Goal: Task Accomplishment & Management: Manage account settings

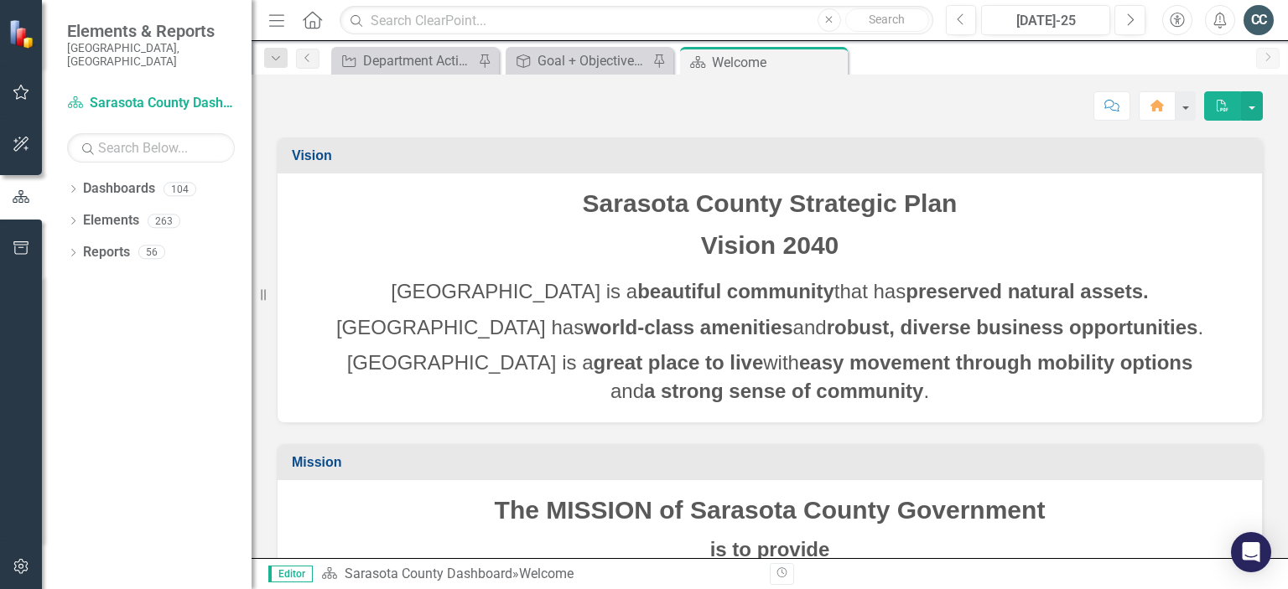
click at [267, 24] on icon "Menu" at bounding box center [277, 20] width 22 height 18
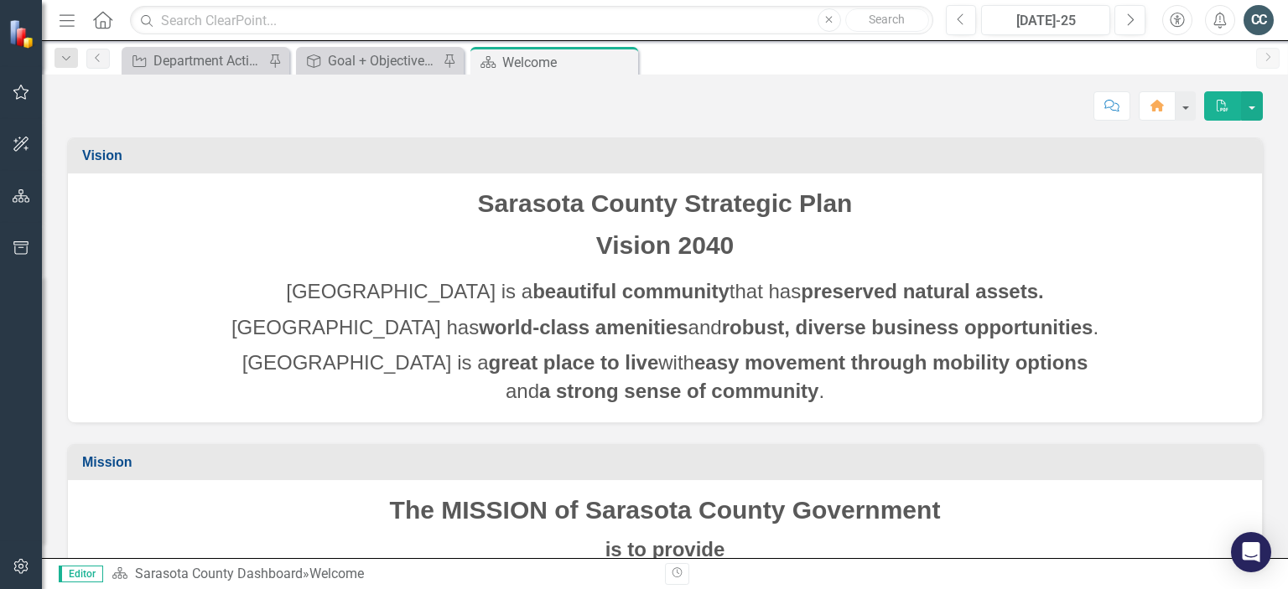
click at [579, 294] on strong "beautiful community" at bounding box center [630, 291] width 197 height 23
click at [201, 66] on div "Department Actions Report" at bounding box center [208, 60] width 111 height 21
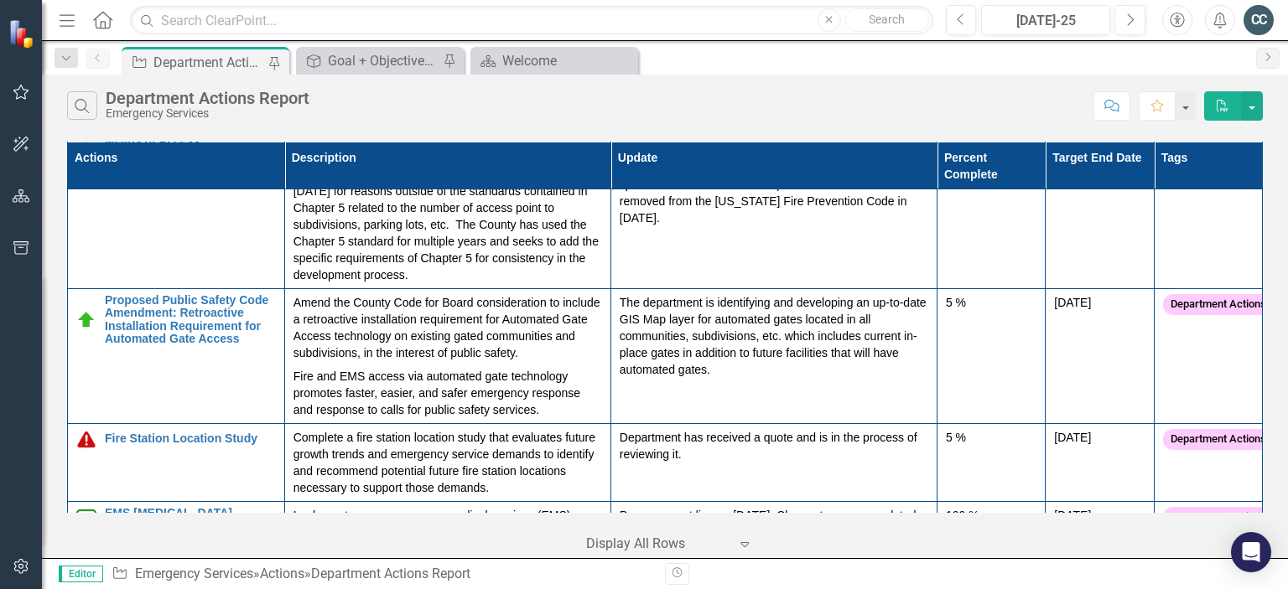
scroll to position [1717, 0]
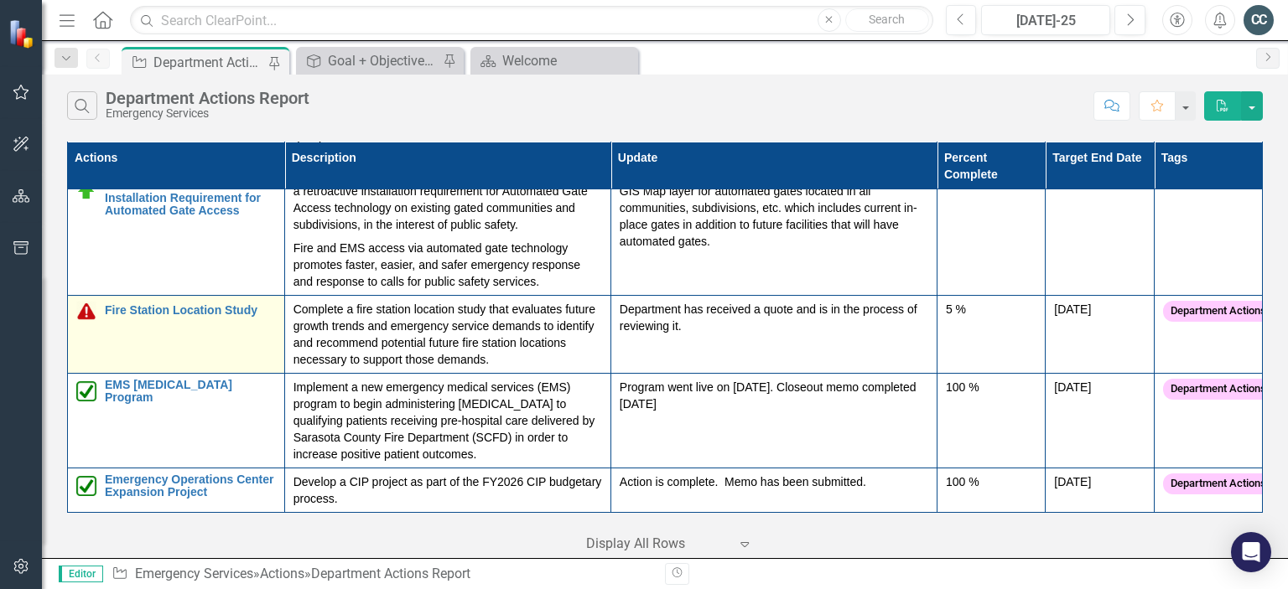
click at [89, 318] on img at bounding box center [86, 311] width 20 height 20
click at [97, 309] on div "Fire Station Location Study" at bounding box center [176, 311] width 200 height 20
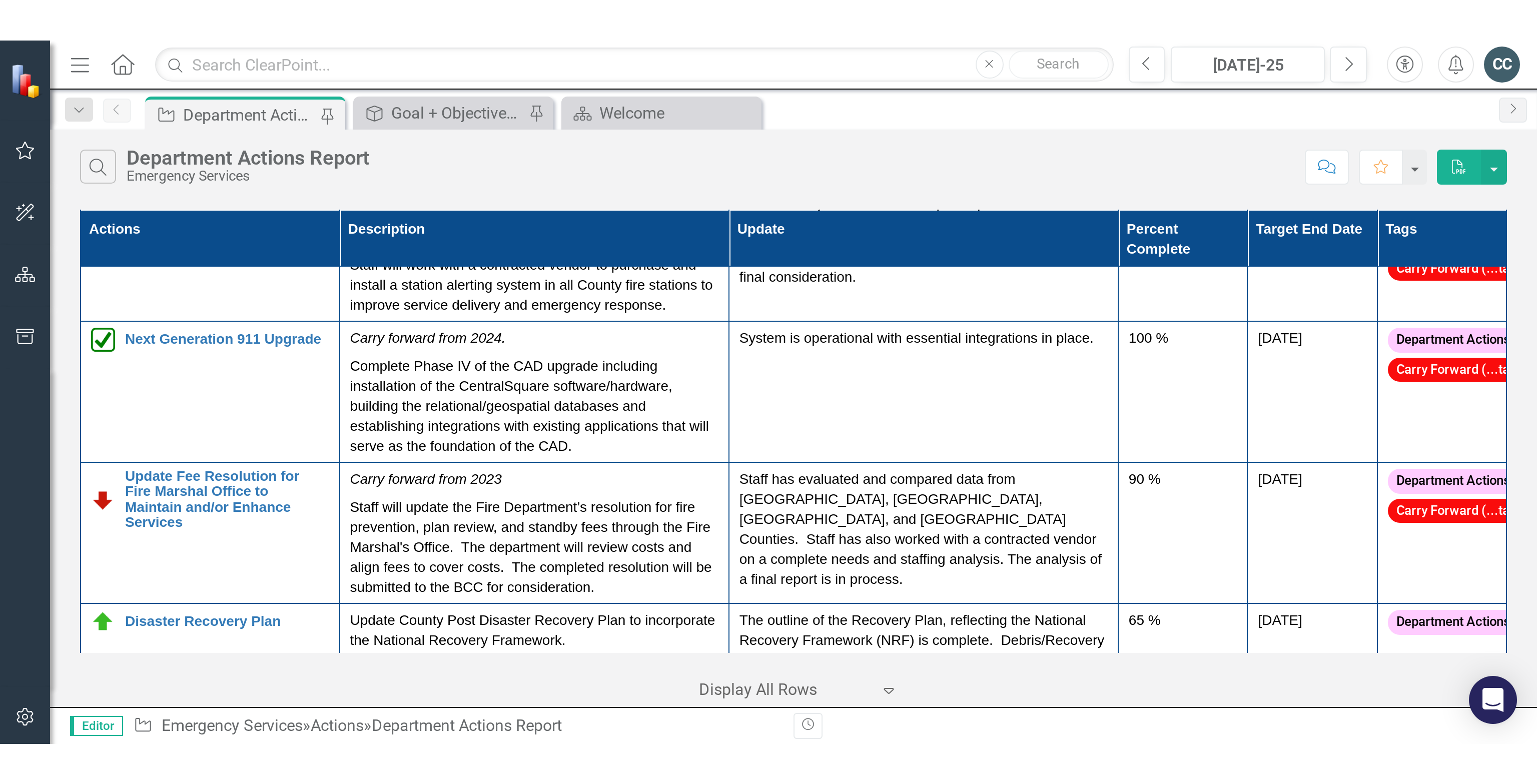
scroll to position [0, 0]
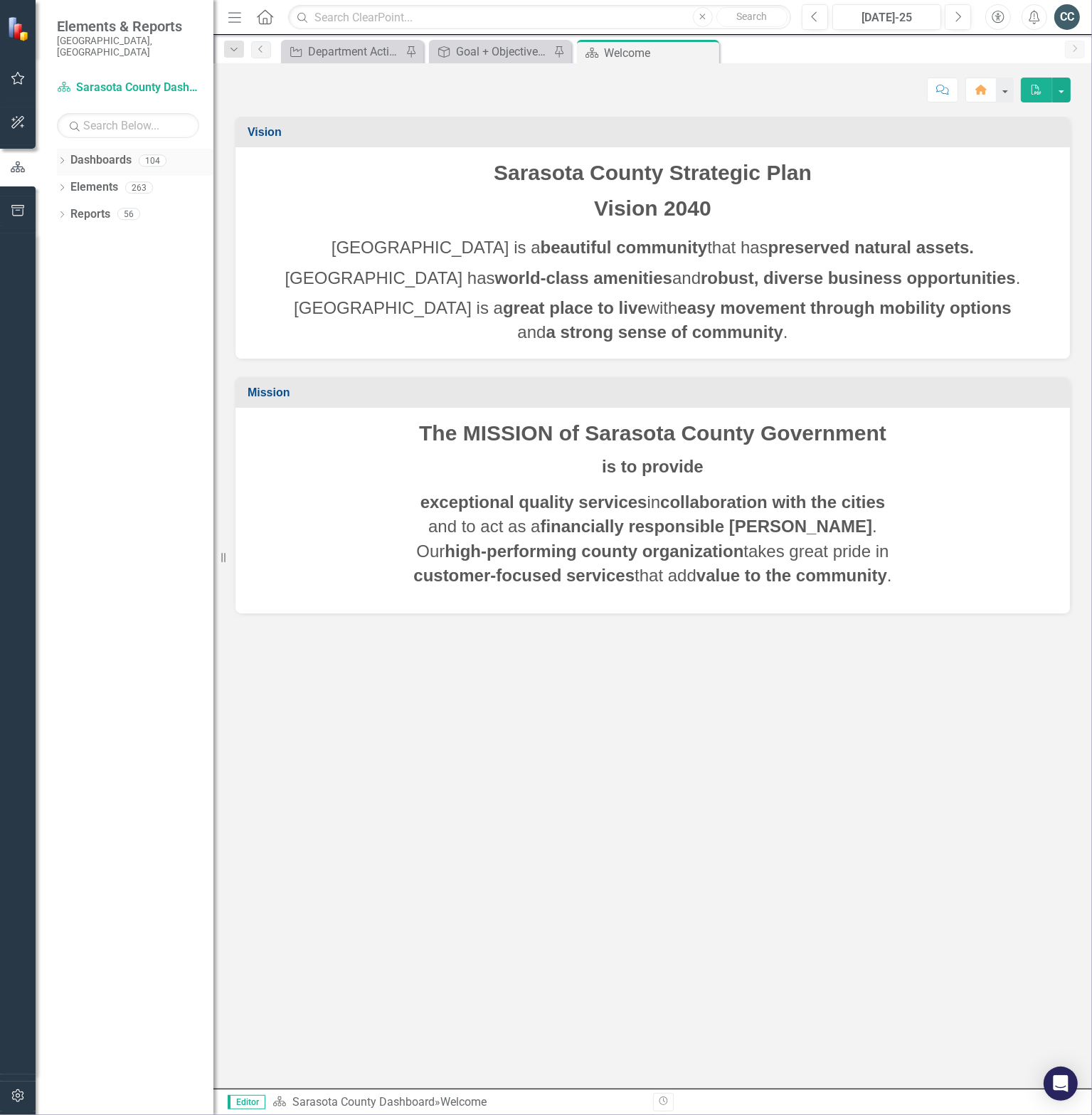
click at [60, 158] on icon "Dropdown" at bounding box center [62, 161] width 10 height 8
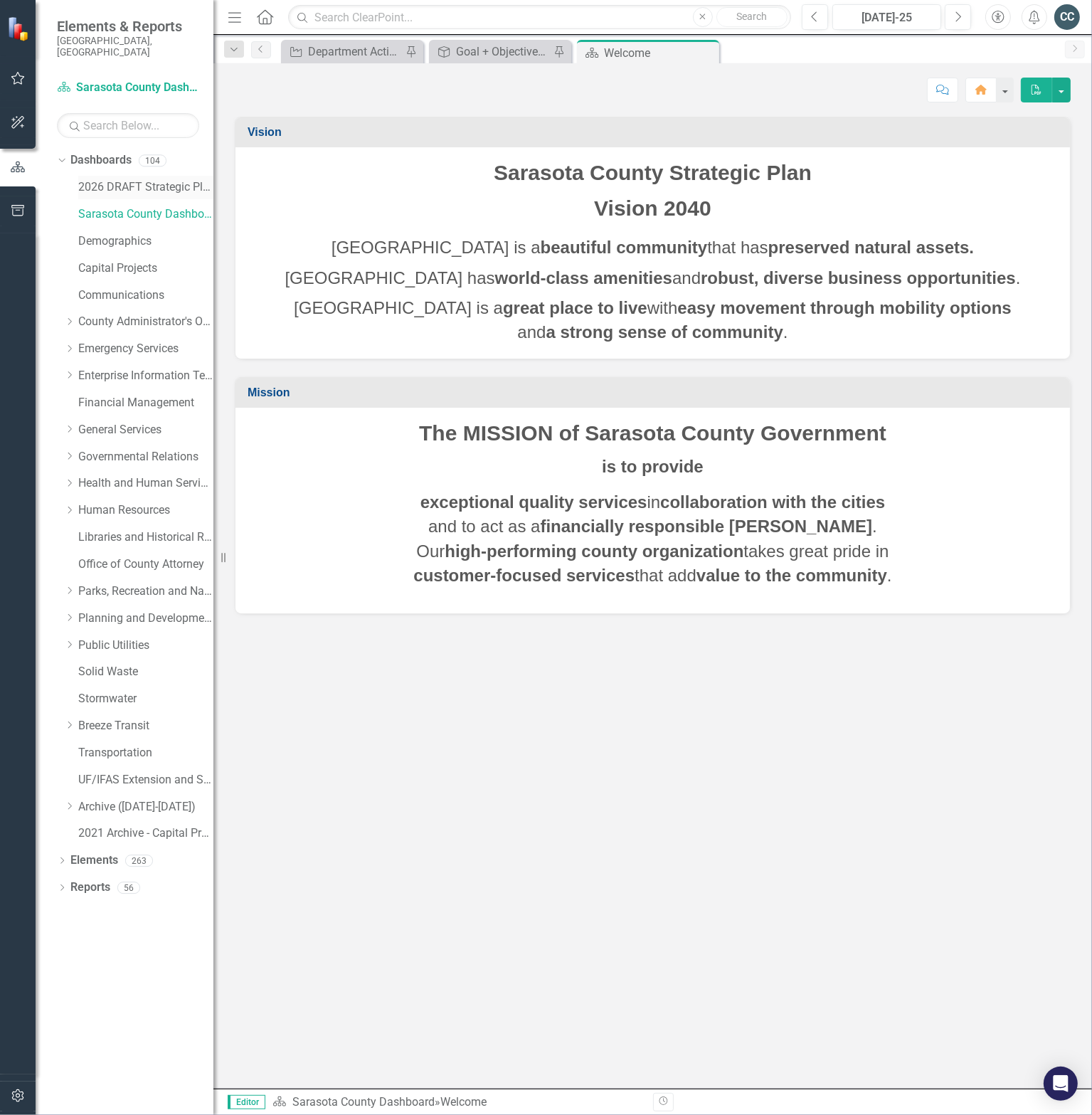
click at [132, 179] on link "2026 DRAFT Strategic Plan" at bounding box center [145, 187] width 135 height 16
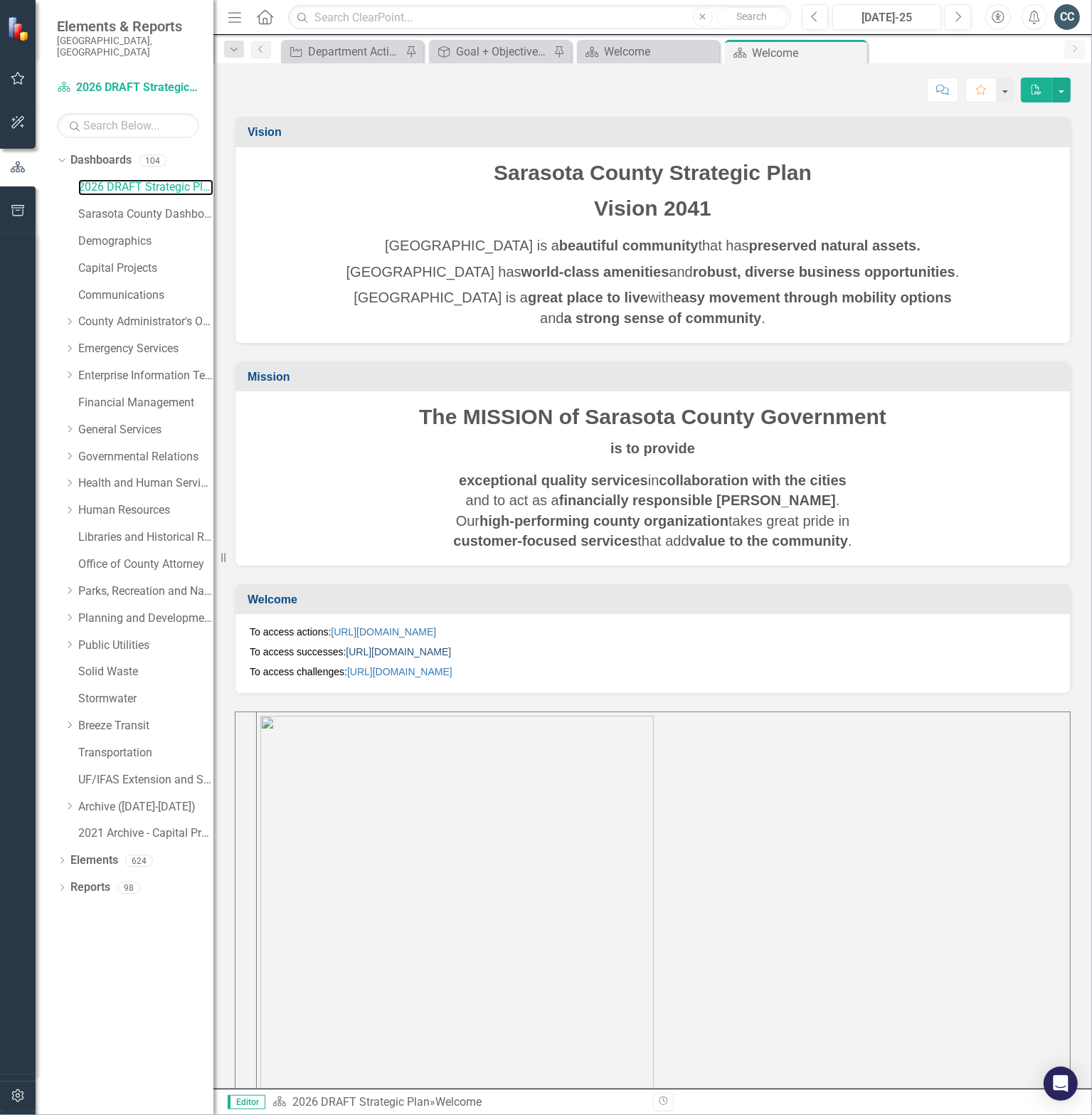
scroll to position [134, 0]
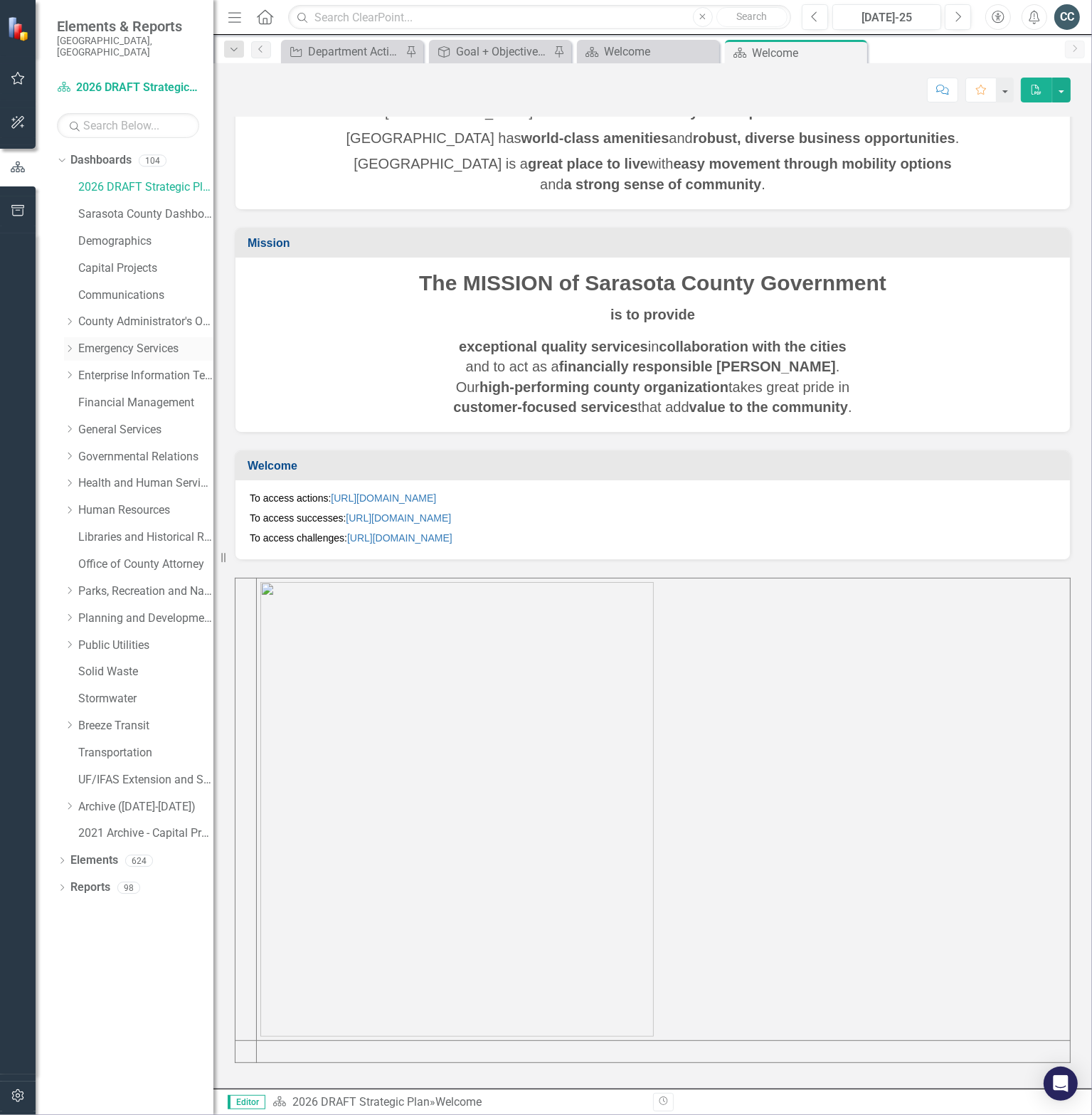
click at [69, 345] on icon "Dropdown" at bounding box center [69, 349] width 11 height 8
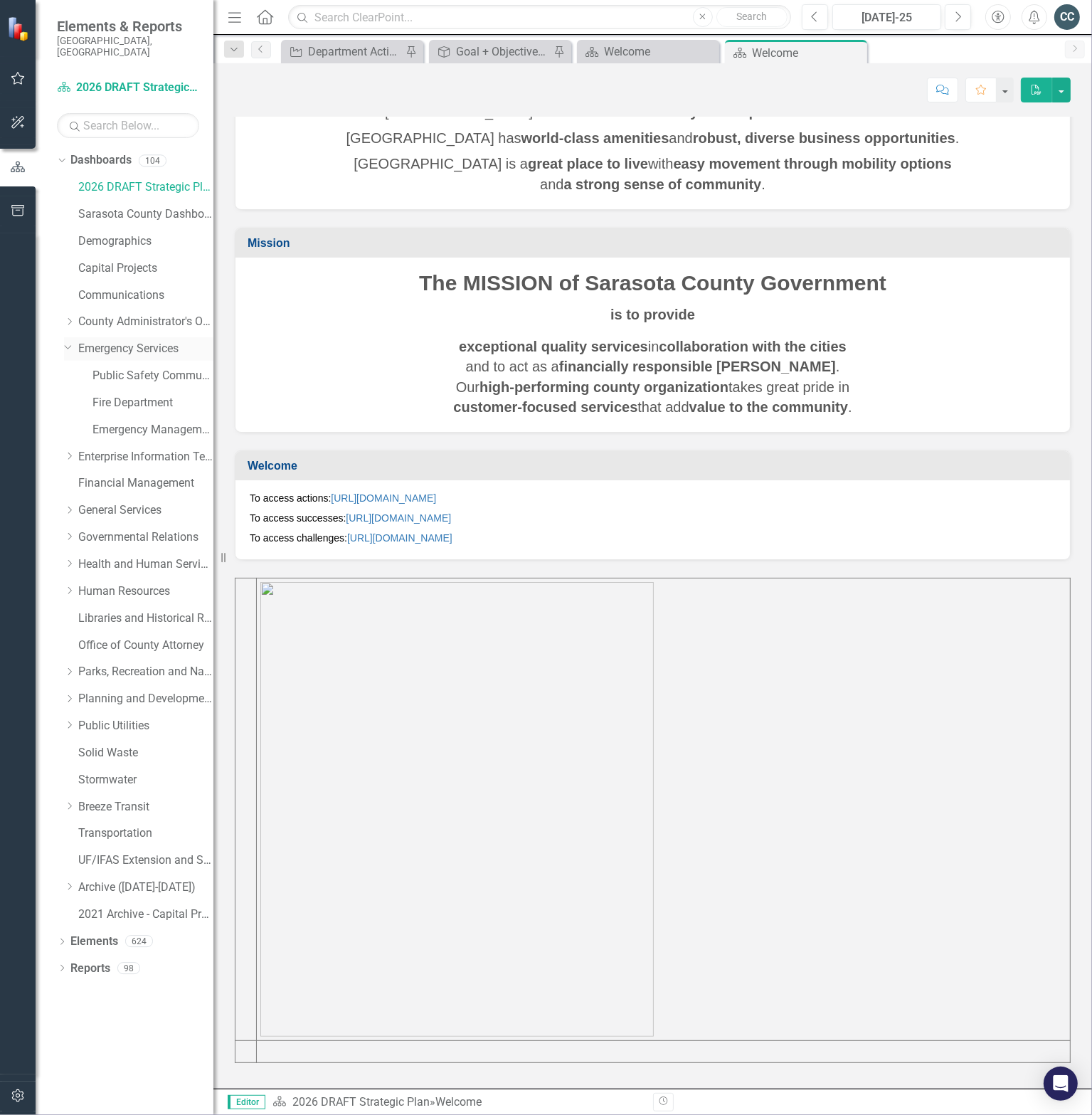
click at [69, 341] on icon "Dropdown" at bounding box center [68, 346] width 8 height 11
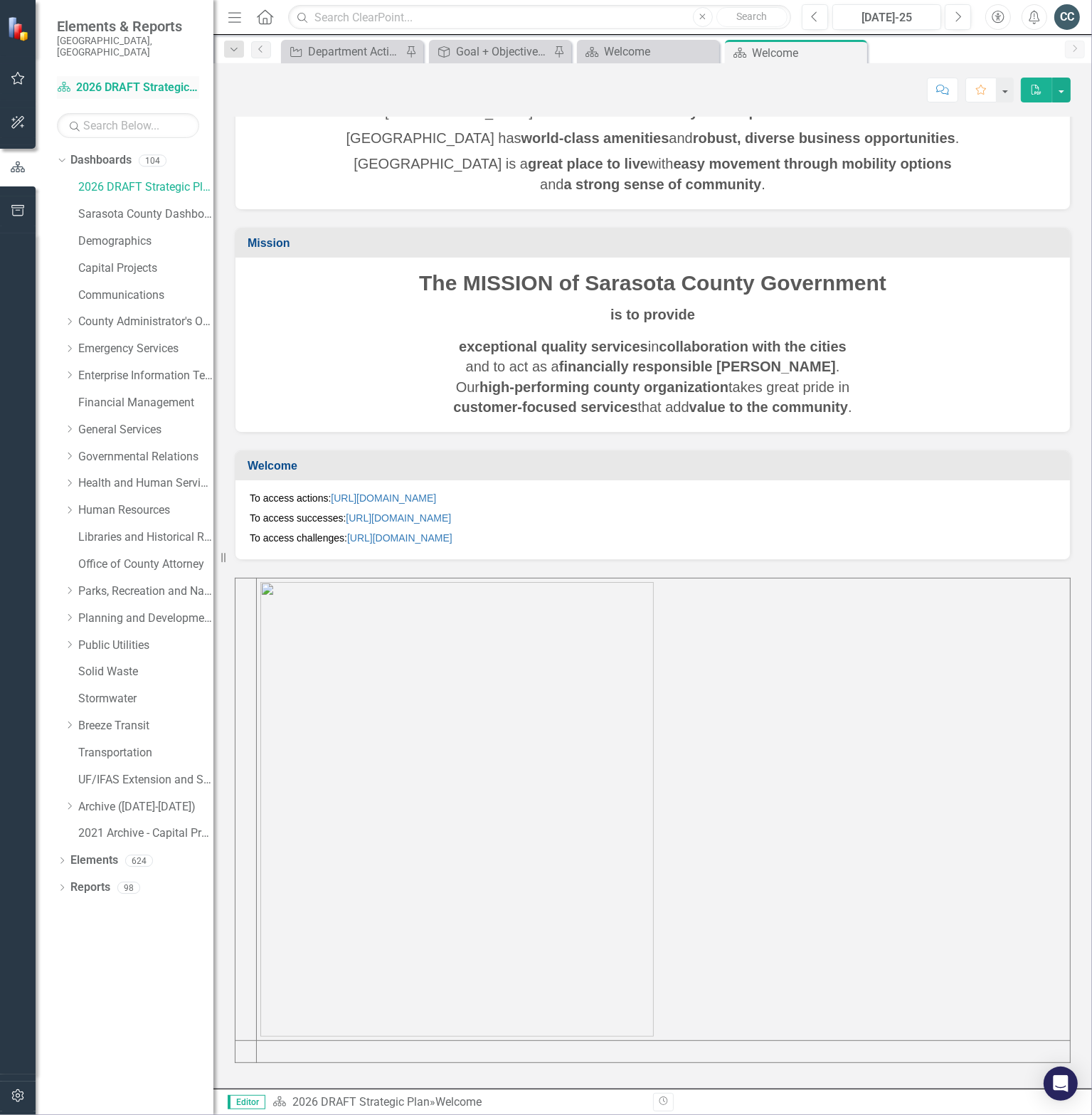
click at [162, 80] on link "Dashboard 2026 DRAFT Strategic Plan" at bounding box center [128, 87] width 143 height 16
click at [59, 858] on icon "Dropdown" at bounding box center [62, 861] width 10 height 8
click at [103, 906] on link "Action Actions" at bounding box center [106, 914] width 58 height 16
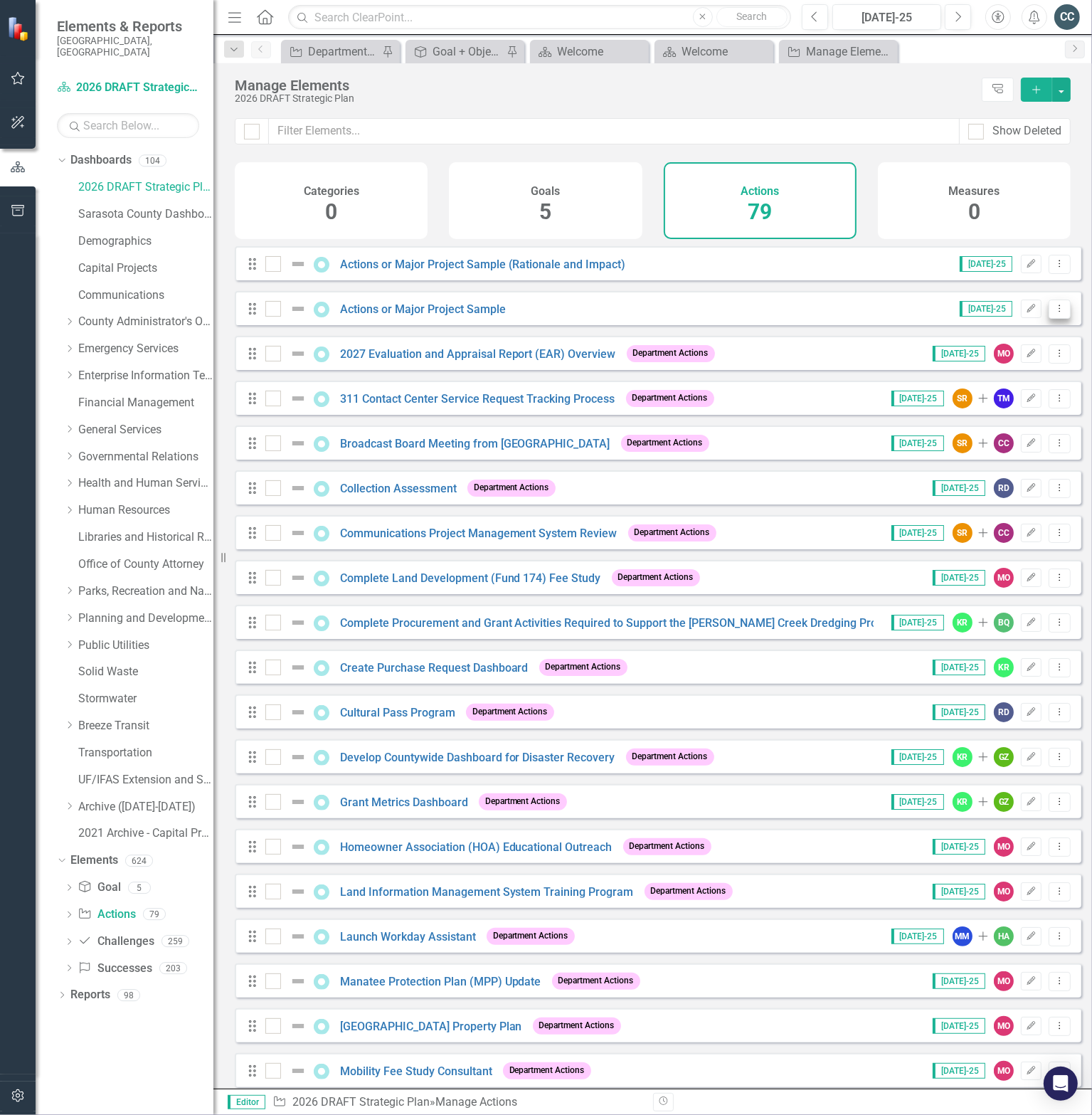
click at [1051, 319] on button "Dropdown Menu" at bounding box center [1060, 309] width 22 height 20
click at [1012, 394] on link "Copy Duplicate Action" at bounding box center [1002, 395] width 117 height 26
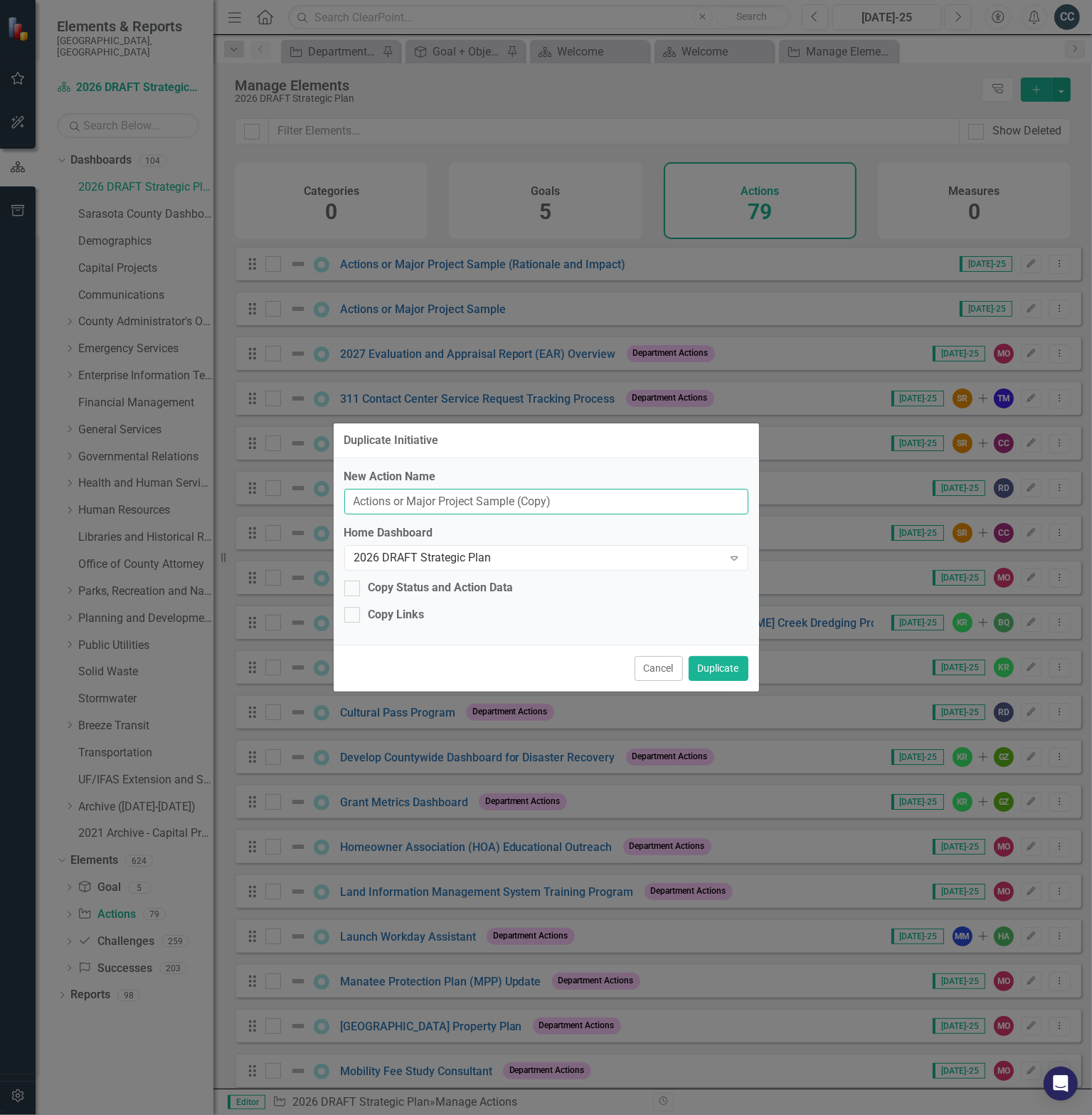
click at [455, 509] on input "Actions or Major Project Sample (Copy)" at bounding box center [546, 501] width 404 height 26
paste input "Fire and EMS Reporting Software Update"
type input "Fire and EMS Reporting Software Update"
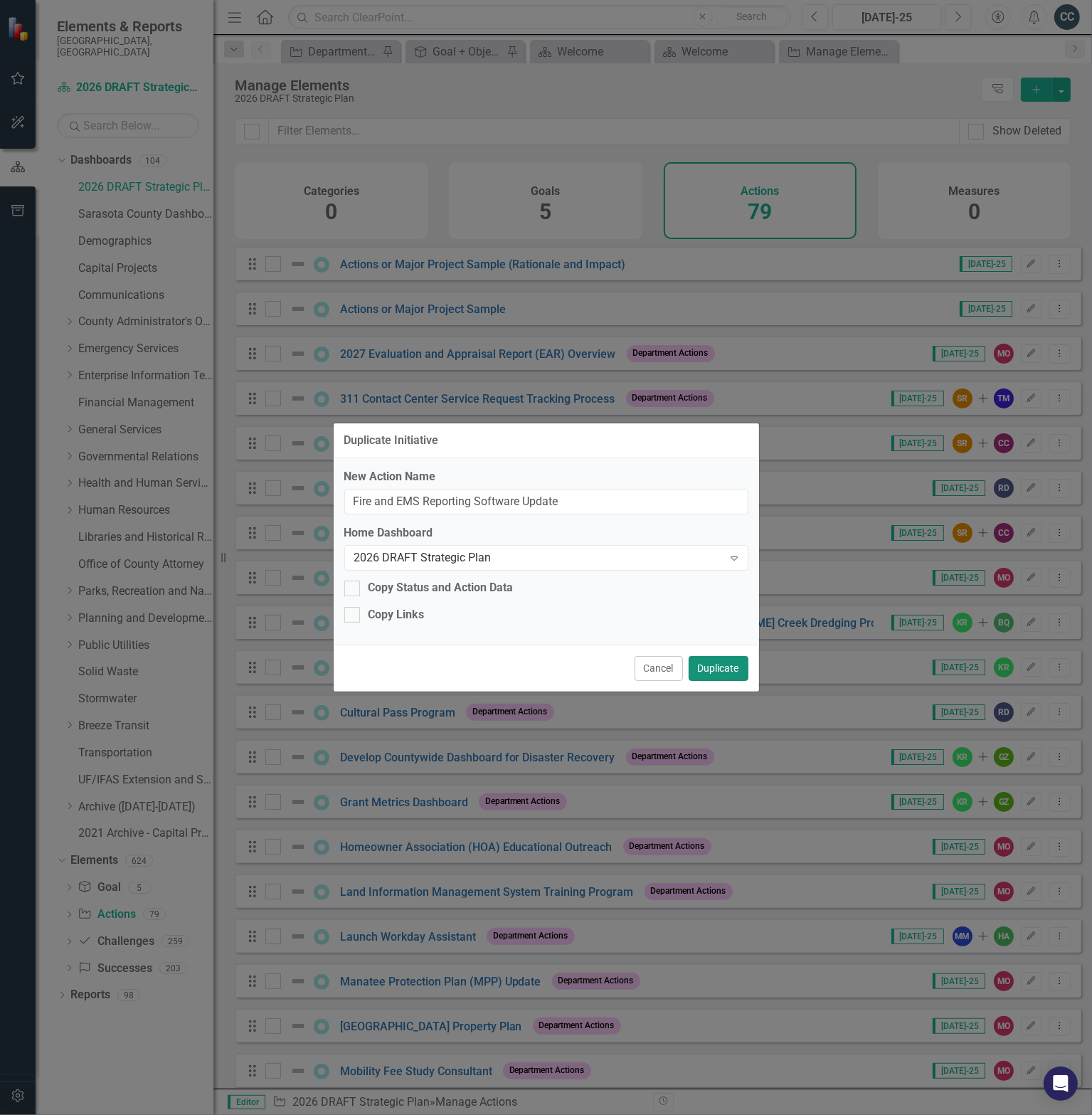
click at [727, 665] on button "Duplicate" at bounding box center [719, 668] width 59 height 25
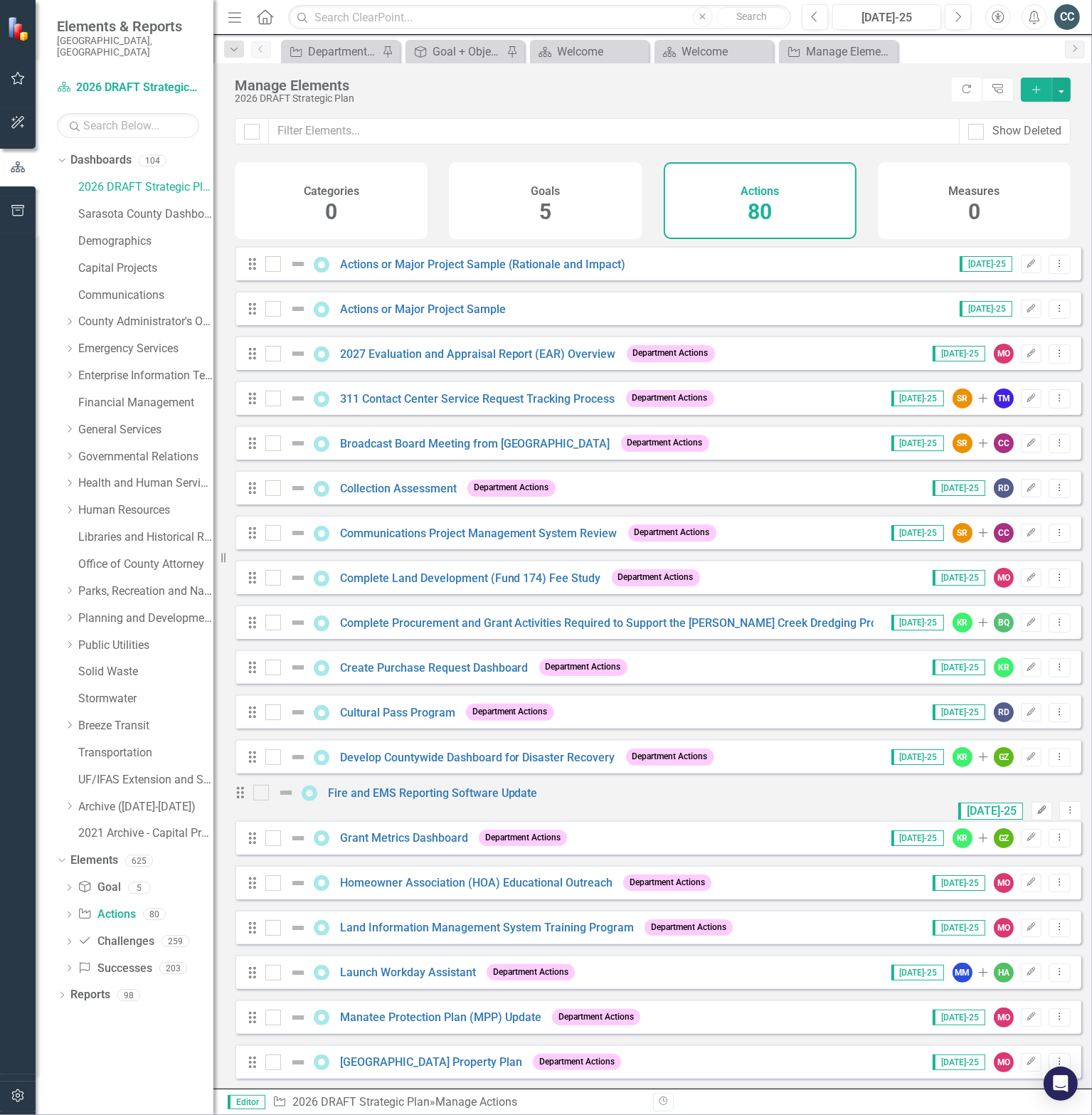
click at [1037, 808] on icon "Edit" at bounding box center [1042, 810] width 11 height 8
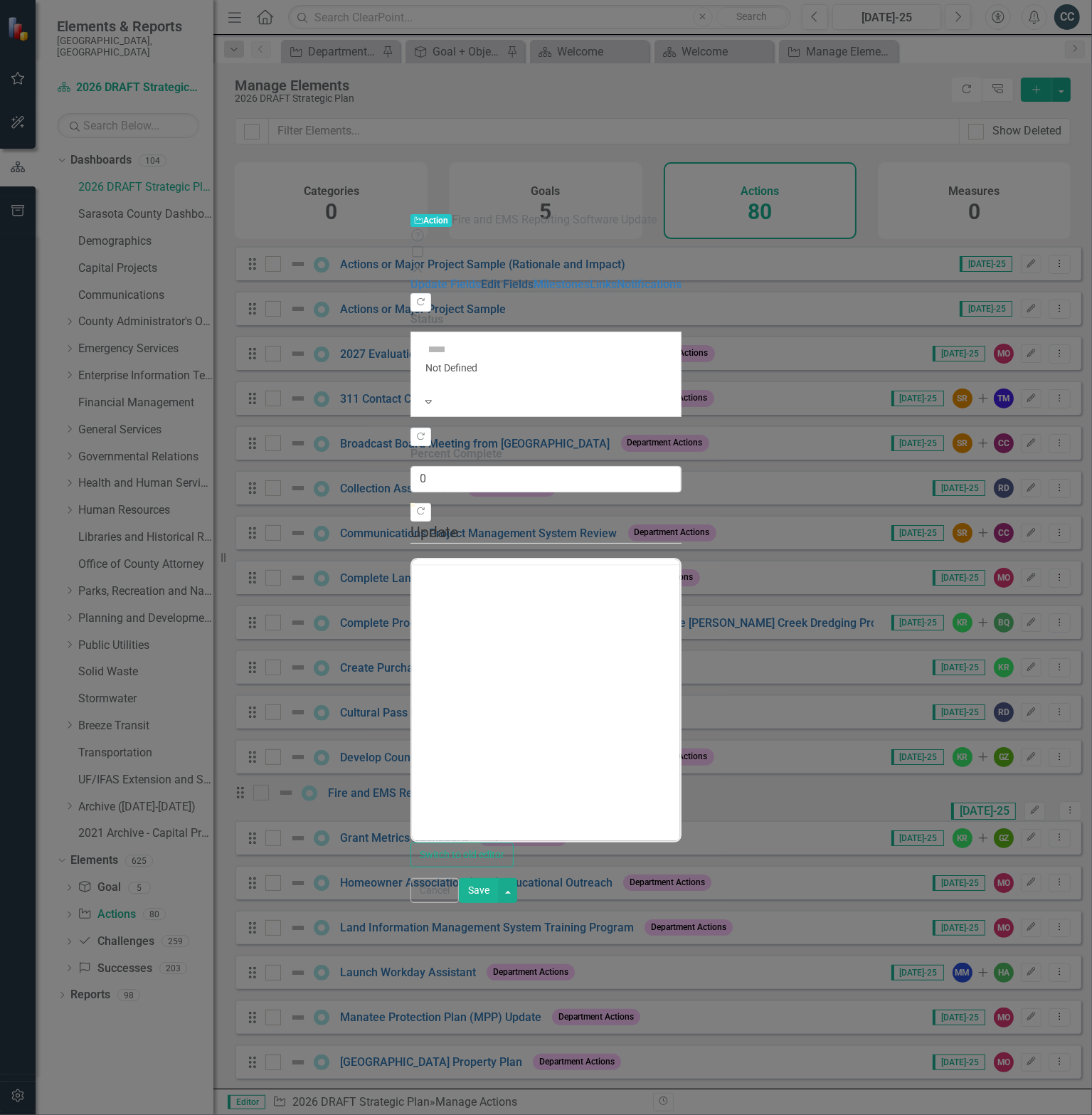
click at [481, 277] on link "Edit Fields" at bounding box center [507, 284] width 53 height 14
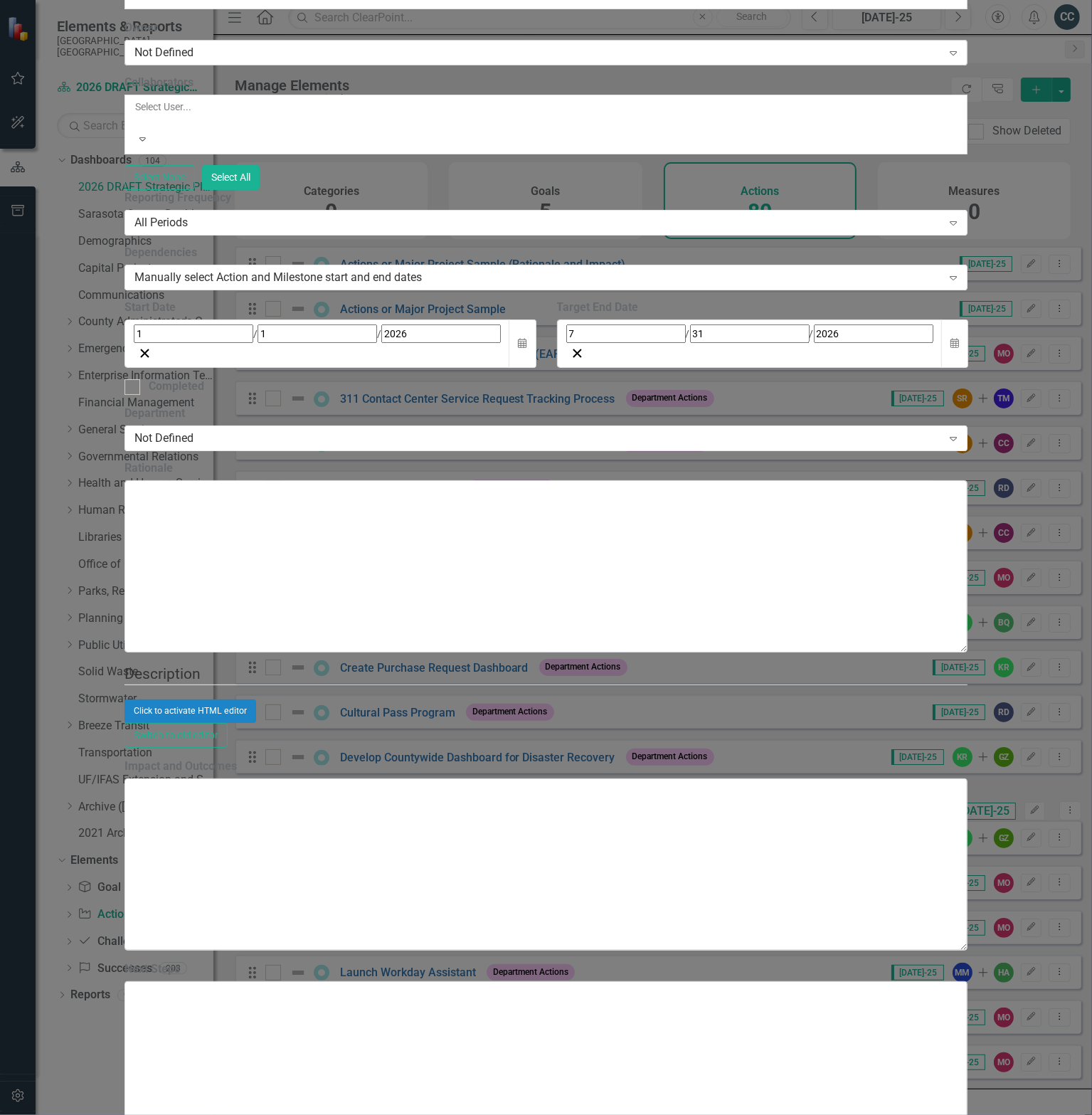
click at [386, 61] on div "Not Defined" at bounding box center [538, 53] width 808 height 16
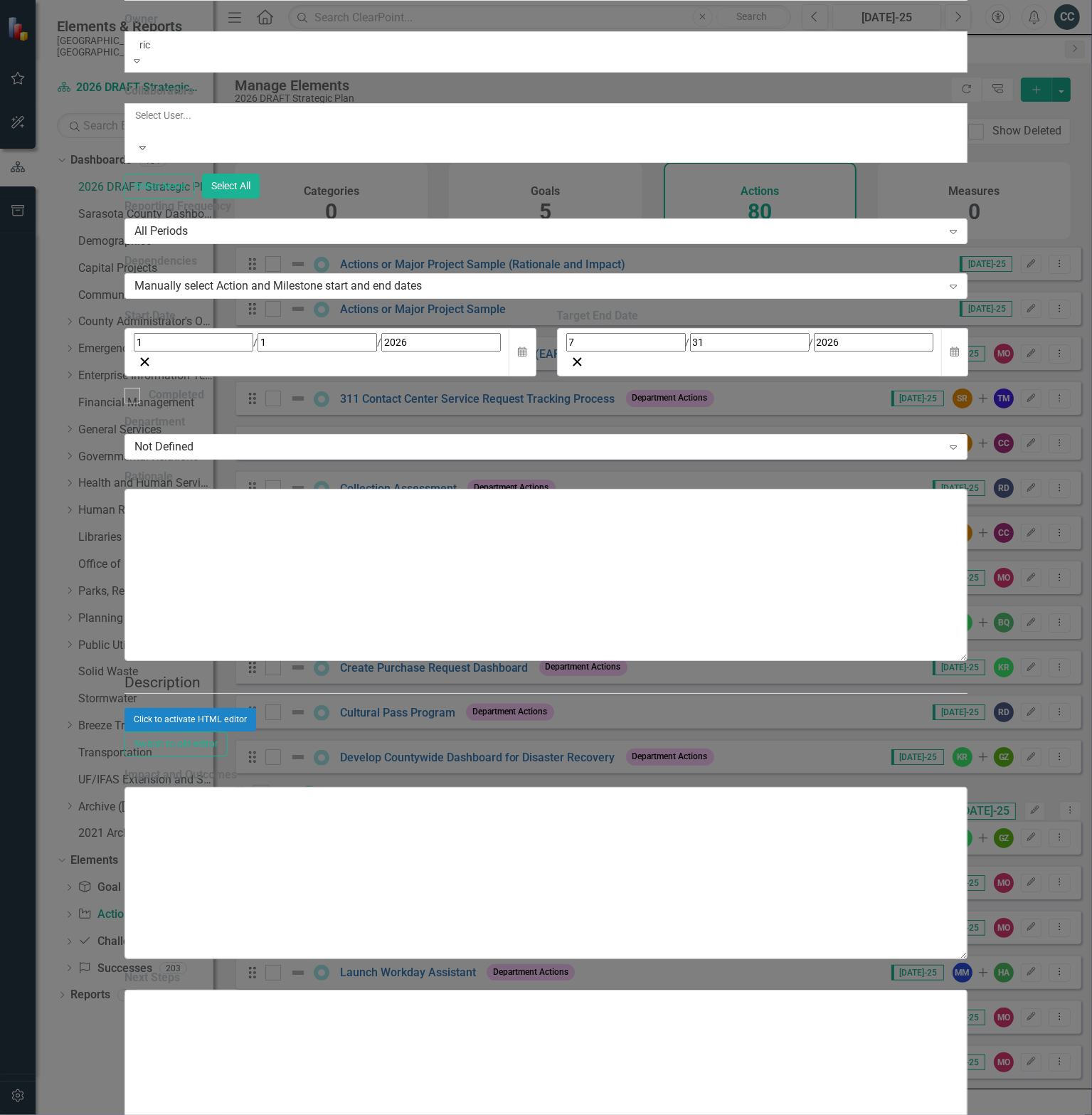
type input "rich"
click at [218, 1114] on span "[PERSON_NAME] (Emergency Services)" at bounding box center [109, 1123] width 218 height 14
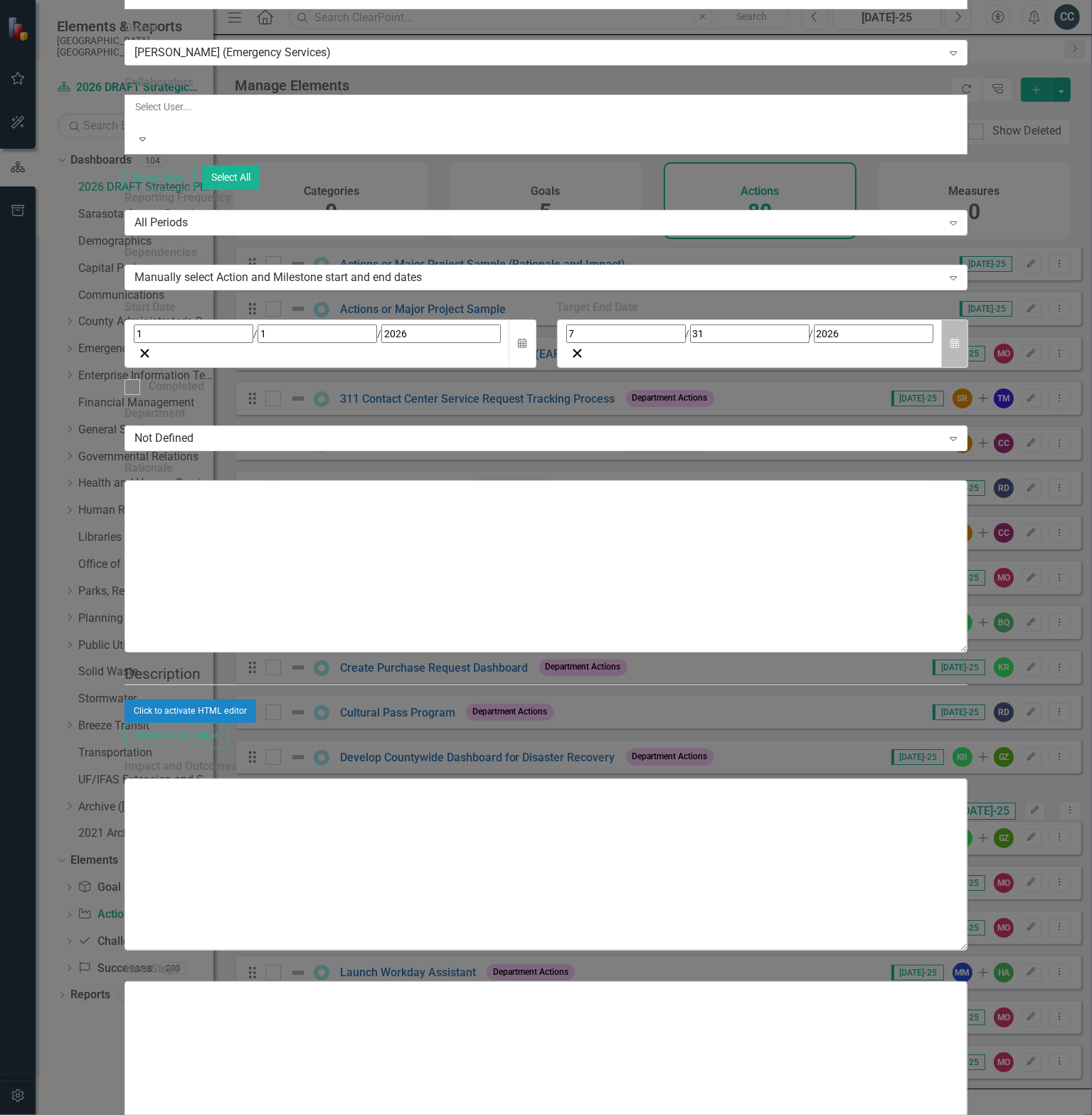
click at [968, 368] on button "Calendar" at bounding box center [955, 345] width 27 height 49
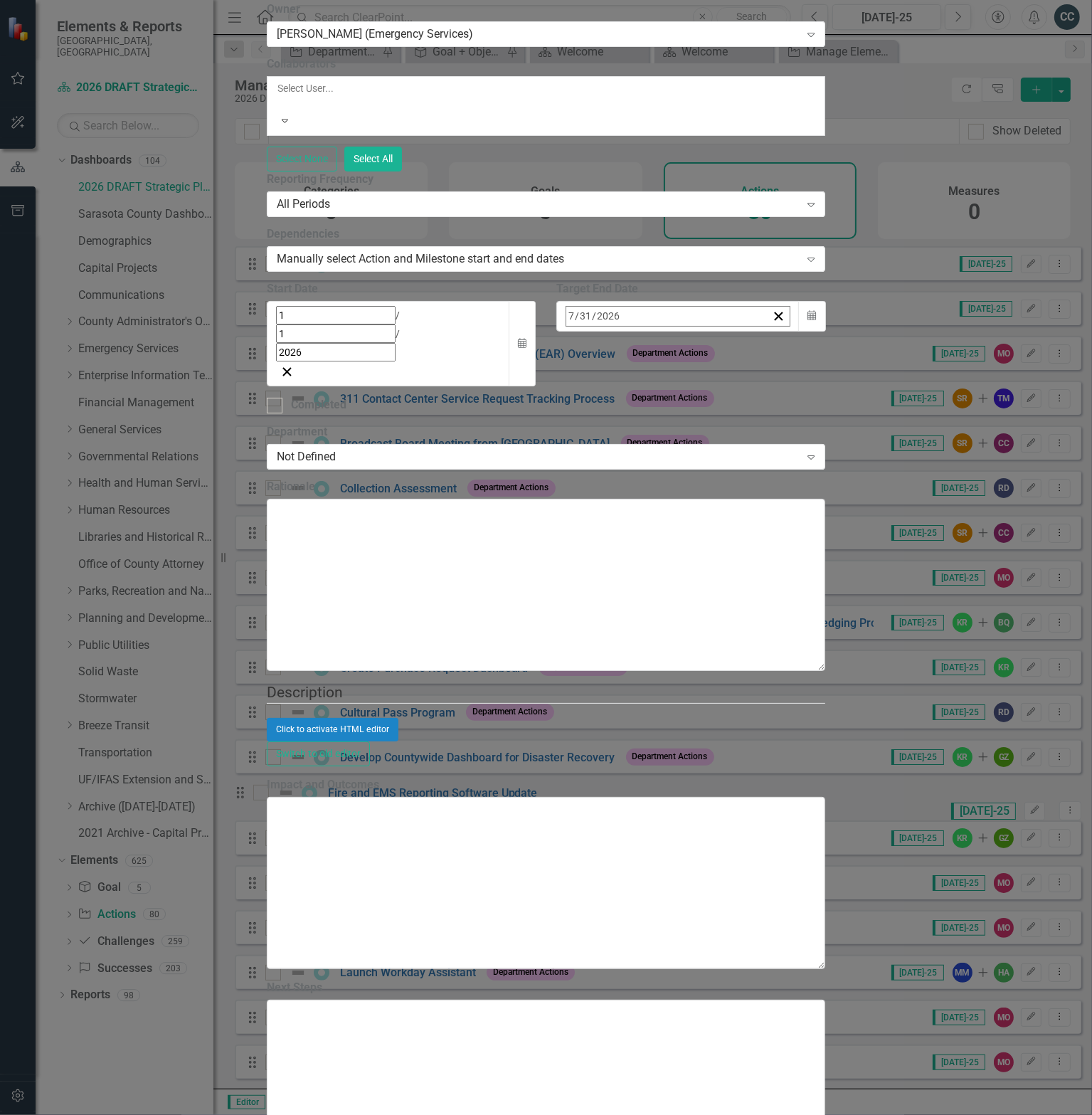
click at [774, 363] on button "›" at bounding box center [758, 347] width 31 height 31
click at [617, 513] on abbr "30" at bounding box center [611, 506] width 11 height 11
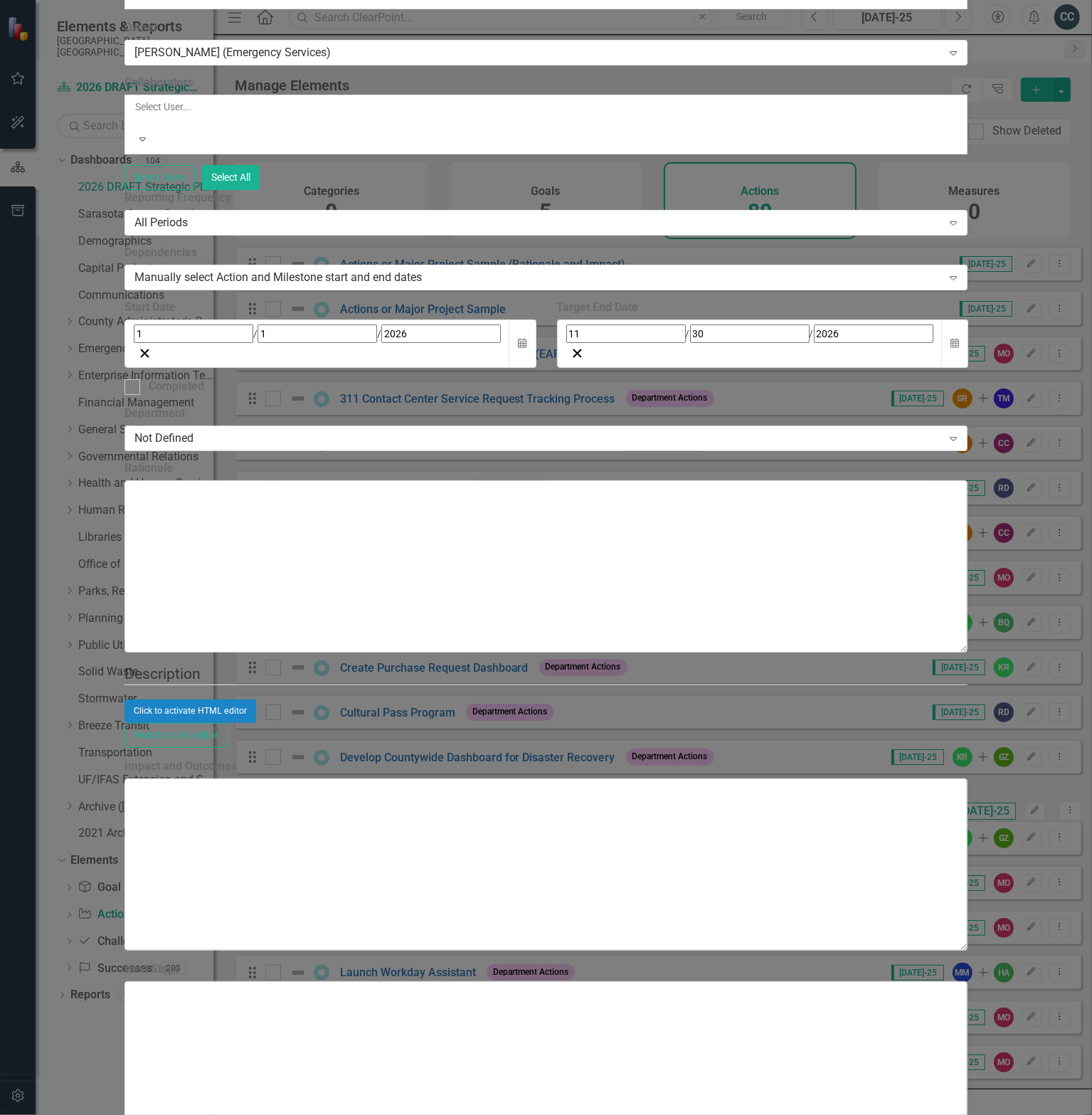
click at [400, 447] on div "Not Defined" at bounding box center [538, 438] width 808 height 16
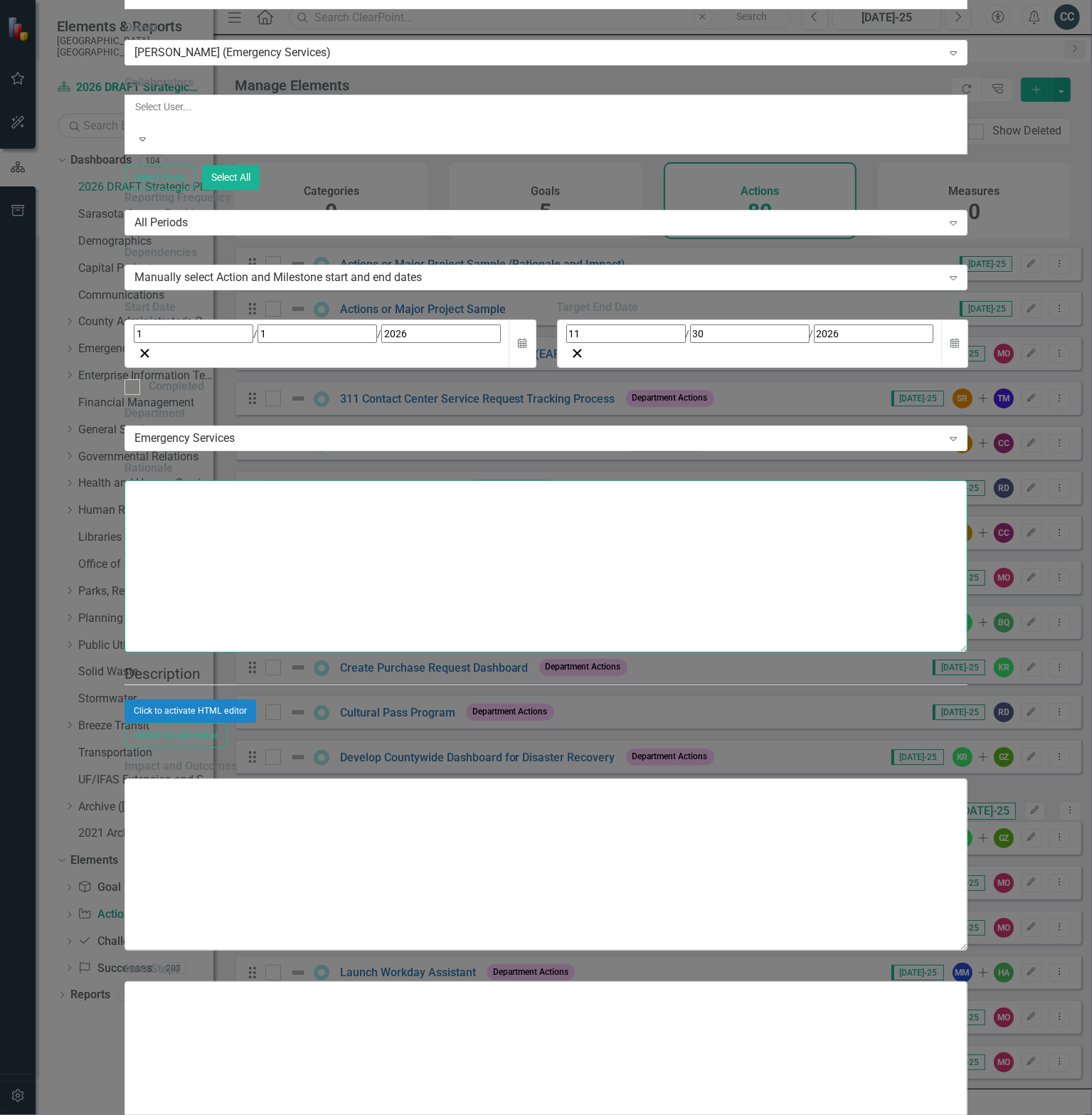
drag, startPoint x: 421, startPoint y: 654, endPoint x: 429, endPoint y: 654, distance: 8.0
click at [421, 653] on textarea "Rationale" at bounding box center [546, 566] width 843 height 172
click at [568, 722] on div "Click to activate HTML editor" at bounding box center [546, 710] width 843 height 23
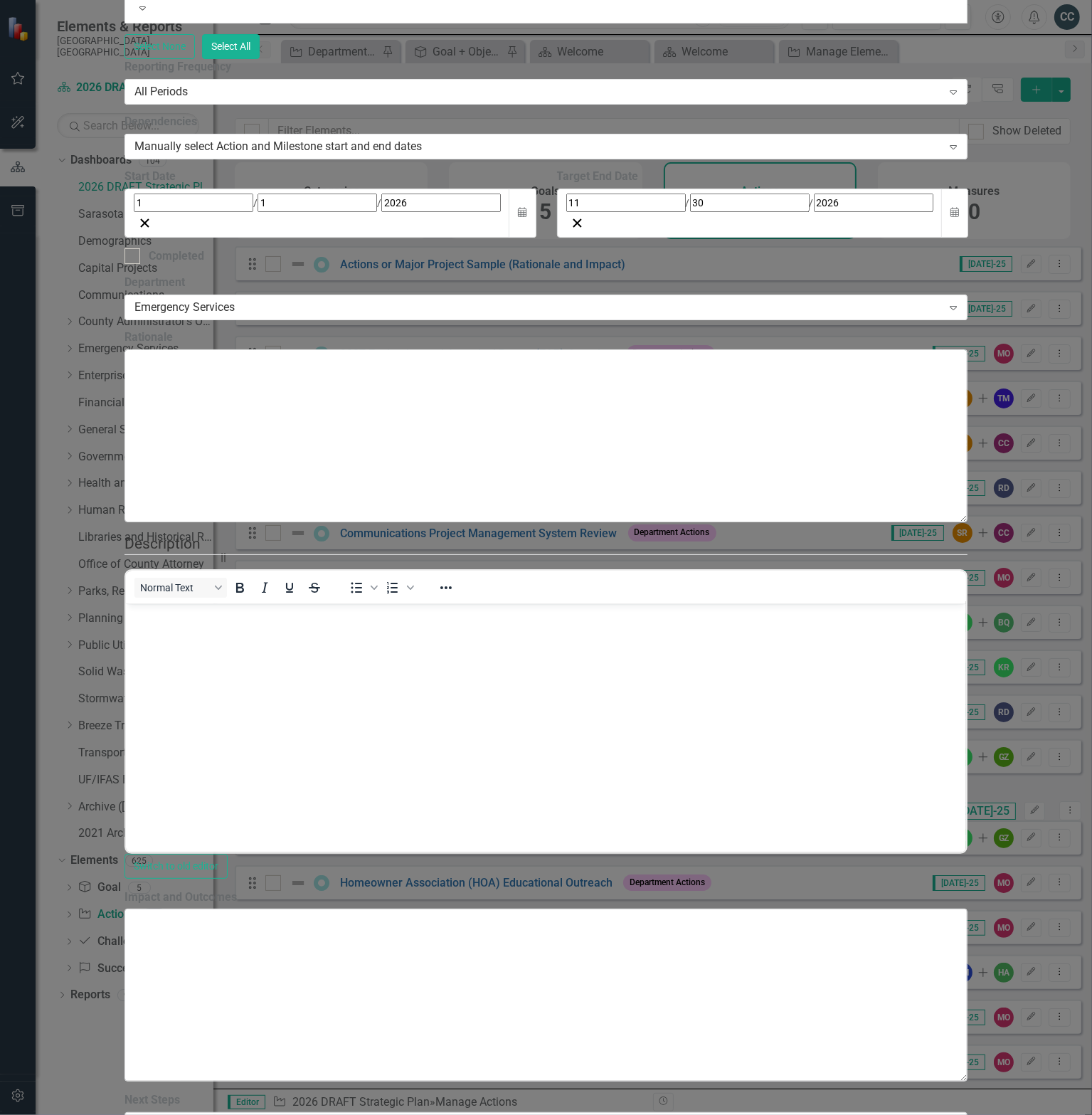
click at [278, 648] on body "Rich Text Area. Press ALT-0 for help." at bounding box center [546, 710] width 840 height 214
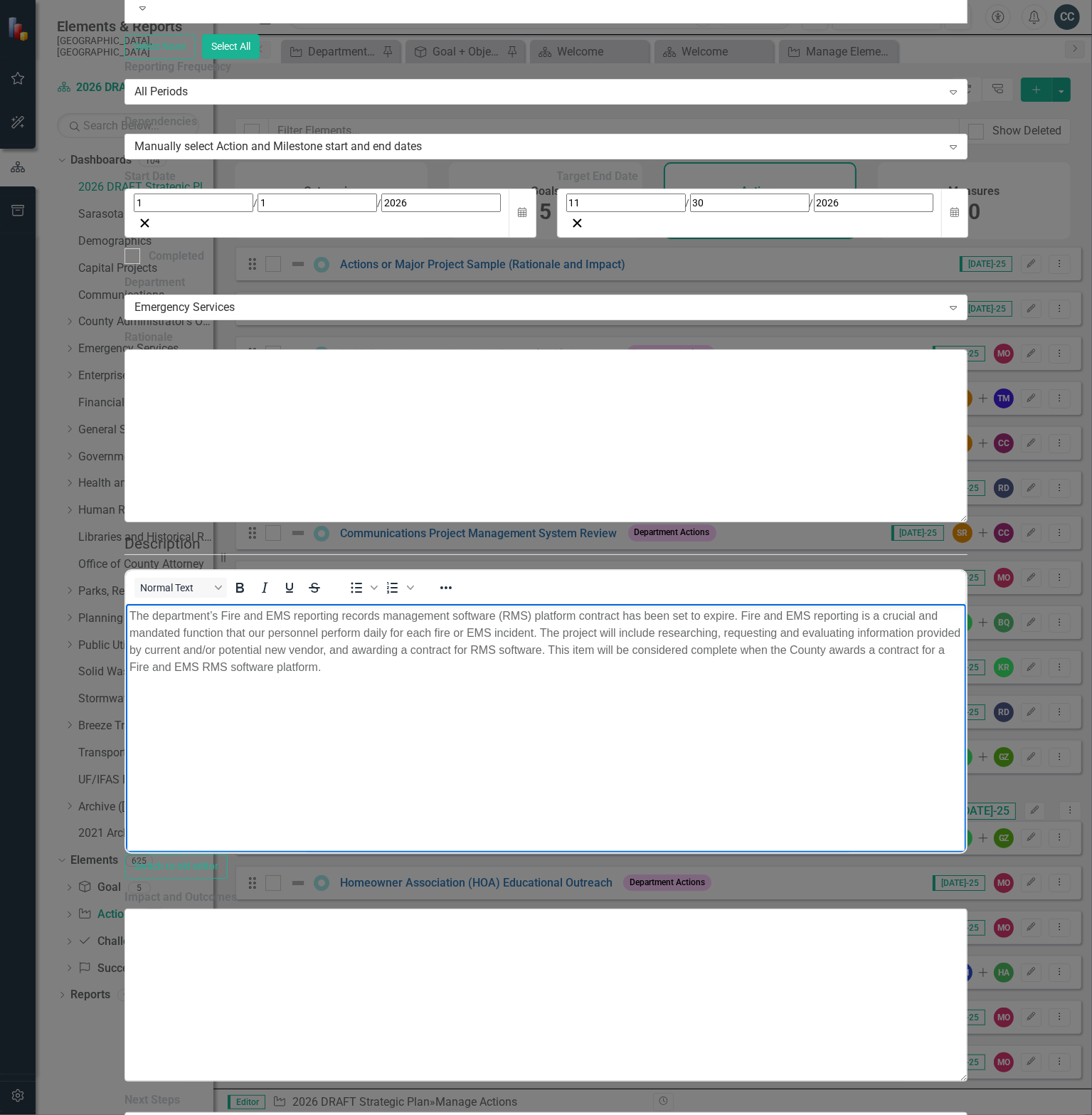
scroll to position [1162, 0]
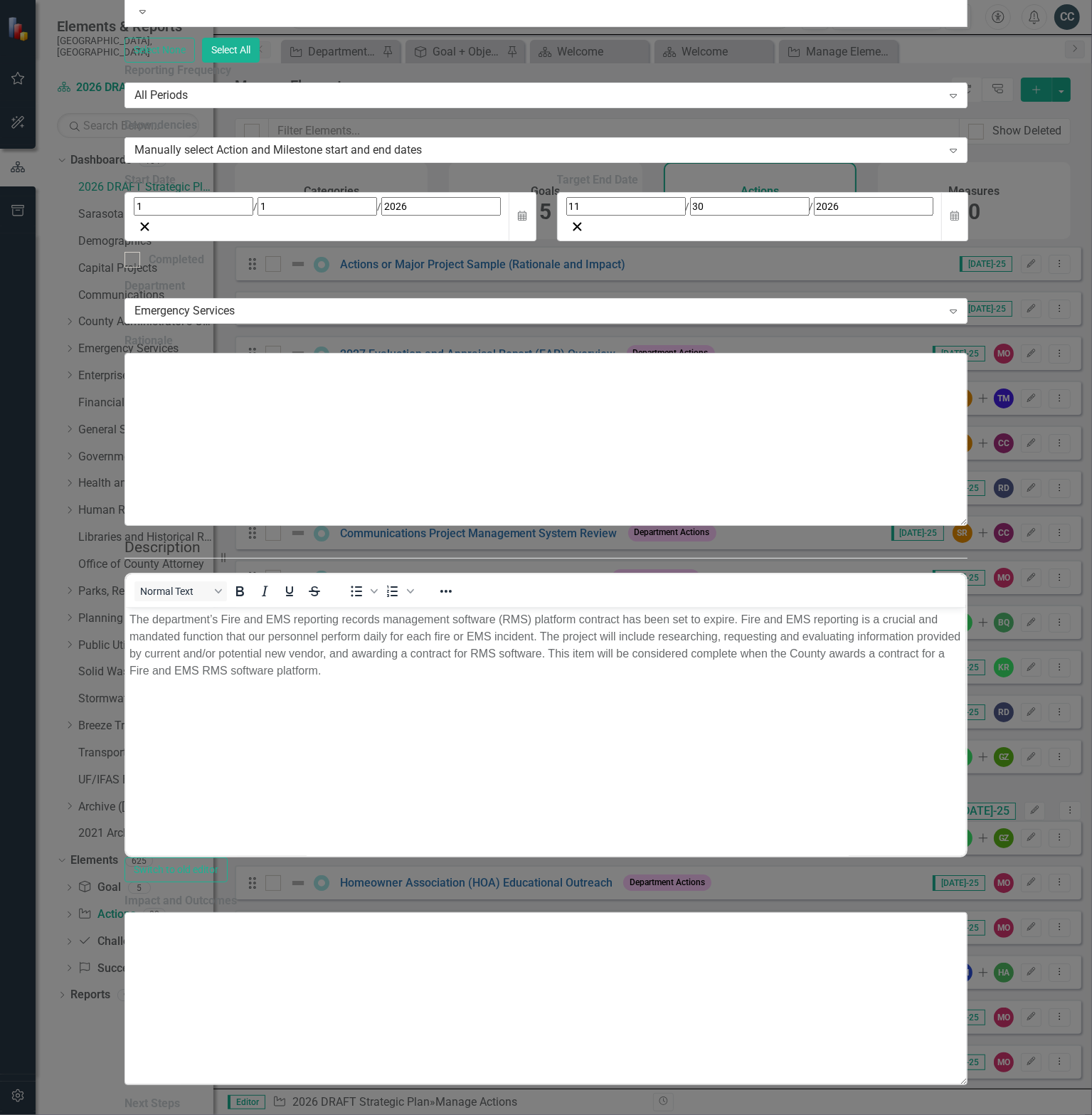
click at [425, 1114] on div "Exceptional County Services Aligned with Resources" at bounding box center [546, 1123] width 1092 height 16
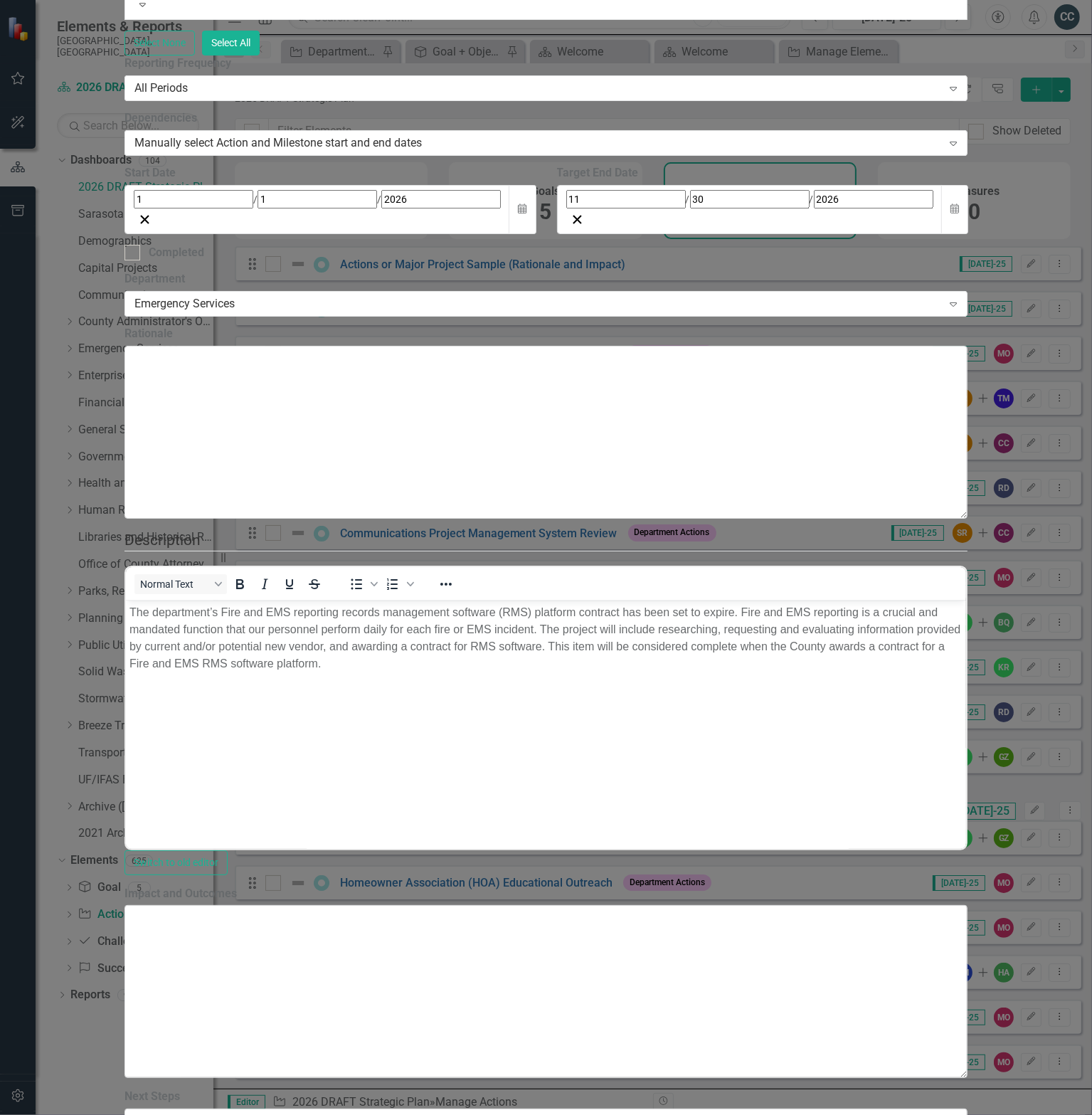
scroll to position [1617, 0]
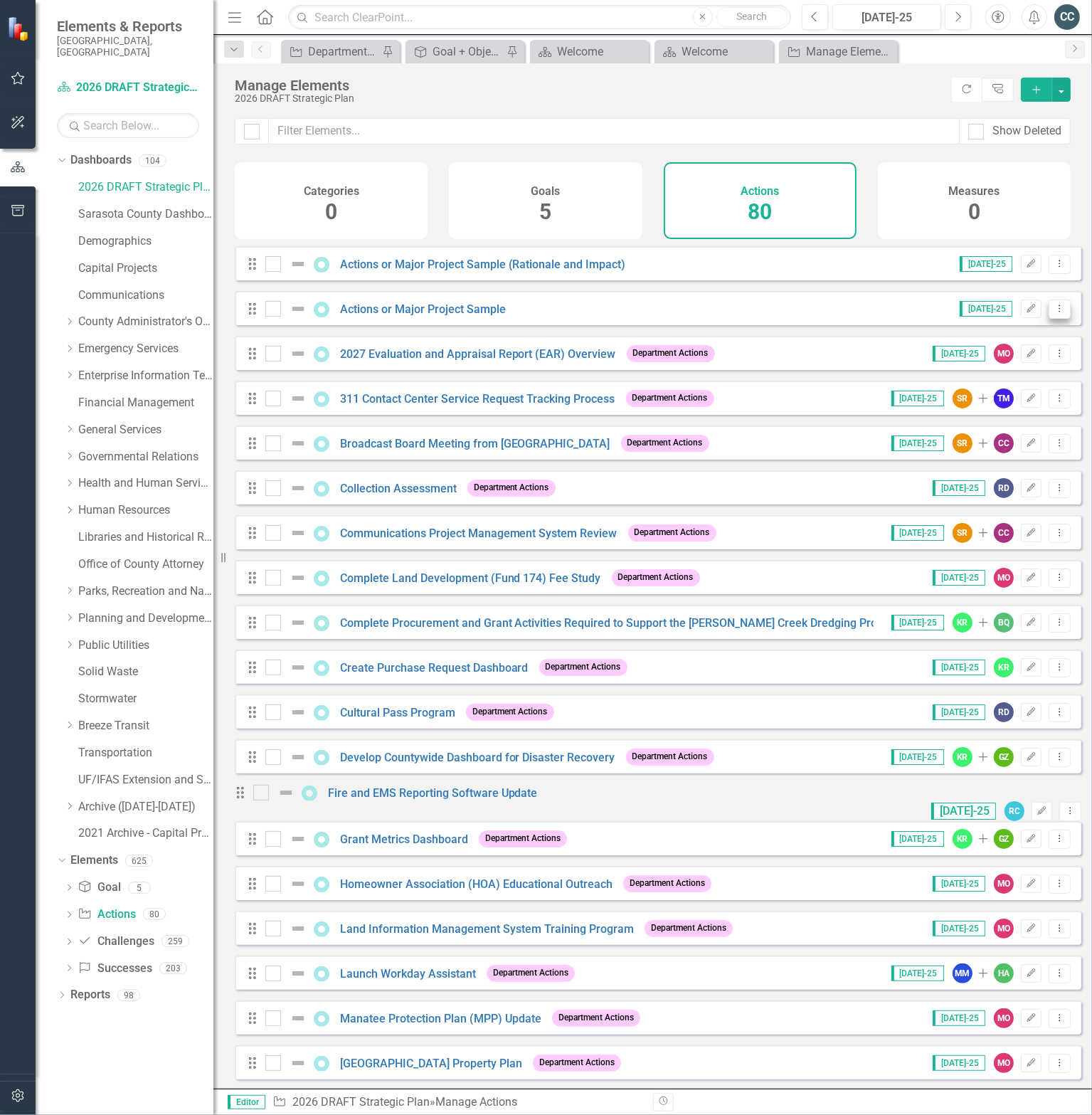
click at [1054, 313] on icon "Dropdown Menu" at bounding box center [1060, 308] width 12 height 9
click at [1003, 392] on link "Copy Duplicate Action" at bounding box center [1002, 395] width 117 height 26
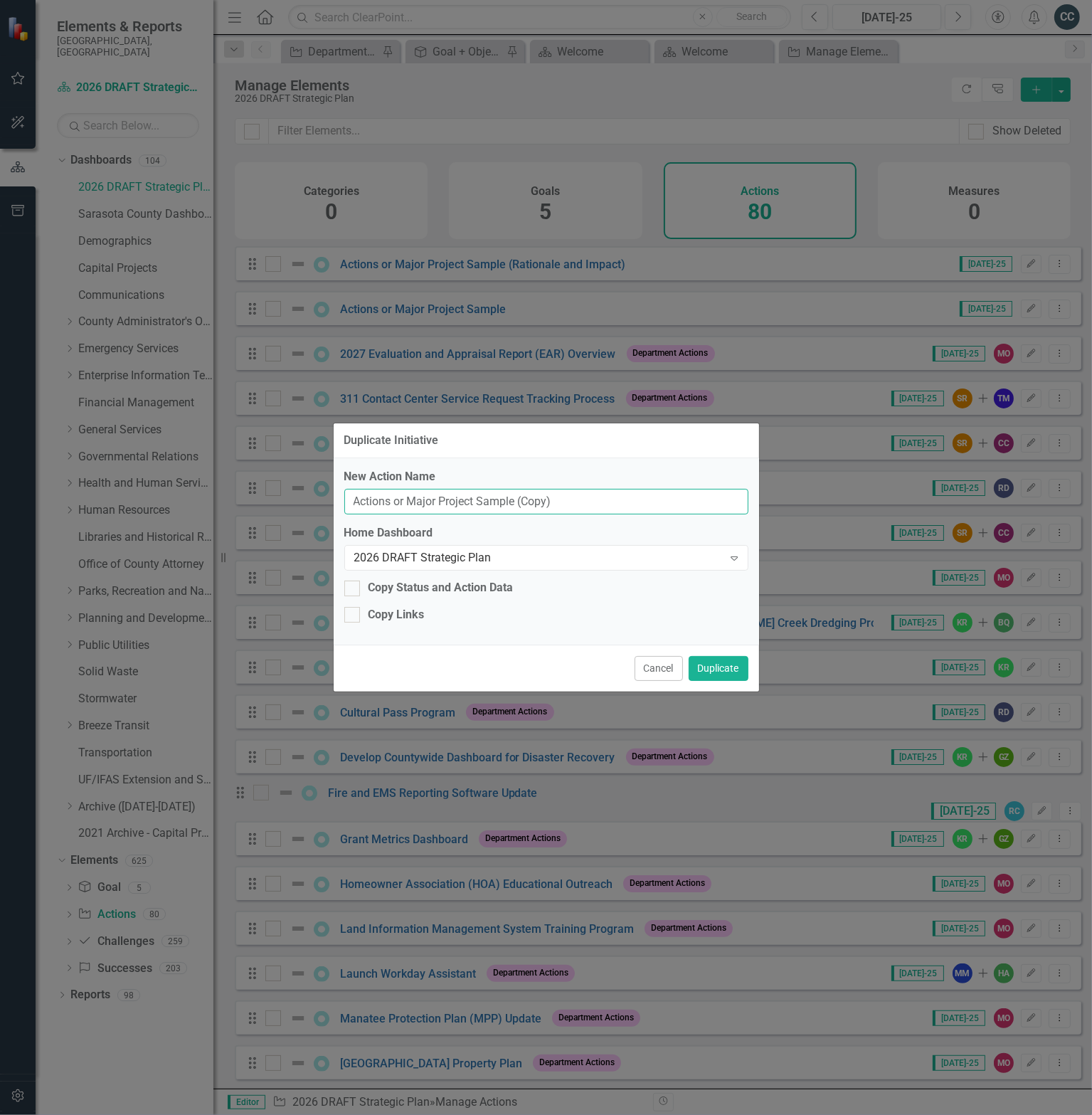
click at [509, 500] on input "Actions or Major Project Sample (Copy)" at bounding box center [546, 501] width 404 height 26
paste input "Fire Department Employee Professional Development and Succession Plan"
type input "Fire Department Employee Professional Development and Succession Plan"
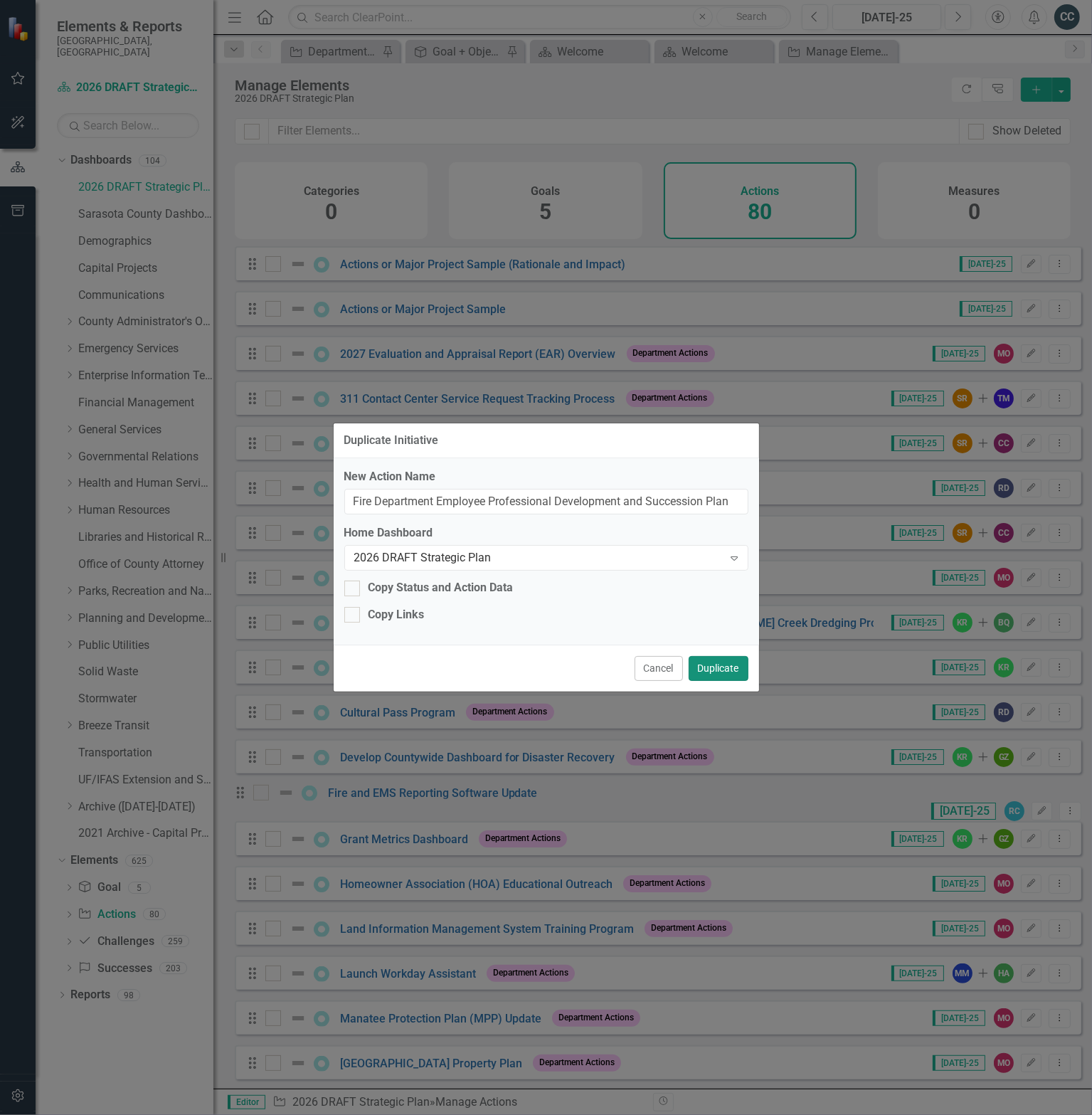
click at [712, 670] on button "Duplicate" at bounding box center [719, 668] width 59 height 25
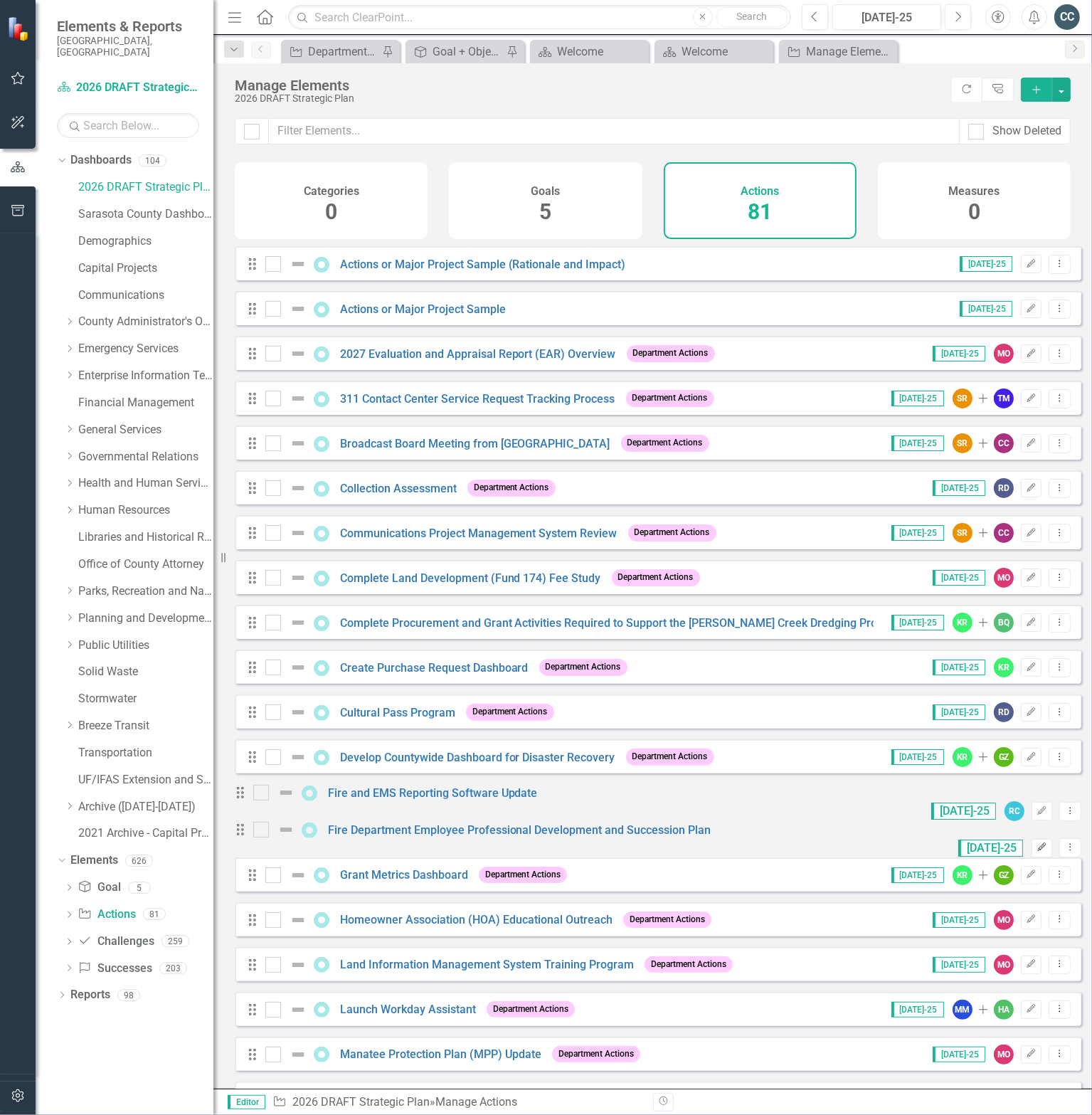
click at [1037, 852] on icon "Edit" at bounding box center [1042, 848] width 11 height 8
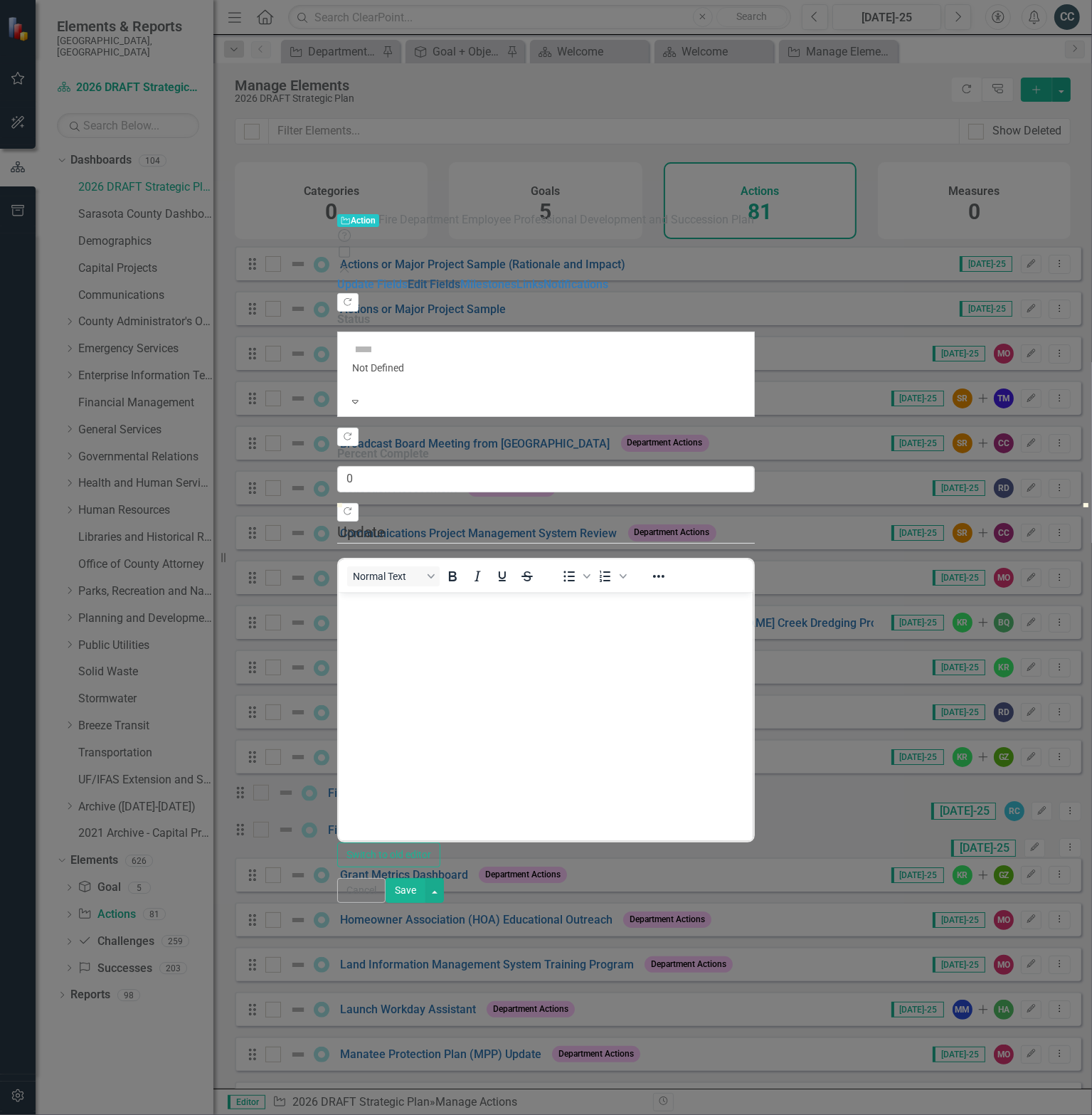
scroll to position [0, 0]
click at [407, 277] on link "Edit Fields" at bounding box center [434, 284] width 53 height 14
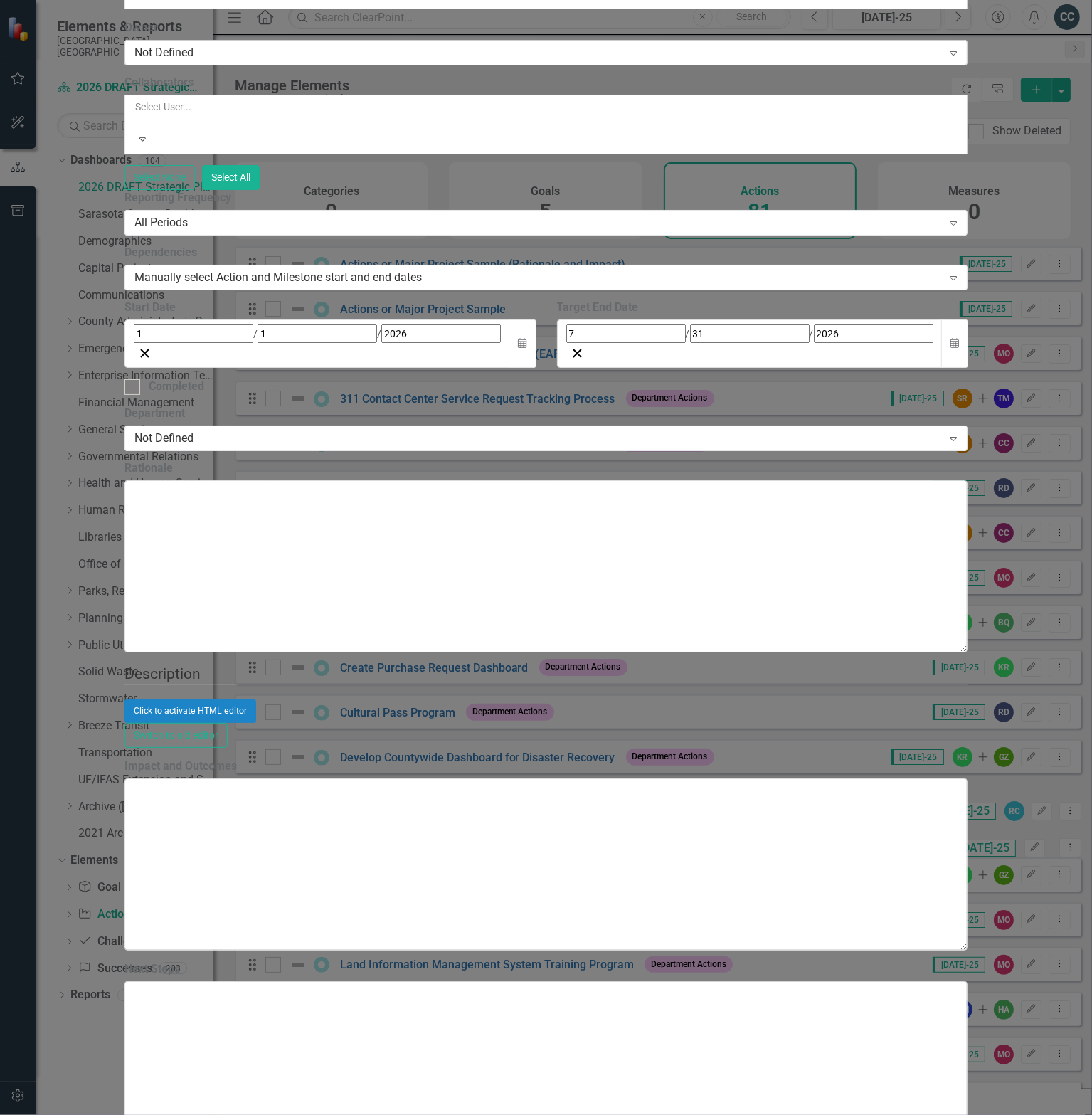
click at [433, 61] on div "Not Defined" at bounding box center [538, 53] width 808 height 16
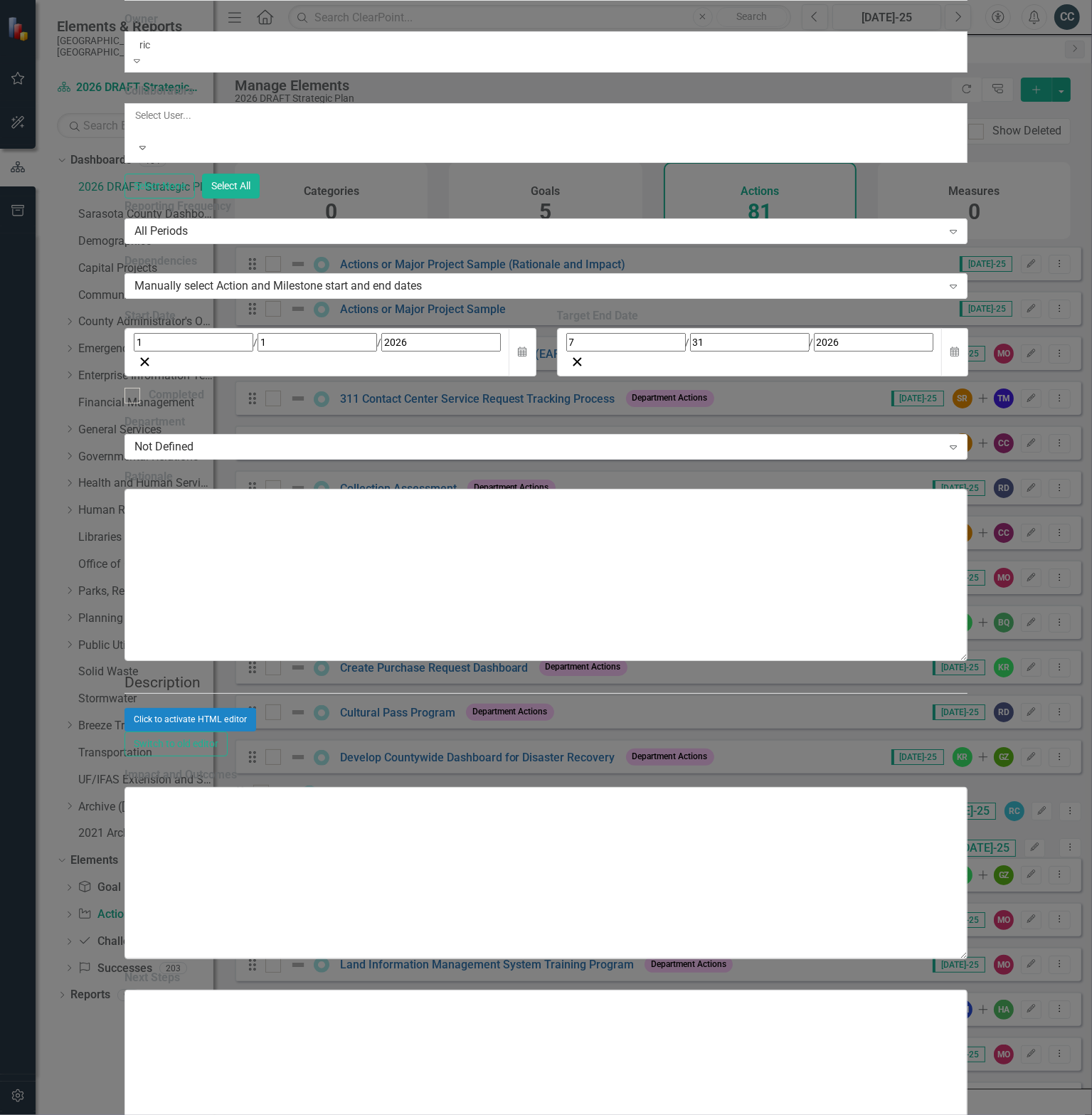
type input "rich"
click at [218, 1114] on span "[PERSON_NAME] (Emergency Services)" at bounding box center [109, 1123] width 218 height 14
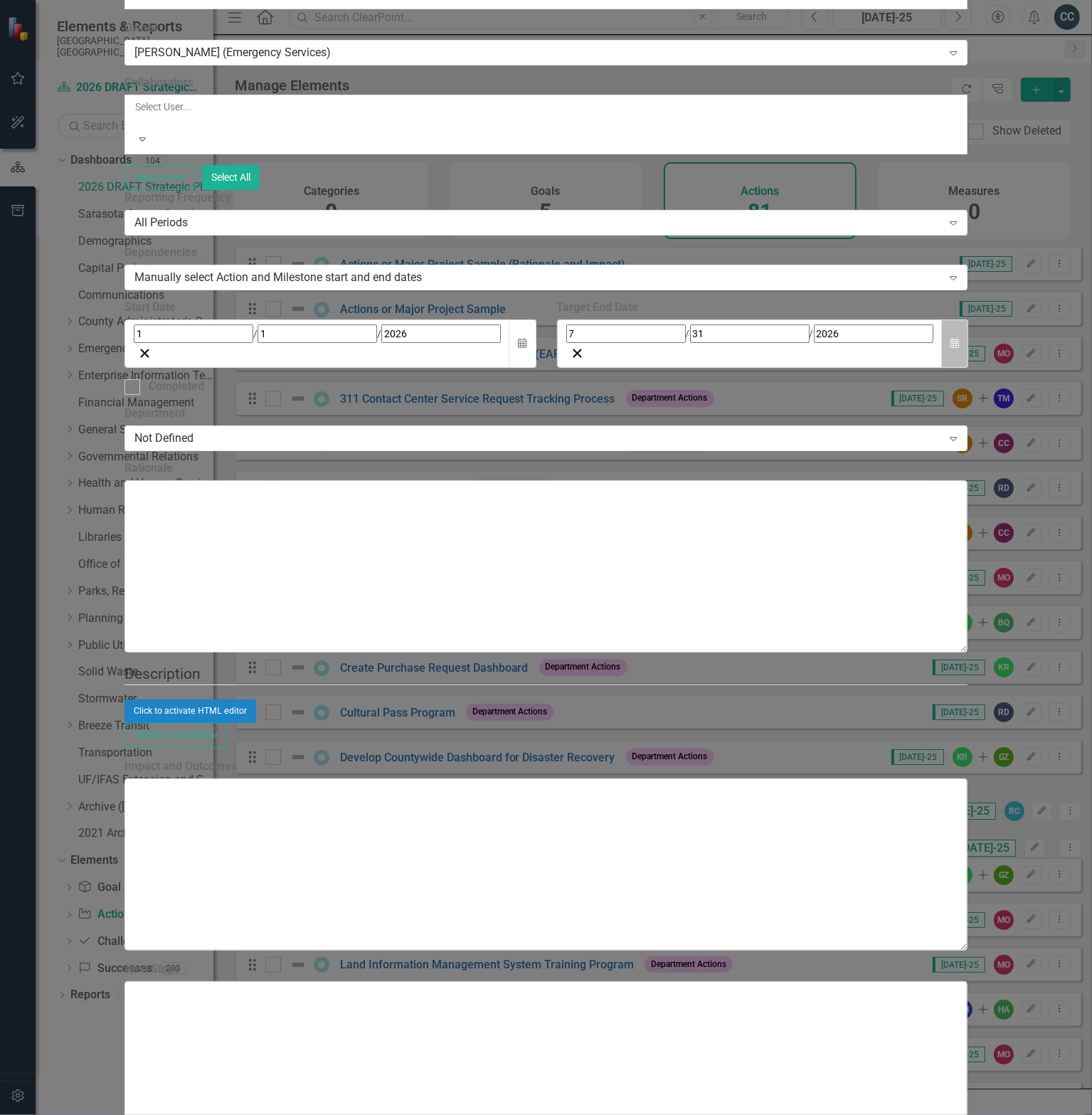
click at [959, 349] on icon "Calendar" at bounding box center [955, 344] width 8 height 10
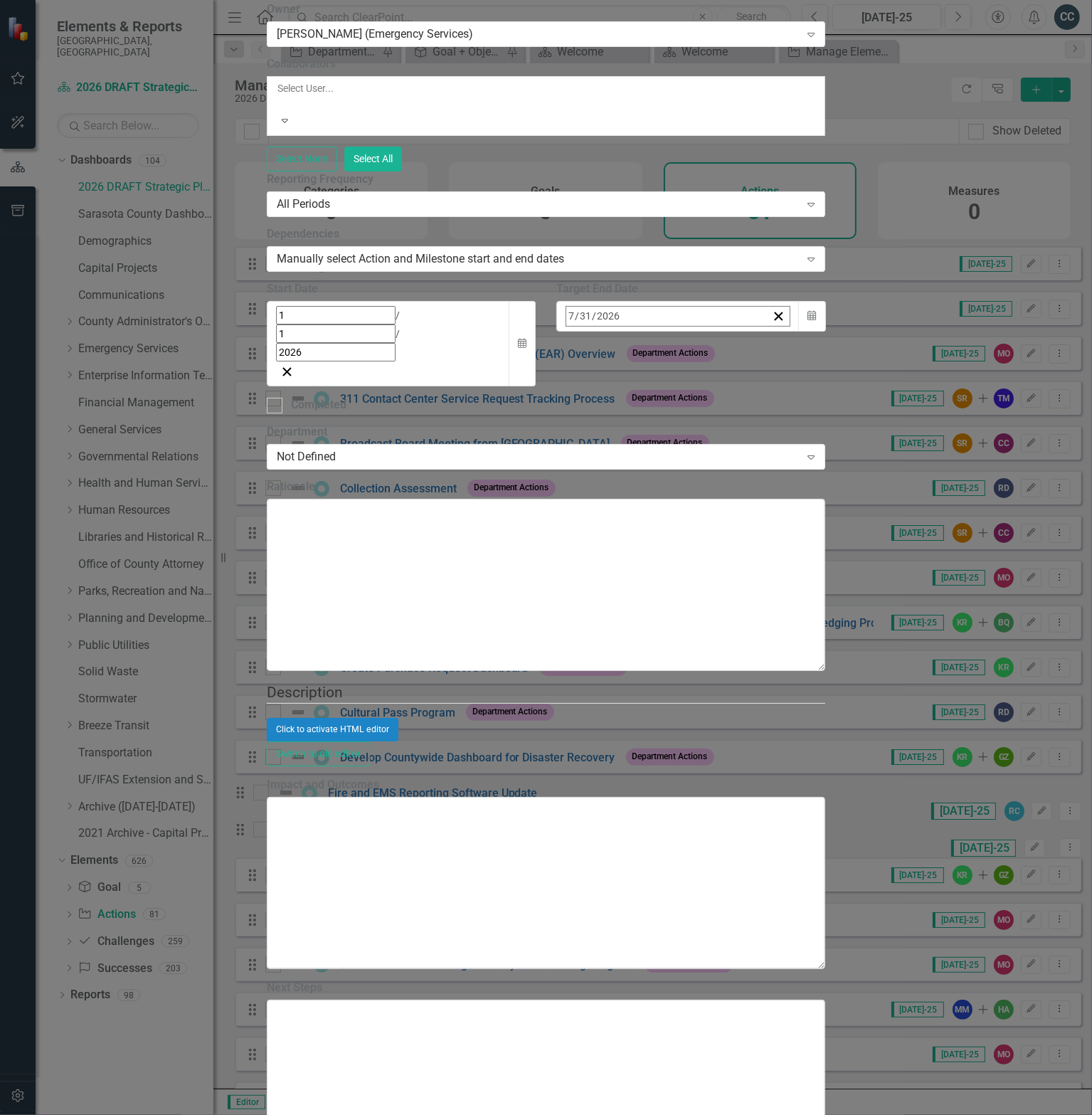
click at [620, 363] on button "‹" at bounding box center [604, 347] width 31 height 31
click at [652, 513] on abbr "30" at bounding box center [647, 506] width 11 height 11
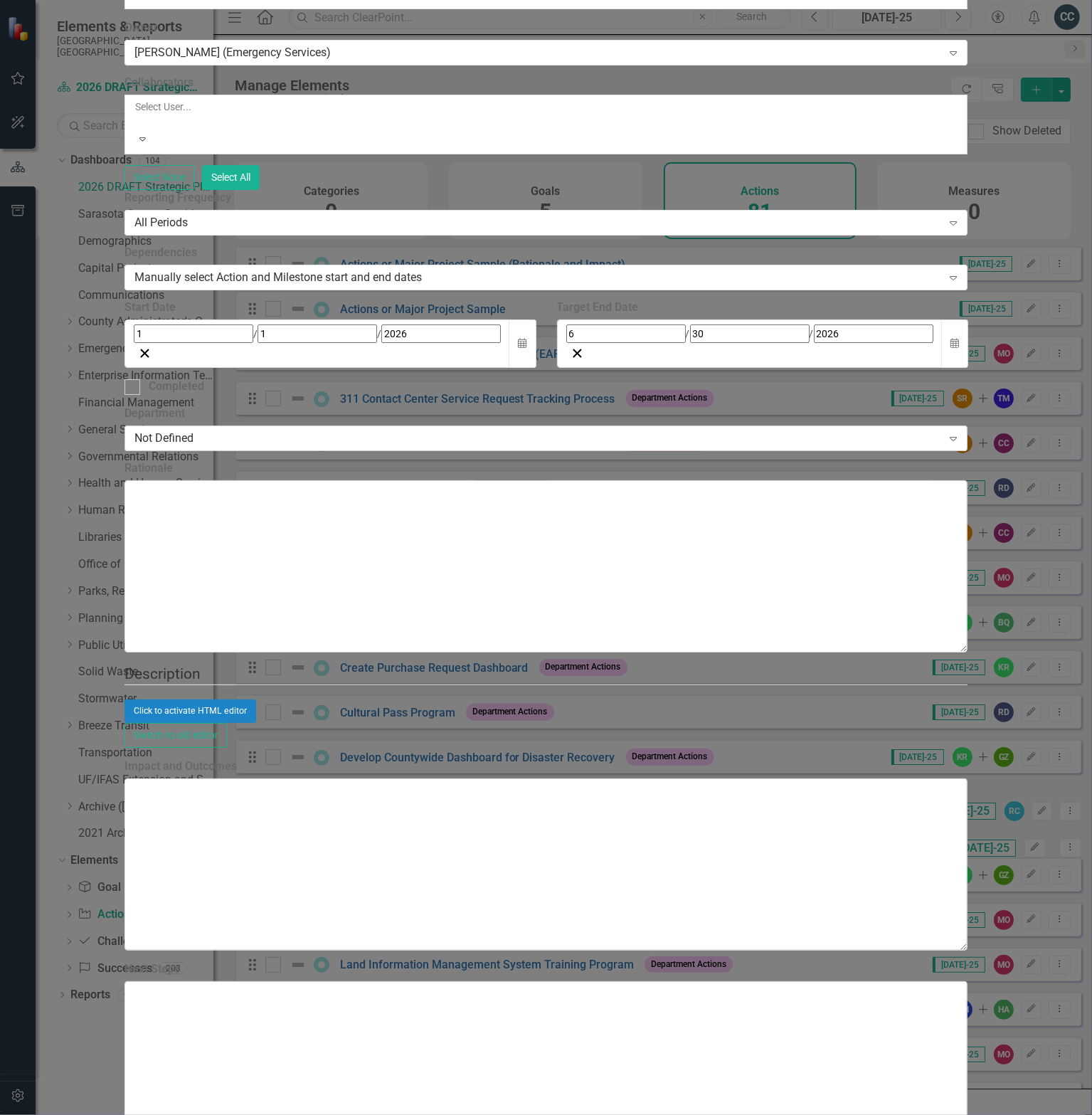
click at [413, 451] on div "Not Defined Expand" at bounding box center [546, 438] width 843 height 25
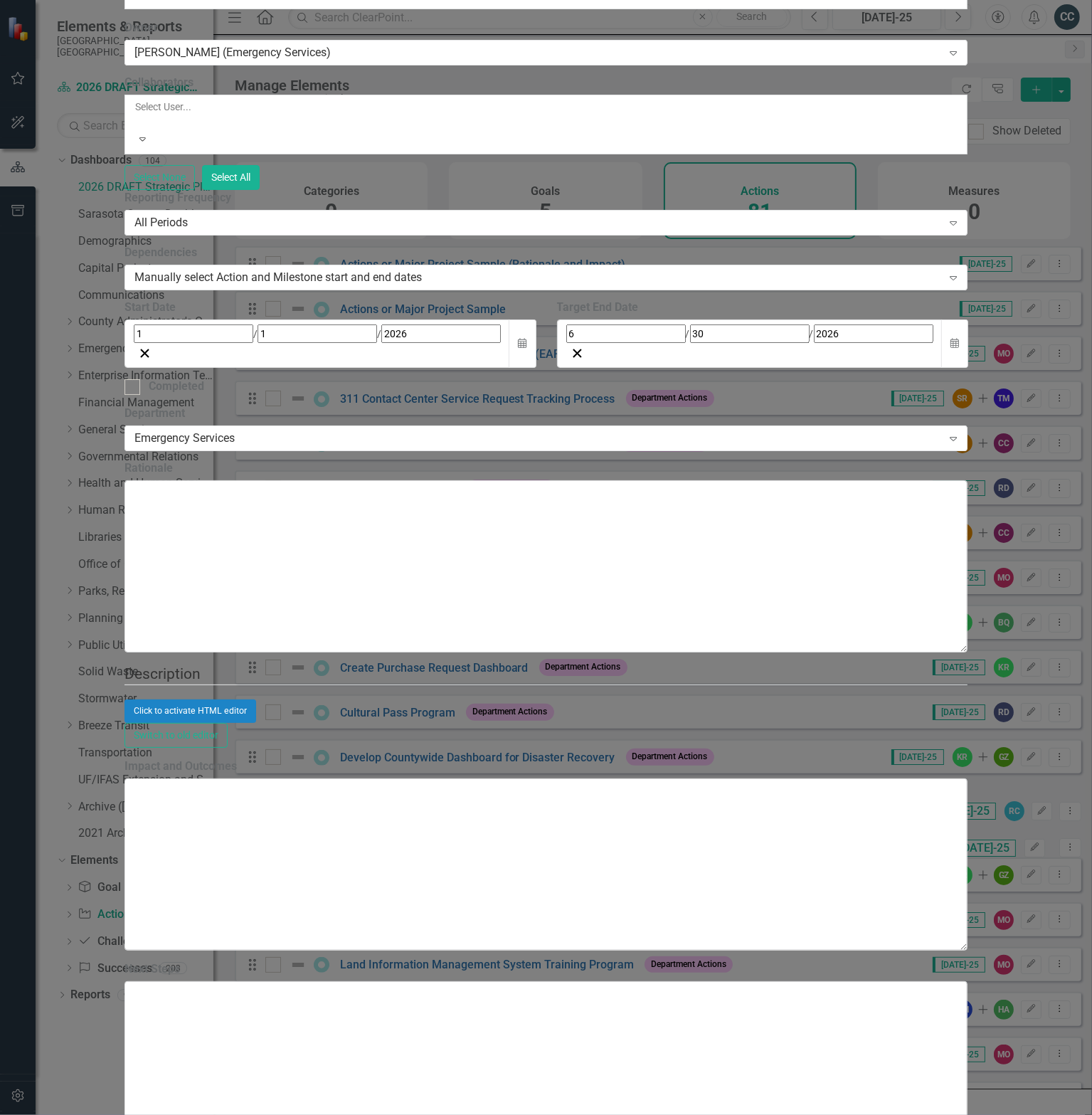
scroll to position [332, 0]
click at [939, 699] on div "Click to activate HTML editor" at bounding box center [546, 710] width 843 height 23
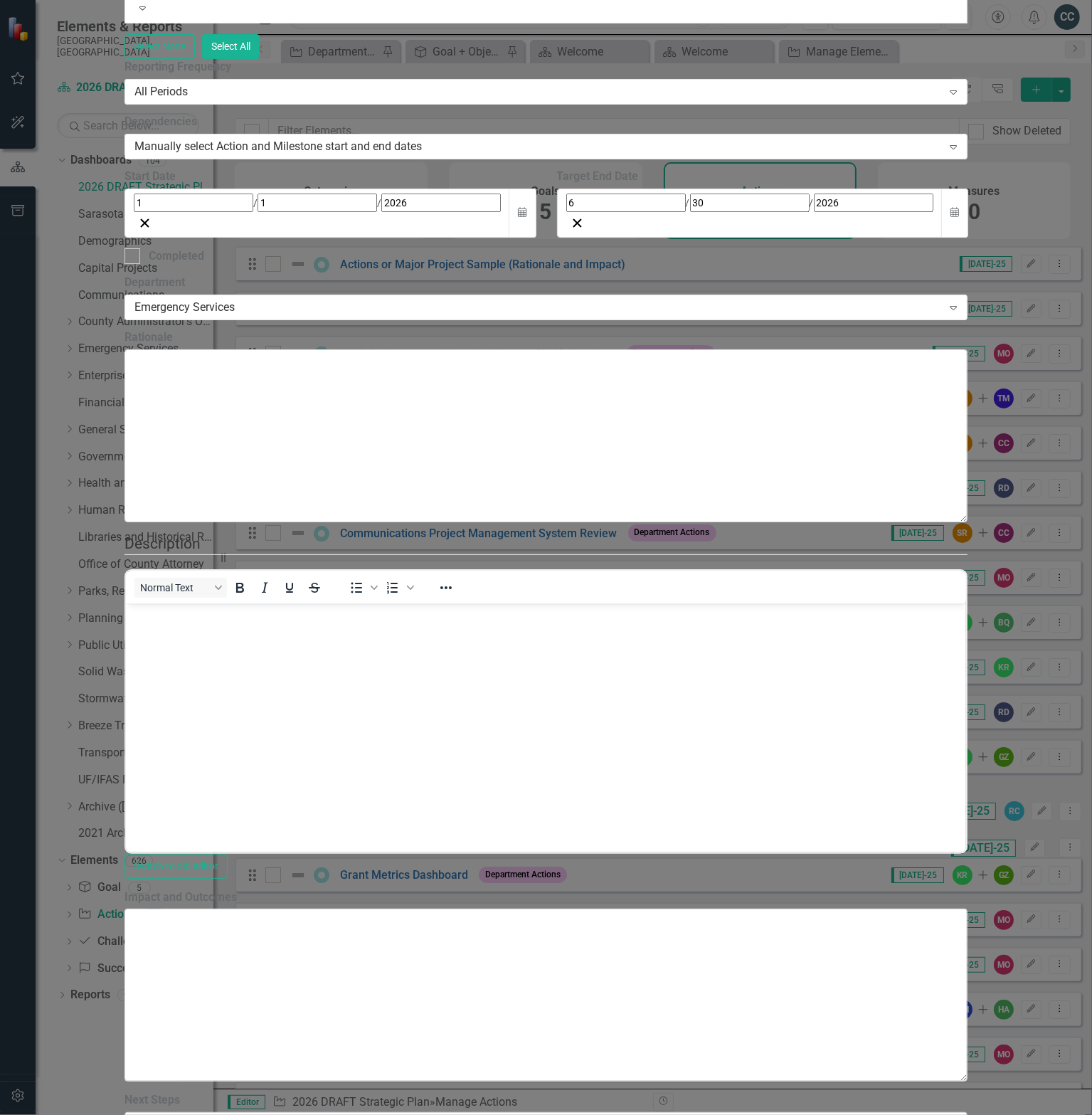
scroll to position [0, 0]
click at [367, 647] on body "Rich Text Area. Press ALT-0 for help." at bounding box center [546, 710] width 840 height 214
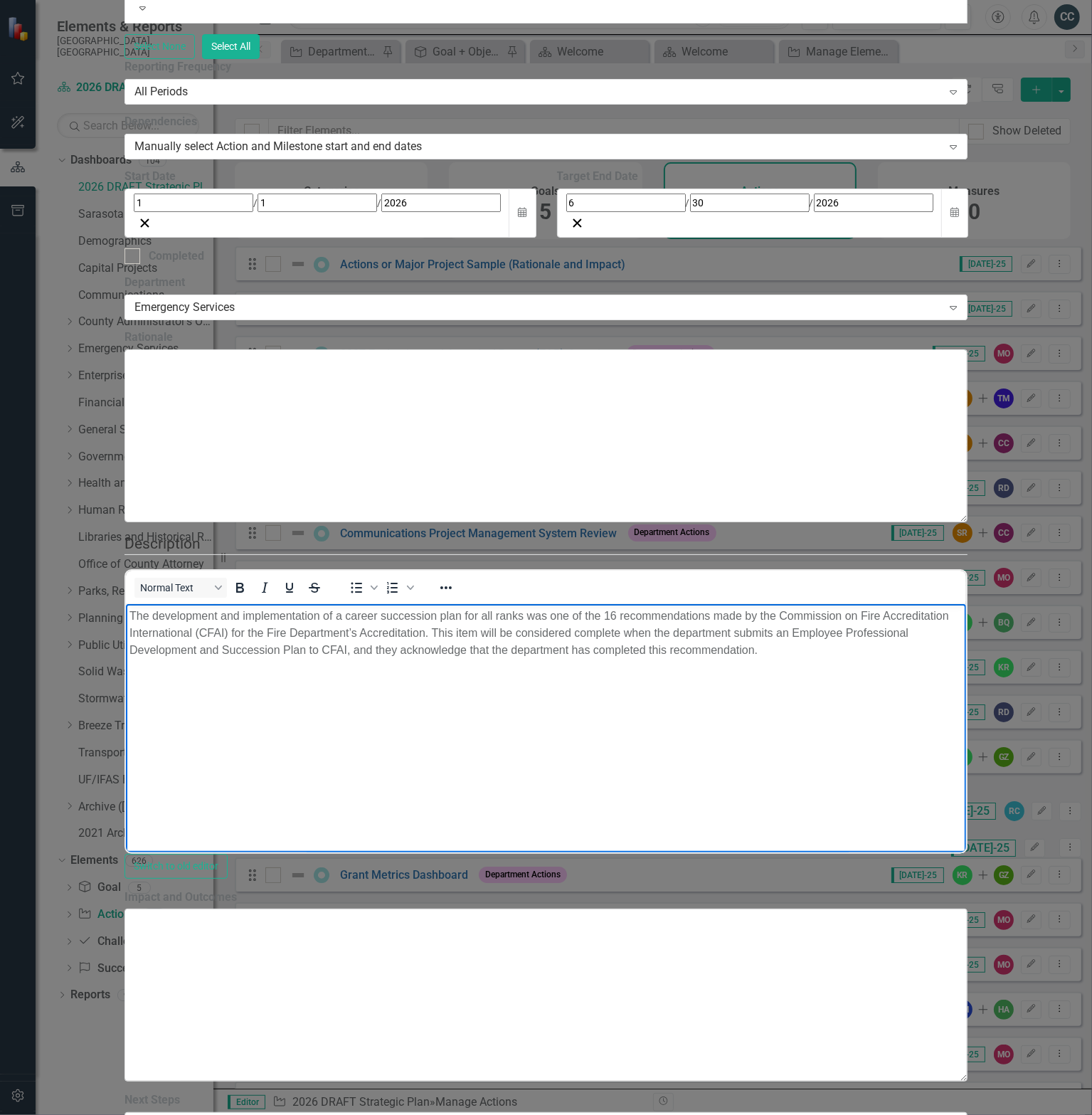
scroll to position [996, 0]
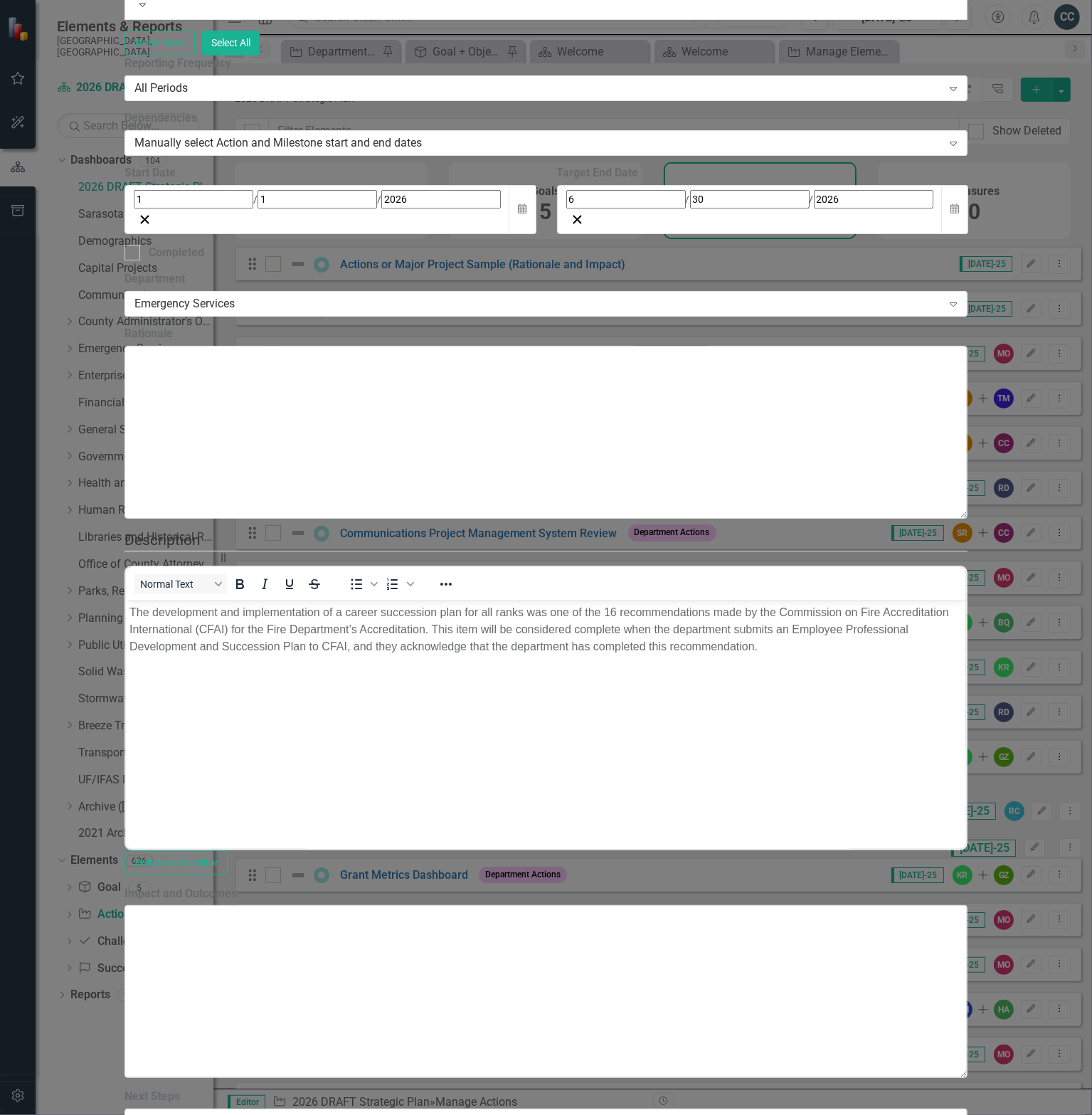
scroll to position [1617, 0]
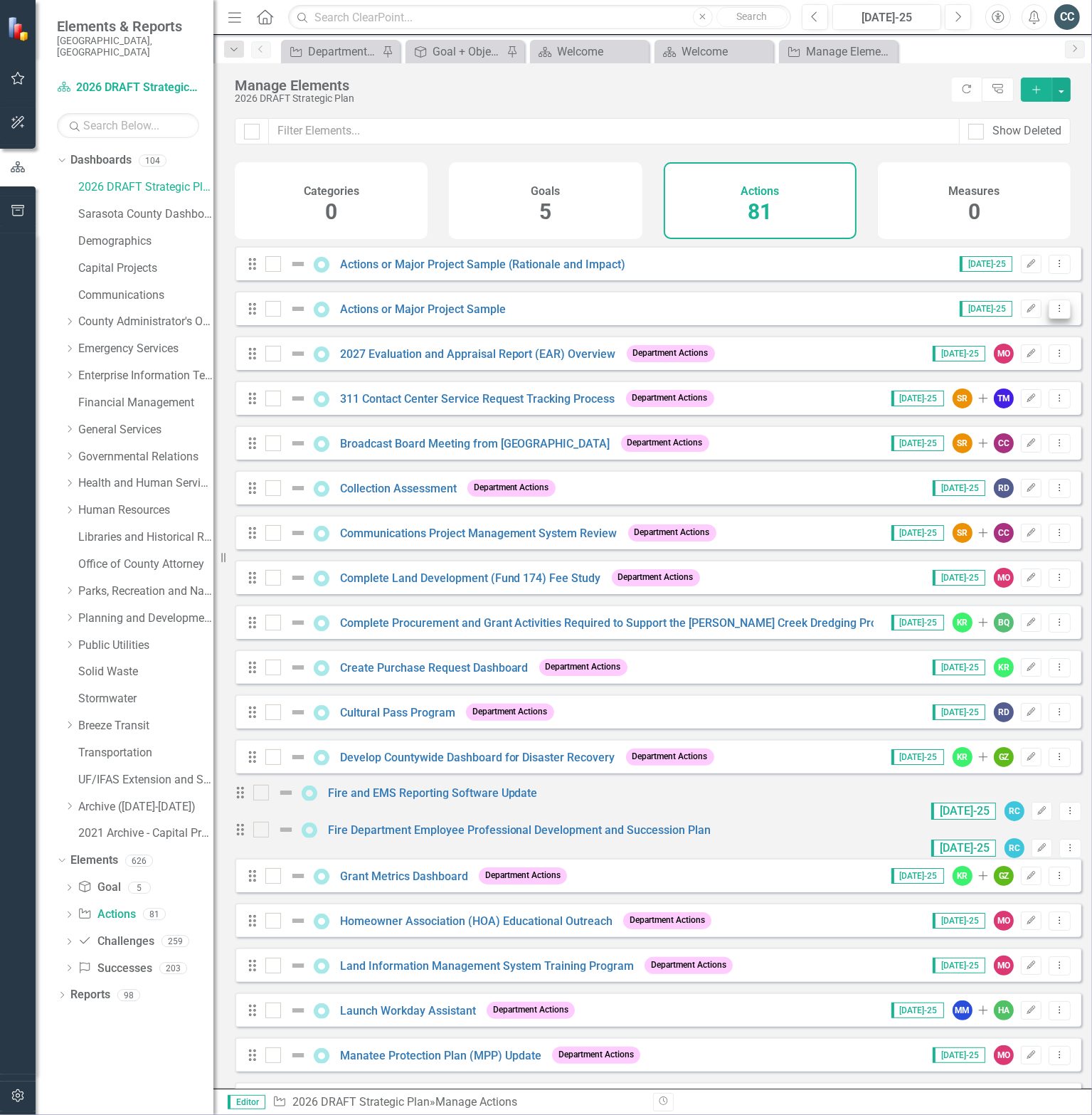
click at [1054, 313] on icon "Dropdown Menu" at bounding box center [1060, 308] width 12 height 9
click at [1002, 395] on link "Copy Duplicate Action" at bounding box center [1002, 395] width 117 height 26
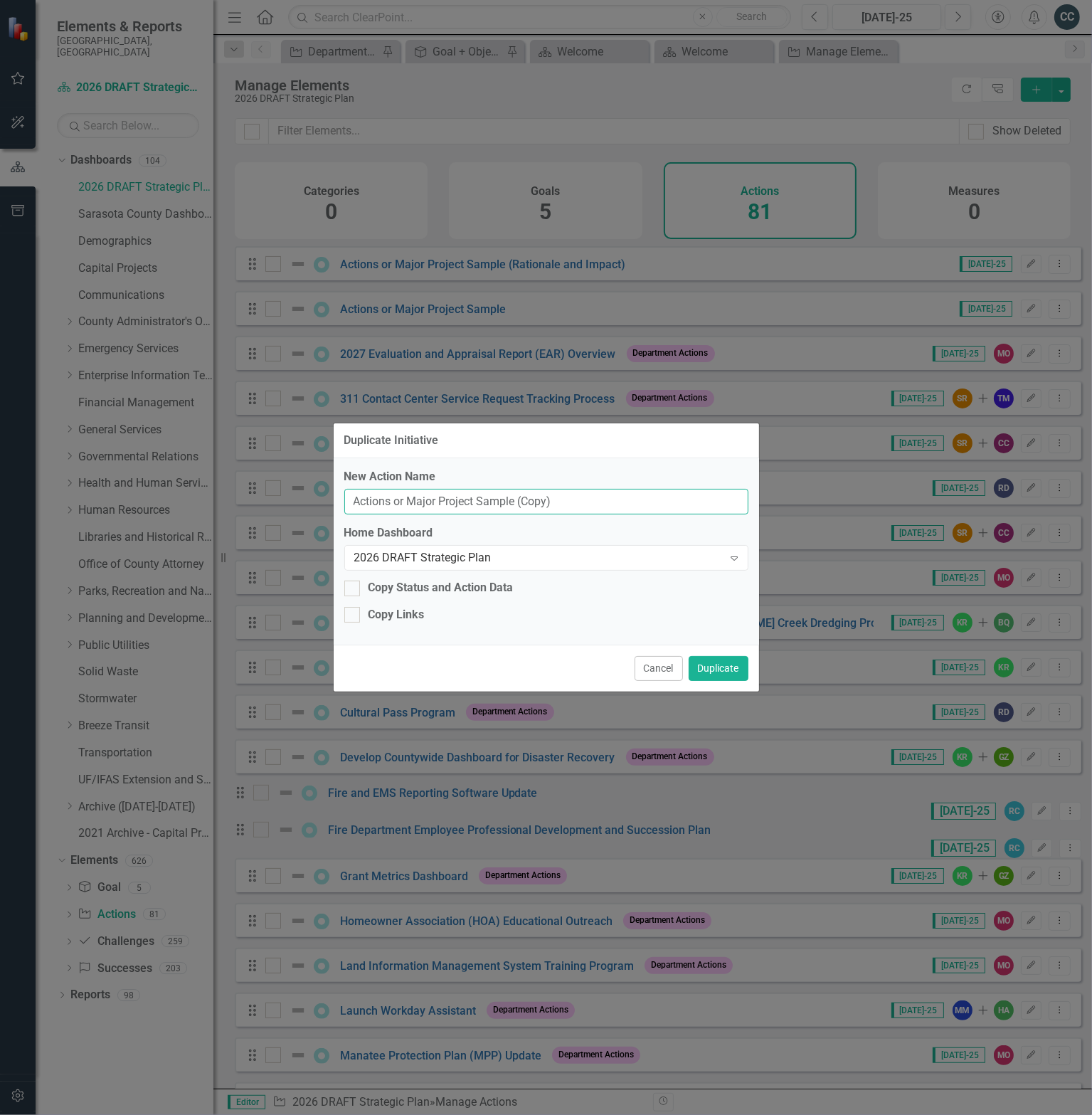
click at [552, 503] on input "Actions or Major Project Sample (Copy)" at bounding box center [546, 501] width 404 height 26
paste input "Commission on Accreditation of Ambulance Services (CAAS) Accreditation"
type input "Commission on Accreditation of Ambulance Services (CAAS) Accreditation"
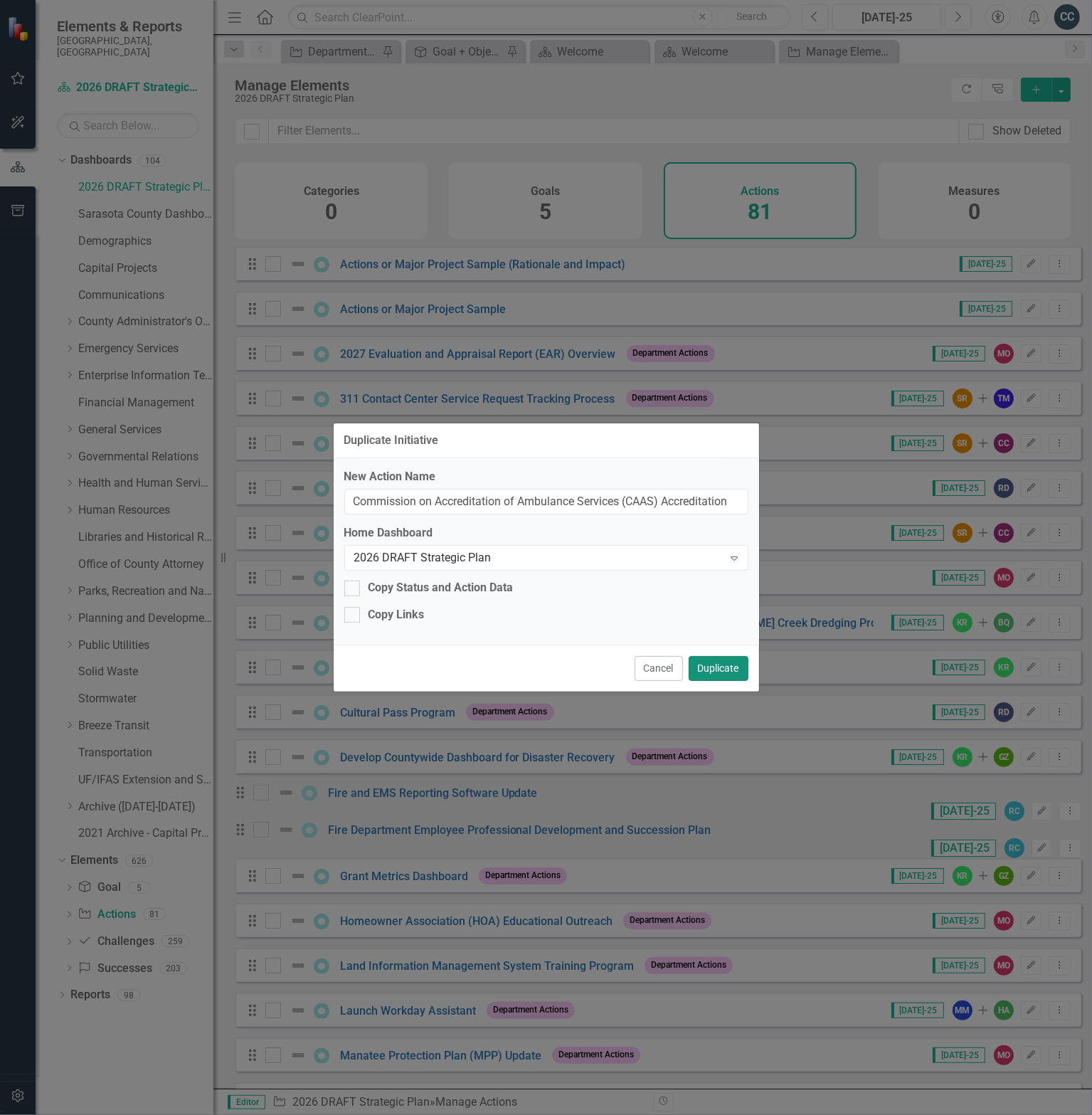
click at [729, 669] on button "Duplicate" at bounding box center [719, 668] width 59 height 25
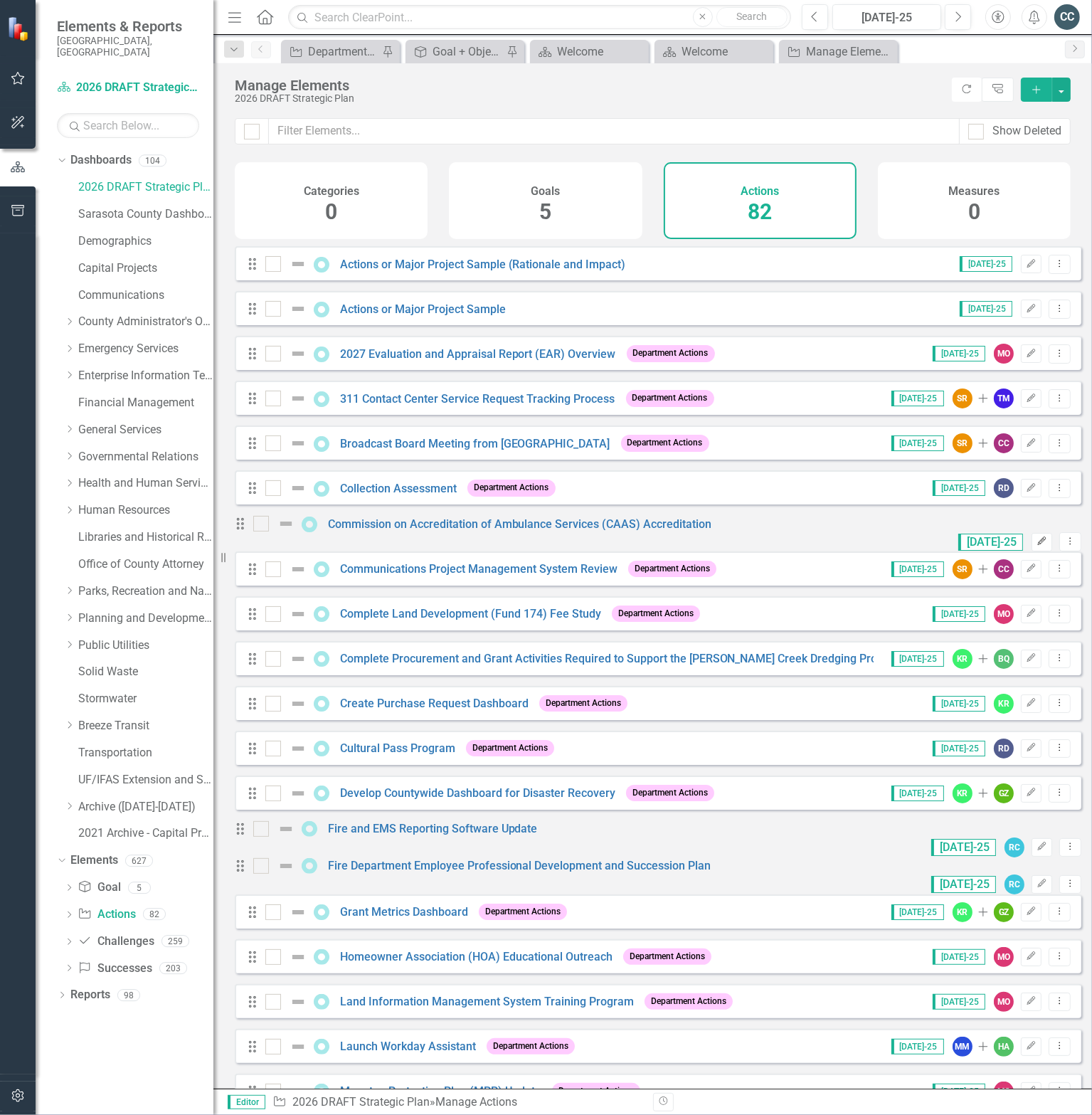
click at [1032, 537] on button "Edit" at bounding box center [1042, 542] width 20 height 19
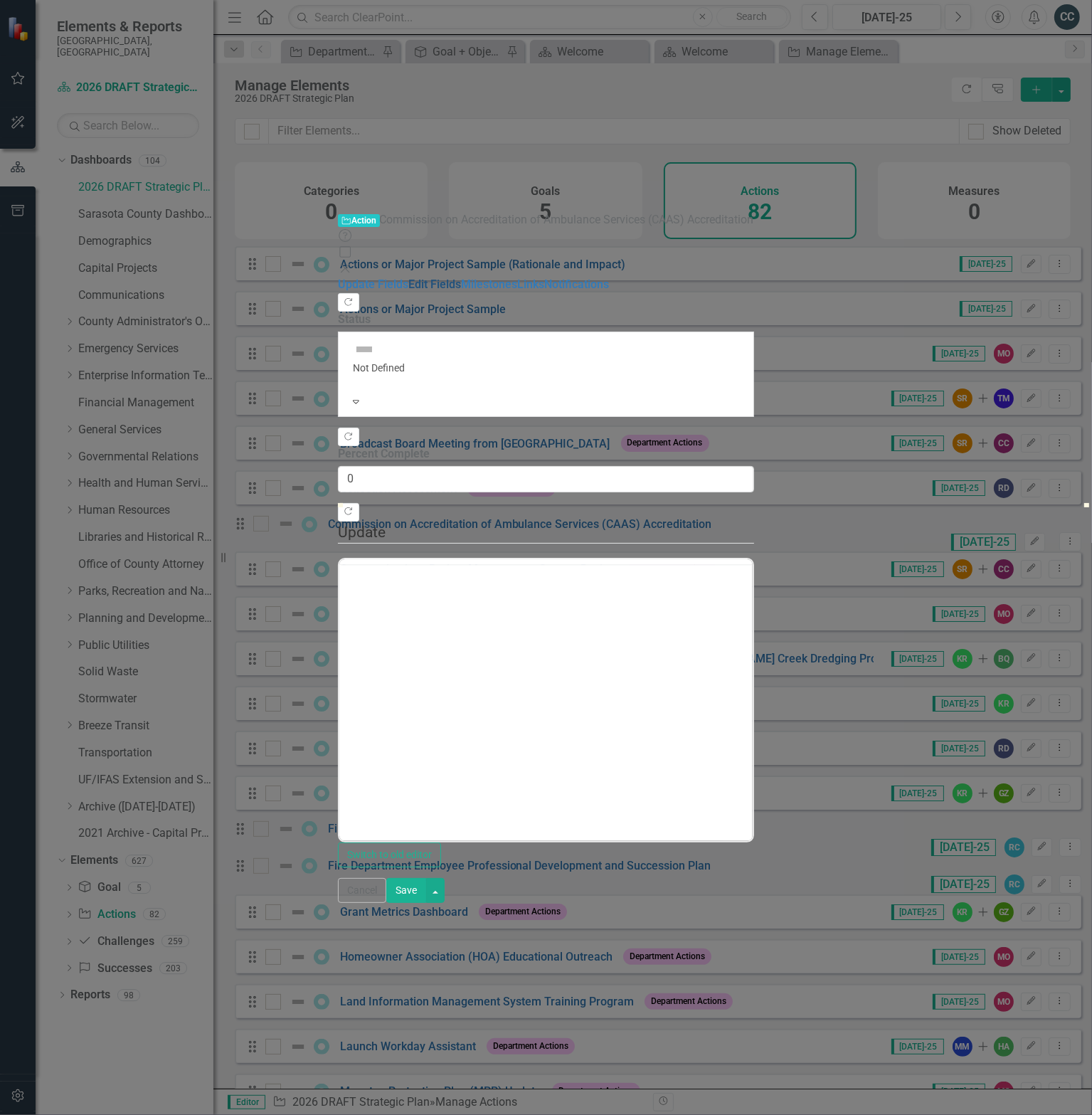
click at [408, 277] on link "Edit Fields" at bounding box center [434, 284] width 53 height 14
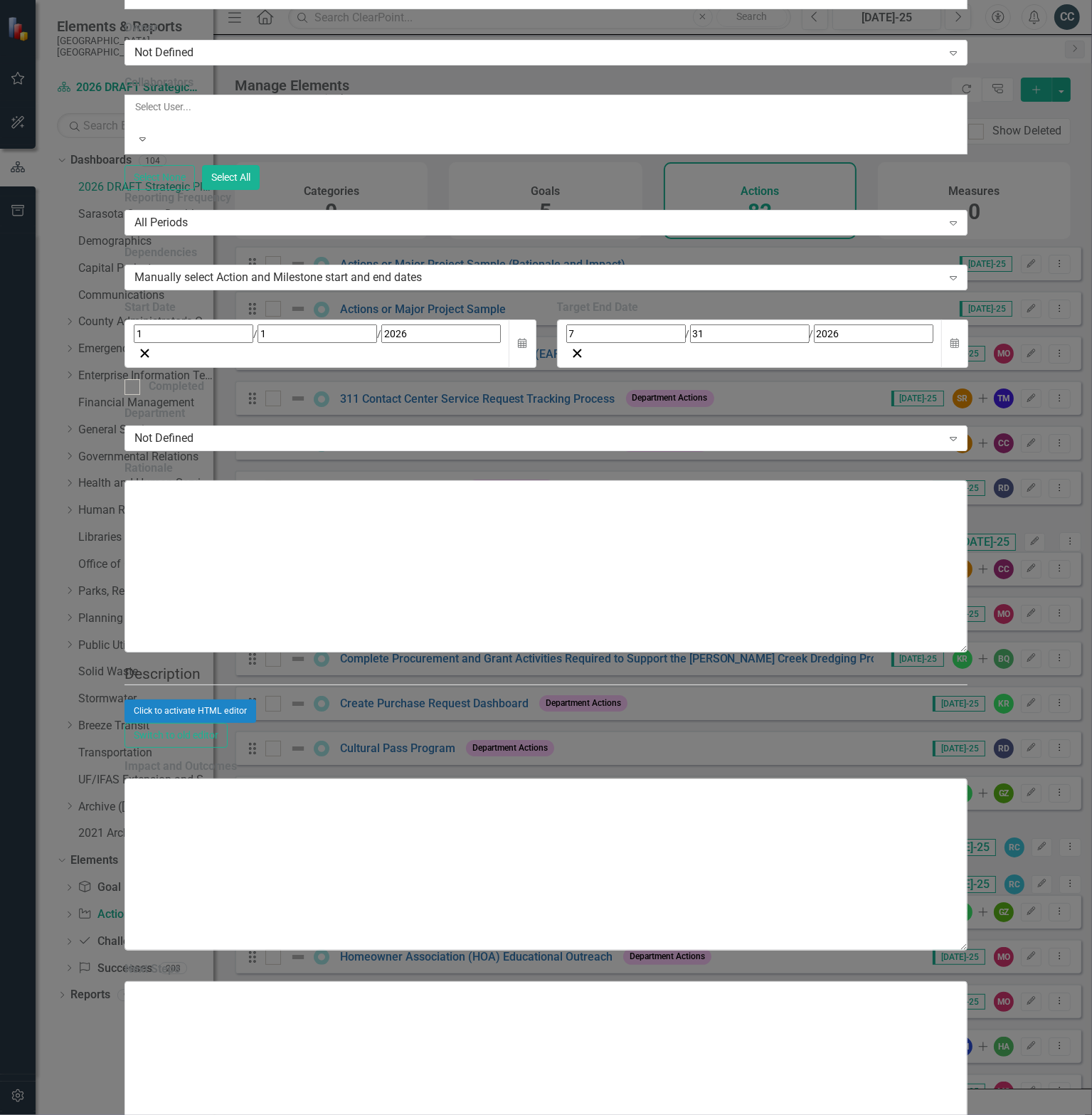
scroll to position [0, 0]
click at [959, 349] on icon "Calendar" at bounding box center [955, 344] width 8 height 10
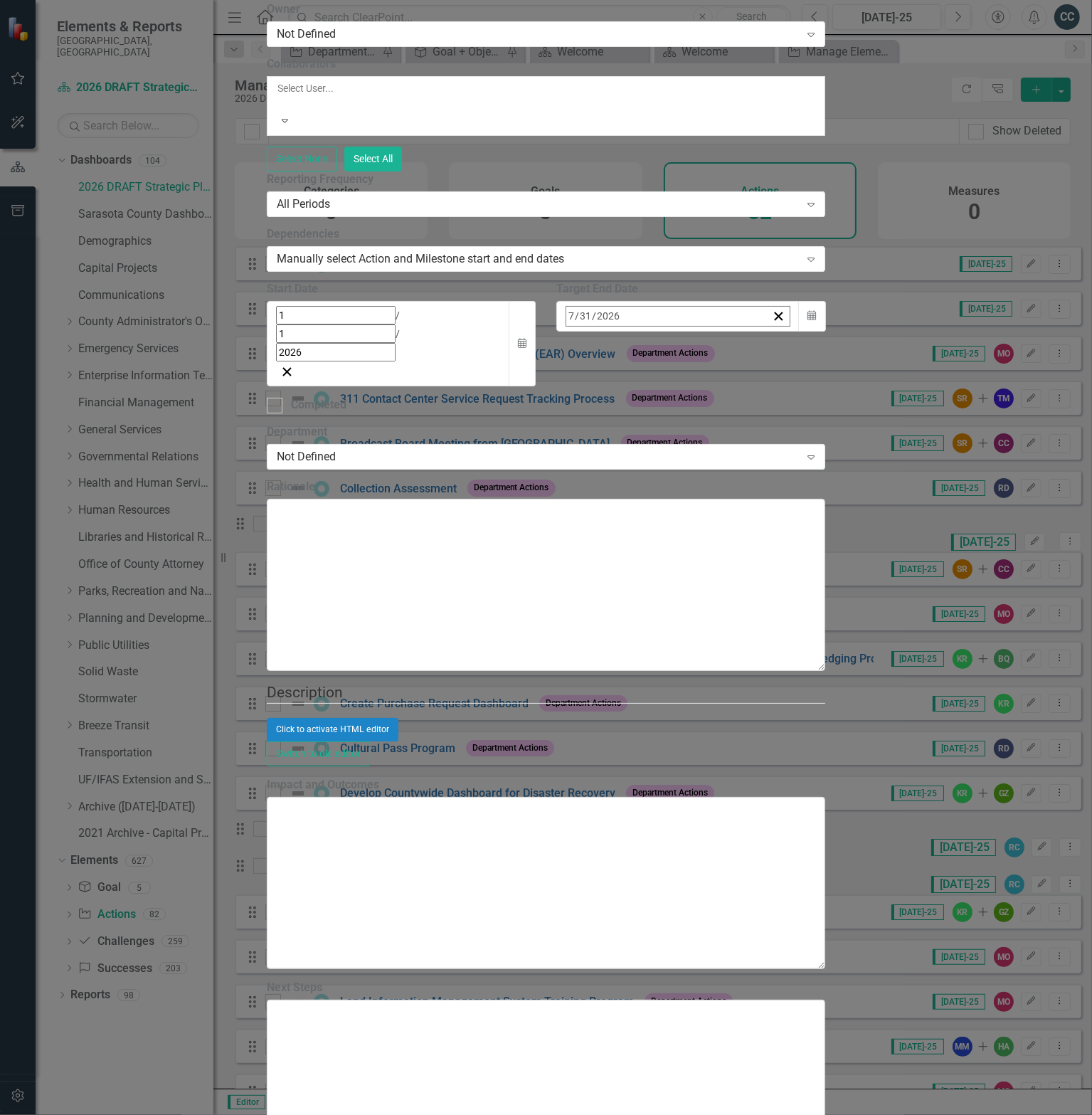
click at [774, 363] on button "›" at bounding box center [758, 347] width 31 height 31
click at [617, 513] on abbr "30" at bounding box center [611, 506] width 11 height 11
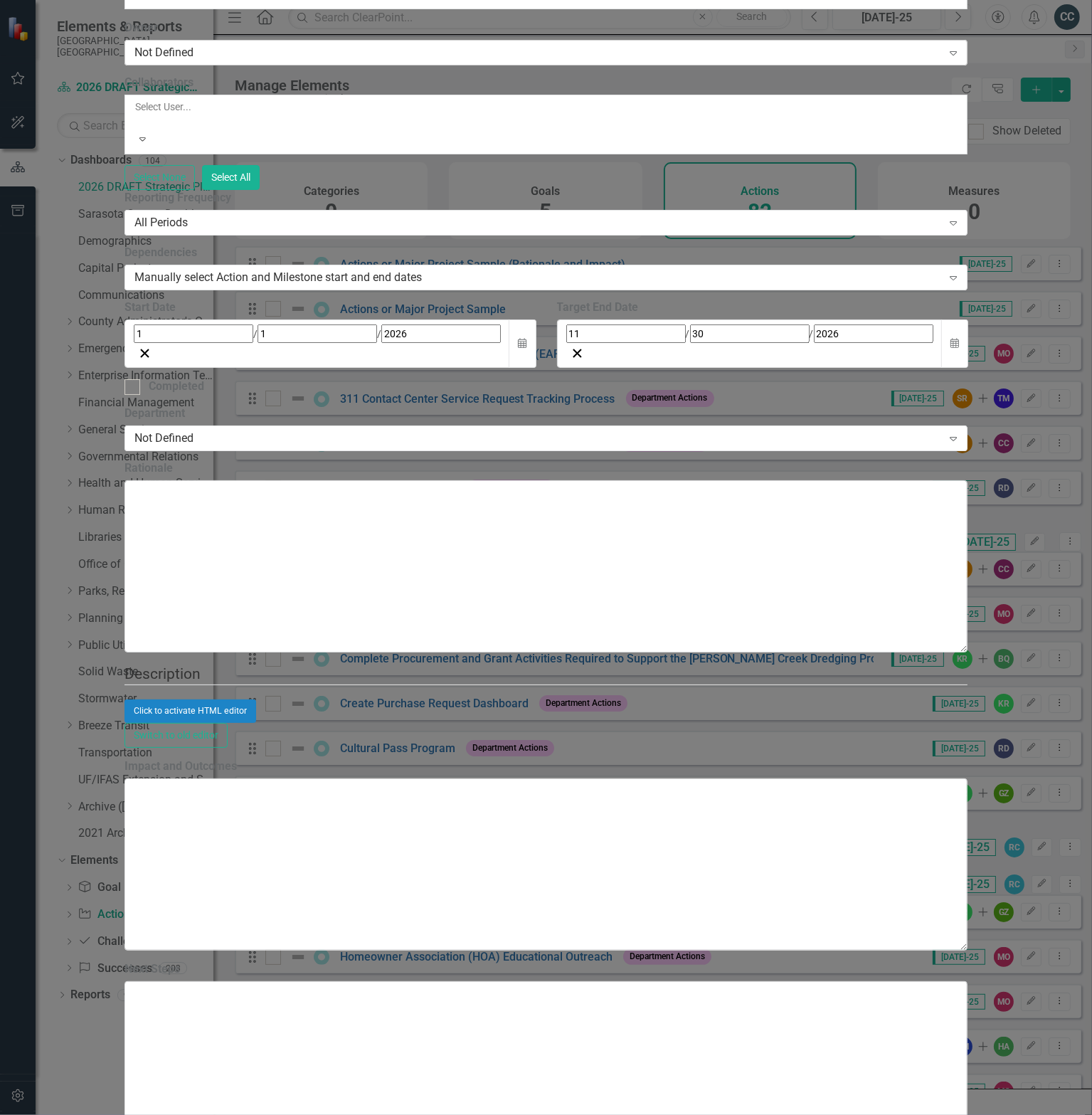
click at [403, 61] on div "Not Defined" at bounding box center [538, 53] width 808 height 16
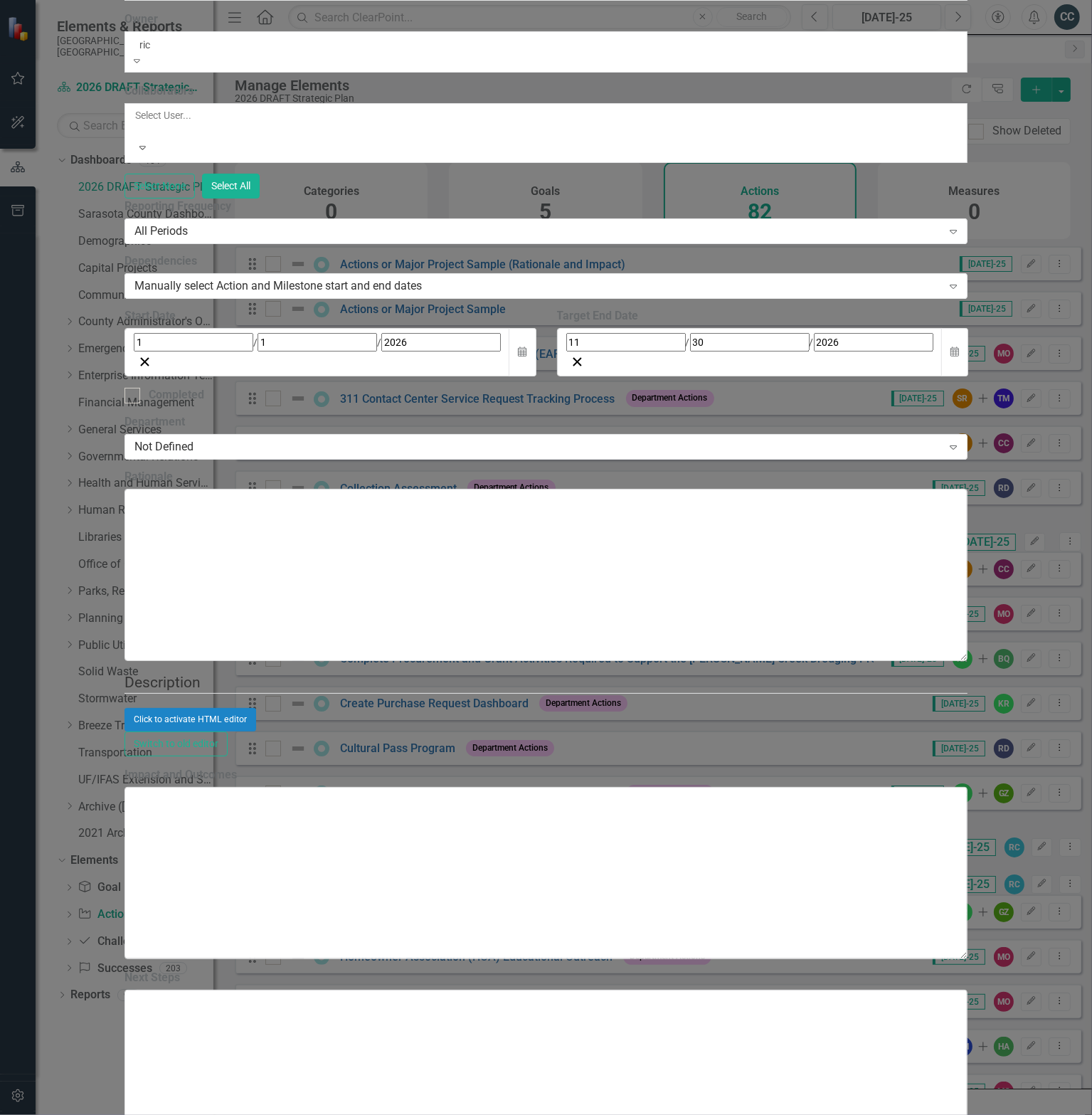
type input "rich"
click at [218, 1114] on span "[PERSON_NAME] (Emergency Services)" at bounding box center [109, 1123] width 218 height 14
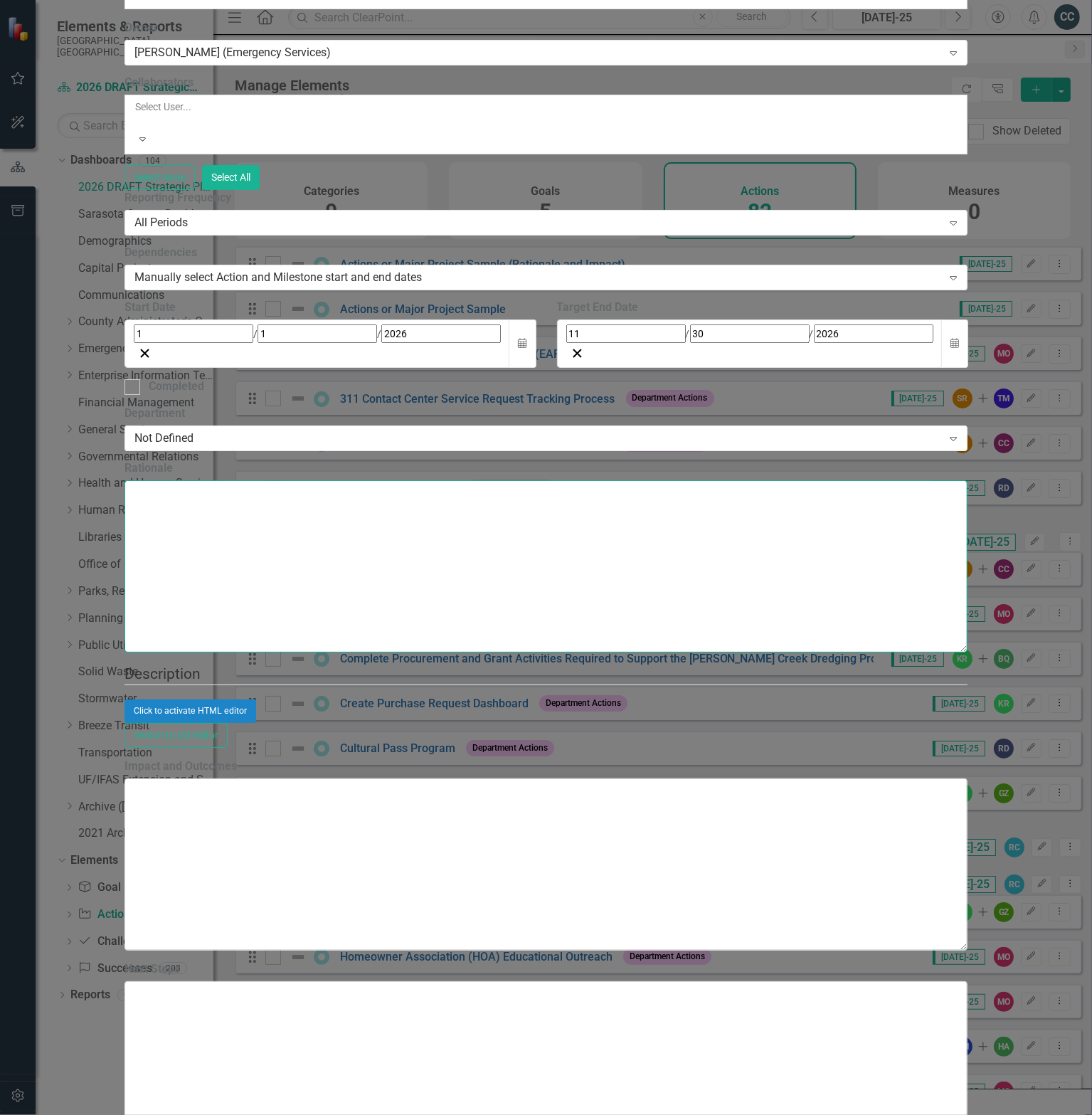
click at [412, 653] on textarea "Rationale" at bounding box center [546, 566] width 843 height 172
click at [412, 447] on div "Not Defined" at bounding box center [538, 438] width 808 height 16
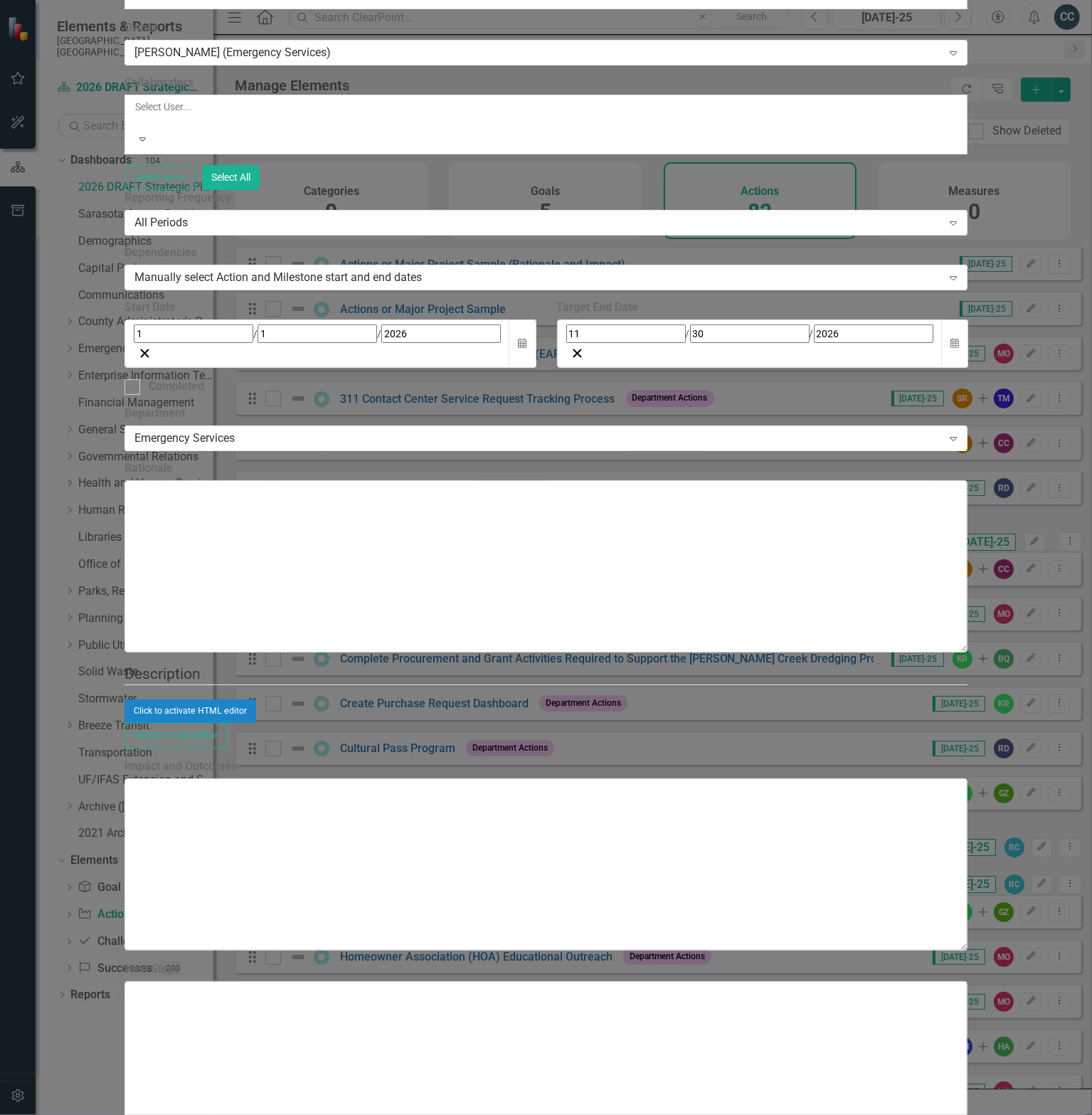
click at [875, 722] on div "Click to activate HTML editor" at bounding box center [546, 710] width 843 height 23
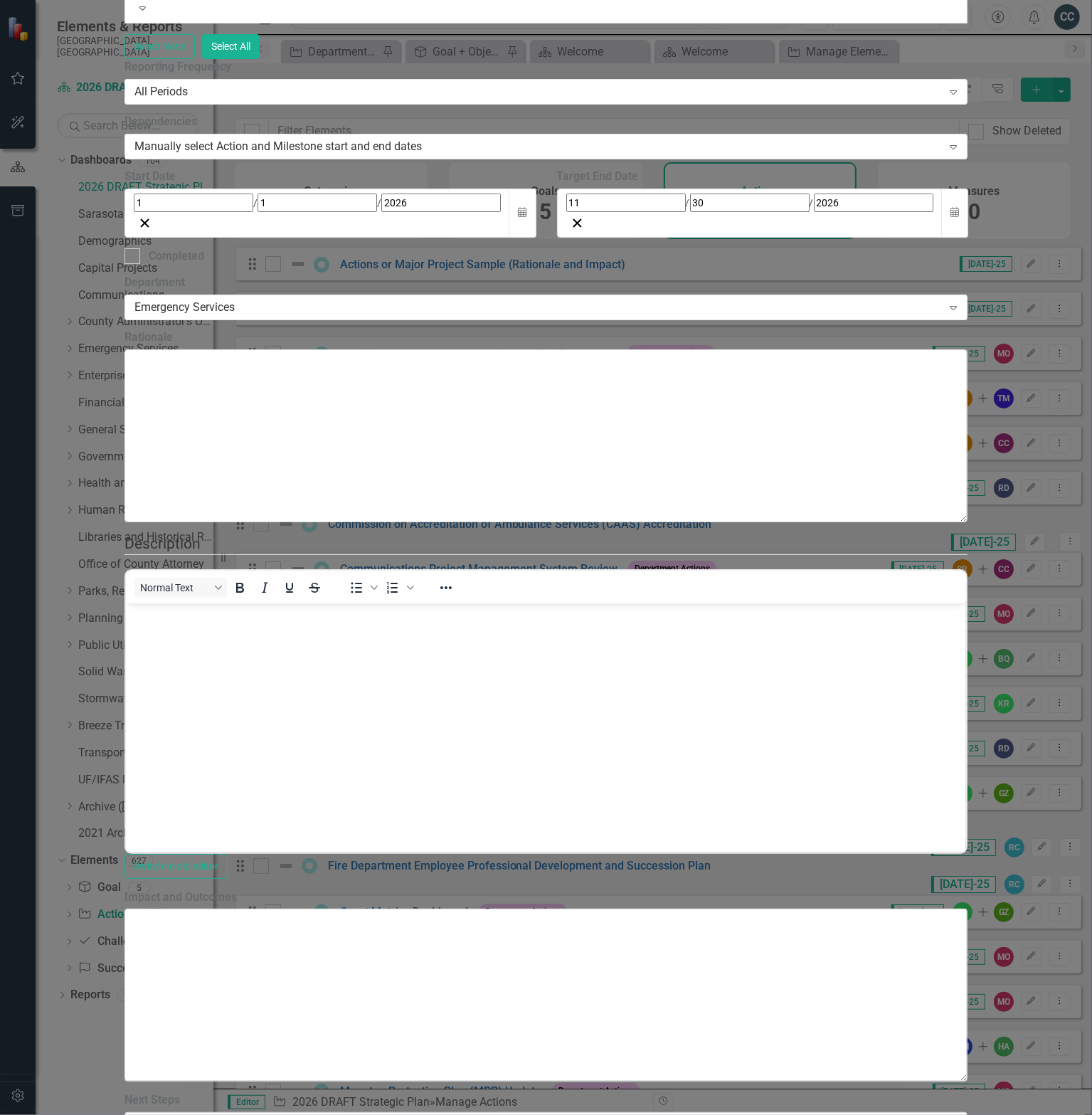
click at [275, 639] on body "Rich Text Area. Press ALT-0 for help." at bounding box center [546, 710] width 840 height 214
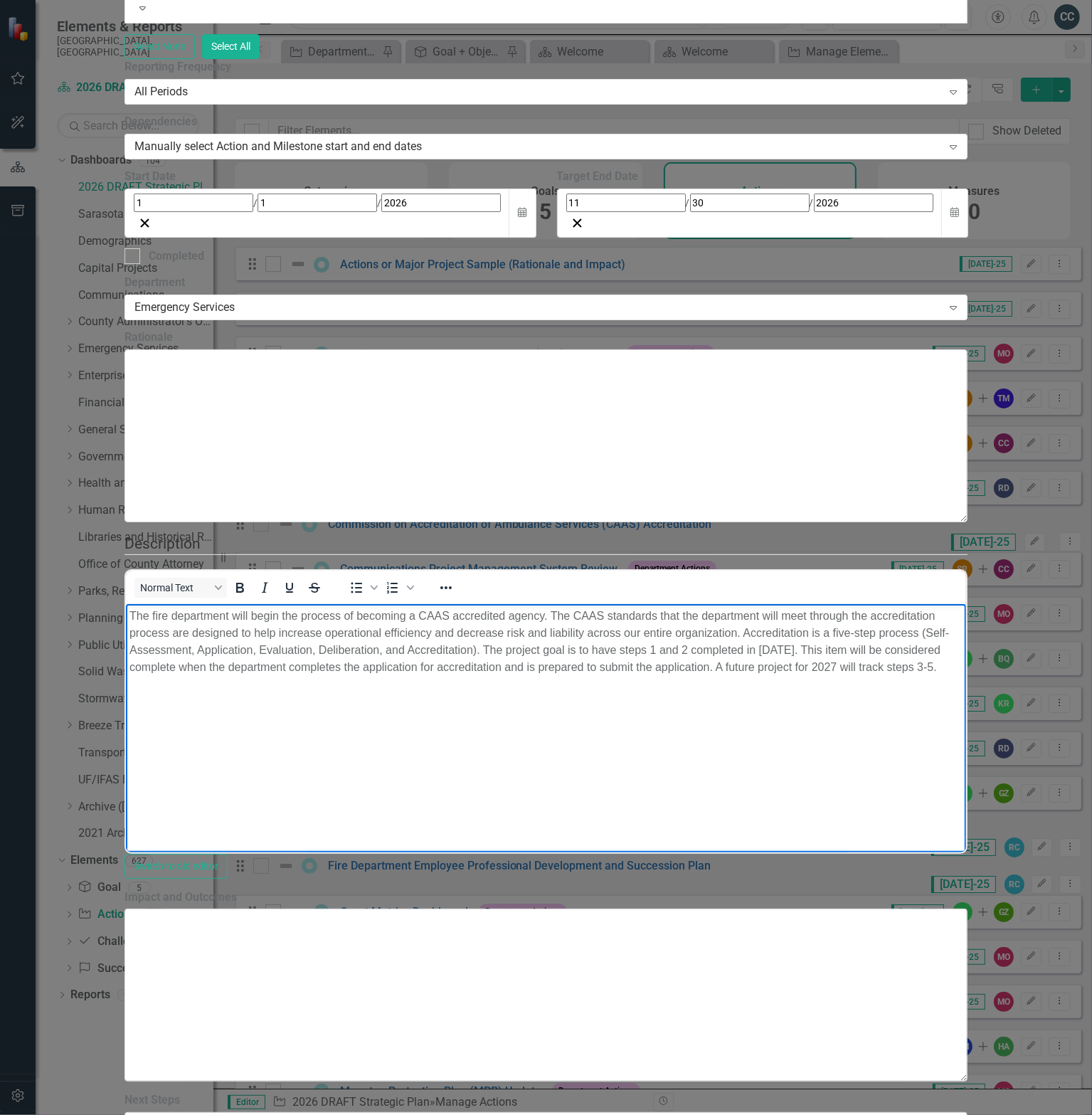
scroll to position [830, 0]
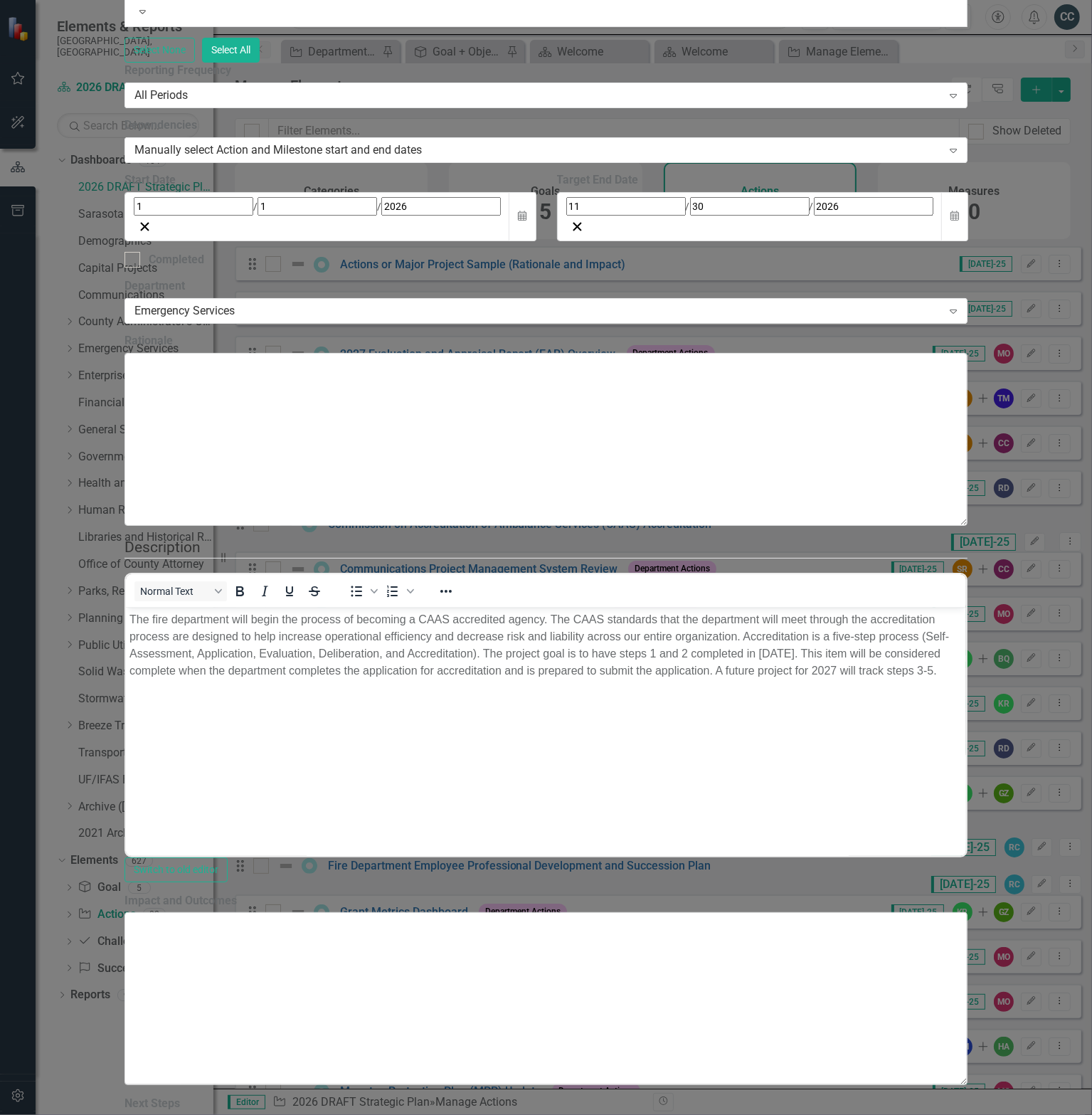
click at [422, 1114] on div "Exceptional County Services Aligned with Resources" at bounding box center [546, 1123] width 1092 height 16
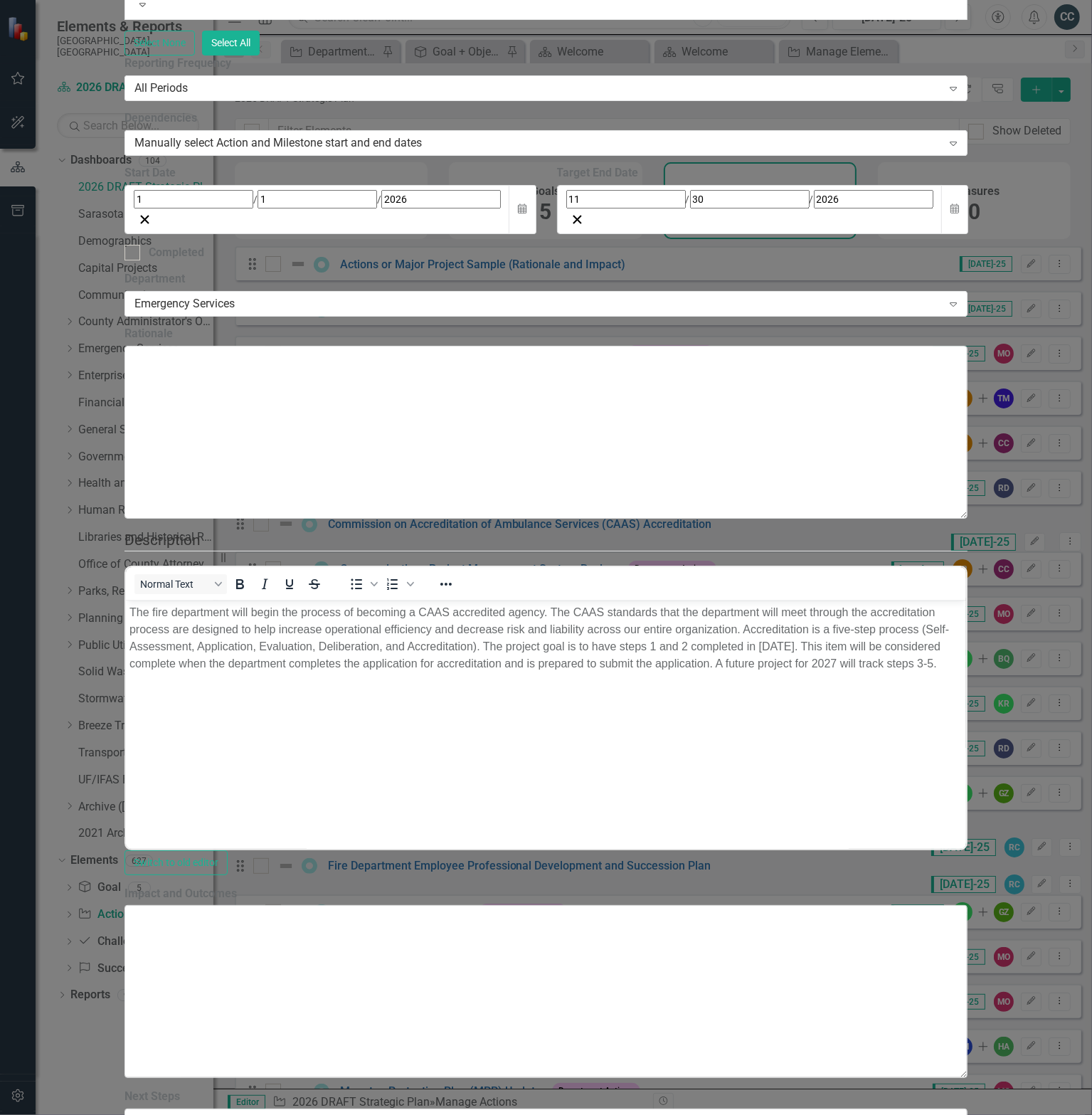
scroll to position [996, 0]
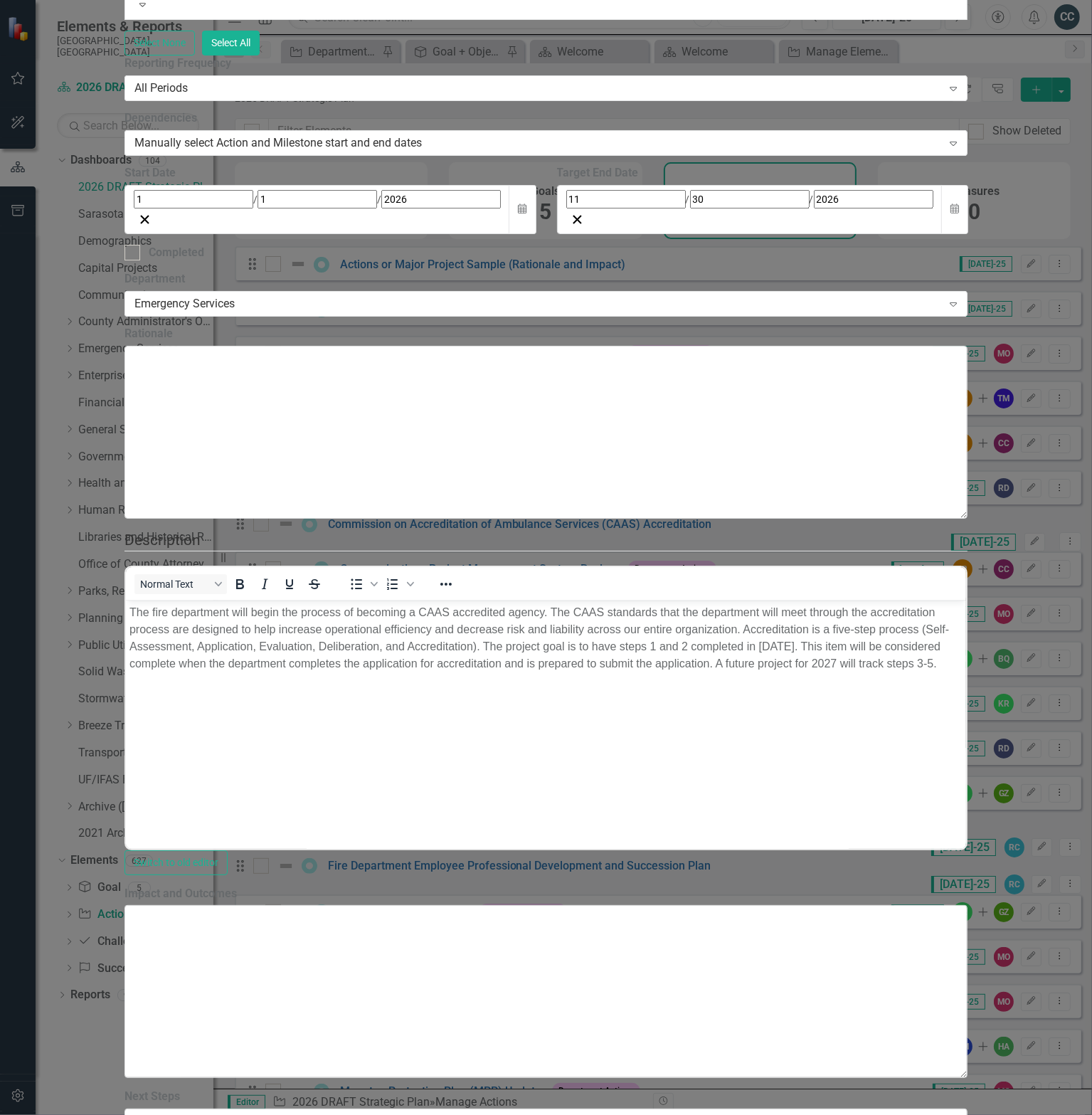
scroll to position [1617, 0]
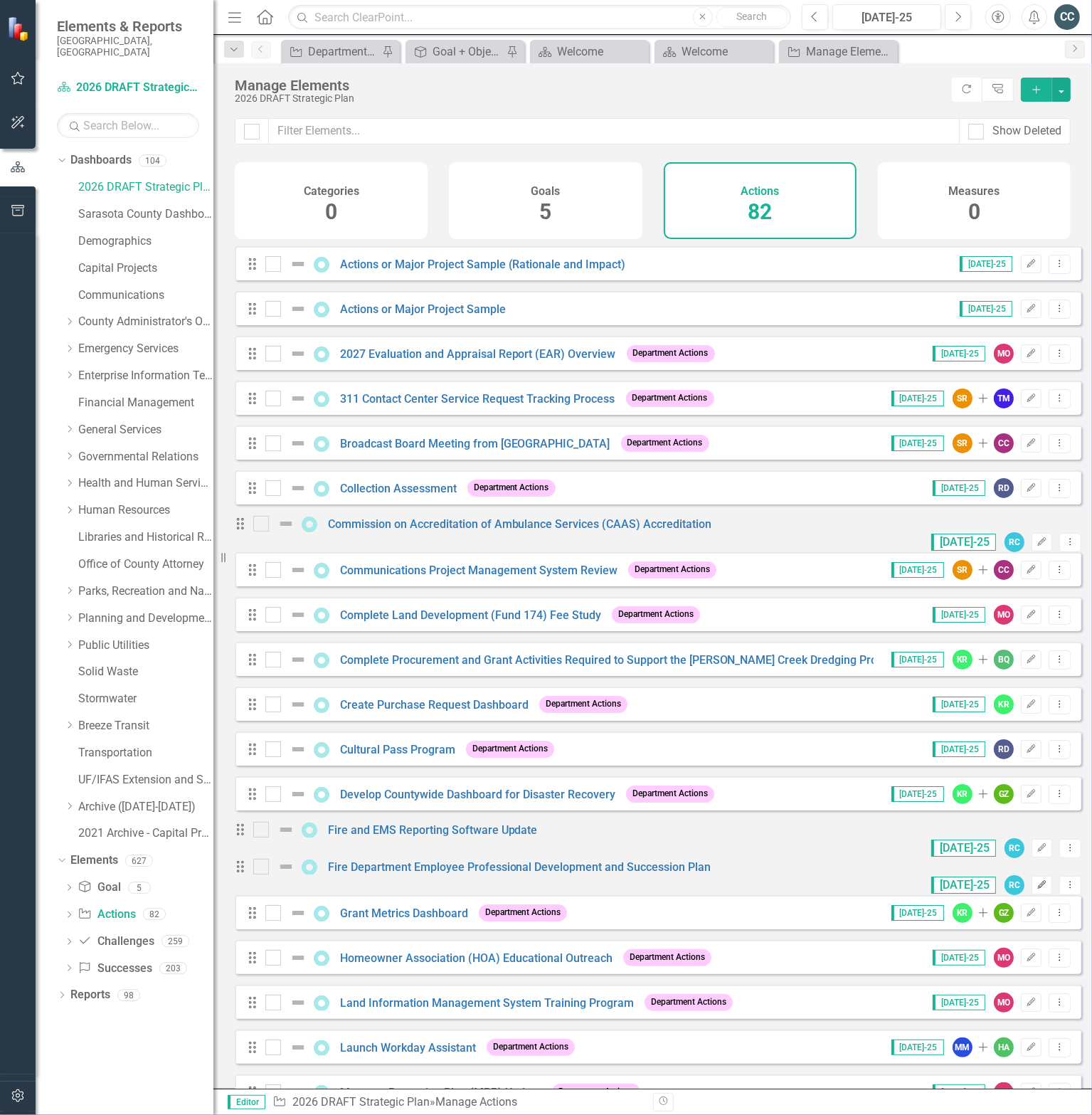
click at [1037, 889] on icon "Edit" at bounding box center [1042, 885] width 11 height 8
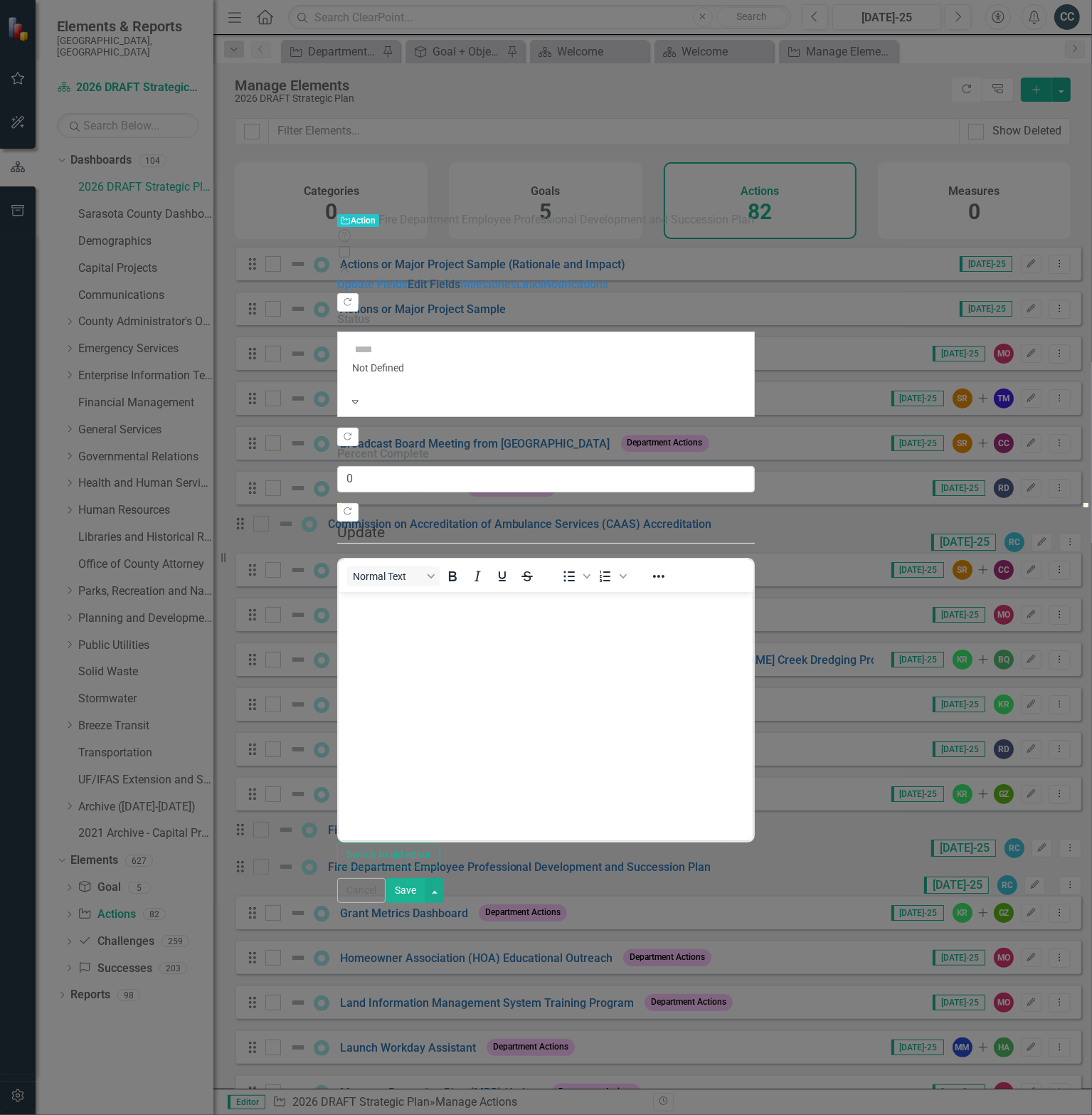
scroll to position [0, 0]
click at [407, 277] on link "Edit Fields" at bounding box center [434, 284] width 53 height 14
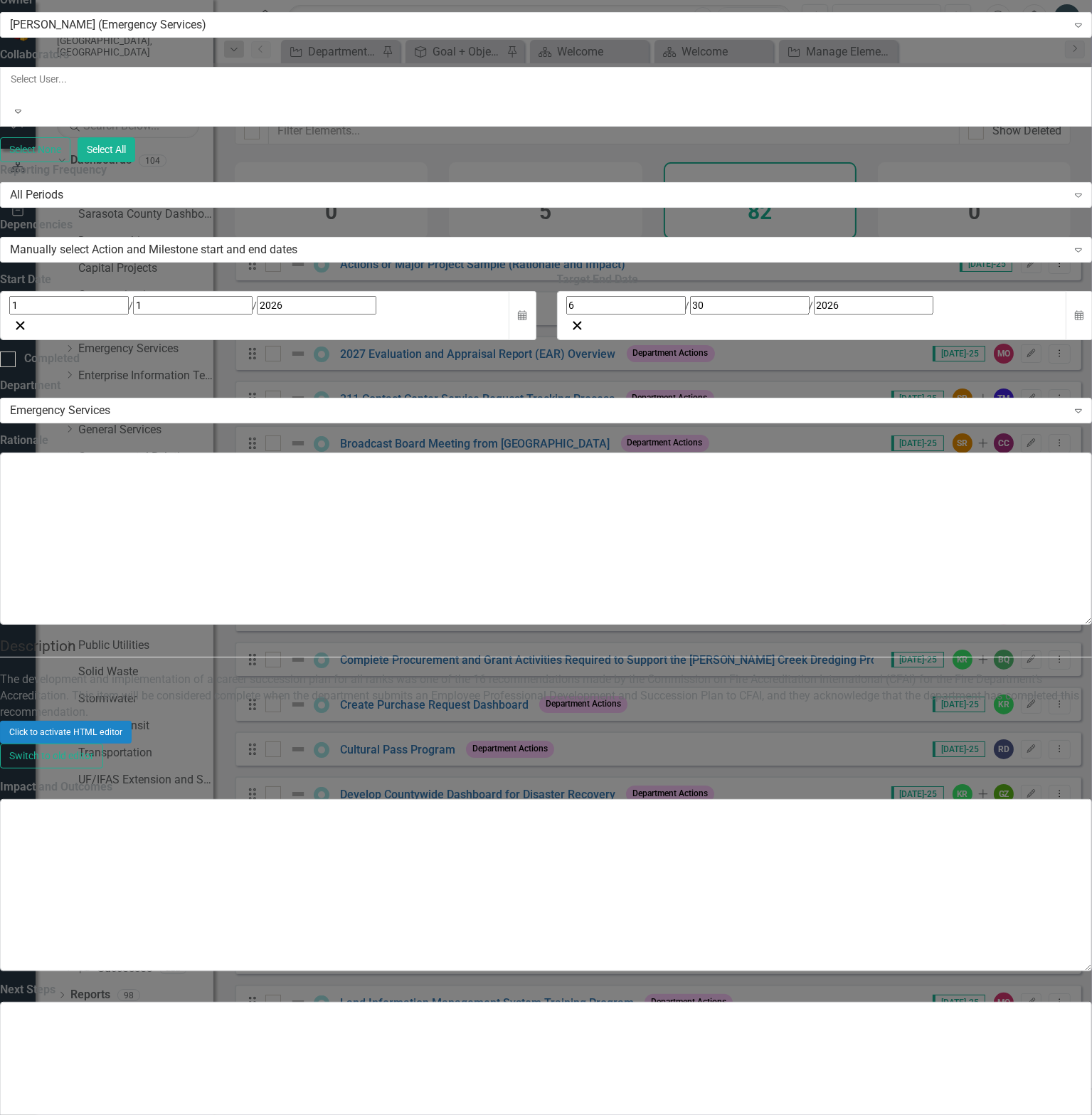
scroll to position [1214, 0]
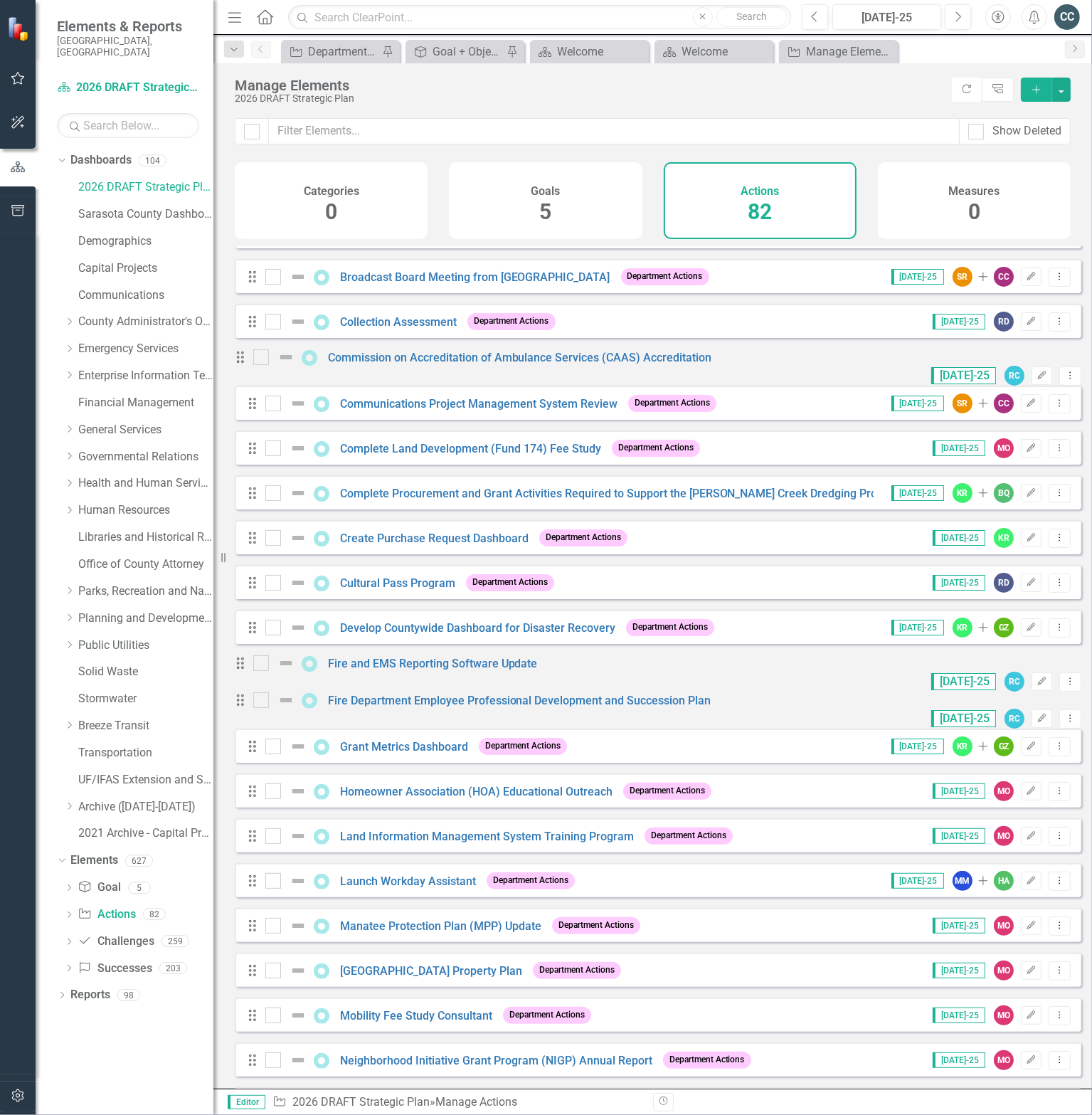
scroll to position [165, 0]
click at [1038, 377] on icon "button" at bounding box center [1042, 376] width 8 height 8
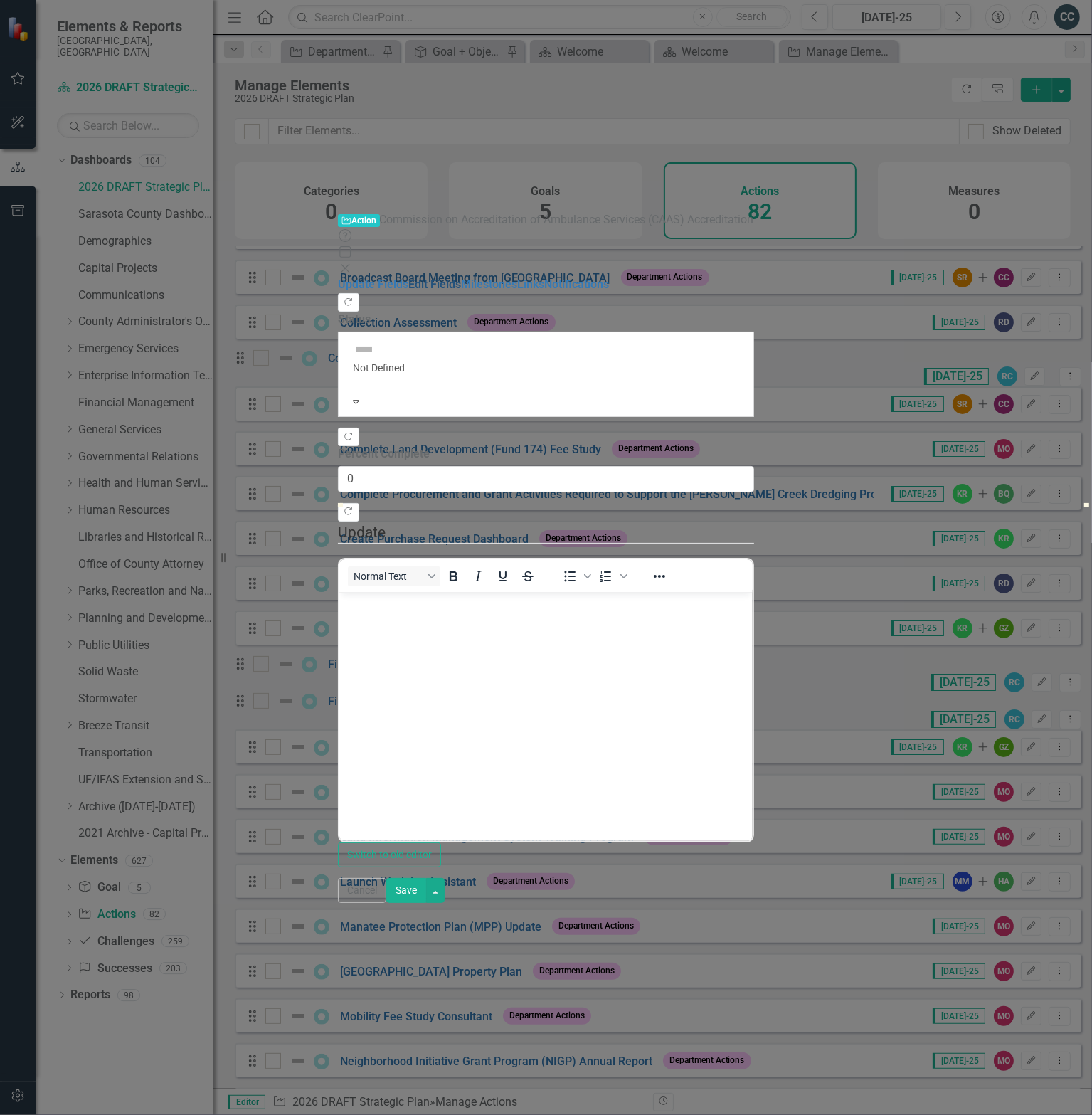
scroll to position [0, 0]
click at [408, 277] on link "Edit Fields" at bounding box center [434, 284] width 53 height 14
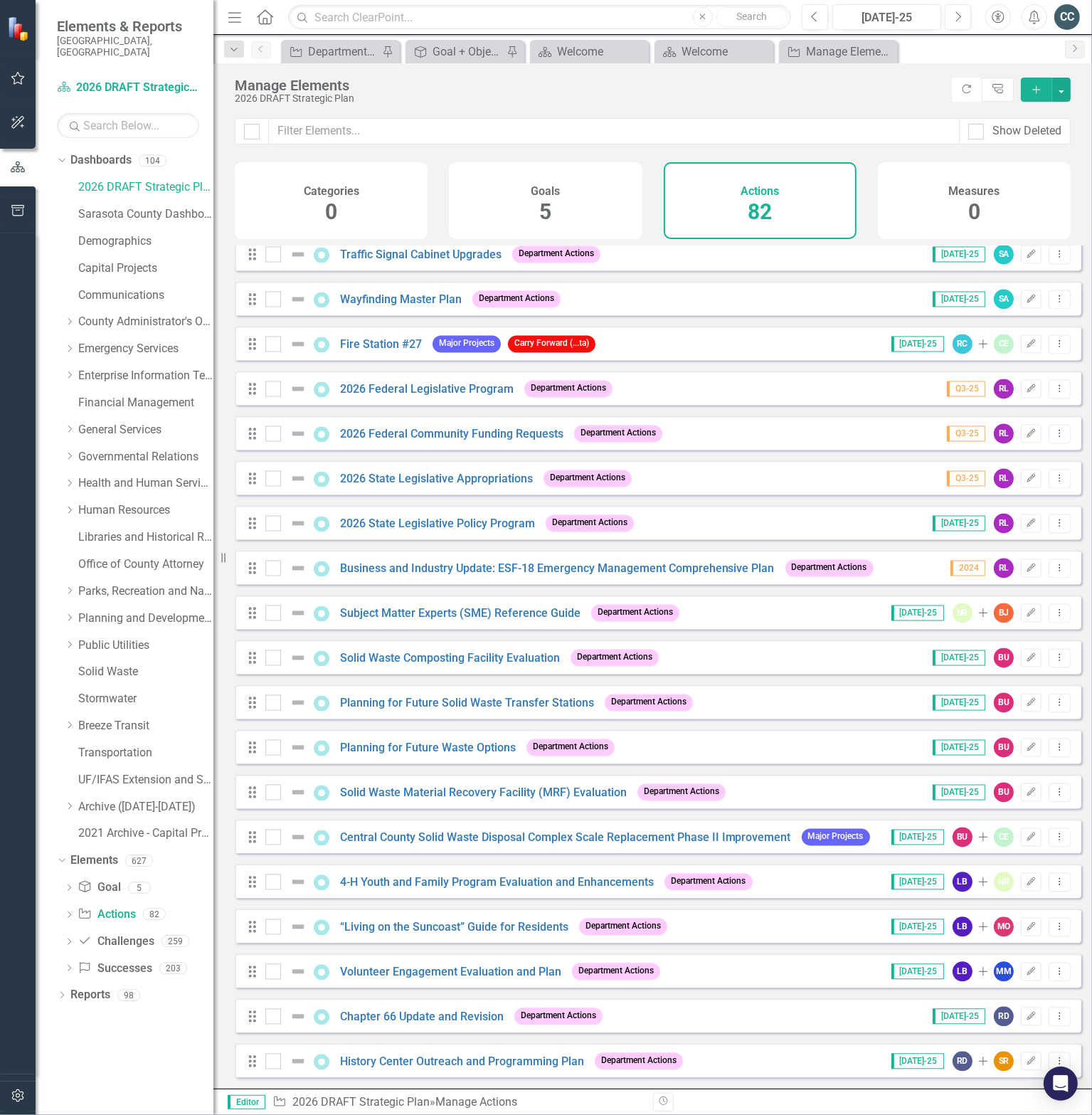
scroll to position [2844, 0]
click at [389, 343] on link "Fire Station #27" at bounding box center [381, 345] width 81 height 14
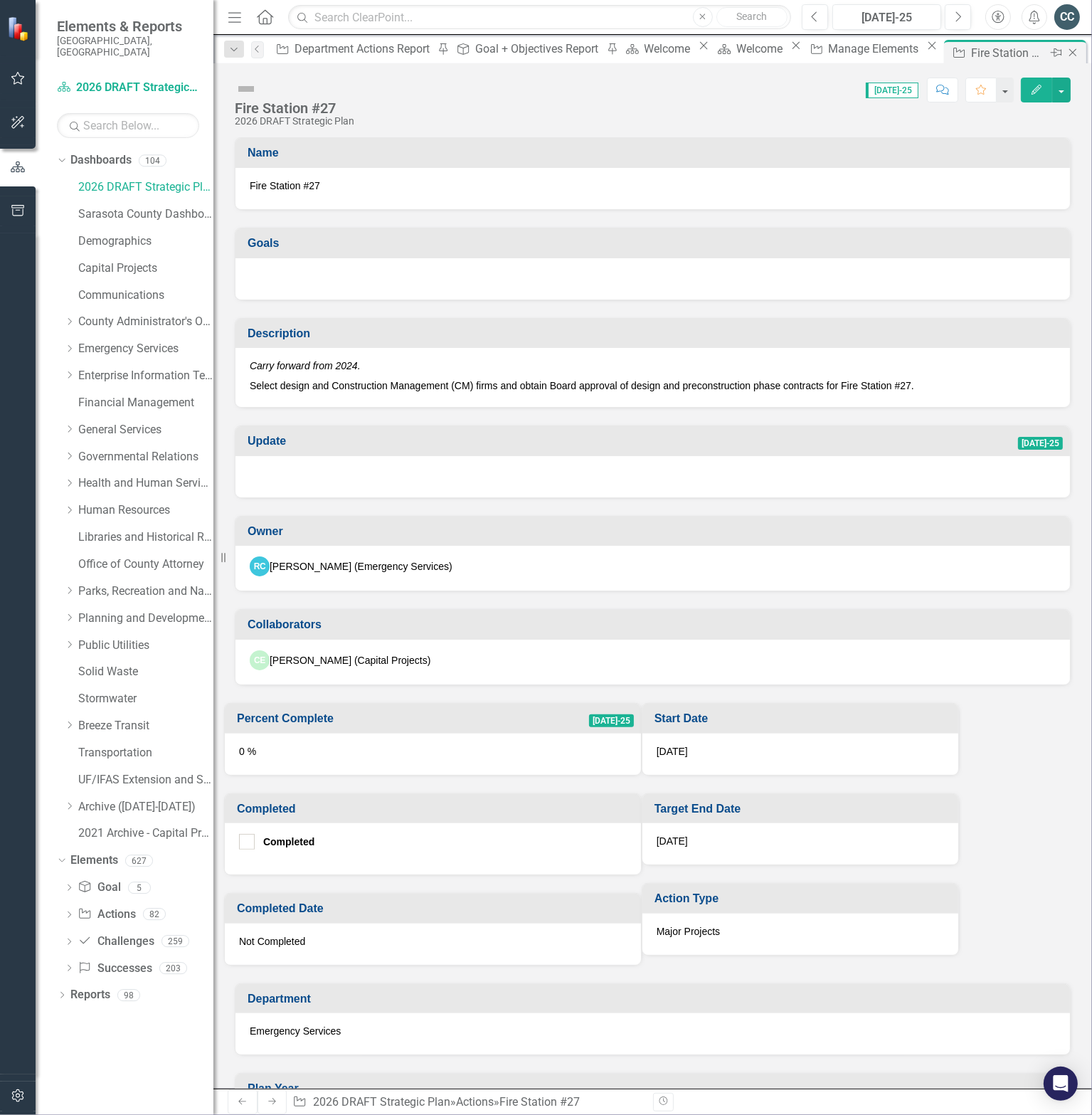
click at [1066, 48] on icon "Close" at bounding box center [1072, 52] width 14 height 11
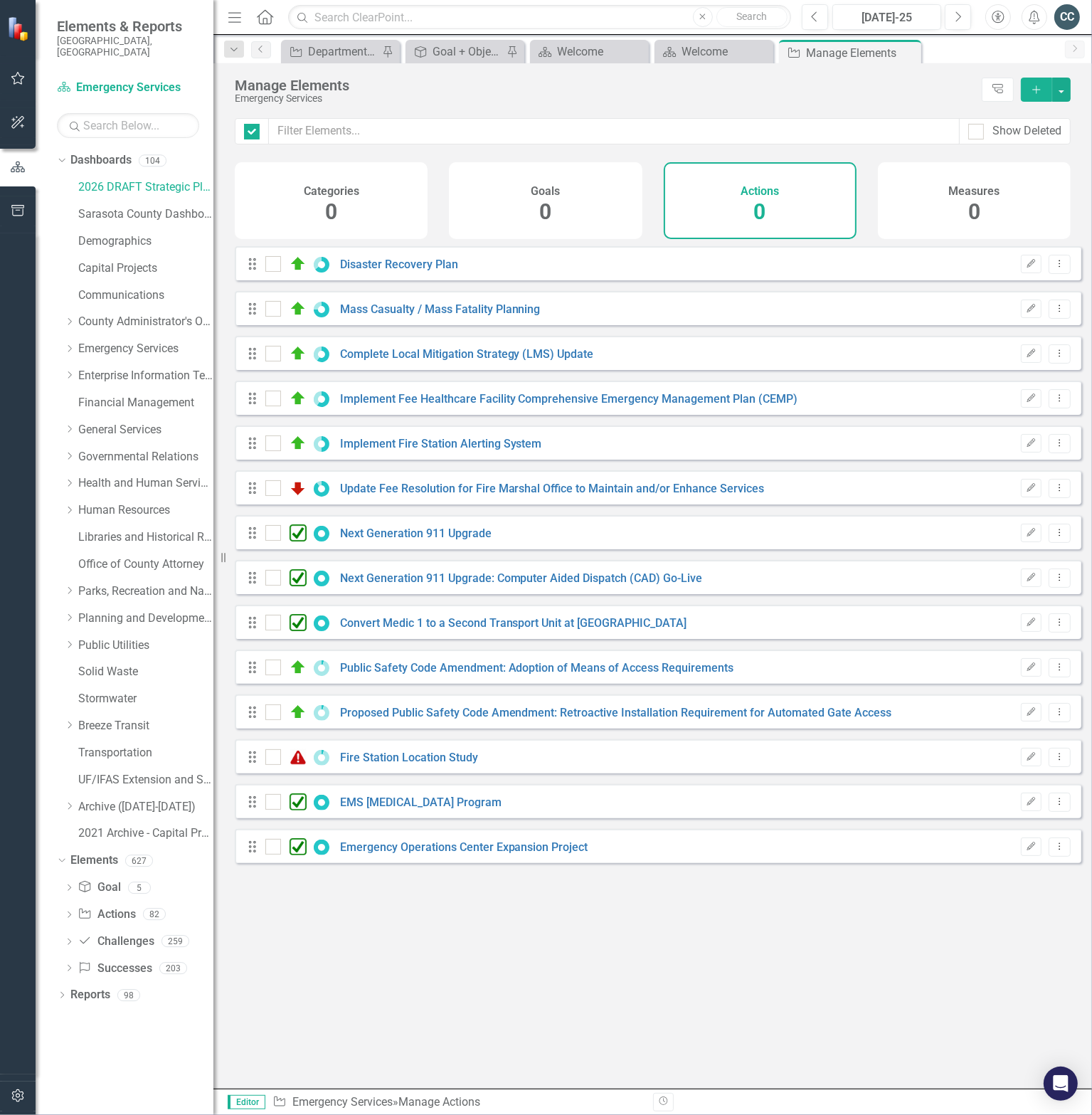
checkbox input "false"
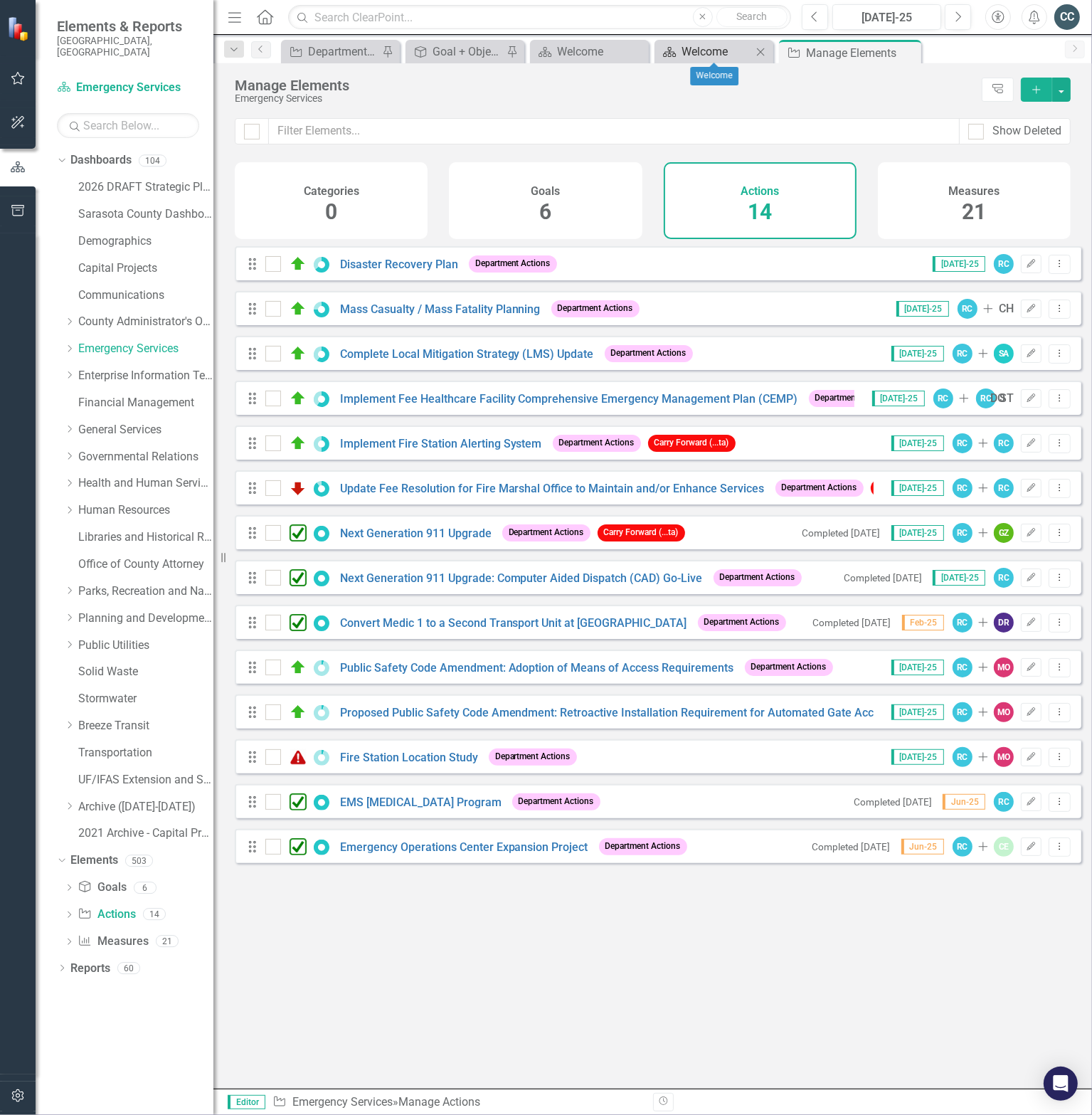
click at [706, 56] on div "Welcome" at bounding box center [716, 51] width 70 height 18
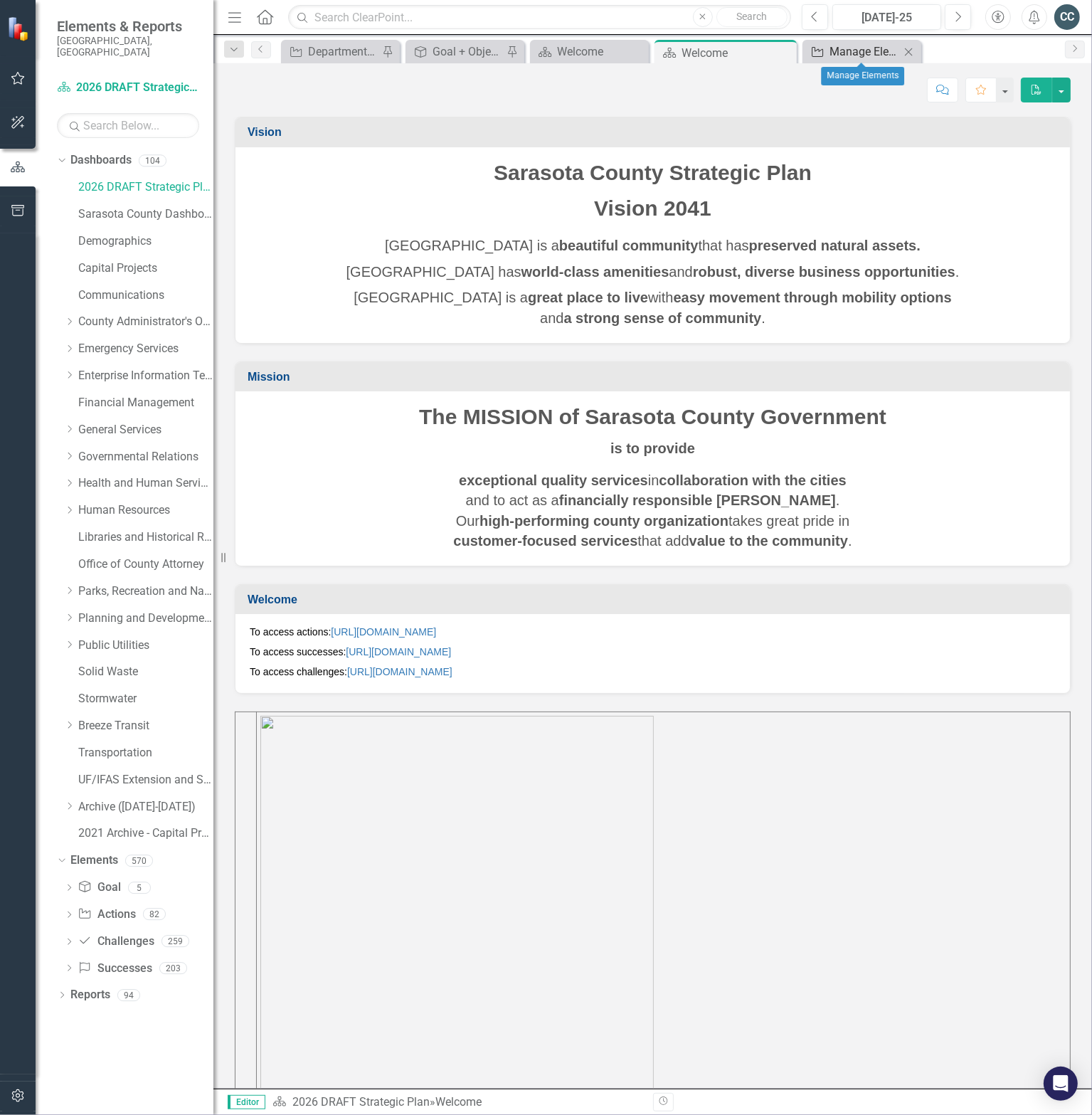
click at [883, 53] on div "Manage Elements" at bounding box center [865, 51] width 70 height 18
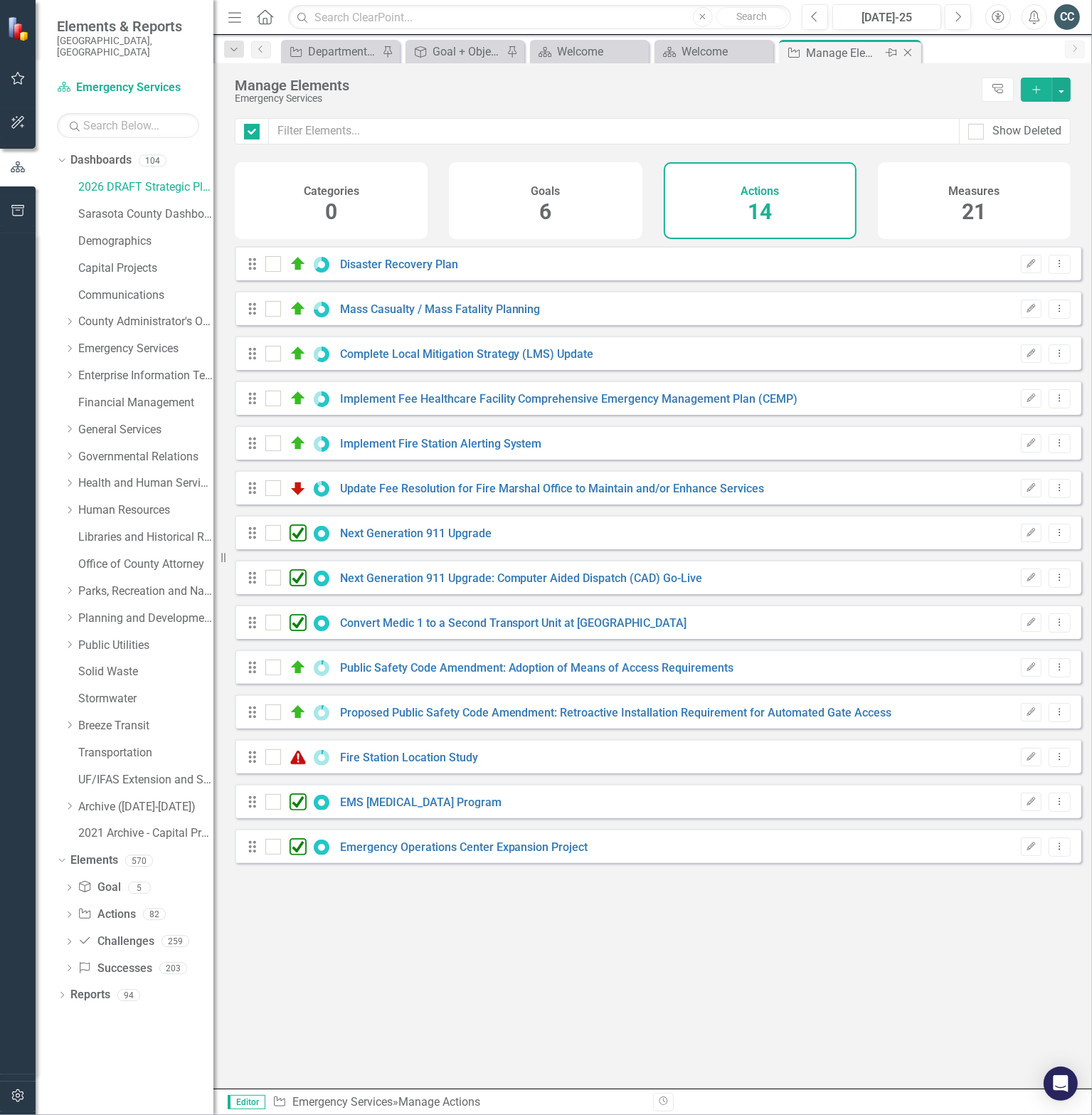
checkbox input "false"
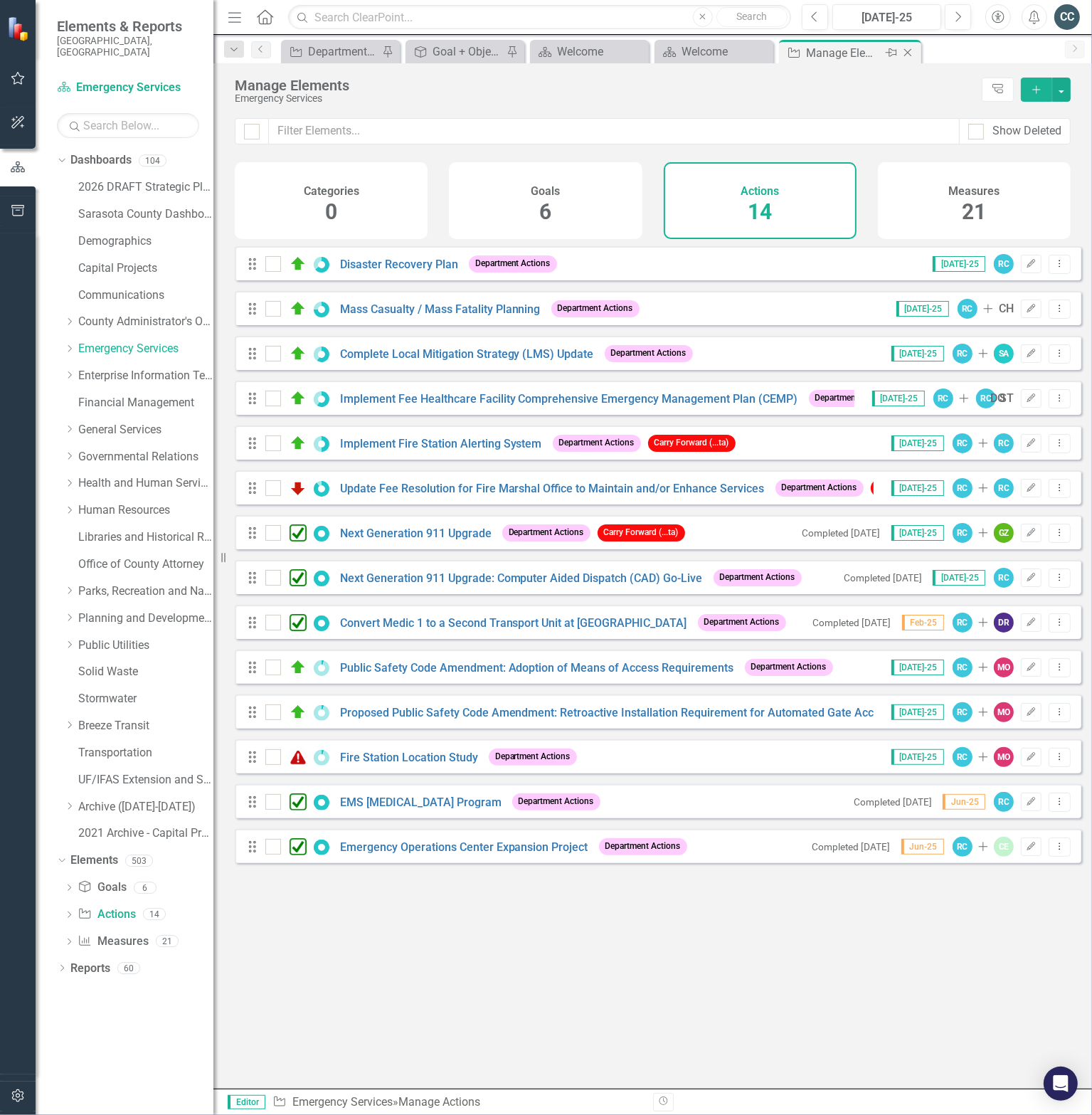
click at [910, 54] on icon at bounding box center [908, 53] width 8 height 8
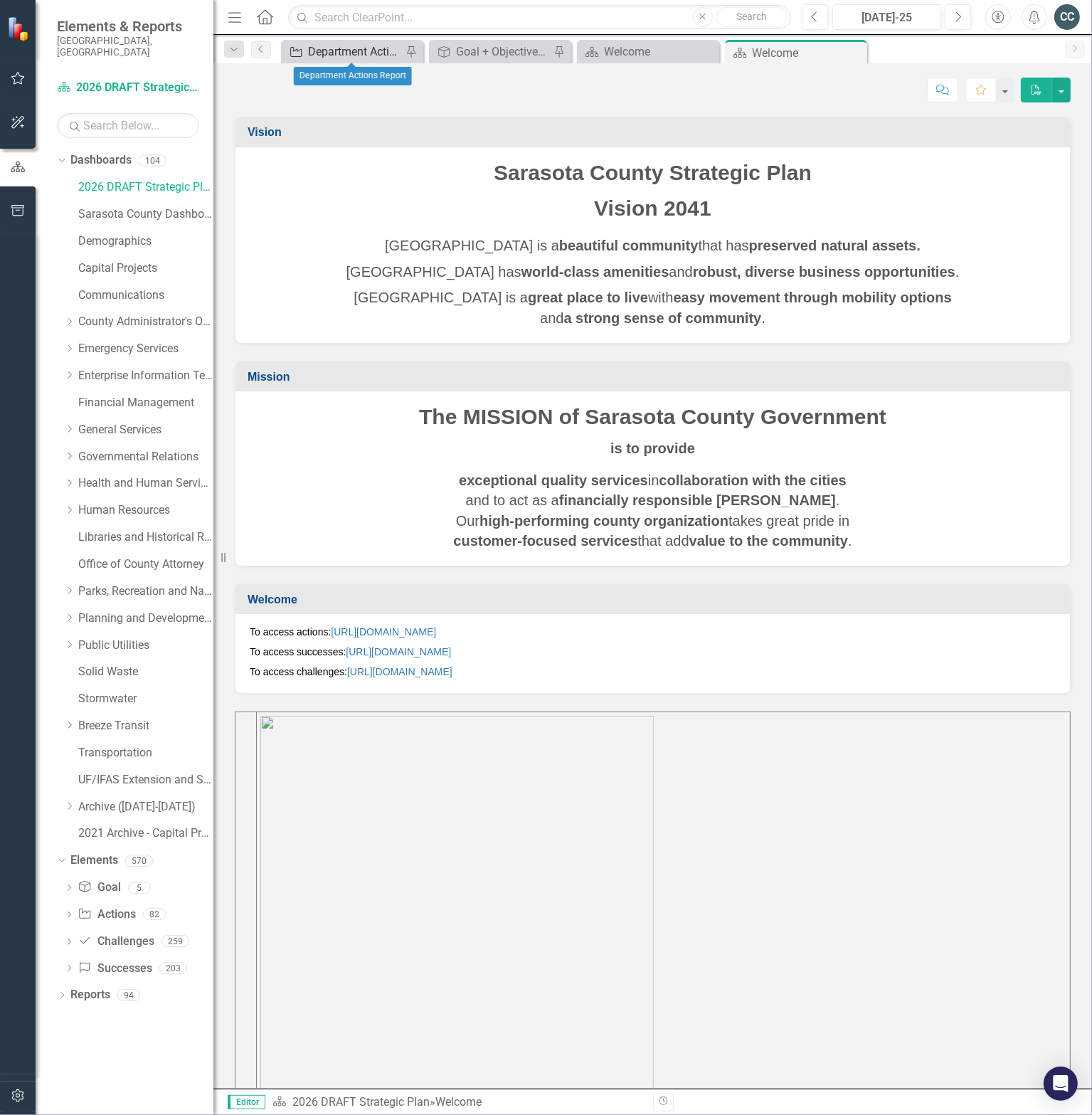
click at [360, 51] on div "Department Actions Report" at bounding box center [355, 51] width 94 height 18
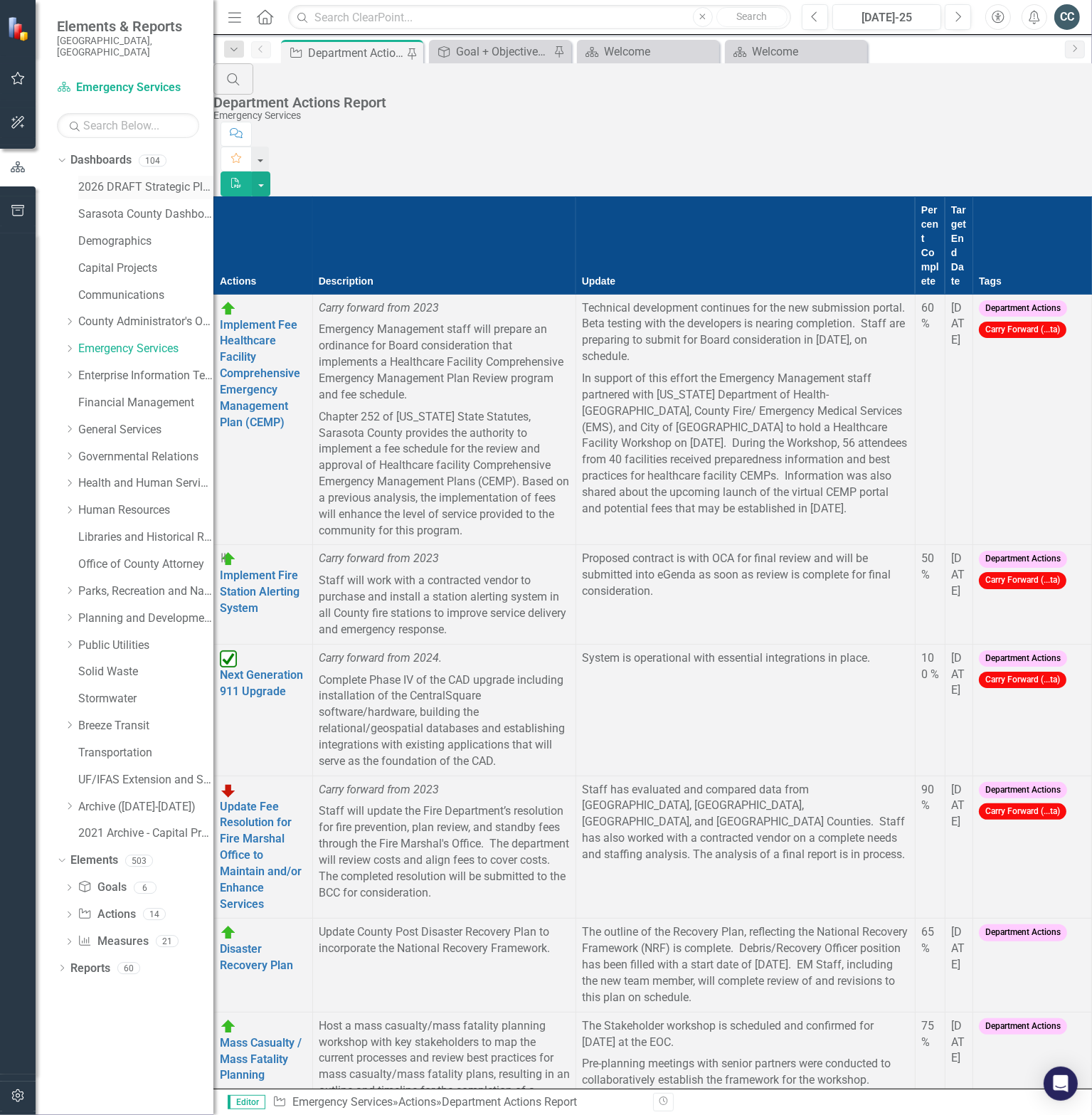
click at [126, 179] on link "2026 DRAFT Strategic Plan" at bounding box center [145, 187] width 135 height 16
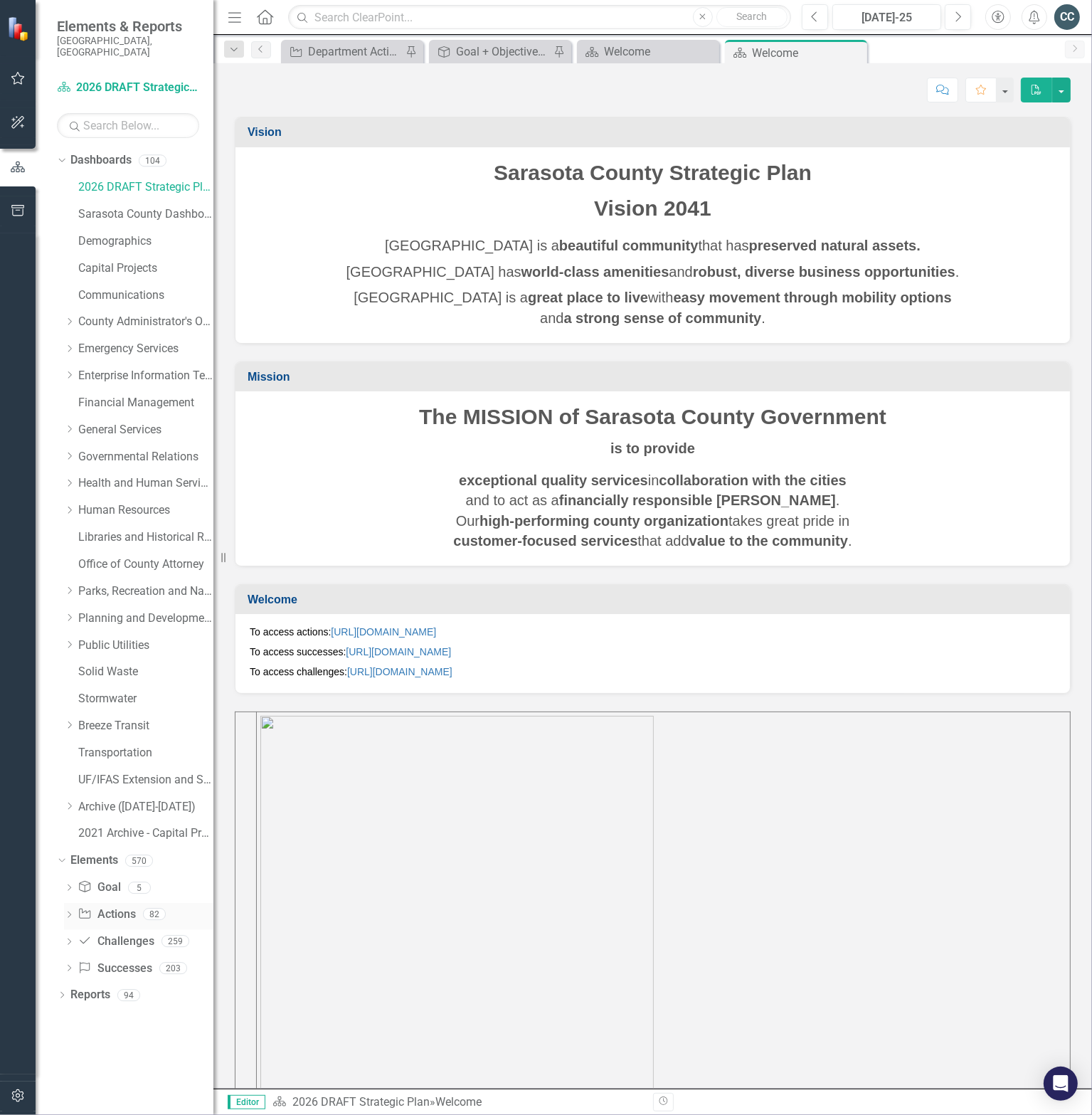
click at [69, 912] on icon "Dropdown" at bounding box center [69, 916] width 10 height 8
click at [121, 906] on link "Action Actions" at bounding box center [99, 914] width 58 height 16
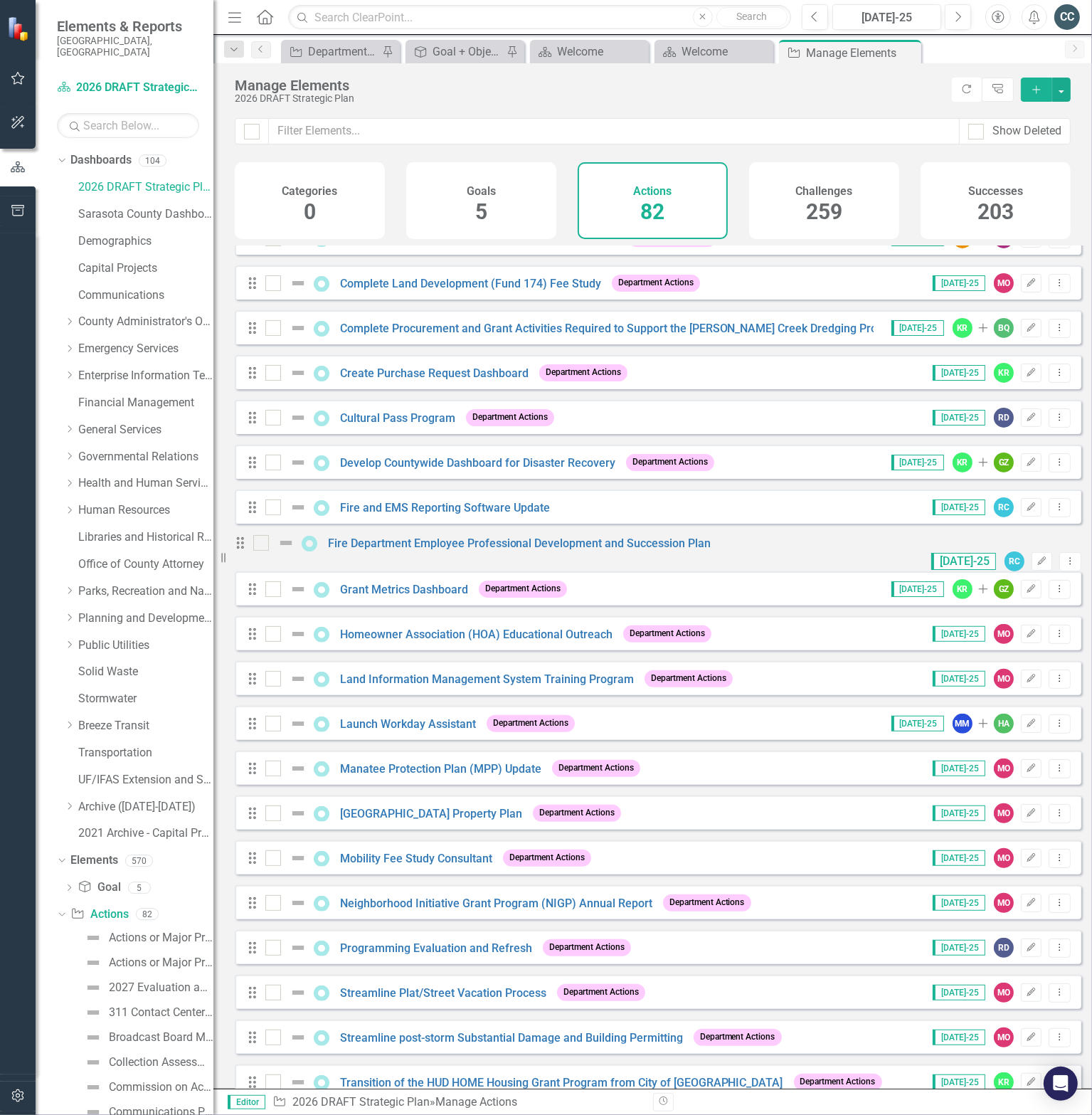
scroll to position [165, 0]
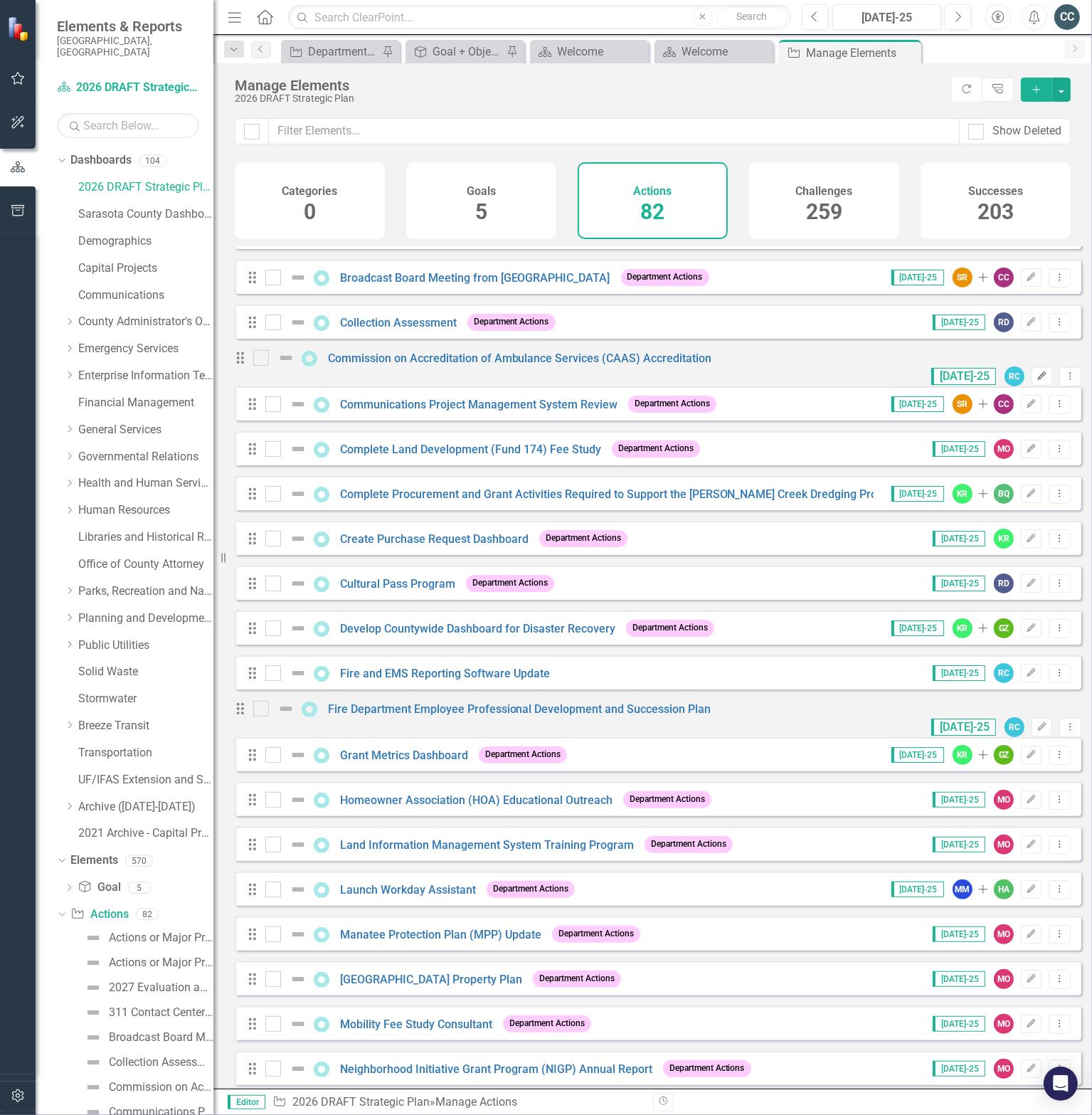
click at [1037, 377] on icon "Edit" at bounding box center [1042, 377] width 11 height 8
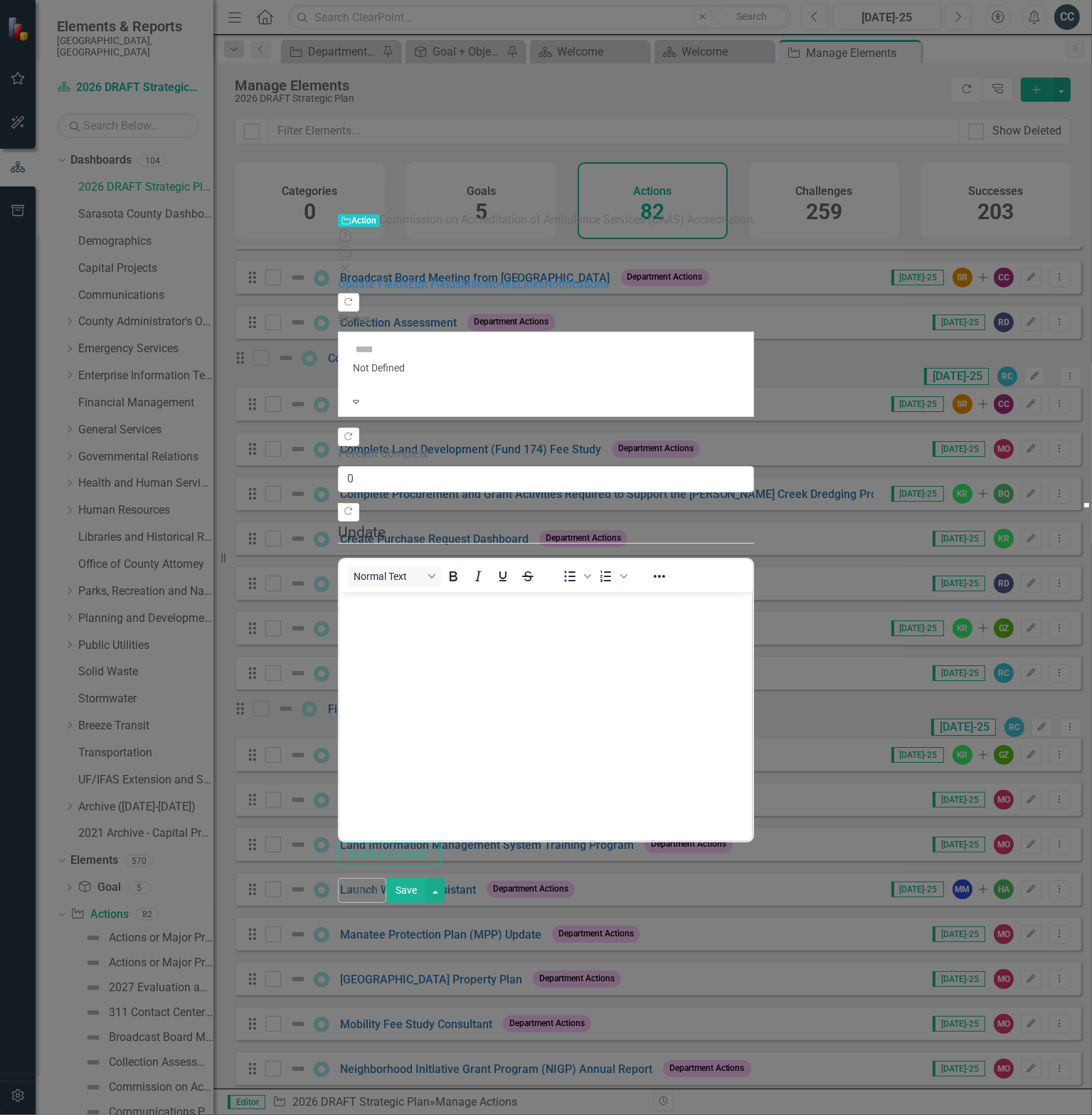
scroll to position [0, 0]
click at [408, 277] on link "Edit Fields" at bounding box center [434, 284] width 53 height 14
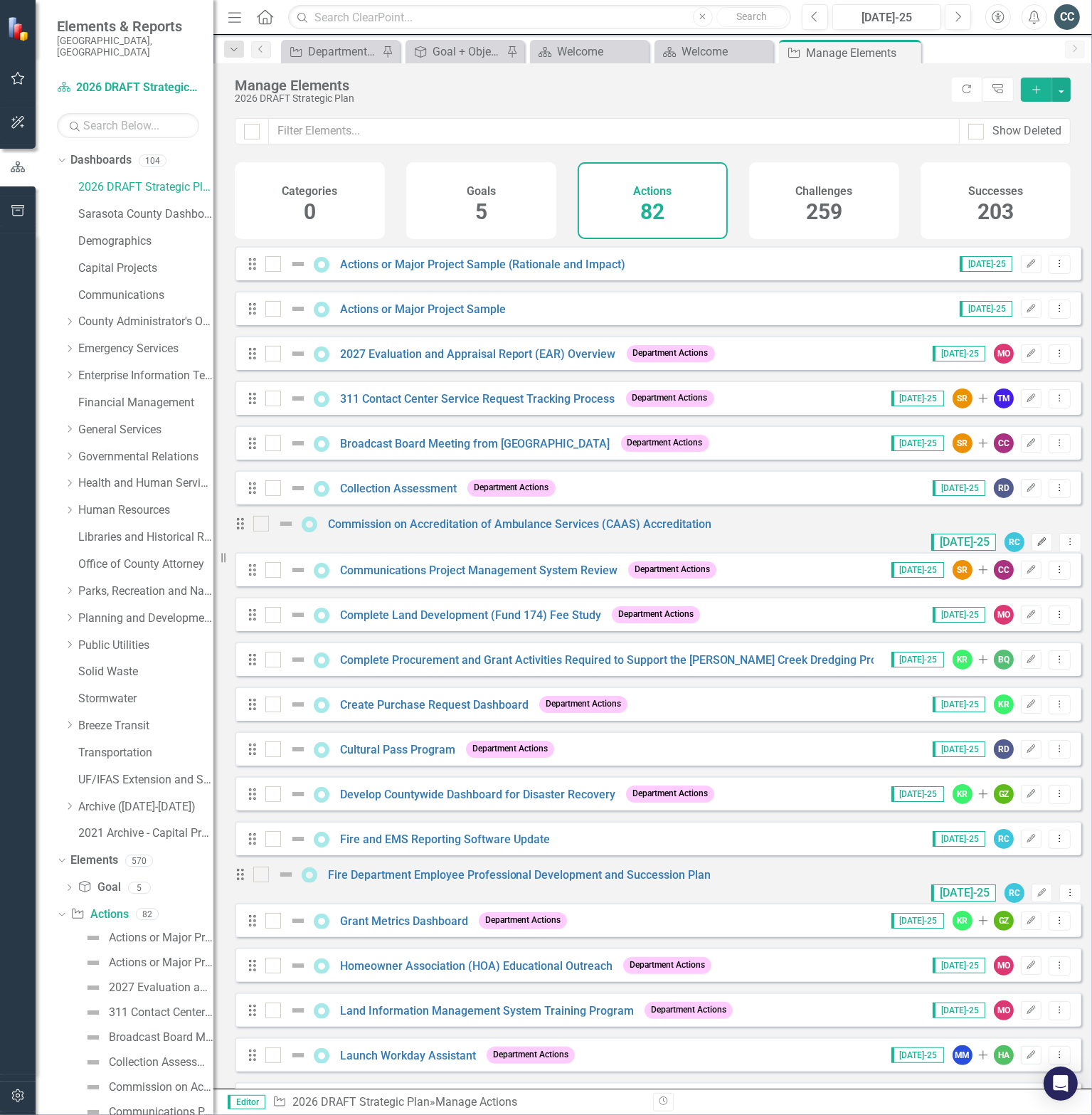
click at [1037, 543] on icon "Edit" at bounding box center [1042, 542] width 11 height 8
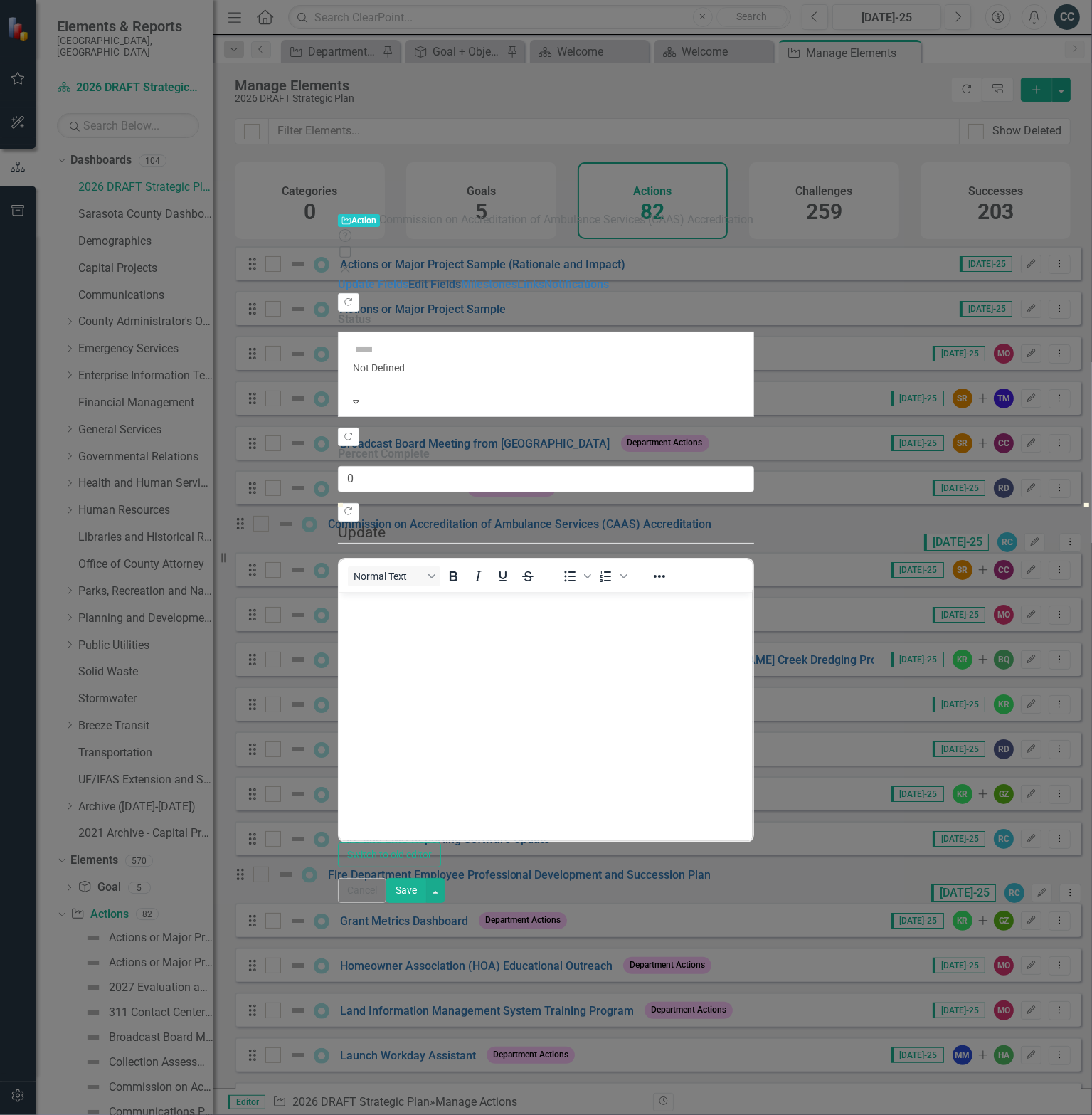
click at [408, 277] on link "Edit Fields" at bounding box center [434, 284] width 53 height 14
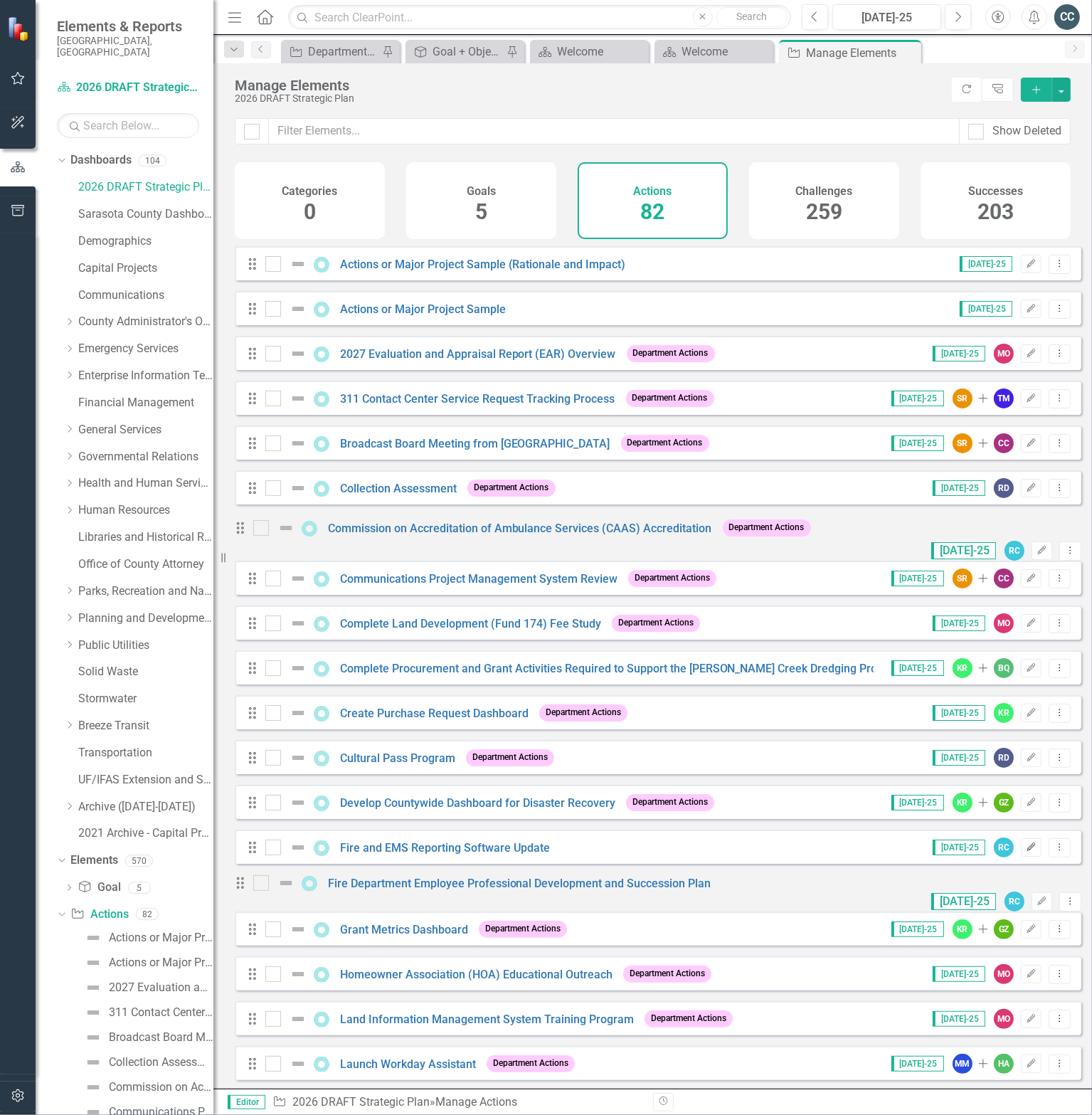
click at [1026, 852] on icon "Edit" at bounding box center [1031, 848] width 11 height 8
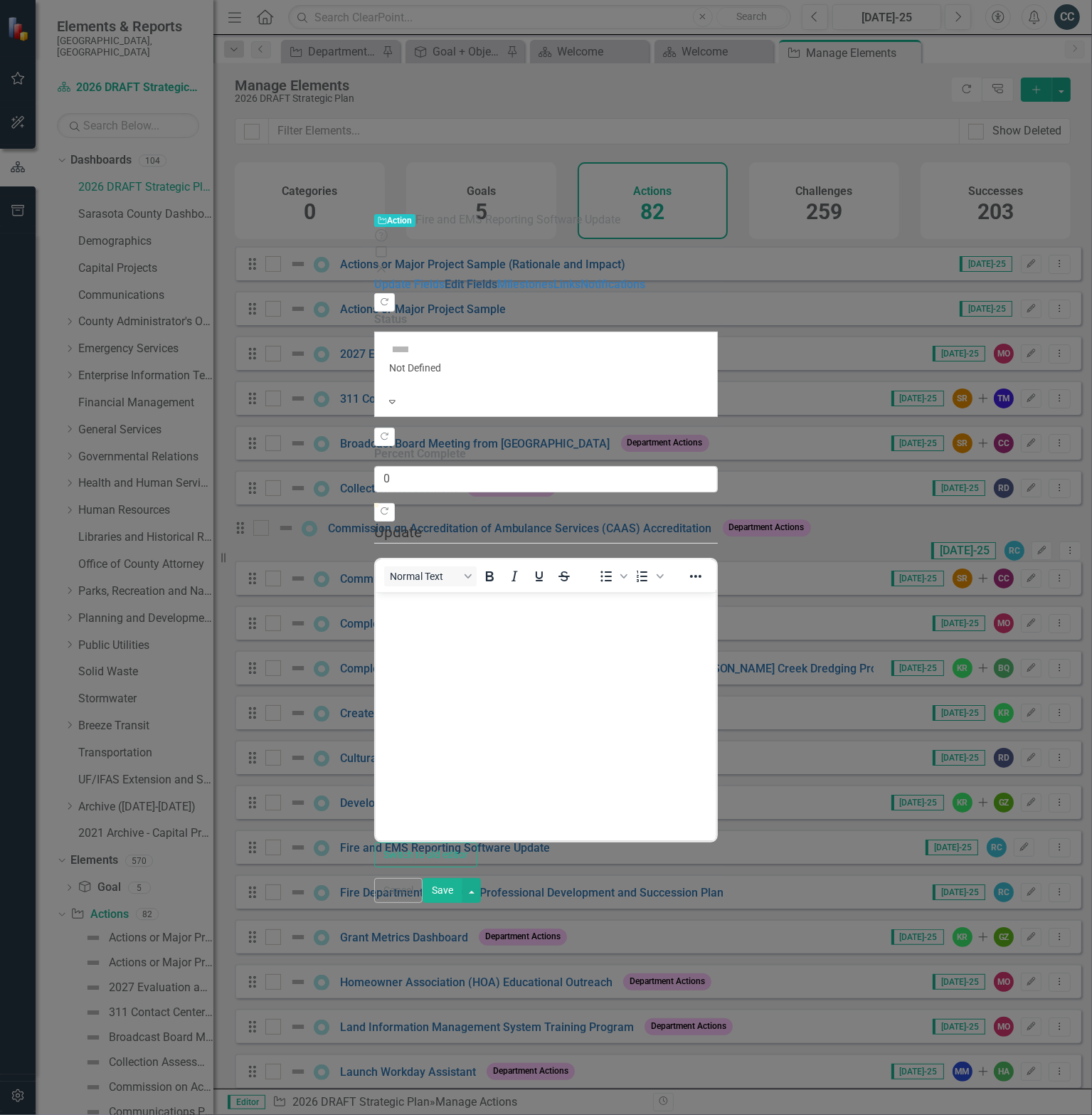
click at [445, 277] on link "Edit Fields" at bounding box center [471, 284] width 53 height 14
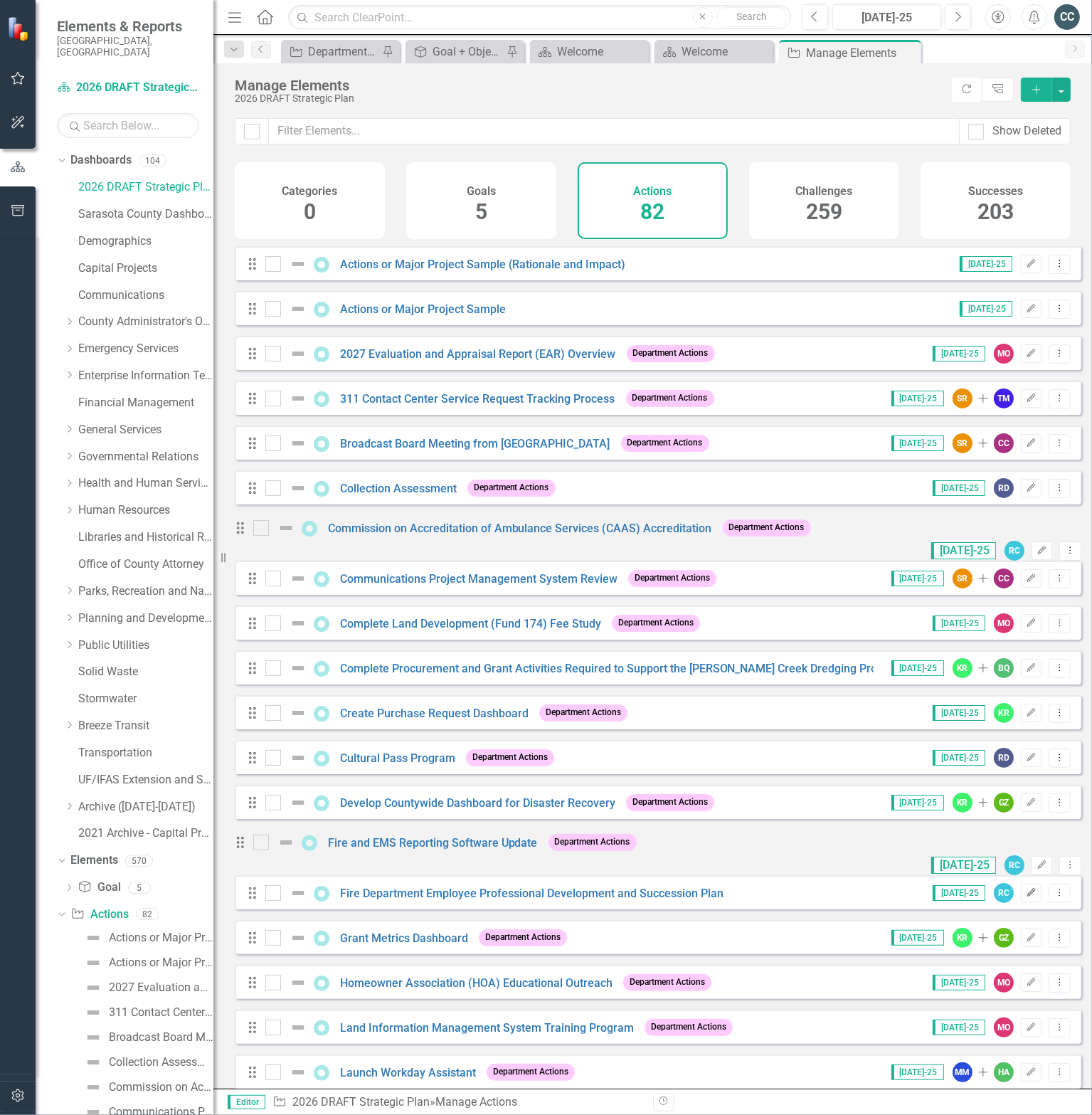
click at [1026, 897] on icon "Edit" at bounding box center [1031, 893] width 11 height 8
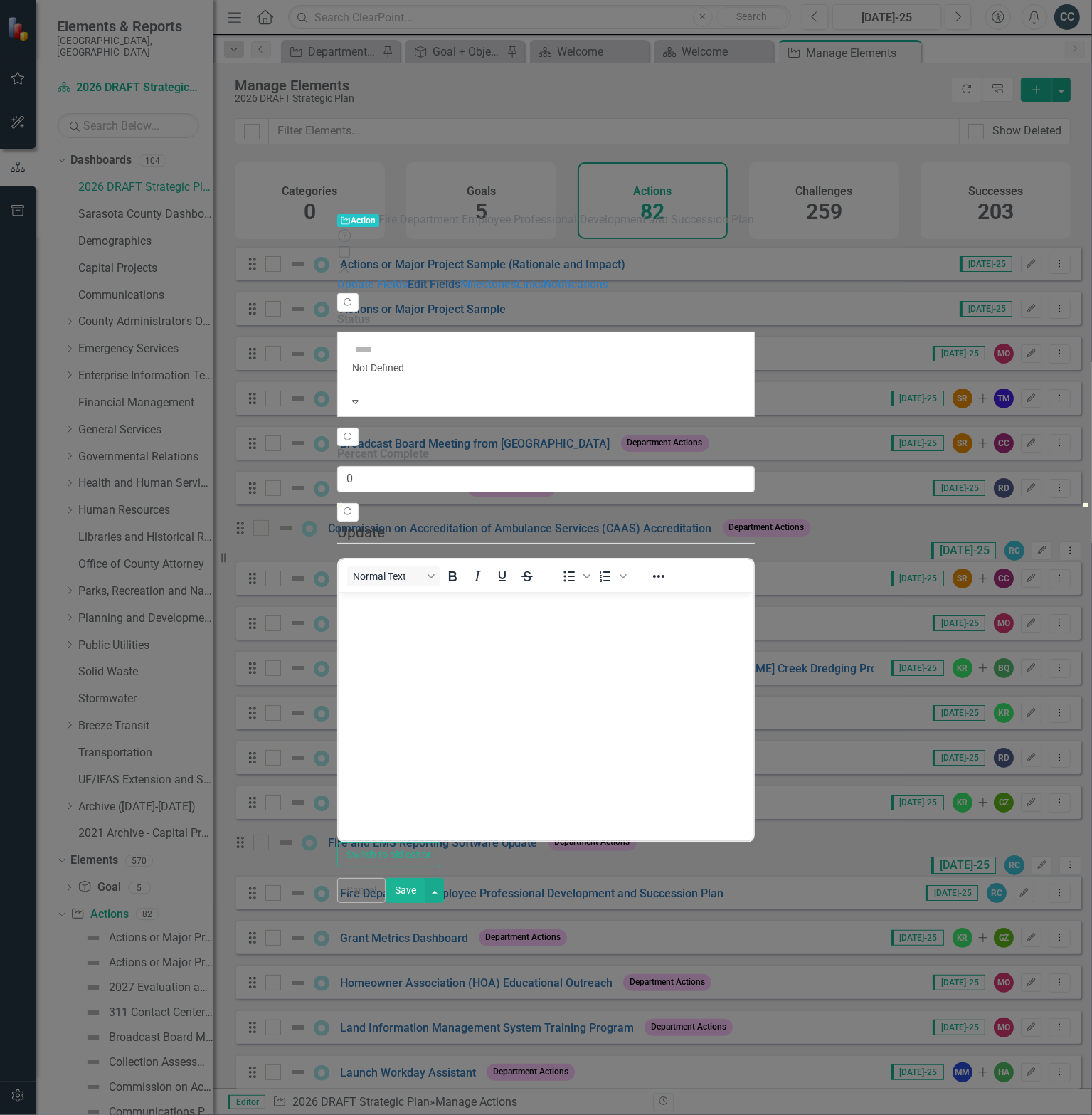
click at [407, 277] on link "Edit Fields" at bounding box center [434, 284] width 53 height 14
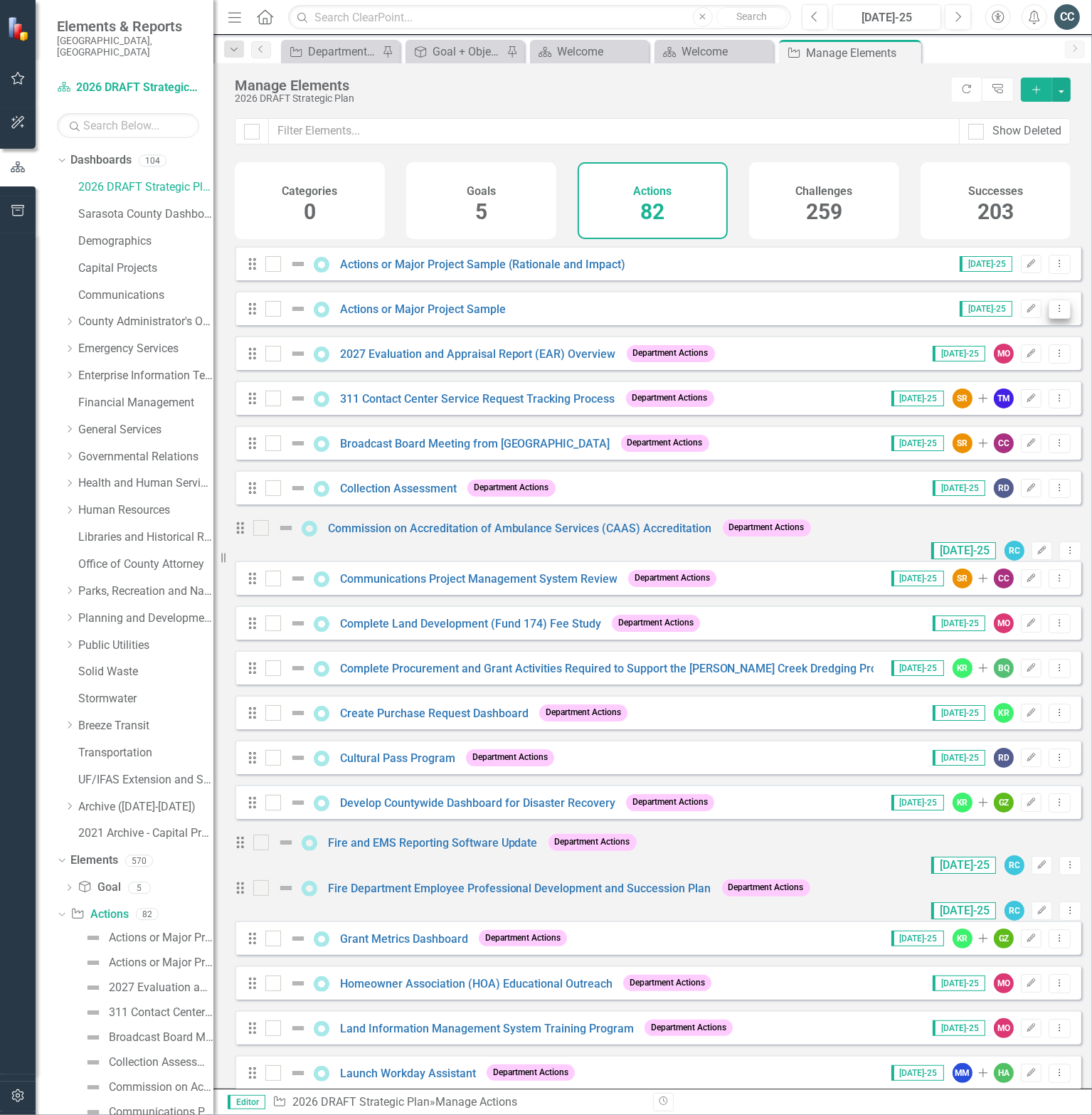
click at [1054, 313] on icon "Dropdown Menu" at bounding box center [1060, 308] width 12 height 9
click at [999, 390] on link "Copy Duplicate Action" at bounding box center [1002, 395] width 117 height 26
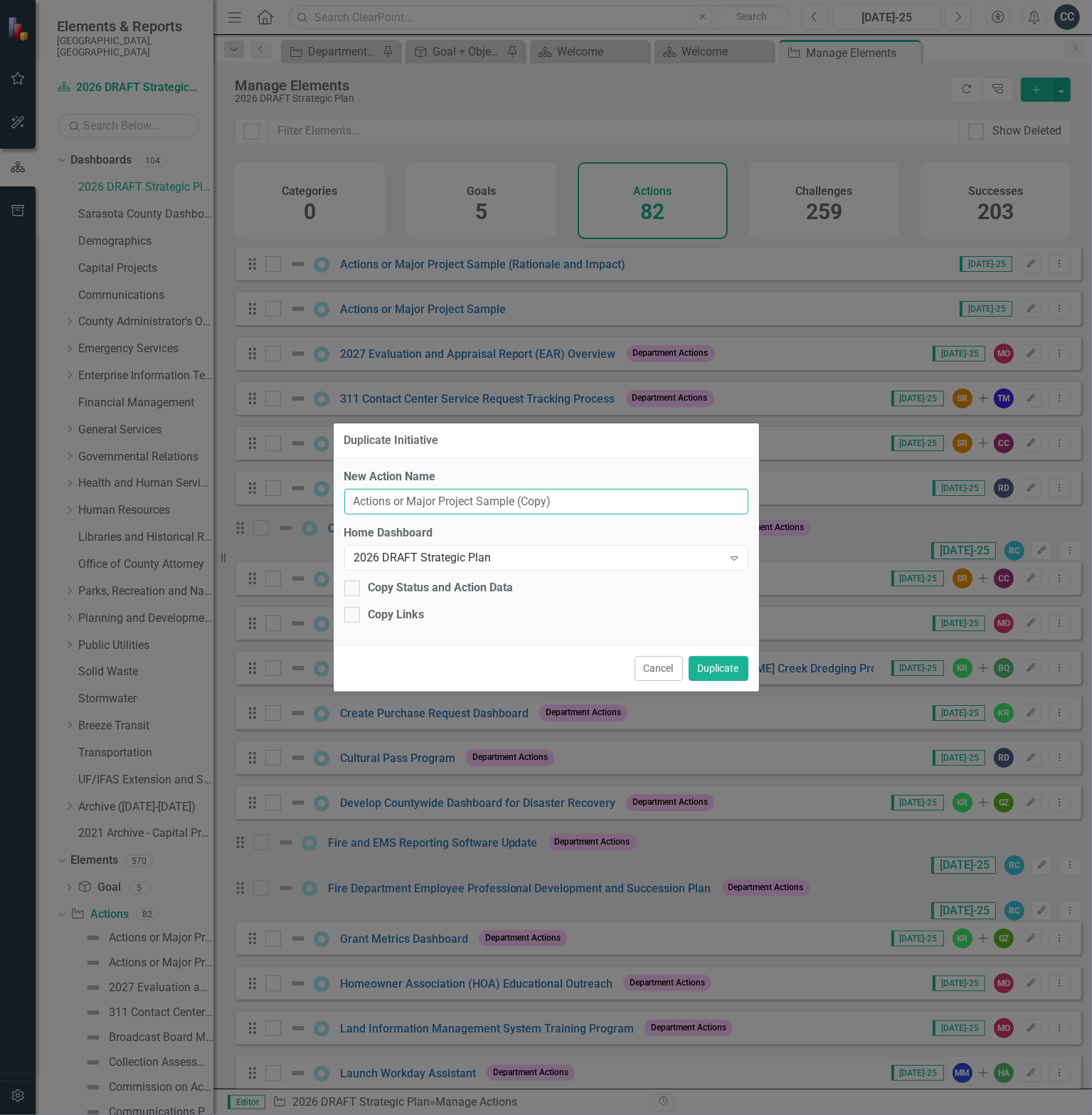
click at [581, 502] on input "Actions or Major Project Sample (Copy)" at bounding box center [546, 501] width 404 height 26
paste input "Fire Station 7 Planning, Design, Approvals, and Notice to Proceed in Constructi…"
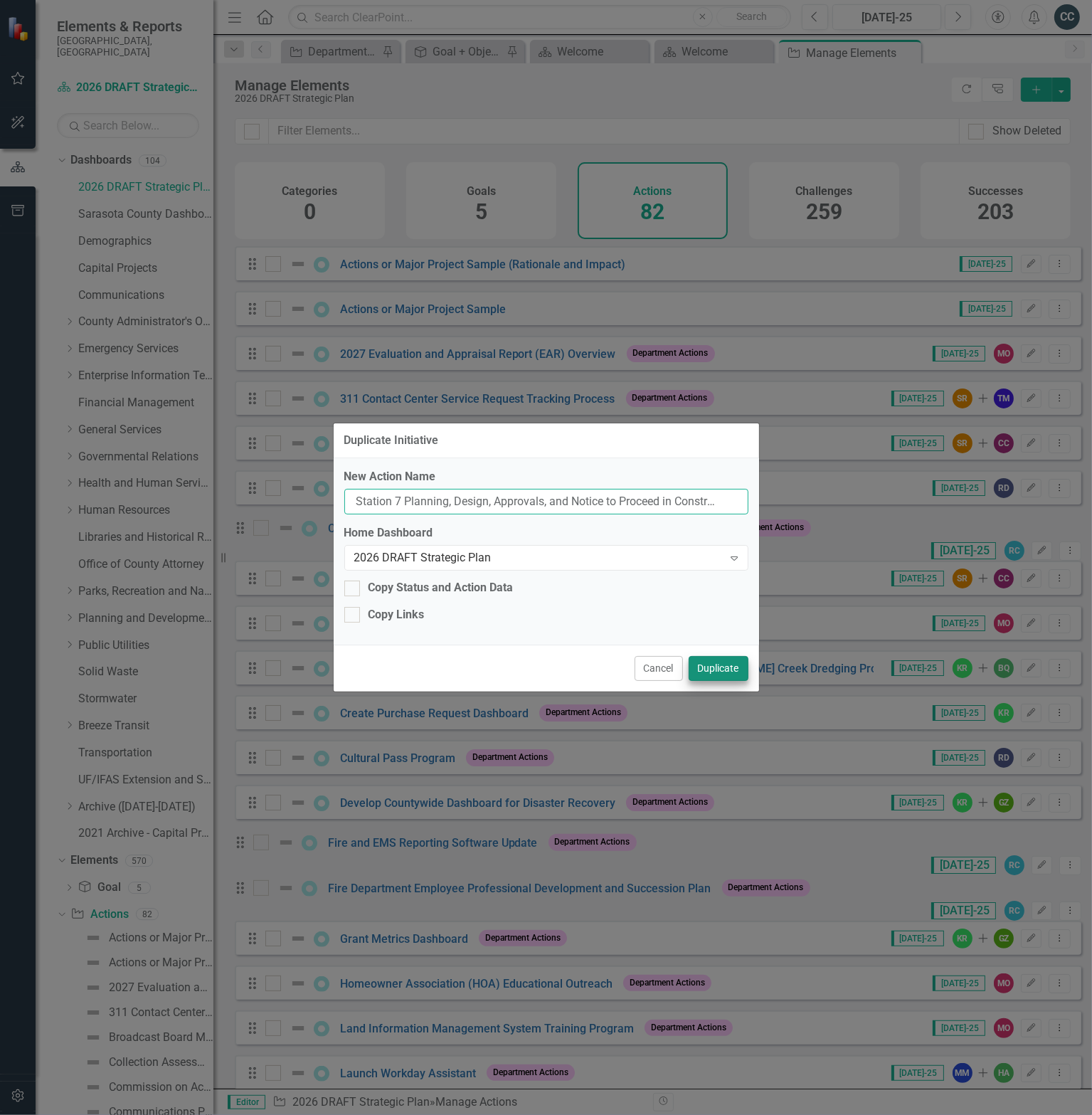
type input "Fire Station 7 Planning, Design, Approvals, and Notice to Proceed in Constructi…"
click at [723, 668] on button "Duplicate" at bounding box center [719, 668] width 59 height 25
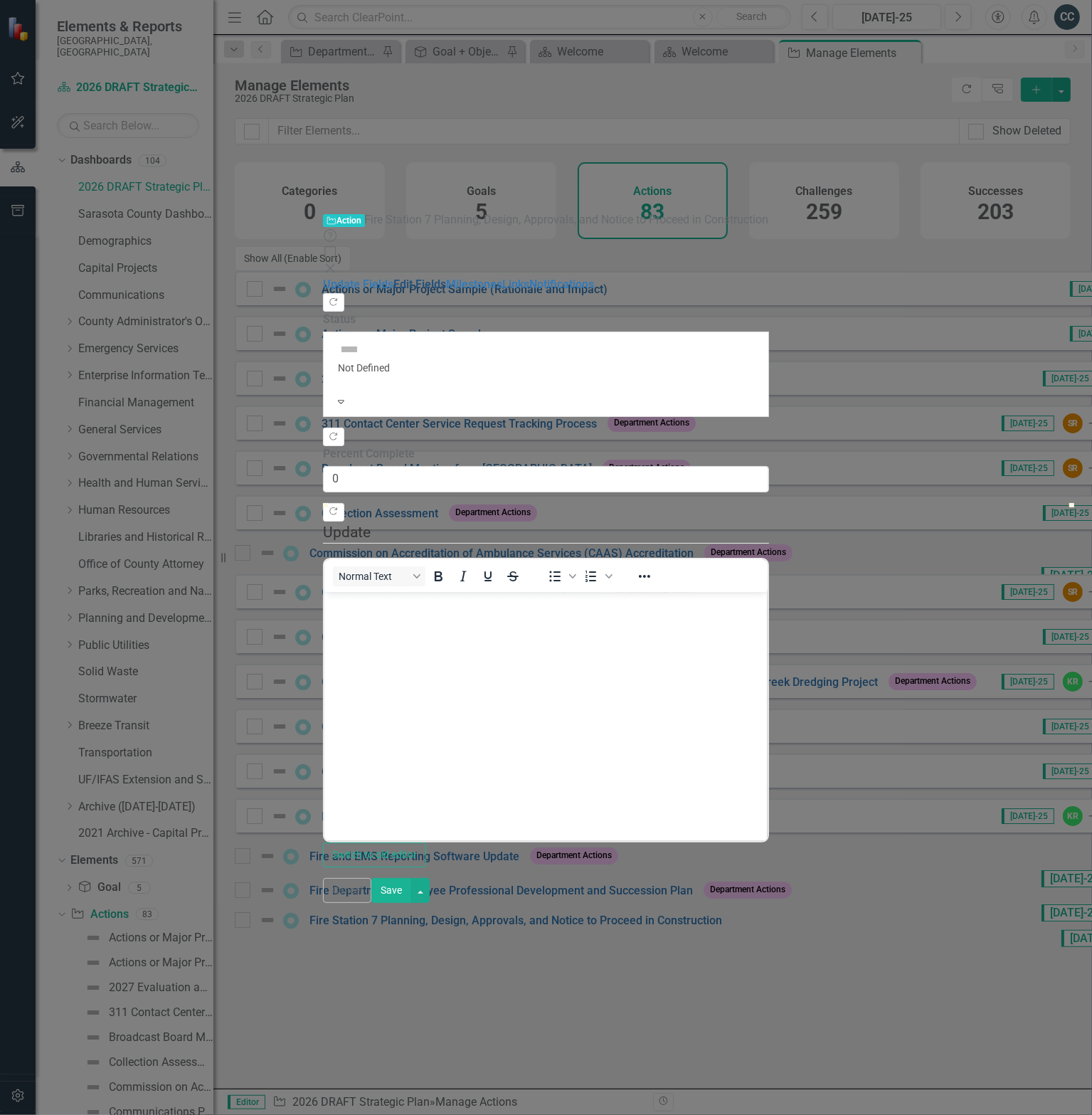
click at [394, 277] on link "Edit Fields" at bounding box center [420, 284] width 53 height 14
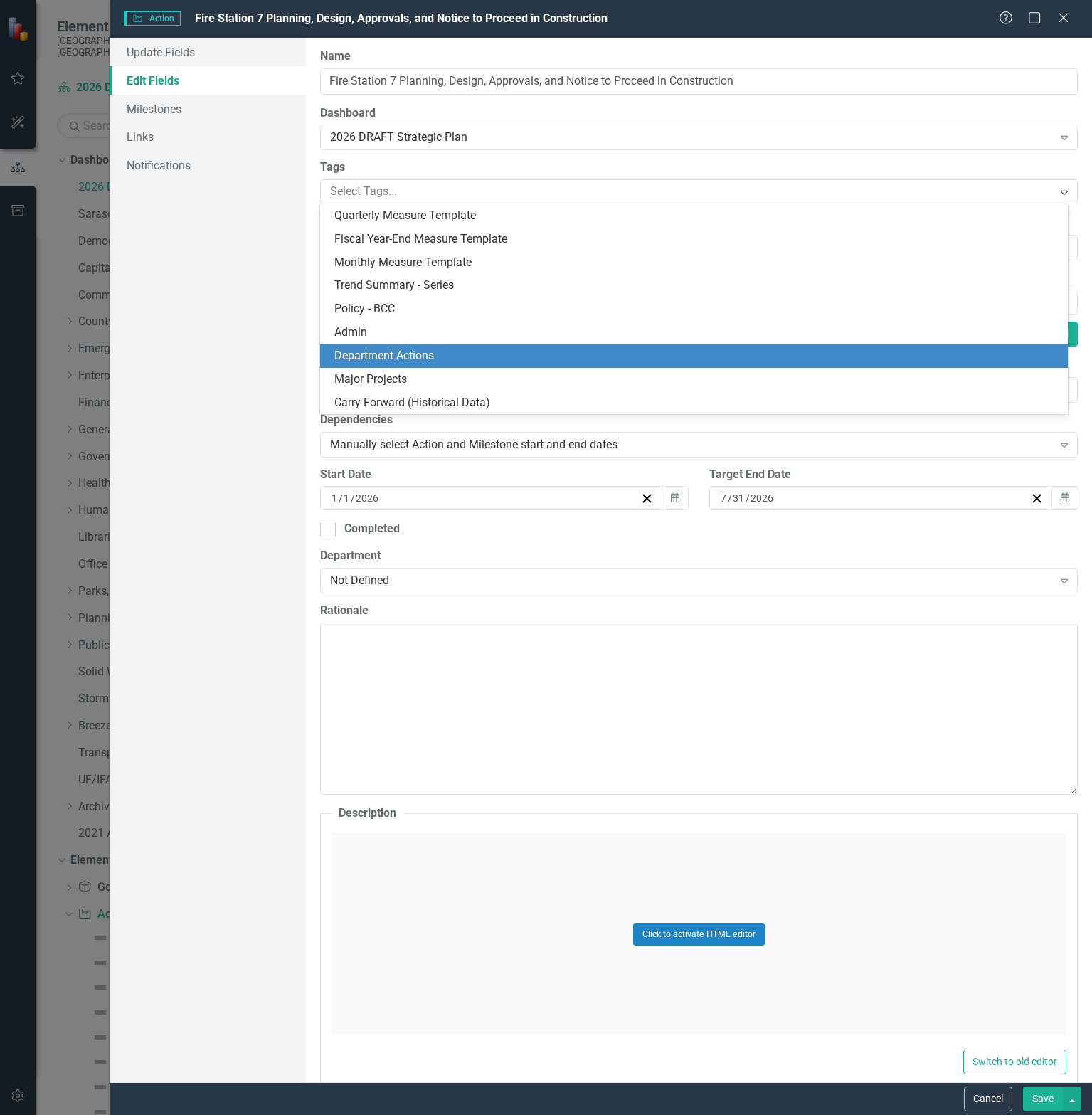
click at [392, 355] on span "Department Actions" at bounding box center [384, 356] width 99 height 14
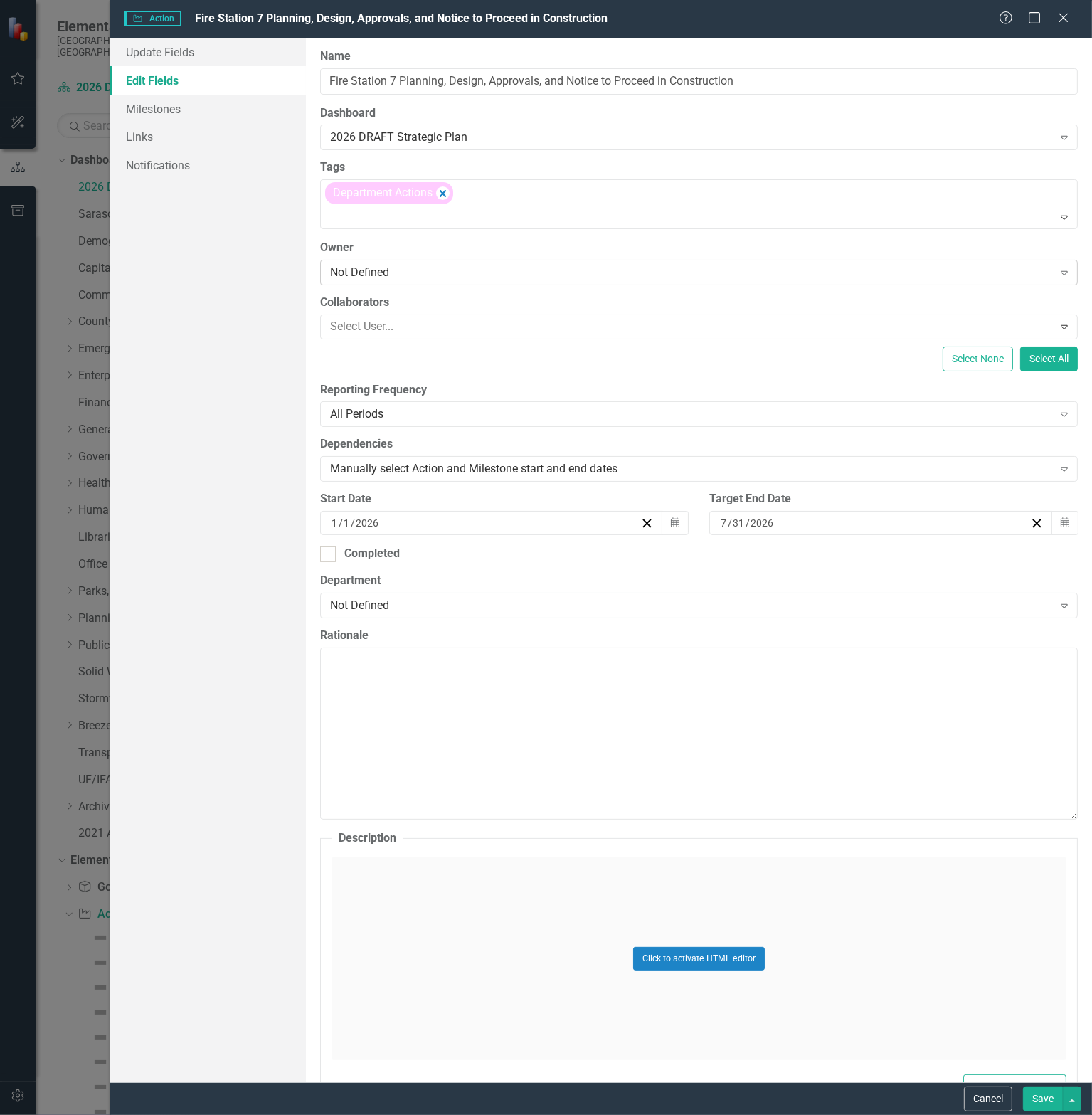
click at [406, 264] on div "Not Defined" at bounding box center [692, 272] width 723 height 16
type input "rich"
click at [232, 1114] on span "[PERSON_NAME] (Emergency Services)" at bounding box center [123, 1126] width 218 height 14
click at [419, 320] on div at bounding box center [688, 327] width 729 height 20
type input "caro"
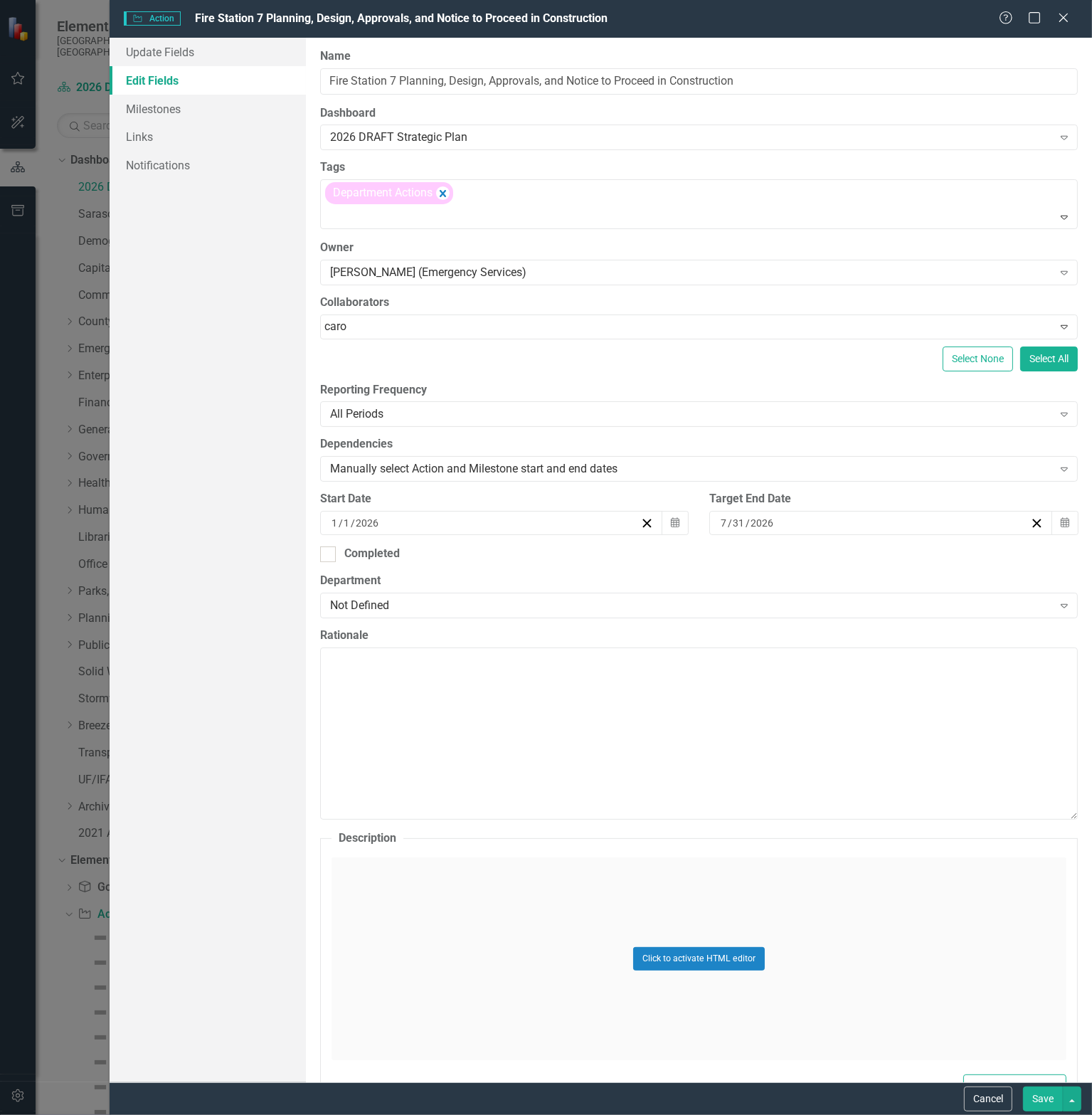
click at [417, 1114] on div "[PERSON_NAME] [PERSON_NAME] (Capital Projects)" at bounding box center [549, 1126] width 1069 height 16
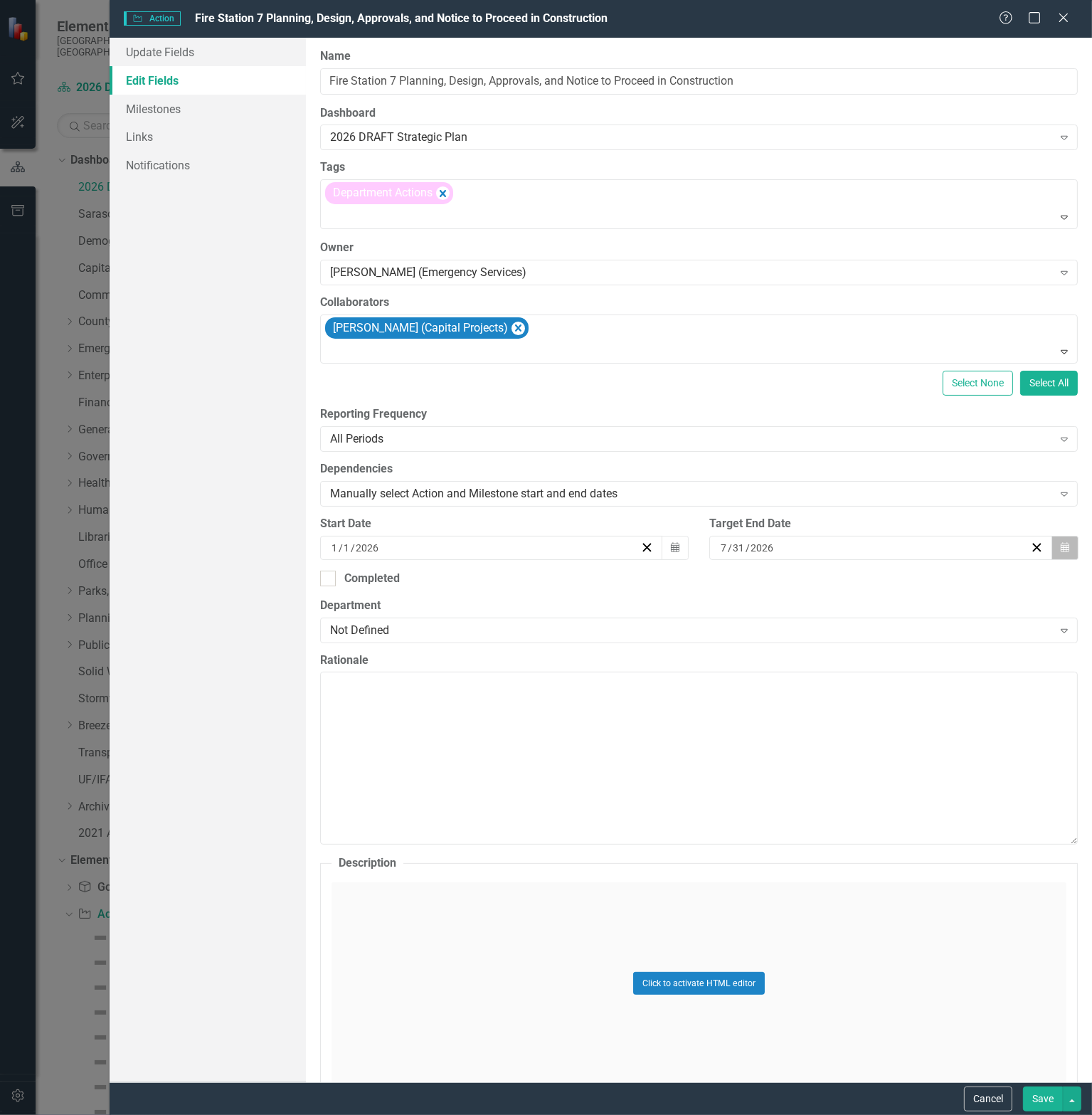
click at [1062, 549] on button "Calendar" at bounding box center [1065, 547] width 27 height 25
click at [927, 583] on button "›" at bounding box center [911, 575] width 31 height 31
click at [840, 731] on abbr "30" at bounding box center [834, 725] width 11 height 11
click at [403, 625] on div "Not Defined" at bounding box center [692, 630] width 723 height 16
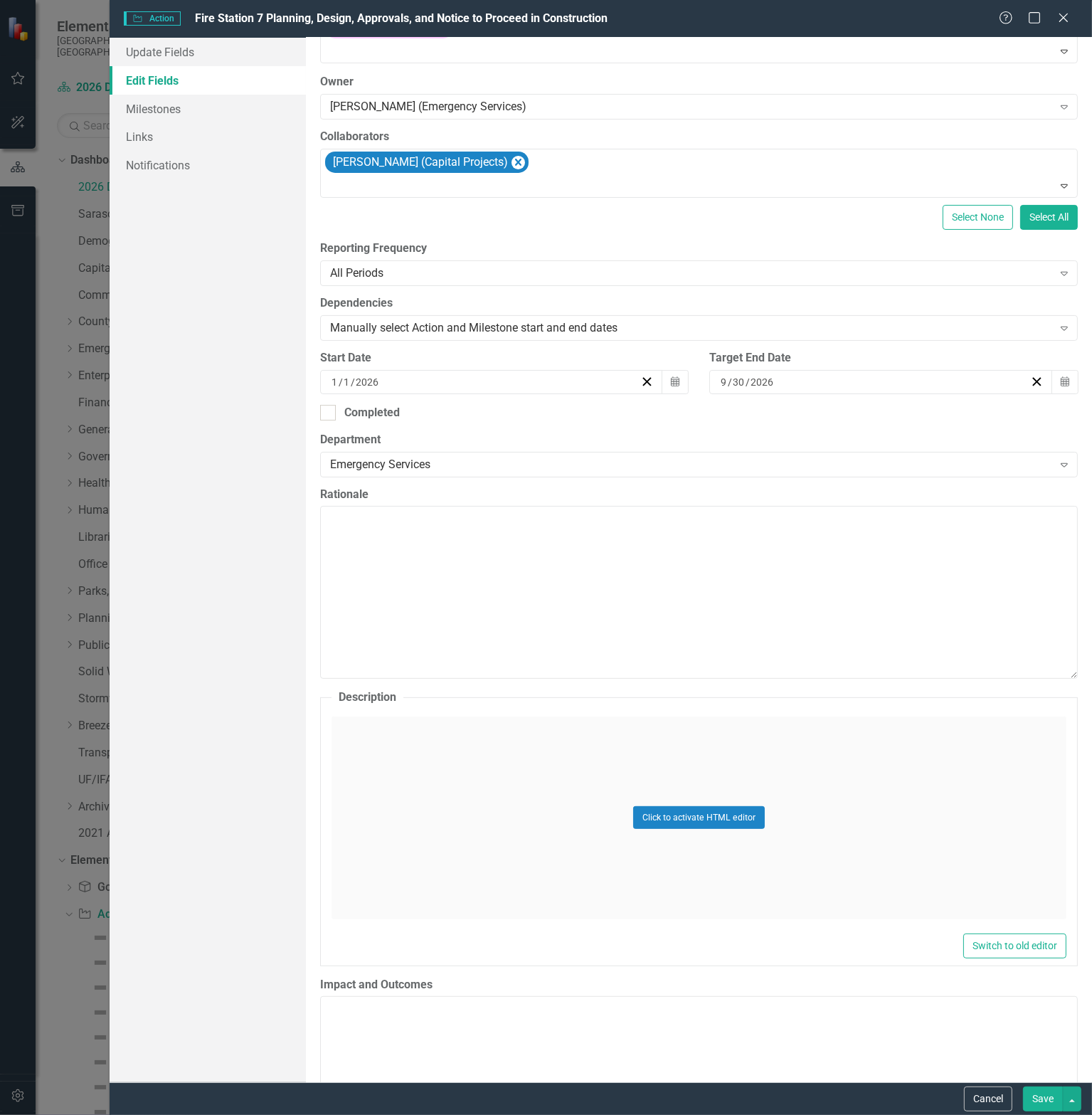
click at [479, 804] on div "Click to activate HTML editor" at bounding box center [699, 817] width 735 height 203
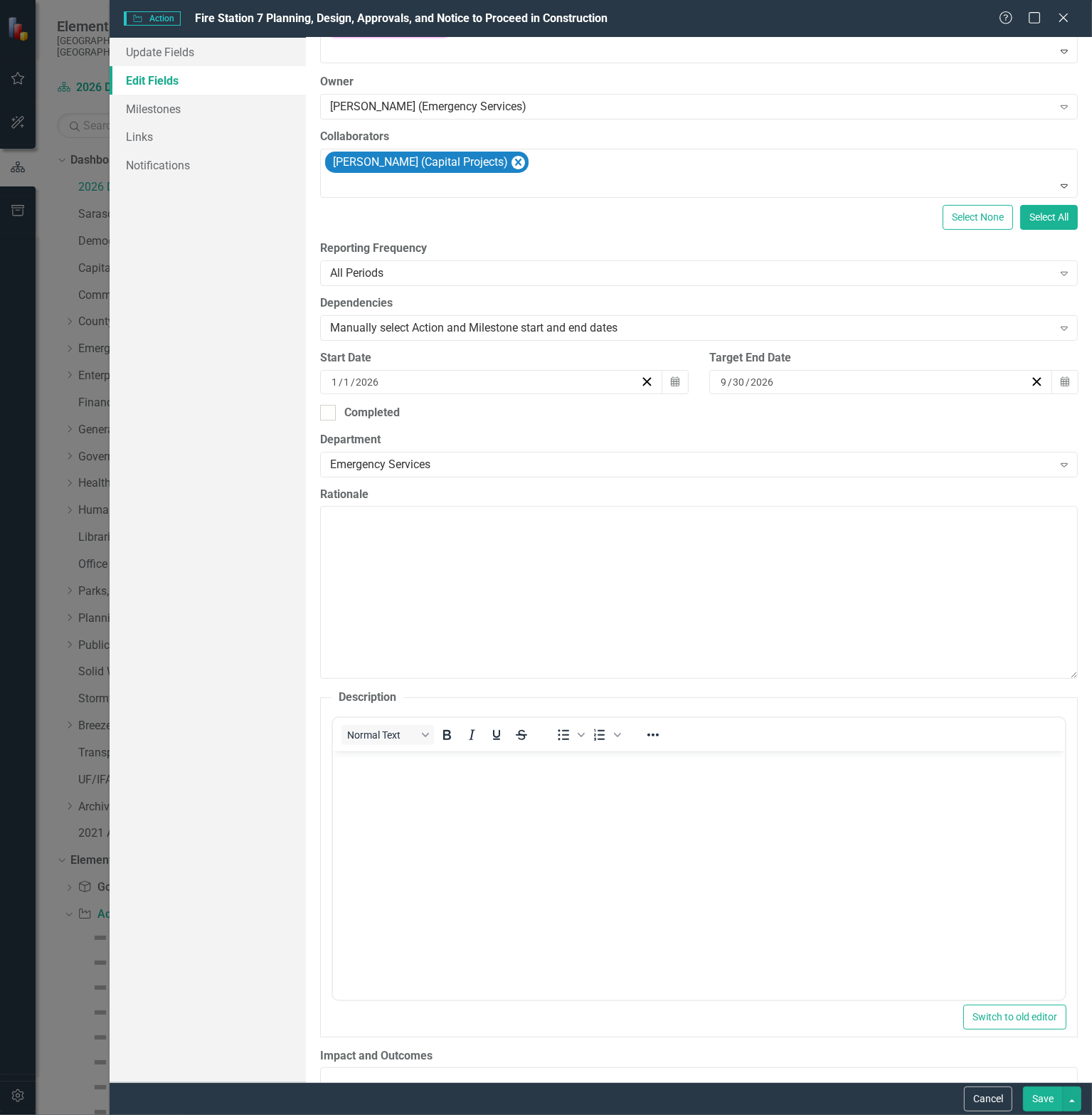
scroll to position [0, 0]
click at [439, 810] on body "Rich Text Area. Press ALT-0 for help." at bounding box center [698, 858] width 732 height 214
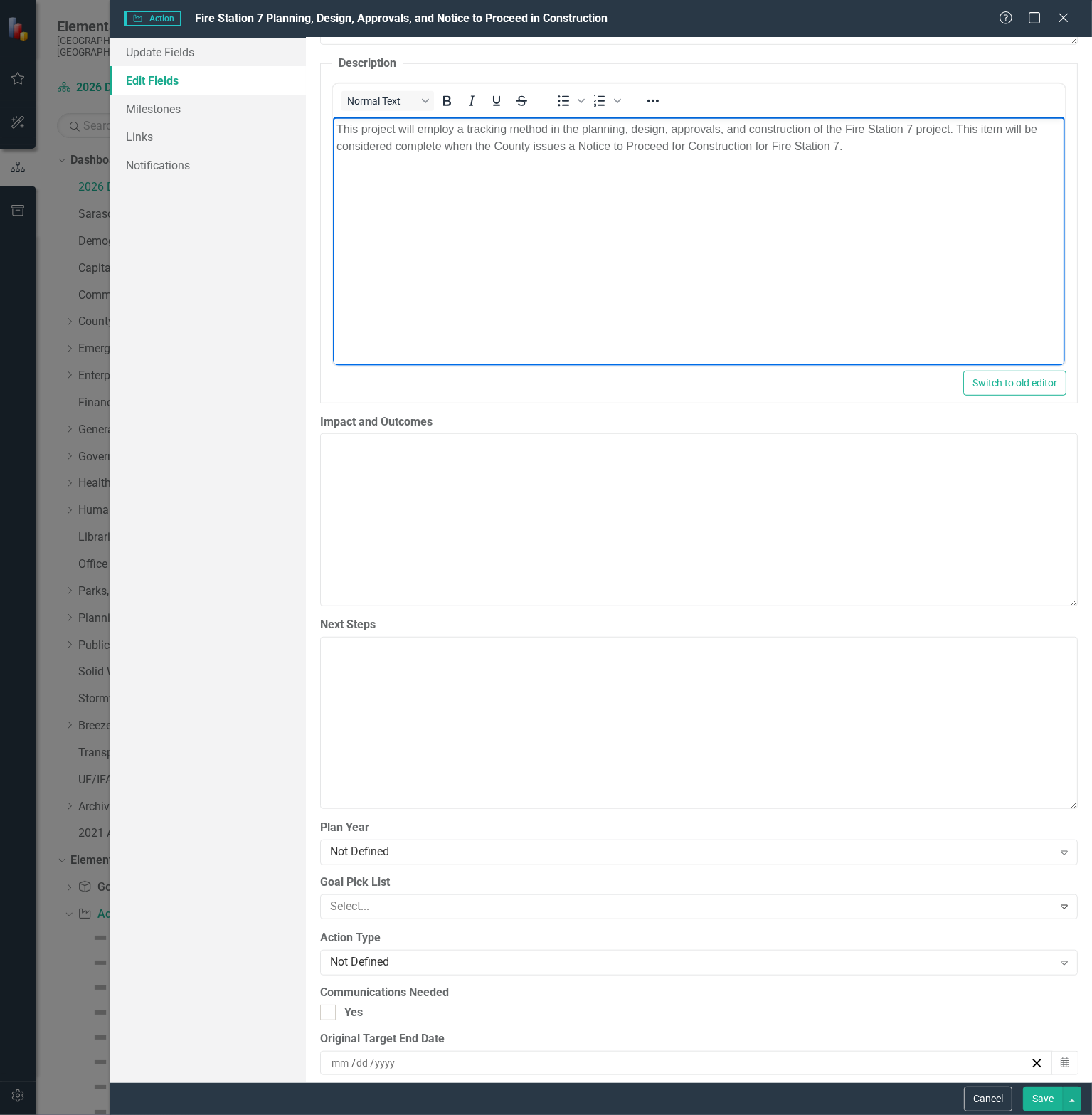
scroll to position [996, 0]
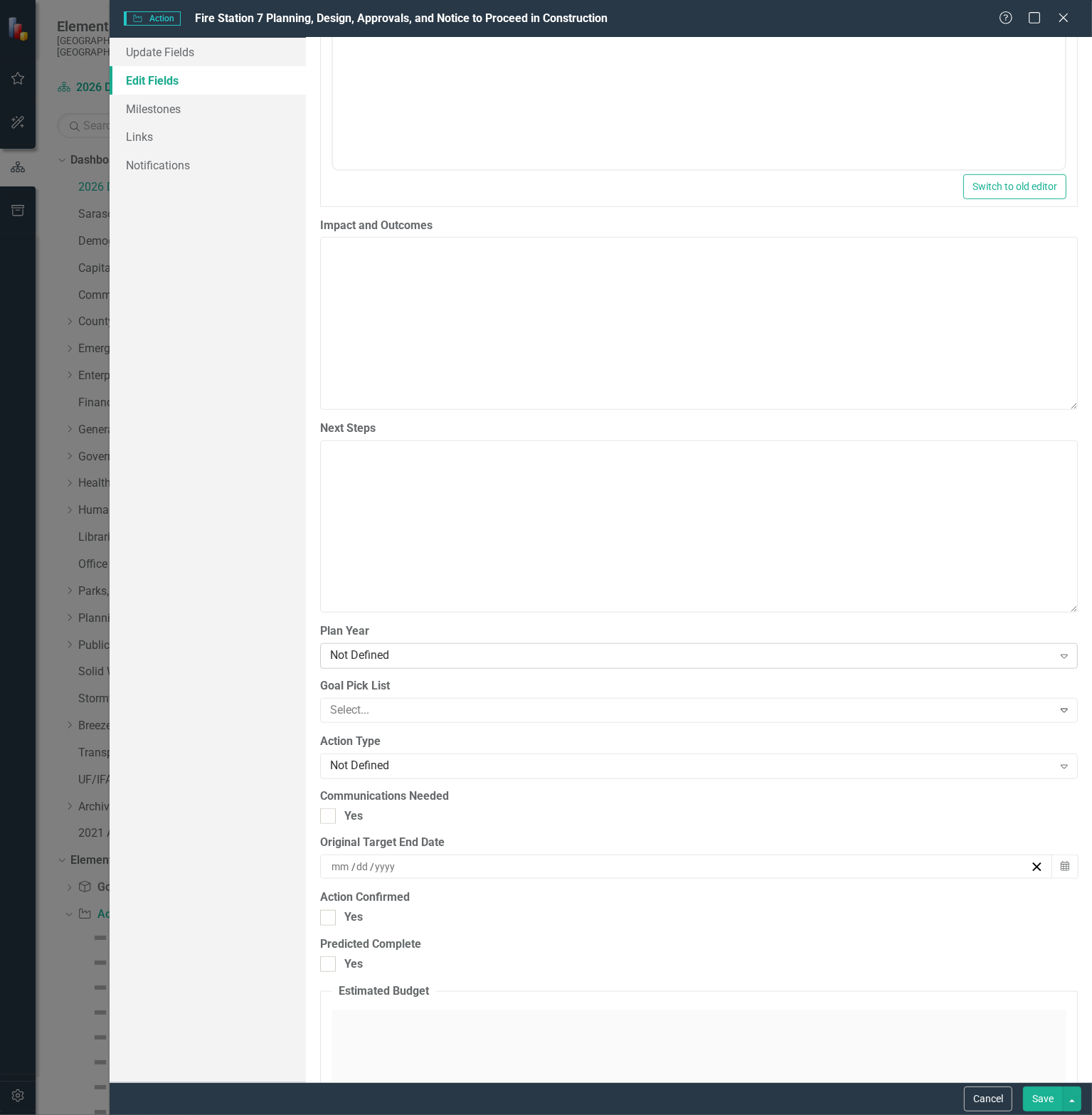
click at [385, 655] on div "Not Defined" at bounding box center [692, 656] width 723 height 16
click at [373, 707] on div at bounding box center [688, 710] width 729 height 20
click at [367, 716] on div at bounding box center [688, 710] width 729 height 20
click at [376, 1114] on div "Exceptional County Services Aligned with Resources" at bounding box center [549, 1126] width 1069 height 16
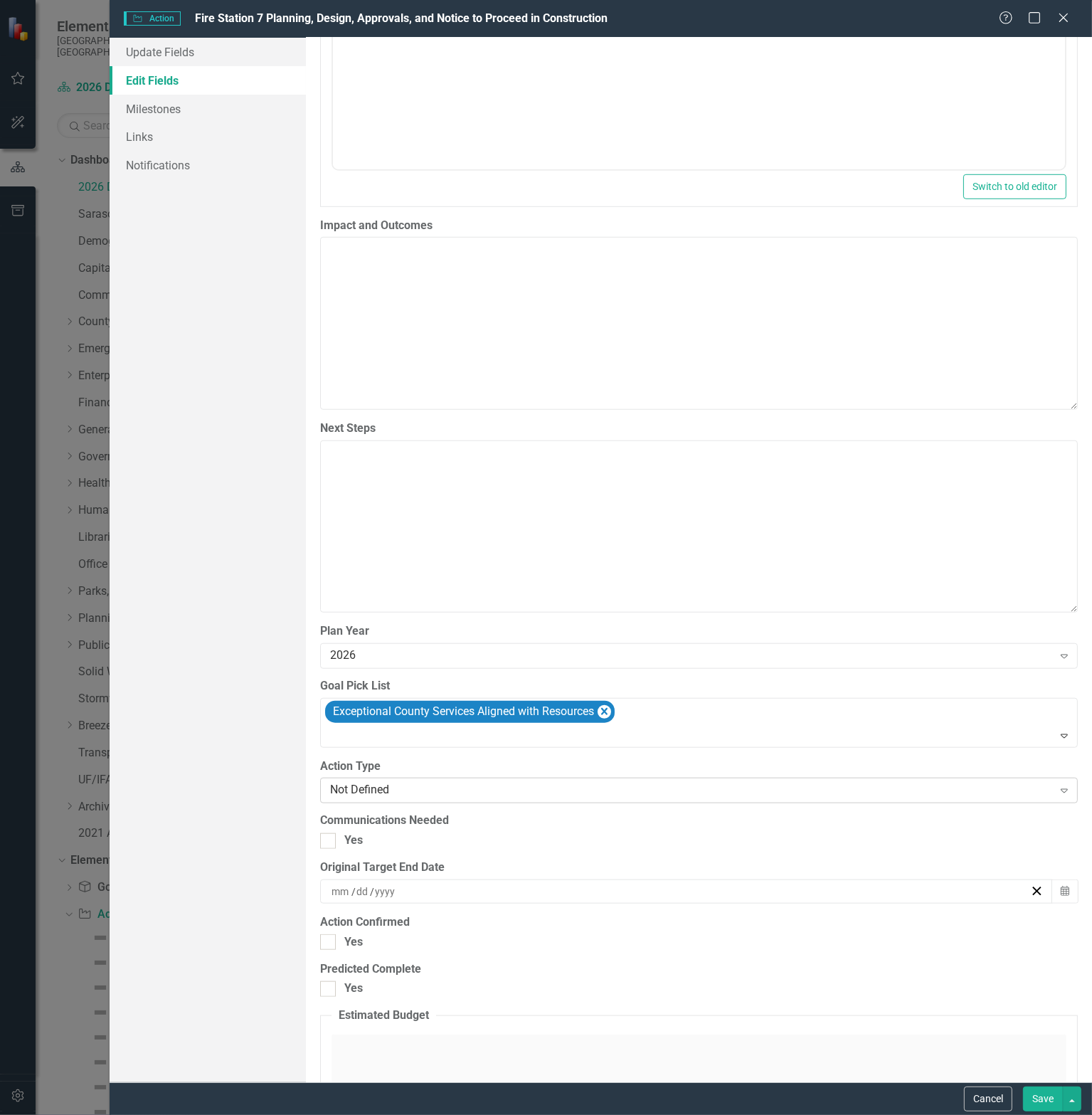
click at [395, 791] on div "Not Defined" at bounding box center [692, 790] width 723 height 16
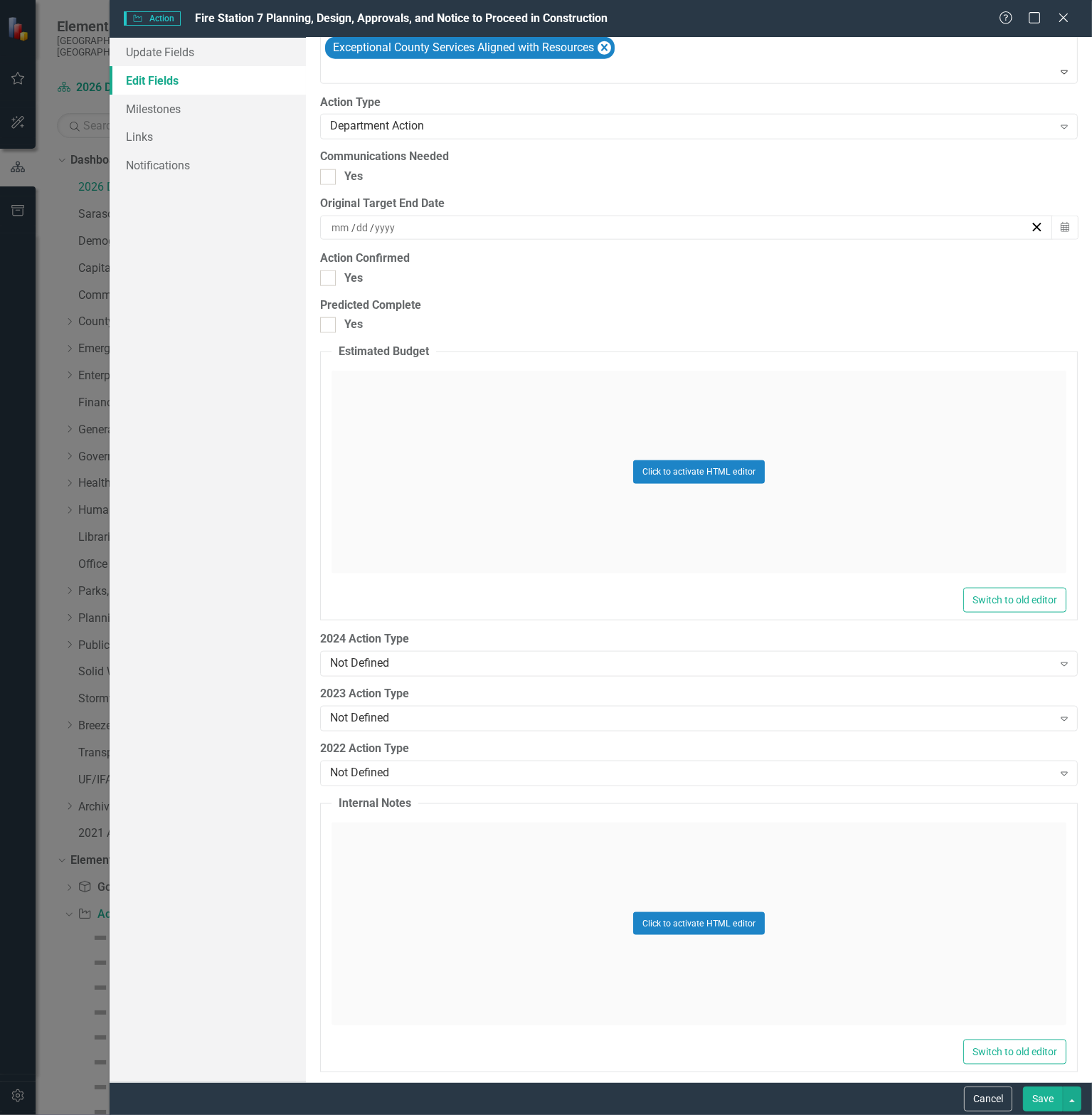
scroll to position [1667, 0]
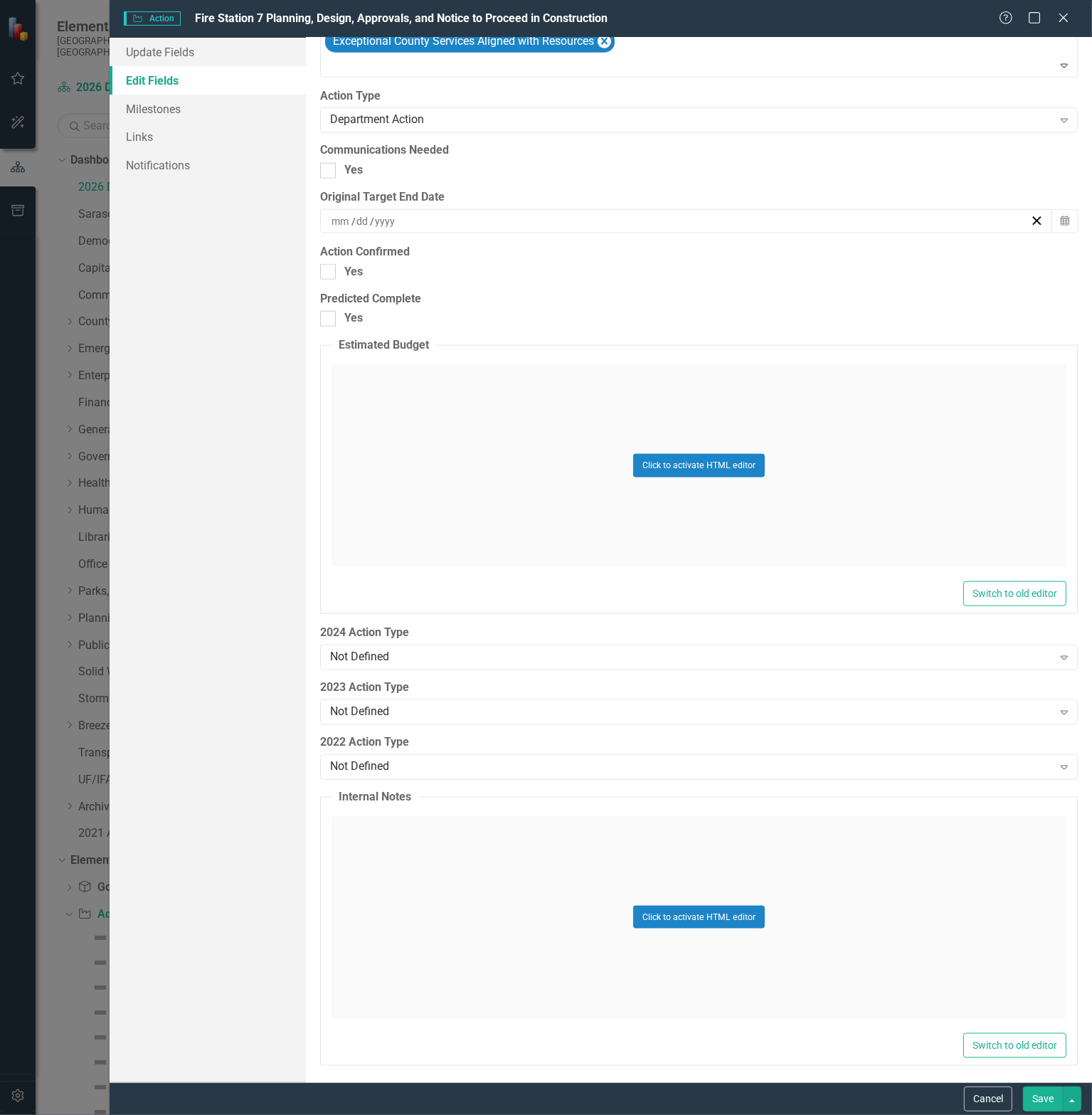
click at [1042, 1101] on button "Save" at bounding box center [1043, 1098] width 40 height 25
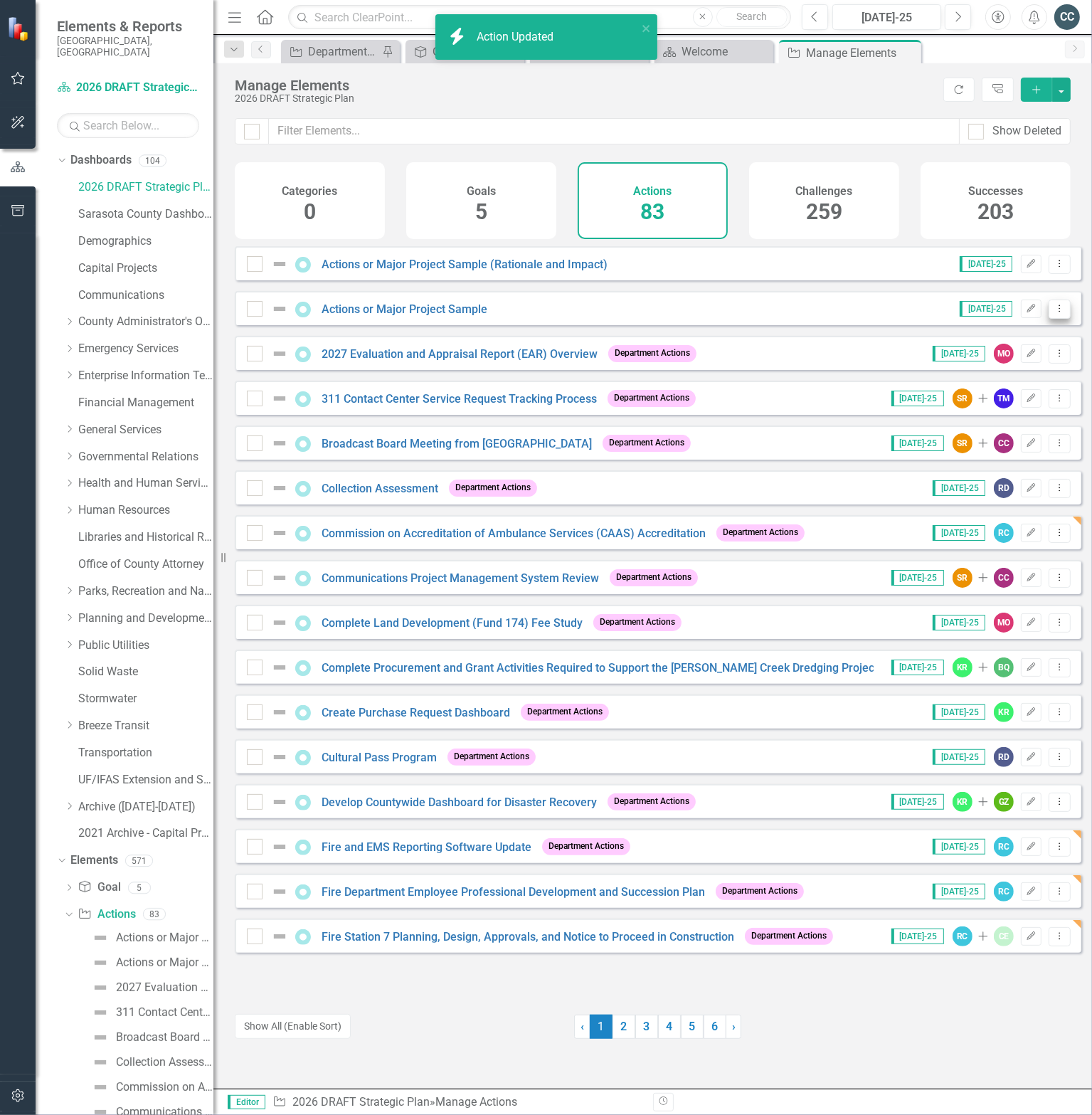
click at [1060, 311] on icon at bounding box center [1061, 308] width 2 height 7
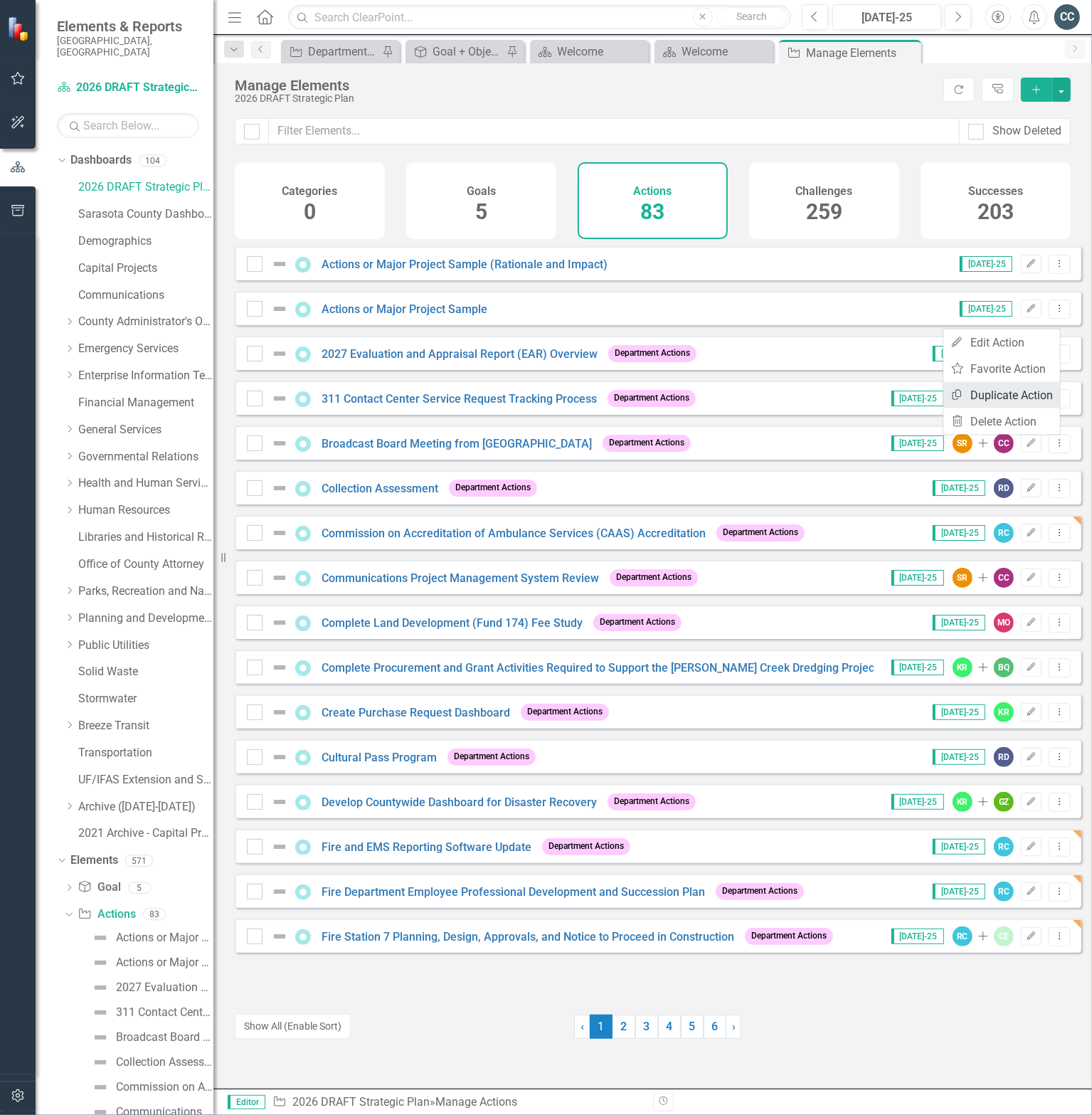
click at [990, 394] on link "Copy Duplicate Action" at bounding box center [1002, 395] width 117 height 26
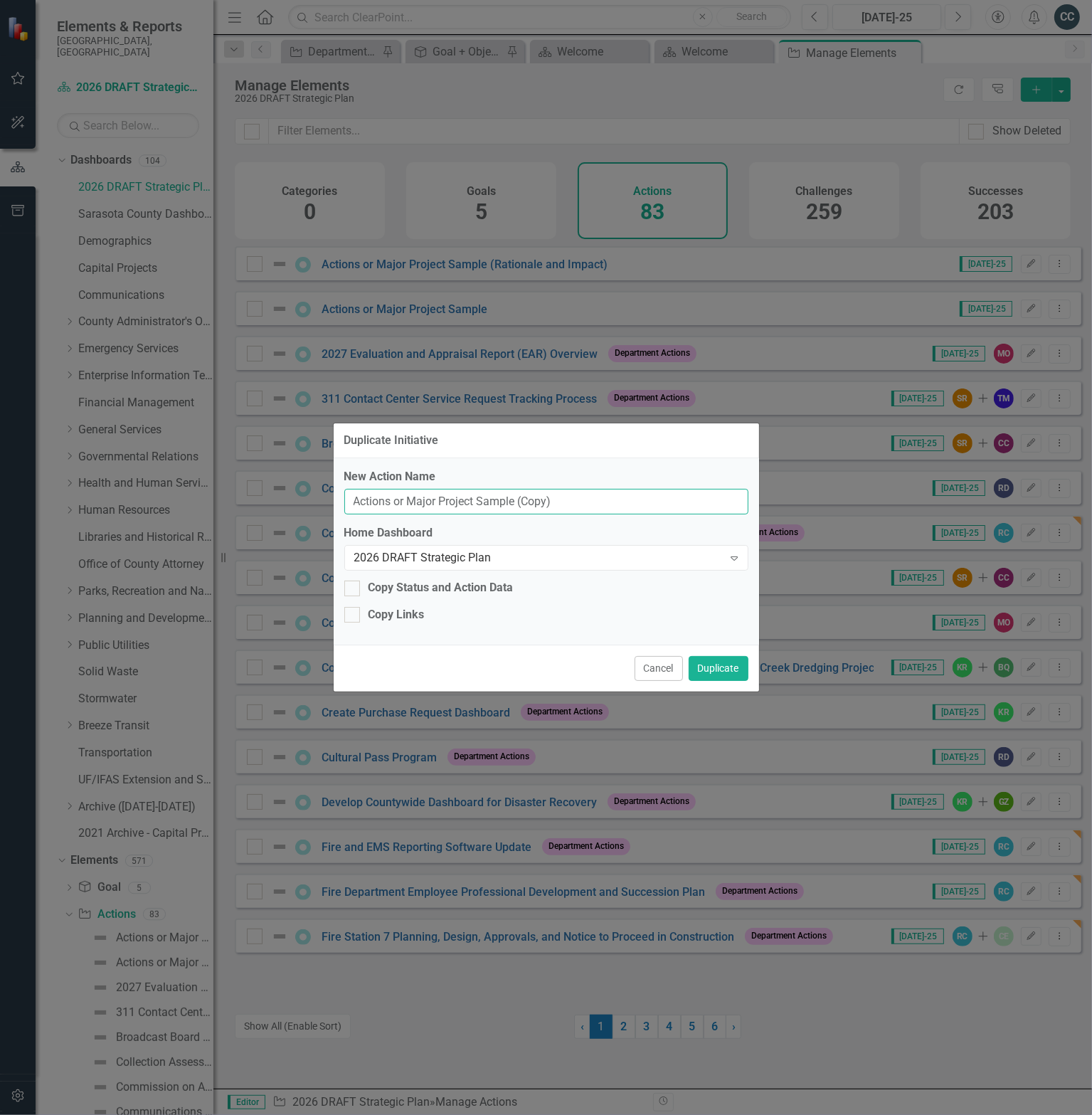
click at [468, 499] on input "Actions or Major Project Sample (Copy)" at bounding box center [546, 501] width 404 height 26
paste input "EOC Space/Use Recommendations"
type input "EOC Space/Use Recommendations"
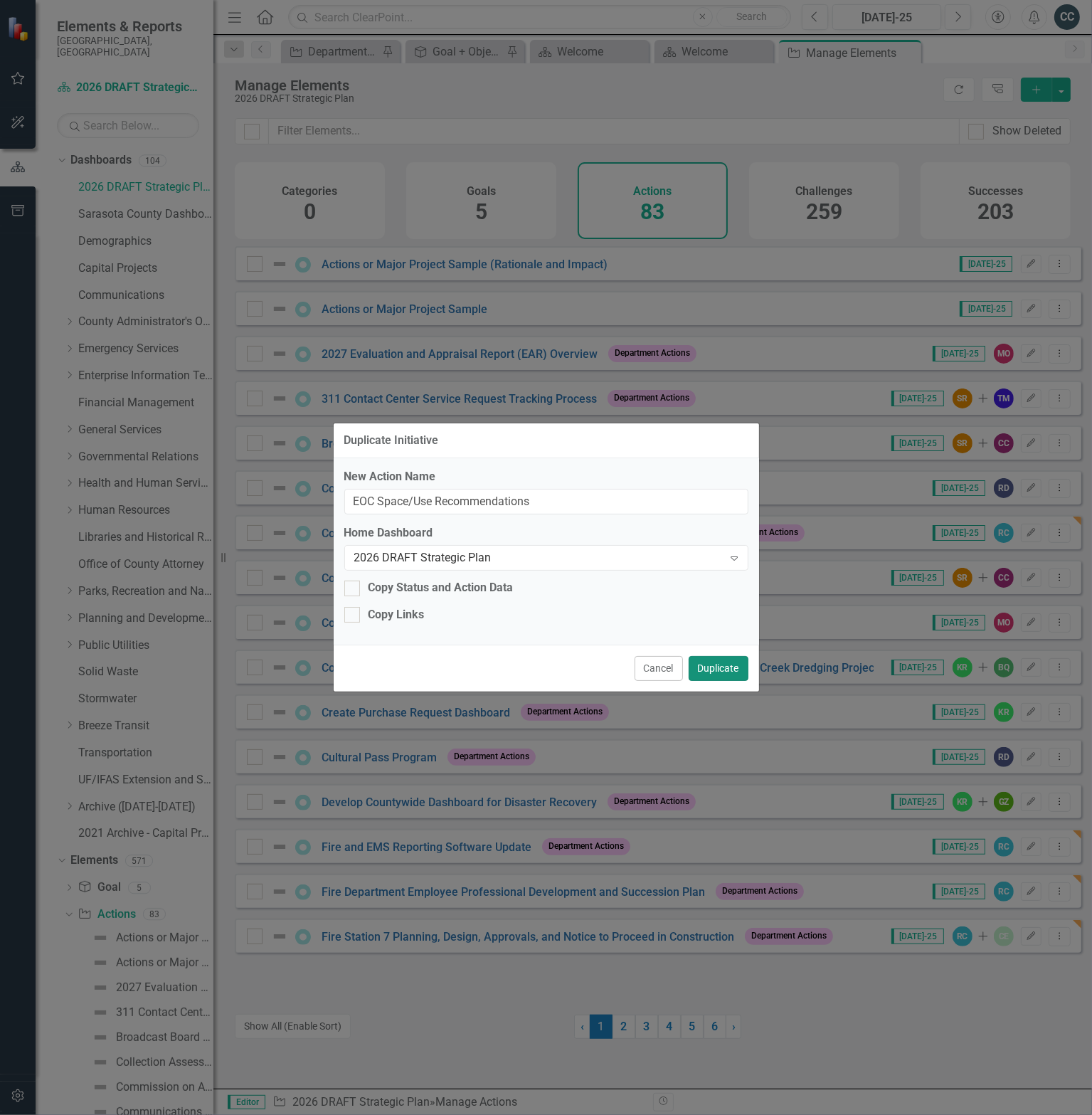
click at [725, 665] on button "Duplicate" at bounding box center [719, 668] width 59 height 25
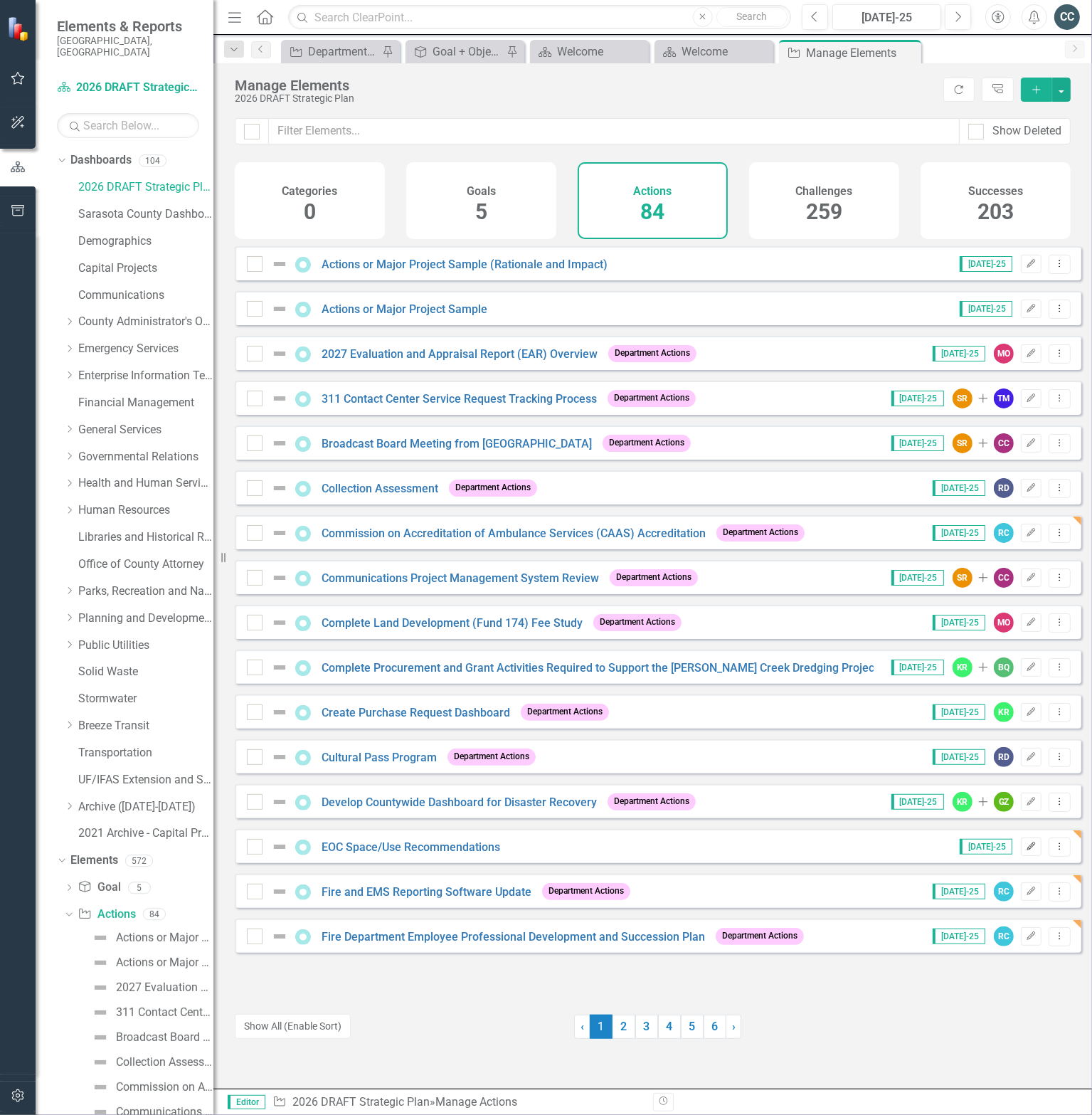
click at [1028, 850] on icon "button" at bounding box center [1032, 846] width 8 height 8
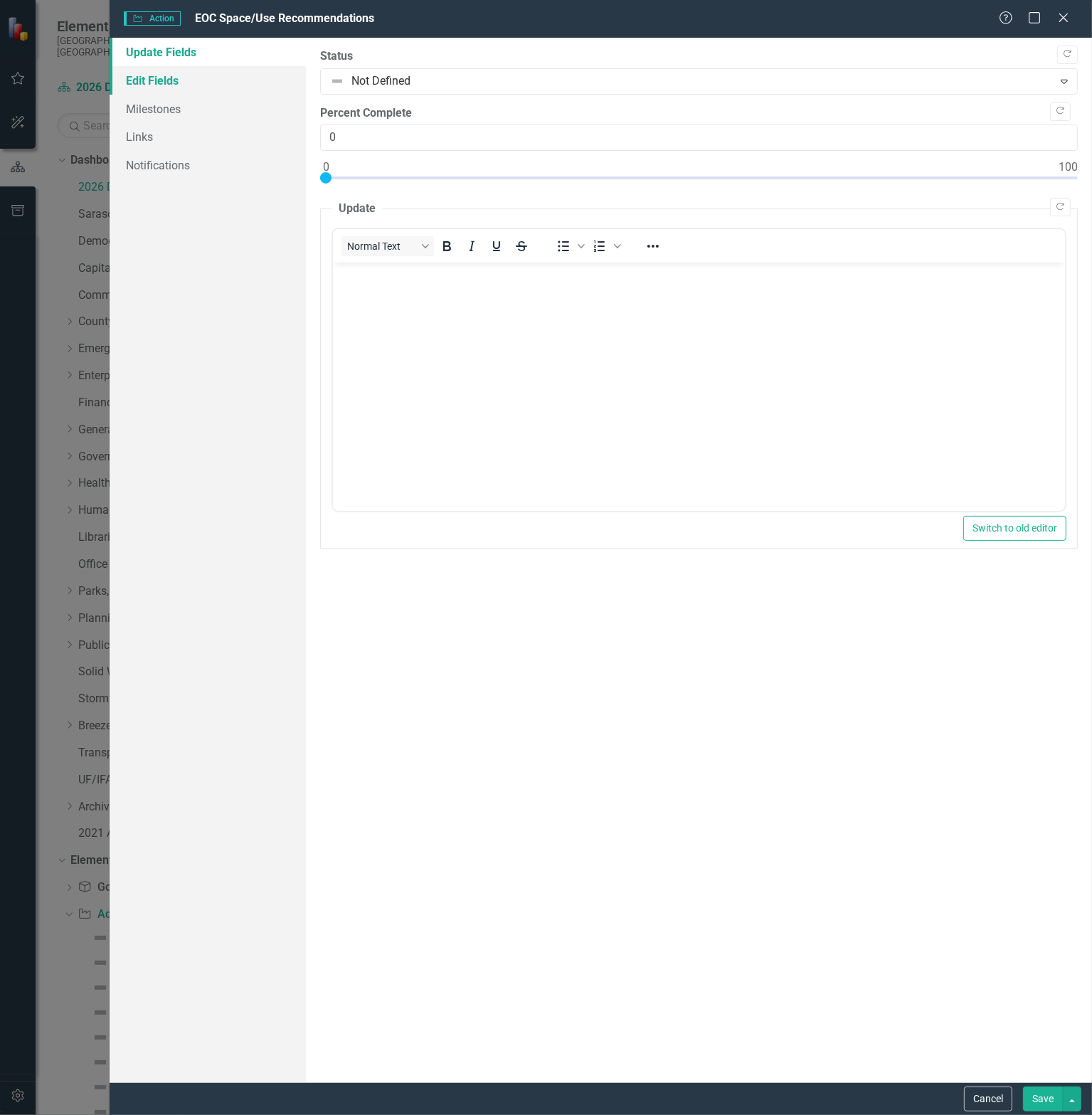
scroll to position [0, 0]
click at [171, 78] on link "Edit Fields" at bounding box center [207, 81] width 196 height 29
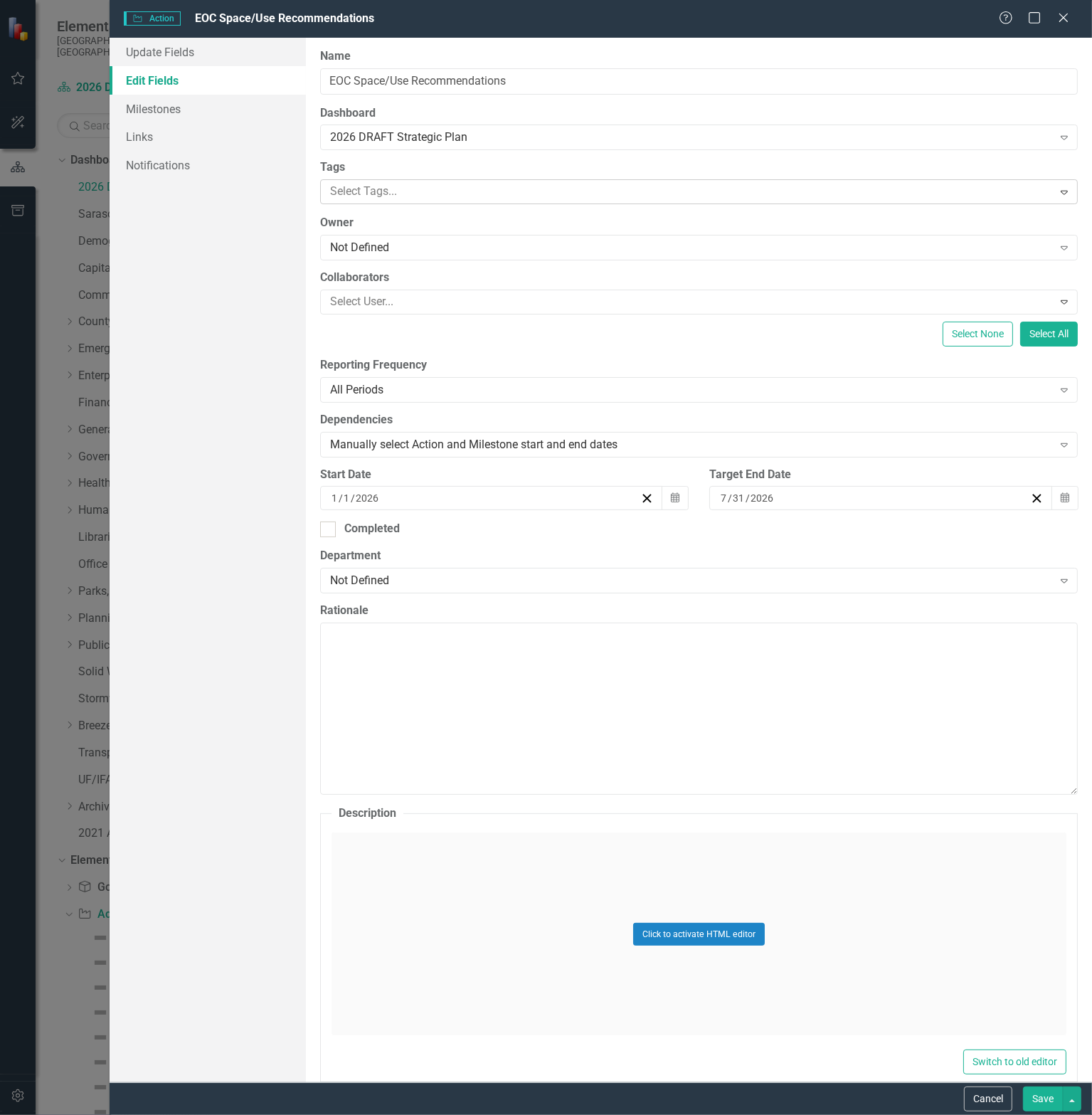
click at [423, 190] on div at bounding box center [688, 192] width 729 height 20
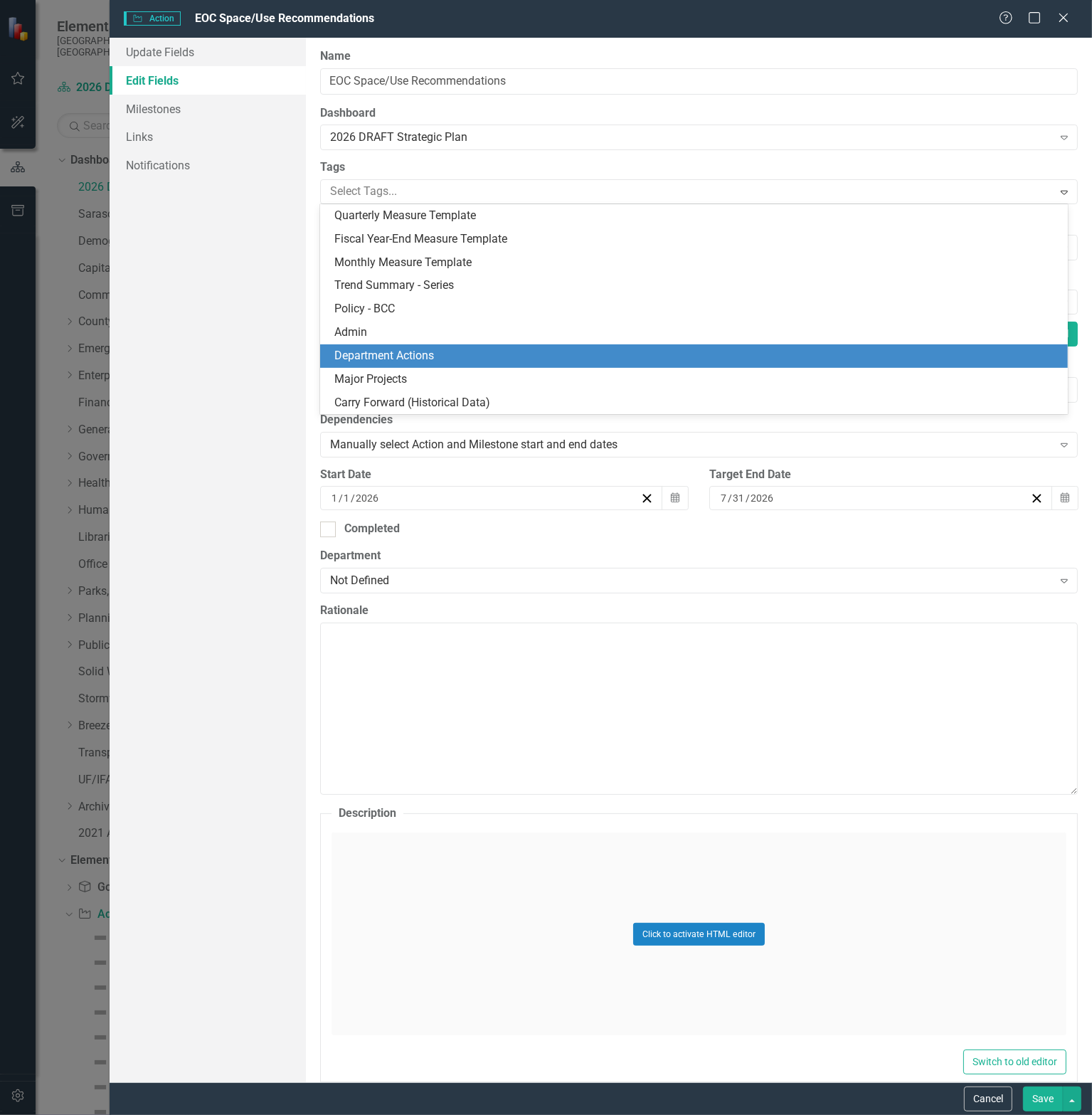
click at [420, 360] on span "Department Actions" at bounding box center [384, 356] width 99 height 14
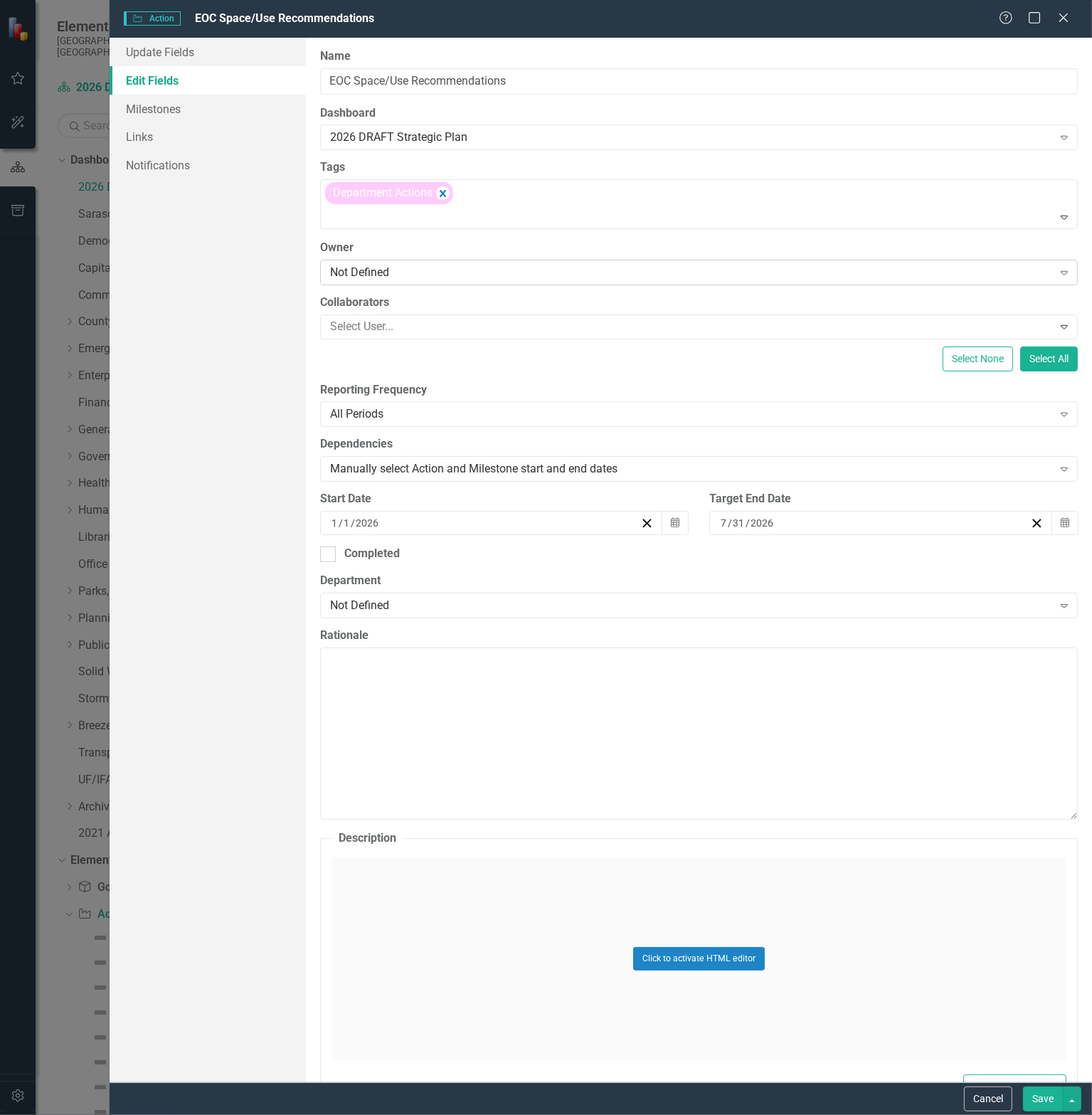
click at [430, 270] on div "Not Defined" at bounding box center [692, 272] width 723 height 16
type input "rich"
click at [232, 1114] on span "[PERSON_NAME] (Emergency Services)" at bounding box center [123, 1126] width 218 height 14
click at [421, 325] on div at bounding box center [688, 327] width 729 height 20
type input "[PERSON_NAME]"
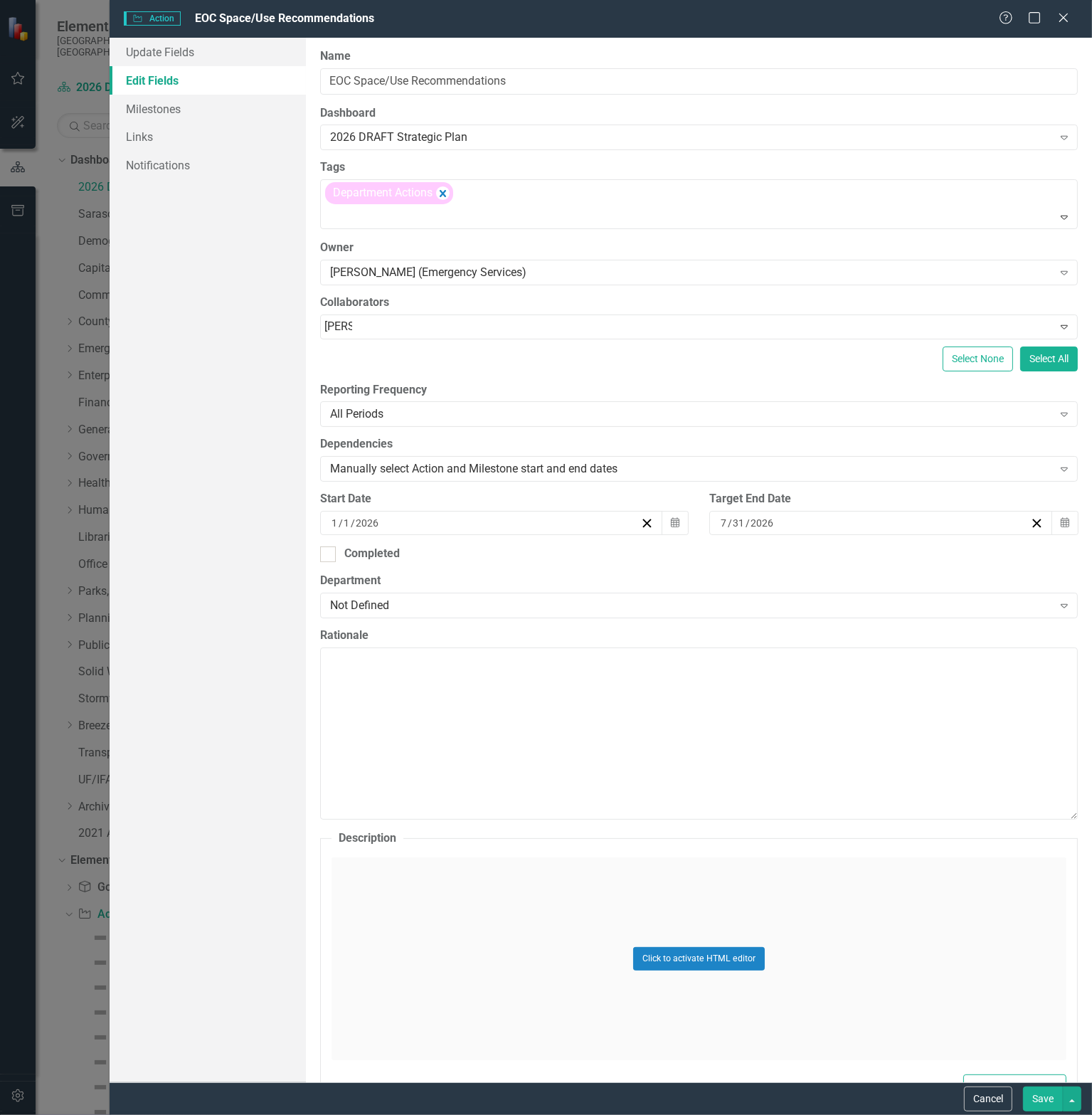
click at [255, 1114] on span "[PERSON_NAME] yn [PERSON_NAME] (Capital Projects)" at bounding box center [134, 1126] width 240 height 14
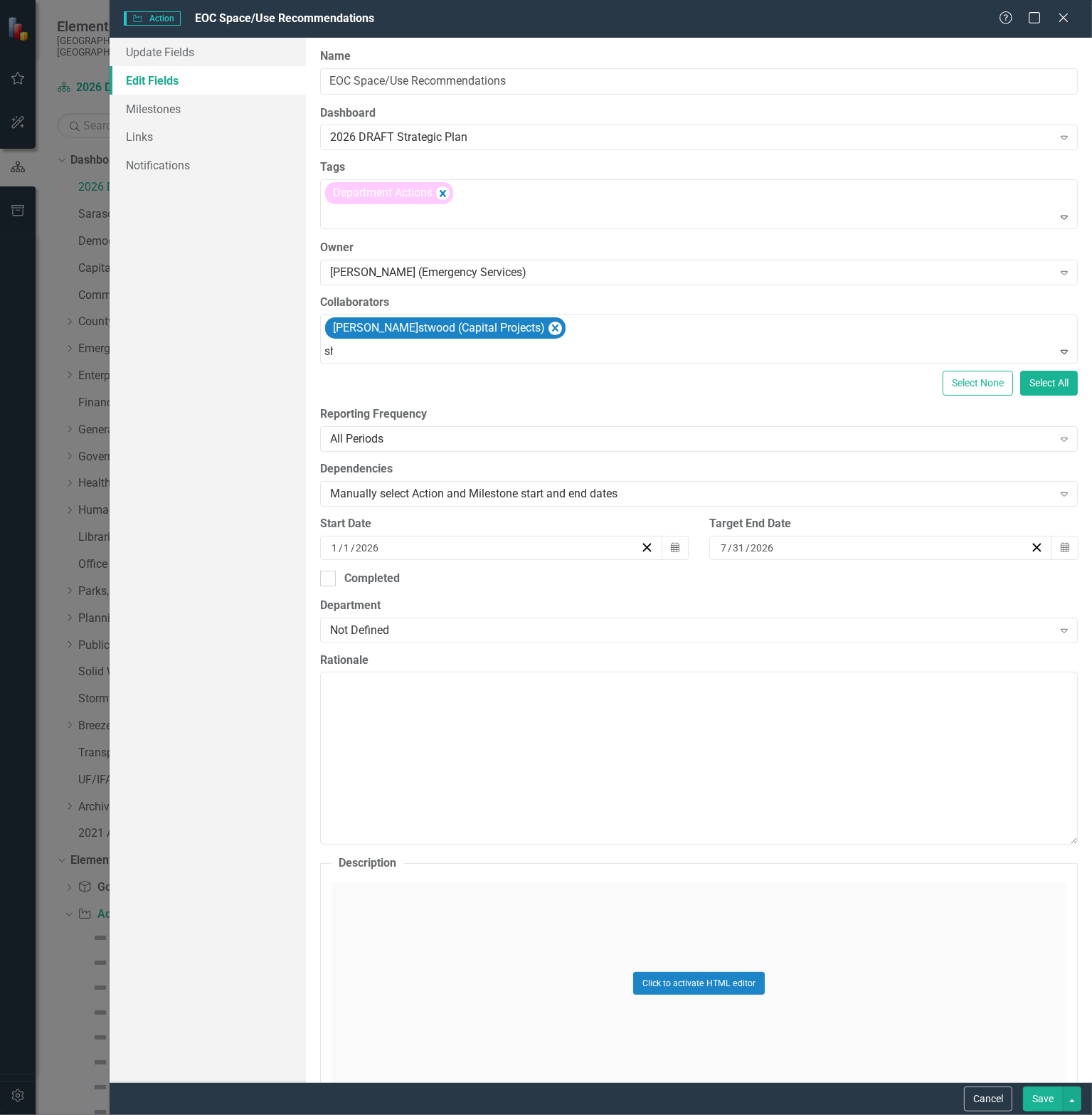
type input "she"
click at [1061, 548] on icon "Calendar" at bounding box center [1065, 548] width 8 height 10
click at [927, 580] on button "›" at bounding box center [911, 575] width 31 height 31
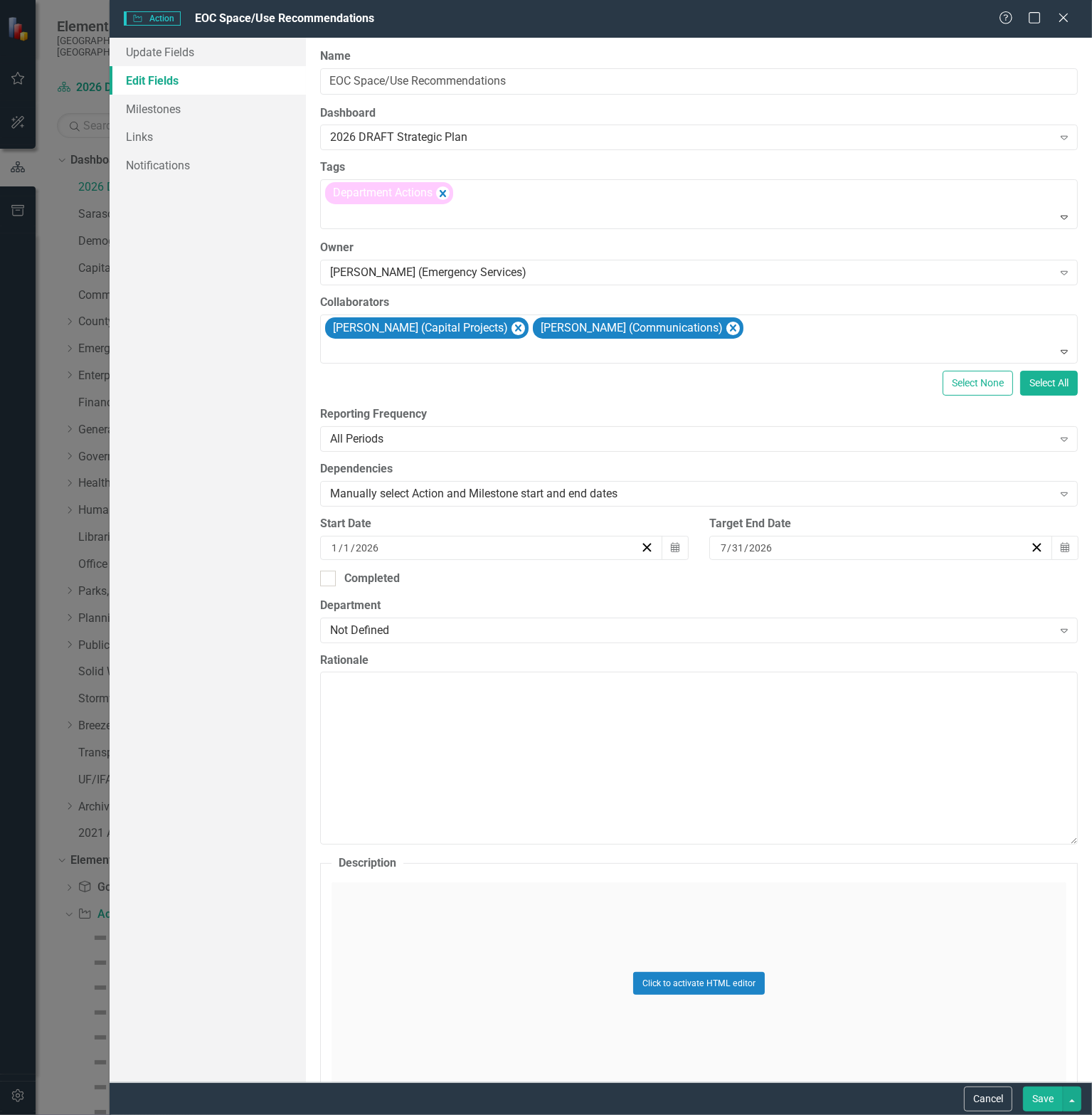
click at [911, 680] on abbr "18" at bounding box center [905, 673] width 11 height 11
click at [447, 632] on div "Not Defined" at bounding box center [692, 630] width 723 height 16
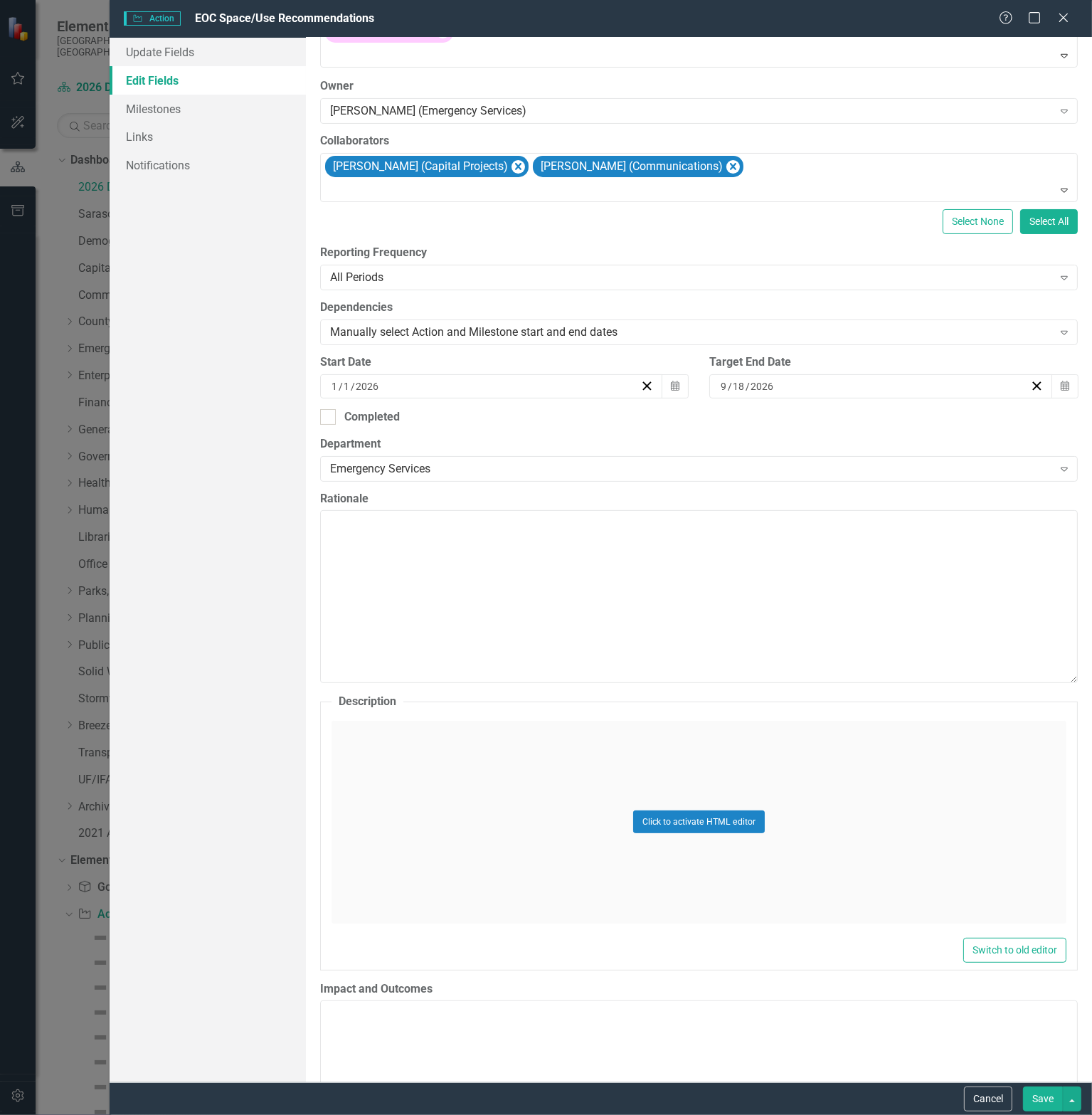
scroll to position [332, 0]
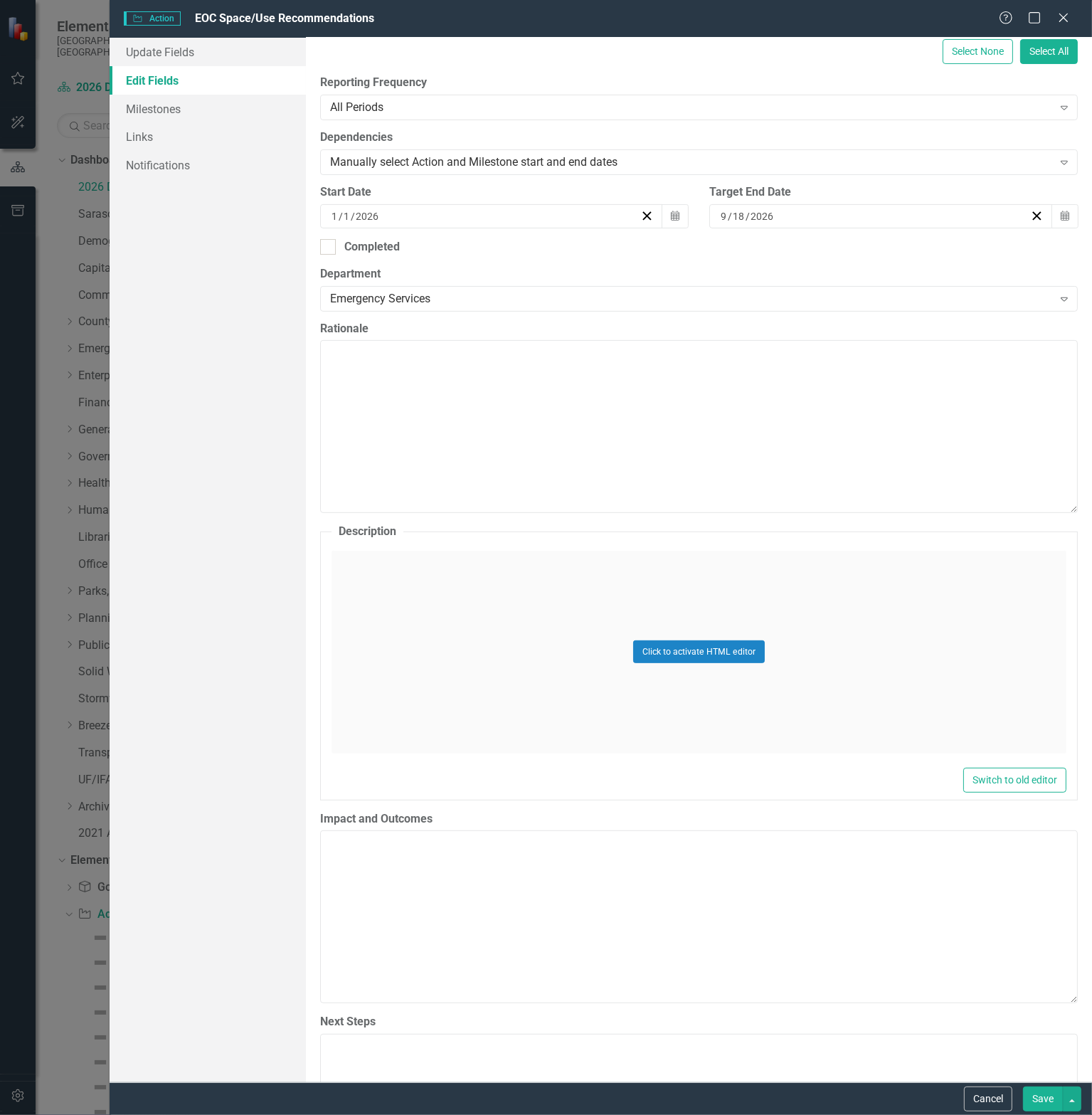
click at [490, 694] on div "Click to activate HTML editor" at bounding box center [699, 652] width 735 height 203
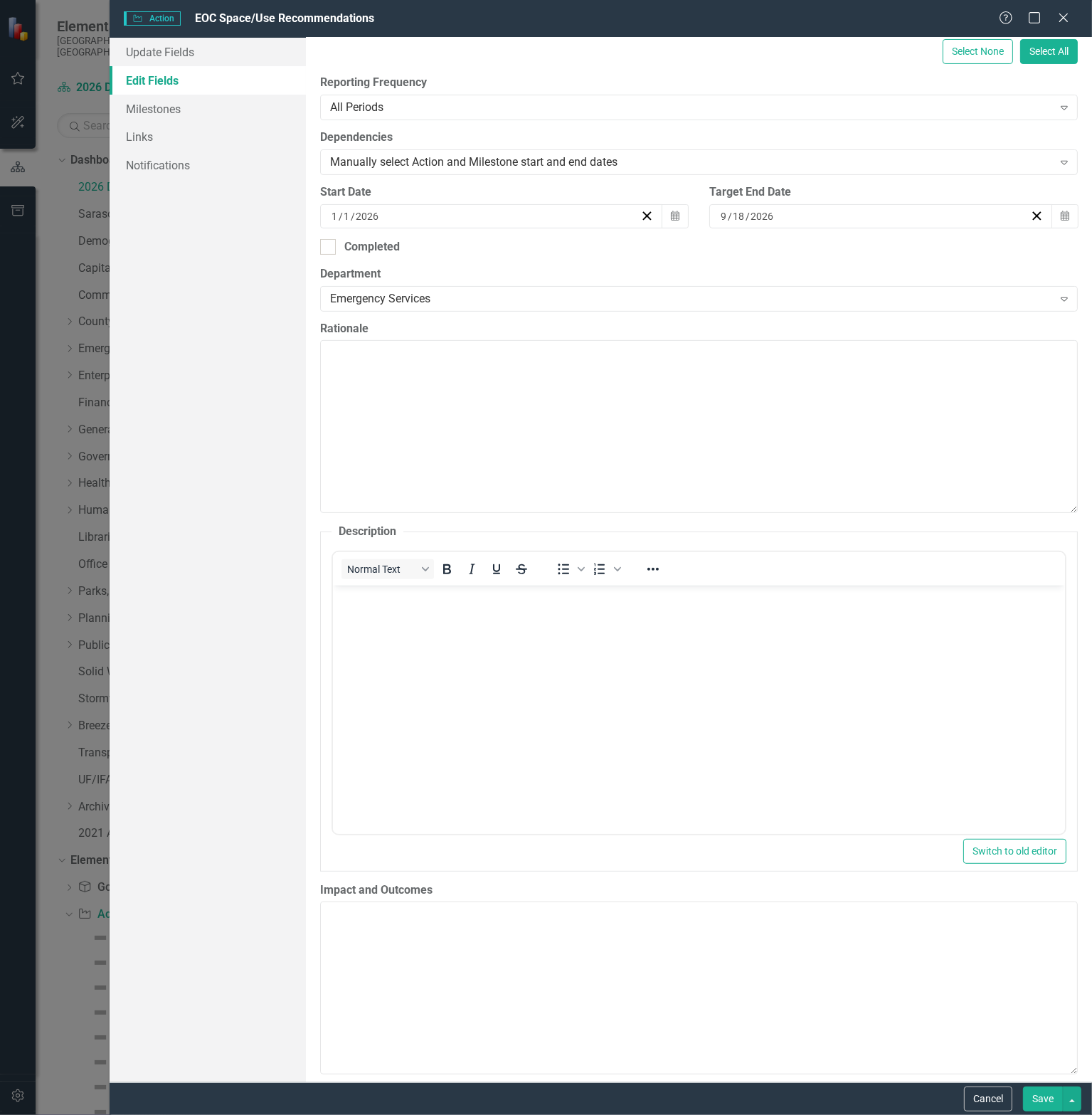
scroll to position [0, 0]
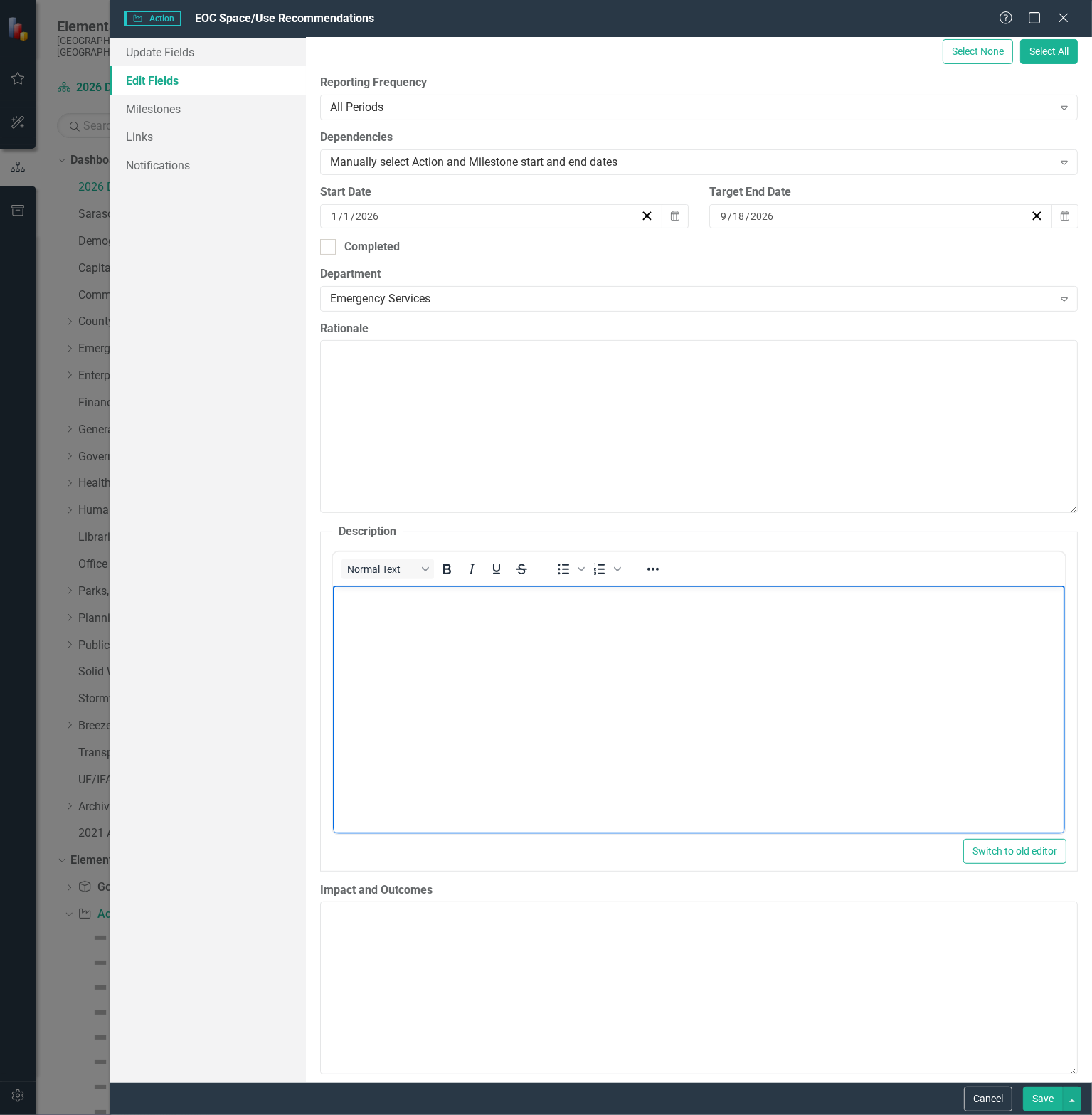
click at [438, 646] on body "Rich Text Area. Press ALT-0 for help." at bounding box center [698, 692] width 732 height 214
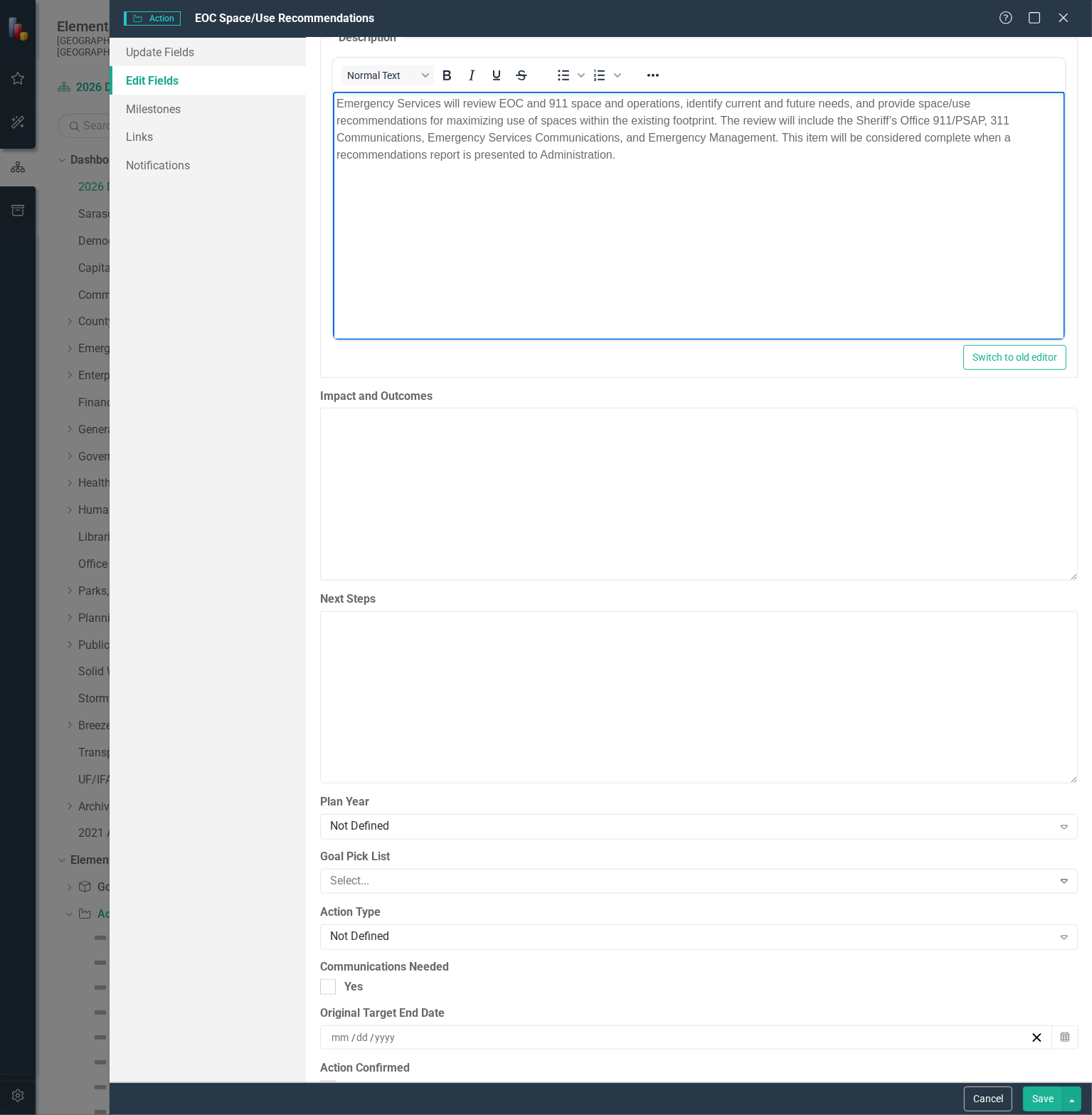
scroll to position [996, 0]
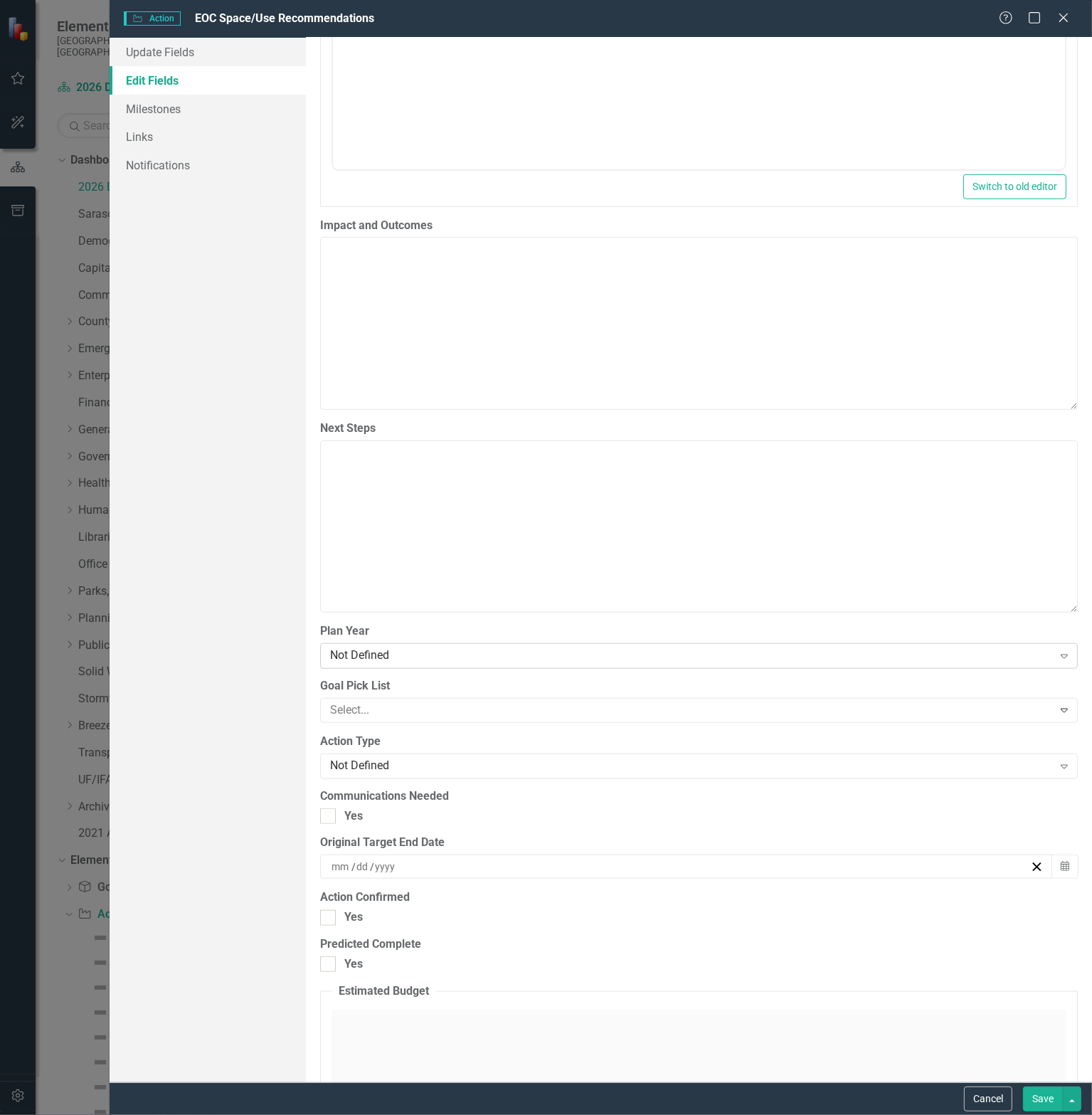
click at [399, 648] on div "Not Defined" at bounding box center [692, 656] width 723 height 16
click at [383, 705] on div at bounding box center [688, 710] width 729 height 20
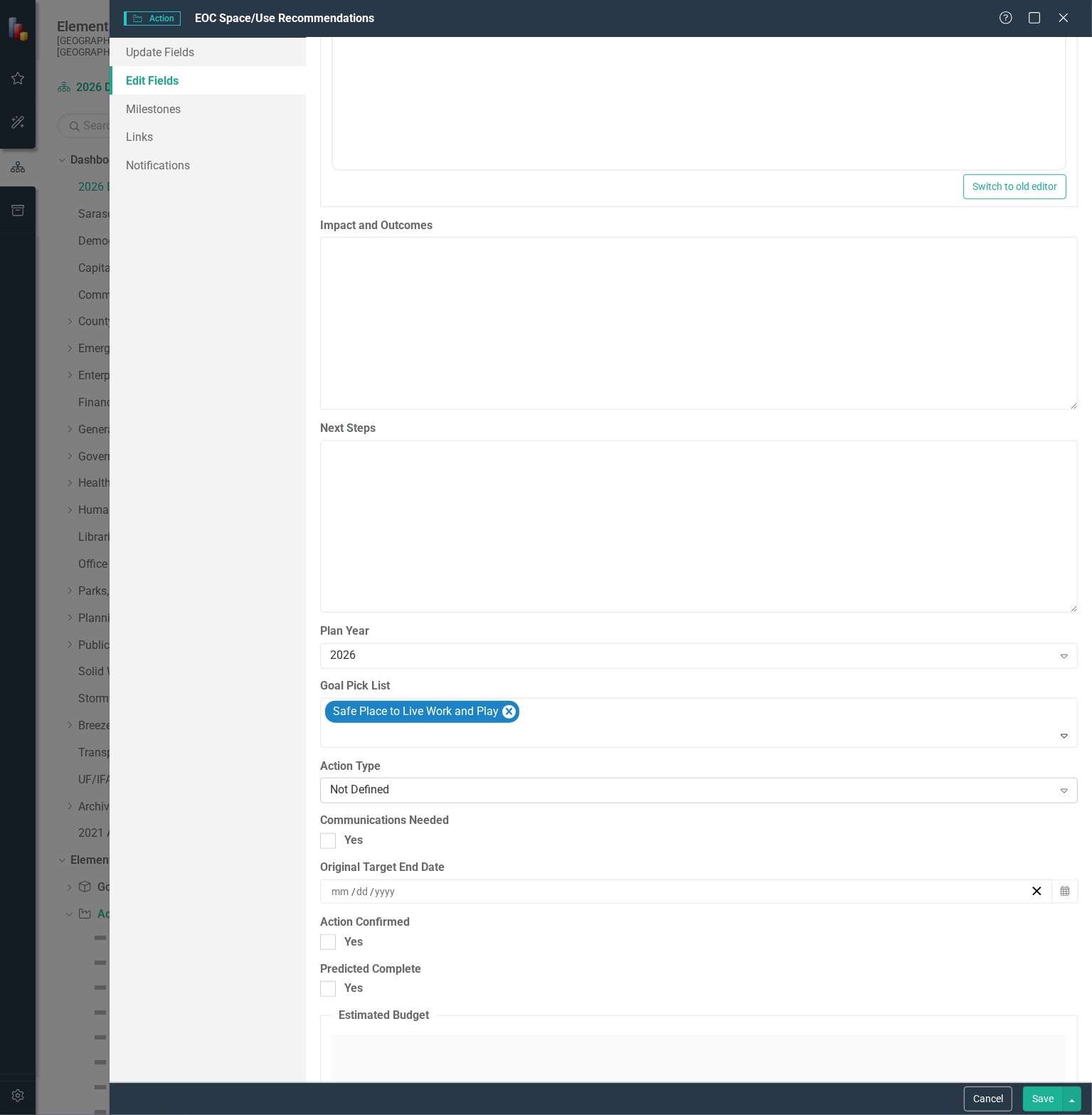
click at [387, 789] on div "Not Defined" at bounding box center [692, 790] width 723 height 16
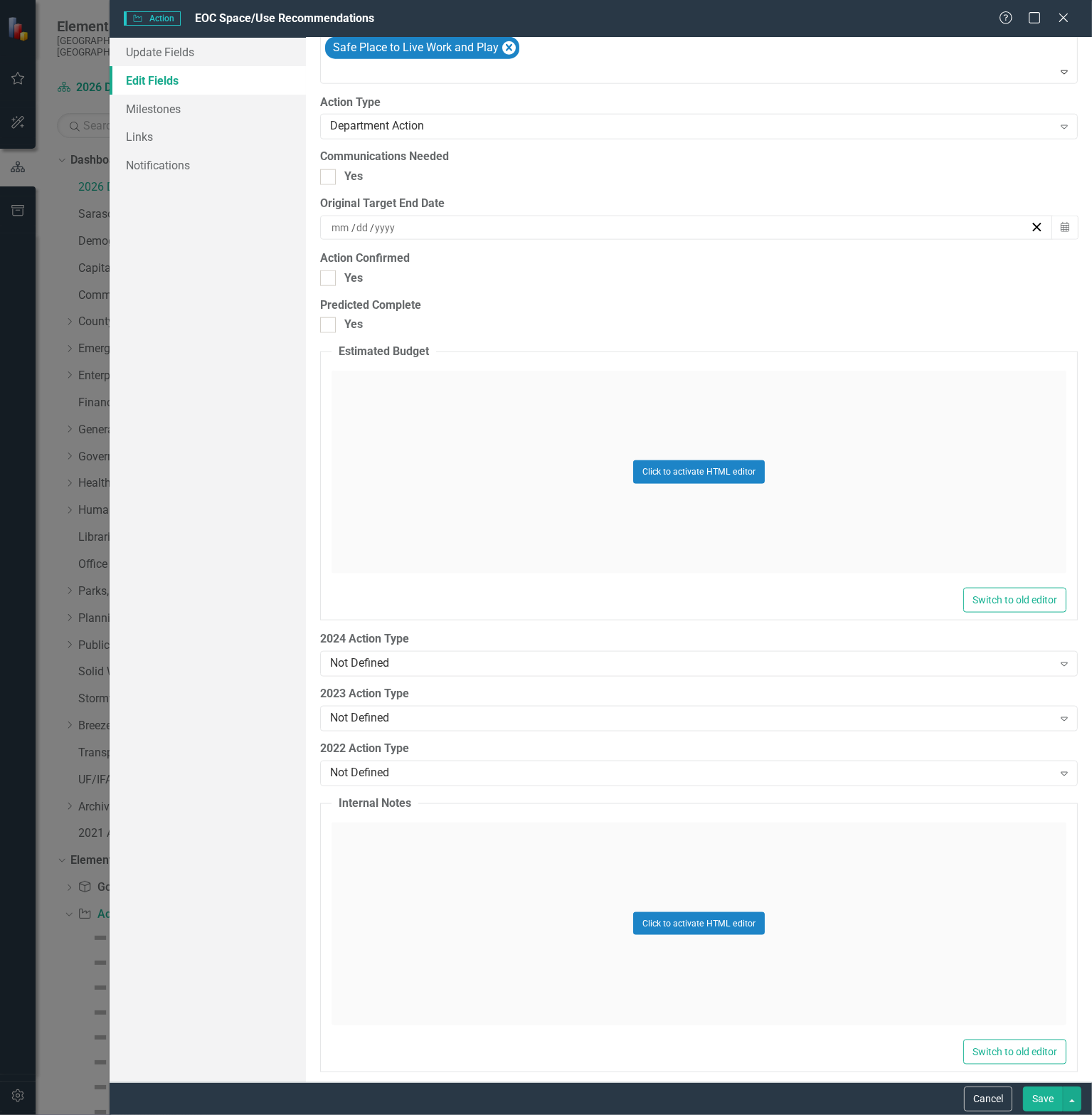
scroll to position [1667, 0]
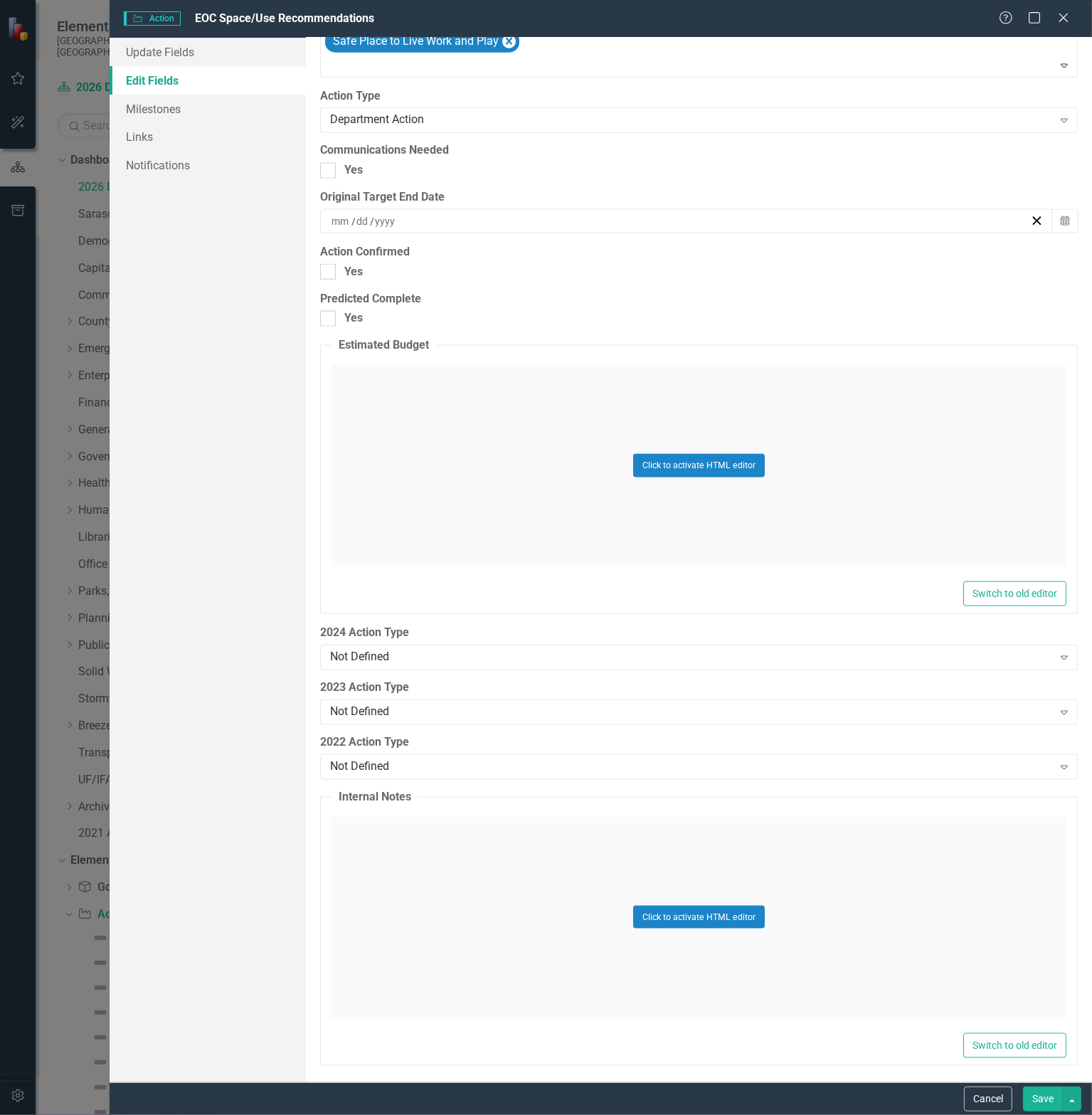
click at [1039, 1101] on button "Save" at bounding box center [1043, 1098] width 40 height 25
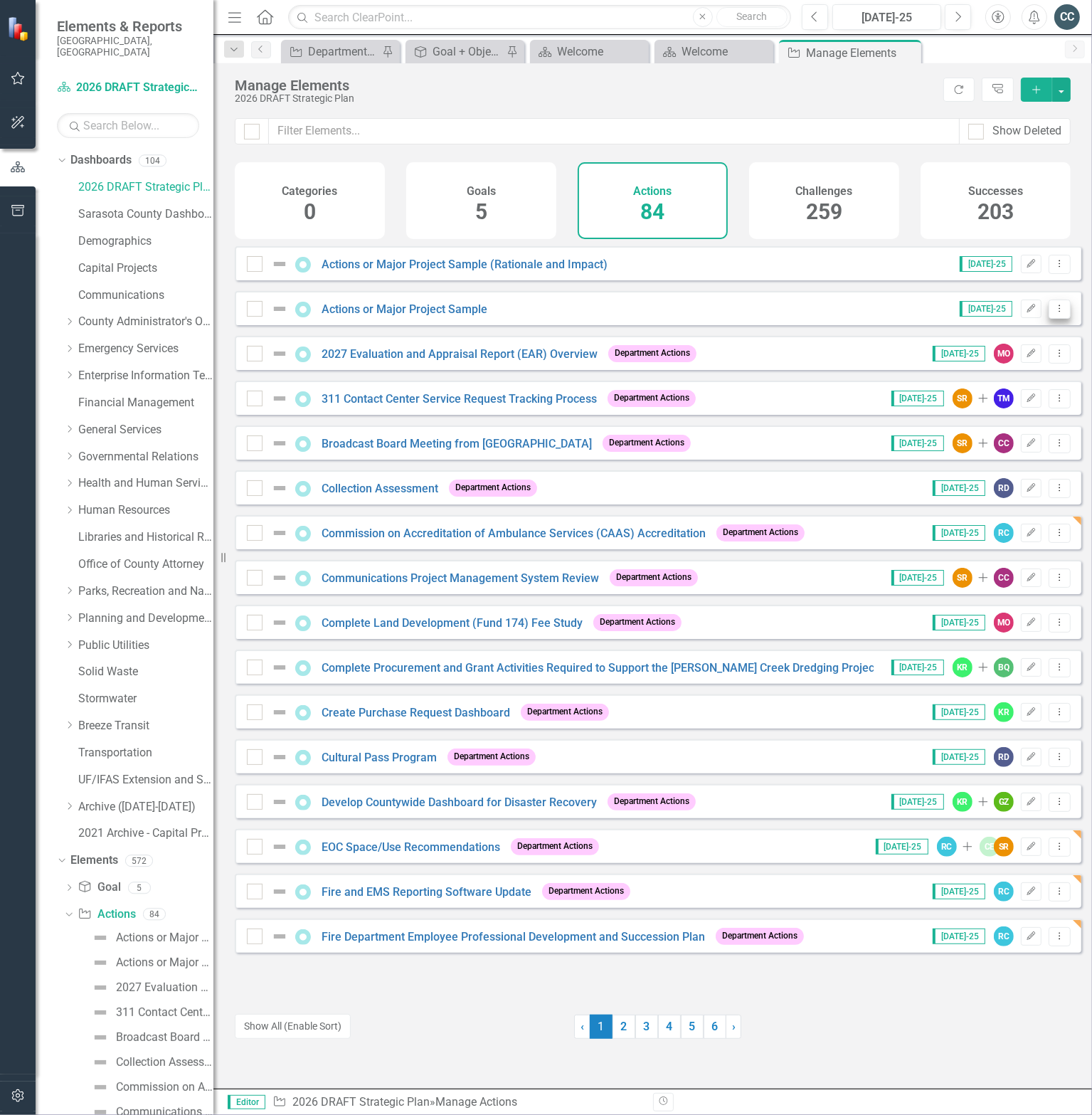
click at [1054, 313] on icon "Dropdown Menu" at bounding box center [1060, 308] width 12 height 9
click at [1016, 391] on link "Copy Duplicate Action" at bounding box center [1002, 395] width 117 height 26
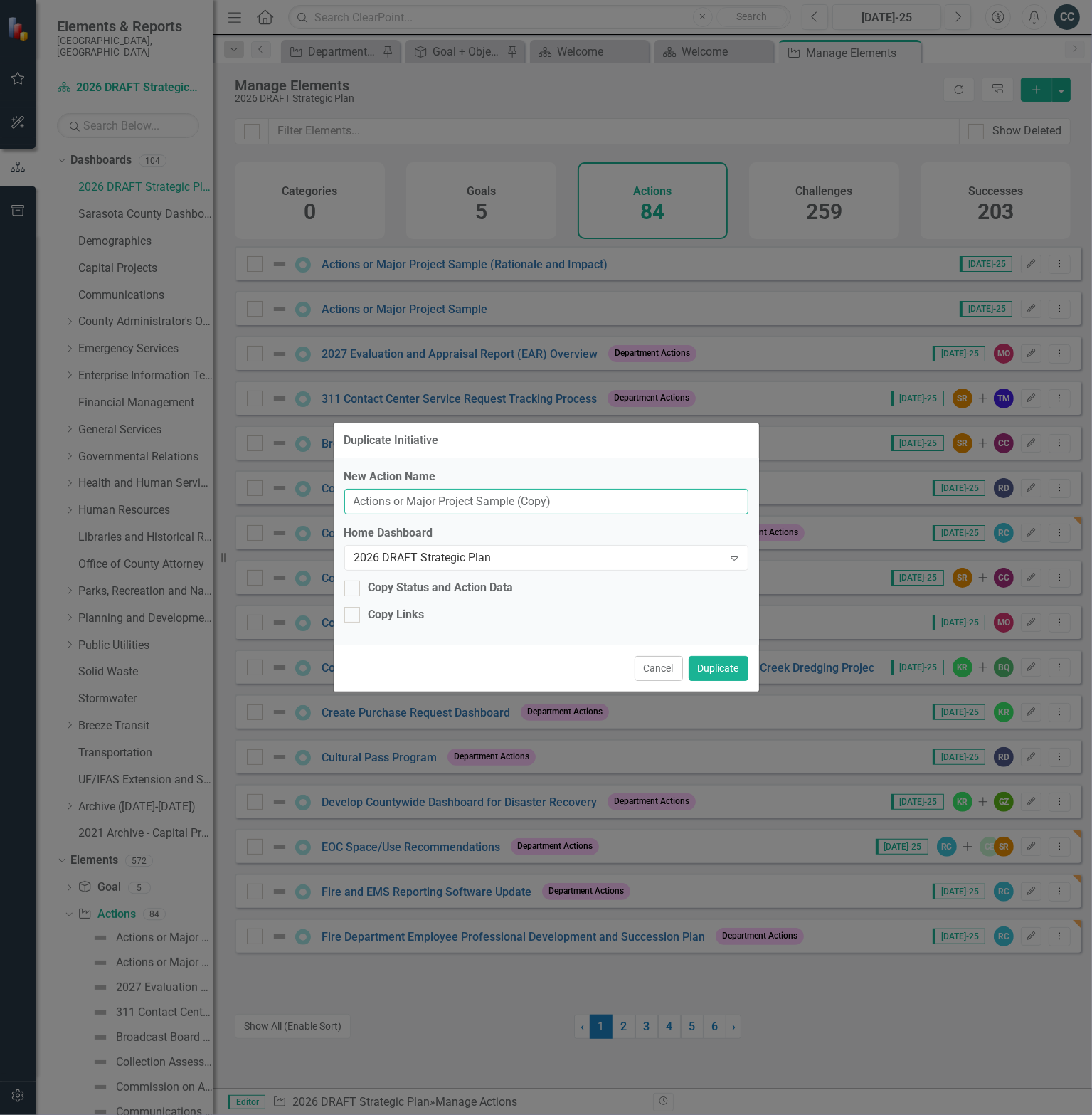
click at [589, 500] on input "Actions or Major Project Sample (Copy)" at bounding box center [546, 501] width 404 height 26
paste input "[GEOGRAPHIC_DATA] Mass Casualty/Fatality Plan"
type input "[GEOGRAPHIC_DATA] Mass Casualty/Fatality Plan"
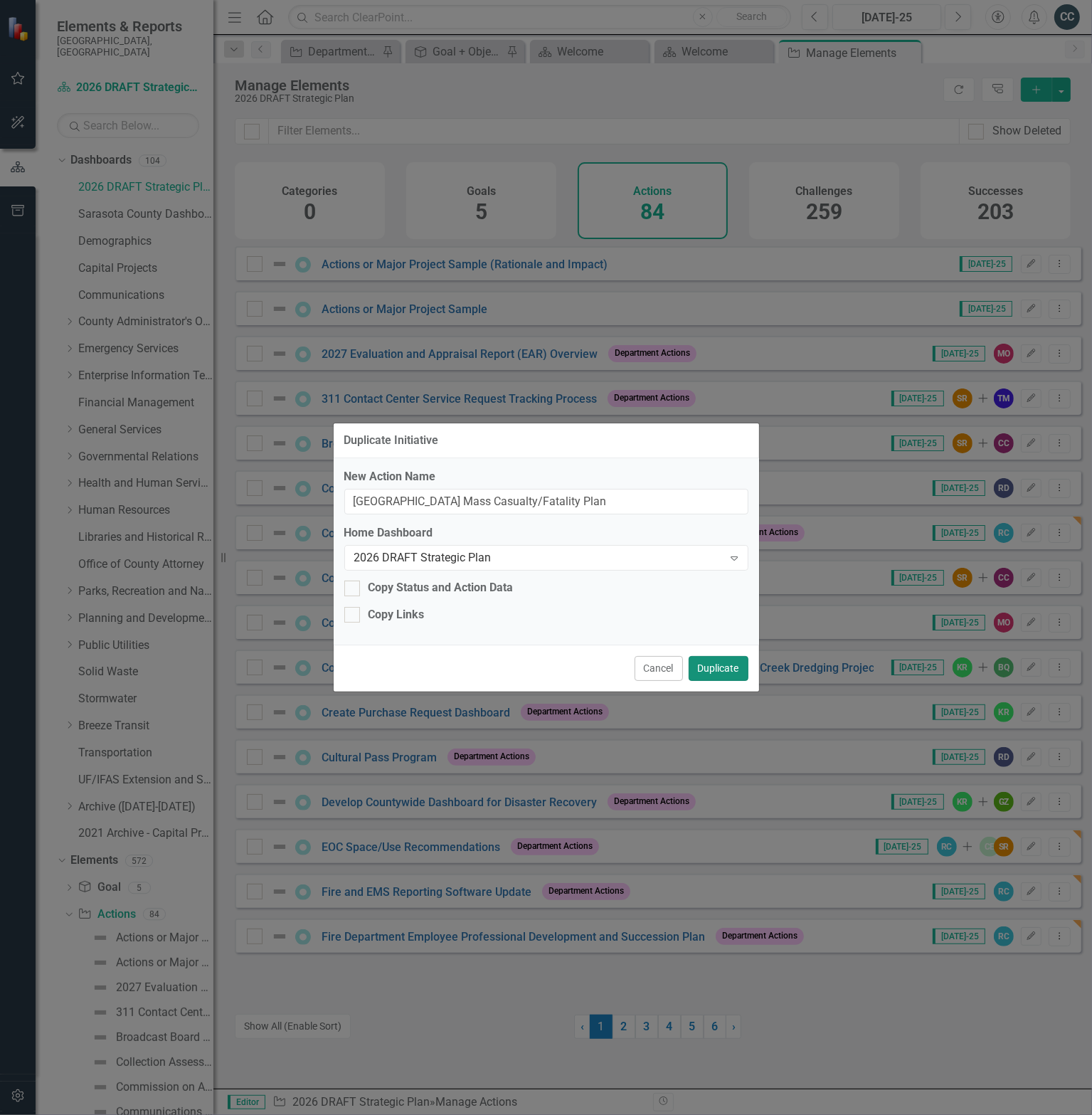
click at [712, 667] on button "Duplicate" at bounding box center [719, 668] width 59 height 25
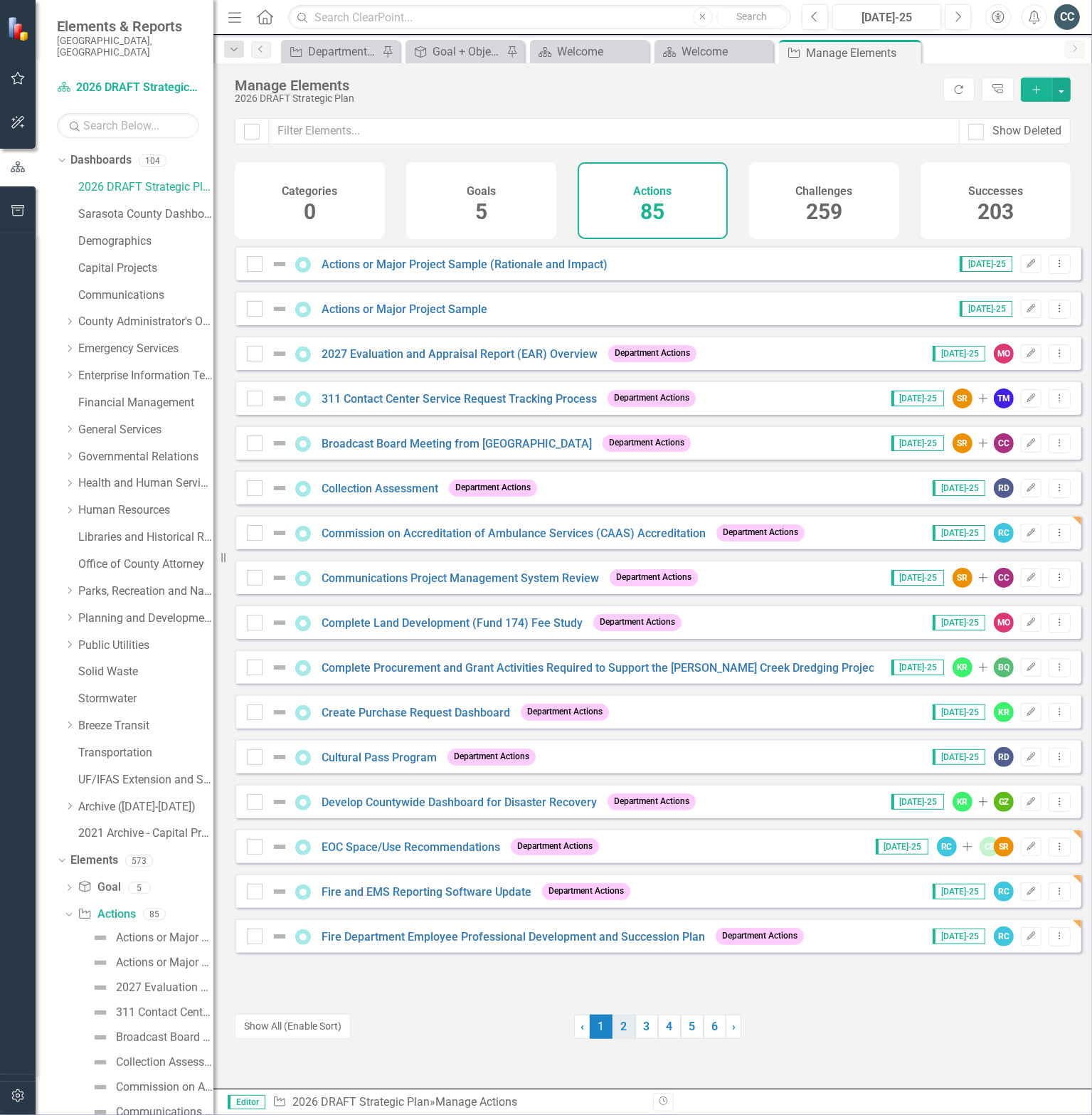
click at [624, 1029] on link "2" at bounding box center [624, 1027] width 23 height 25
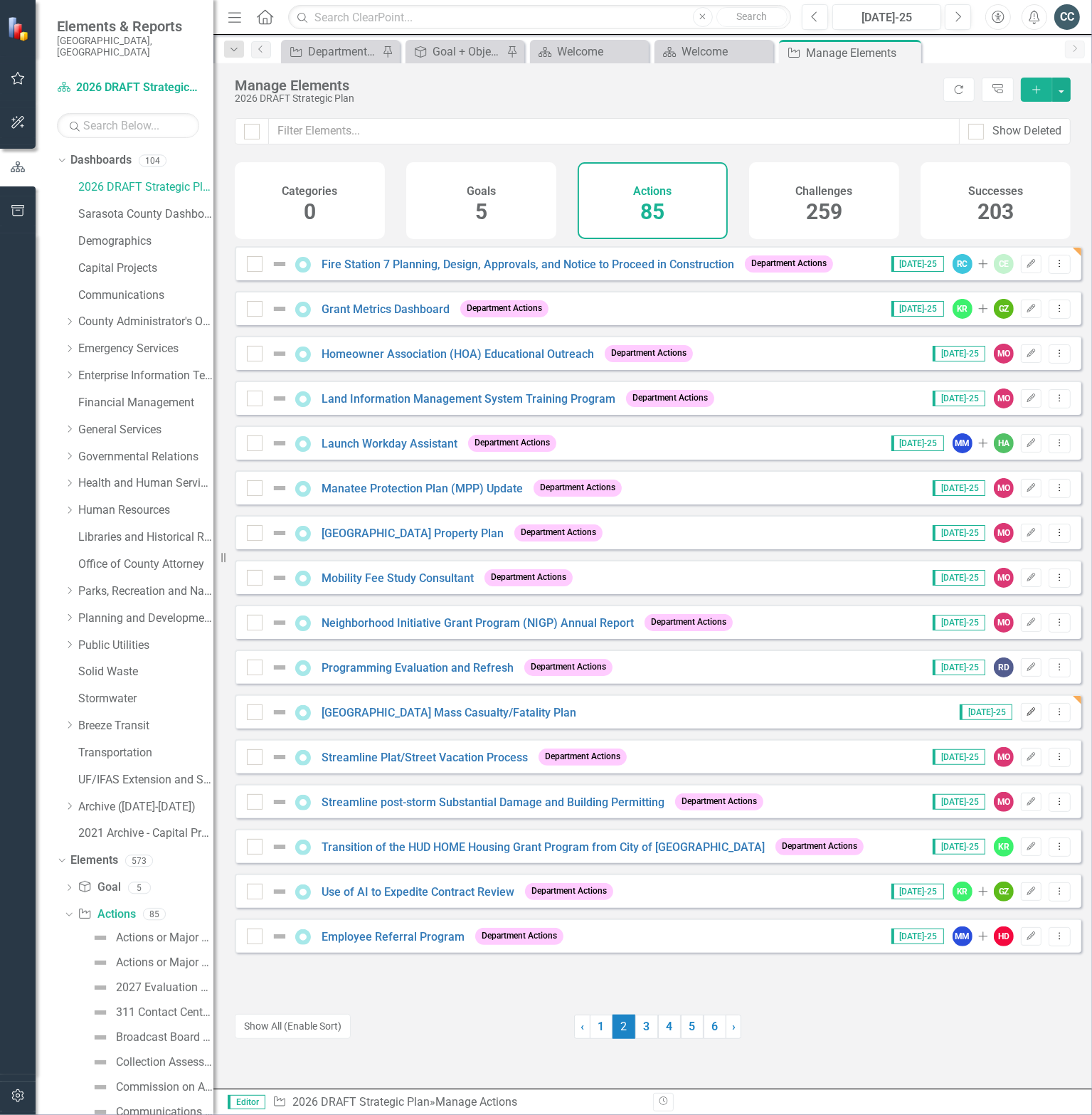
click at [1028, 716] on icon "button" at bounding box center [1032, 712] width 8 height 8
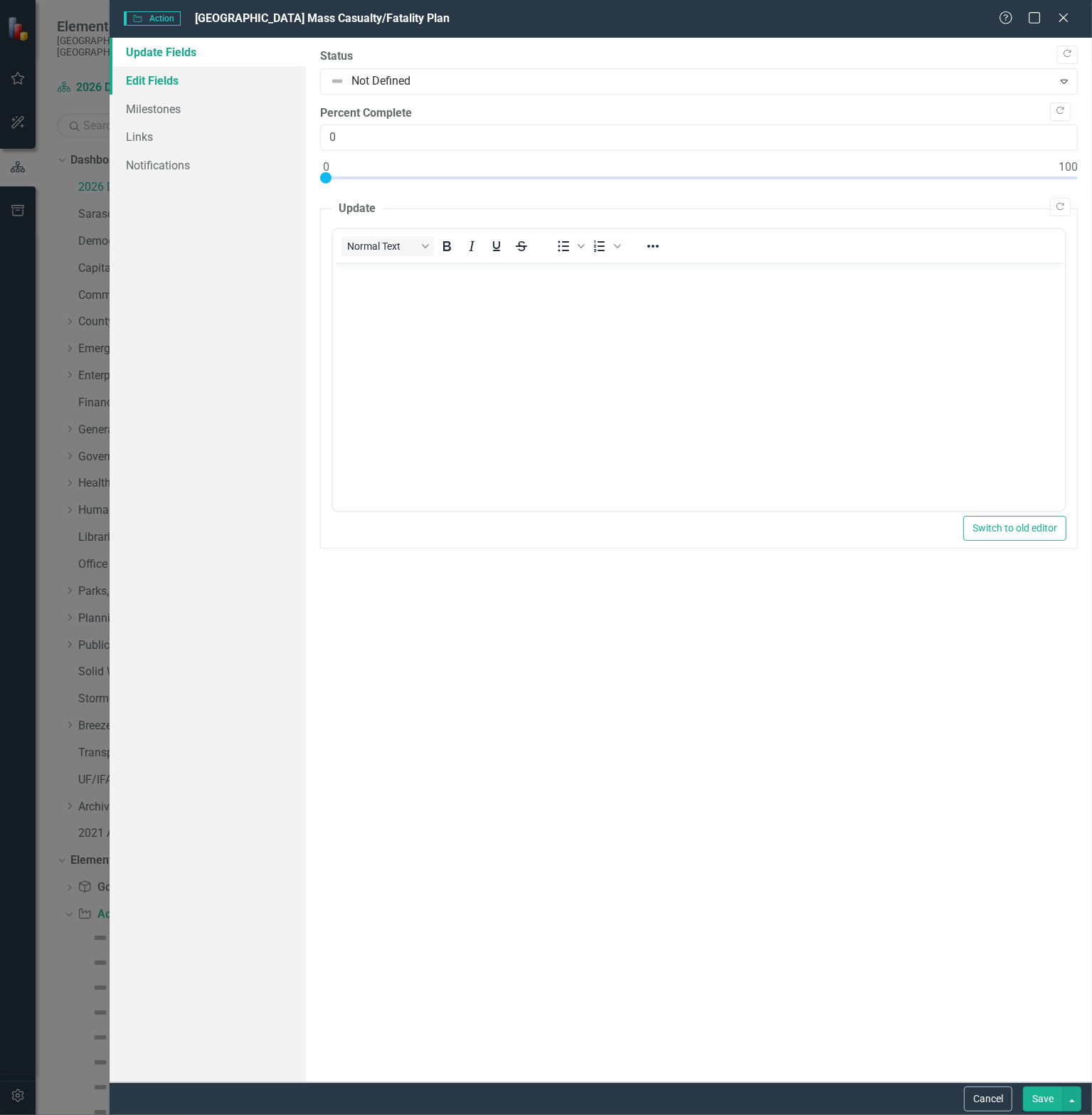
scroll to position [0, 0]
click at [186, 76] on link "Edit Fields" at bounding box center [207, 81] width 196 height 29
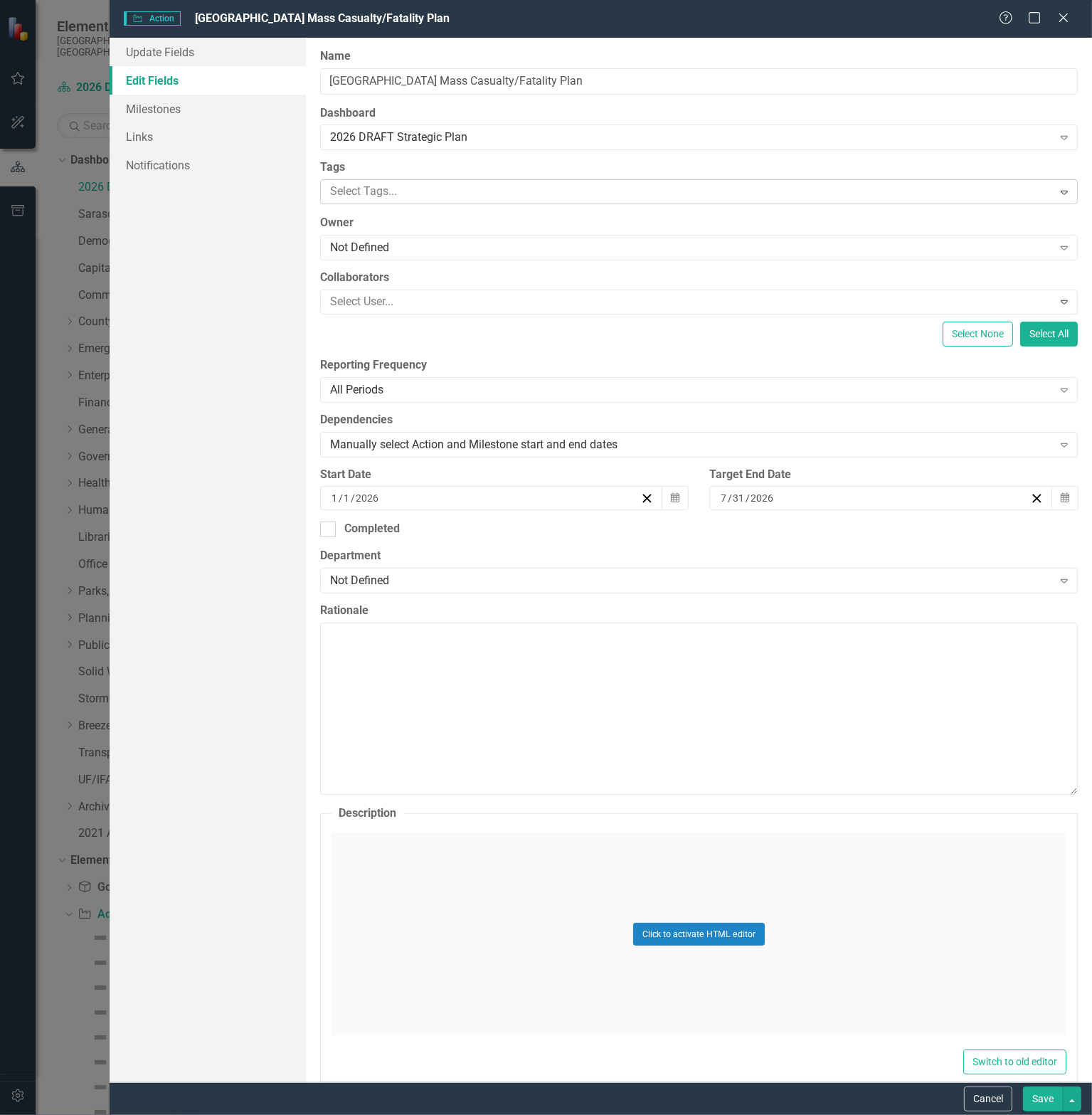
click at [394, 199] on div at bounding box center [688, 192] width 729 height 20
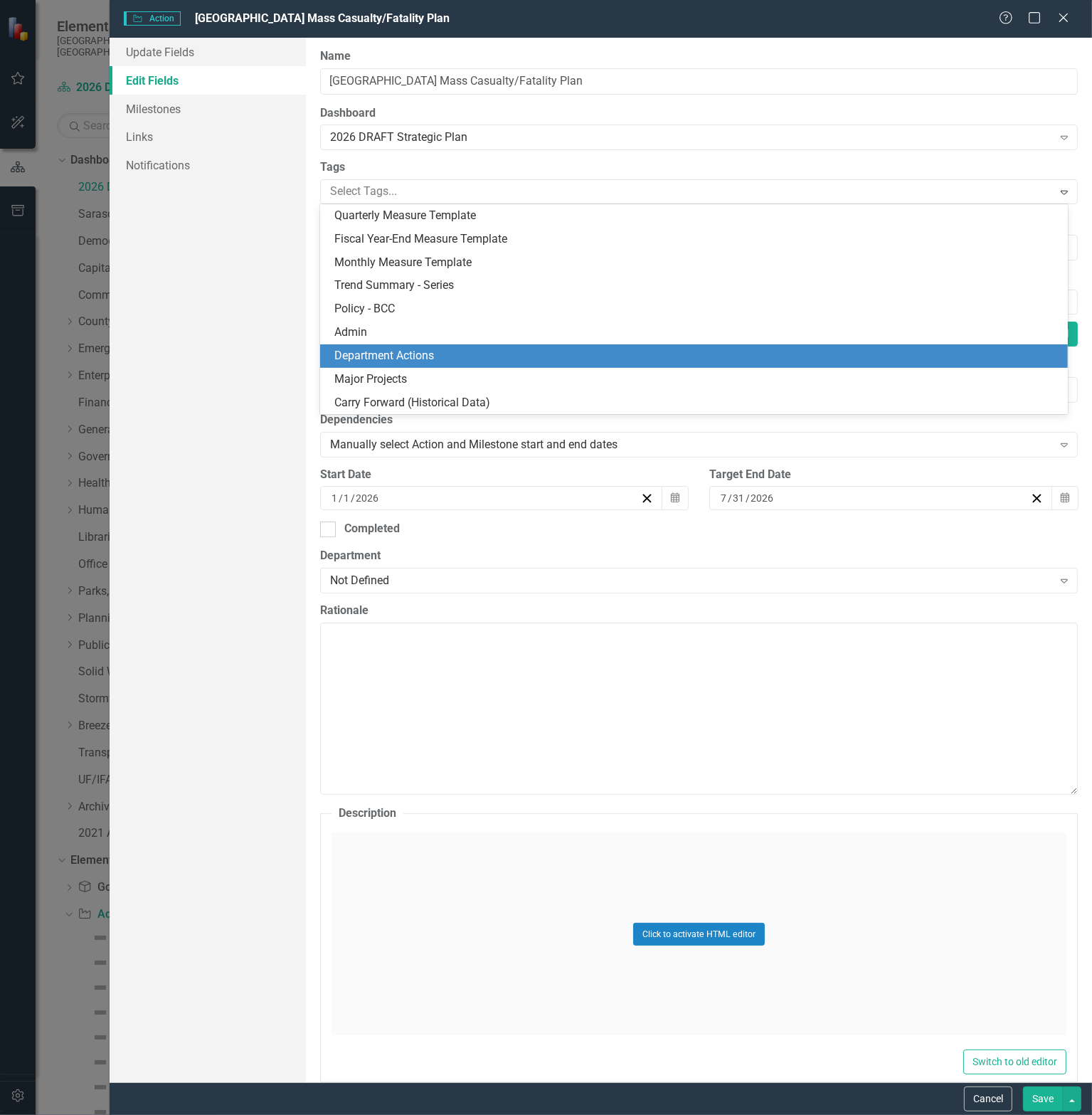
click at [406, 356] on span "Department Actions" at bounding box center [384, 356] width 99 height 14
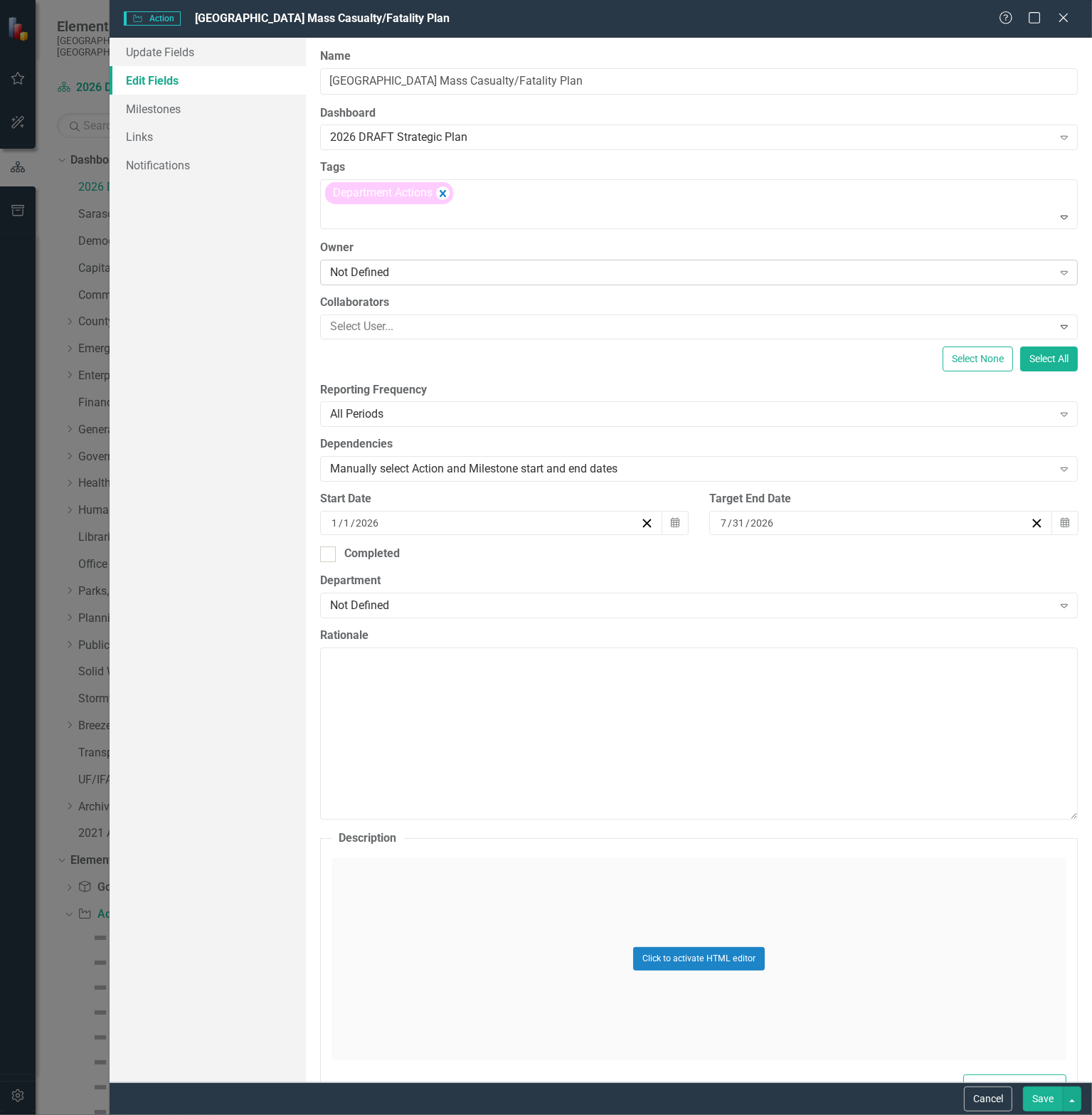
click at [398, 276] on div "Not Defined" at bounding box center [692, 272] width 723 height 16
type input "rich"
click at [232, 1114] on span "[PERSON_NAME] (Emergency Services)" at bounding box center [123, 1126] width 218 height 14
click at [388, 327] on div at bounding box center [688, 327] width 729 height 20
type input "chu"
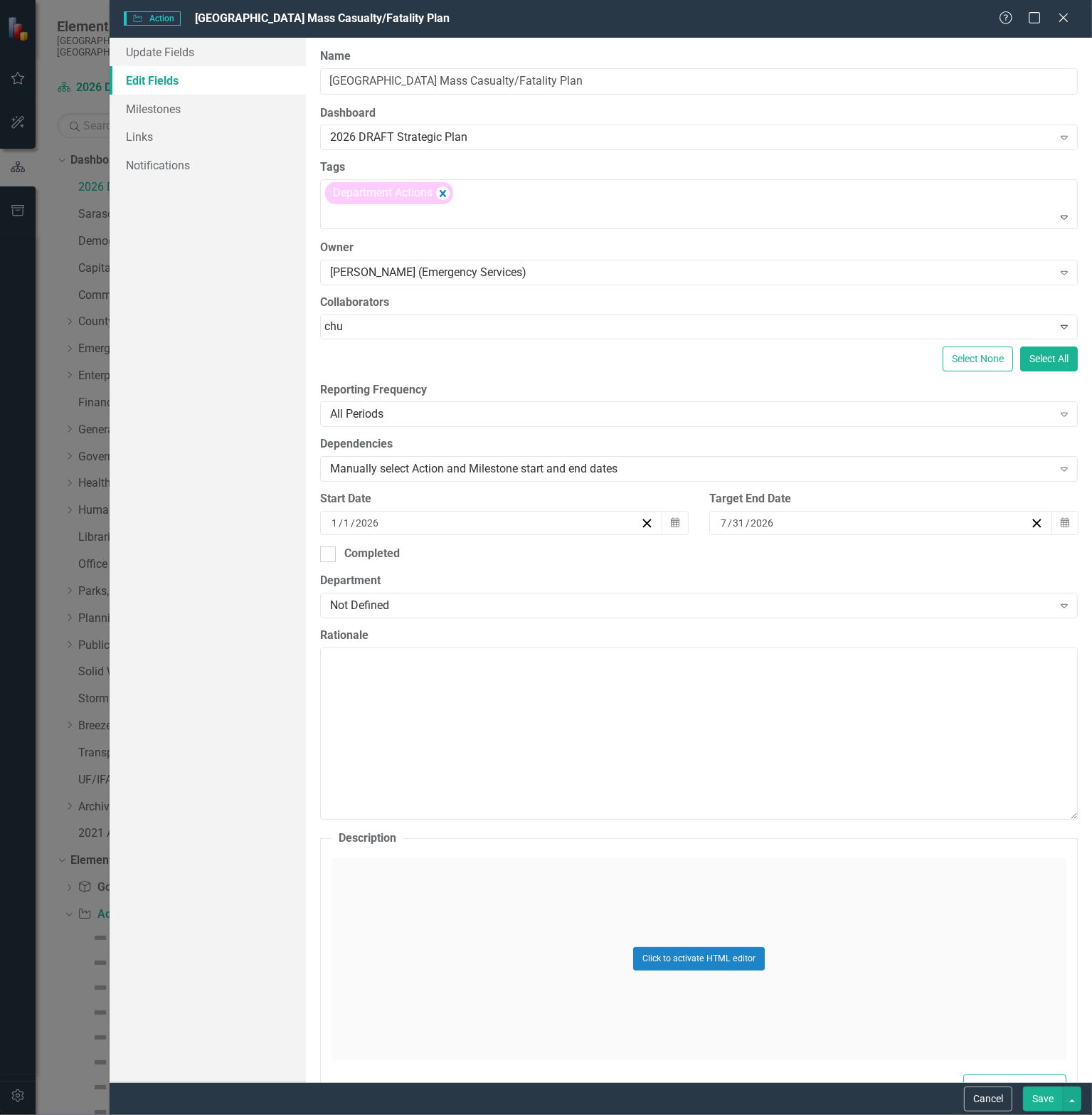
click at [324, 1114] on span "[PERSON_NAME] [PERSON_NAME] (Health & Human Services)" at bounding box center [169, 1126] width 310 height 14
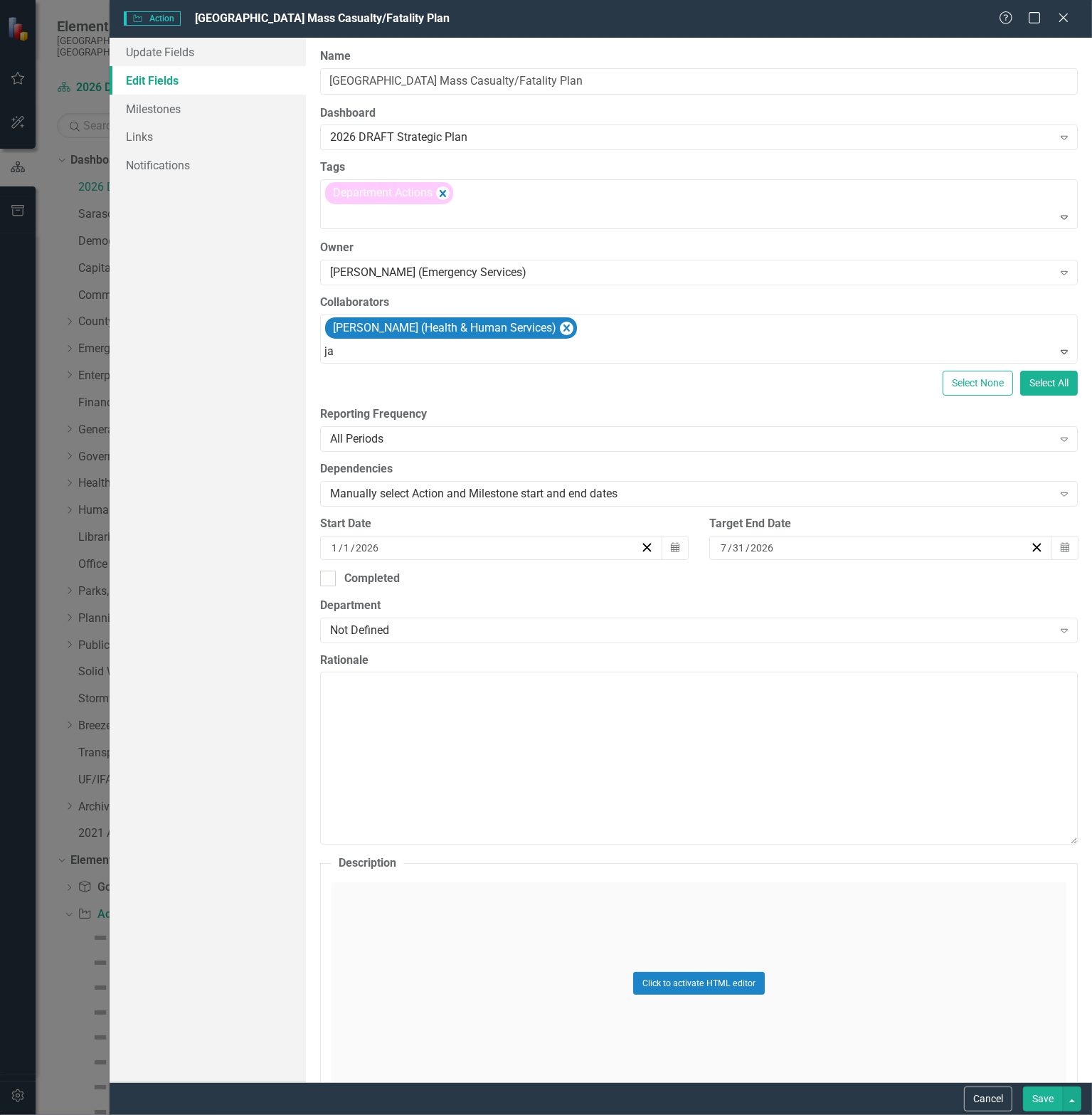
type input "jan"
click at [173, 1114] on span "[PERSON_NAME] (Transit)" at bounding box center [93, 1126] width 159 height 14
type input "[PERSON_NAME]"
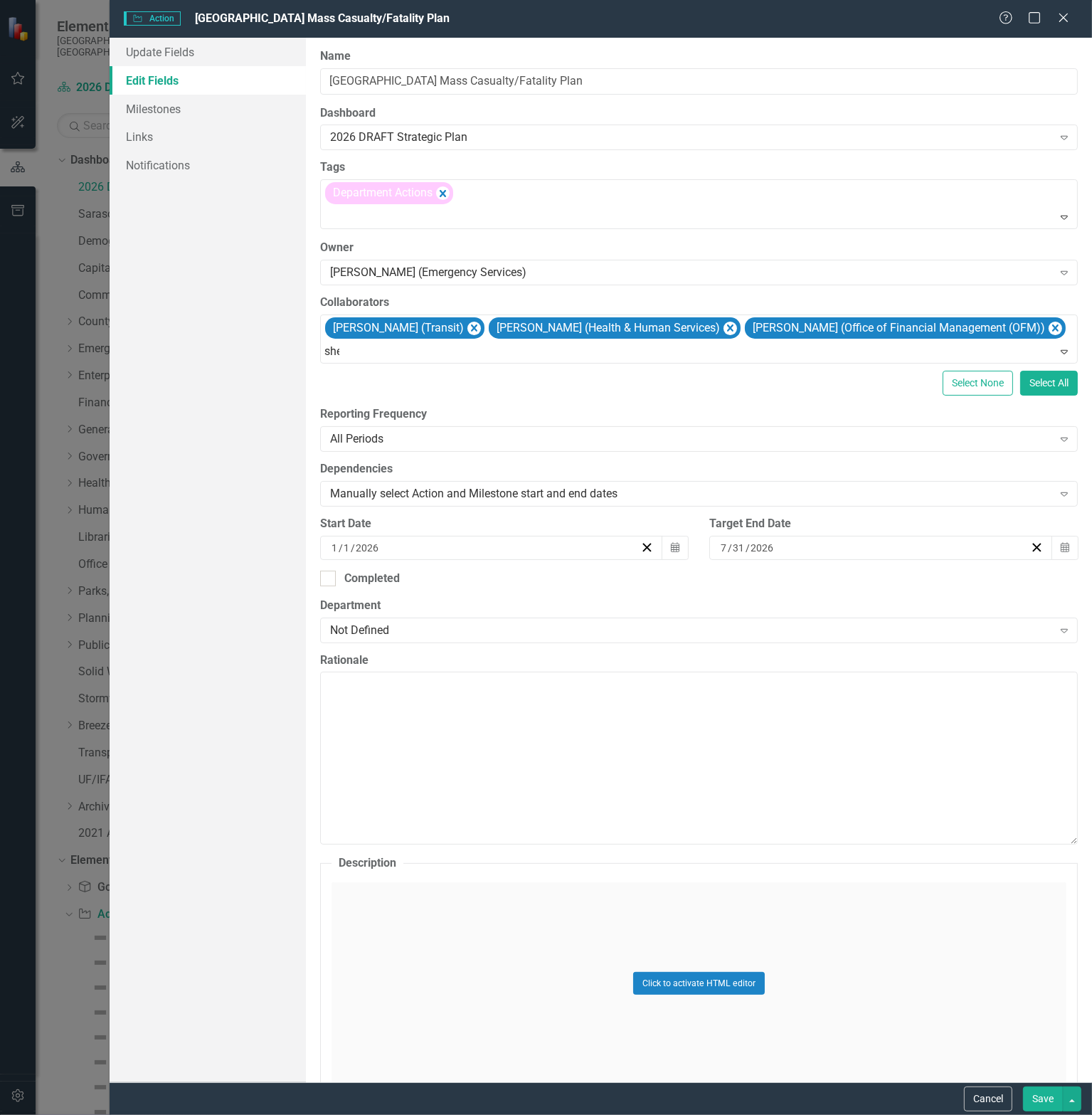
type input "shel"
click at [232, 1114] on span "Shel ia [PERSON_NAME] (Communications)" at bounding box center [123, 1126] width 217 height 14
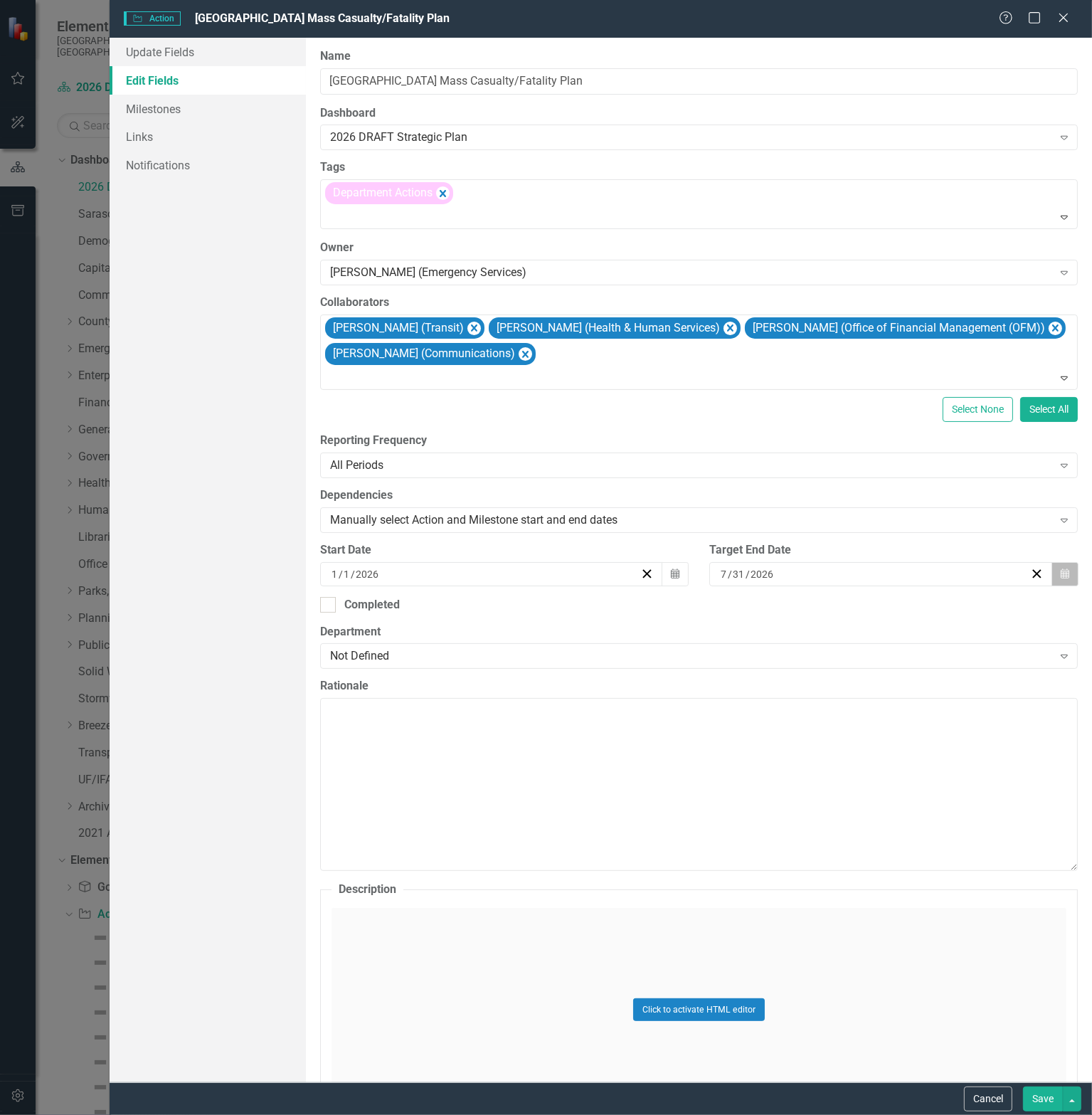
click at [1061, 571] on icon "Calendar" at bounding box center [1065, 574] width 8 height 10
click at [927, 604] on button "›" at bounding box center [911, 602] width 31 height 31
click at [770, 782] on abbr "31" at bounding box center [764, 776] width 11 height 11
click at [473, 657] on div "Not Defined" at bounding box center [692, 656] width 723 height 16
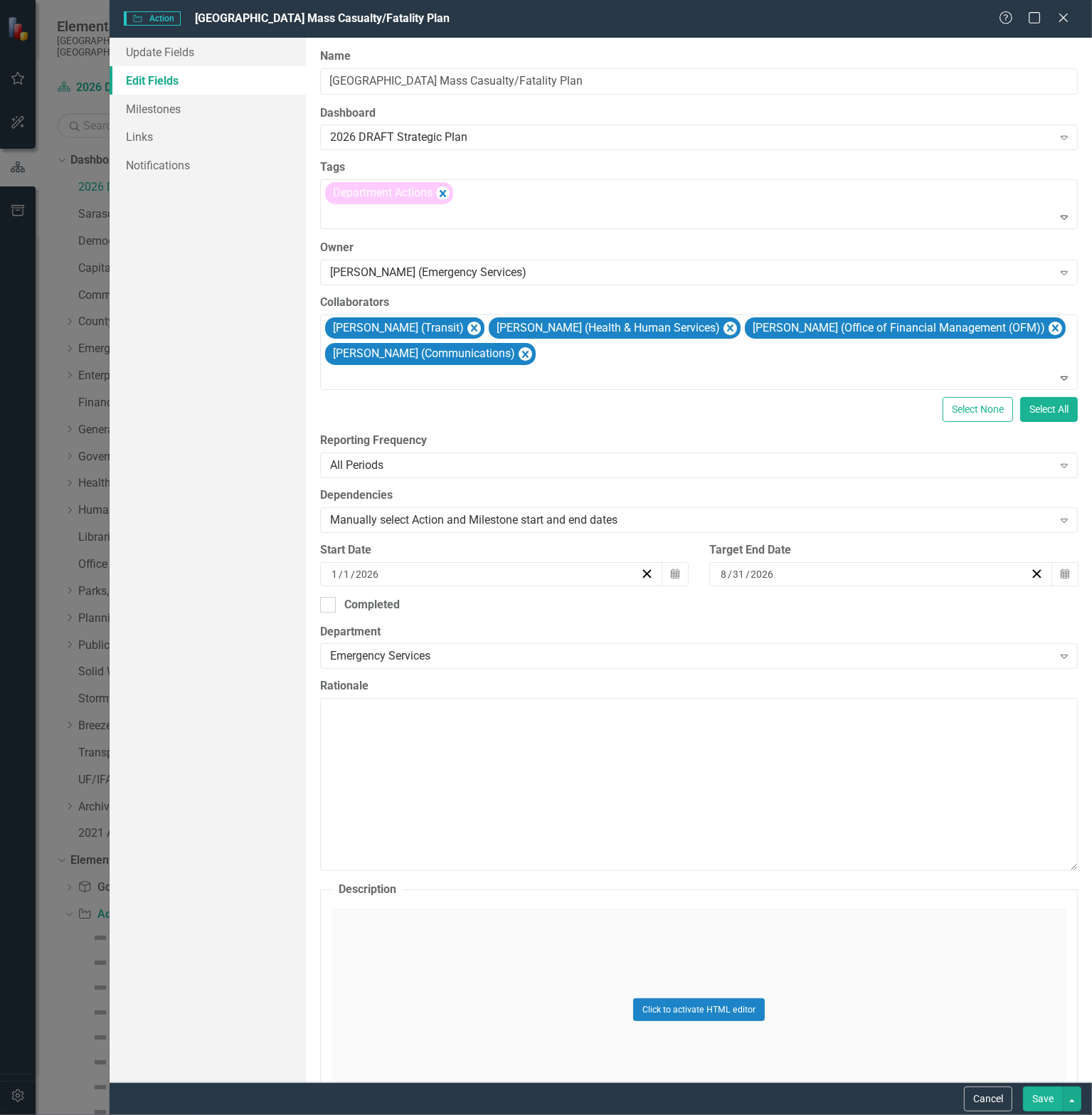
scroll to position [332, 0]
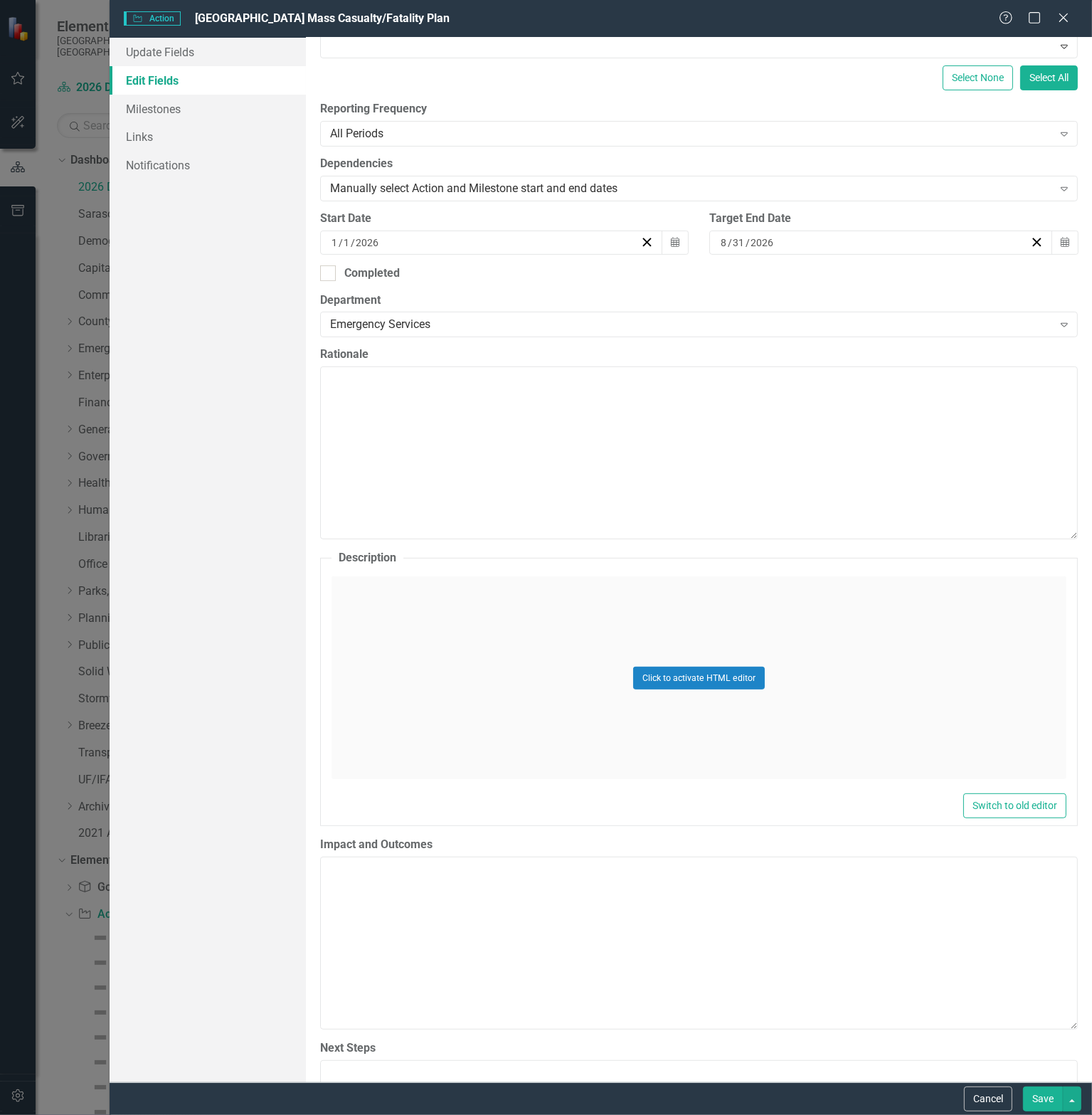
click at [542, 691] on div "Click to activate HTML editor" at bounding box center [699, 677] width 735 height 203
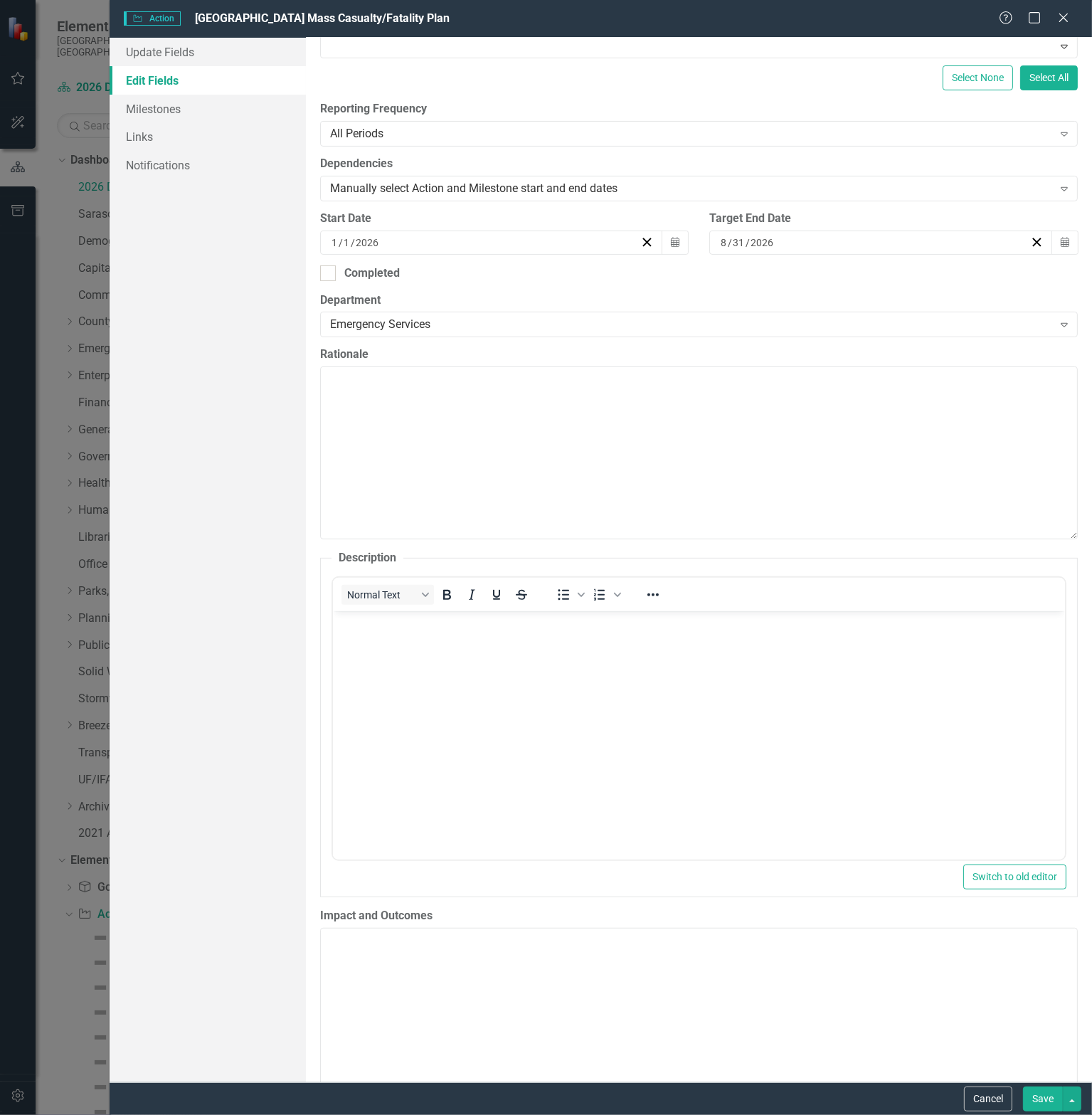
scroll to position [0, 0]
click at [484, 675] on body "Rich Text Area. Press ALT-0 for help." at bounding box center [698, 718] width 732 height 214
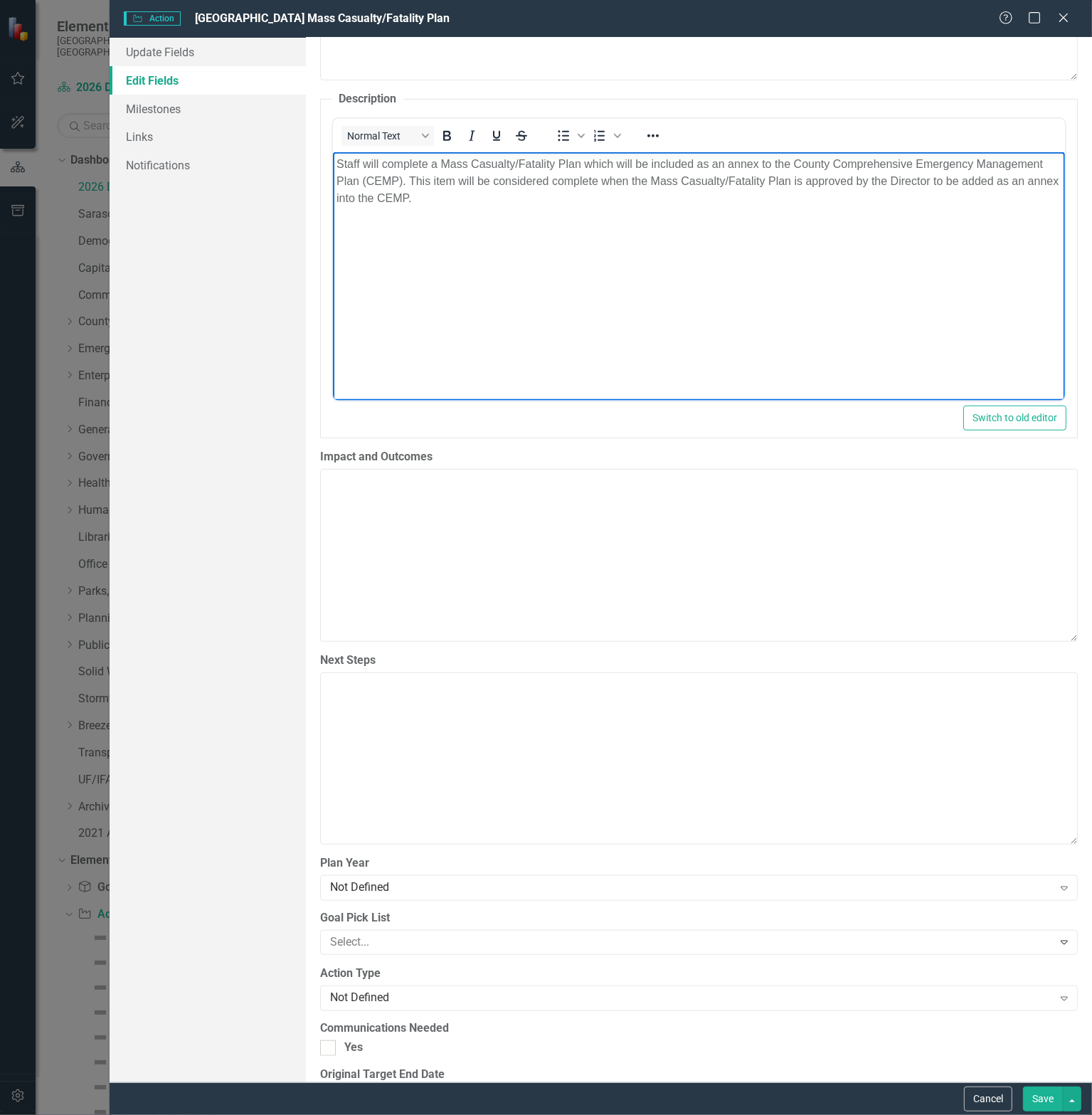
scroll to position [996, 0]
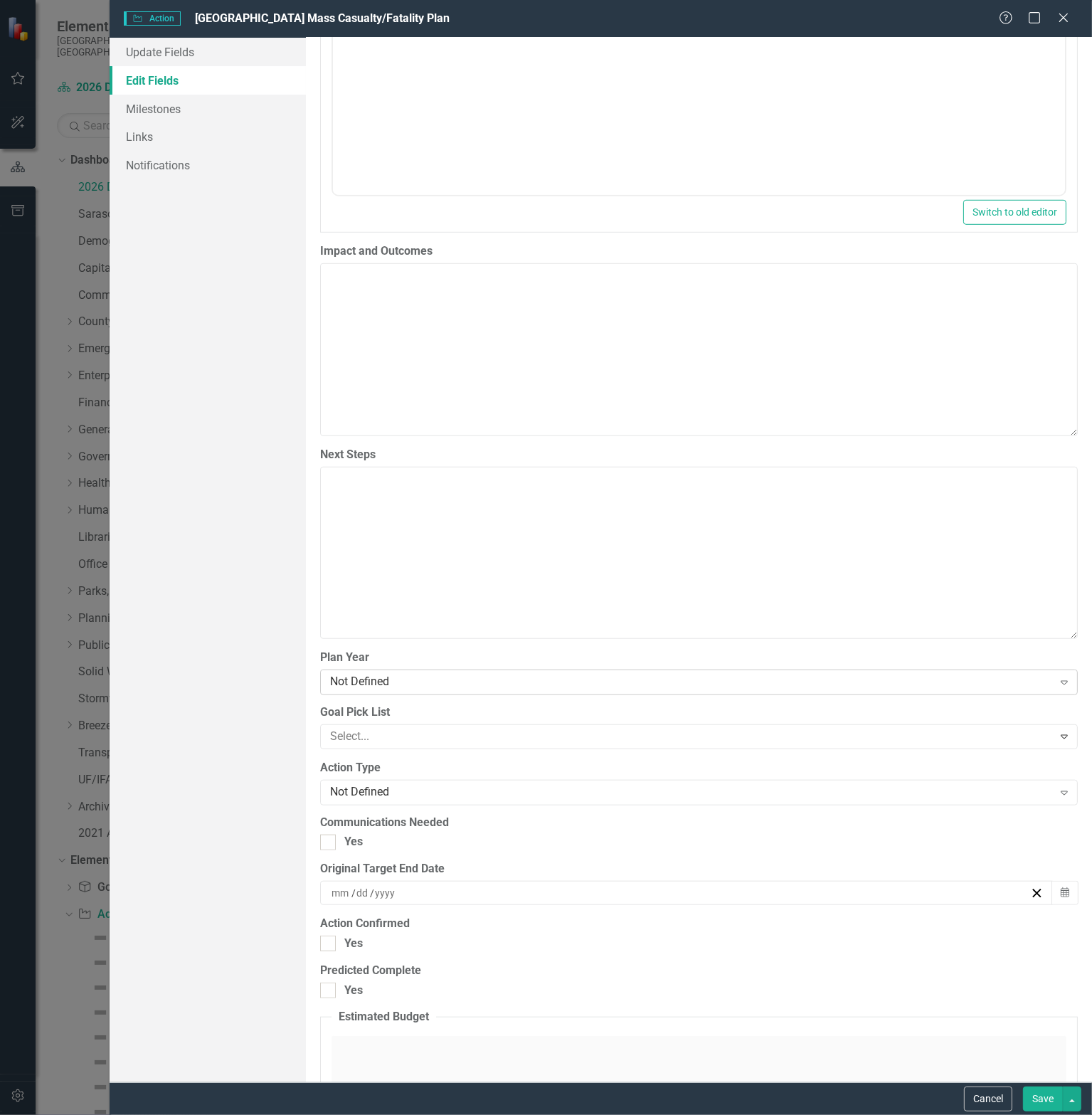
click at [395, 689] on div "Not Defined Expand" at bounding box center [698, 682] width 758 height 25
click at [358, 734] on div at bounding box center [688, 737] width 729 height 20
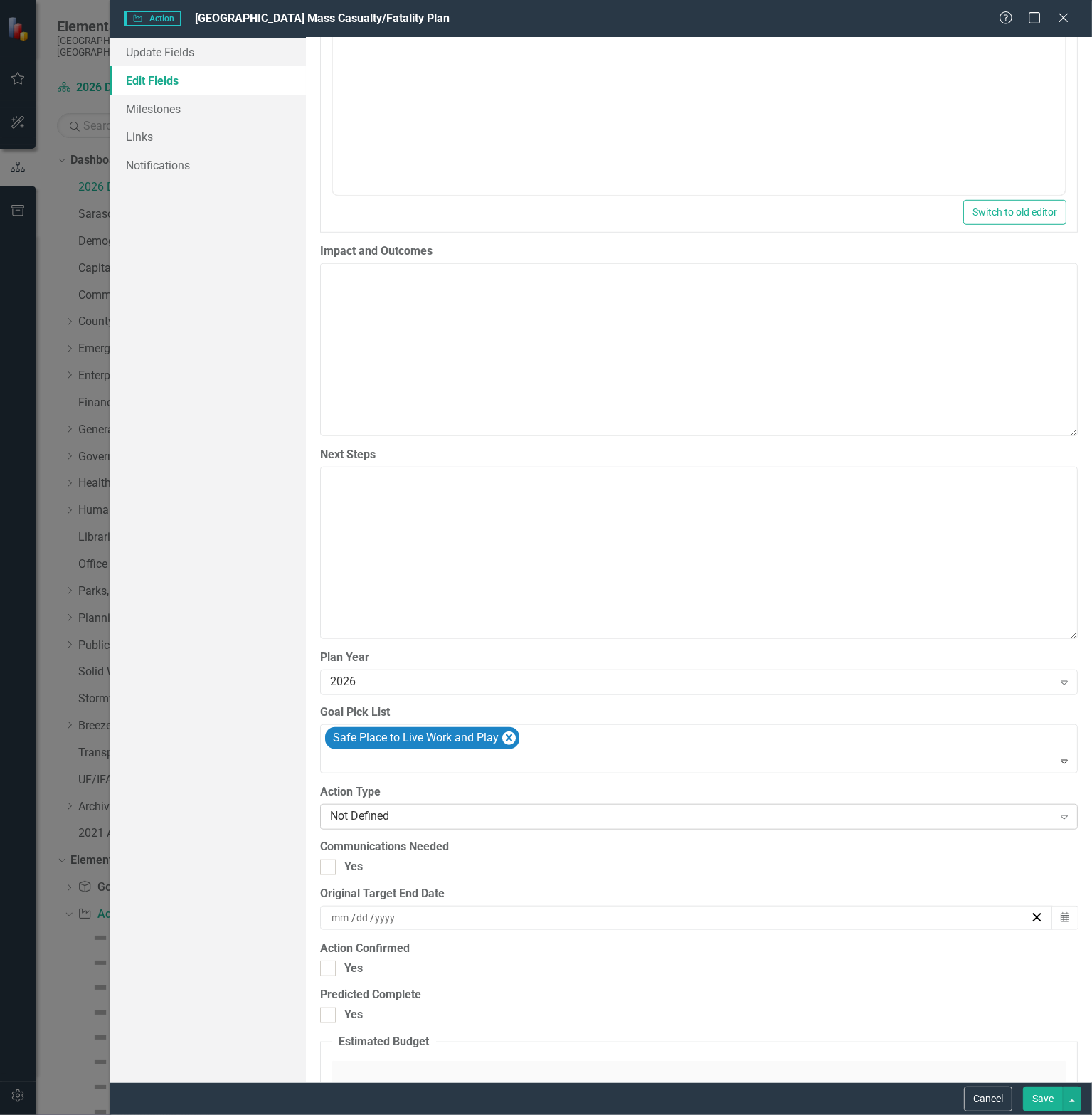
click at [381, 810] on div "Not Defined" at bounding box center [692, 816] width 723 height 16
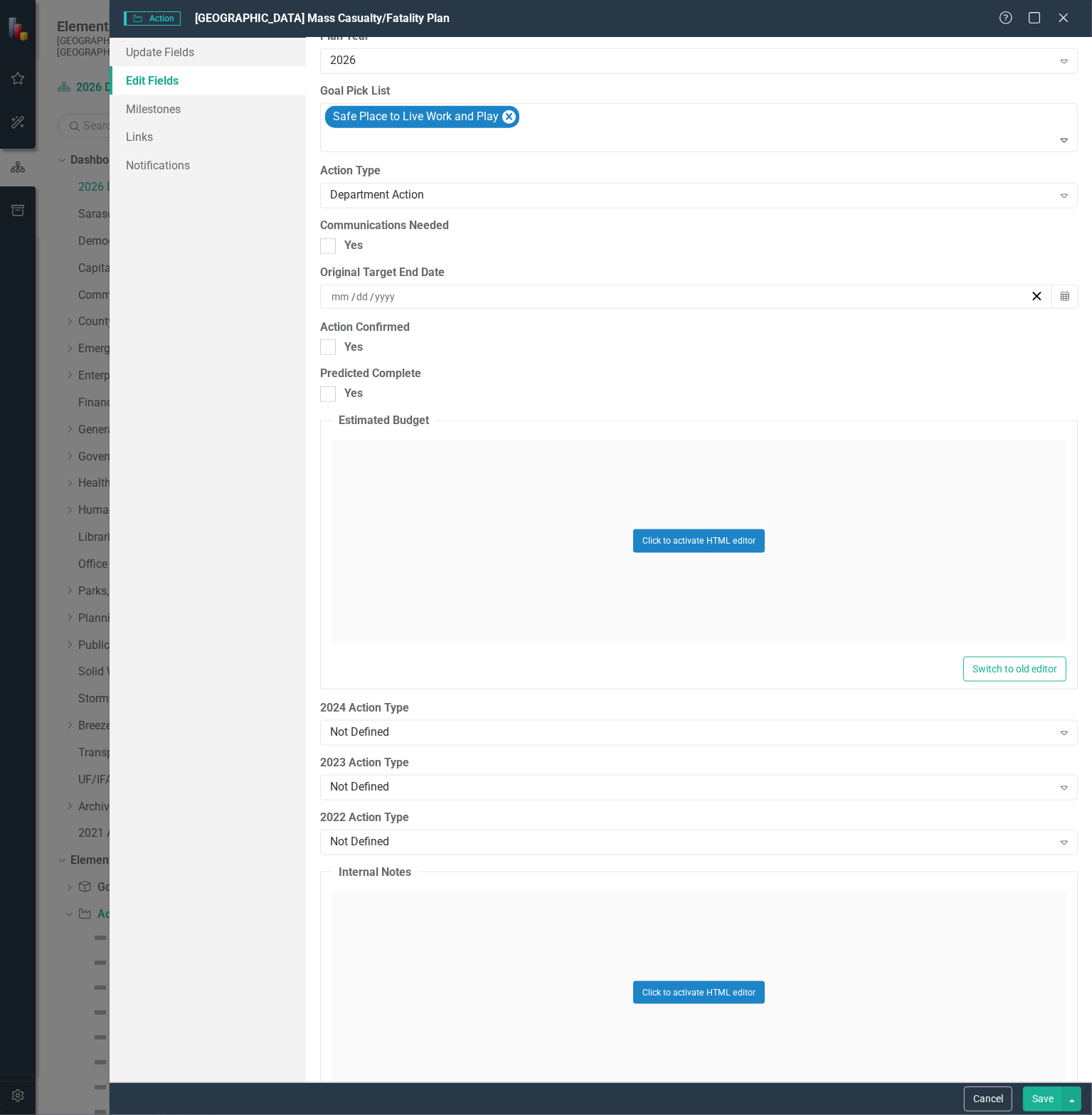
scroll to position [1693, 0]
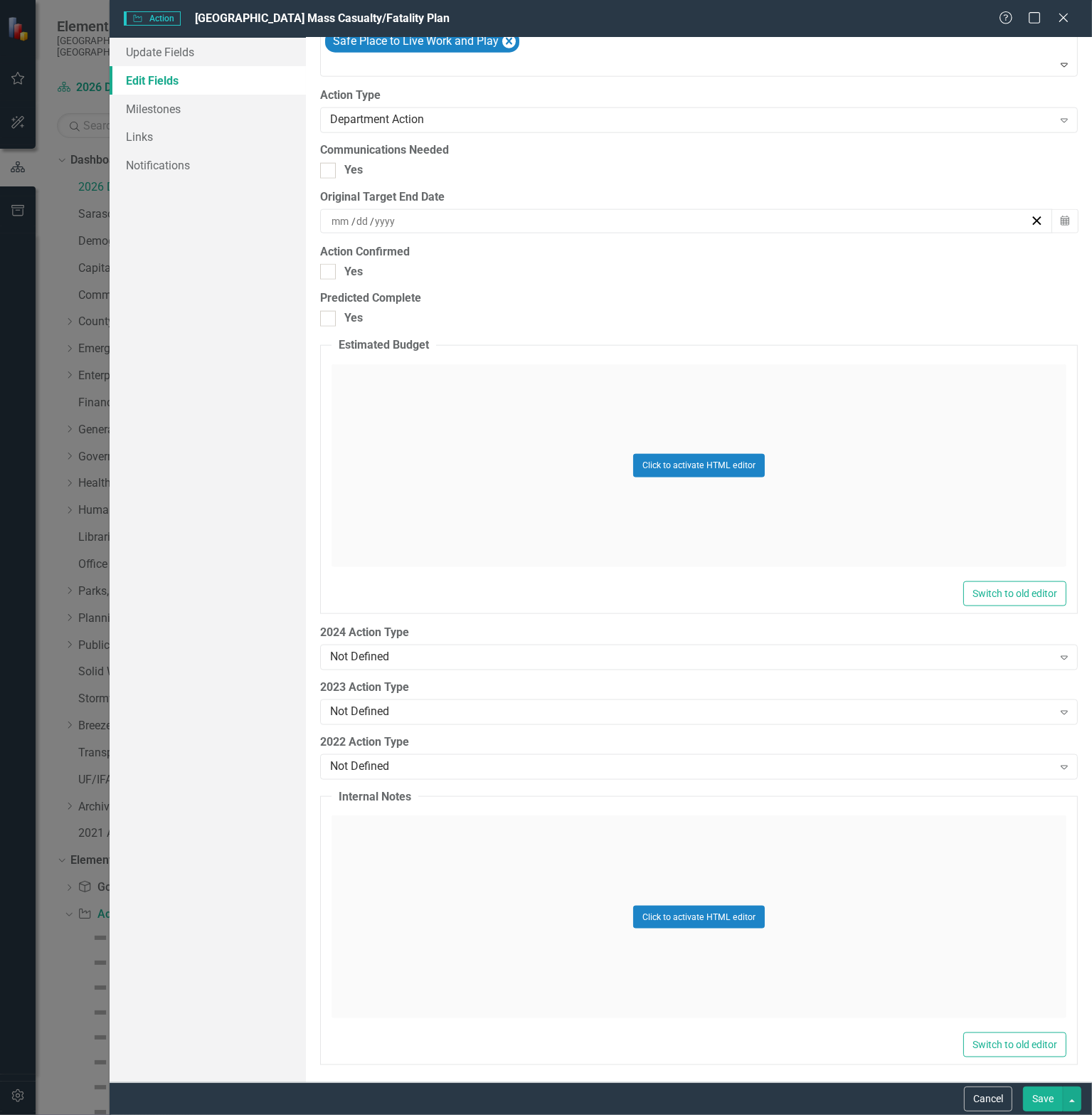
click at [1043, 1104] on button "Save" at bounding box center [1043, 1098] width 40 height 25
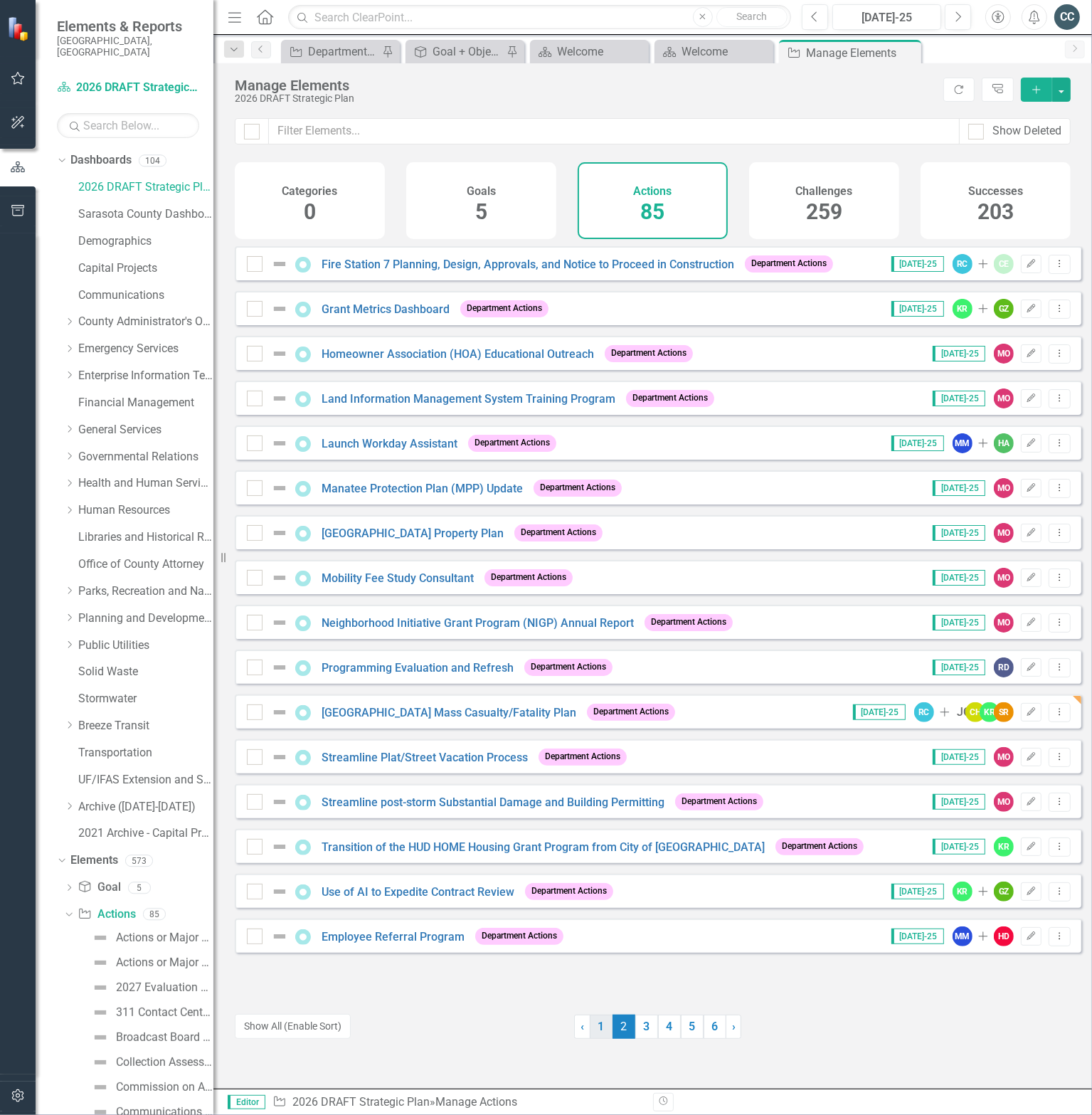
click at [595, 1028] on link "1" at bounding box center [601, 1027] width 23 height 25
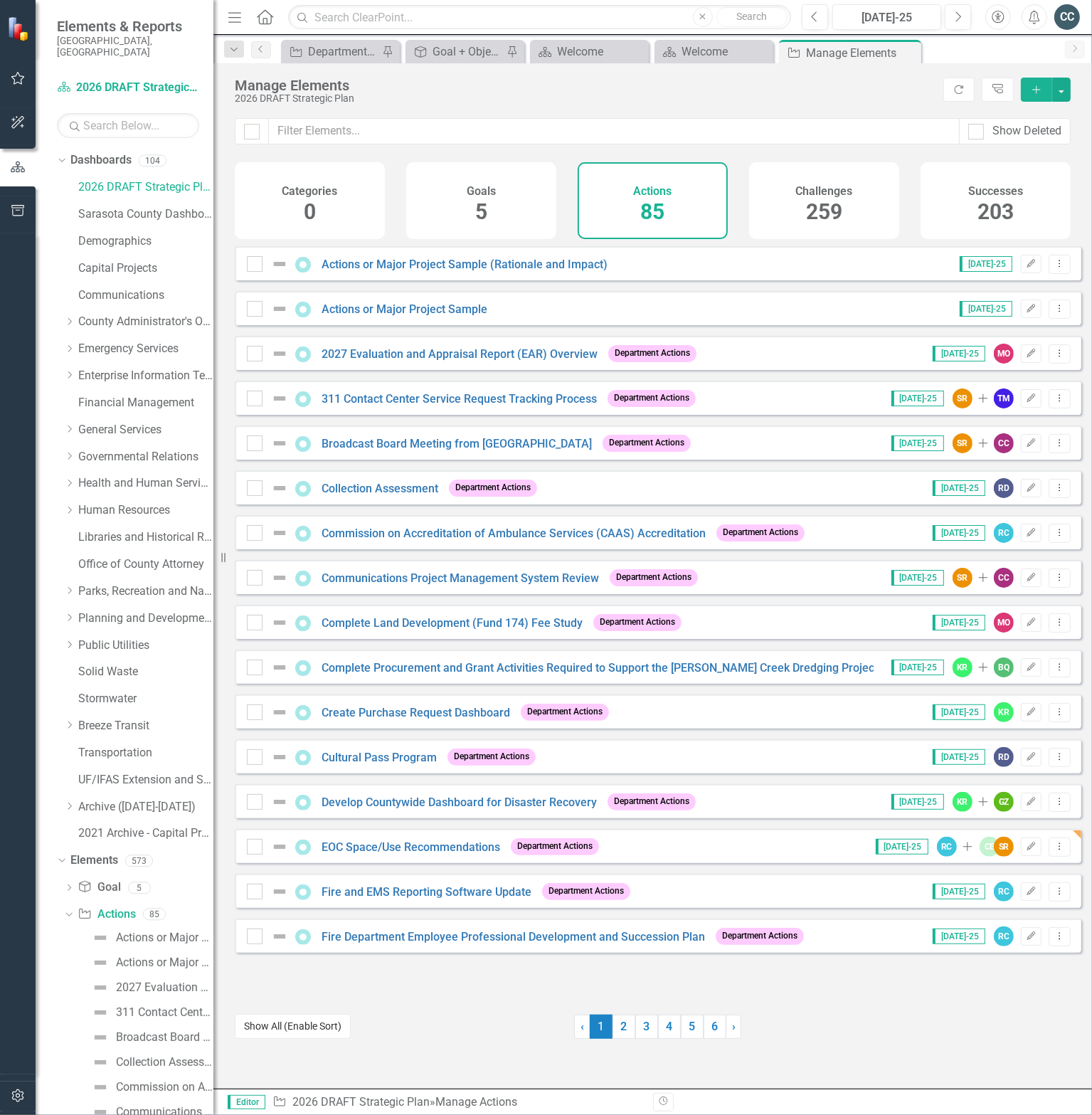
click at [315, 1033] on button "Show All (Enable Sort)" at bounding box center [293, 1026] width 116 height 25
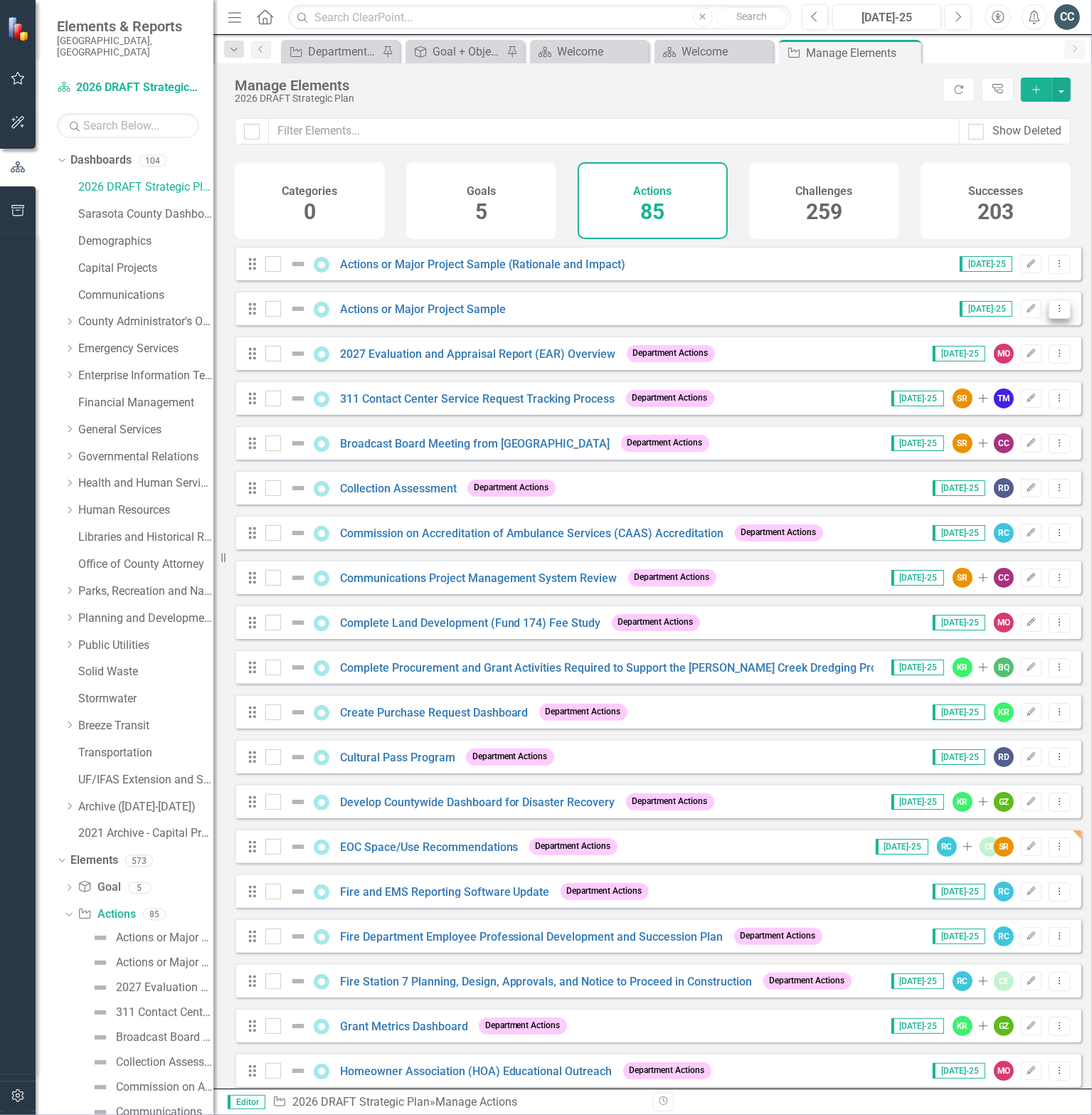
click at [1049, 319] on button "Dropdown Menu" at bounding box center [1060, 309] width 22 height 20
click at [994, 394] on link "Copy Duplicate Action" at bounding box center [1002, 395] width 117 height 26
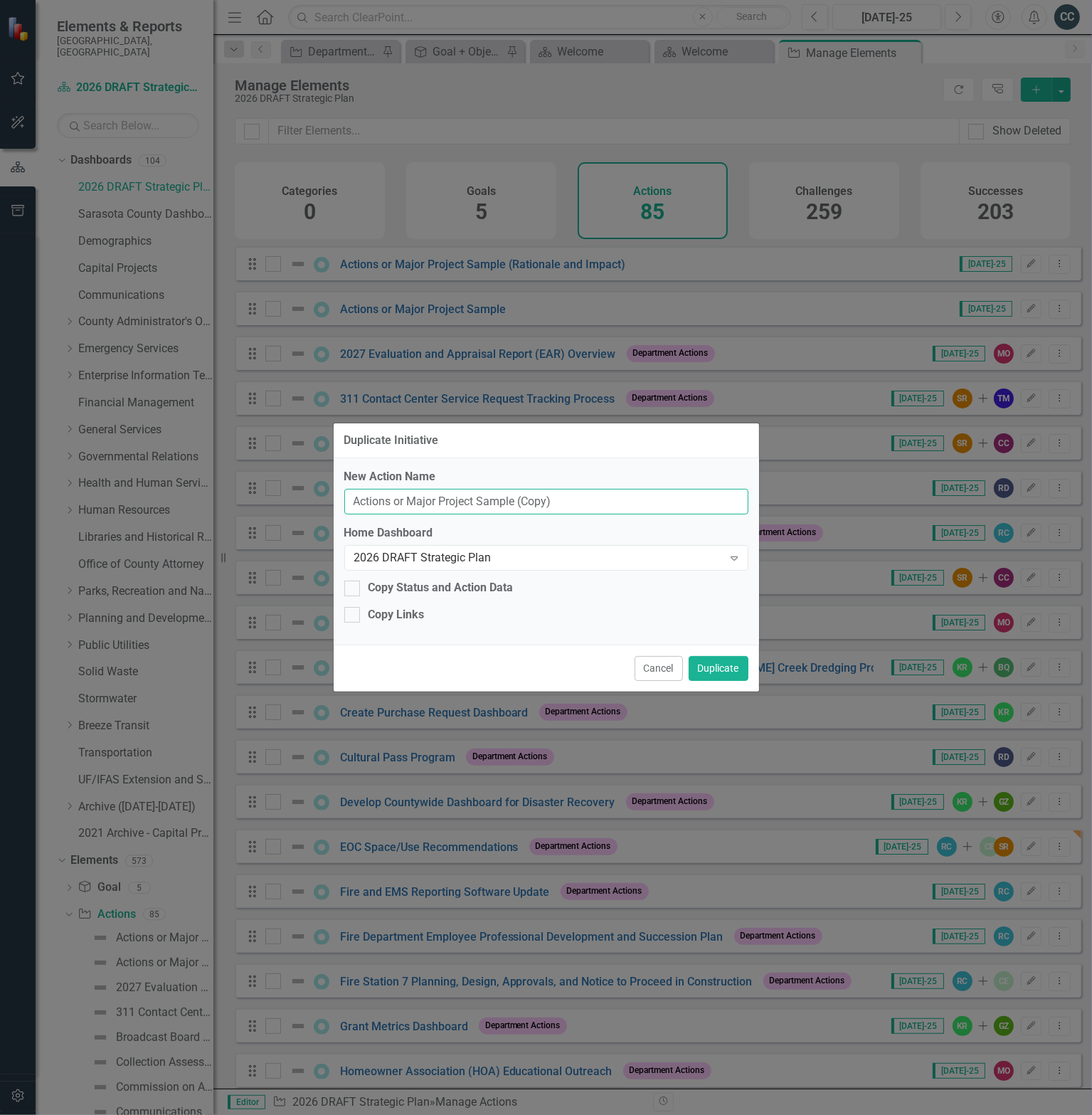
click at [540, 500] on input "Actions or Major Project Sample (Copy)" at bounding box center [546, 501] width 404 height 26
paste input "Computer Aided Dispatch (CAD) Interface with Charlotte County's CAD"
type input "Computer Aided Dispatch (CAD) Interface with Charlotte County's CAD"
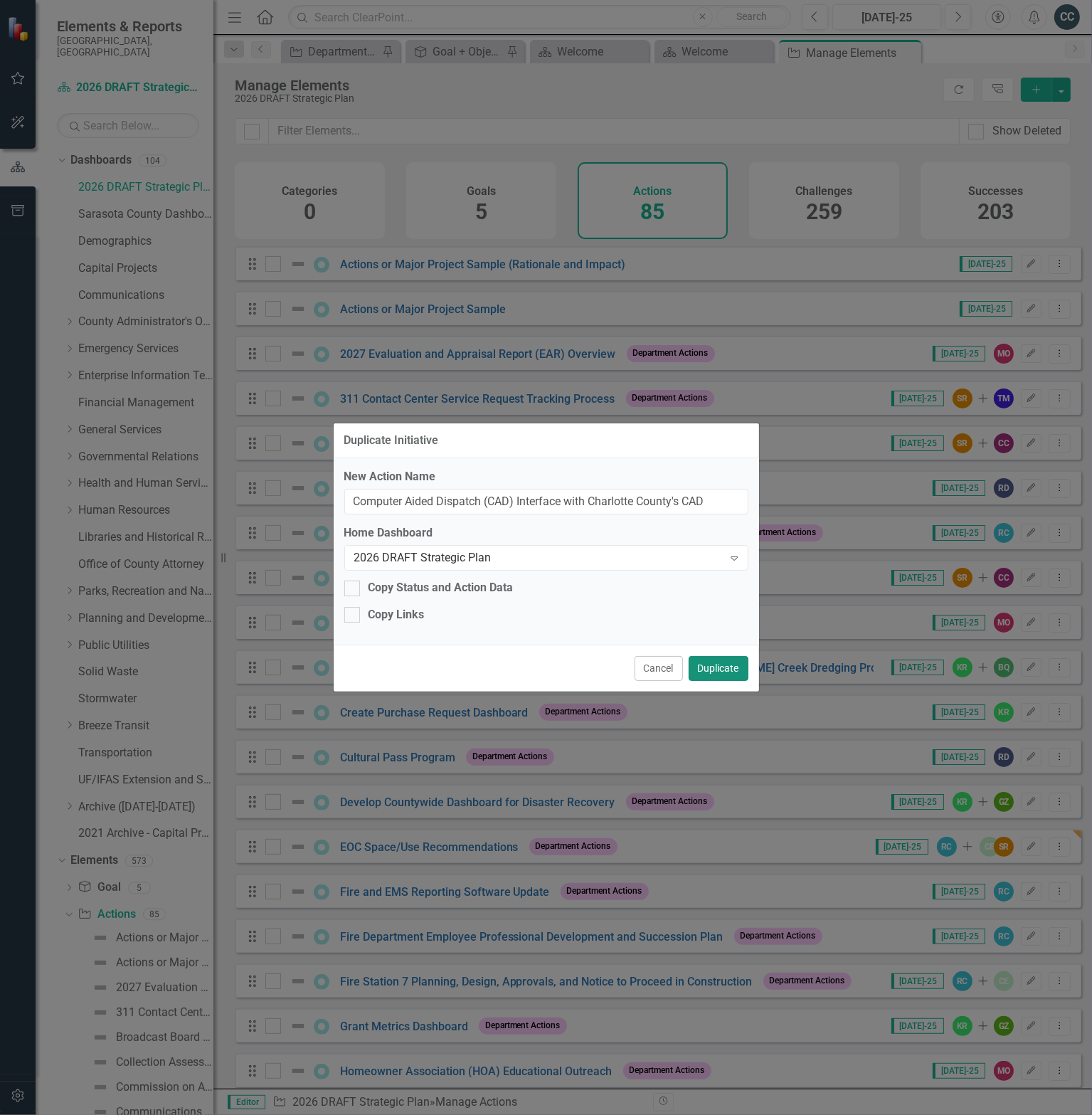
click at [717, 672] on button "Duplicate" at bounding box center [719, 668] width 59 height 25
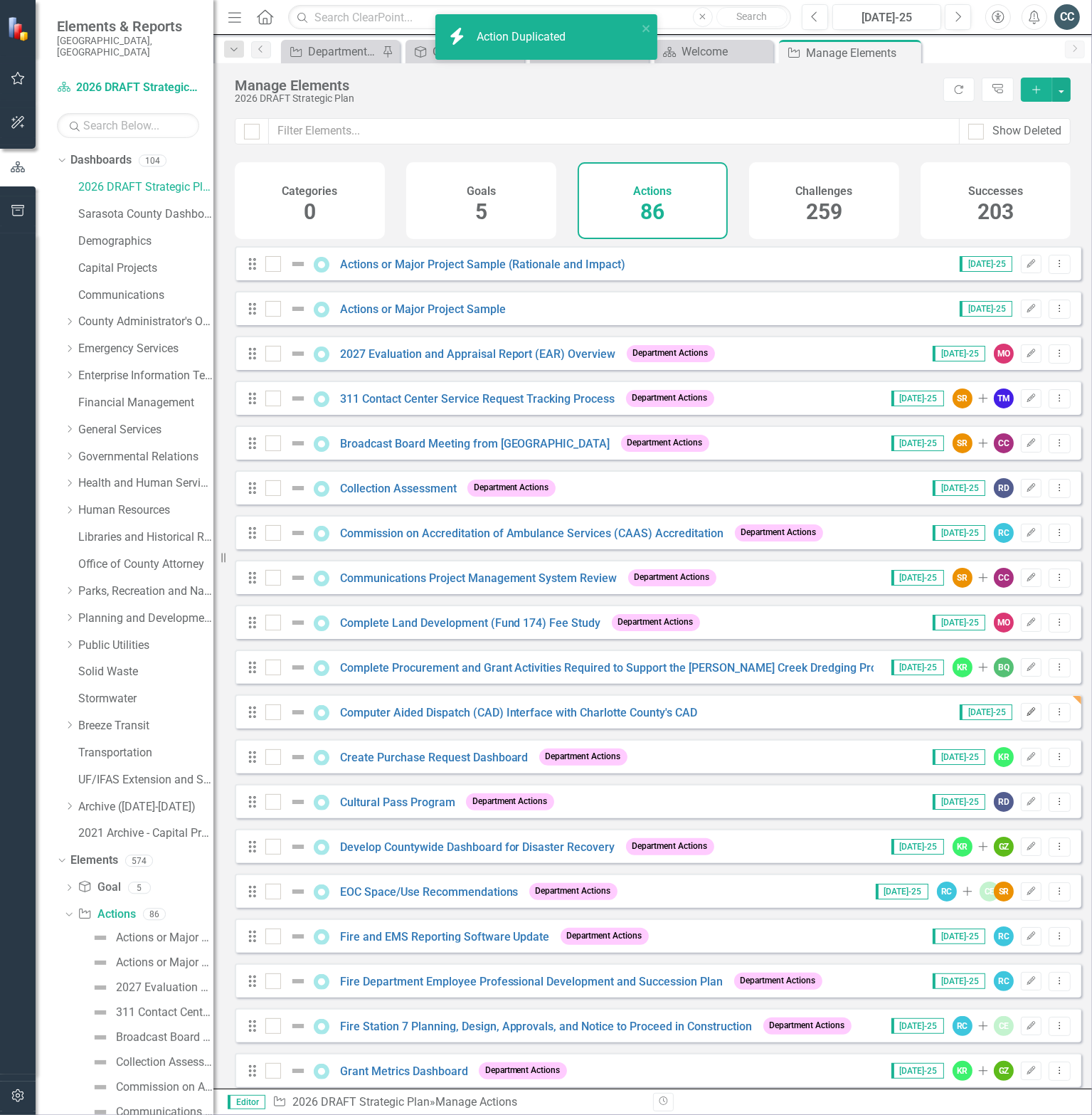
click at [1026, 716] on icon "Edit" at bounding box center [1031, 712] width 11 height 8
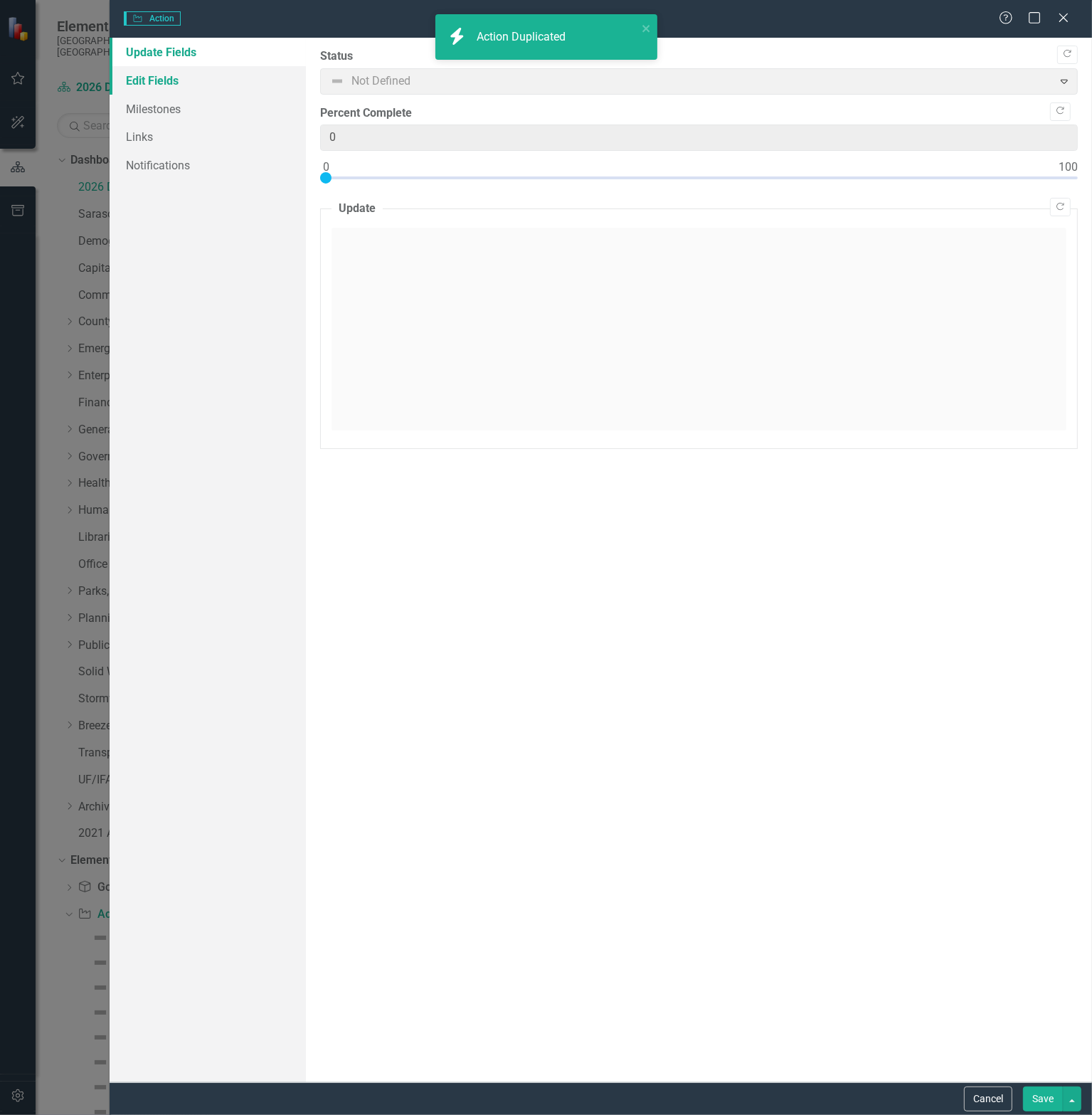
click at [188, 81] on link "Edit Fields" at bounding box center [207, 81] width 196 height 29
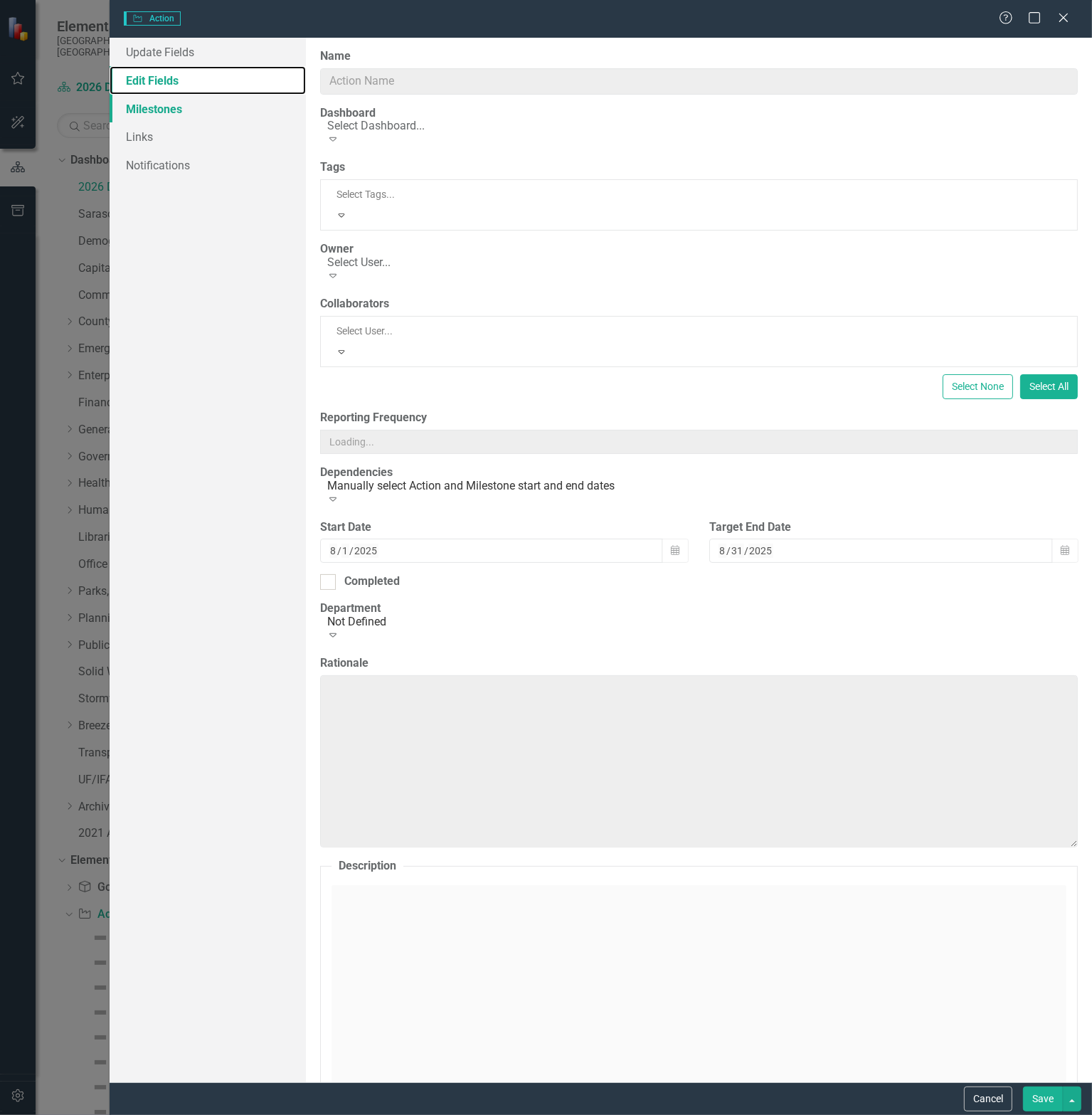
type input "Computer Aided Dispatch (CAD) Interface with Charlotte County's CAD"
type input "1"
type input "2026"
type input "7"
type input "2026"
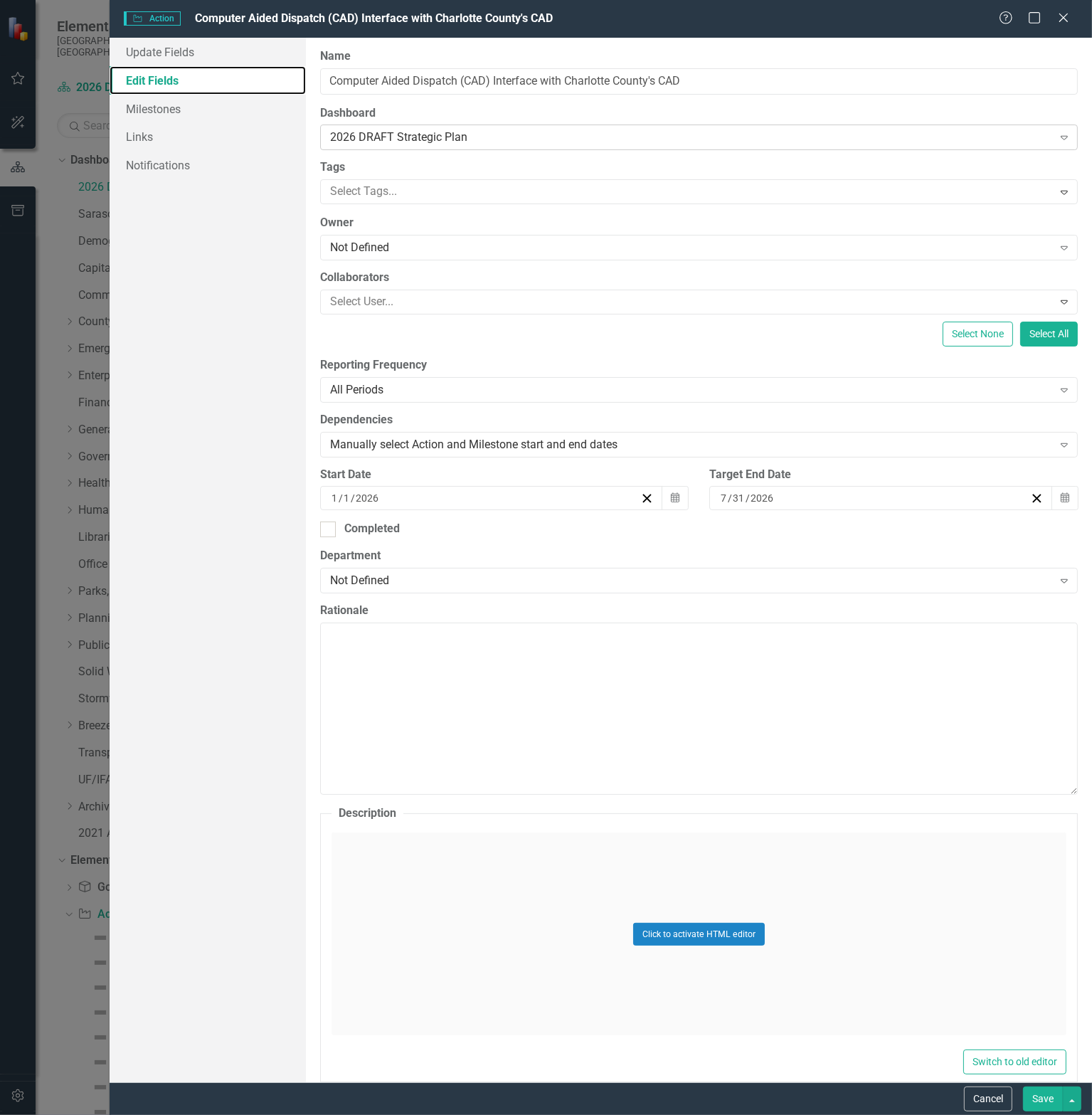
scroll to position [0, 0]
click at [389, 195] on div at bounding box center [688, 192] width 729 height 20
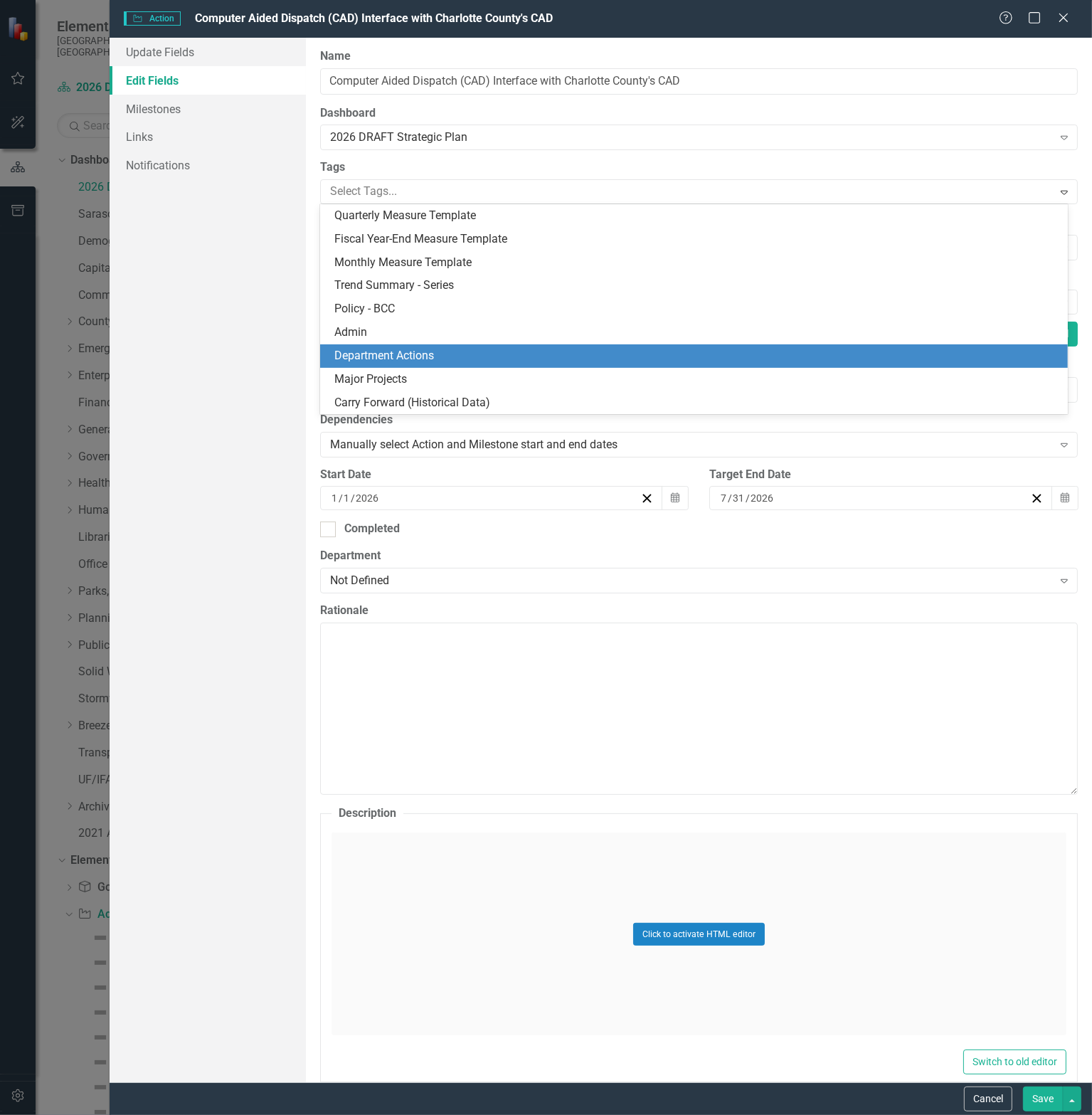
click at [398, 358] on span "Department Actions" at bounding box center [384, 356] width 99 height 14
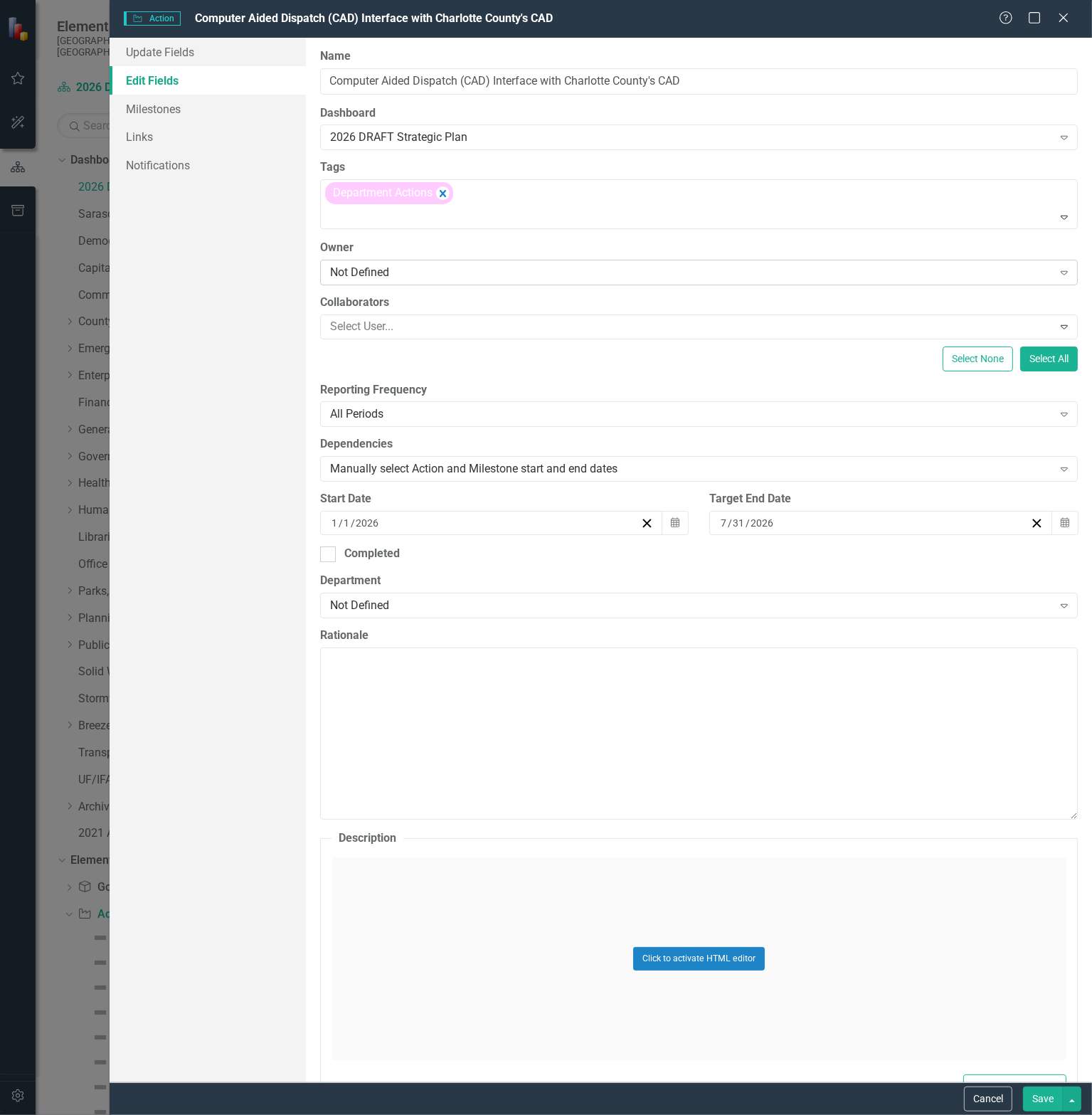
click at [396, 274] on div "Not Defined" at bounding box center [692, 272] width 723 height 16
type input "rich"
click at [36, 1114] on span "Rich" at bounding box center [25, 1126] width 22 height 14
click at [1061, 521] on icon "Calendar" at bounding box center [1065, 523] width 8 height 10
click at [927, 555] on button "›" at bounding box center [911, 551] width 31 height 31
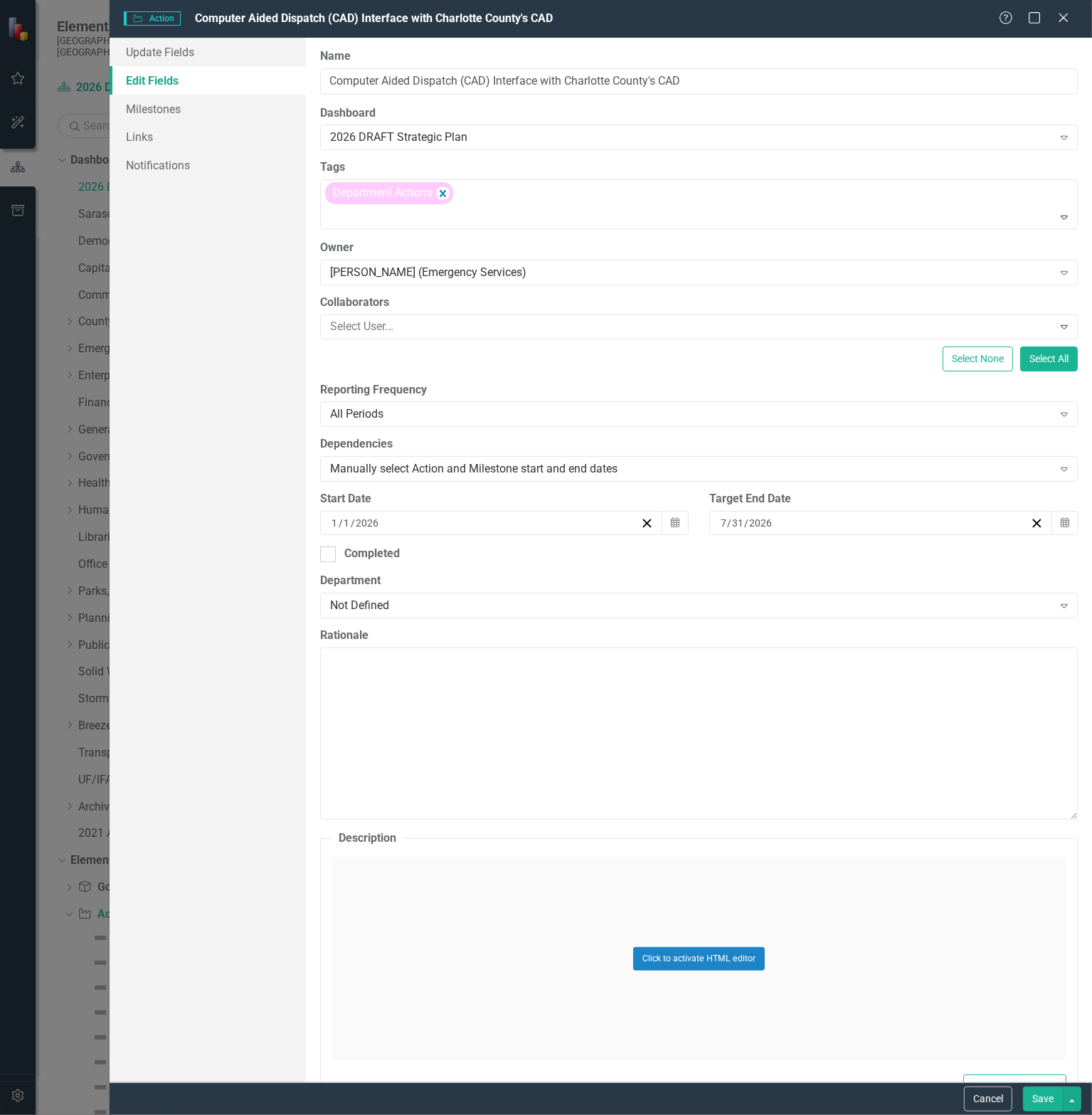
click at [927, 555] on button "›" at bounding box center [911, 551] width 31 height 31
click at [927, 560] on button "›" at bounding box center [911, 551] width 31 height 31
click at [770, 706] on abbr "30" at bounding box center [764, 699] width 11 height 11
click at [427, 606] on div "Not Defined" at bounding box center [692, 605] width 723 height 16
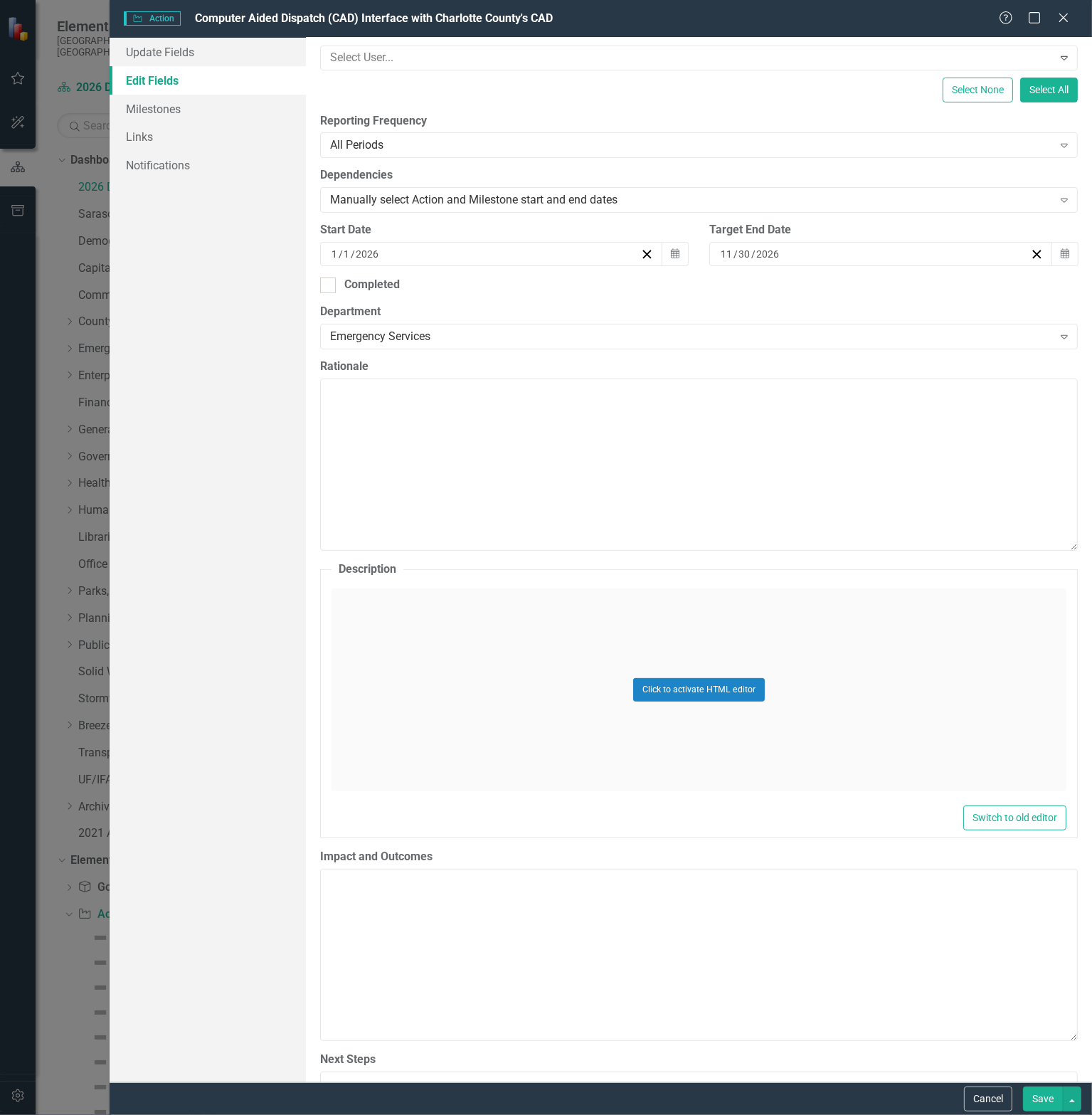
scroll to position [332, 0]
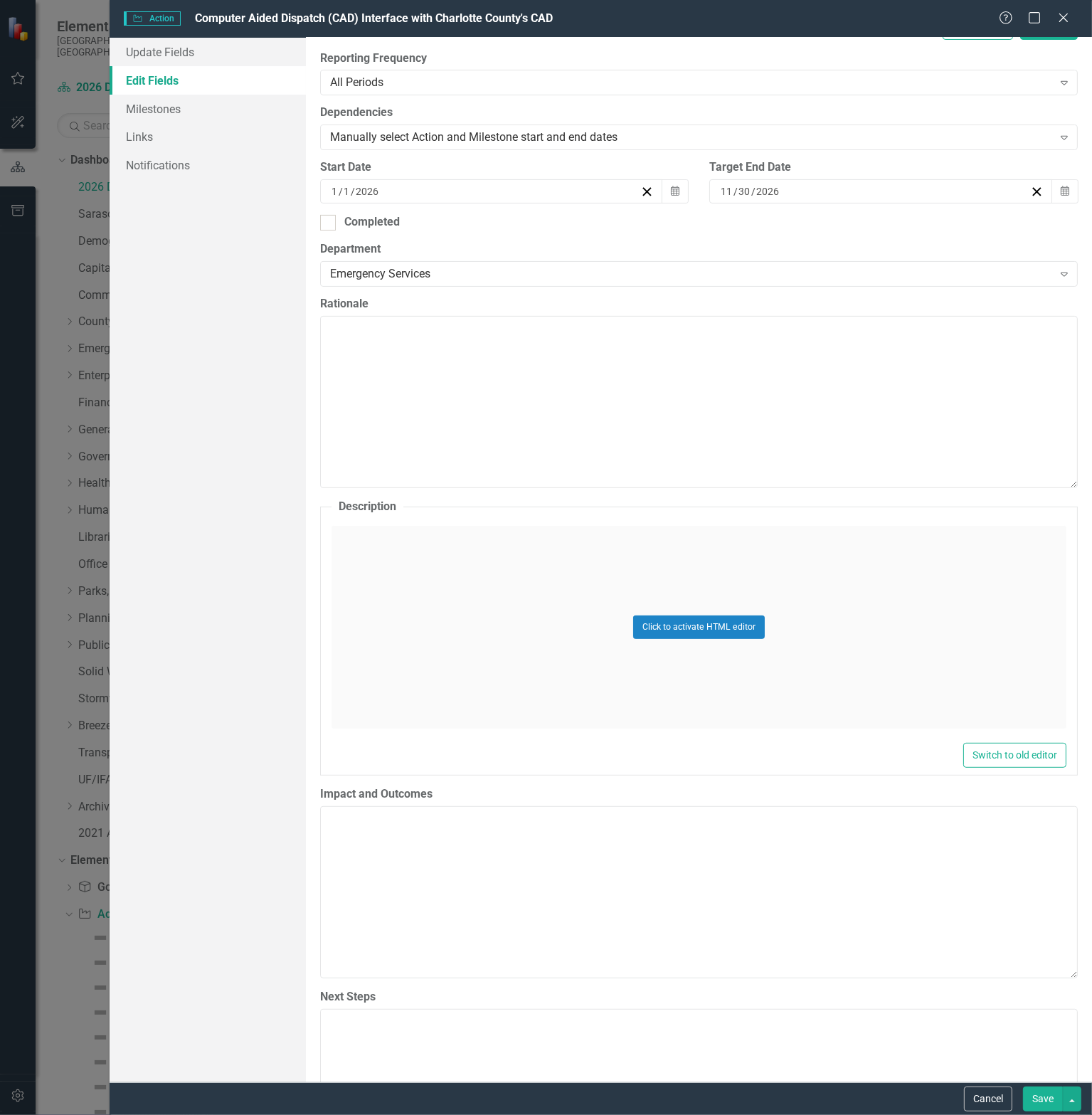
click at [498, 654] on div "Click to activate HTML editor" at bounding box center [699, 627] width 735 height 203
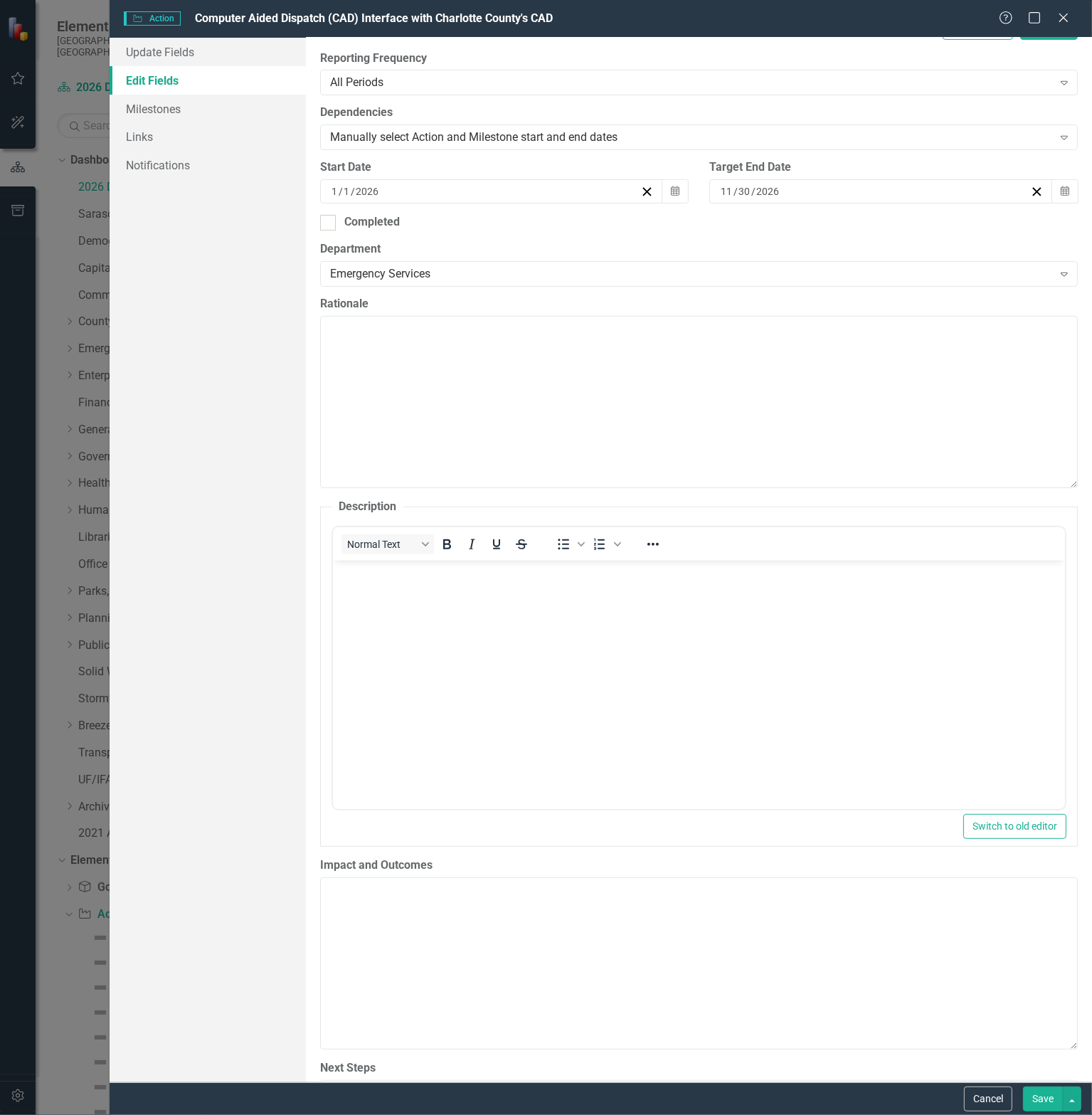
scroll to position [0, 0]
click at [429, 607] on body "Rich Text Area. Press ALT-0 for help." at bounding box center [698, 667] width 732 height 214
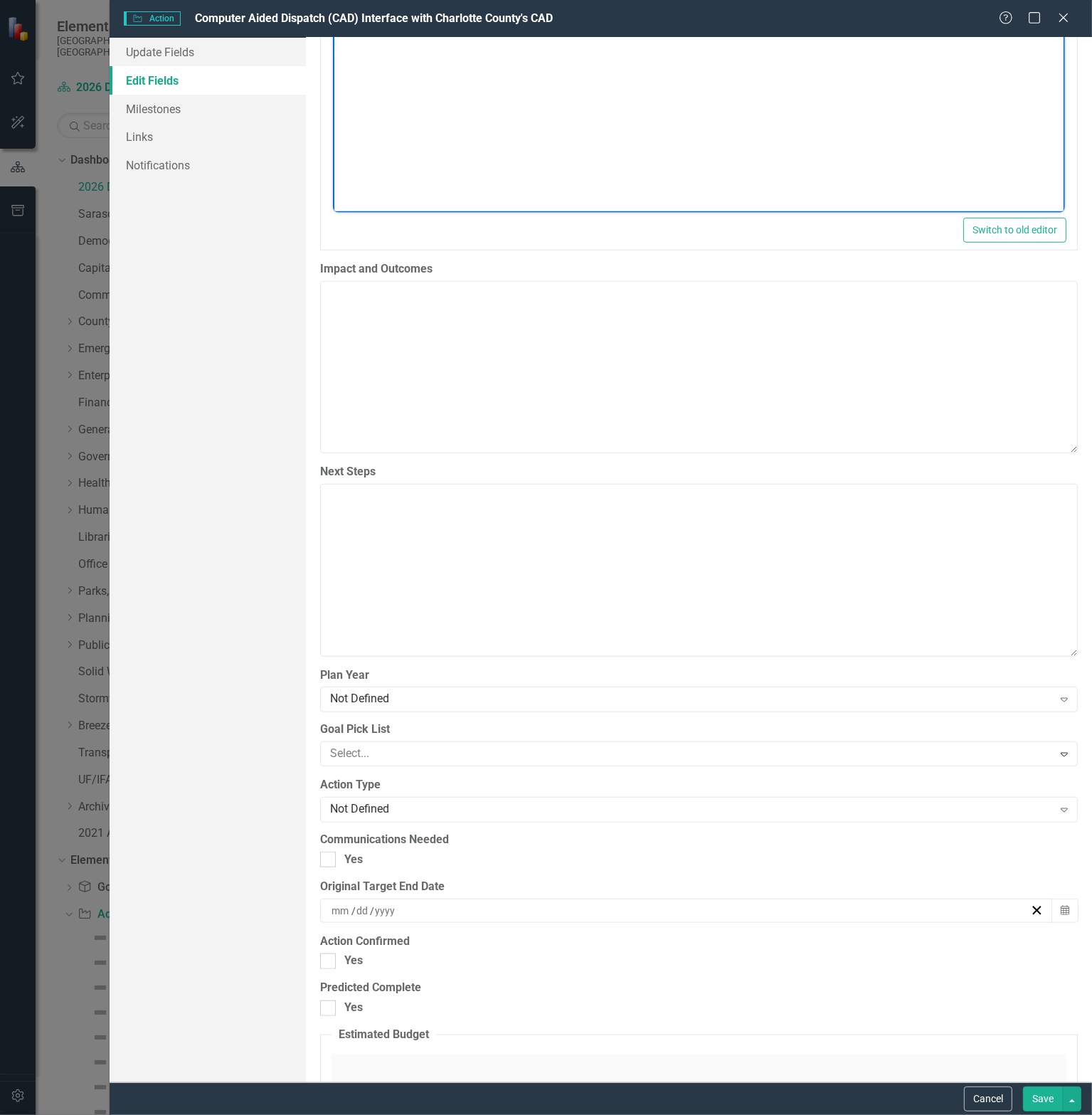
scroll to position [996, 0]
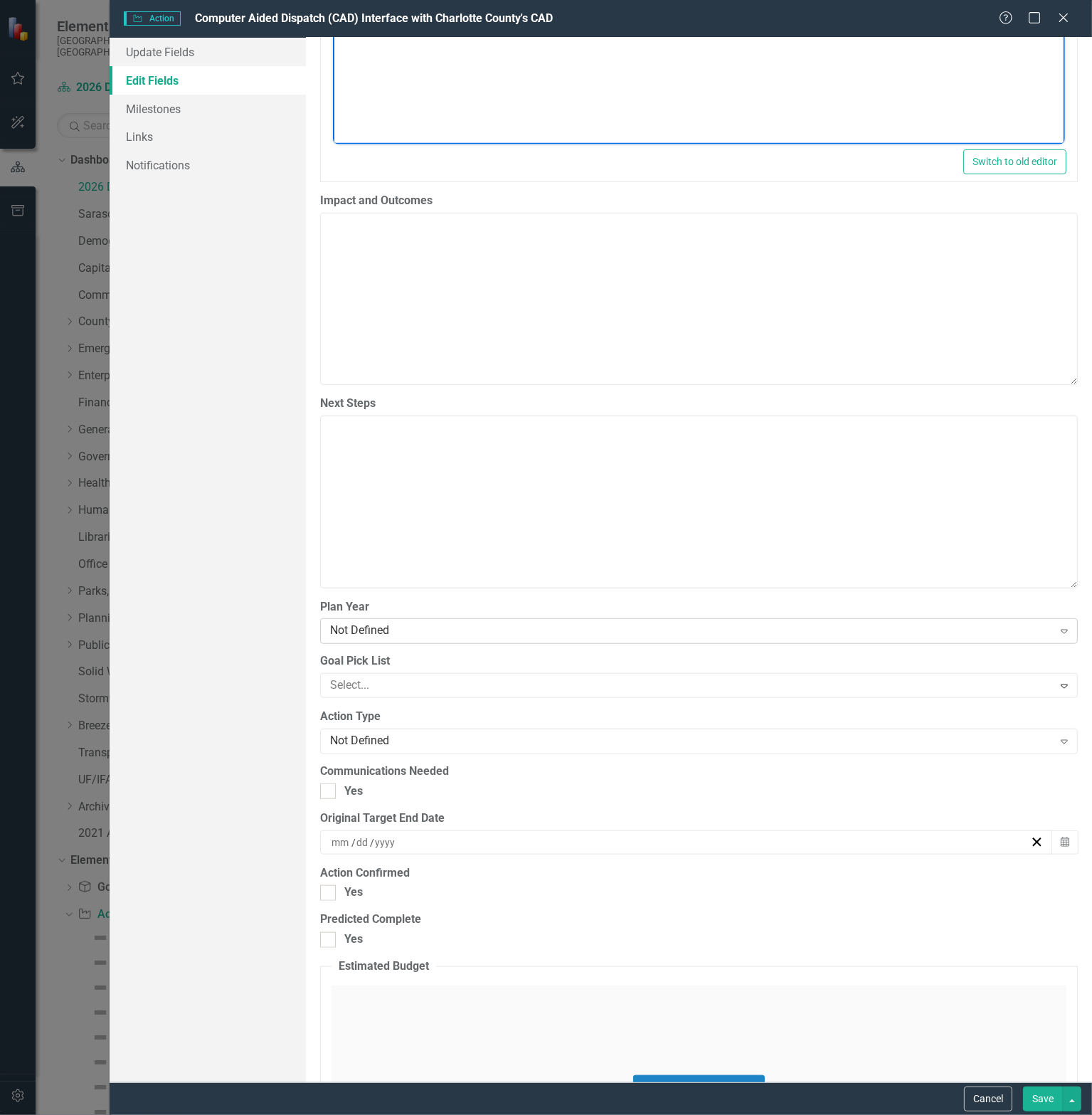
click at [428, 625] on div "Not Defined" at bounding box center [692, 631] width 723 height 16
click at [393, 692] on div at bounding box center [688, 686] width 729 height 20
click at [360, 681] on div at bounding box center [688, 686] width 729 height 20
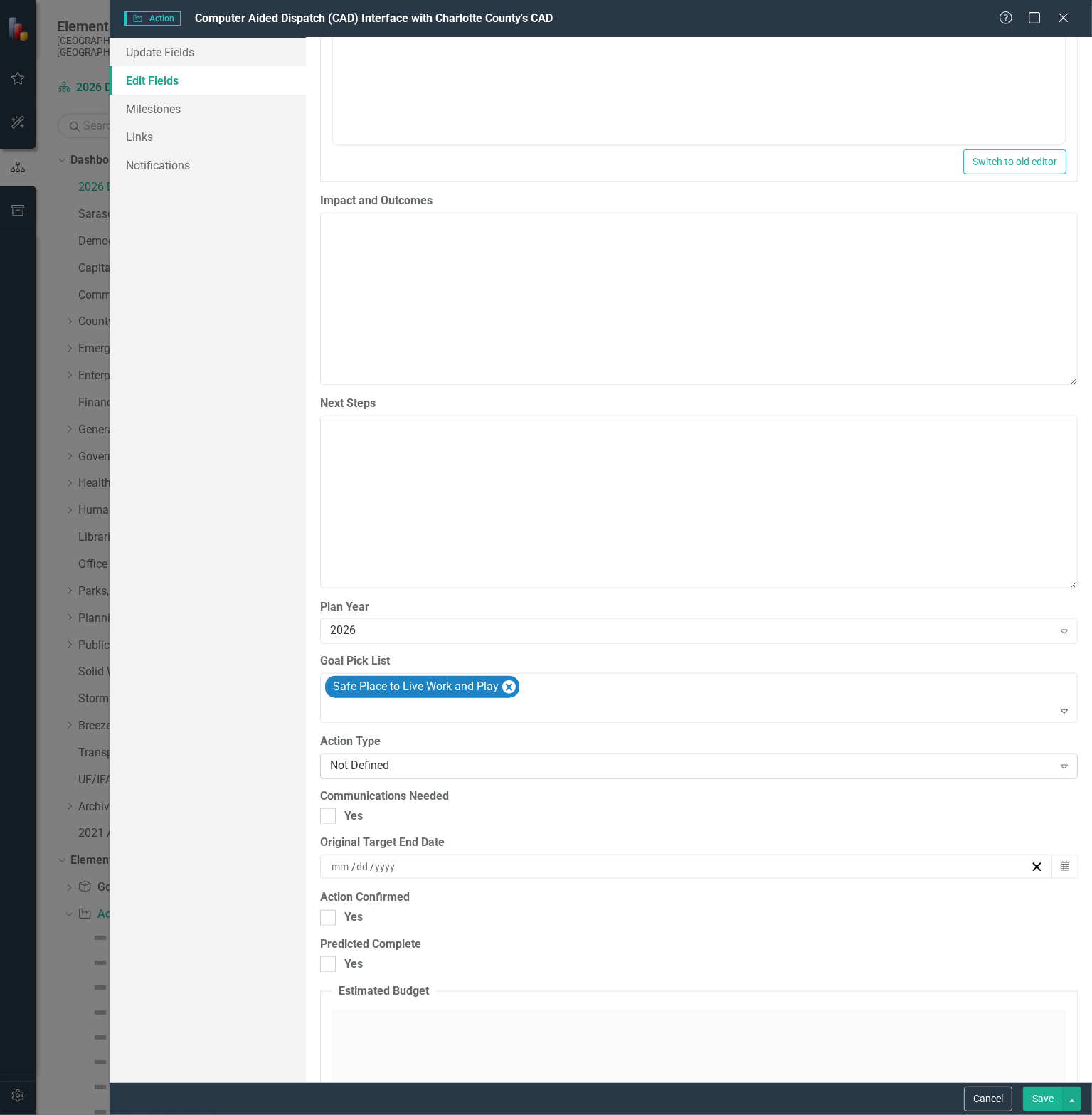
click at [402, 760] on div "Not Defined" at bounding box center [692, 765] width 723 height 16
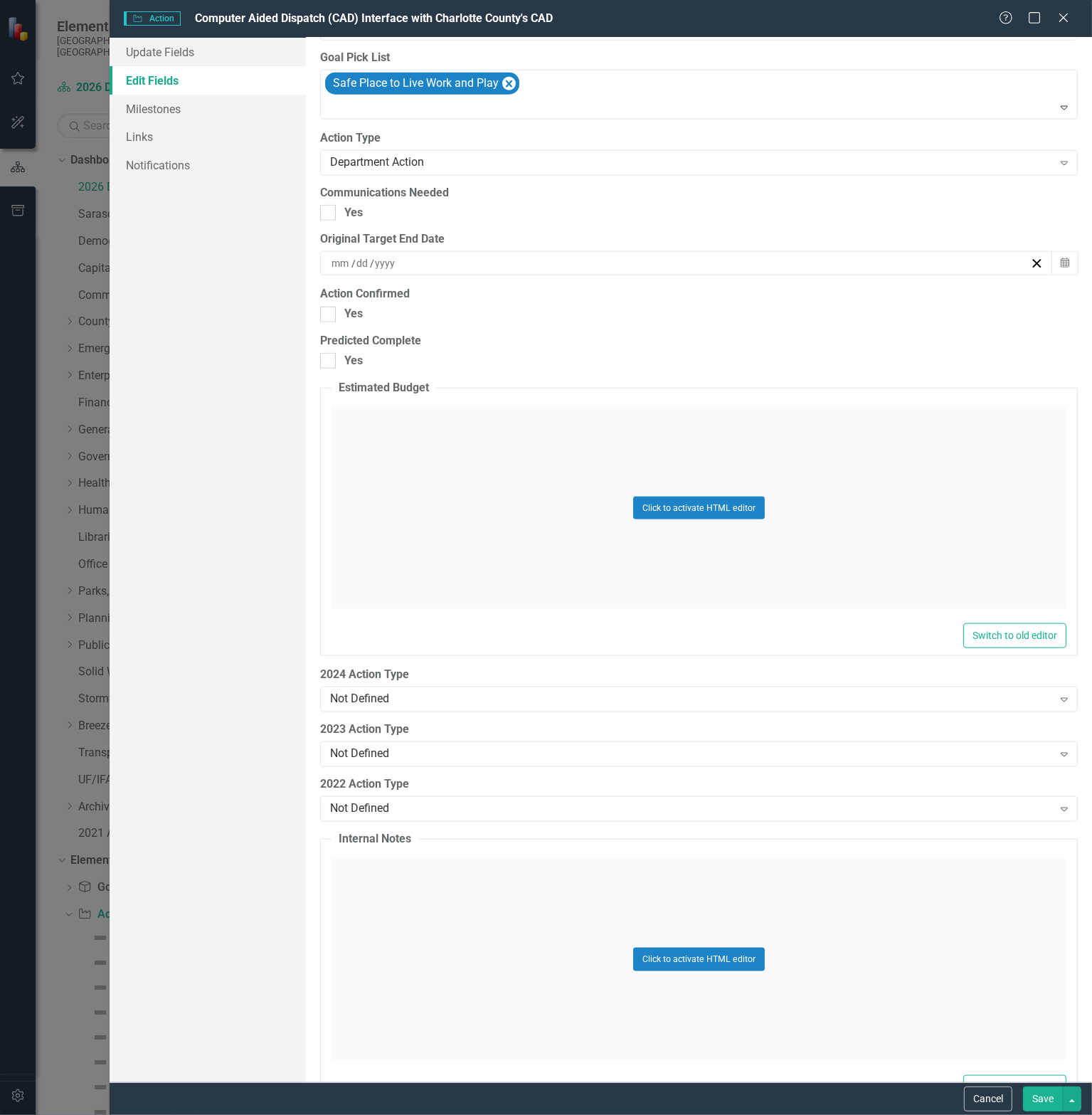
scroll to position [1642, 0]
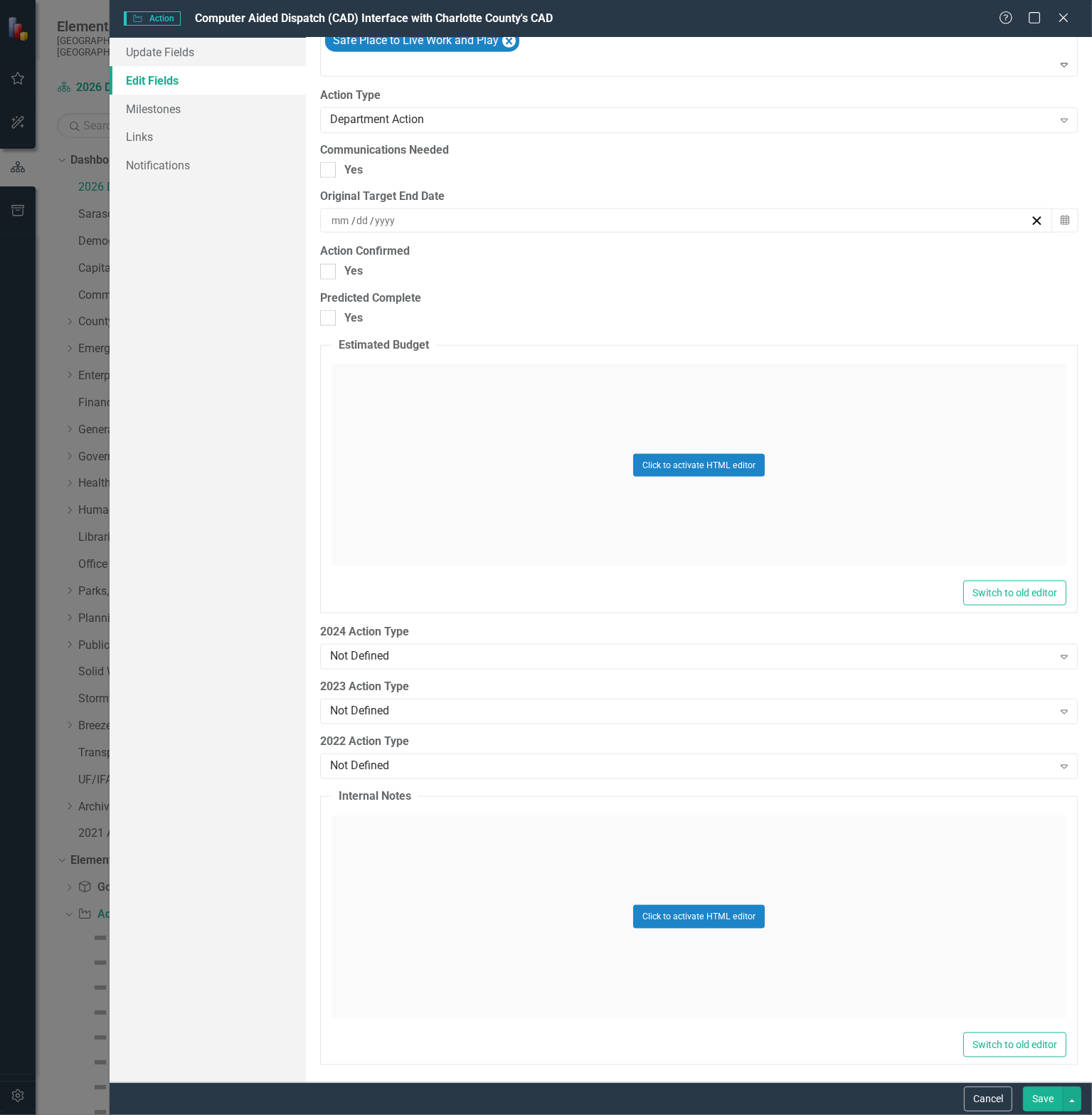
click at [1033, 1095] on button "Save" at bounding box center [1043, 1098] width 40 height 25
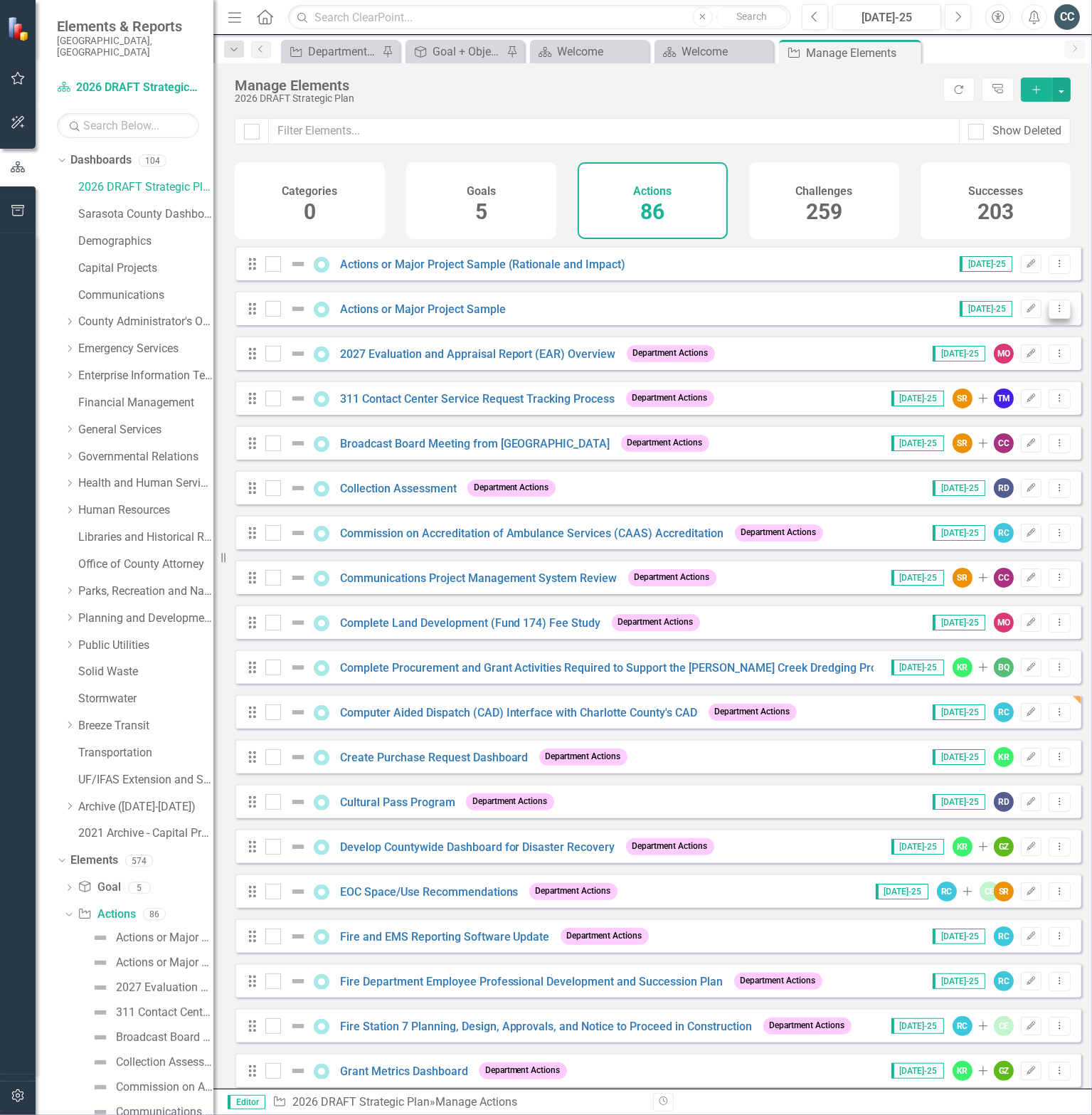
click at [1054, 313] on icon "Dropdown Menu" at bounding box center [1060, 308] width 12 height 9
click at [1004, 398] on link "Copy Duplicate Action" at bounding box center [1002, 395] width 117 height 26
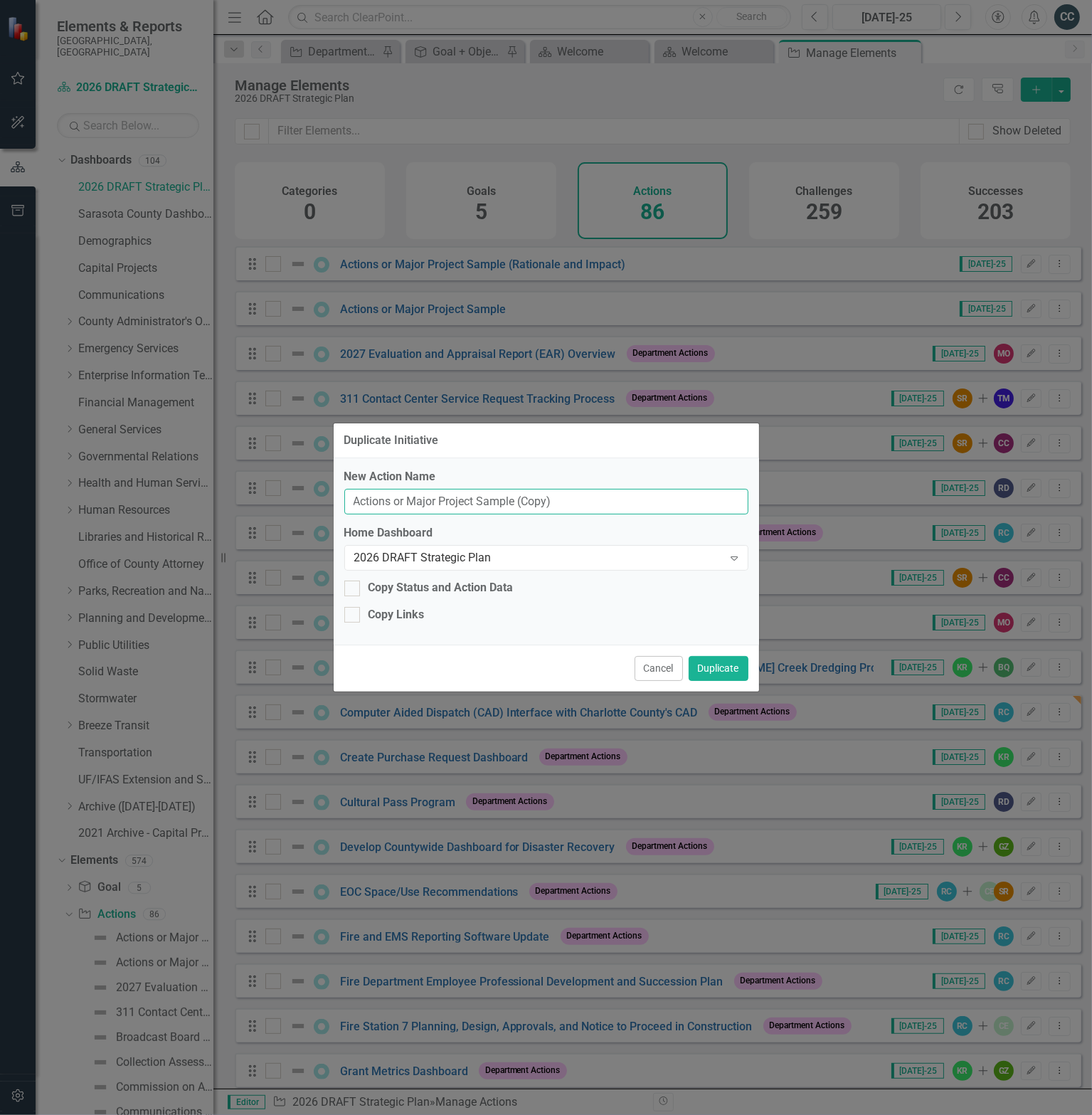
click at [495, 500] on input "Actions or Major Project Sample (Copy)" at bounding box center [546, 501] width 404 height 26
paste input "Capital Improvement Project (CIP) for Upgrade Replacement of 800MHz Public Safe…"
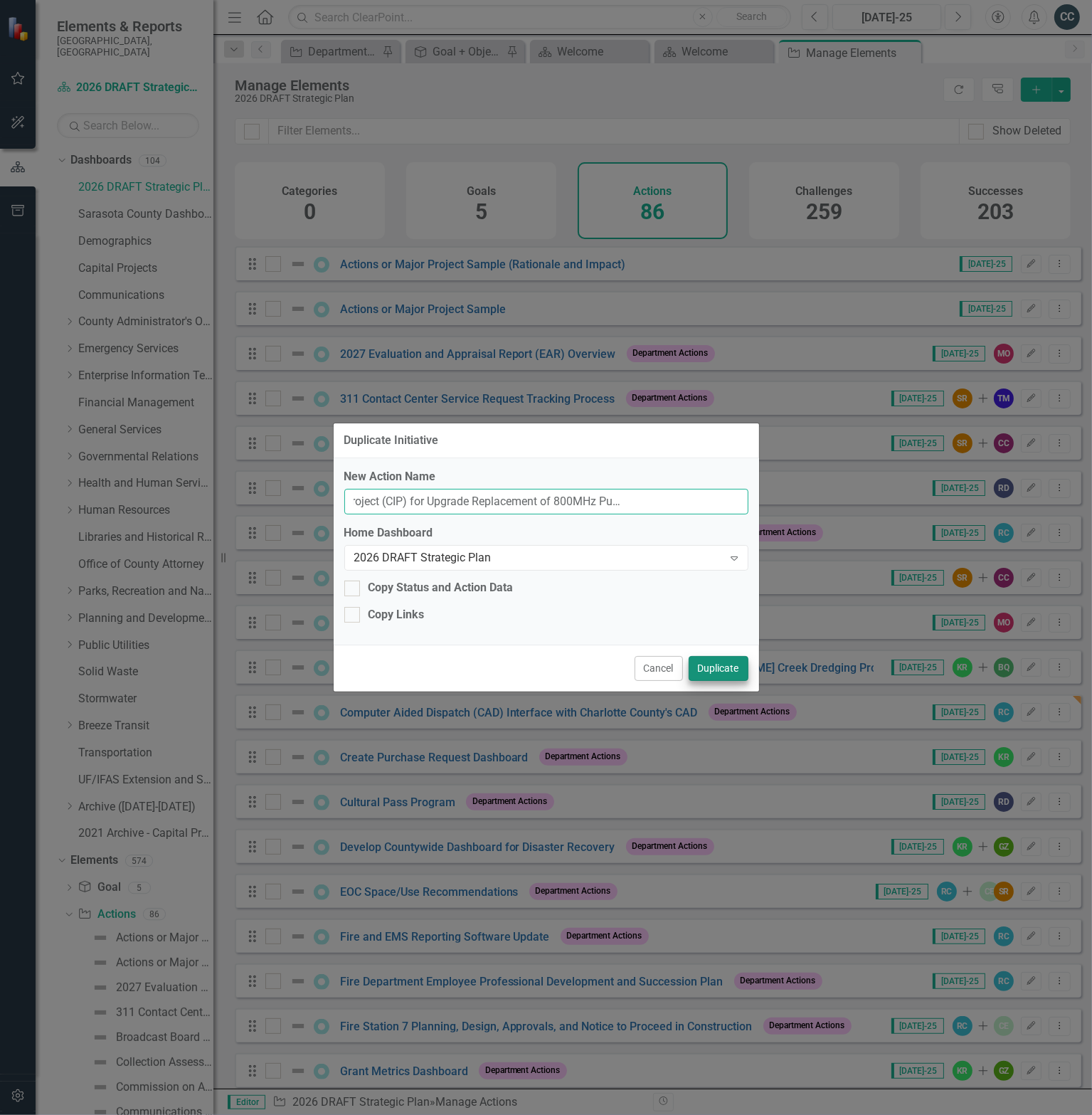
type input "Capital Improvement Project (CIP) for Upgrade Replacement of 800MHz Public Safe…"
click at [726, 667] on button "Duplicate" at bounding box center [719, 668] width 59 height 25
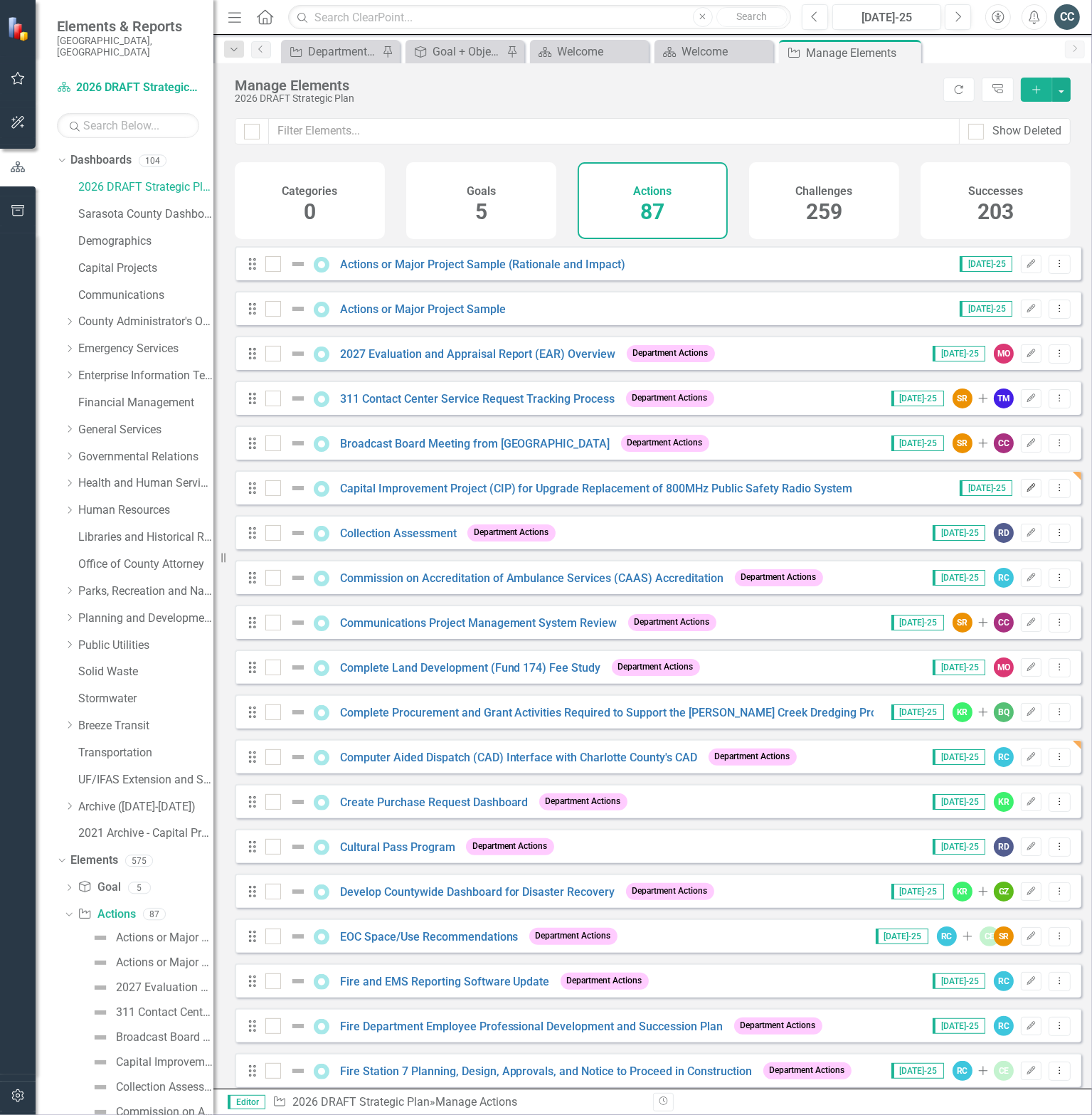
click at [1026, 492] on icon "Edit" at bounding box center [1031, 488] width 11 height 8
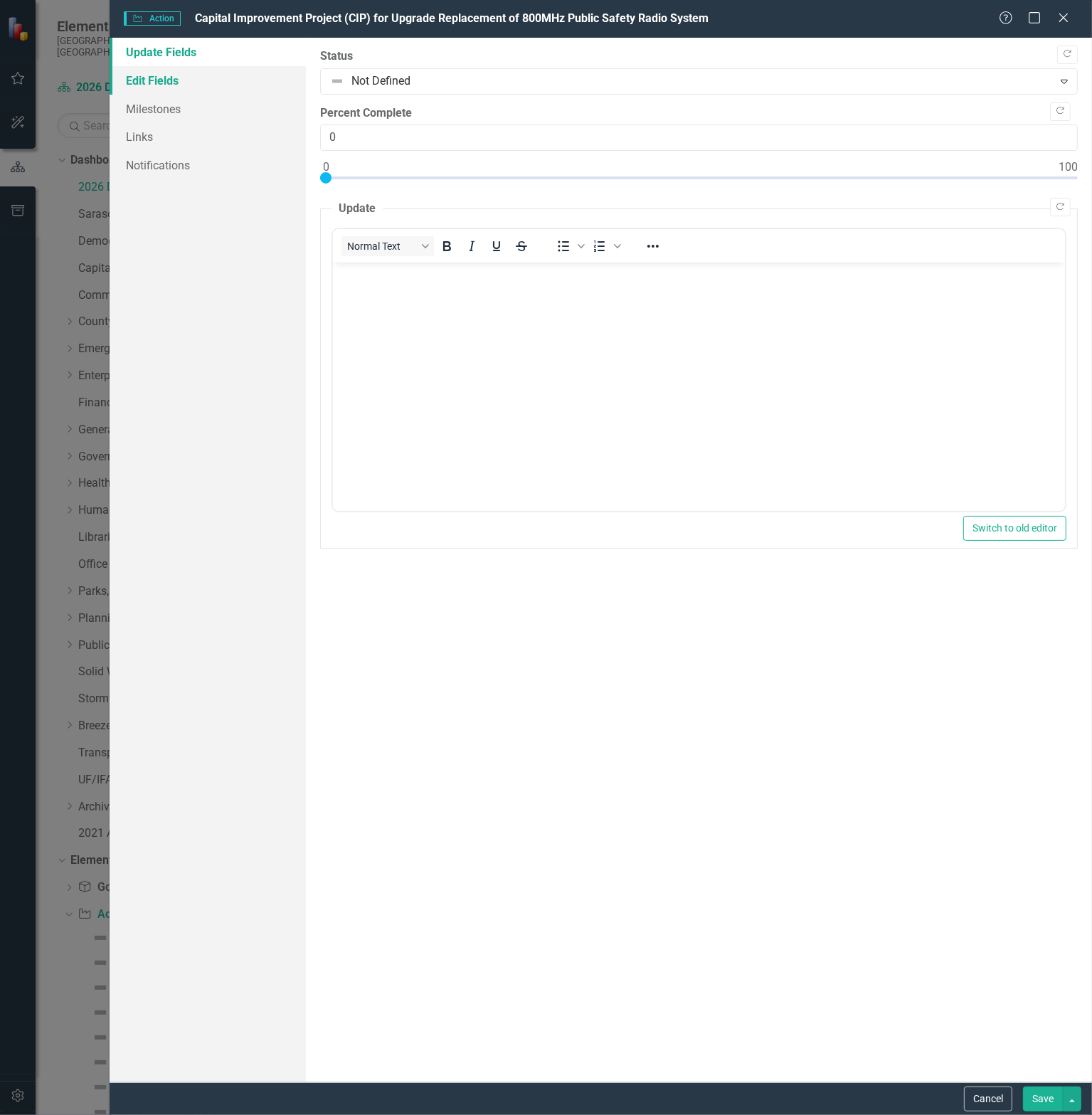
click at [165, 81] on link "Edit Fields" at bounding box center [207, 81] width 196 height 29
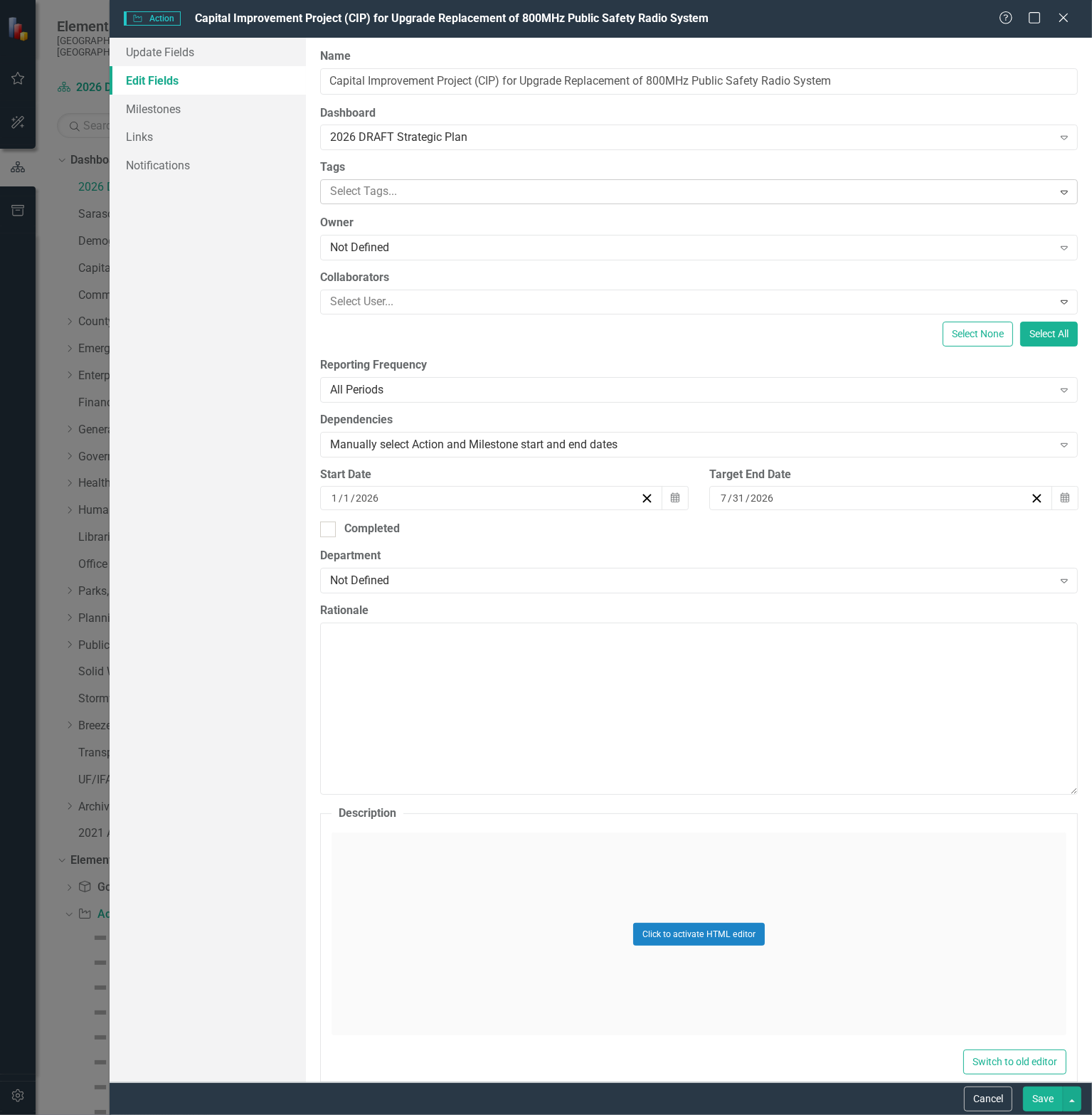
click at [390, 188] on div at bounding box center [688, 192] width 729 height 20
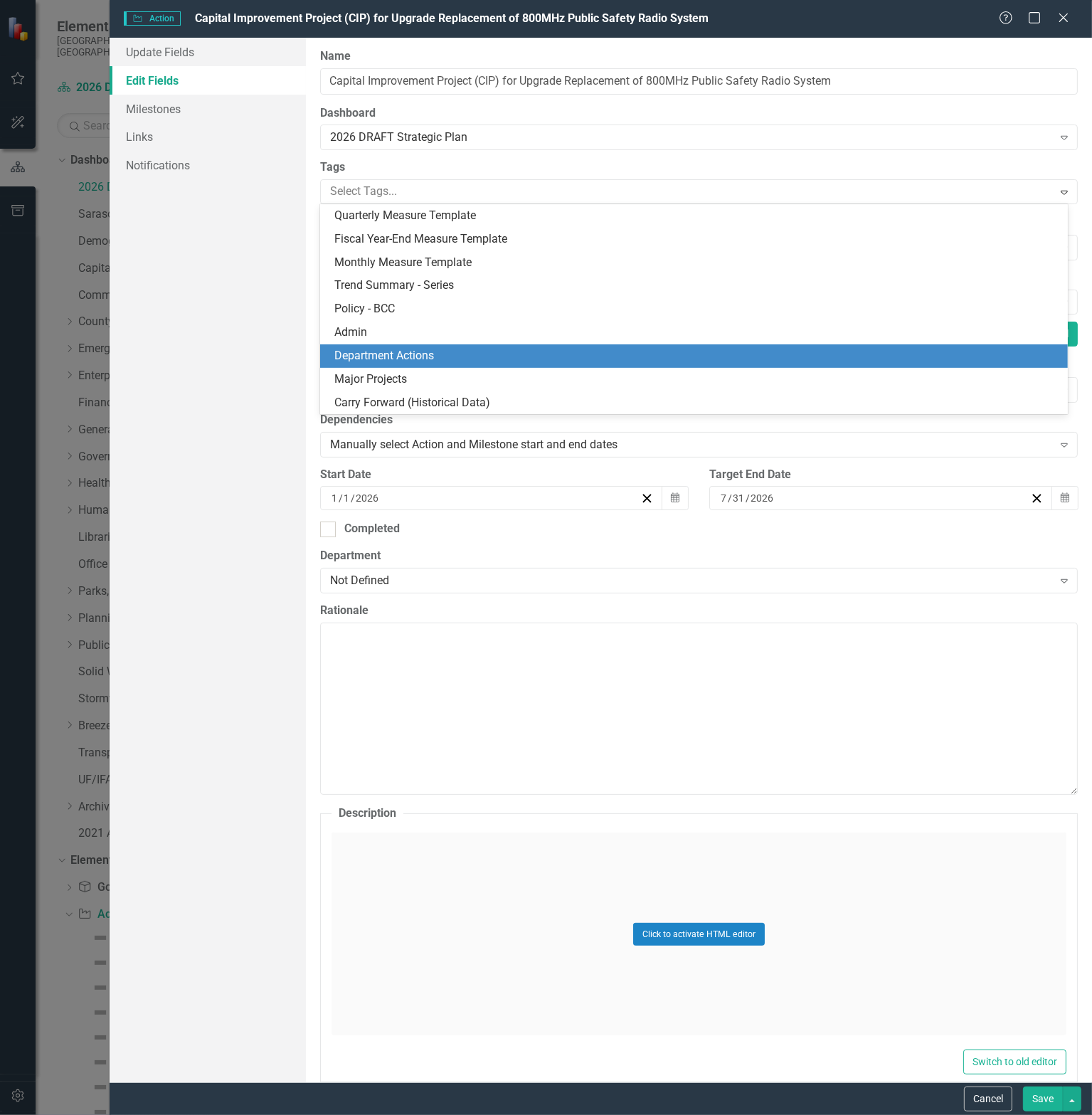
click at [397, 353] on span "Department Actions" at bounding box center [384, 356] width 99 height 14
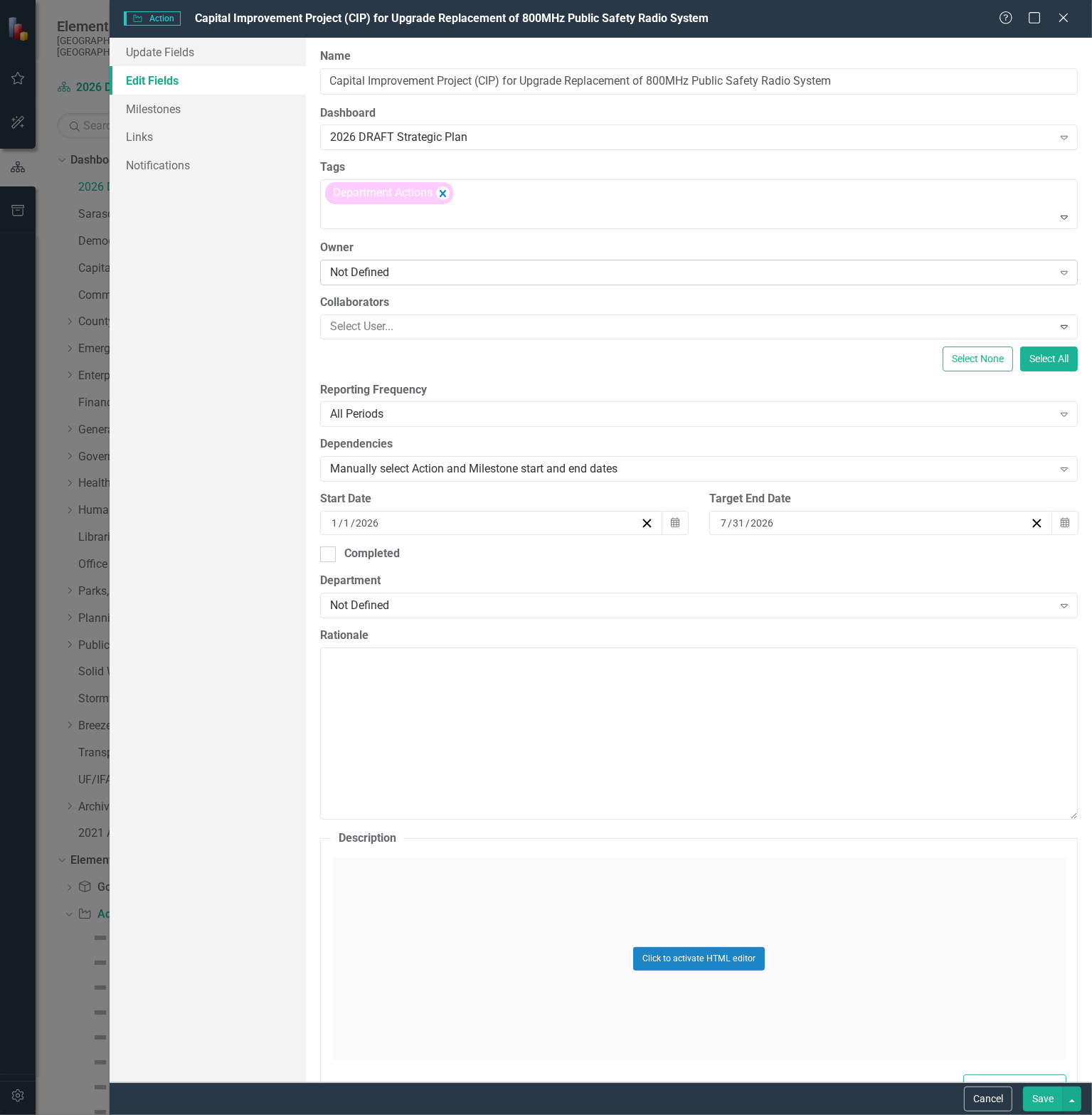
click at [382, 272] on div "Not Defined" at bounding box center [692, 272] width 723 height 16
type input "rich"
click at [232, 1114] on span "[PERSON_NAME] (Emergency Services)" at bounding box center [123, 1126] width 218 height 14
click at [1051, 518] on button "Calendar" at bounding box center [1065, 523] width 27 height 25
click at [927, 561] on button "›" at bounding box center [911, 551] width 31 height 31
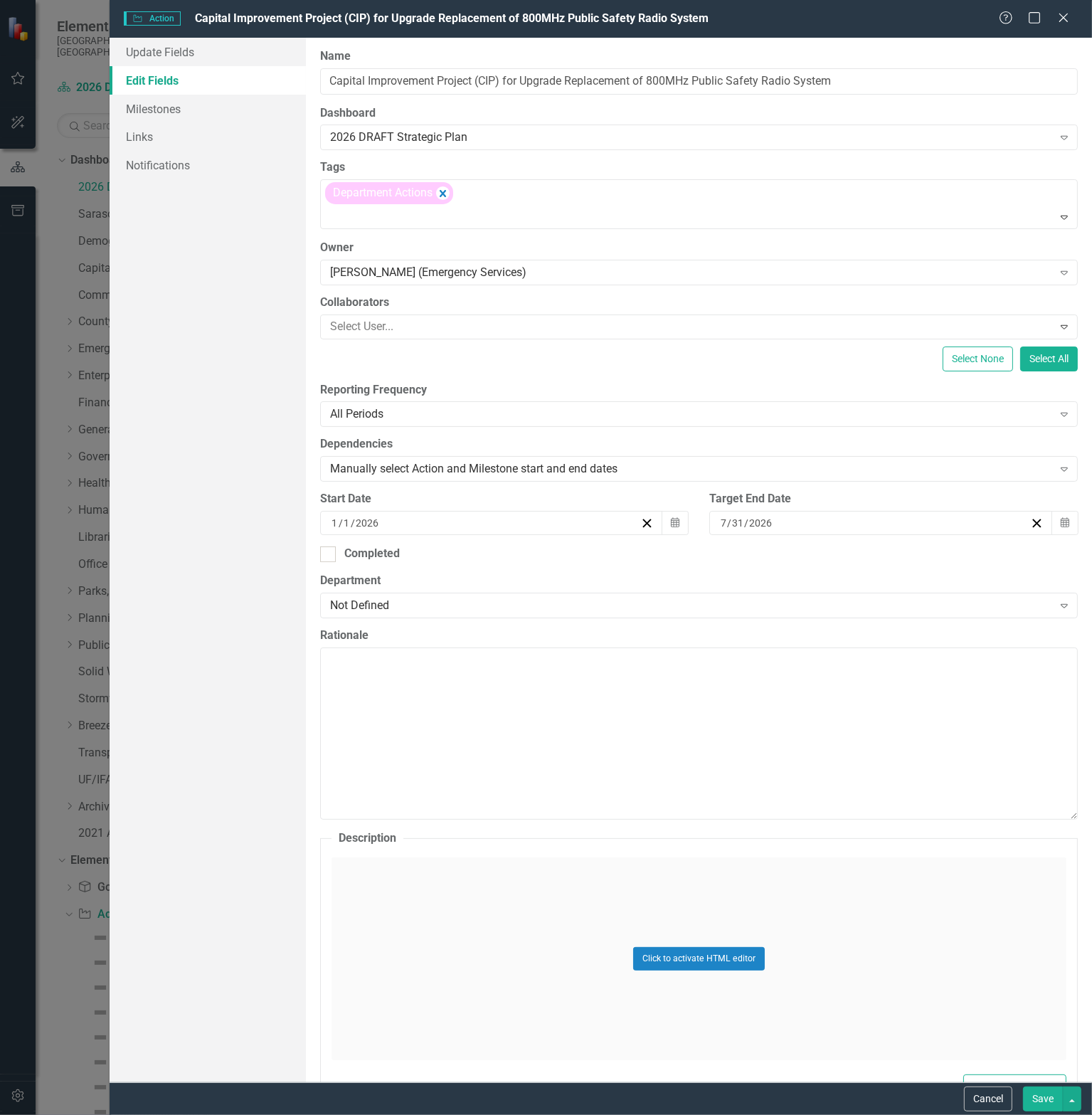
click at [770, 731] on abbr "31" at bounding box center [764, 726] width 11 height 11
click at [412, 602] on div "Not Defined" at bounding box center [692, 605] width 723 height 16
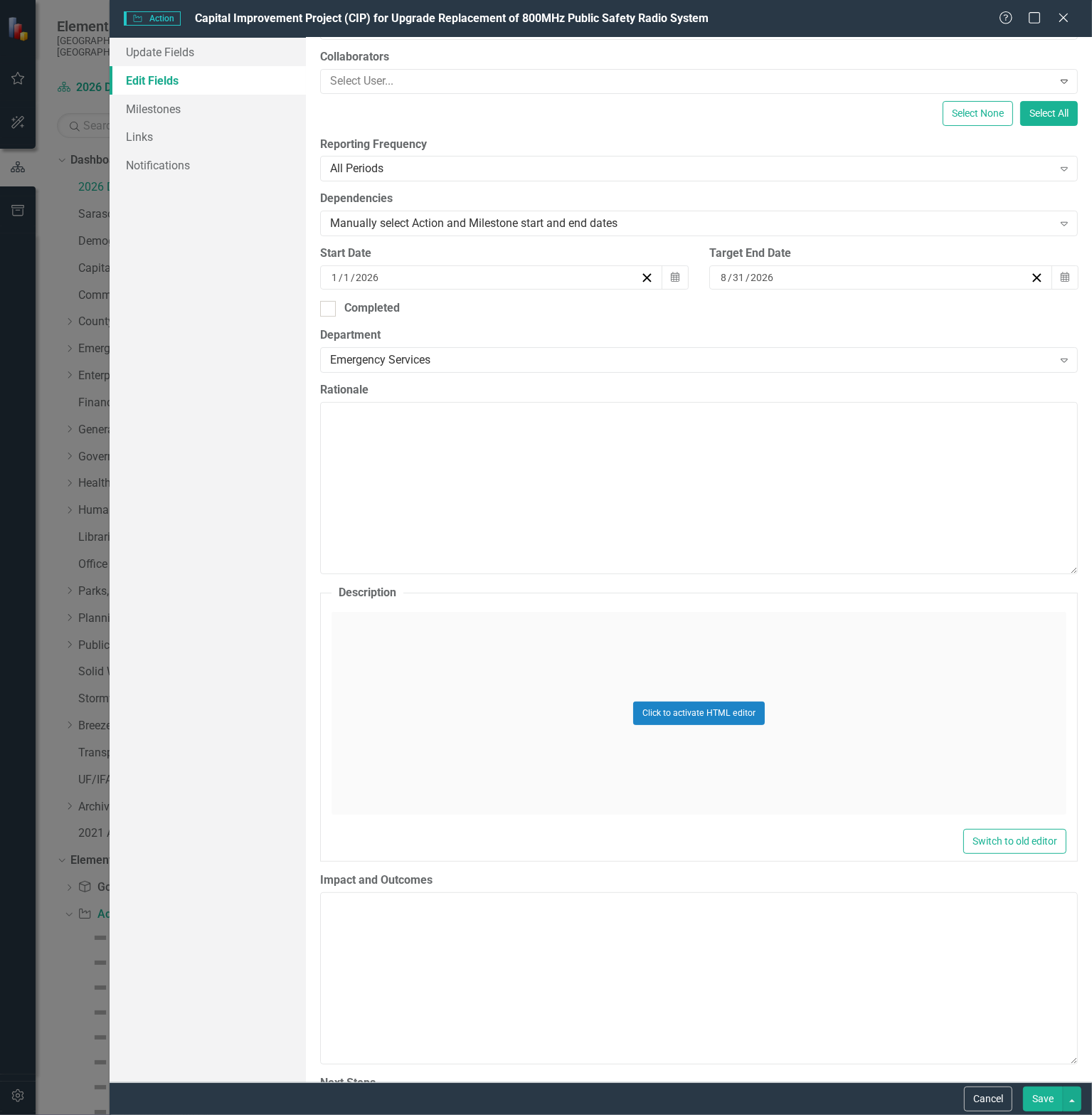
scroll to position [332, 0]
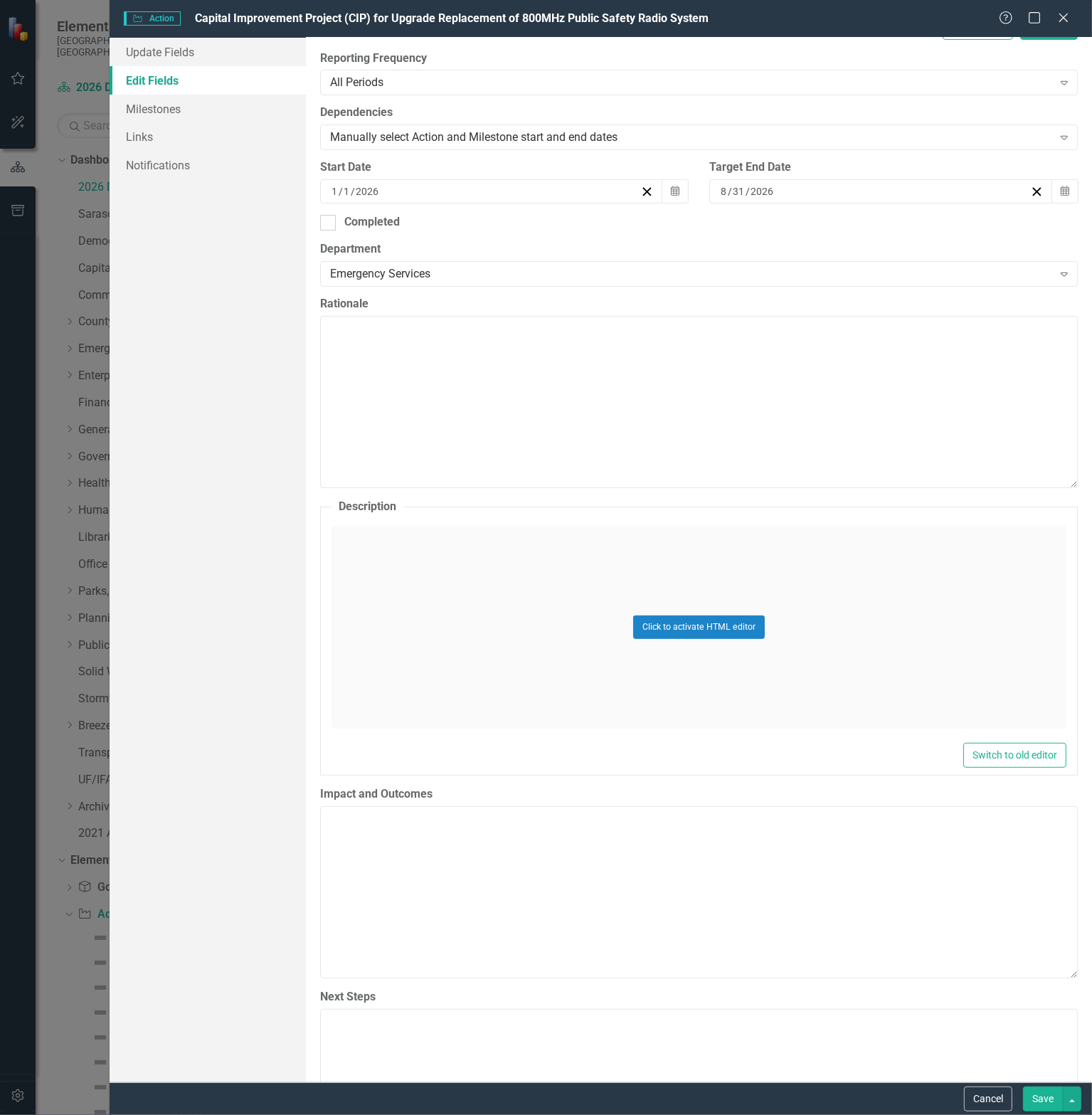
click at [478, 661] on div "Click to activate HTML editor" at bounding box center [699, 627] width 735 height 203
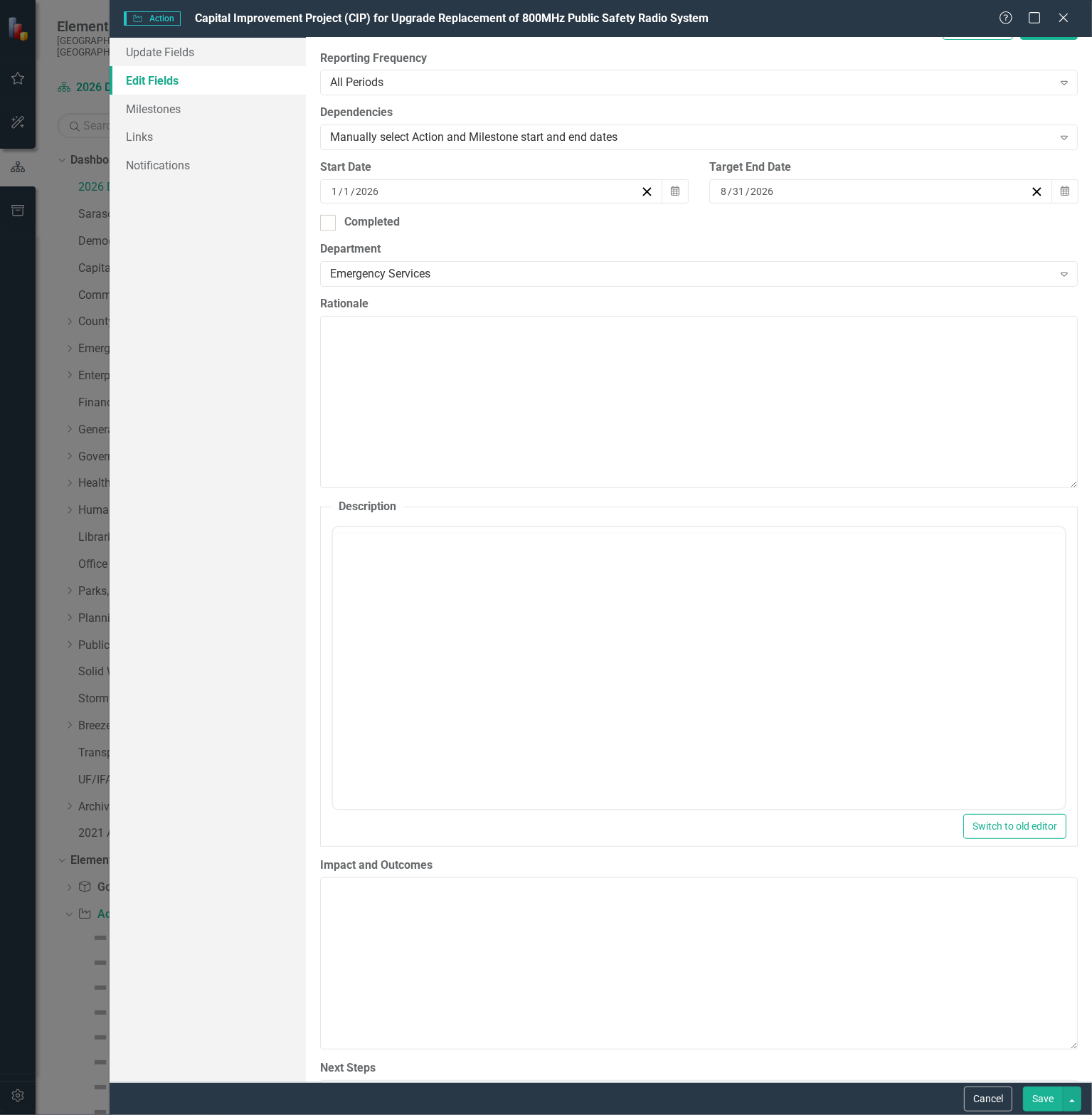
scroll to position [0, 0]
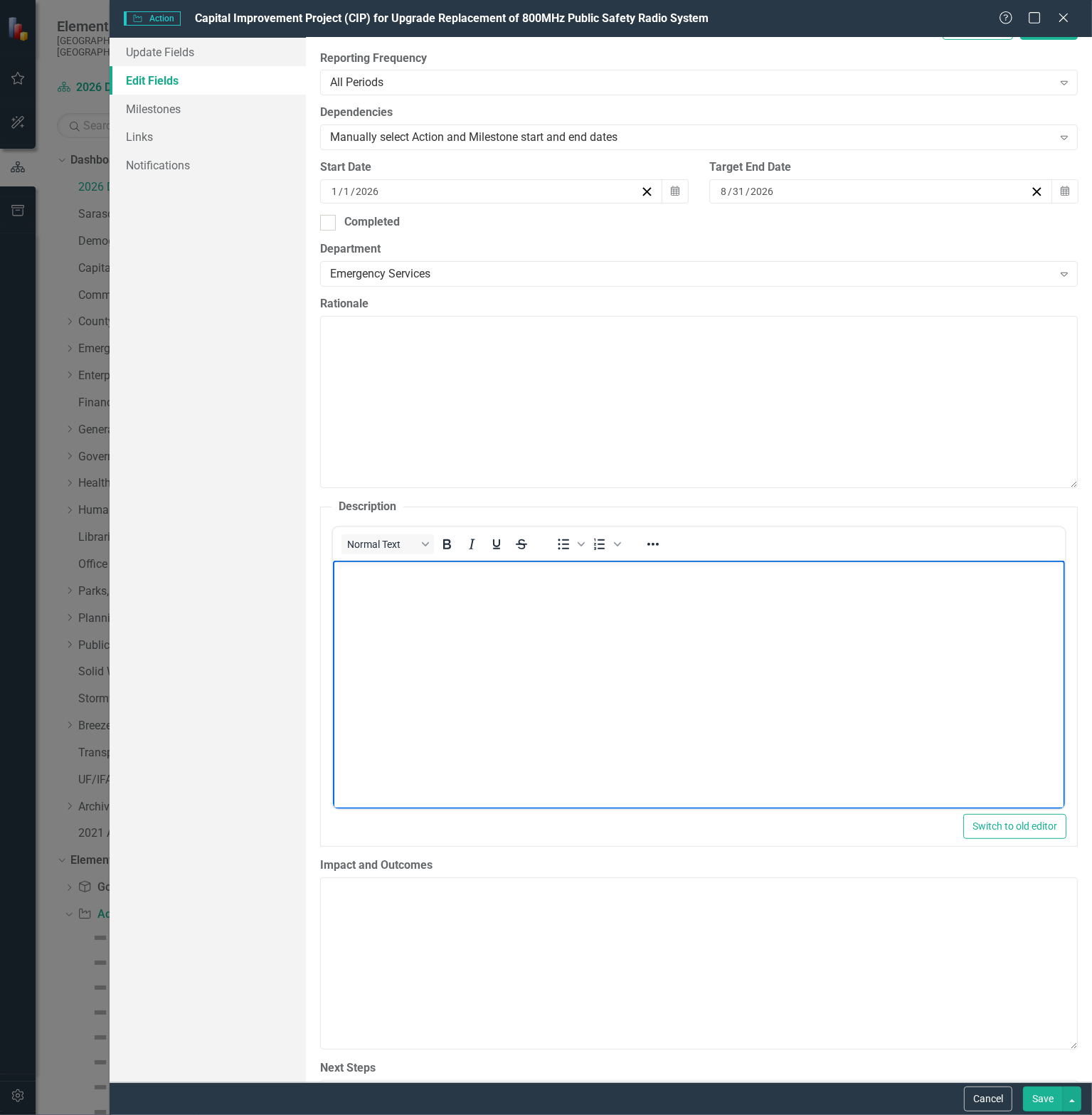
click at [469, 631] on body "Rich Text Area. Press ALT-0 for help." at bounding box center [698, 667] width 732 height 214
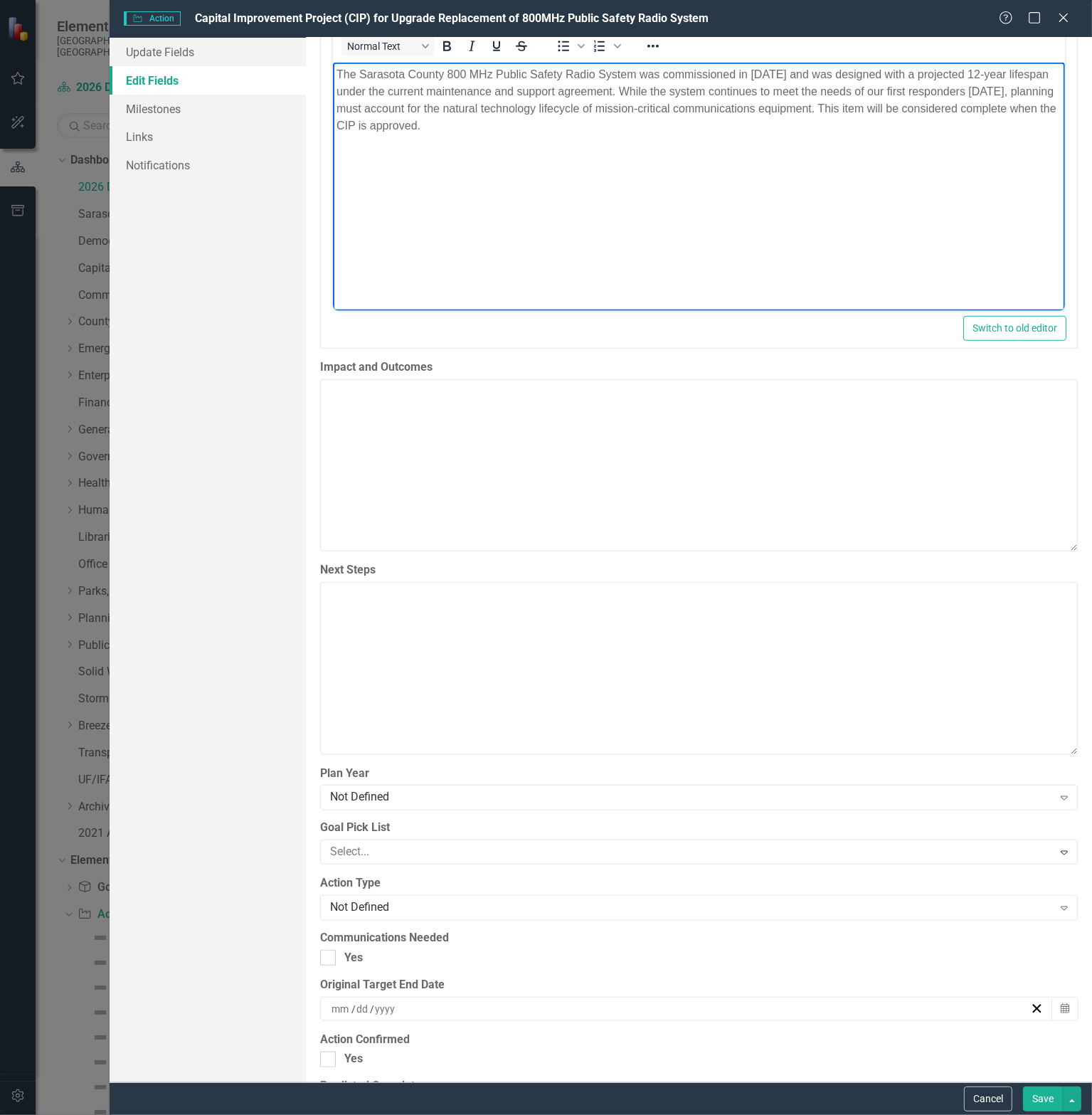
scroll to position [996, 0]
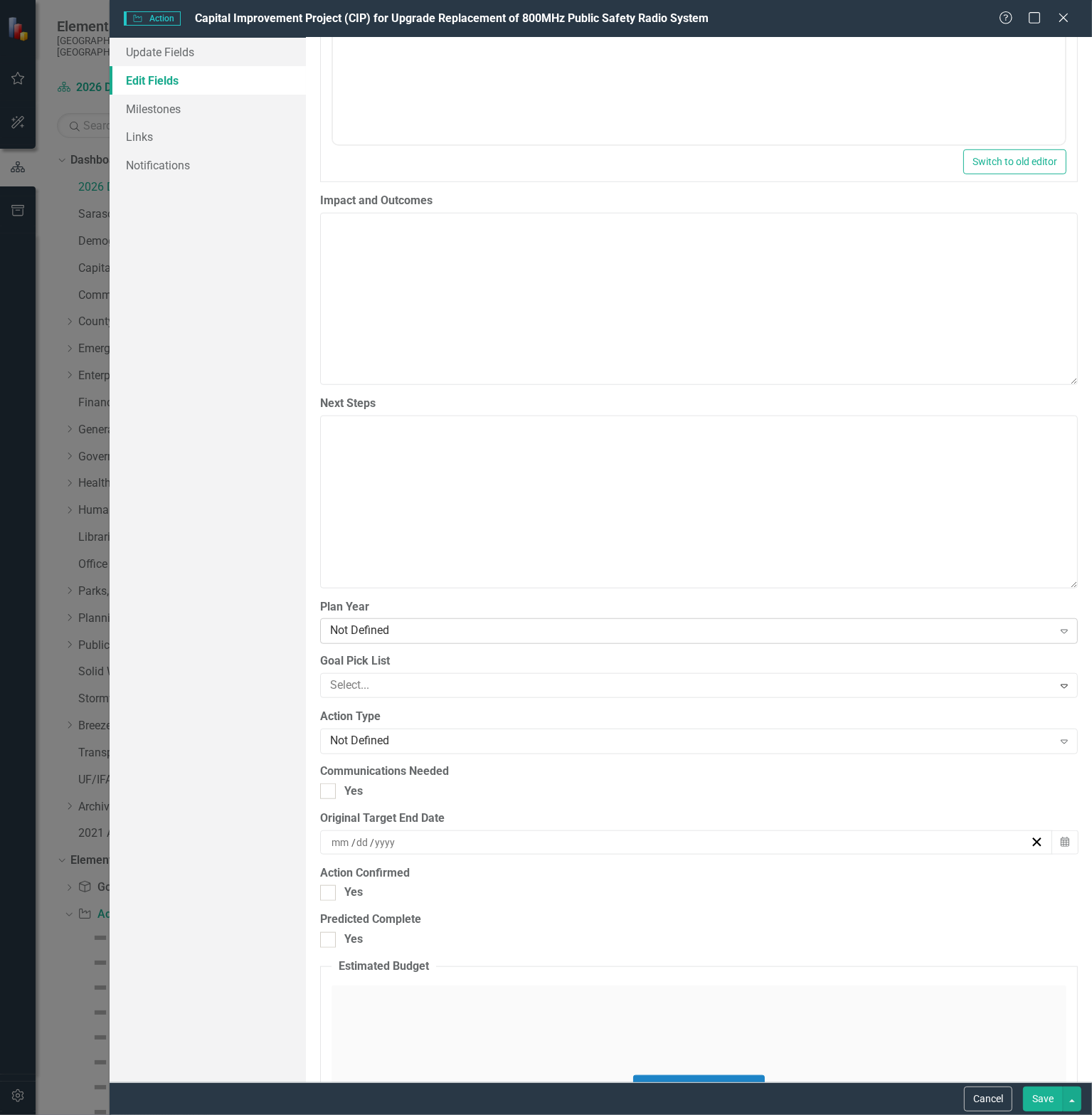
click at [425, 624] on div "Not Defined" at bounding box center [692, 631] width 723 height 16
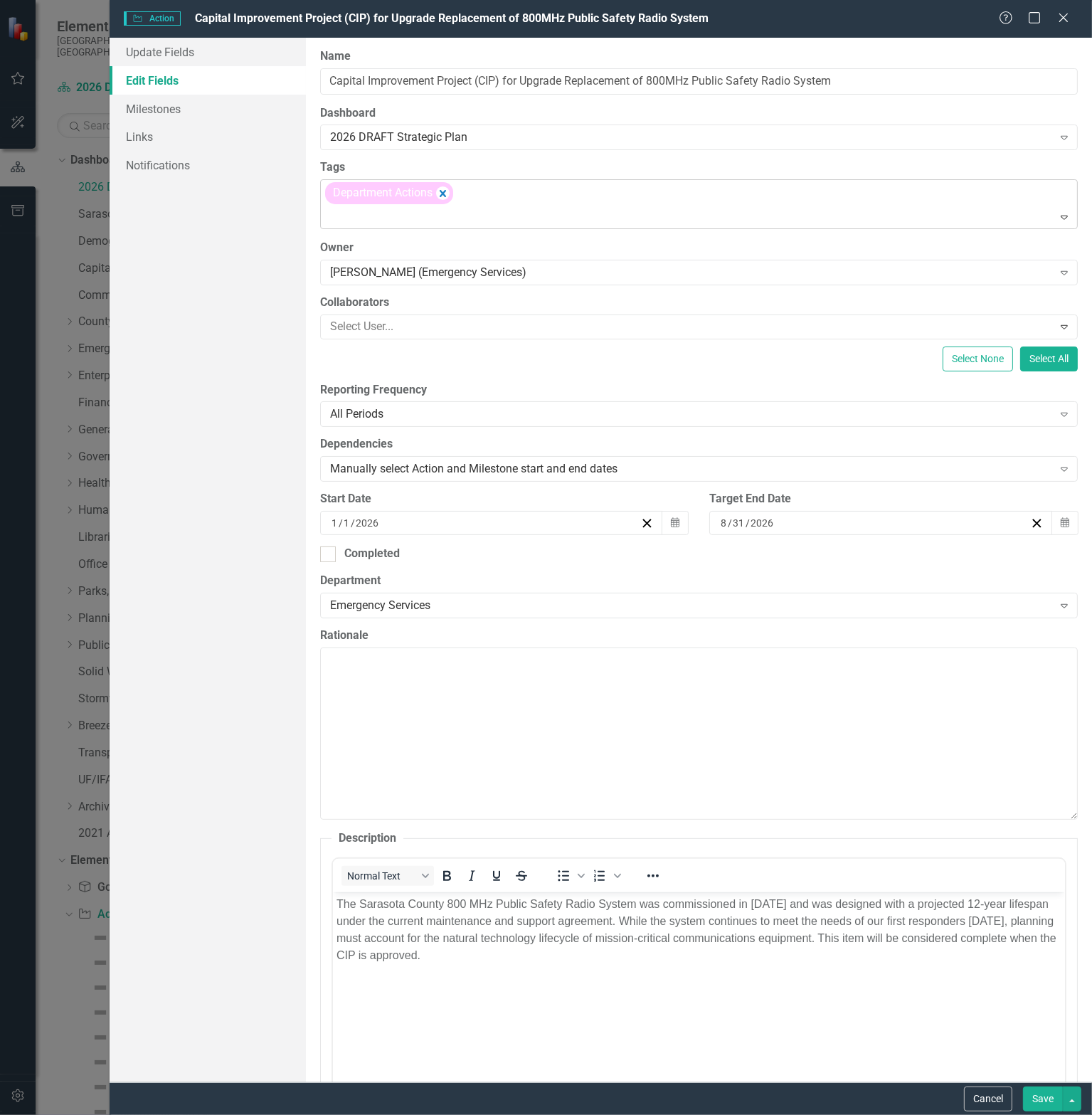
click at [449, 192] on icon "Remove [object Object]" at bounding box center [443, 193] width 14 height 18
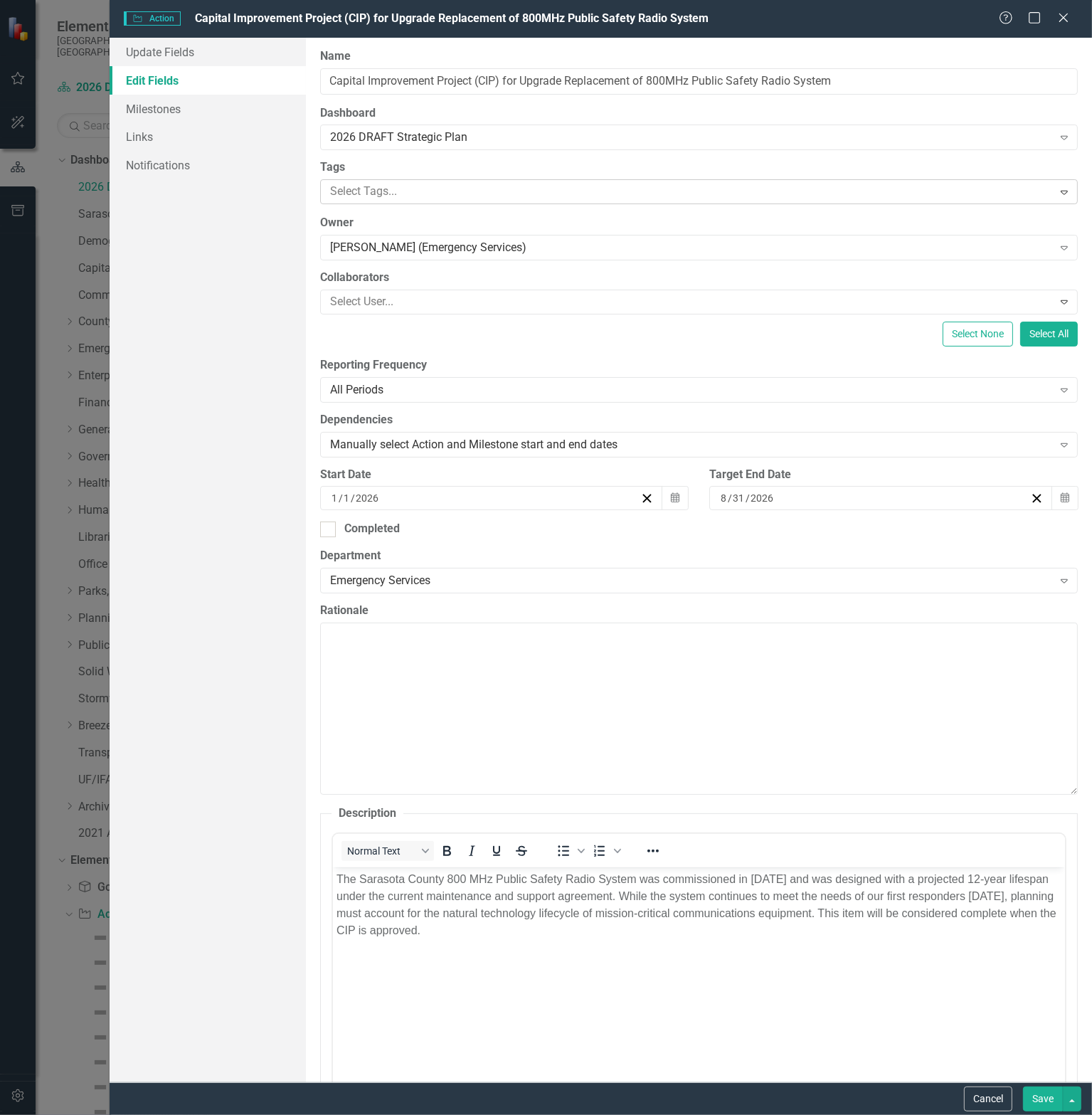
click at [1061, 192] on icon at bounding box center [1064, 193] width 7 height 4
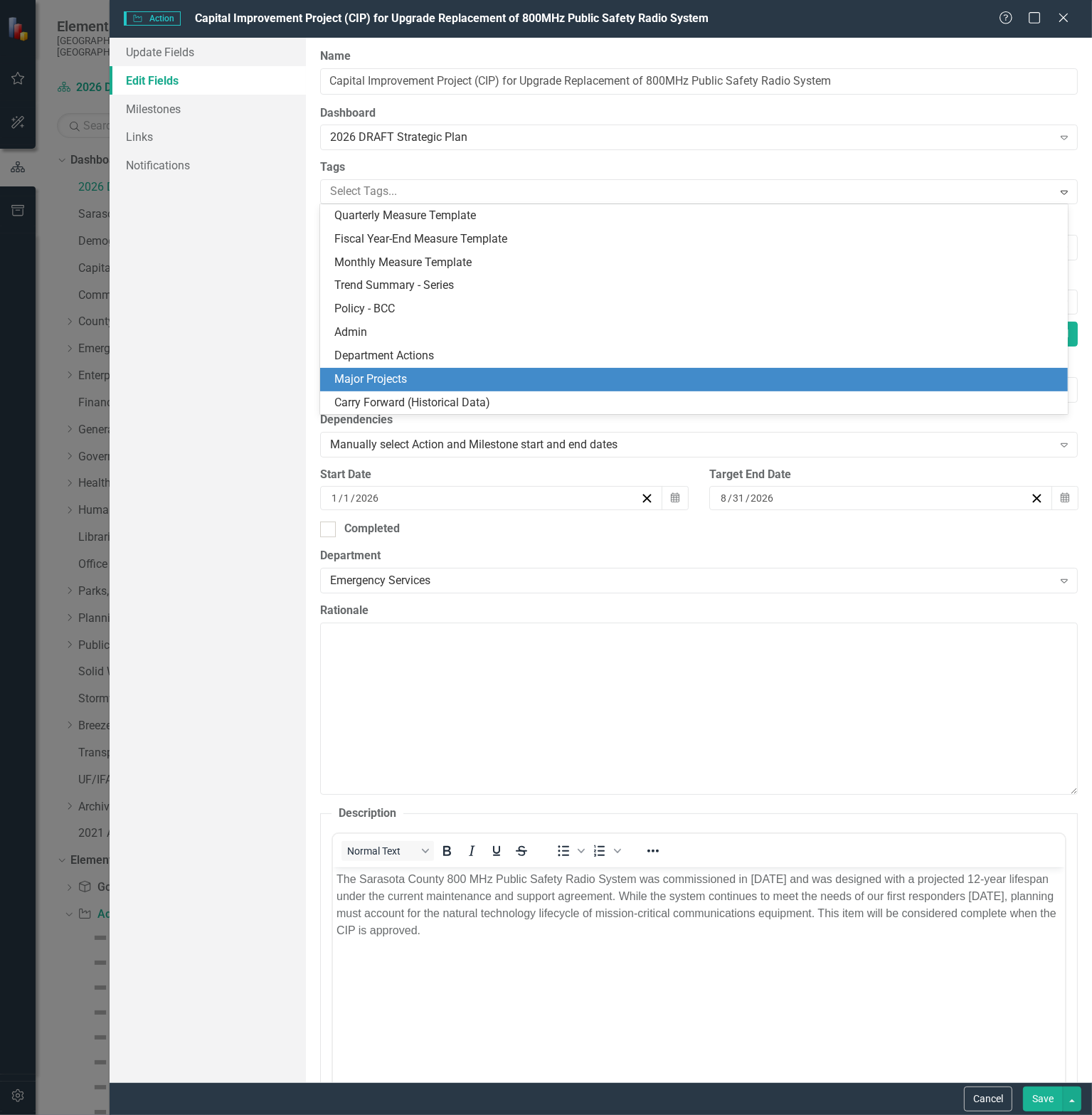
click at [414, 377] on div "Major Projects" at bounding box center [697, 379] width 725 height 16
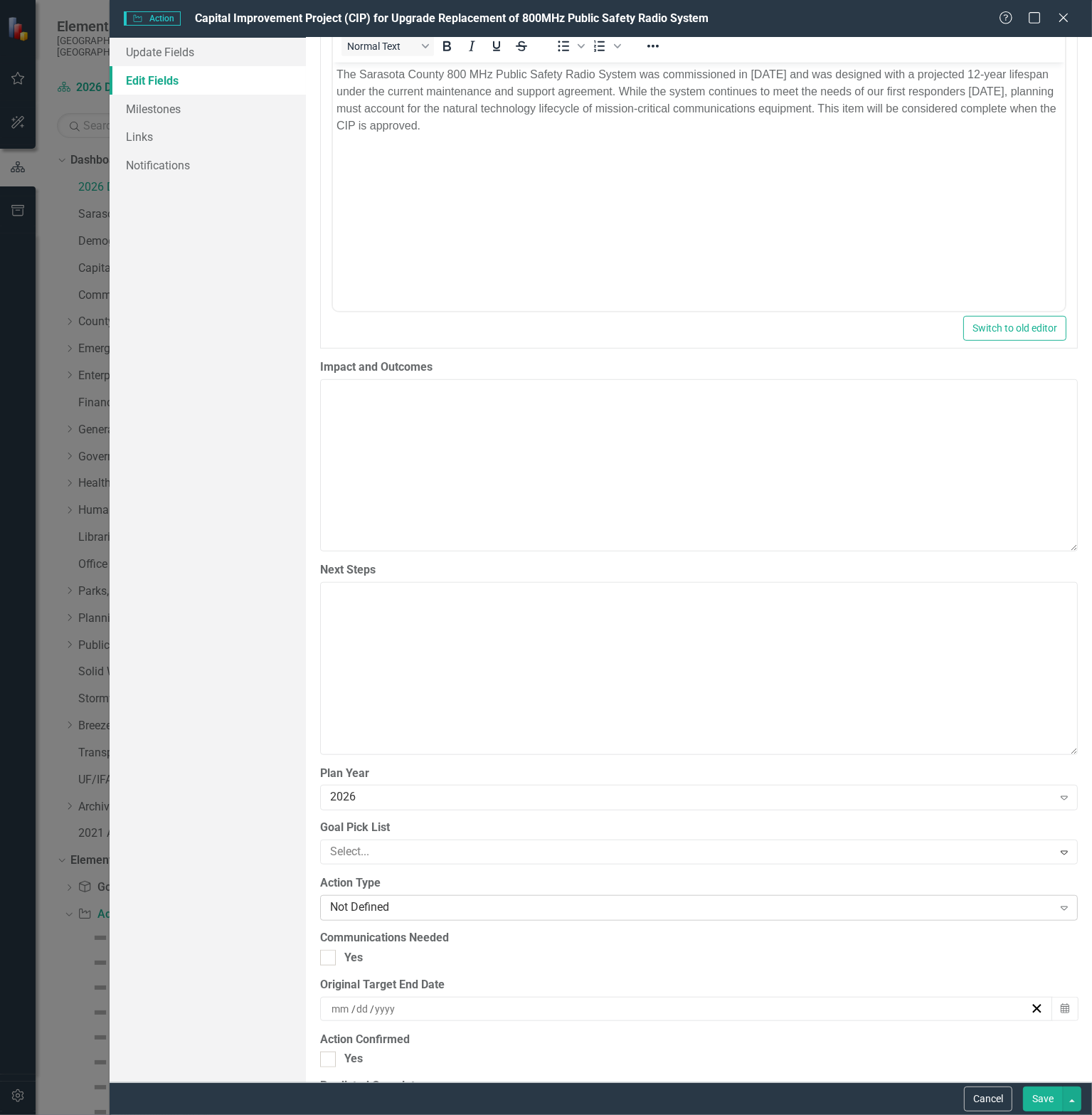
scroll to position [996, 0]
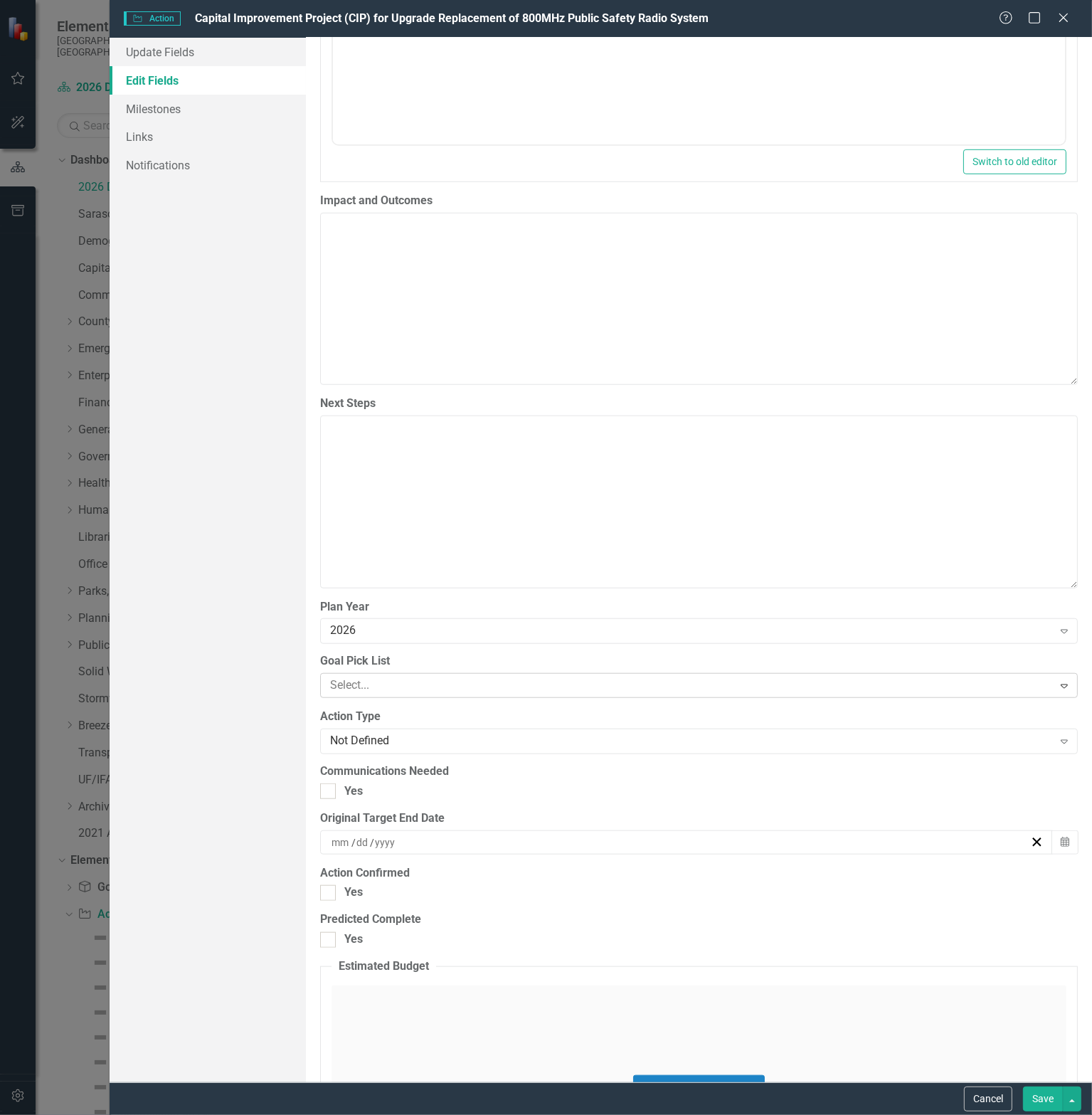
click at [409, 676] on div at bounding box center [688, 686] width 729 height 20
click at [452, 697] on div "ClearPoint Can Do More! How ClearPoint Can Help Close Enterprise plans can auto…" at bounding box center [699, 559] width 787 height 1045
click at [364, 683] on div at bounding box center [688, 686] width 729 height 20
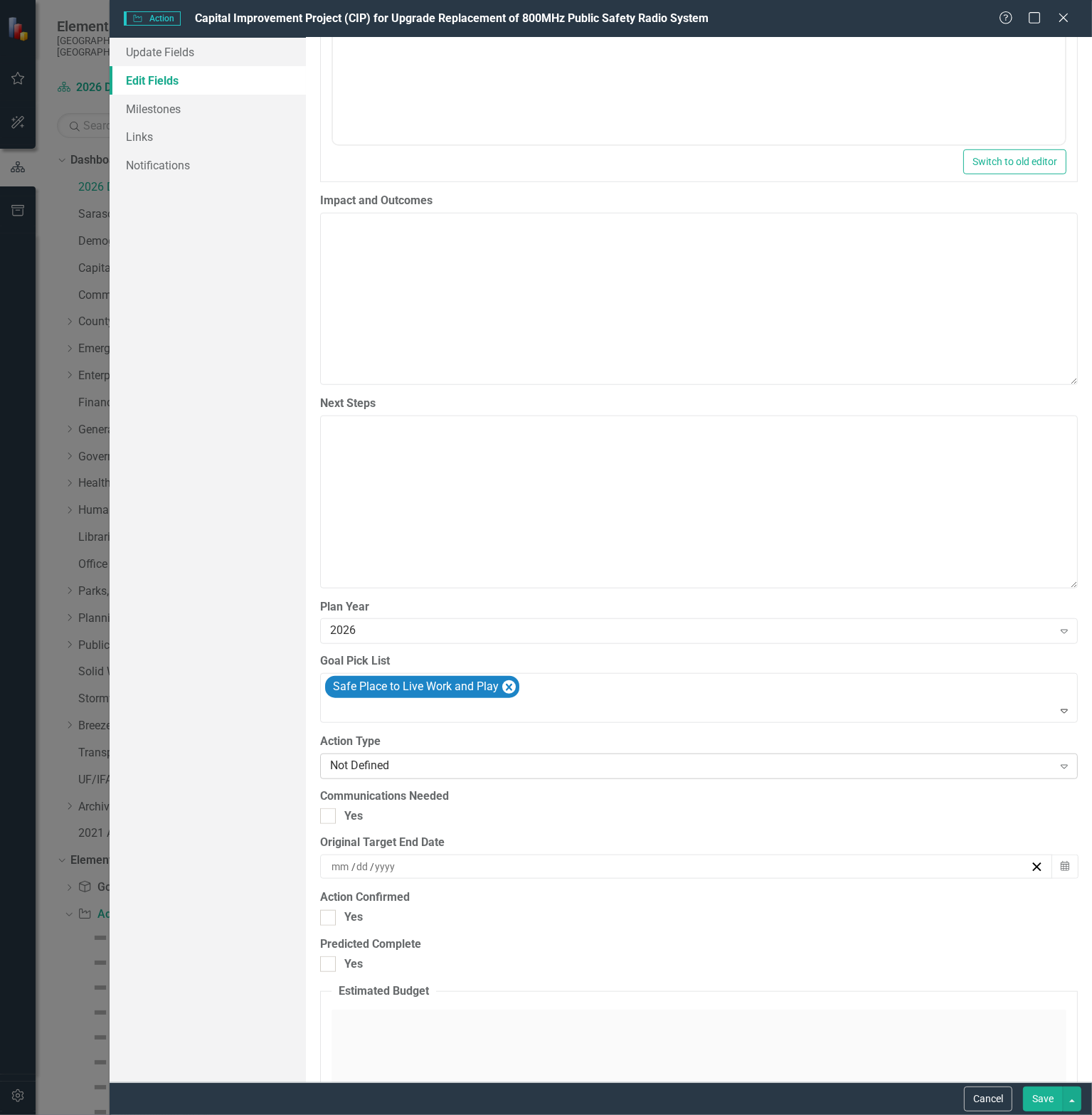
click at [395, 765] on div "Not Defined" at bounding box center [692, 765] width 723 height 16
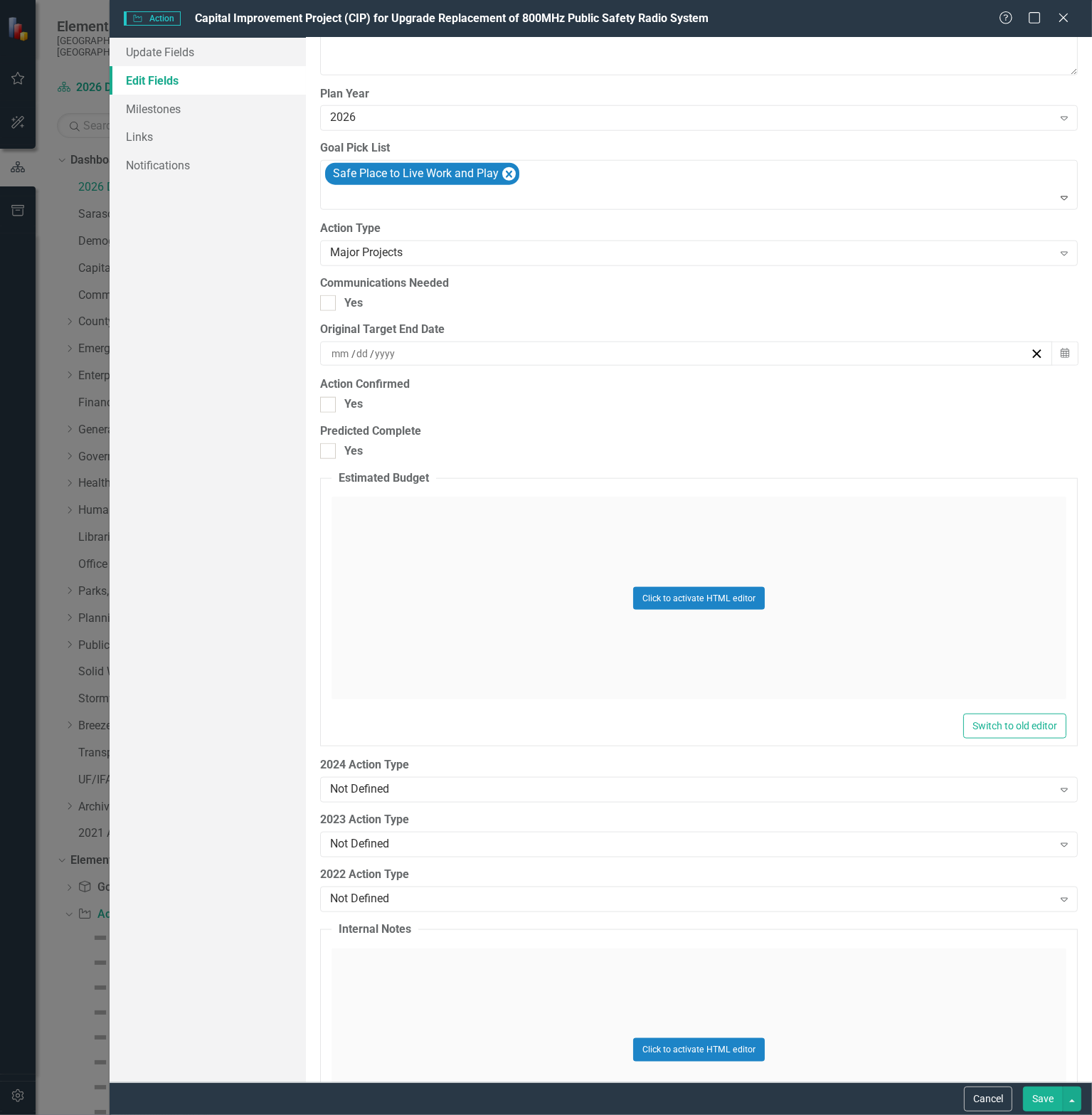
scroll to position [1642, 0]
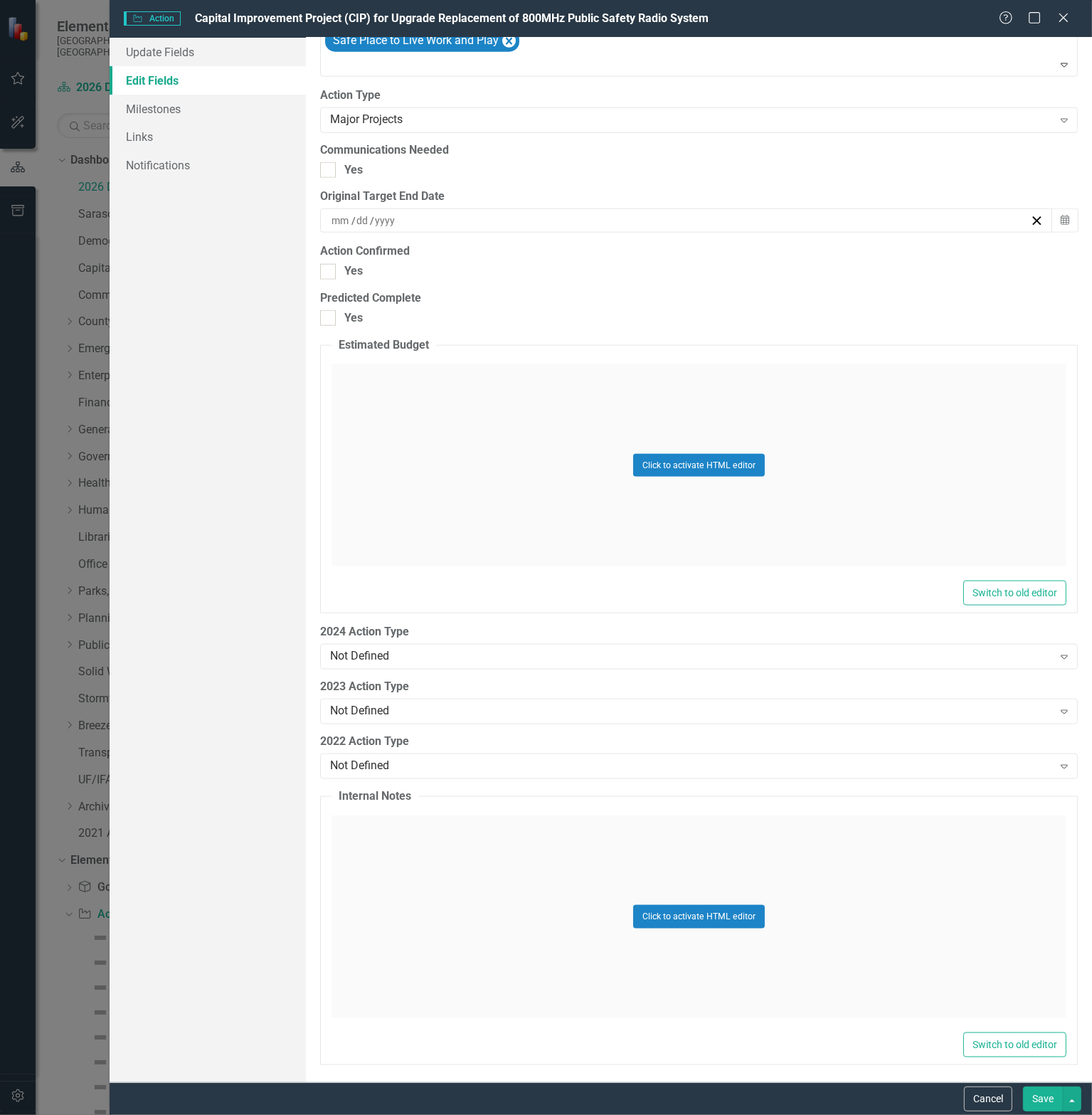
click at [1050, 1104] on button "Save" at bounding box center [1043, 1098] width 40 height 25
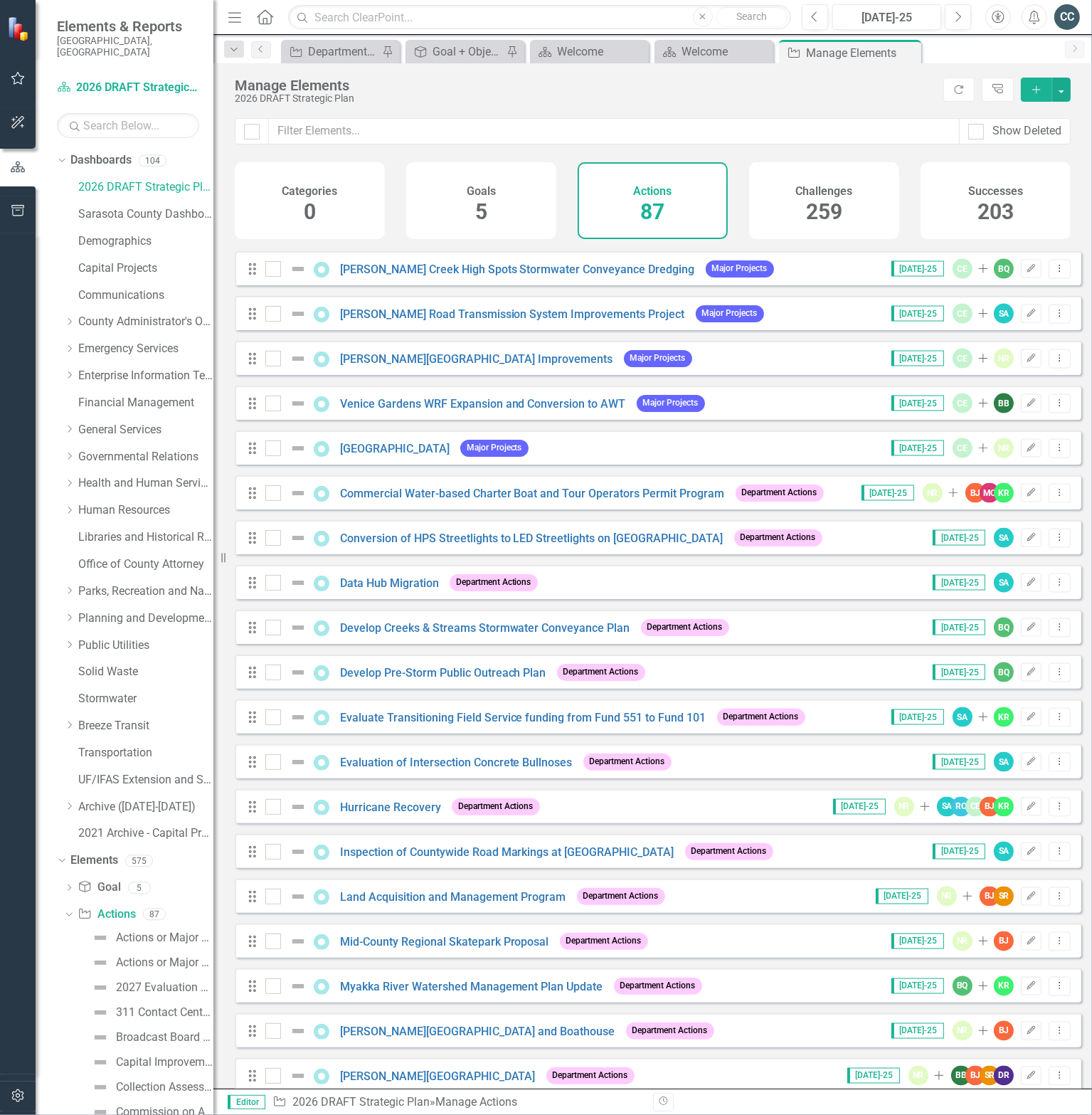
scroll to position [1826, 0]
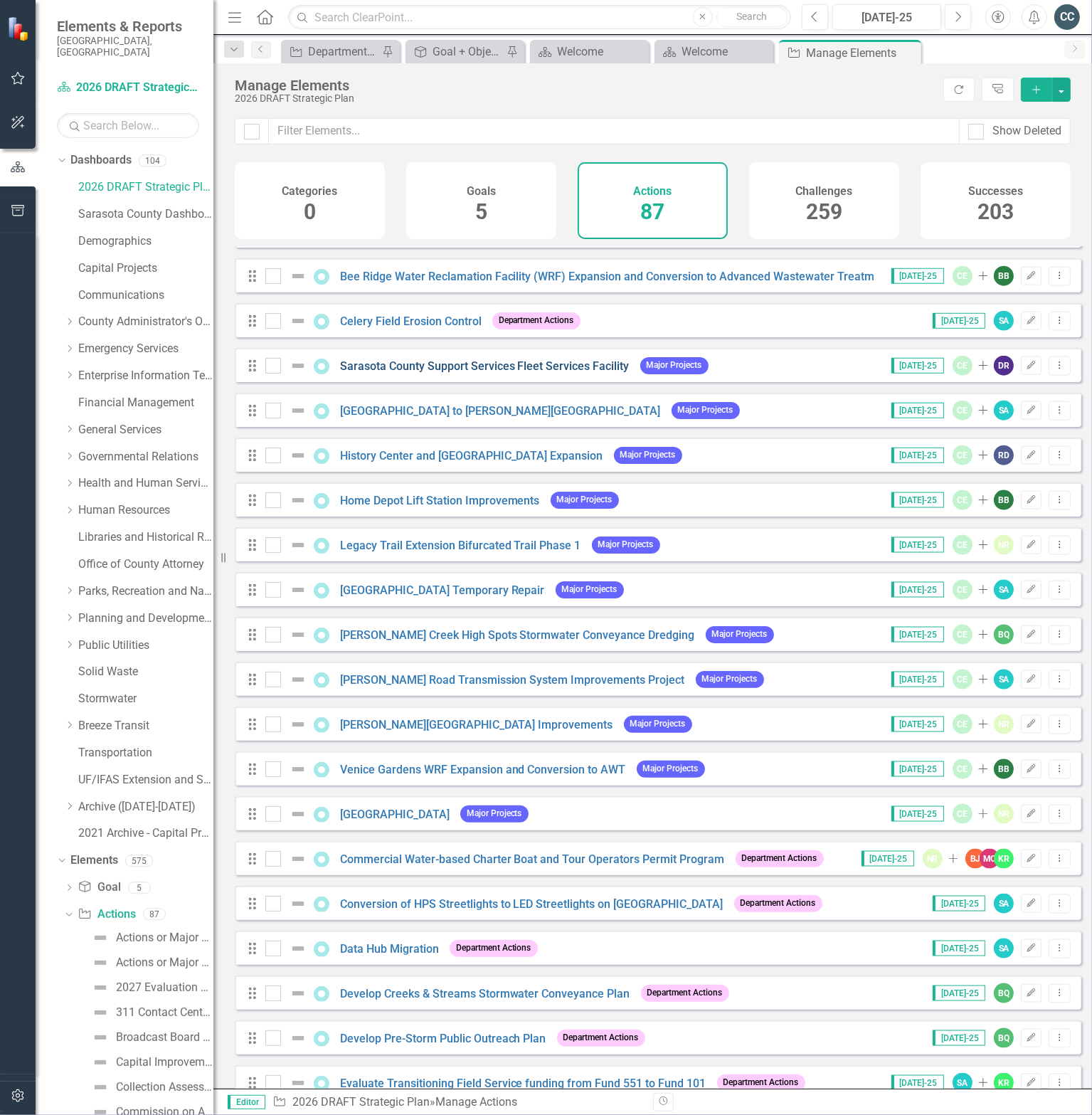
click at [476, 373] on link "Sarasota County Support Services Fleet Services Facility" at bounding box center [484, 366] width 289 height 14
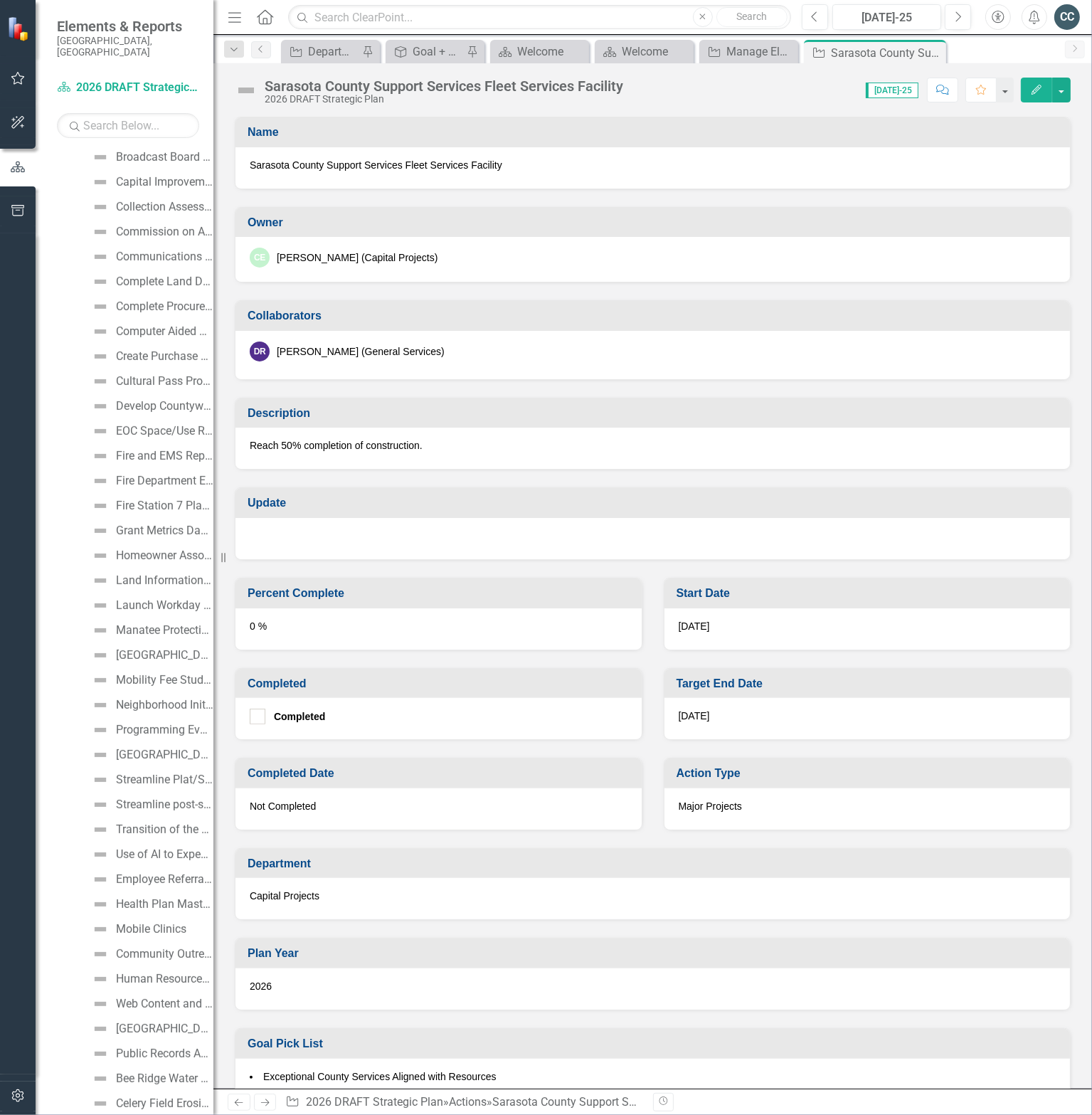
scroll to position [893, 0]
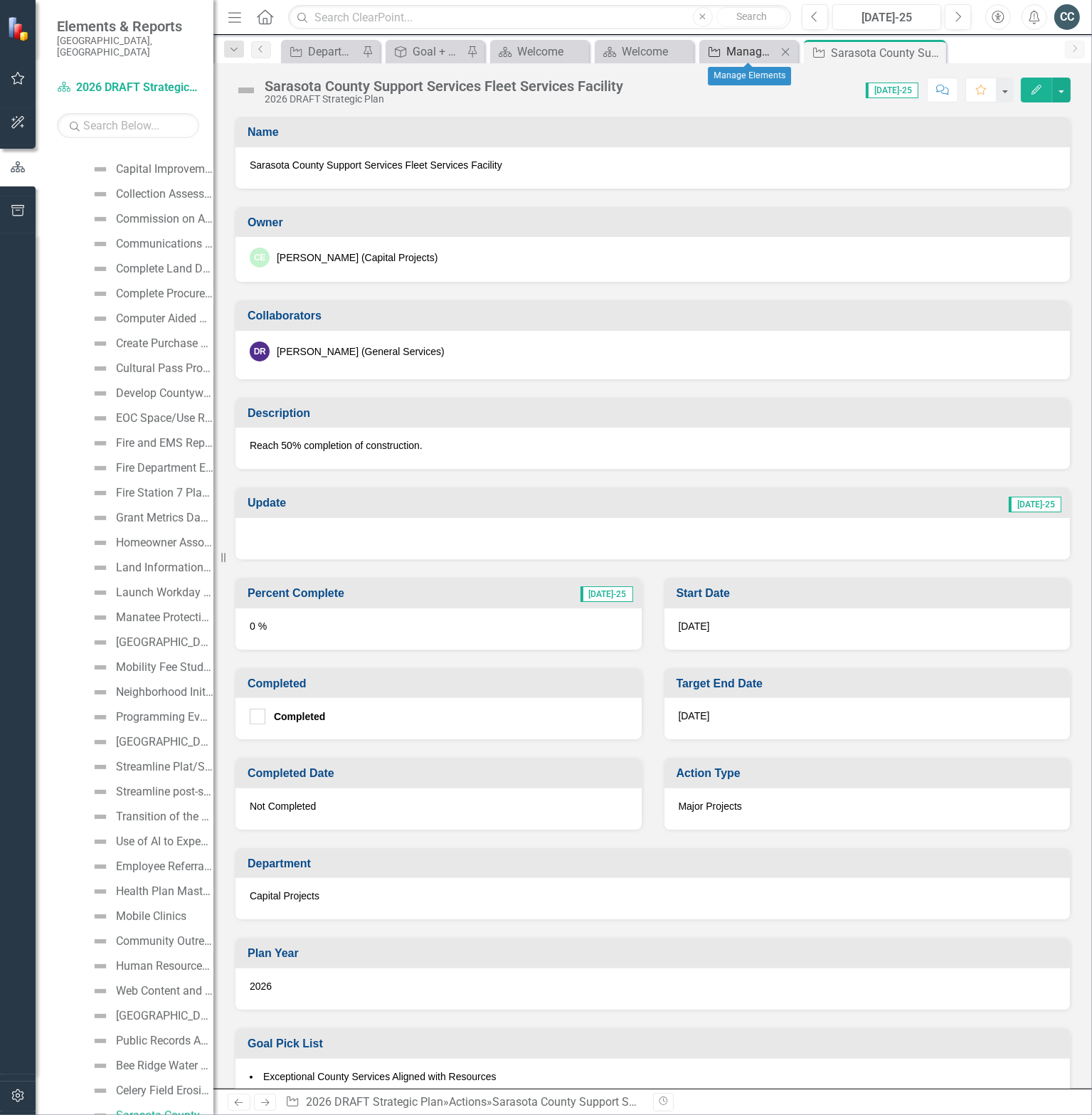
click at [763, 51] on div "Manage Elements" at bounding box center [752, 51] width 51 height 18
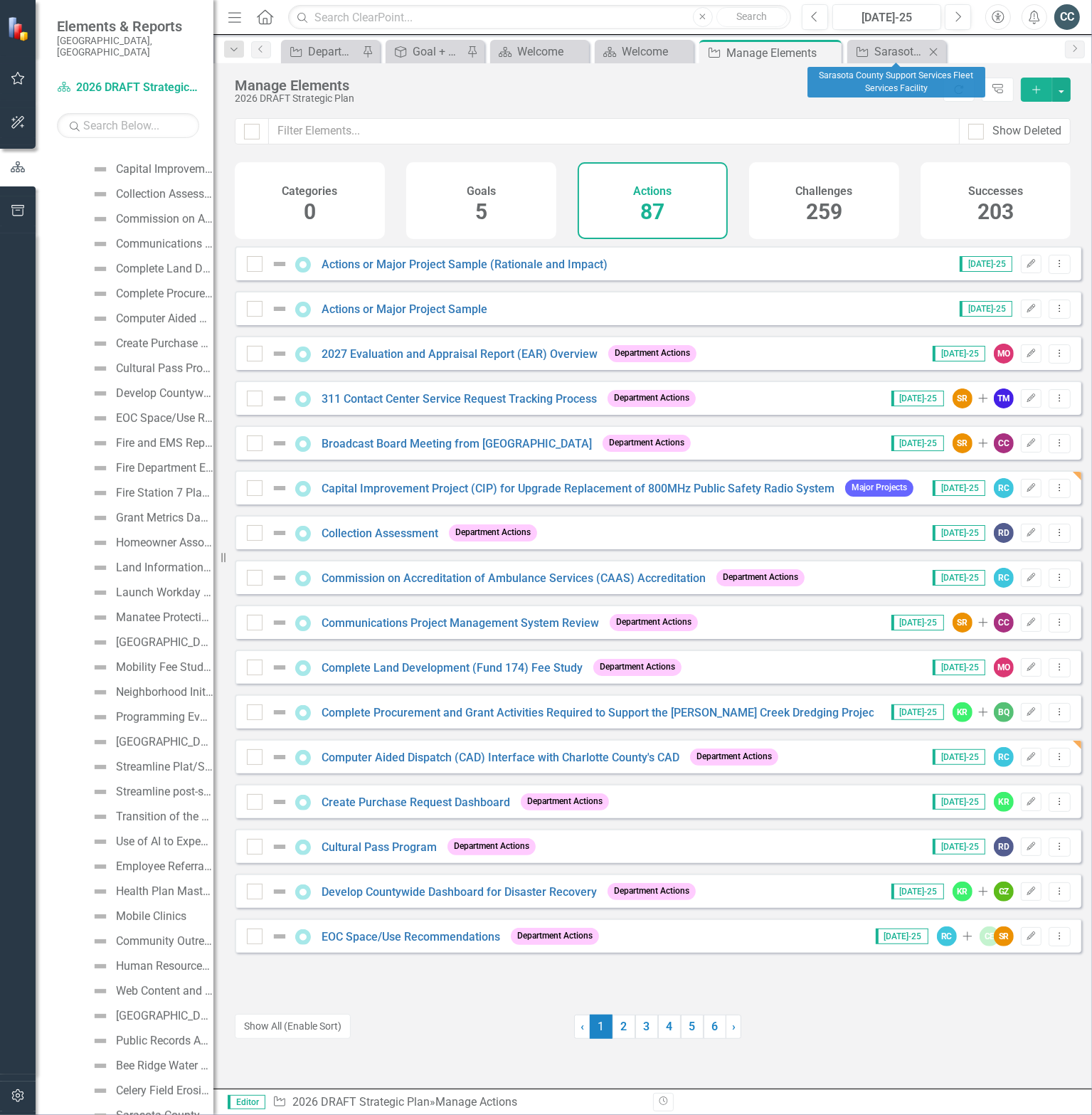
click at [936, 50] on icon at bounding box center [933, 51] width 8 height 8
click at [290, 1029] on button "Show All (Enable Sort)" at bounding box center [293, 1026] width 116 height 25
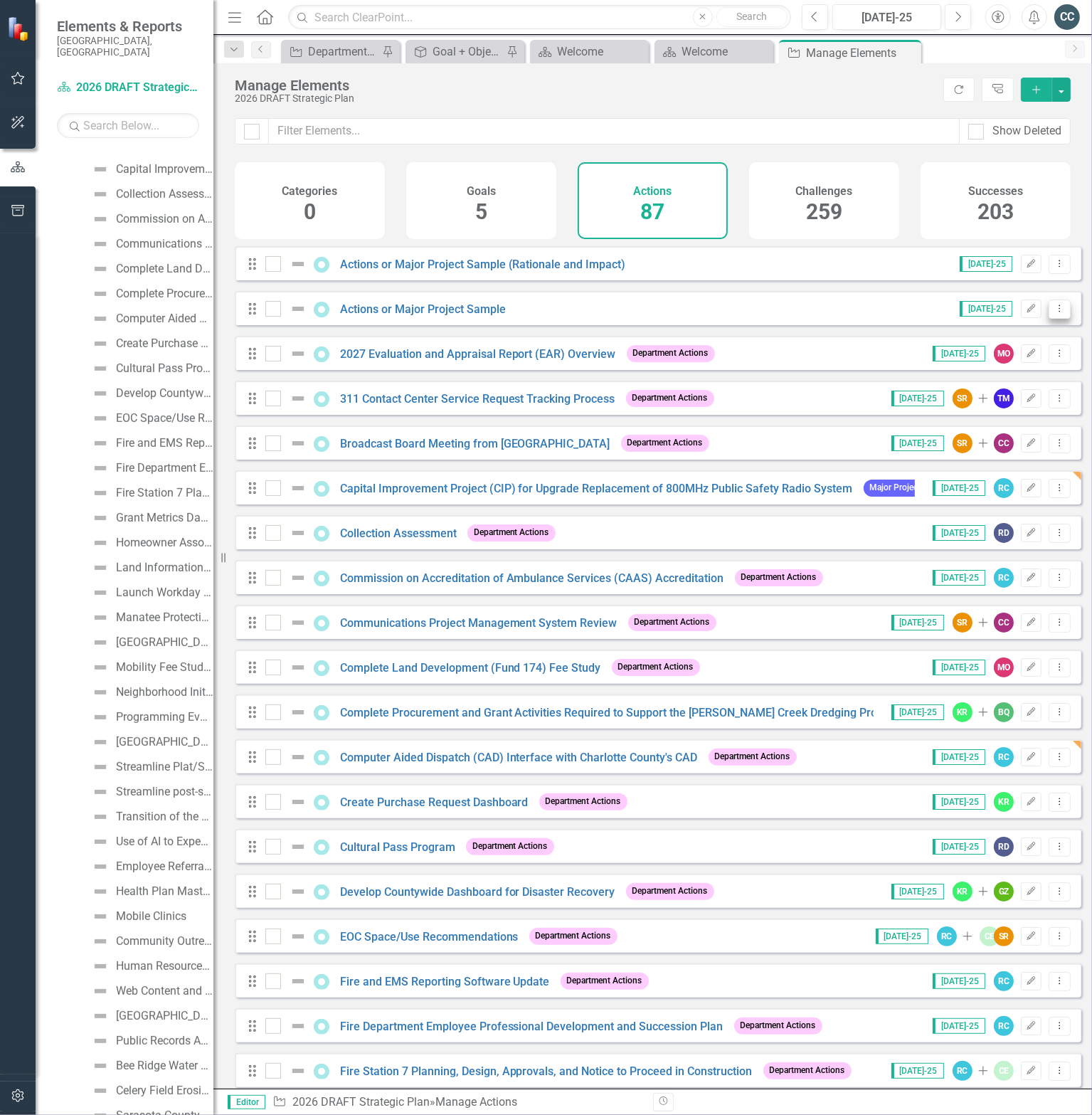
click at [1054, 313] on icon "Dropdown Menu" at bounding box center [1060, 308] width 12 height 9
click at [990, 391] on link "Copy Duplicate Action" at bounding box center [1002, 395] width 117 height 26
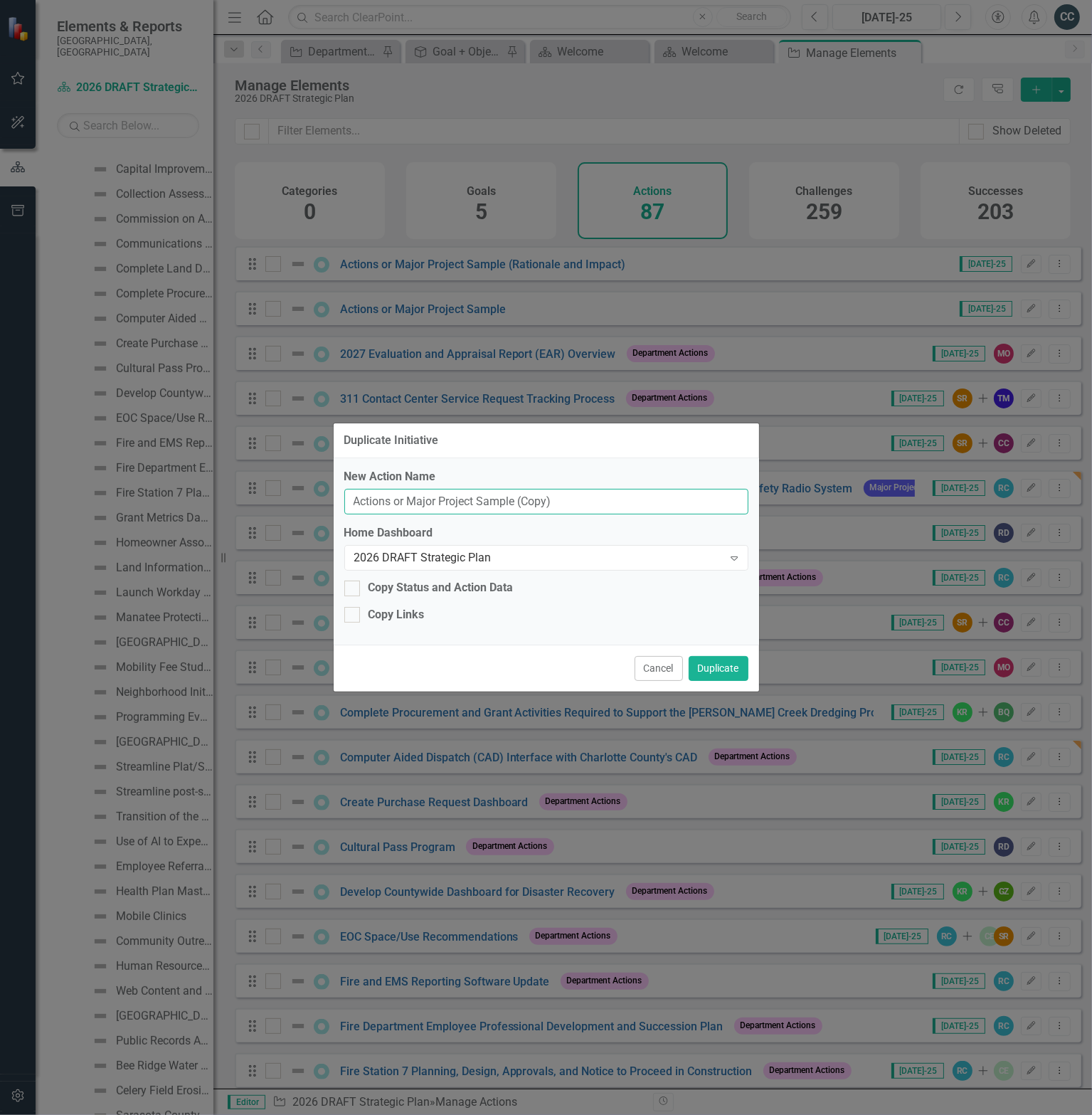
click at [513, 499] on input "Actions or Major Project Sample (Copy)" at bounding box center [546, 501] width 404 height 26
paste input "Mobile Integrated Healthcare (MIH) Stroke Pilot Project"
type input "Mobile Integrated Healthcare (MIH) Stroke Pilot Project"
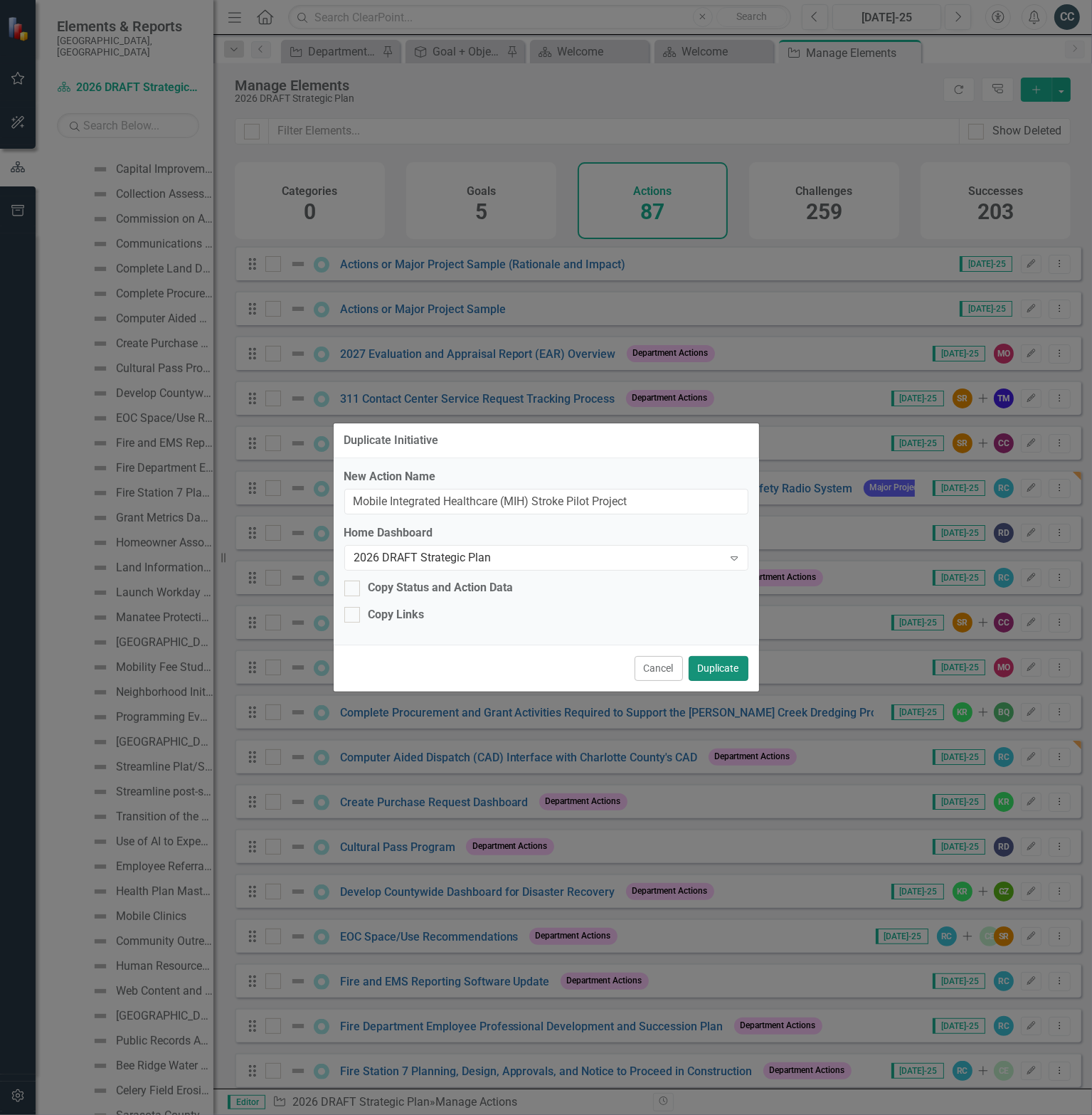
click at [725, 670] on button "Duplicate" at bounding box center [719, 668] width 59 height 25
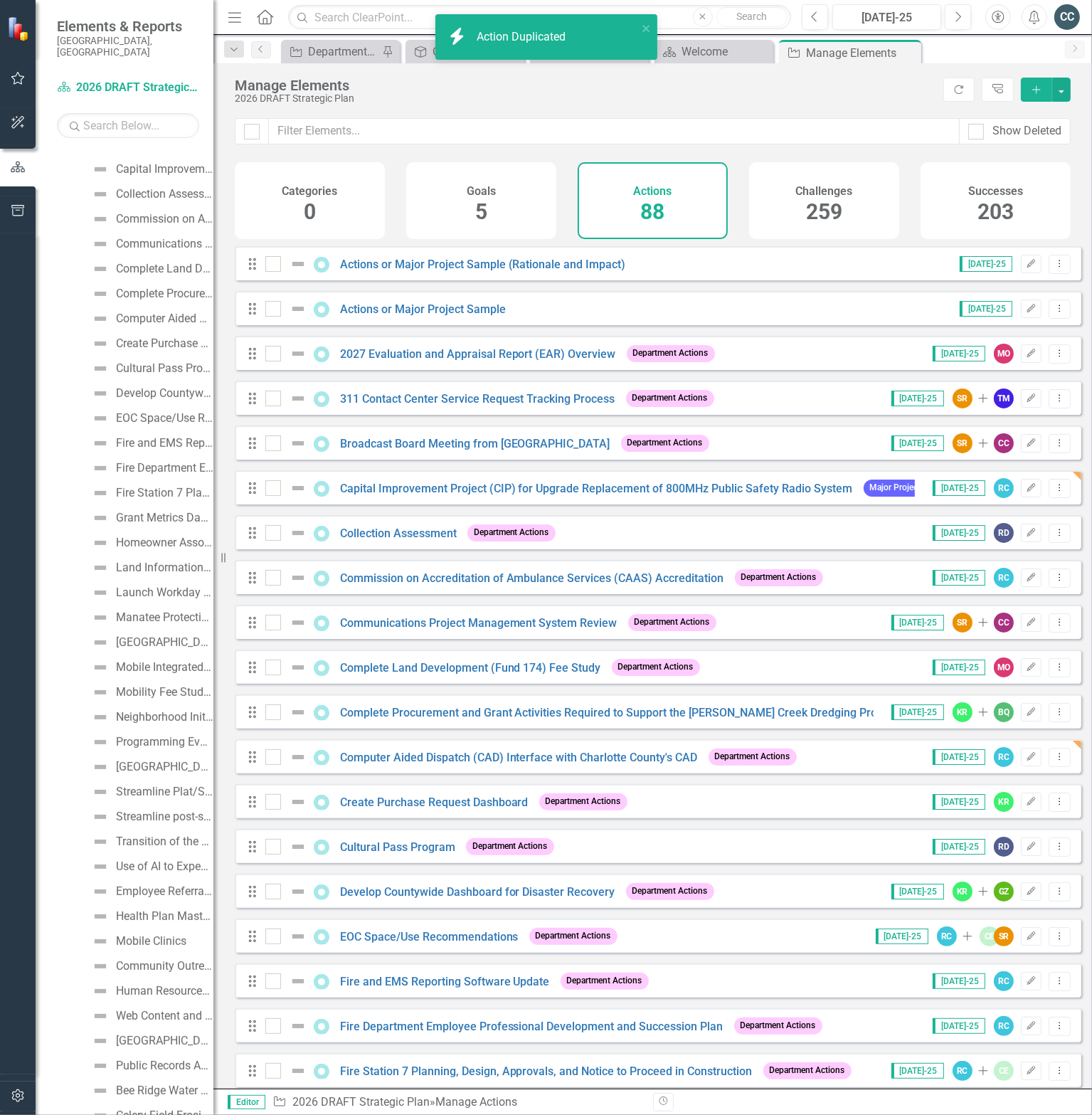
scroll to position [332, 0]
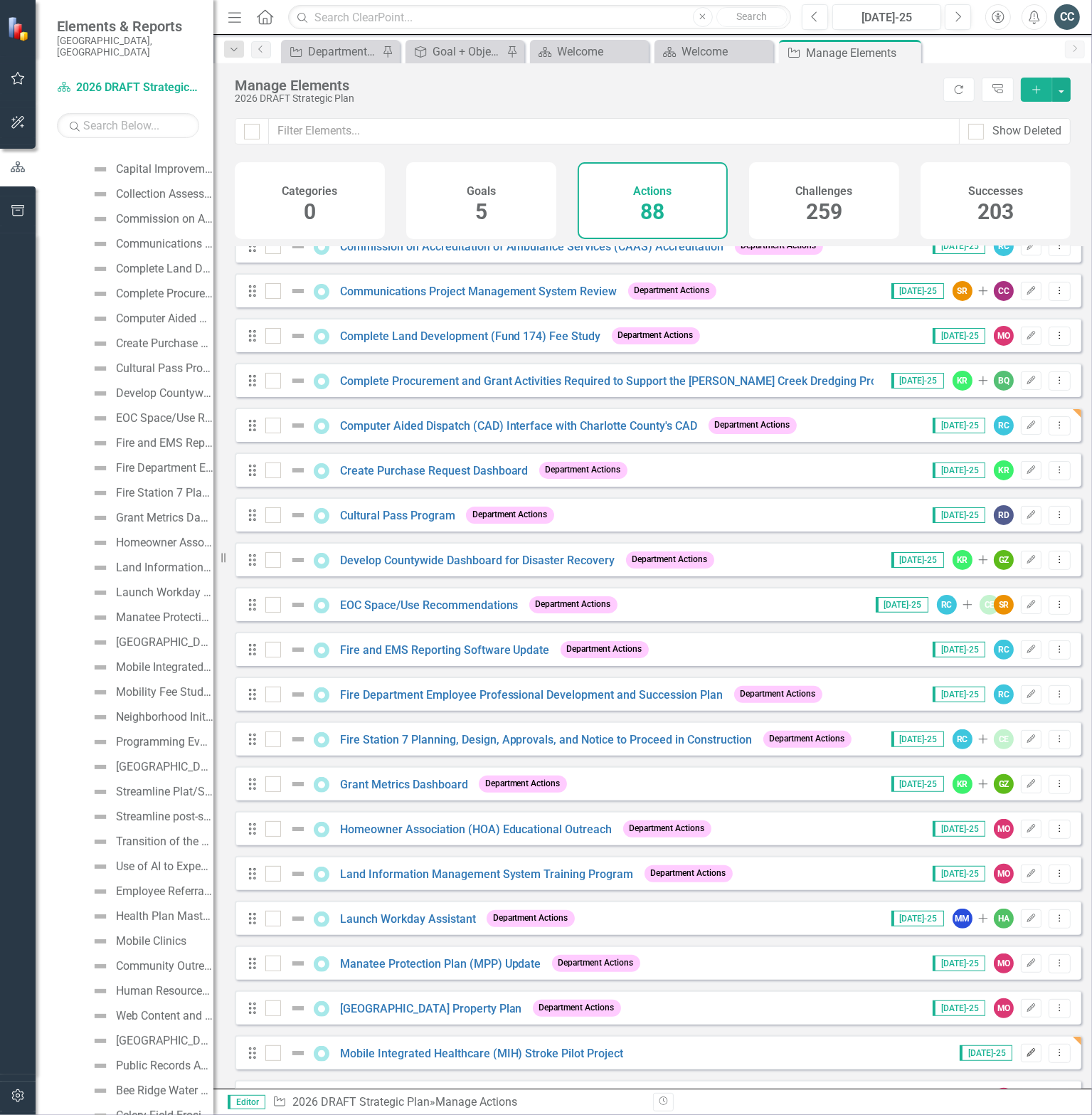
click at [1028, 1056] on icon "button" at bounding box center [1032, 1052] width 8 height 8
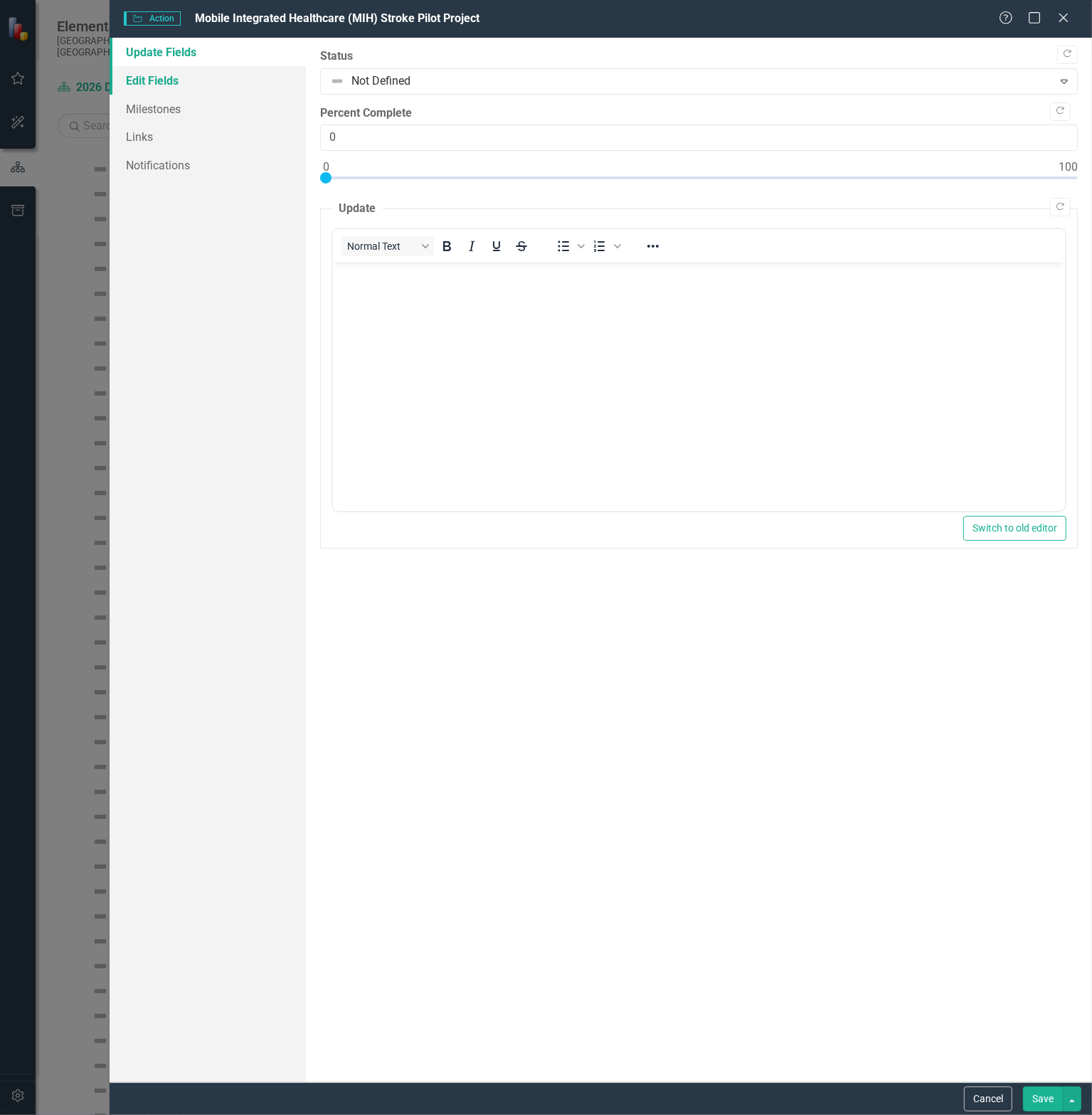
click at [163, 76] on link "Edit Fields" at bounding box center [207, 81] width 196 height 29
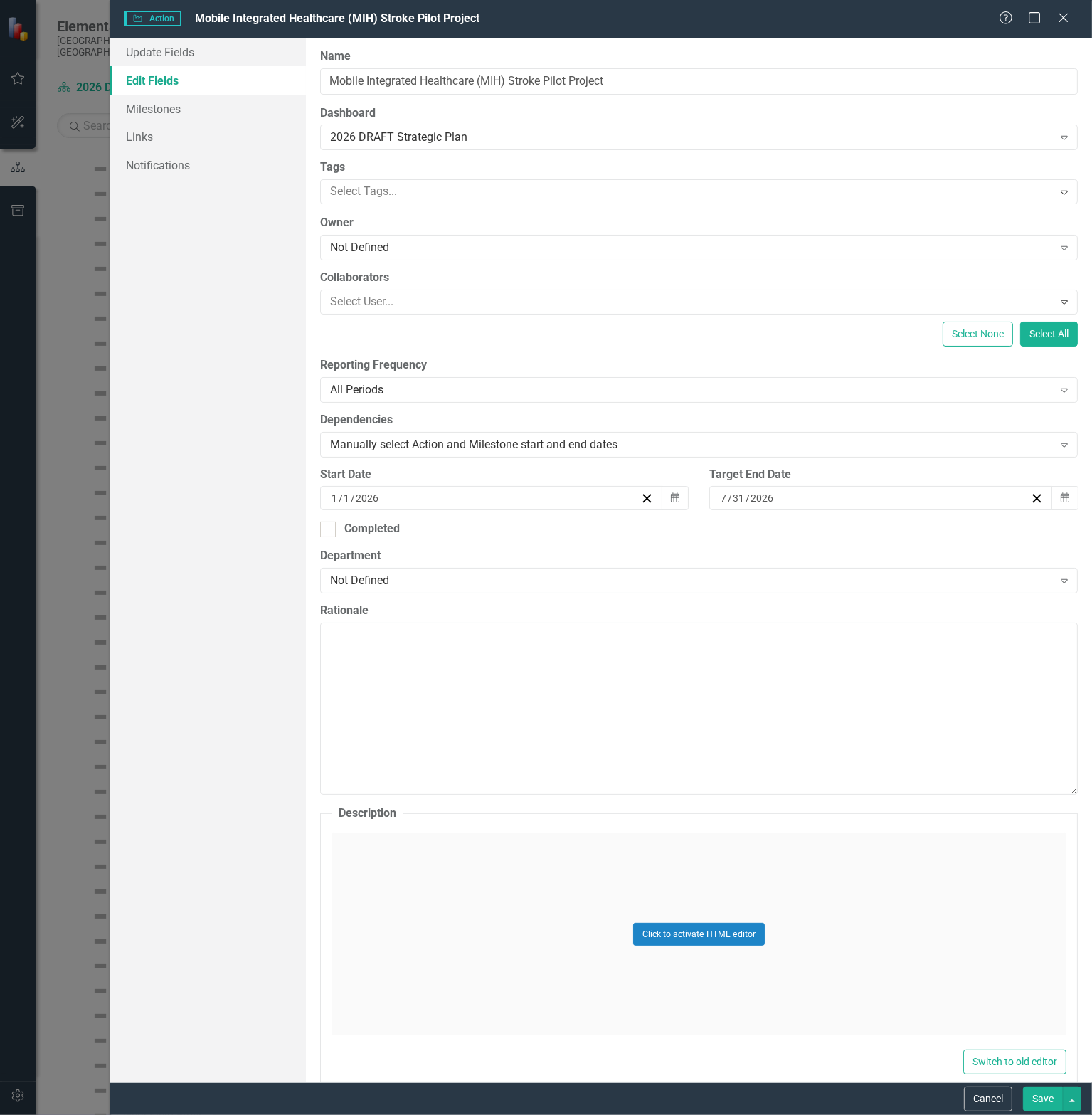
scroll to position [0, 0]
drag, startPoint x: 413, startPoint y: 205, endPoint x: 417, endPoint y: 199, distance: 7.2
click at [413, 205] on div "ClearPoint Can Do More! How ClearPoint Can Help Close Enterprise plans can auto…" at bounding box center [699, 559] width 787 height 1045
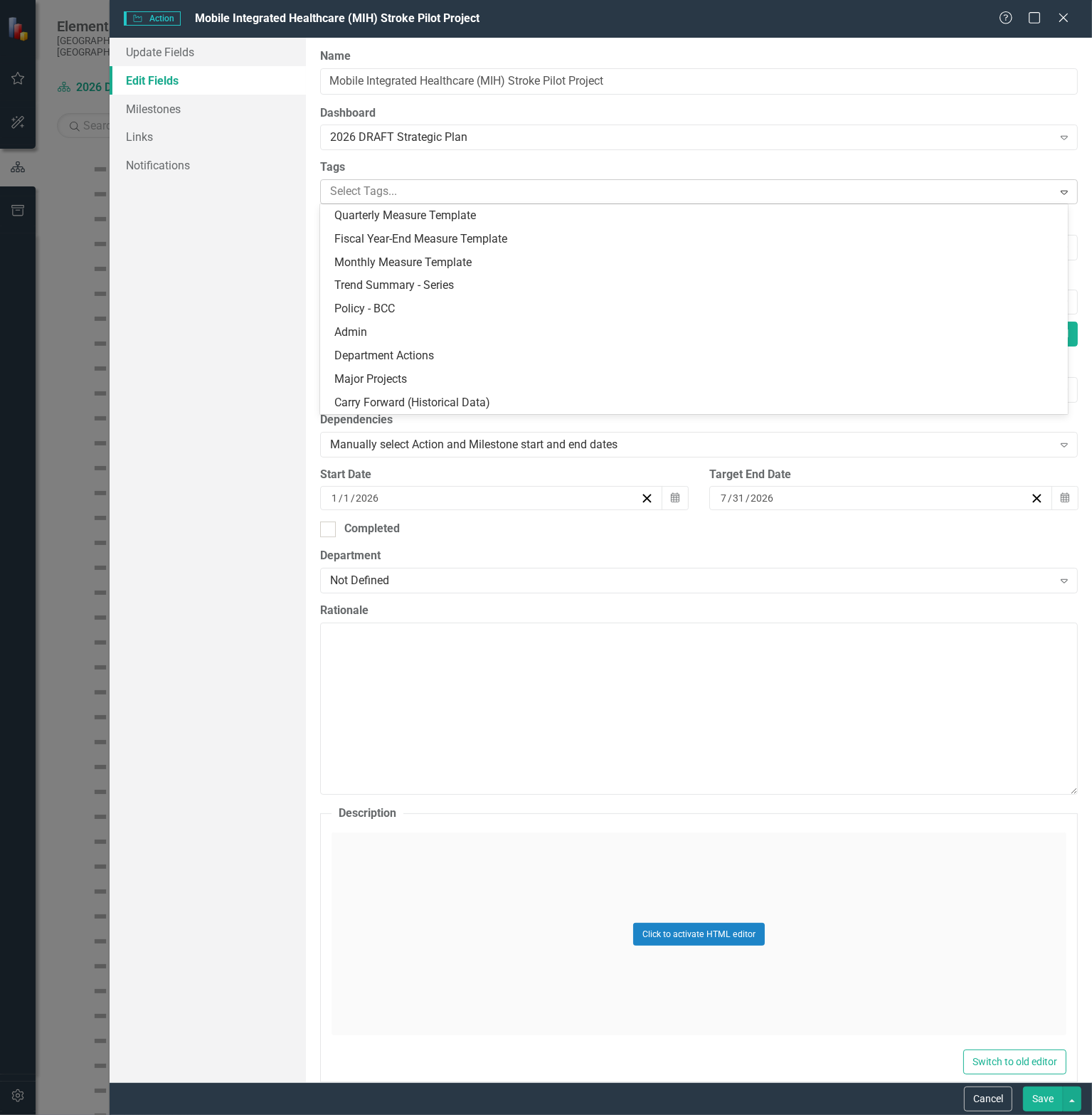
click at [418, 196] on div at bounding box center [688, 192] width 729 height 20
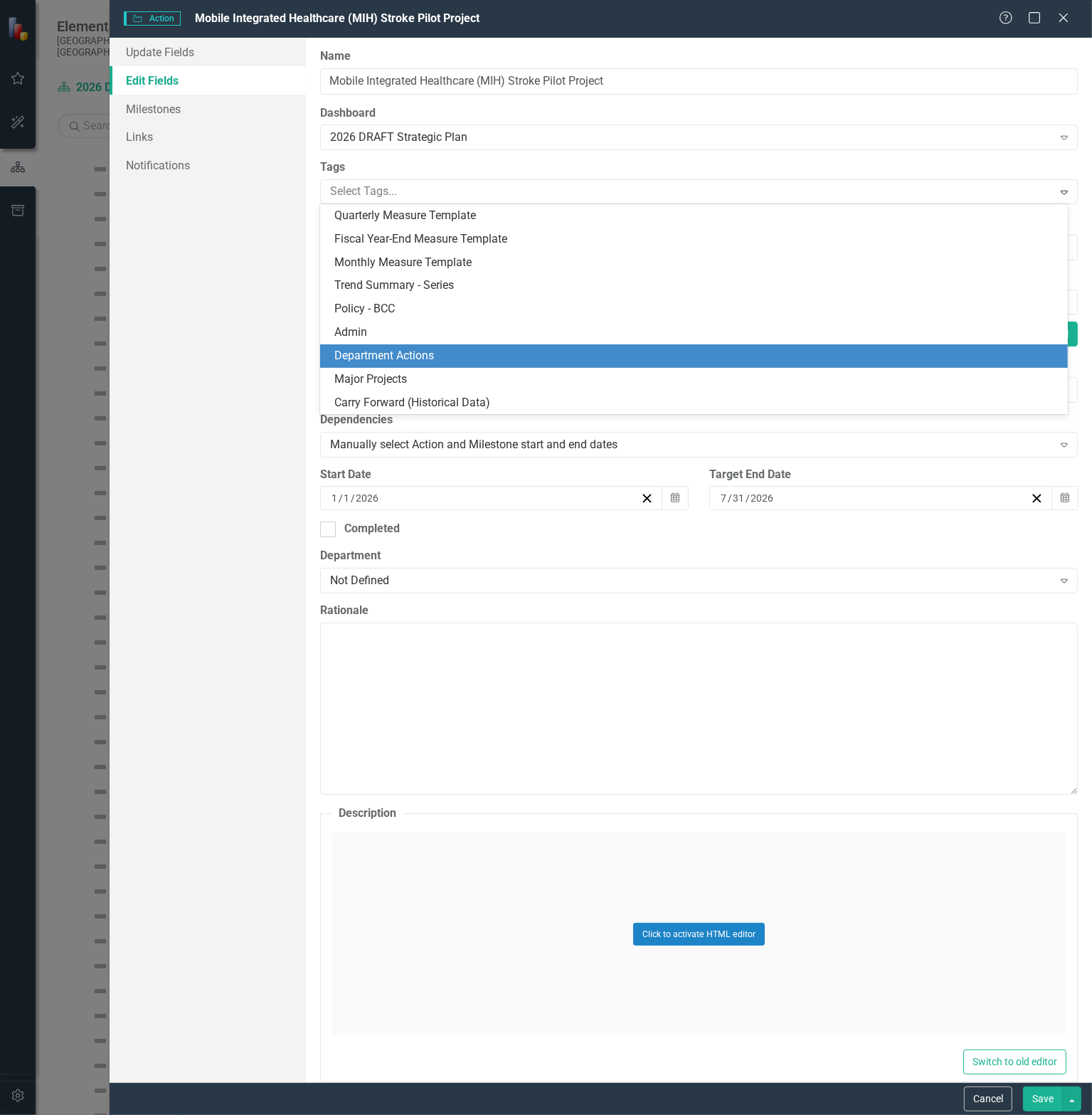
click at [407, 356] on span "Department Actions" at bounding box center [384, 356] width 99 height 14
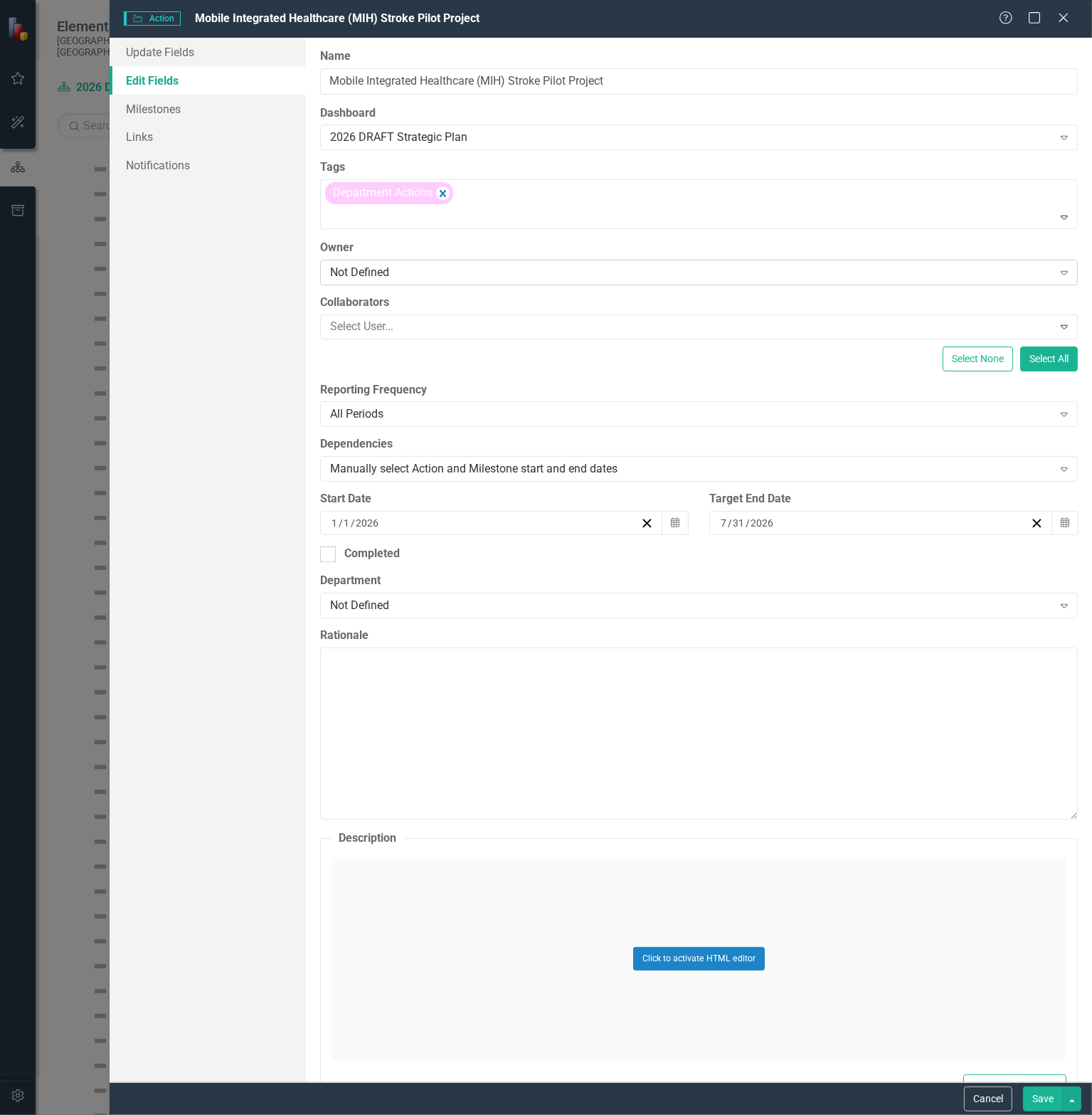
click at [399, 272] on div "Not Defined" at bounding box center [692, 272] width 723 height 16
type input "rich"
click at [232, 1114] on span "[PERSON_NAME] (Emergency Services)" at bounding box center [123, 1126] width 218 height 14
click at [1061, 519] on icon "Calendar" at bounding box center [1065, 523] width 8 height 10
click at [773, 557] on button "‹" at bounding box center [758, 551] width 31 height 31
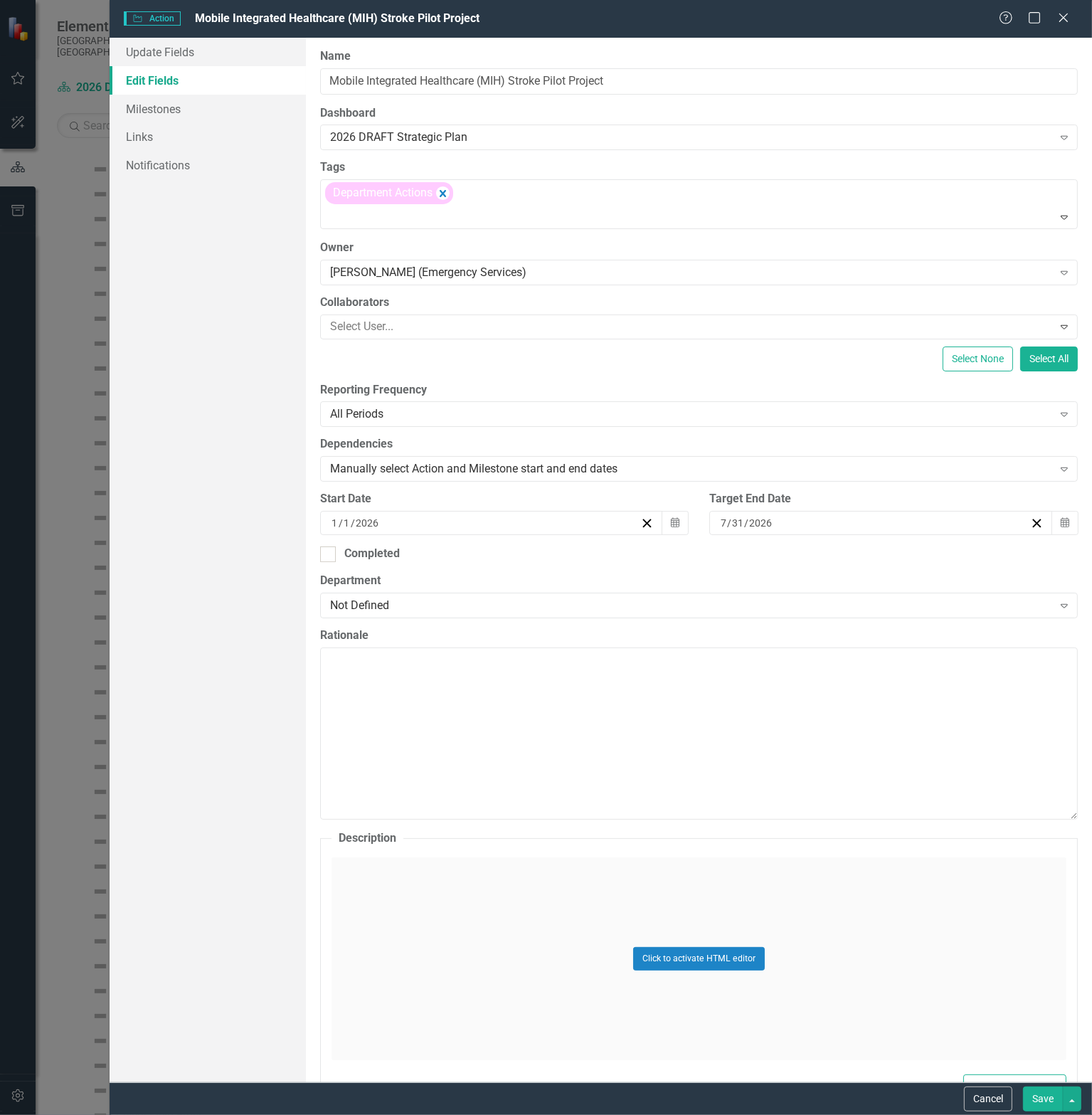
click at [773, 557] on button "‹" at bounding box center [758, 551] width 31 height 31
click at [767, 602] on abbr "2" at bounding box center [764, 597] width 6 height 11
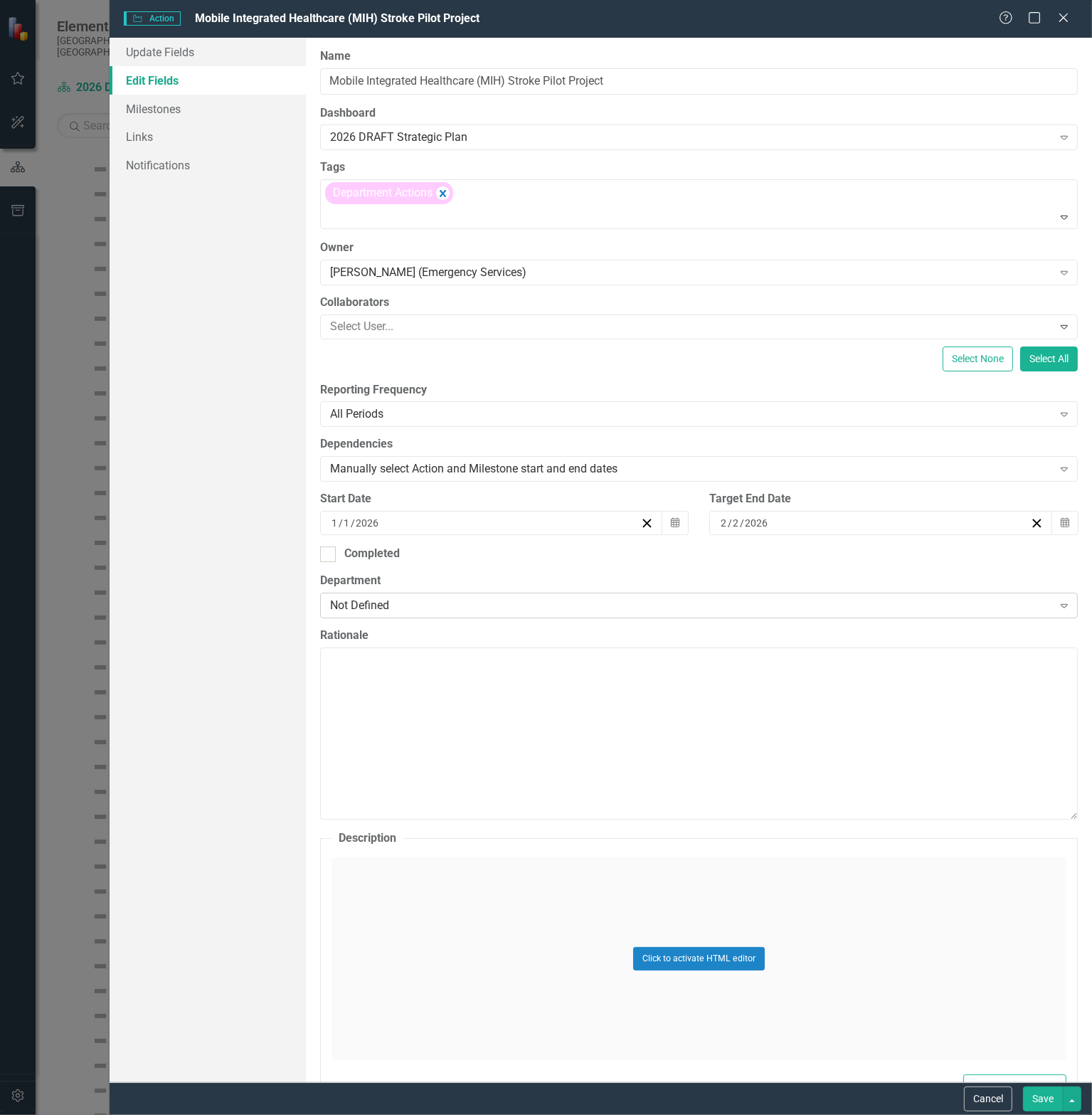
click at [428, 606] on div "Not Defined" at bounding box center [692, 605] width 723 height 16
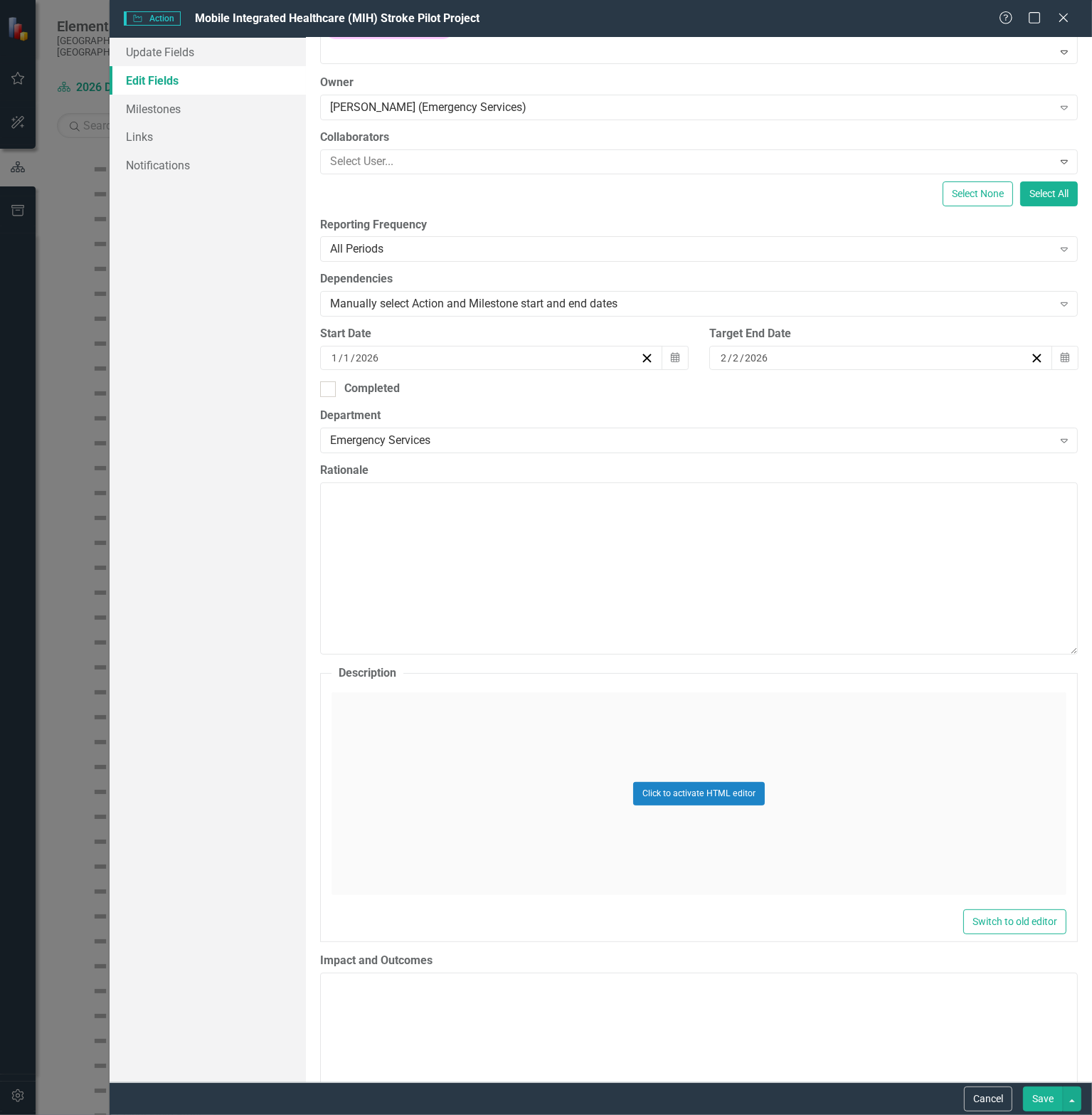
scroll to position [165, 0]
click at [473, 761] on div "Click to activate HTML editor" at bounding box center [699, 793] width 735 height 203
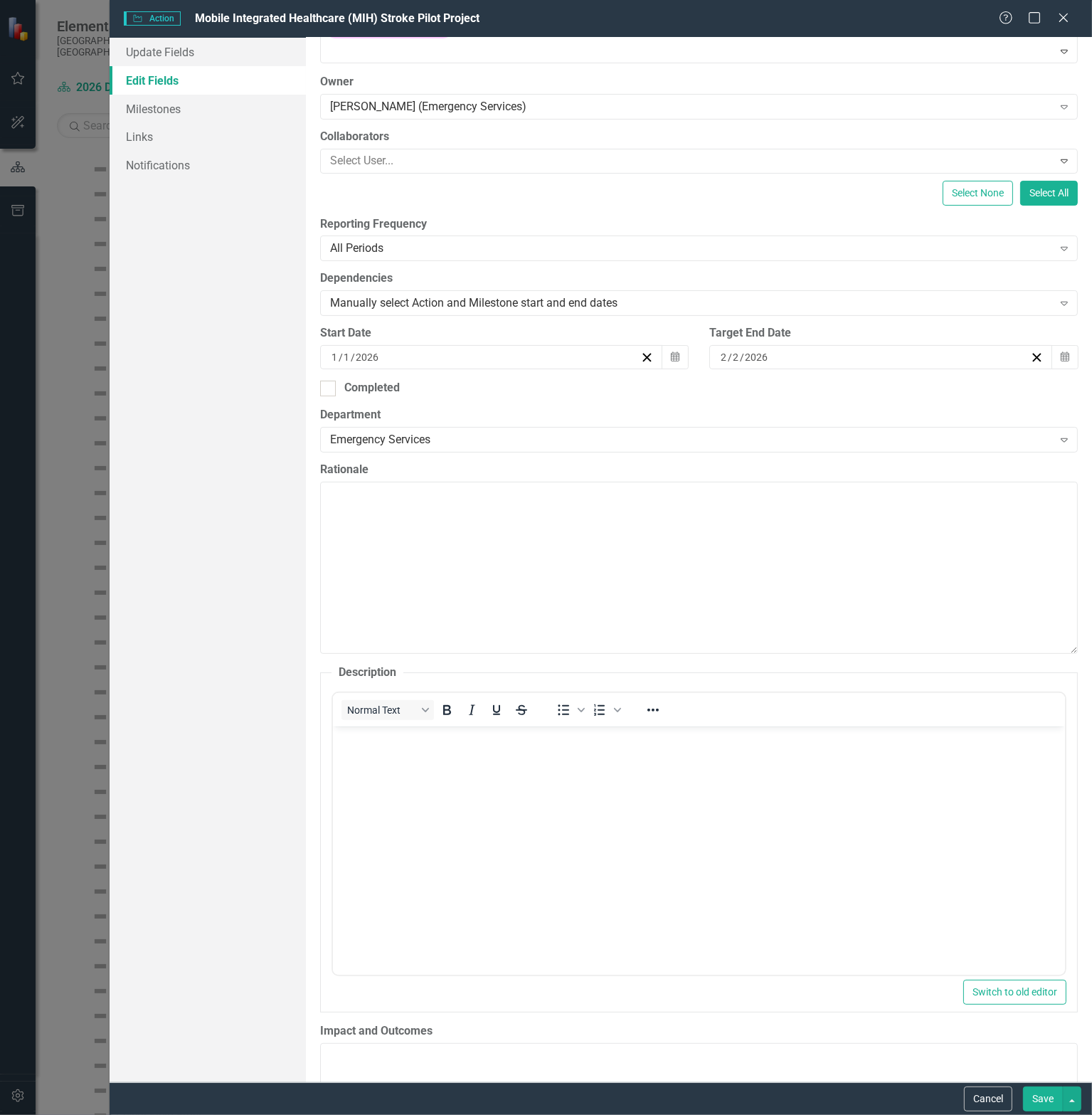
scroll to position [0, 0]
click at [573, 803] on body "Rich Text Area. Press ALT-0 for help." at bounding box center [698, 832] width 732 height 214
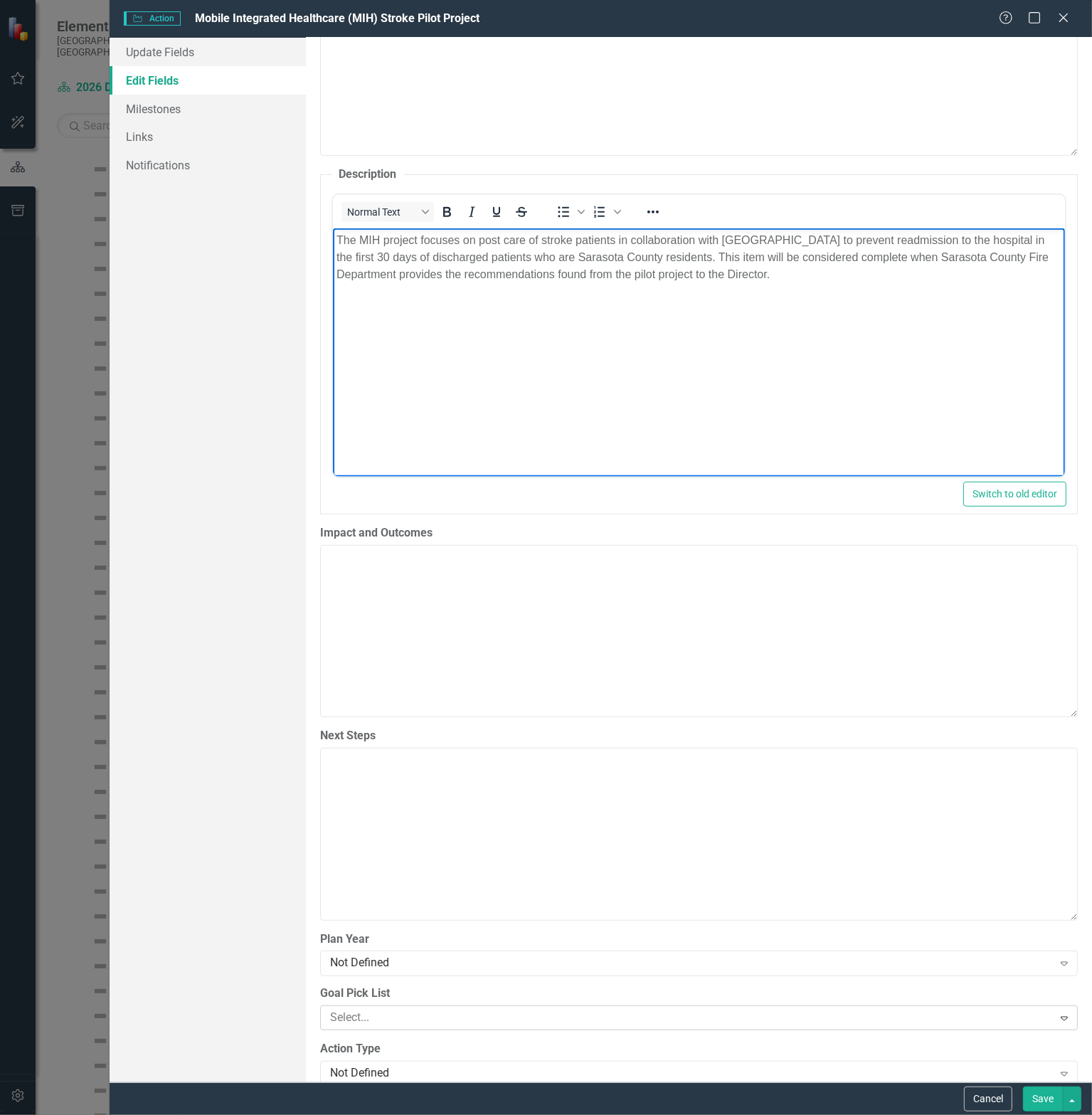
scroll to position [996, 0]
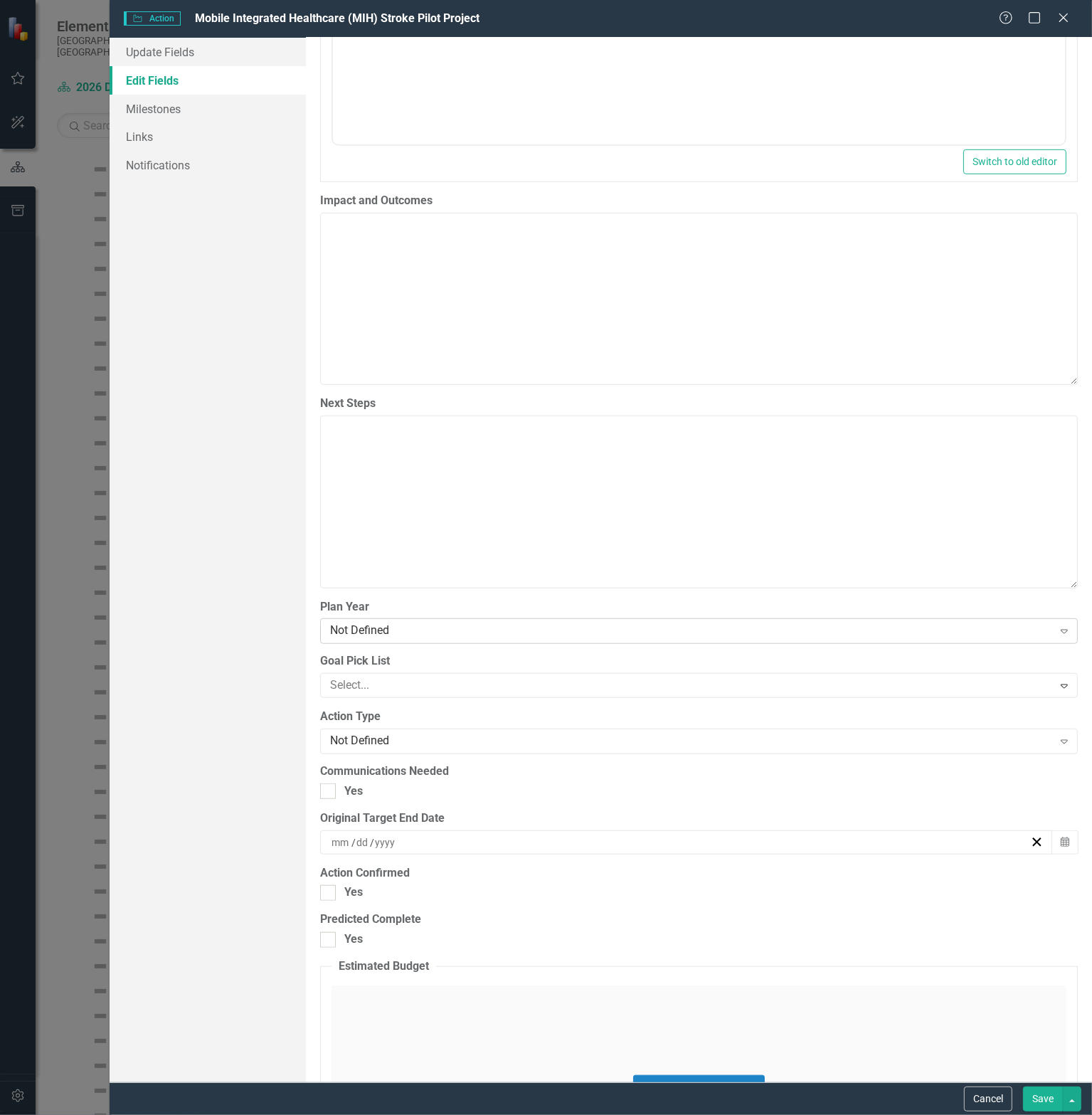
click at [400, 624] on div "Not Defined" at bounding box center [692, 631] width 723 height 16
click at [417, 684] on div at bounding box center [688, 686] width 729 height 20
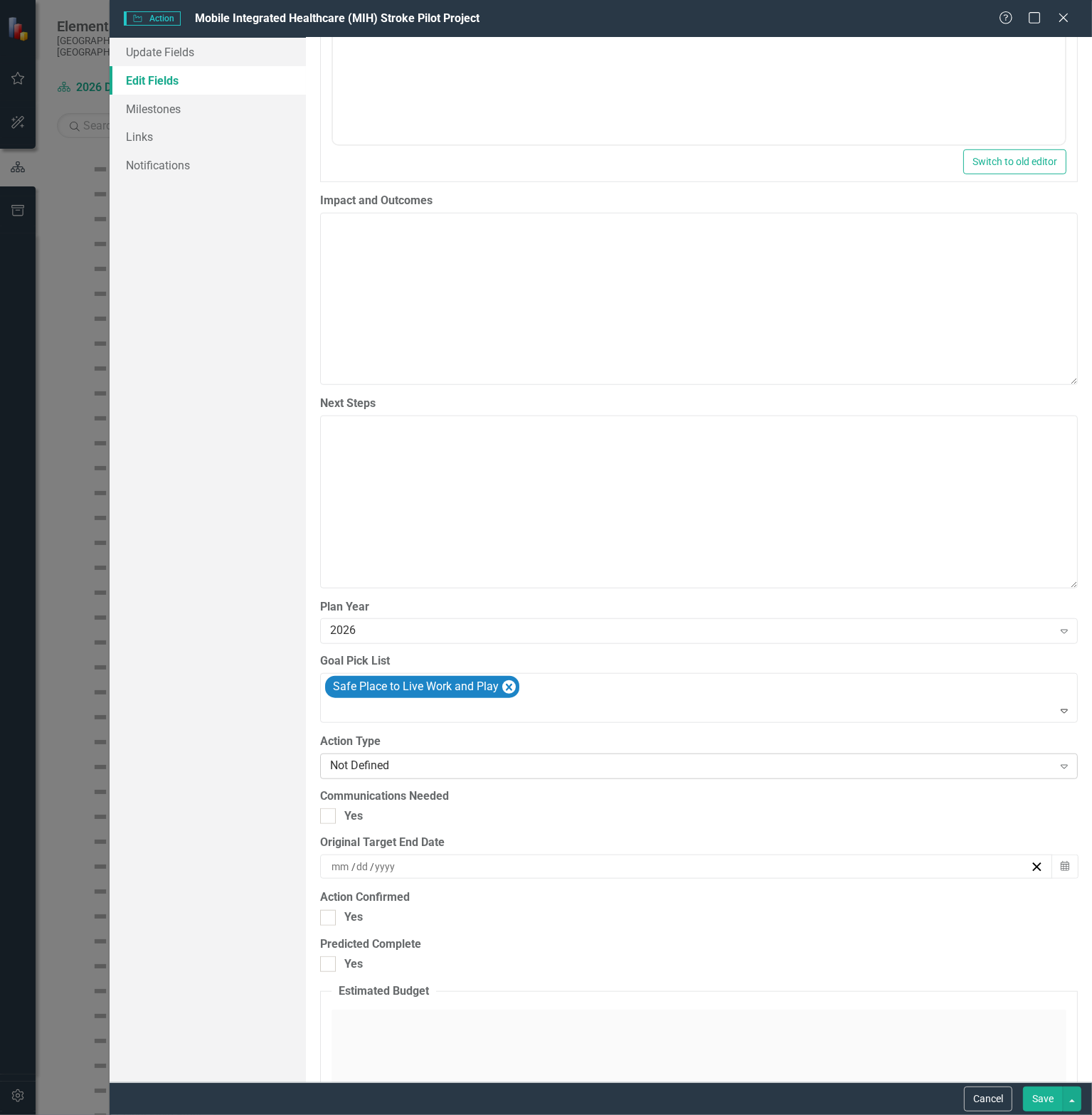
click at [381, 761] on div "Not Defined" at bounding box center [692, 765] width 723 height 16
click at [328, 814] on input "Yes" at bounding box center [324, 813] width 9 height 9
checkbox input "true"
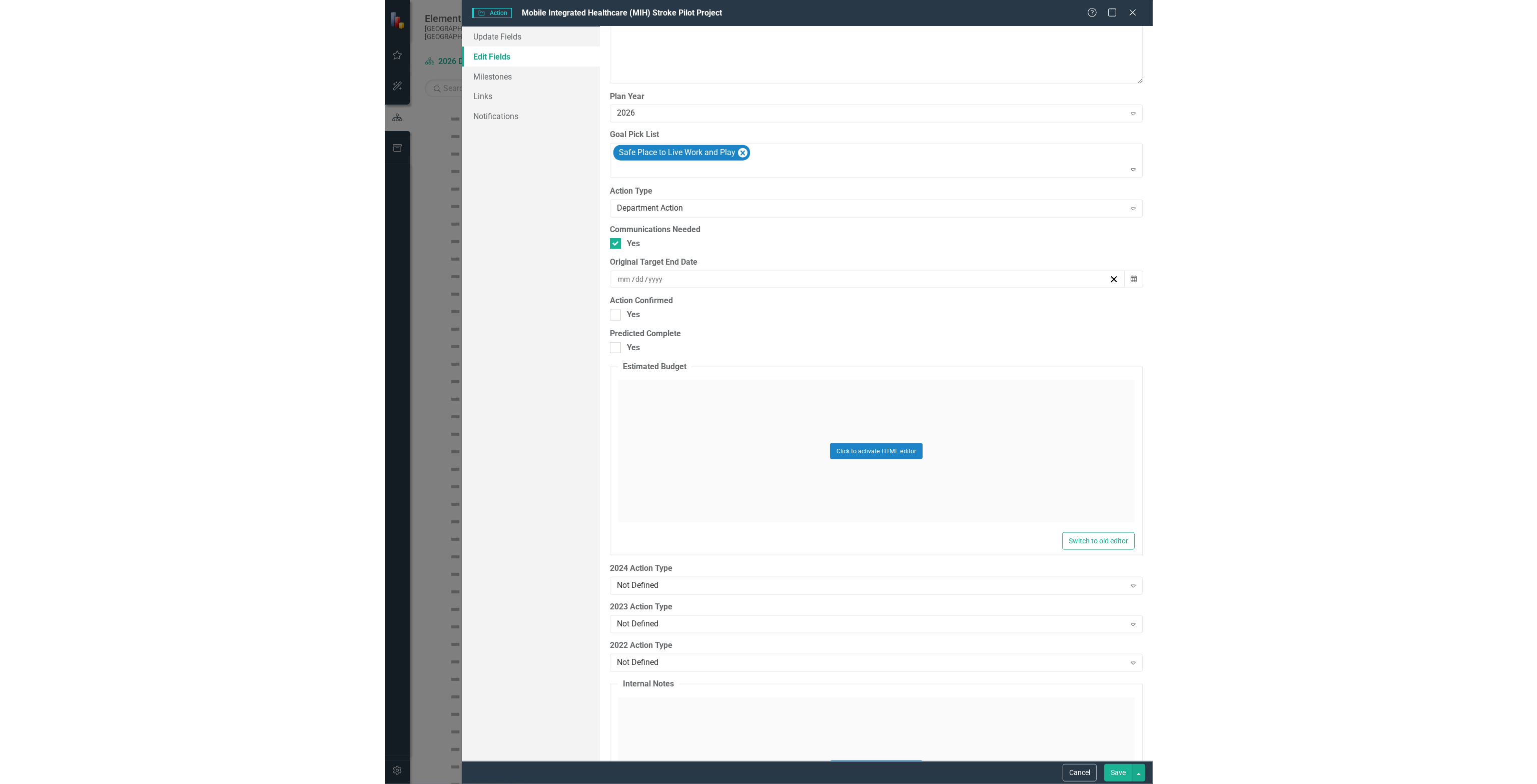
scroll to position [1155, 0]
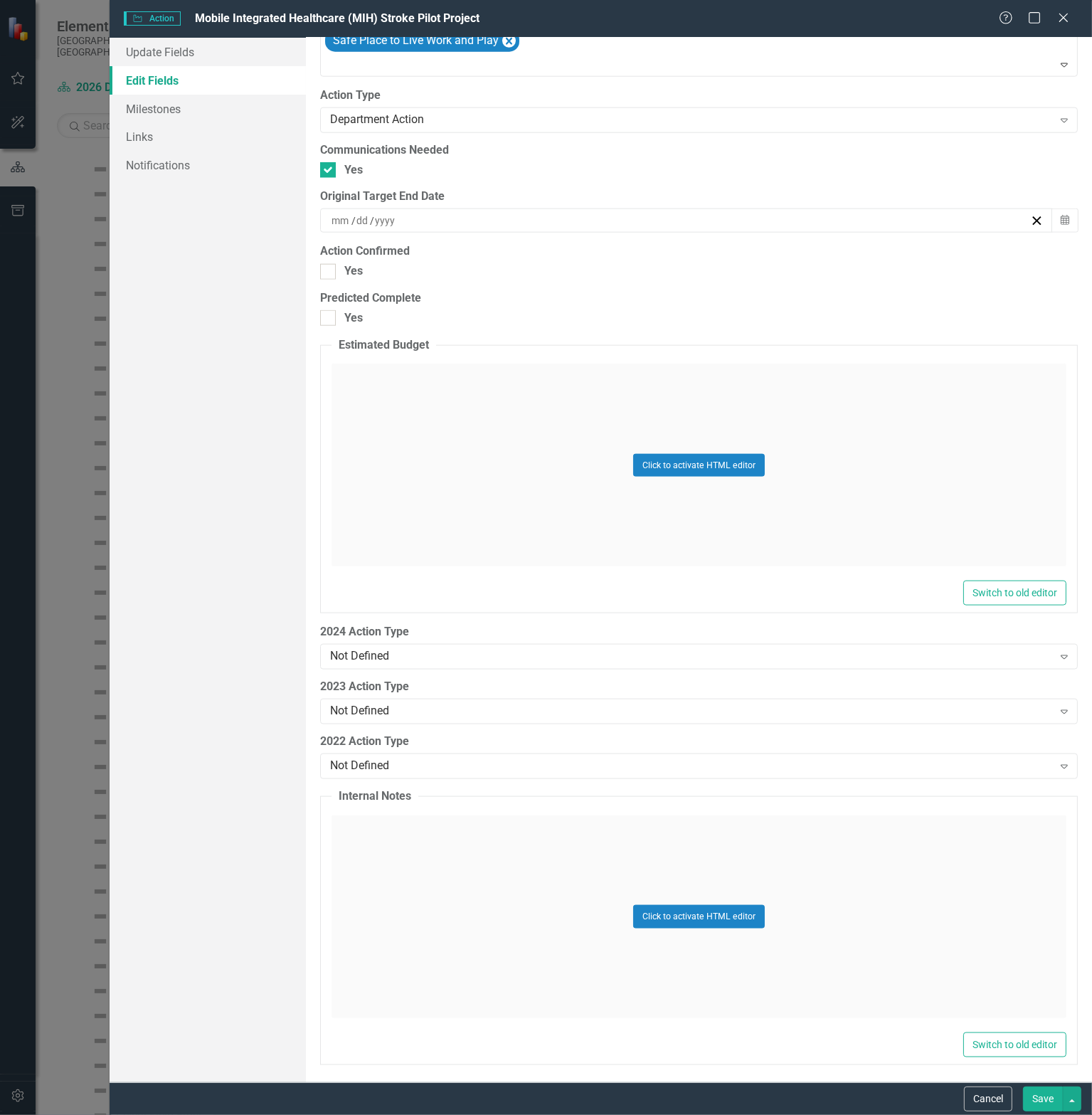
click at [1041, 1098] on button "Save" at bounding box center [1043, 1098] width 40 height 25
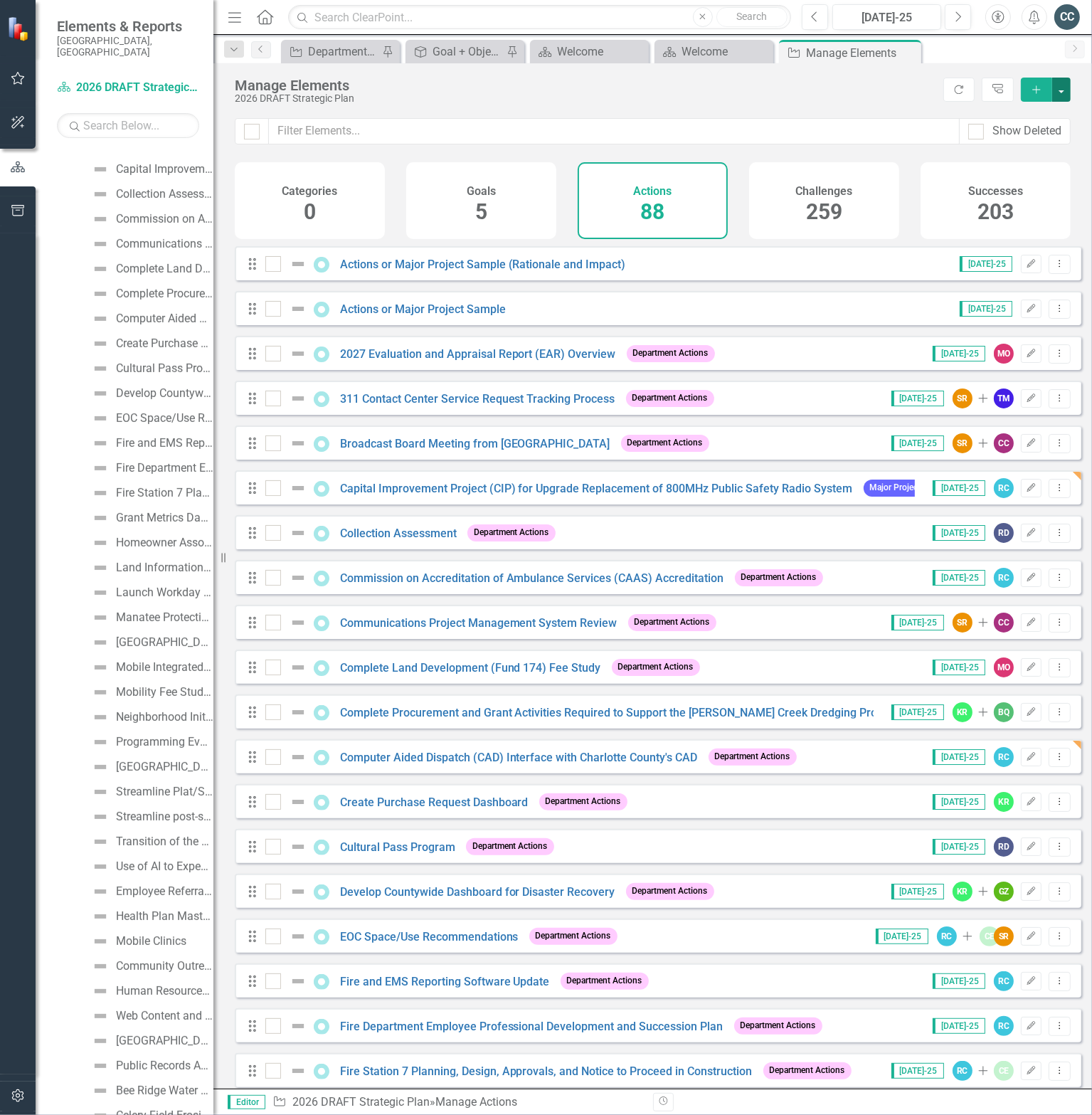
click at [1064, 86] on button "button" at bounding box center [1061, 89] width 19 height 25
click at [1078, 148] on div "Show Deleted" at bounding box center [653, 140] width 879 height 44
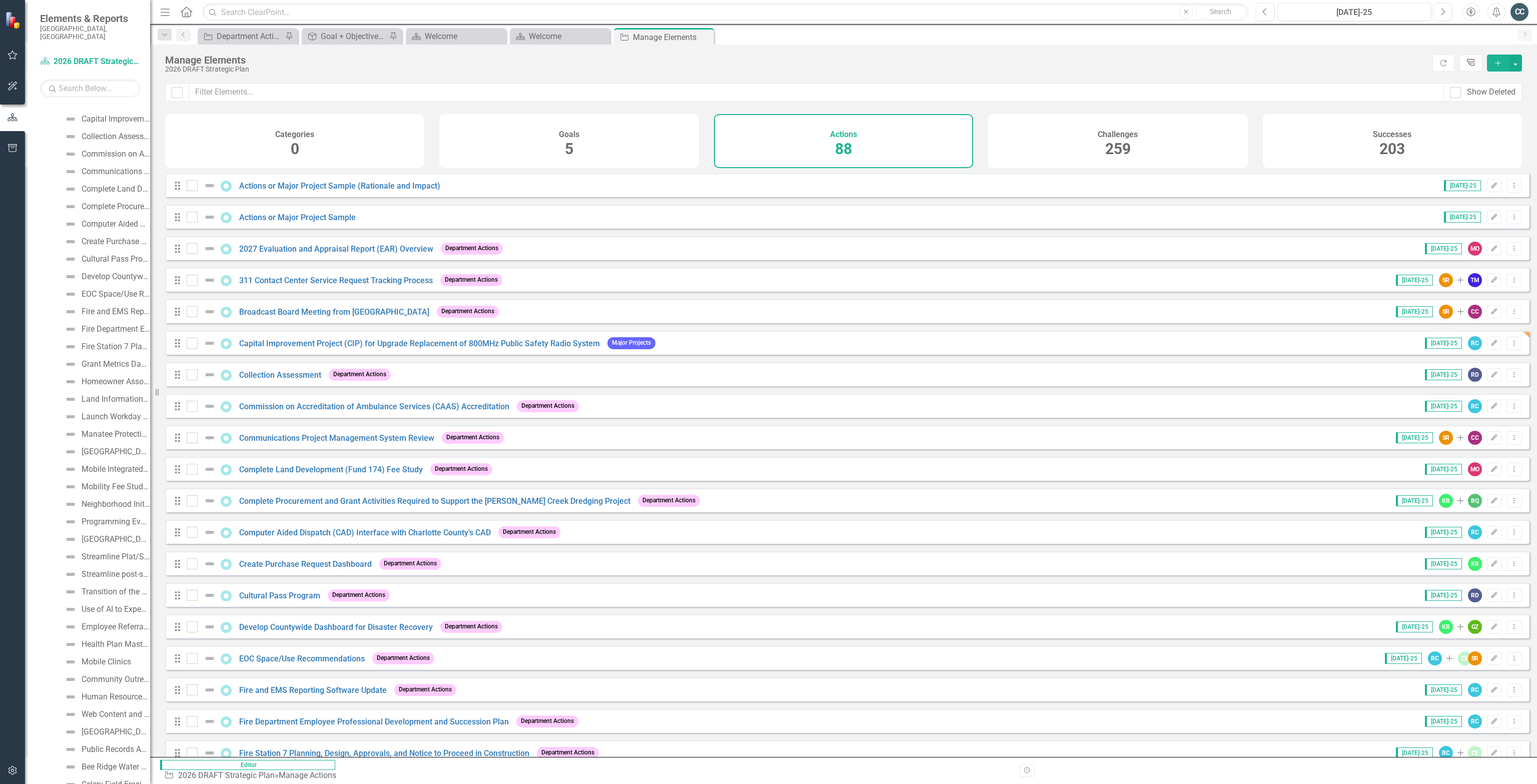
click at [767, 67] on link "Tree Explorer" at bounding box center [1471, 63] width 23 height 17
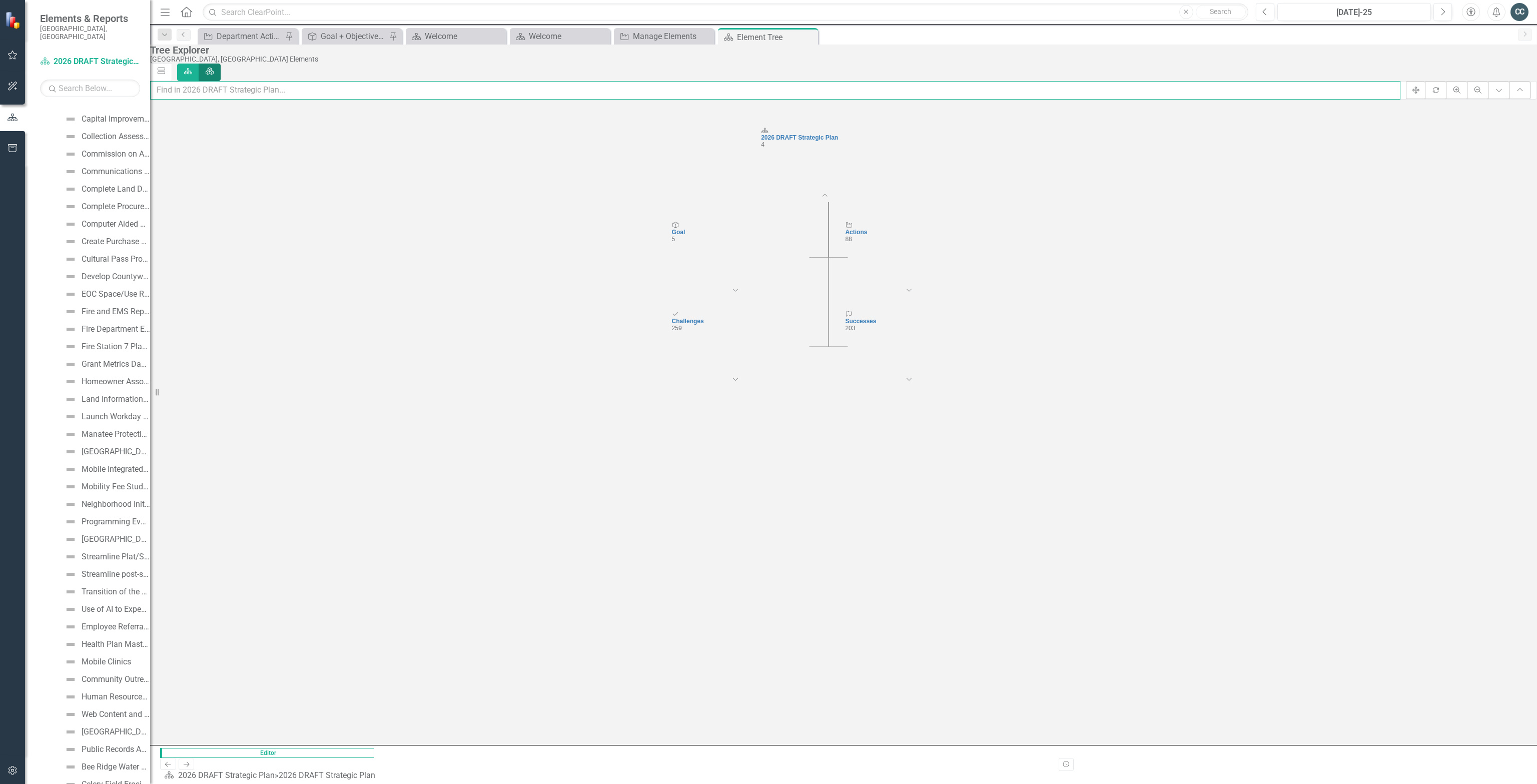
click at [338, 91] on input "text" at bounding box center [776, 90] width 1251 height 18
click at [767, 296] on foreignobject "Expand Chart" at bounding box center [919, 297] width 20 height 20
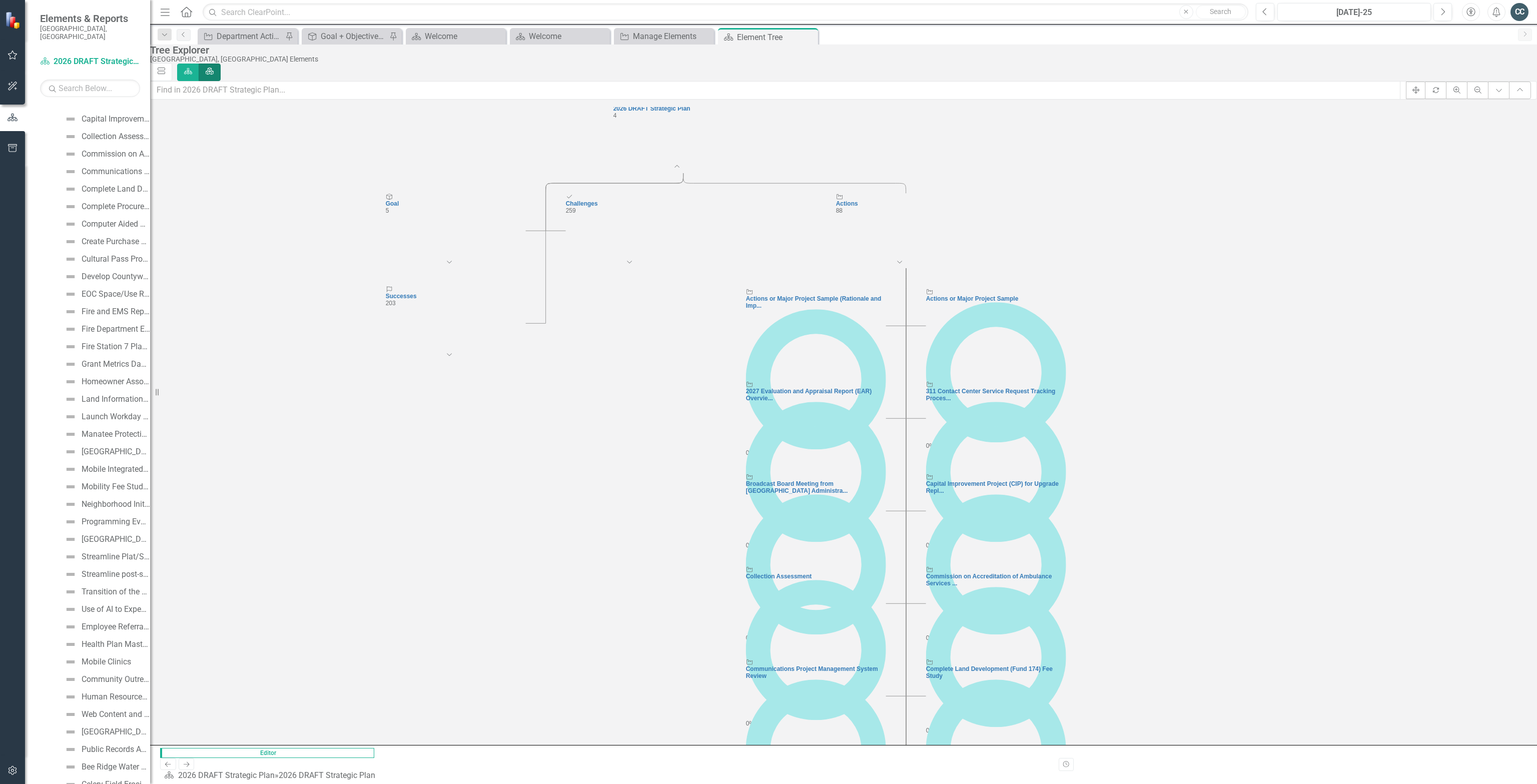
drag, startPoint x: 1123, startPoint y: 678, endPoint x: 1203, endPoint y: 581, distance: 125.7
click at [767, 581] on icon "Dashboard 2026 DRAFT Strategic Plan 4 Collapse Chart Goal Goal 5 Expand Chart A…" at bounding box center [829, 474] width 1357 height 734
click at [688, 88] on input "text" at bounding box center [776, 90] width 1251 height 18
type input "R"
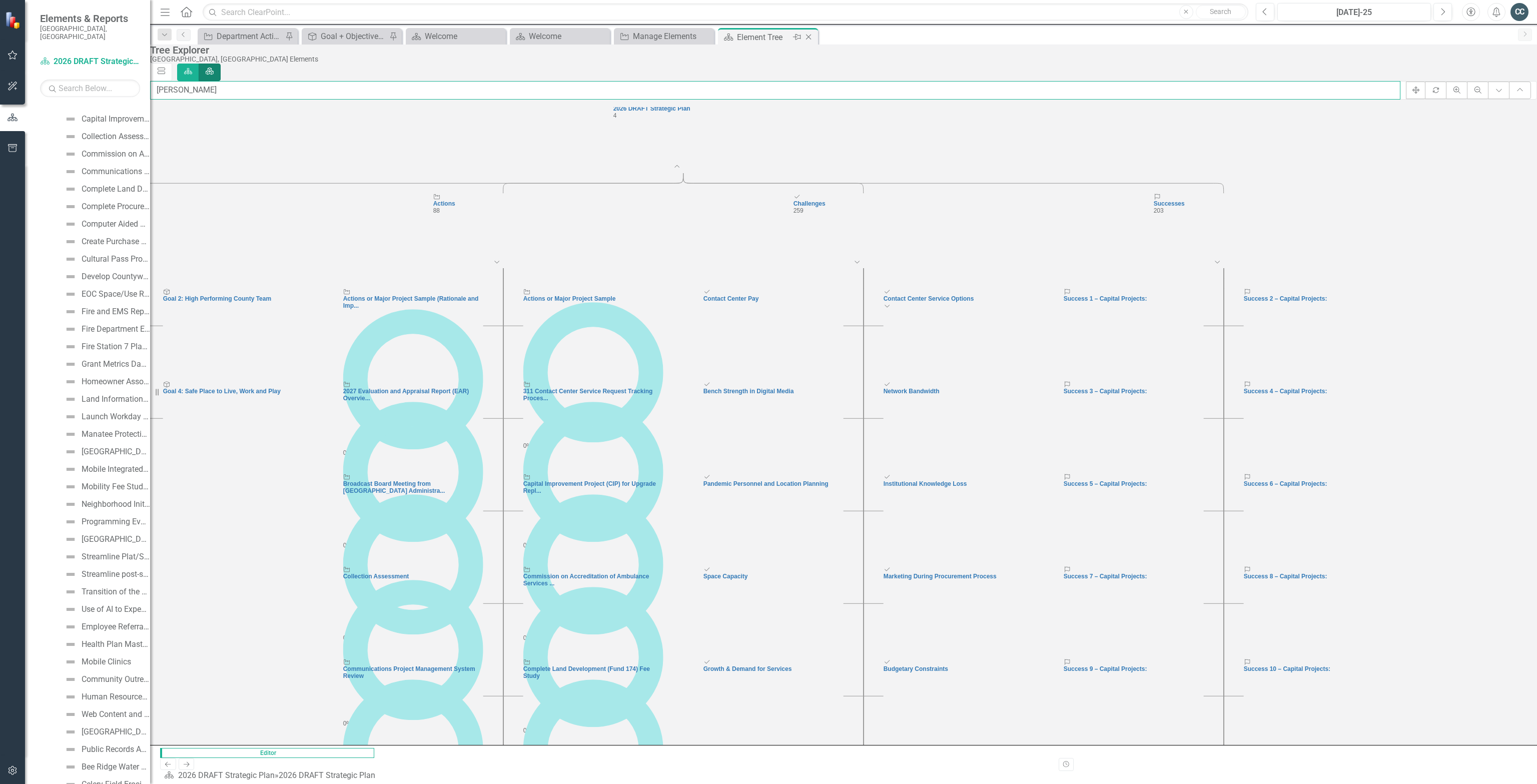
type input "[PERSON_NAME]"
click at [767, 36] on icon "Close" at bounding box center [808, 36] width 10 height 8
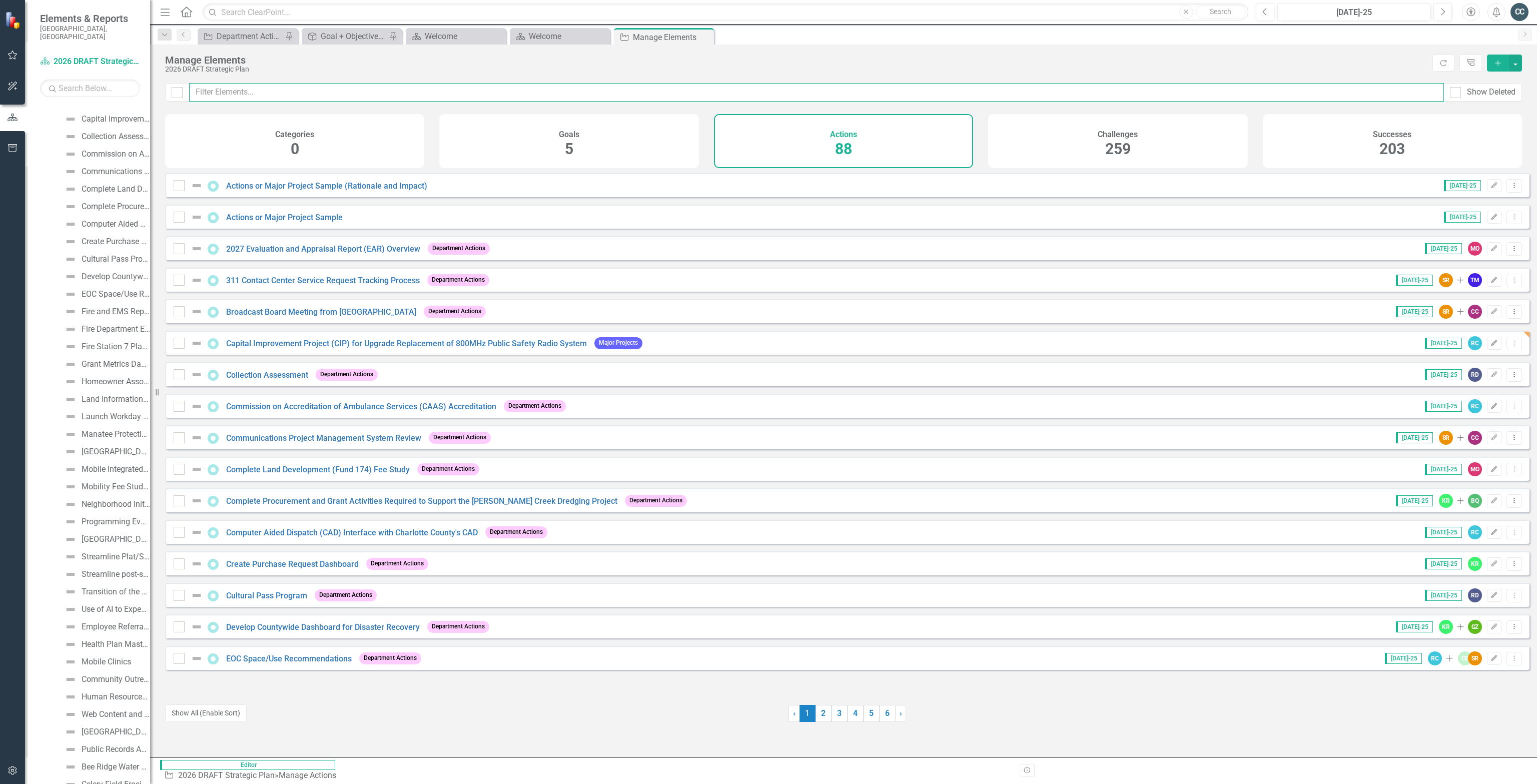
click at [231, 91] on input "text" at bounding box center [816, 92] width 1255 height 18
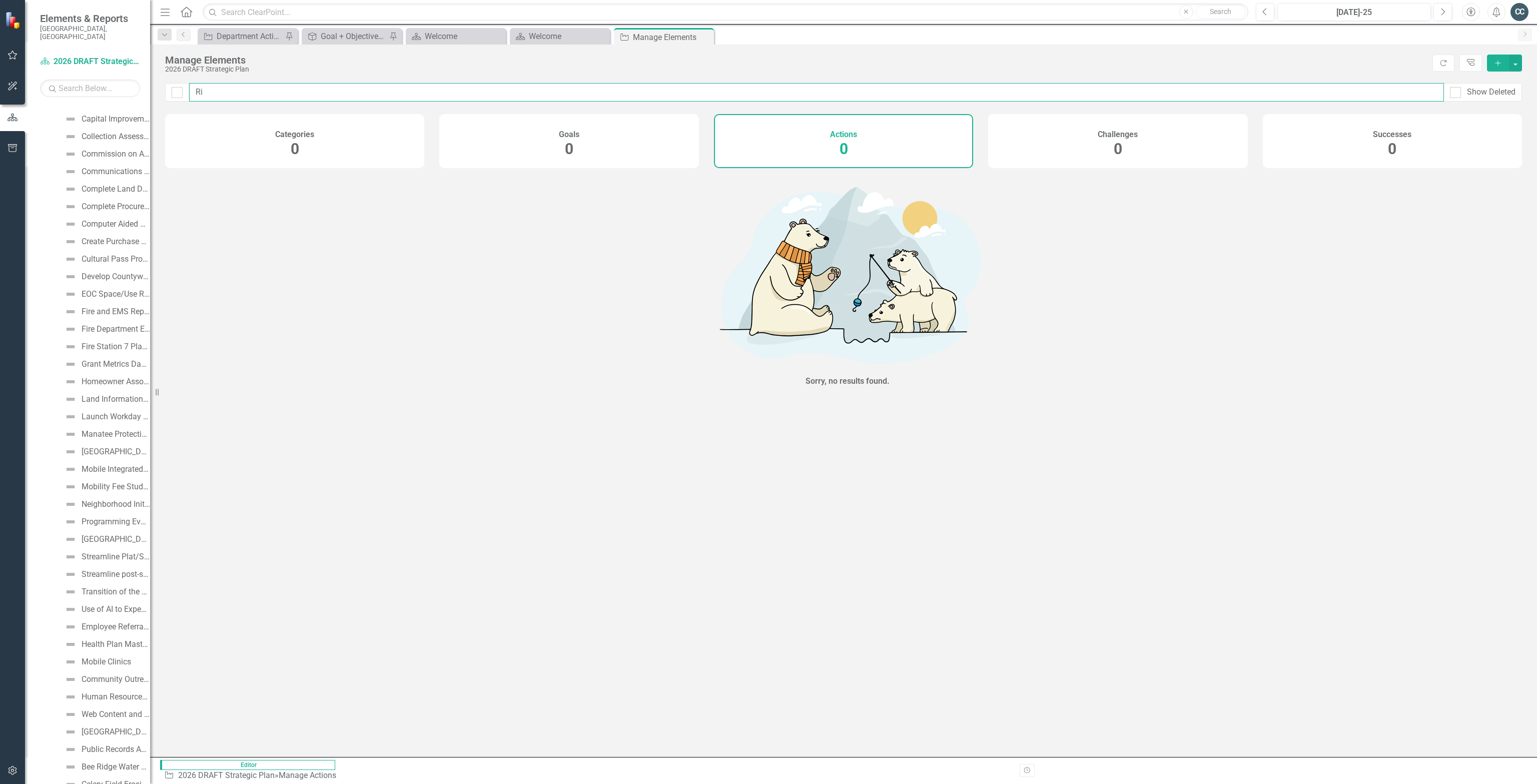
type input "R"
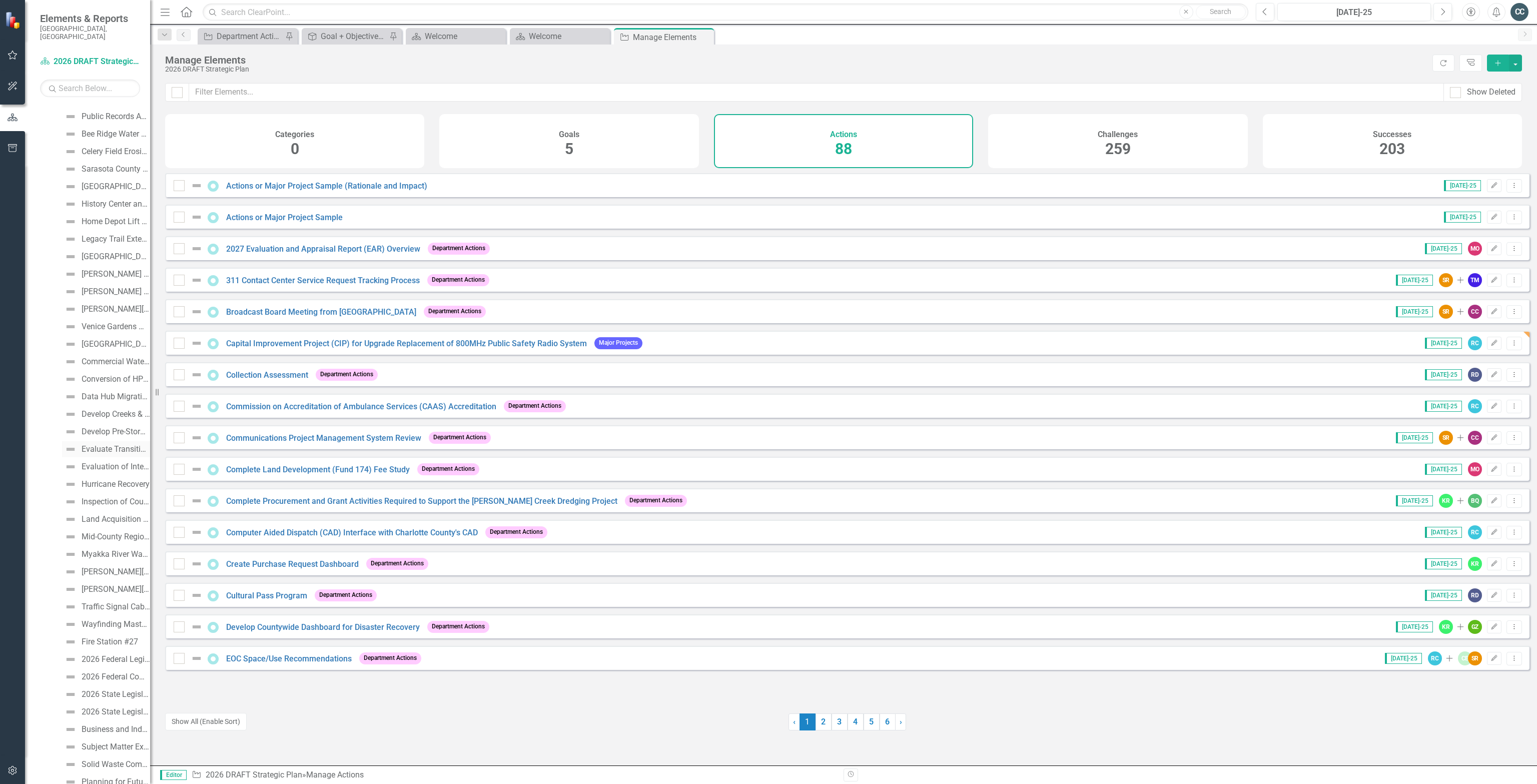
scroll to position [1459, 0]
click at [41, 780] on icon "Dropdown" at bounding box center [44, 782] width 7 height 5
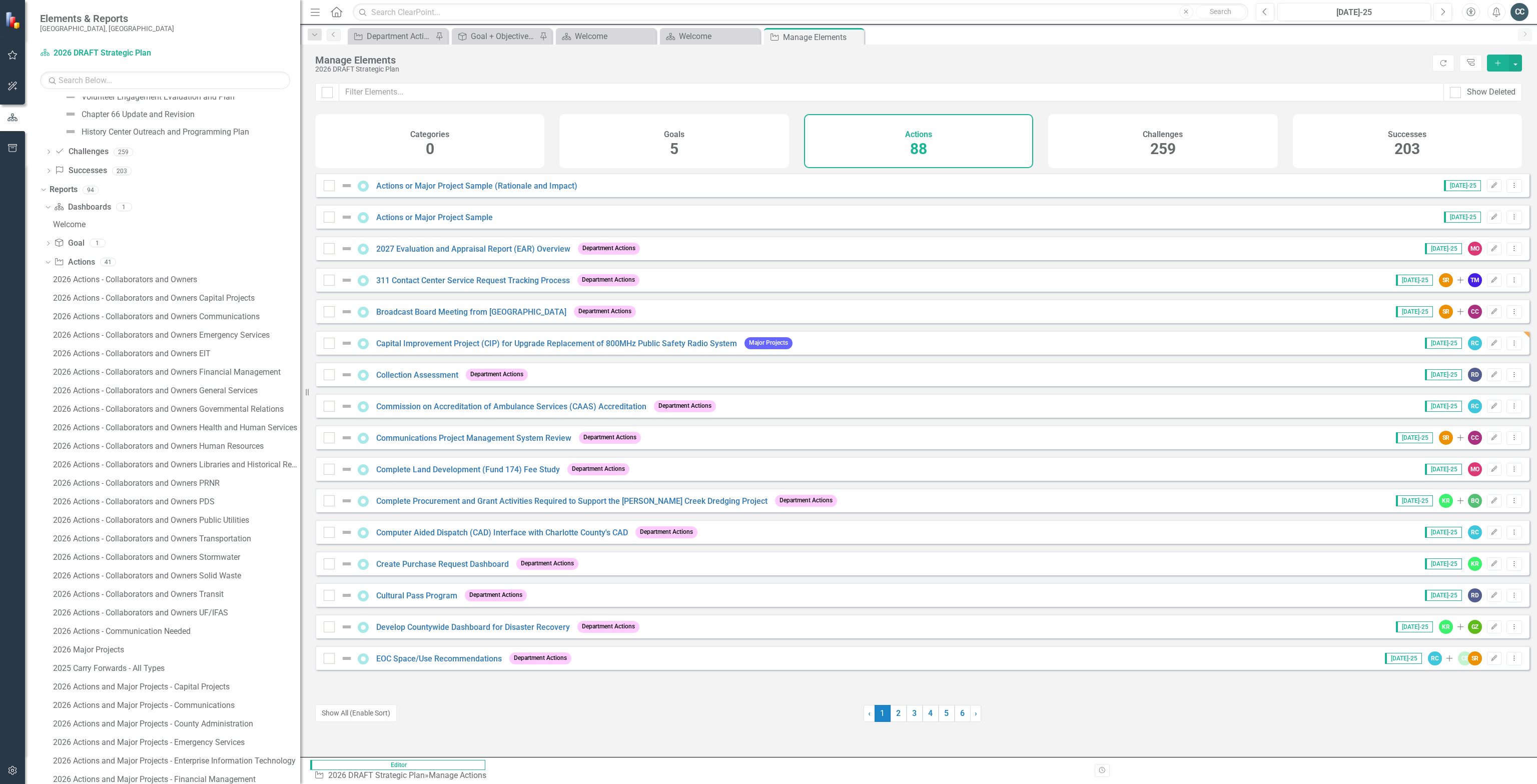
drag, startPoint x: 152, startPoint y: 153, endPoint x: 305, endPoint y: 158, distance: 153.1
click at [305, 158] on div "Resize" at bounding box center [304, 392] width 8 height 784
click at [132, 744] on div "2026 Actions and Major Projects - Emergency Services" at bounding box center [177, 742] width 247 height 9
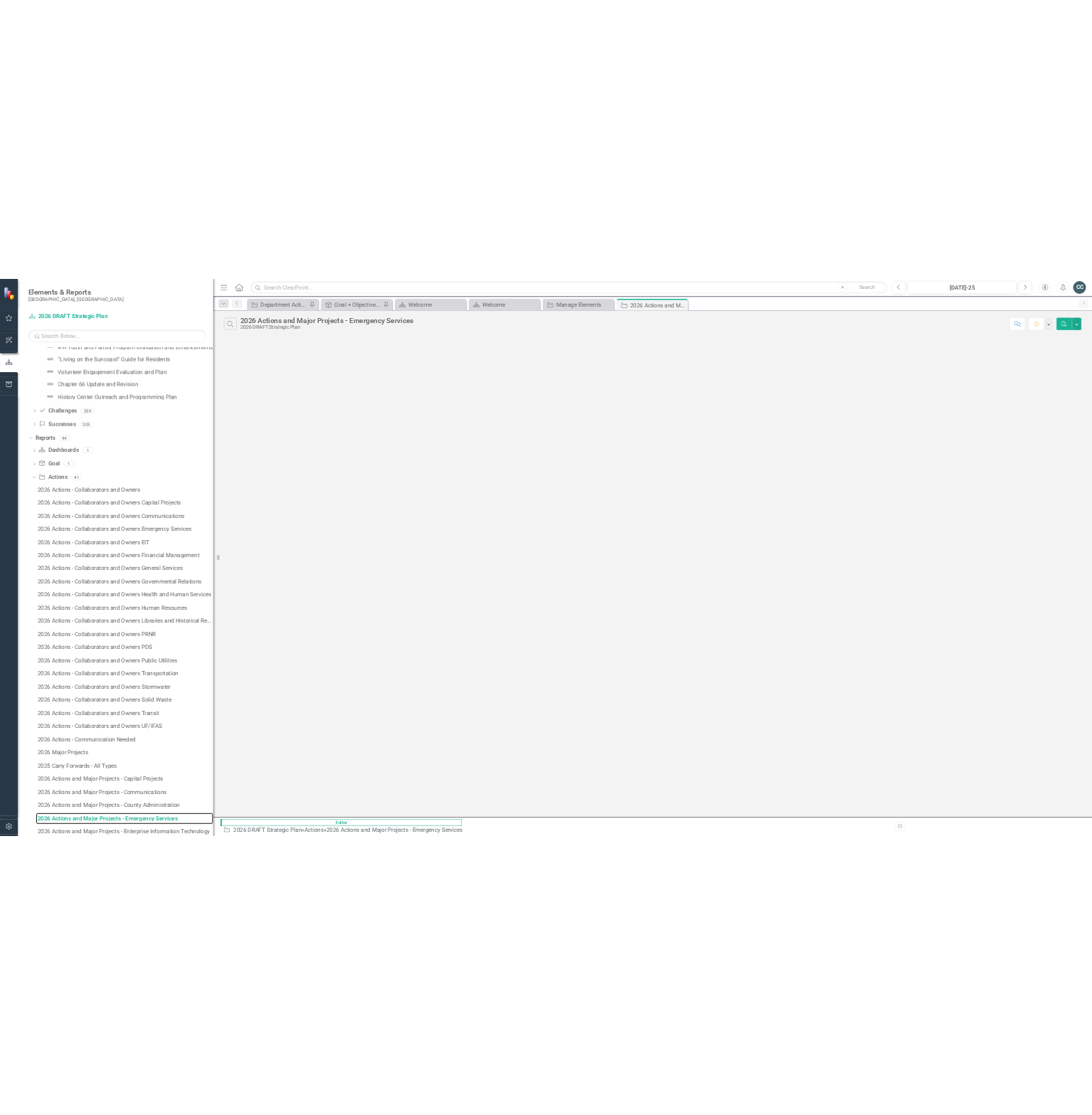
scroll to position [2832, 0]
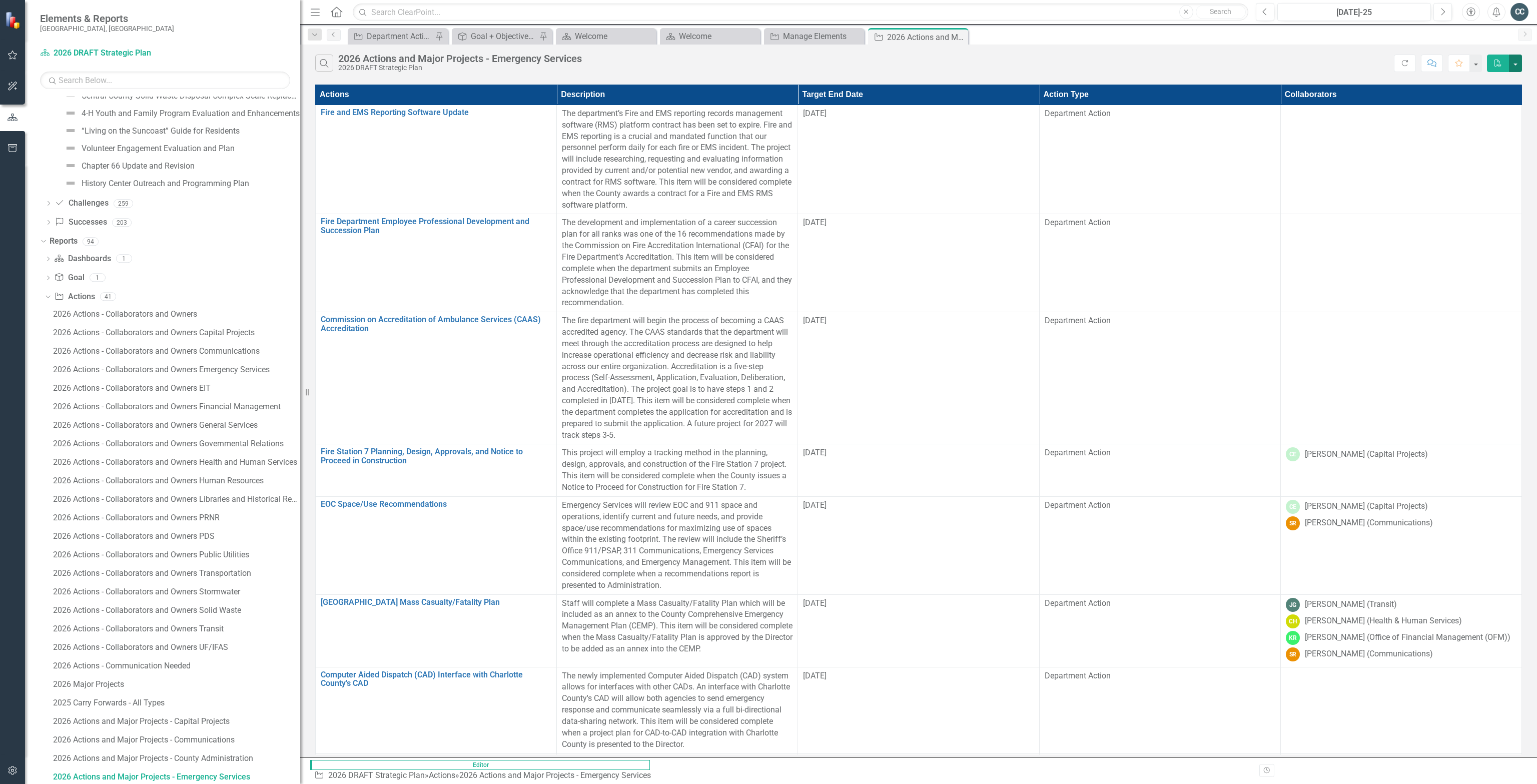
click at [1513, 65] on button "button" at bounding box center [1516, 63] width 13 height 17
click at [1483, 98] on link "Excel Export to Excel" at bounding box center [1482, 100] width 79 height 18
click at [774, 55] on link "Click here to download." at bounding box center [761, 57] width 84 height 10
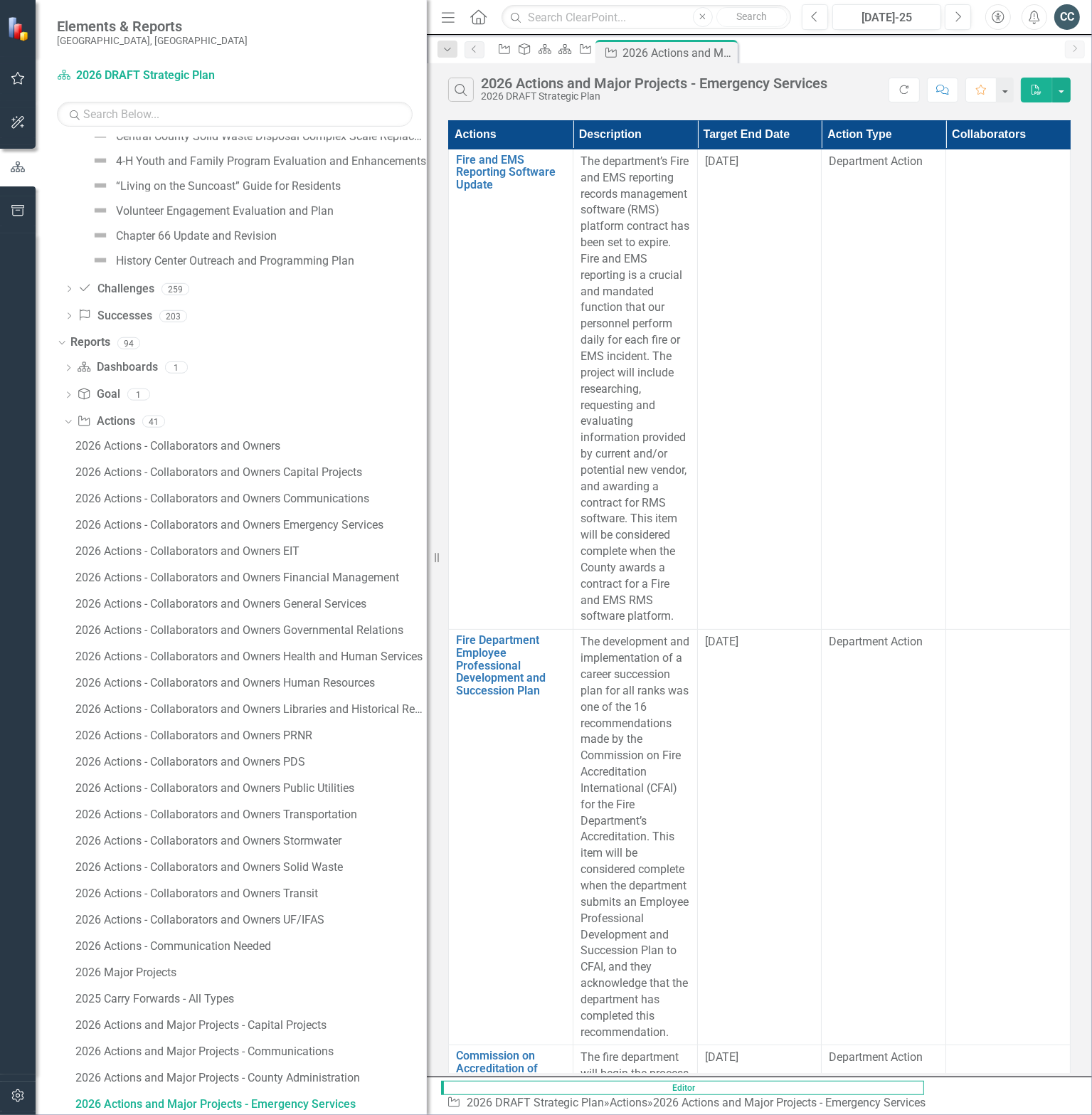
click at [446, 21] on icon "button" at bounding box center [448, 17] width 13 height 10
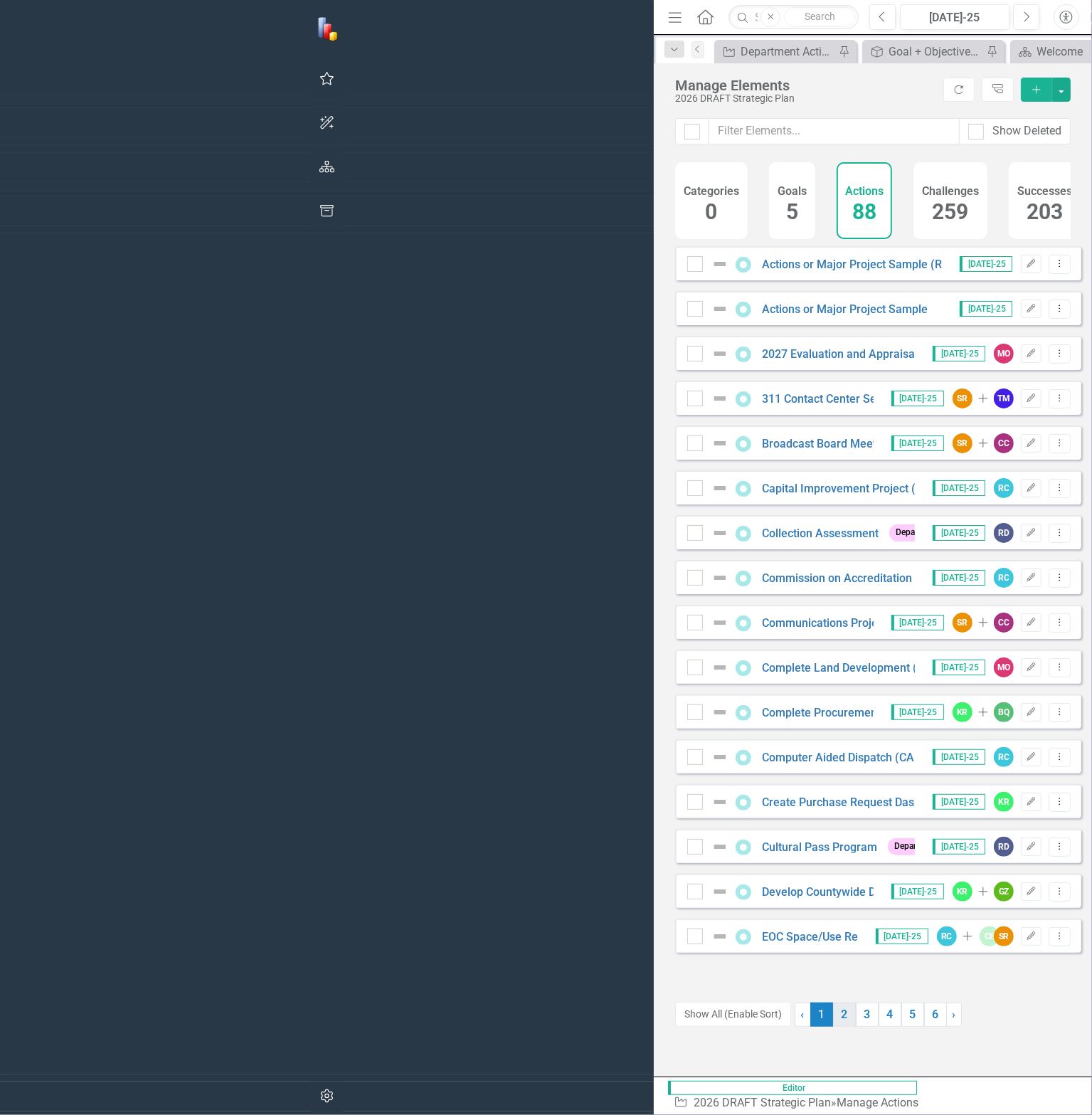
click at [833, 1020] on link "2" at bounding box center [844, 1015] width 23 height 25
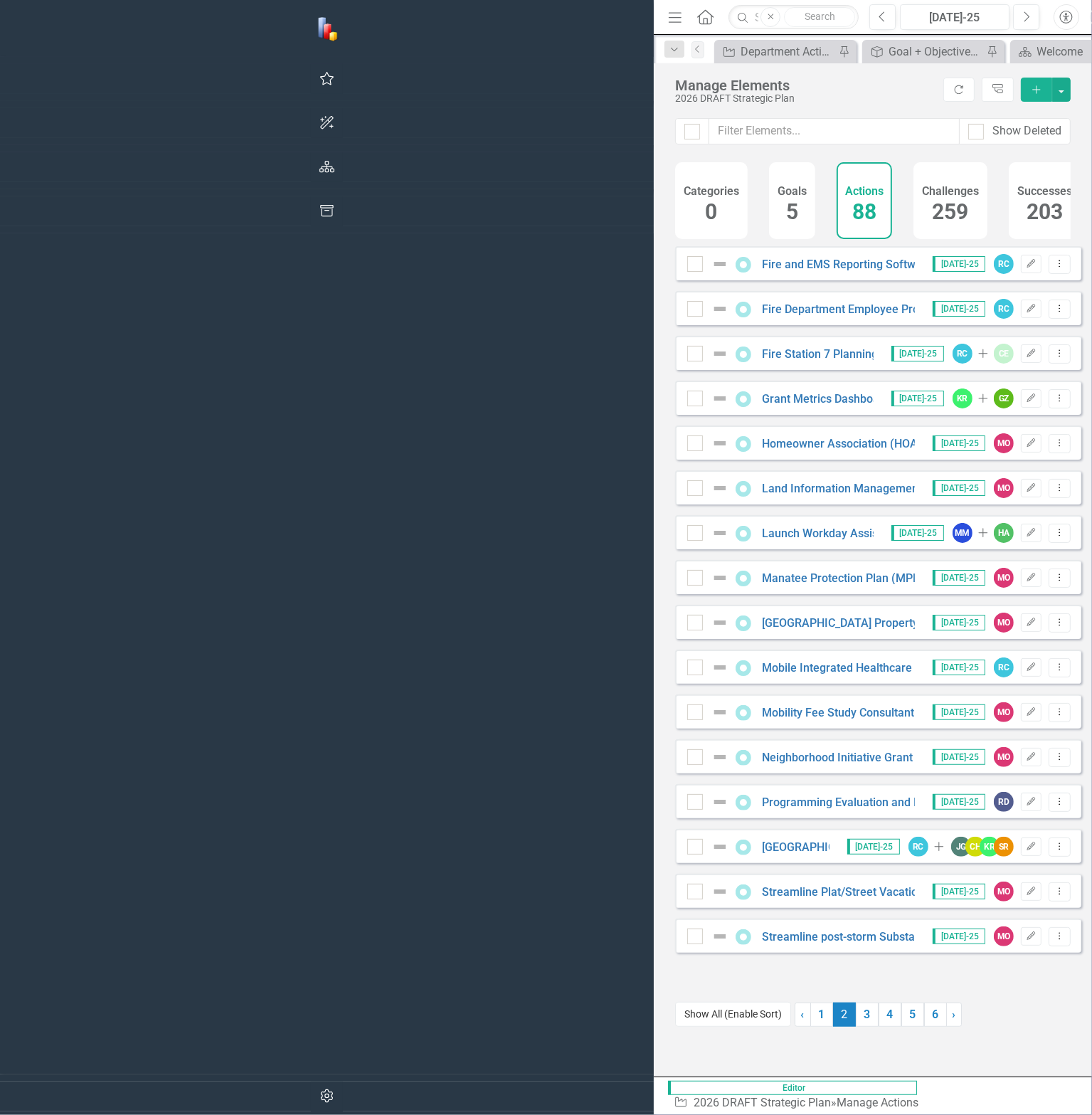
click at [675, 1027] on button "Show All (Enable Sort)" at bounding box center [733, 1014] width 116 height 25
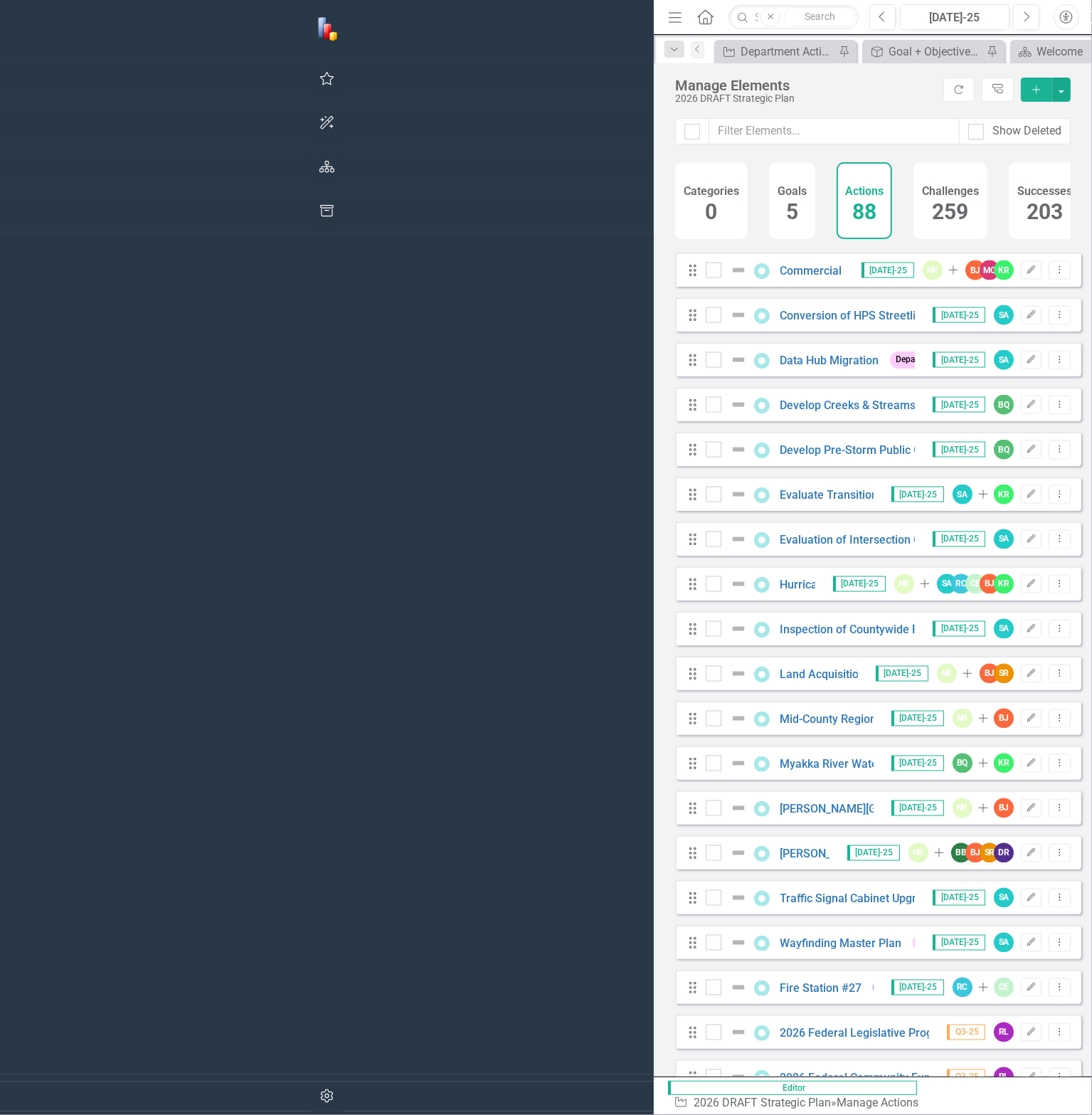
scroll to position [2656, 0]
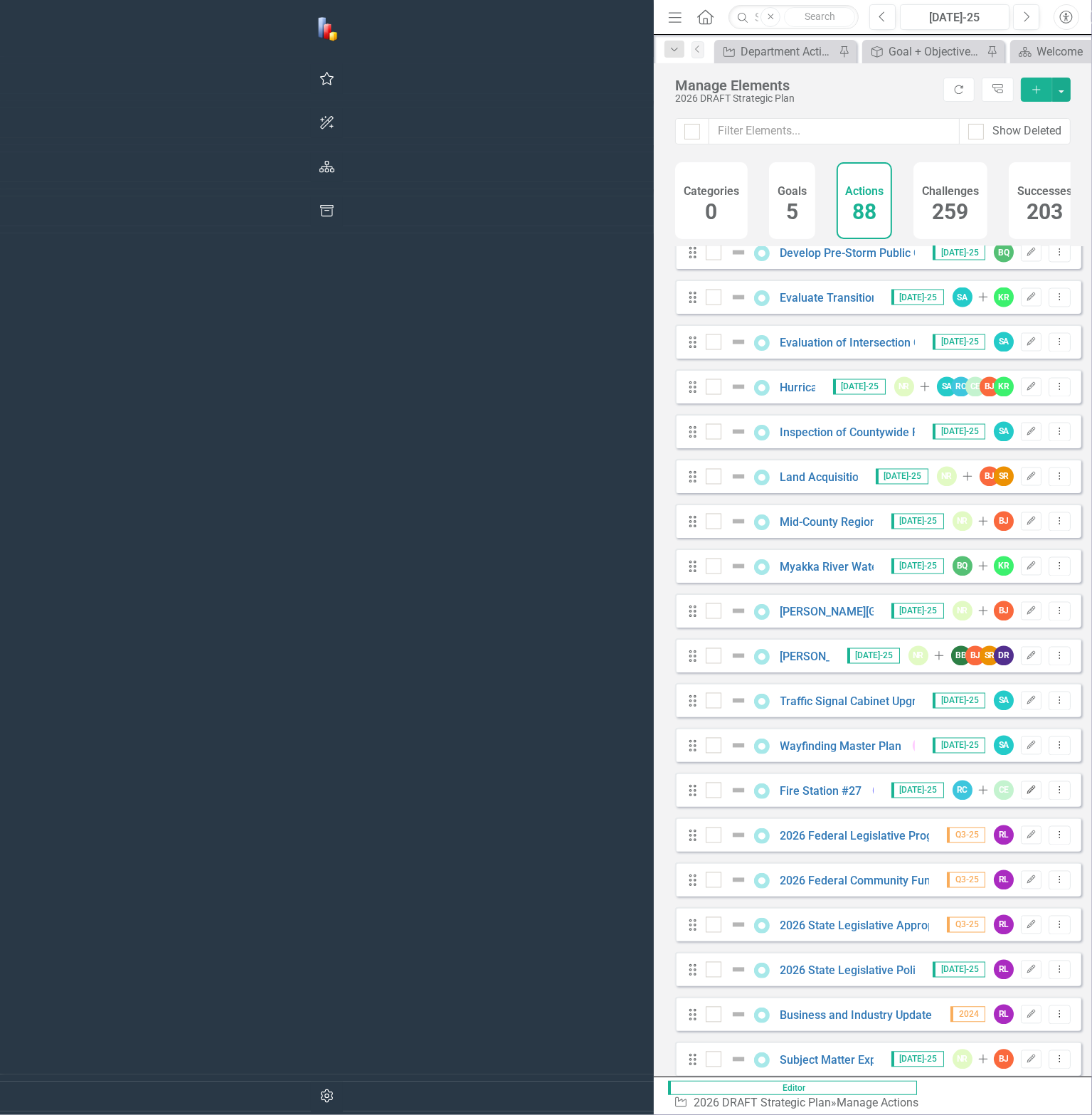
click at [1026, 795] on icon "Edit" at bounding box center [1031, 791] width 11 height 8
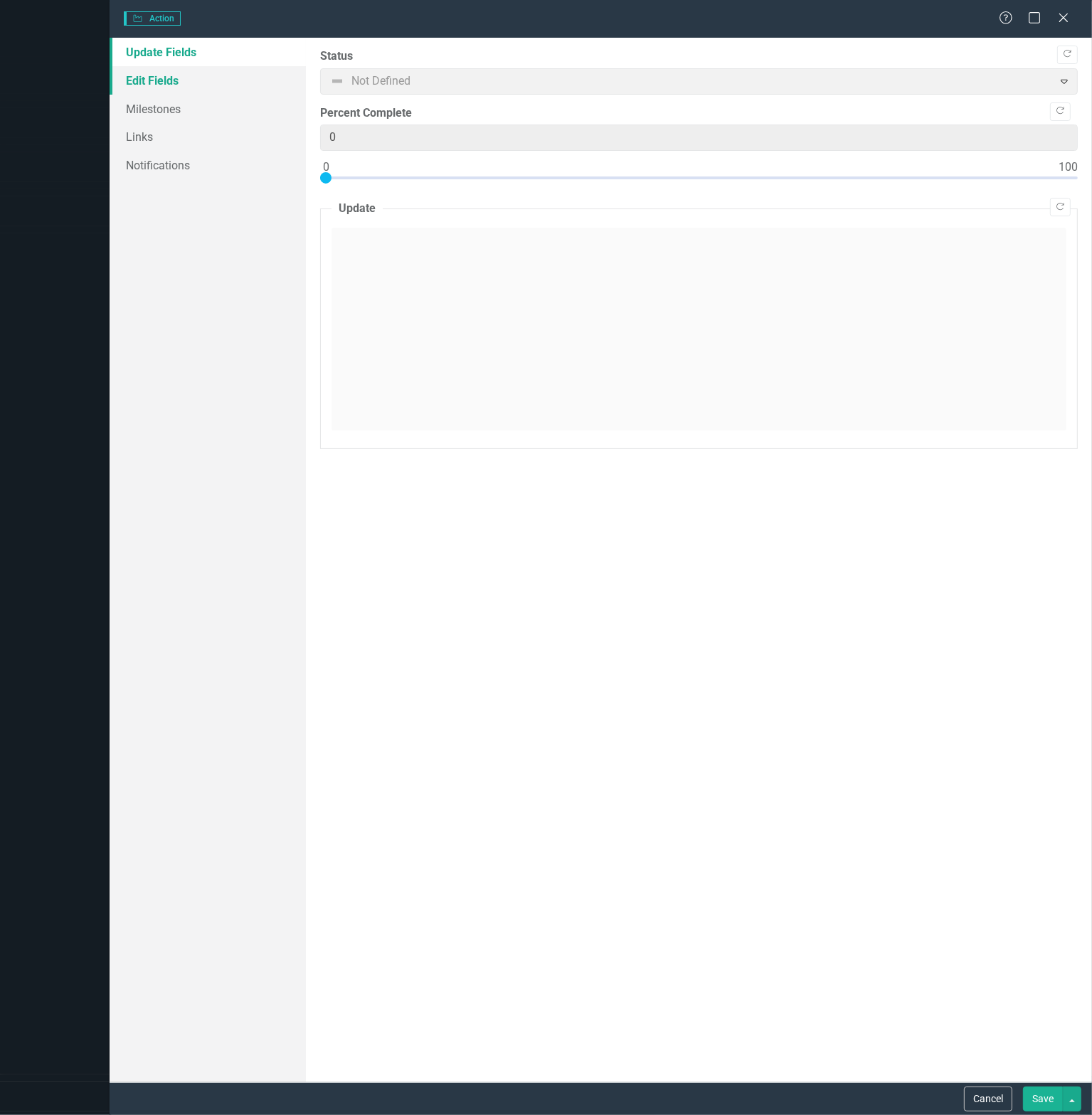
click at [177, 75] on link "Edit Fields" at bounding box center [207, 81] width 196 height 29
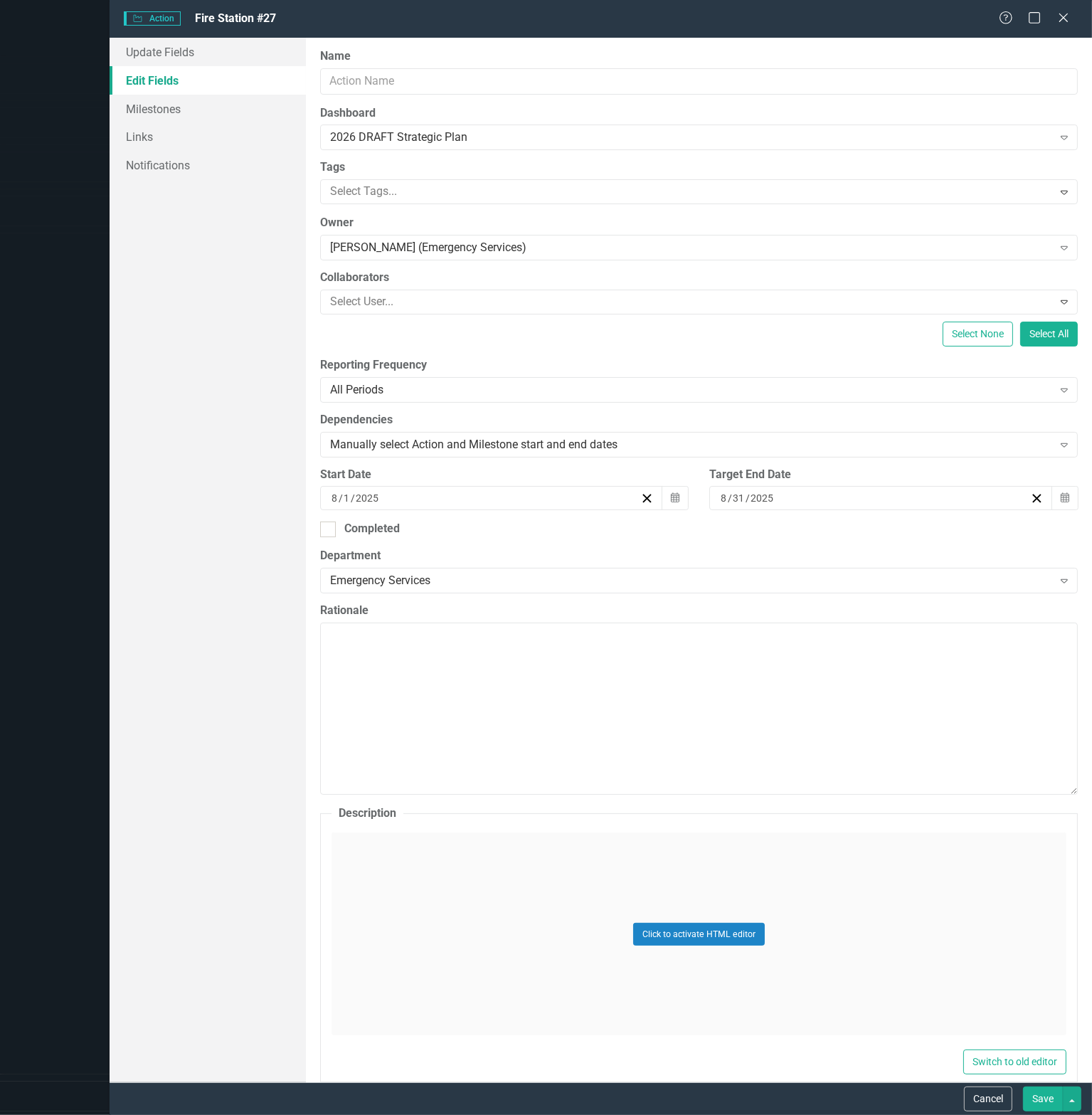
type input "Fire Station #27"
type input "1"
type input "2024"
type input "11"
type input "30"
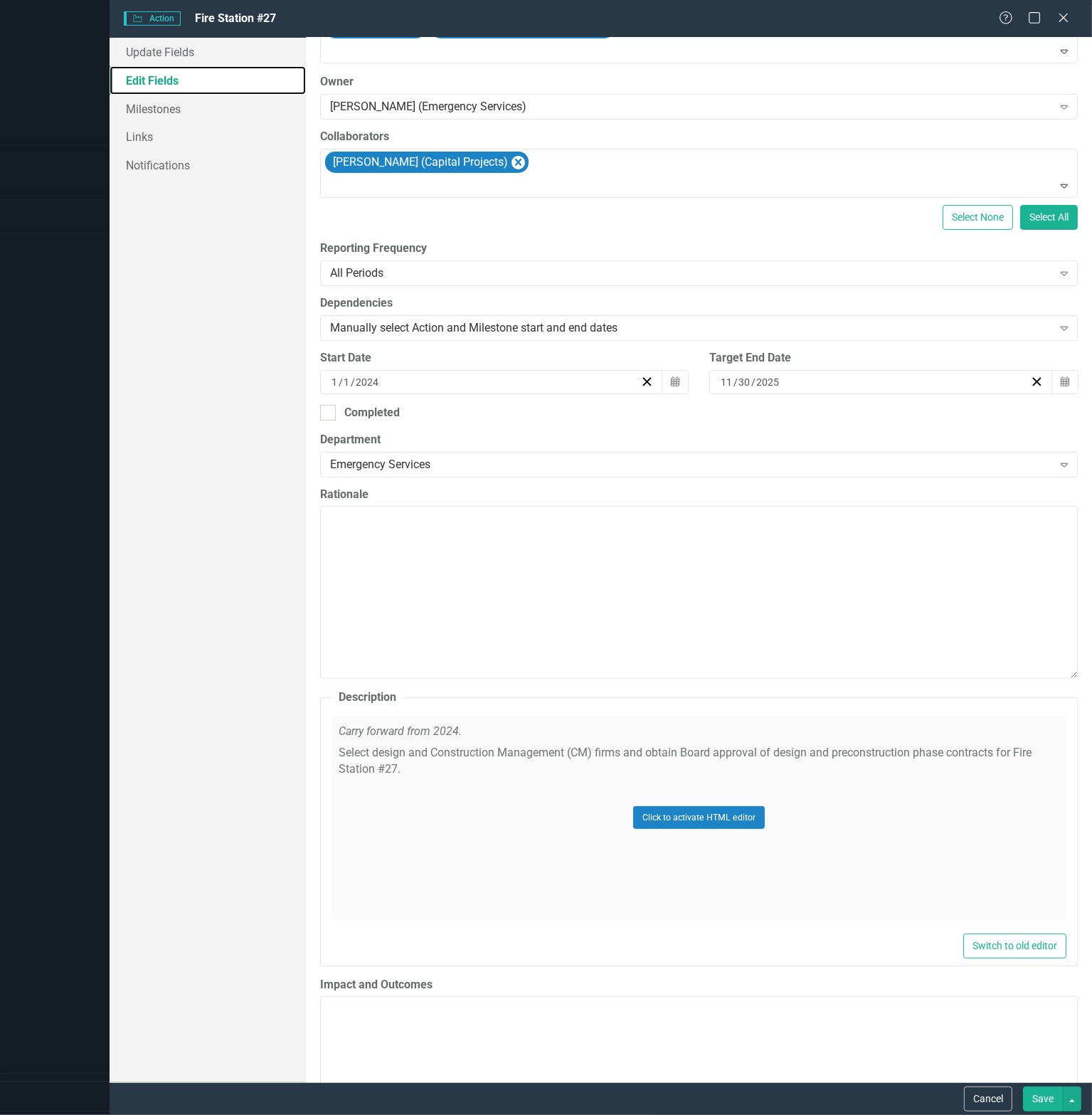
scroll to position [332, 0]
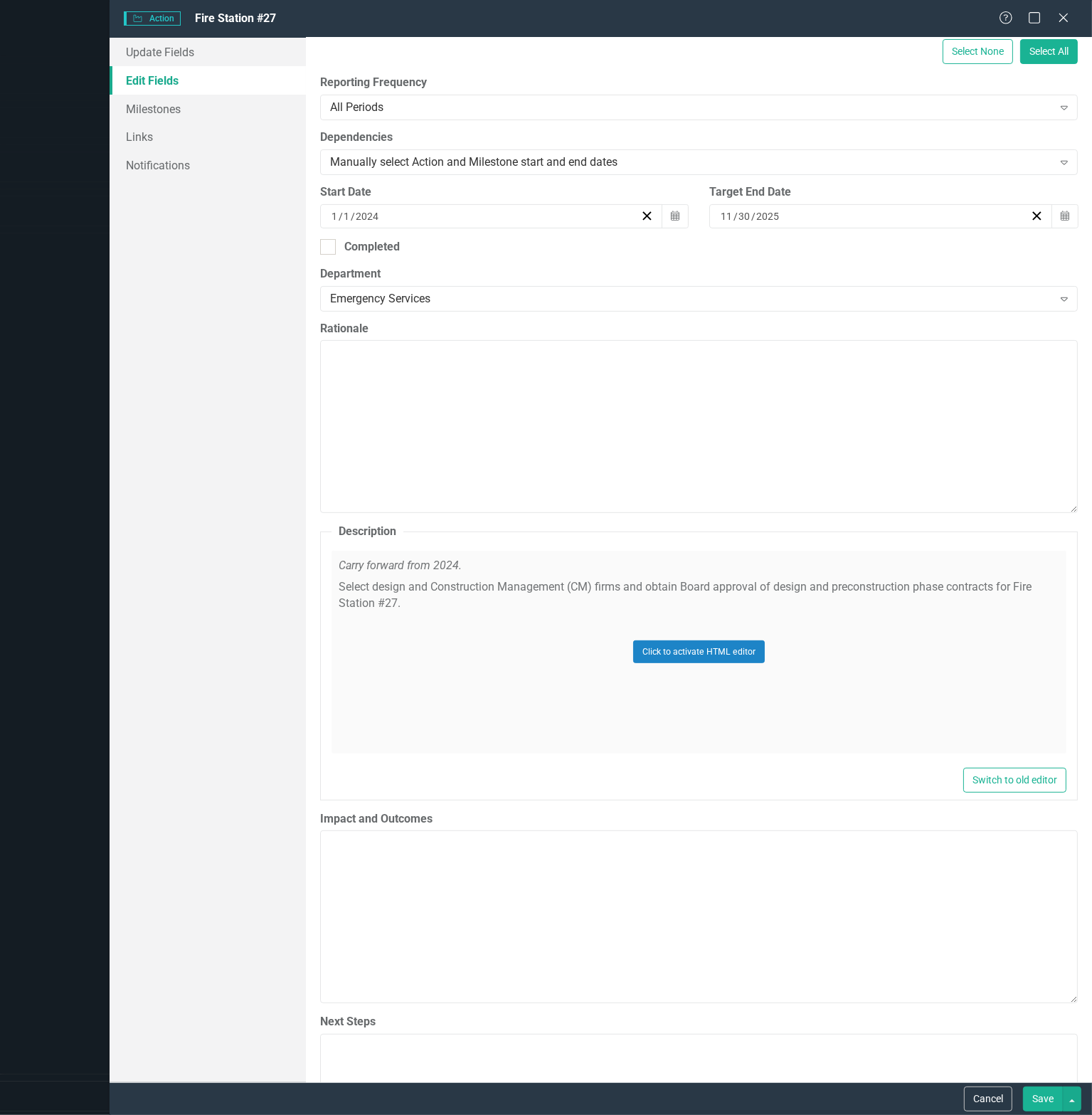
click at [456, 613] on div "Click to activate HTML editor" at bounding box center [699, 652] width 735 height 203
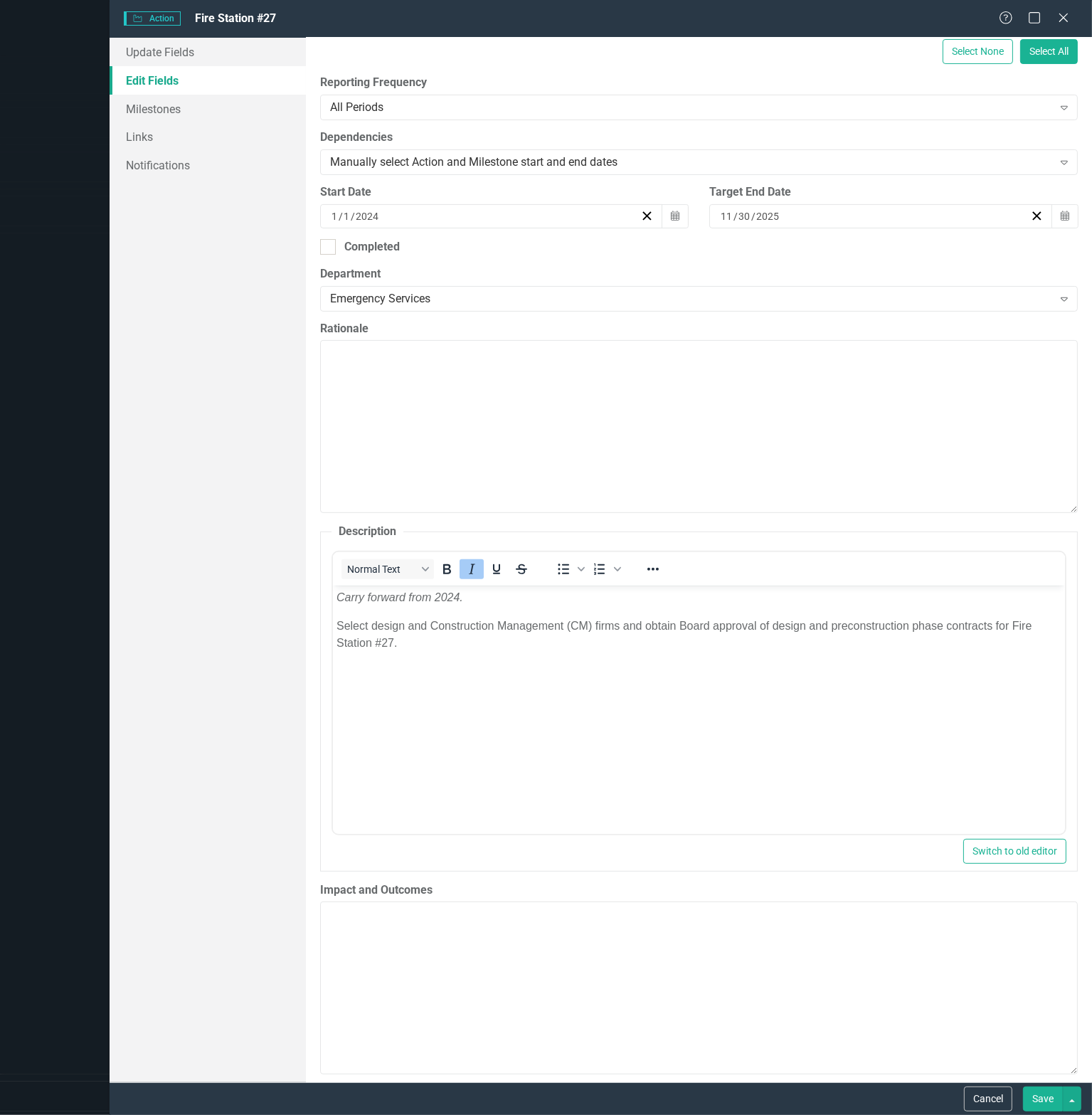
scroll to position [0, 0]
click at [451, 636] on p "Select design and Construction Management (CM) firms and obtain Board approval …" at bounding box center [698, 634] width 725 height 34
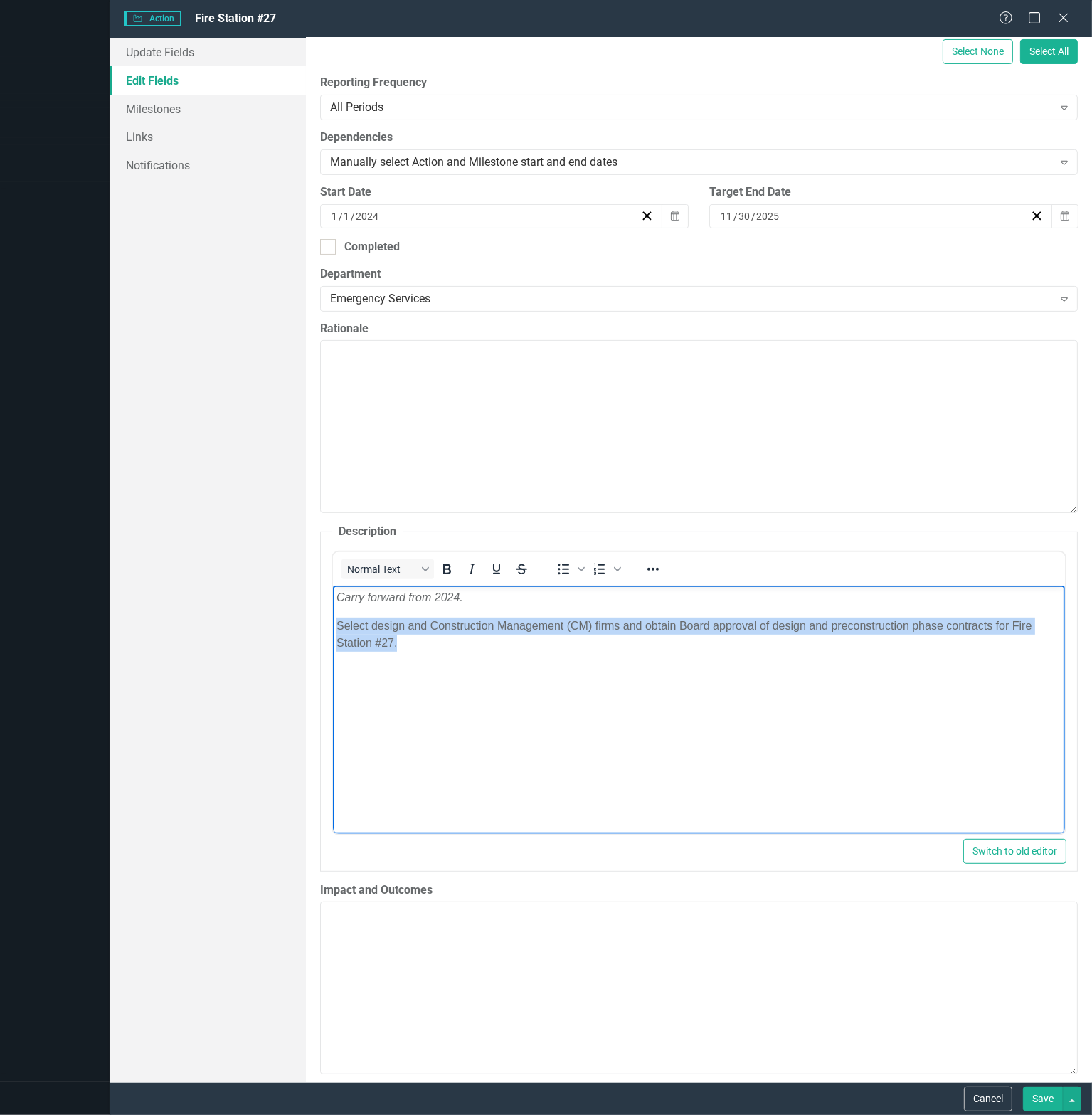
drag, startPoint x: 419, startPoint y: 647, endPoint x: 333, endPoint y: 625, distance: 88.8
click at [333, 625] on body "Carry forward from 2024. Select design and Construction Management (CM) firms a…" at bounding box center [698, 692] width 732 height 214
paste body "Rich Text Area. Press ALT-0 for help."
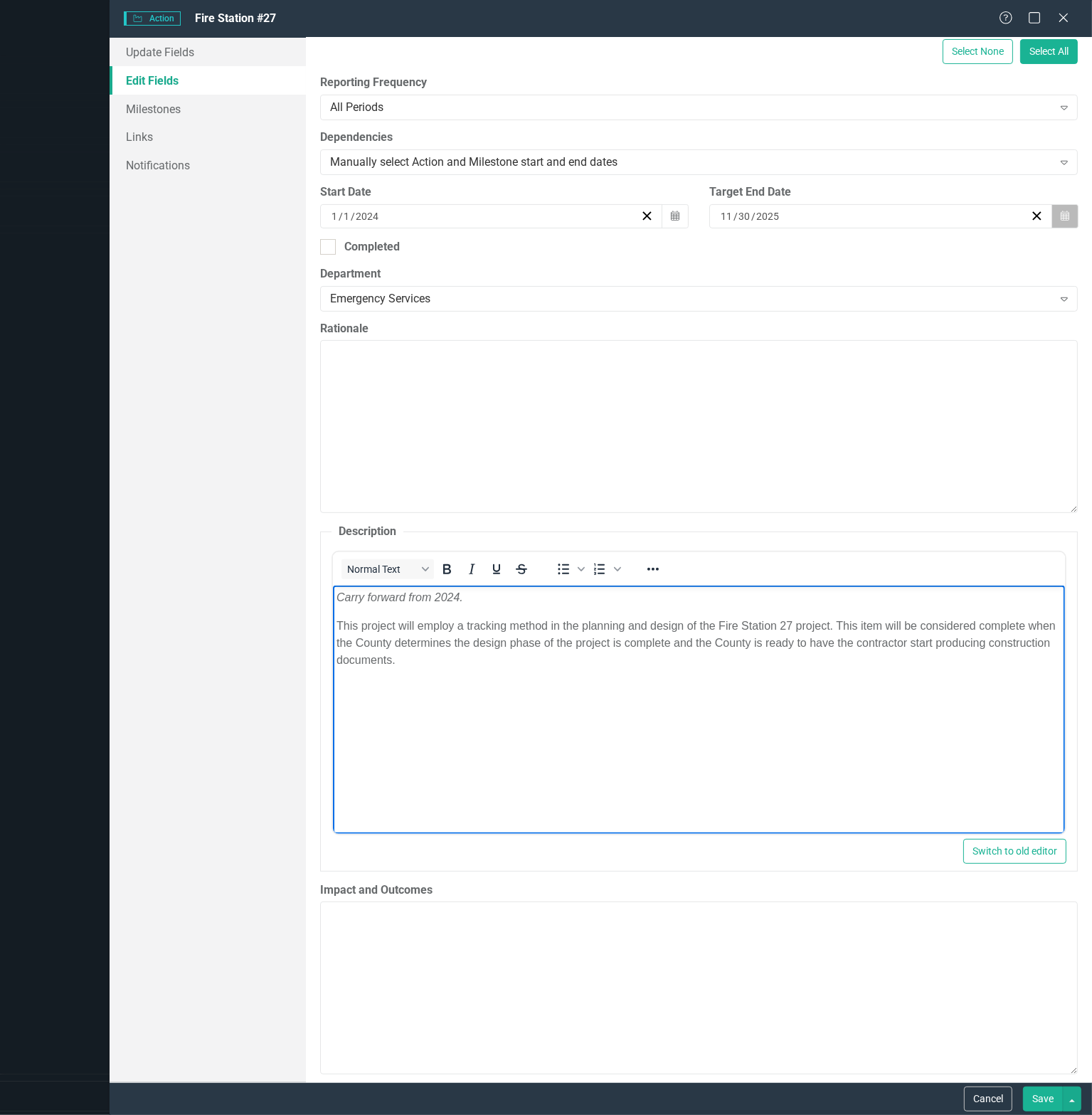
click at [1061, 216] on icon "button" at bounding box center [1065, 216] width 8 height 10
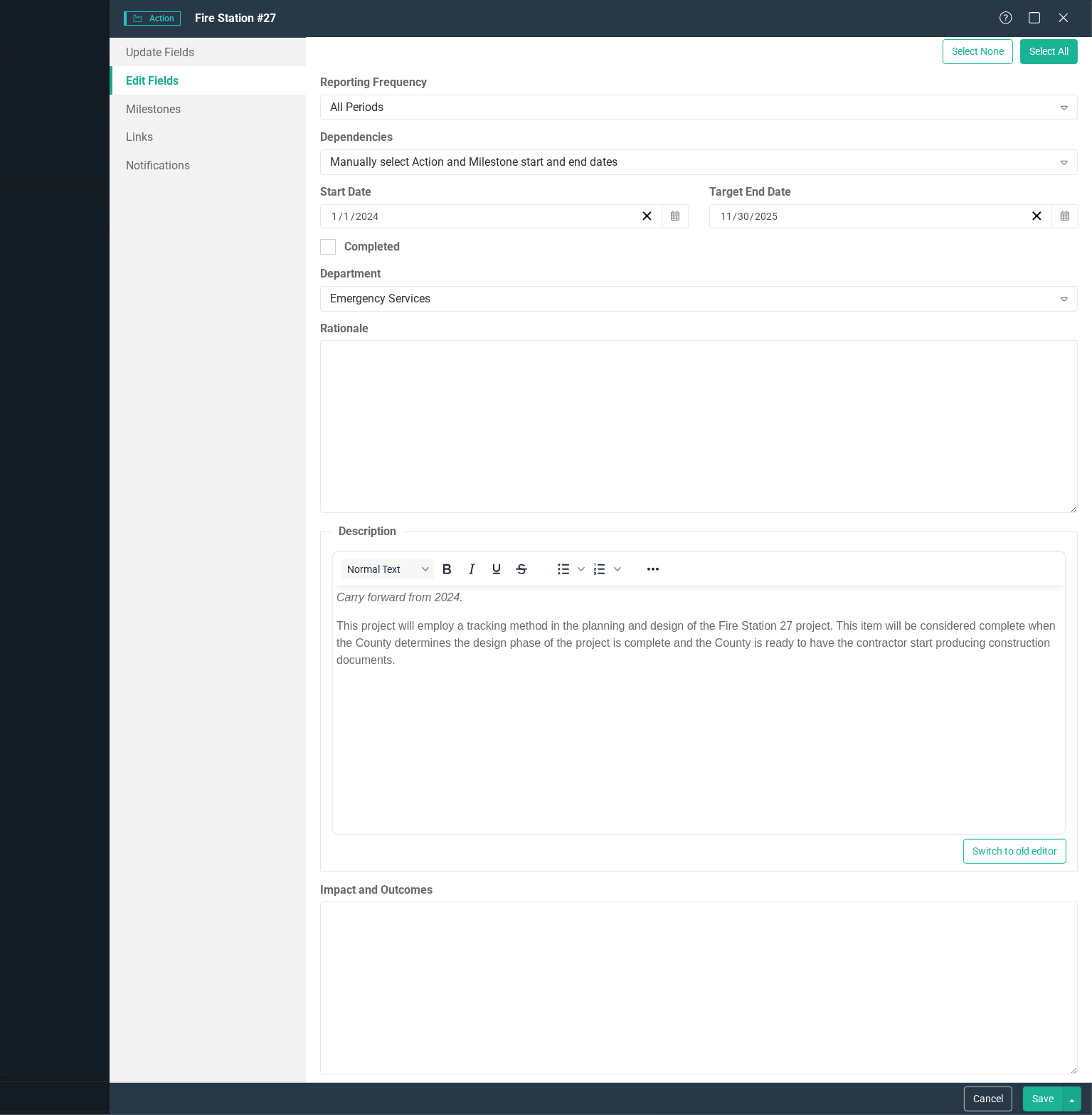
click at [927, 249] on button "›" at bounding box center [911, 244] width 31 height 31
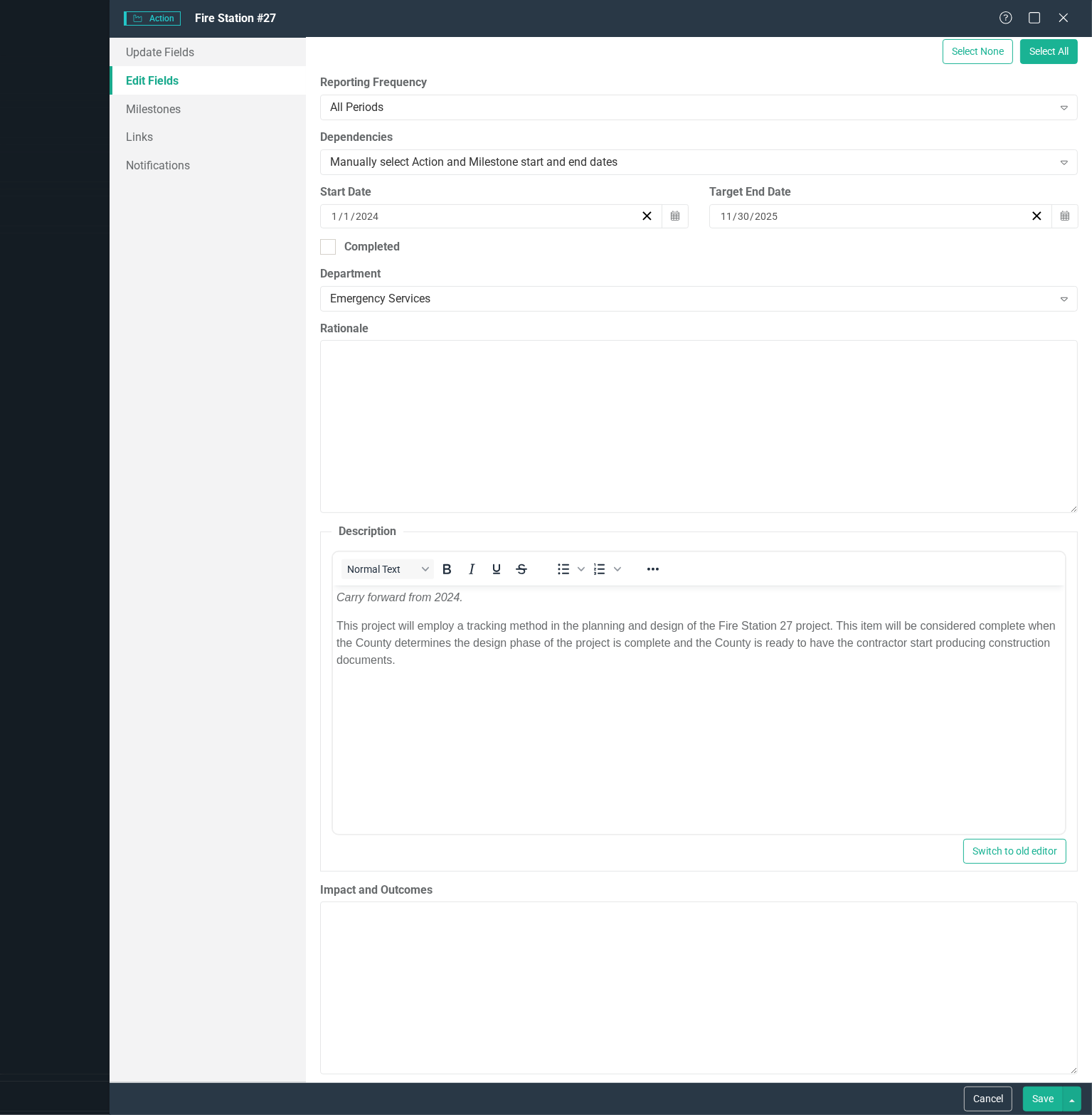
click at [927, 249] on button "›" at bounding box center [911, 244] width 31 height 31
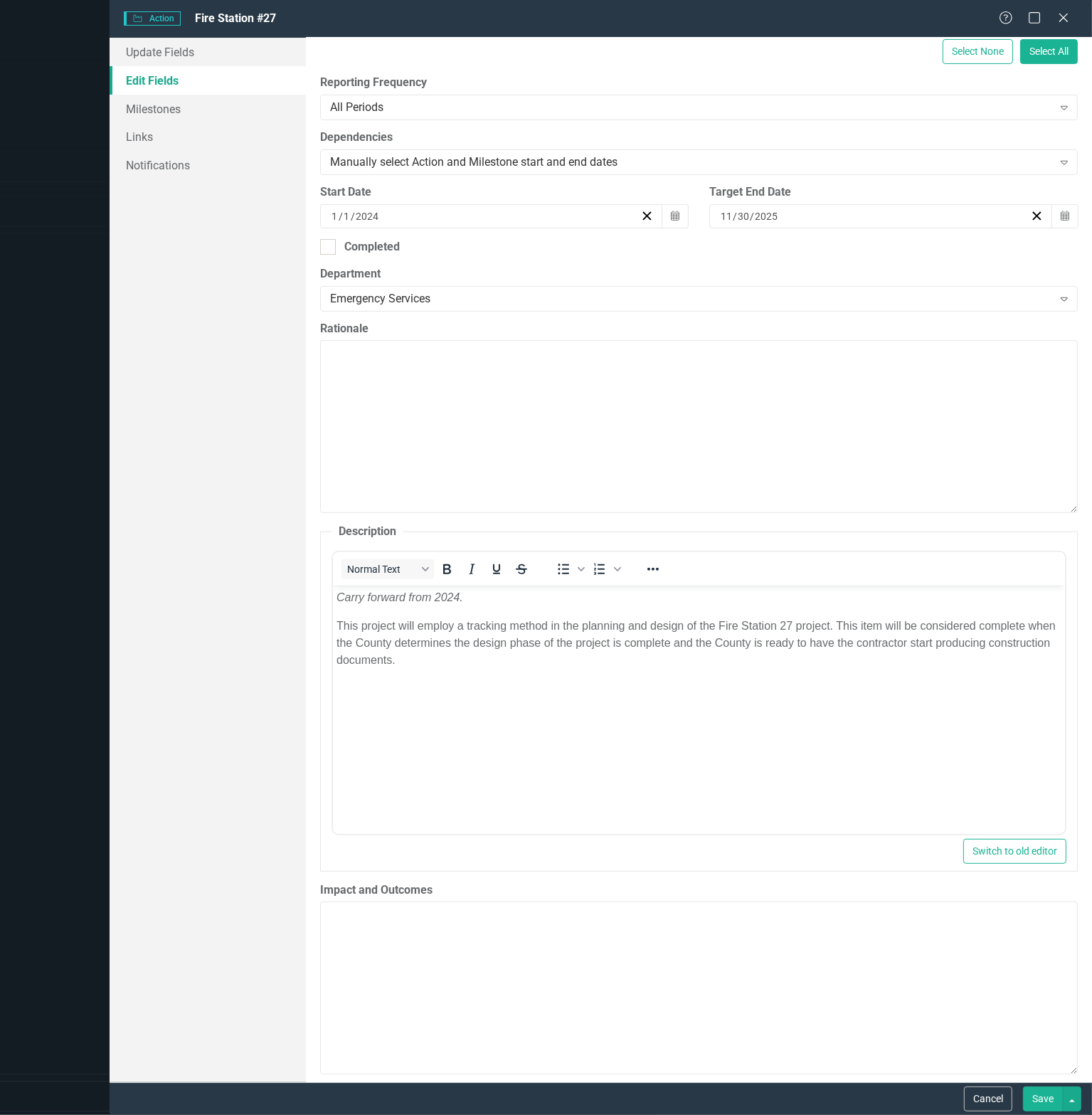
click at [840, 399] on abbr "30" at bounding box center [834, 393] width 11 height 11
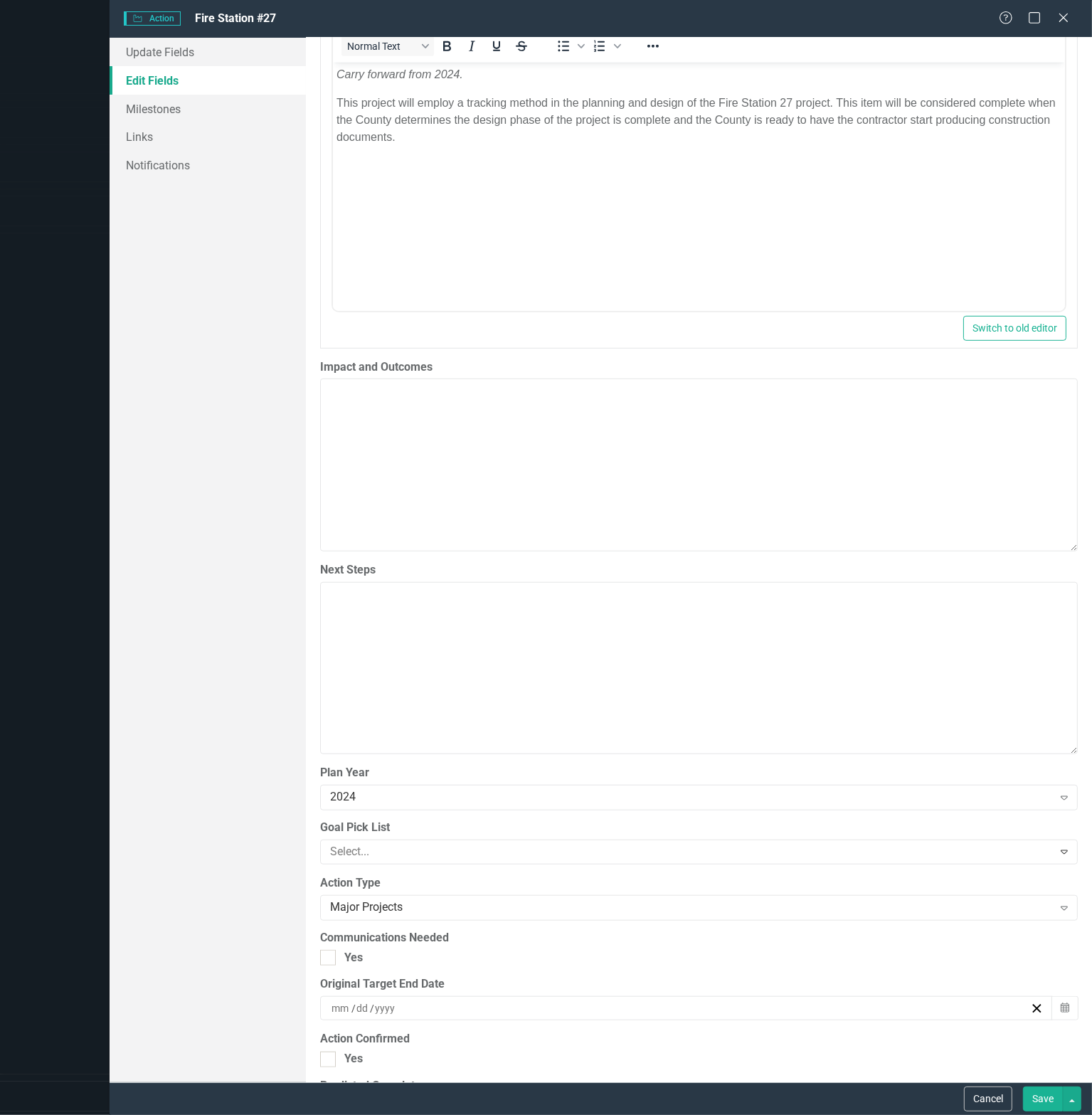
scroll to position [996, 0]
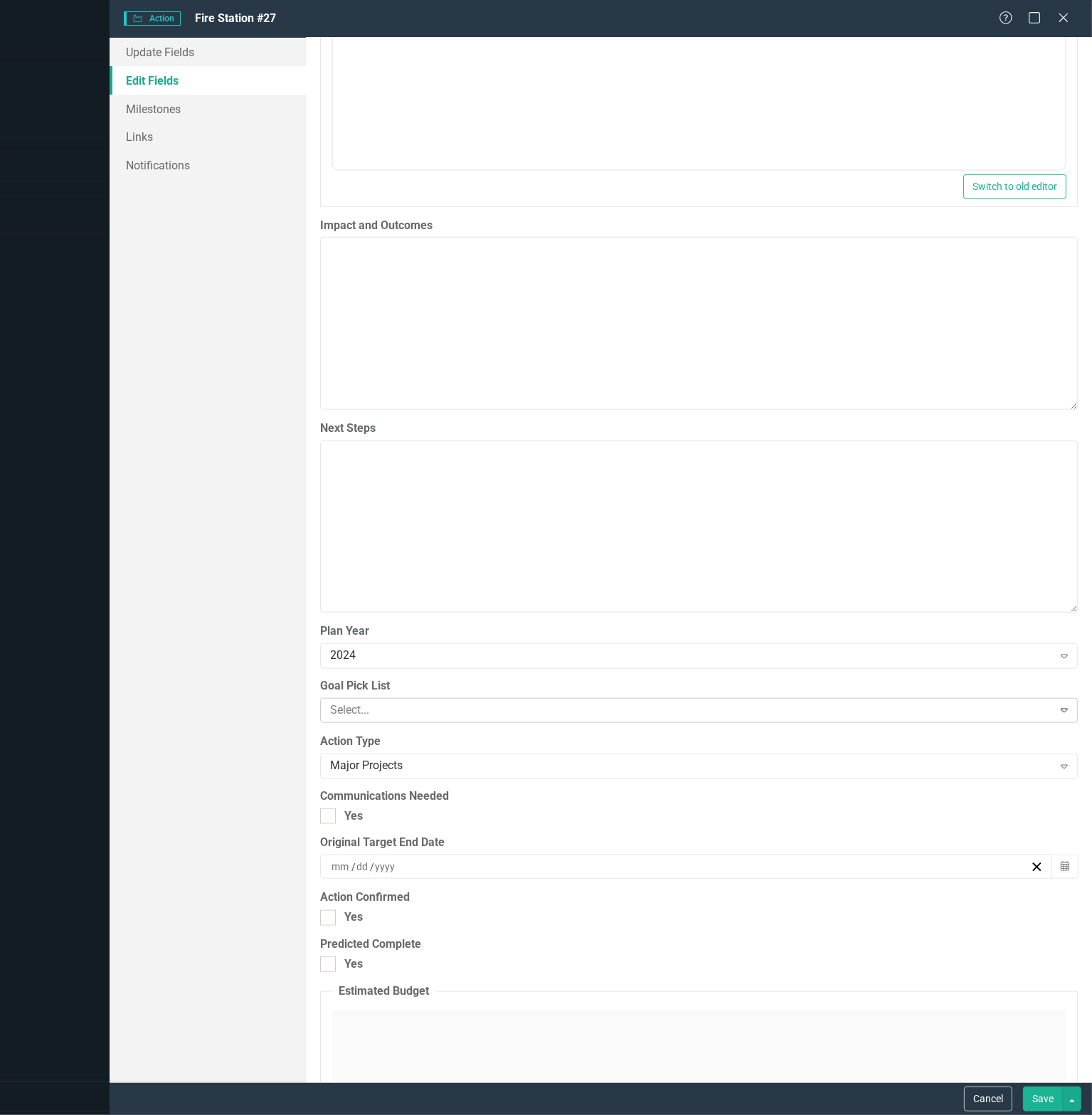
click at [395, 707] on div at bounding box center [688, 710] width 729 height 20
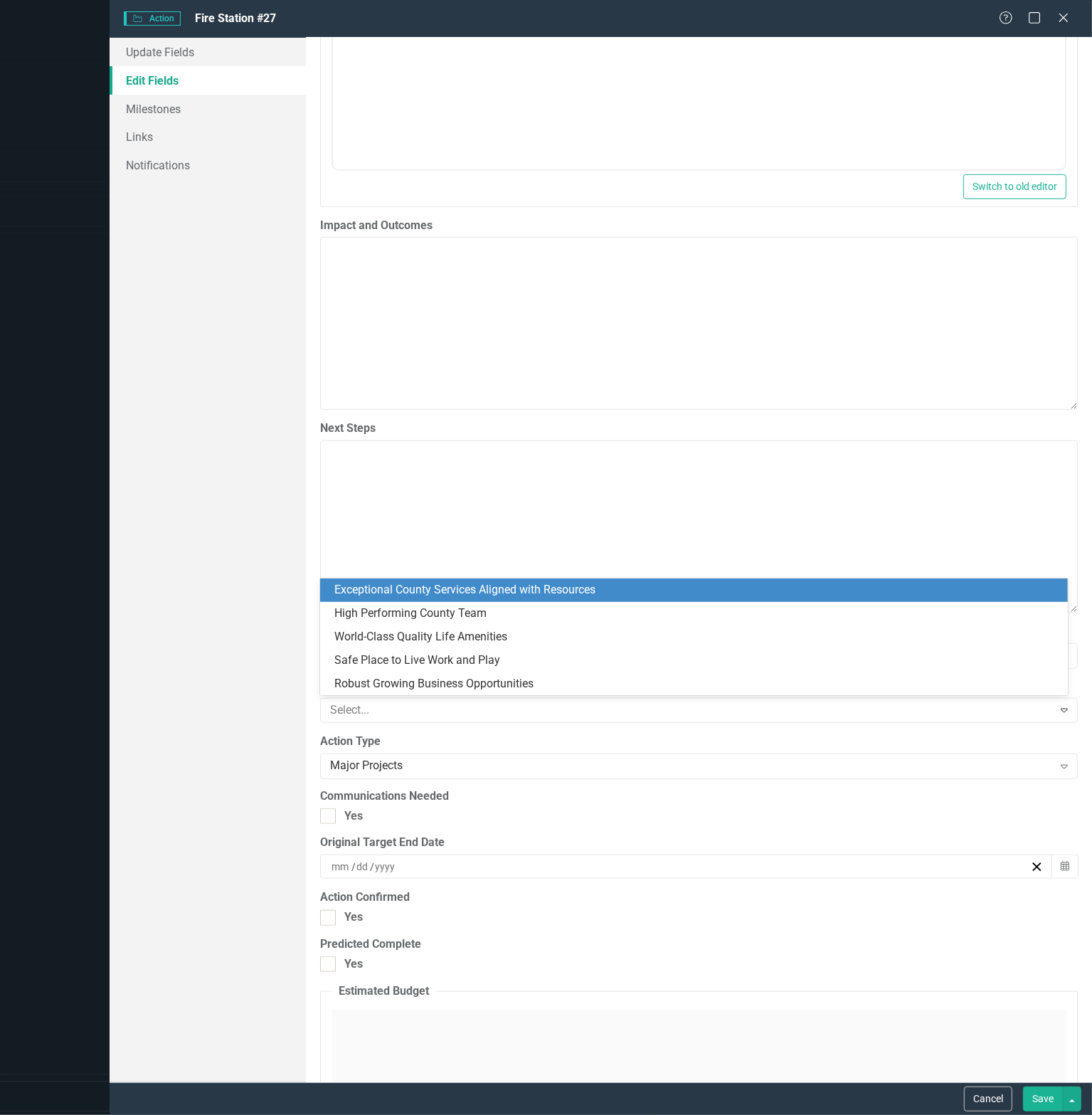
click at [415, 586] on div "Exceptional County Services Aligned with Resources" at bounding box center [697, 590] width 725 height 16
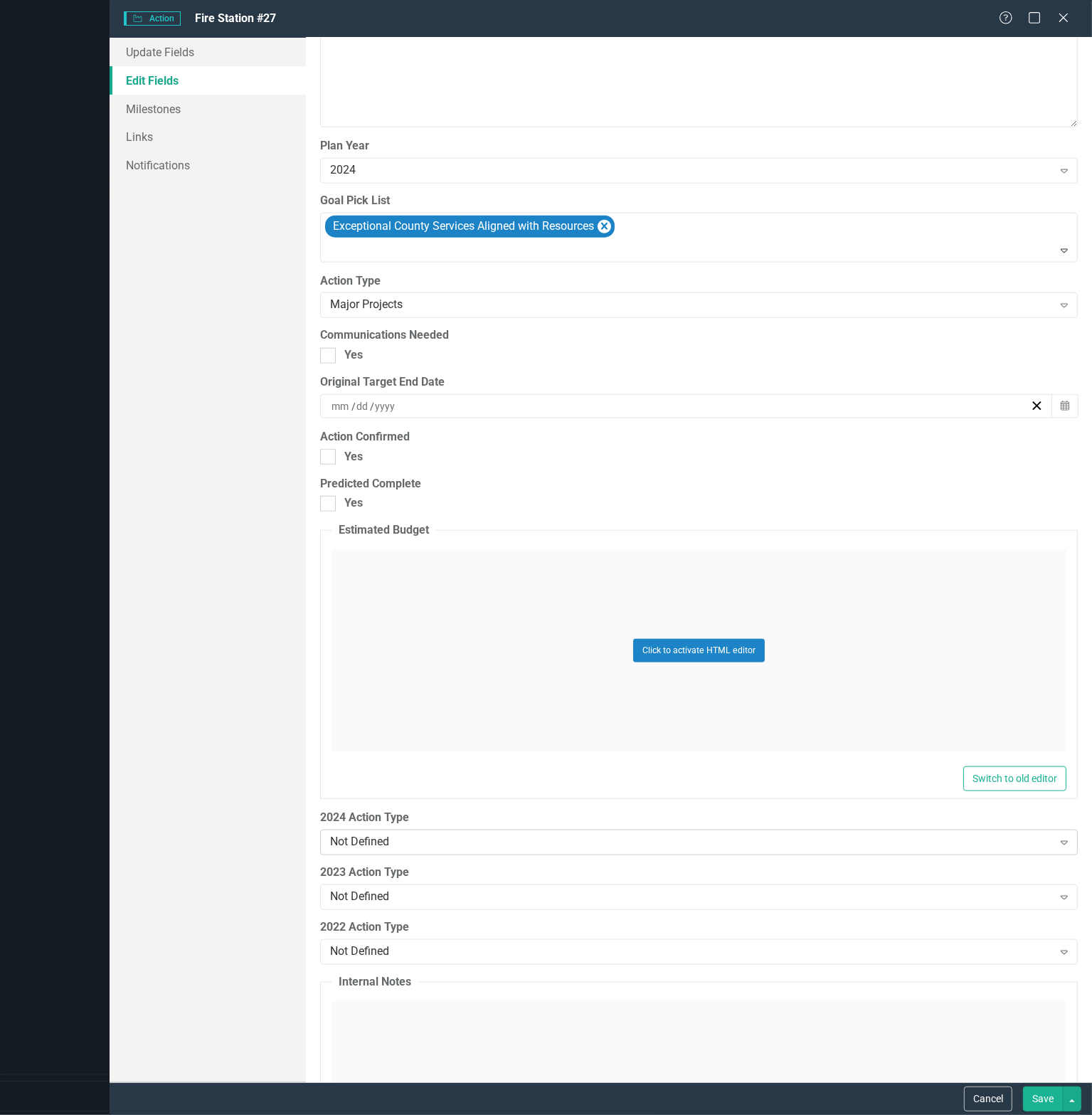
scroll to position [1494, 0]
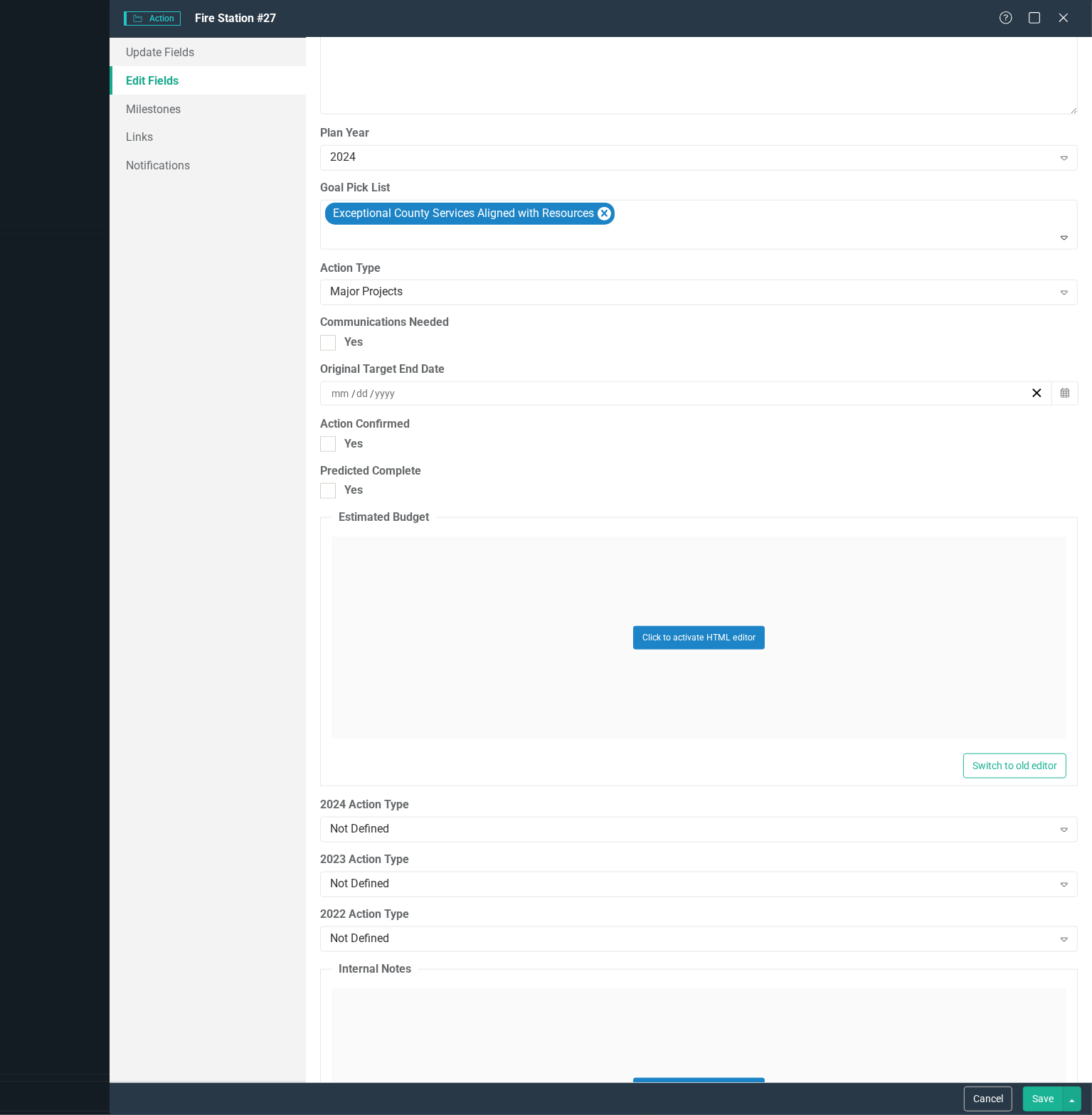
click at [1040, 1097] on button "Save" at bounding box center [1043, 1098] width 40 height 25
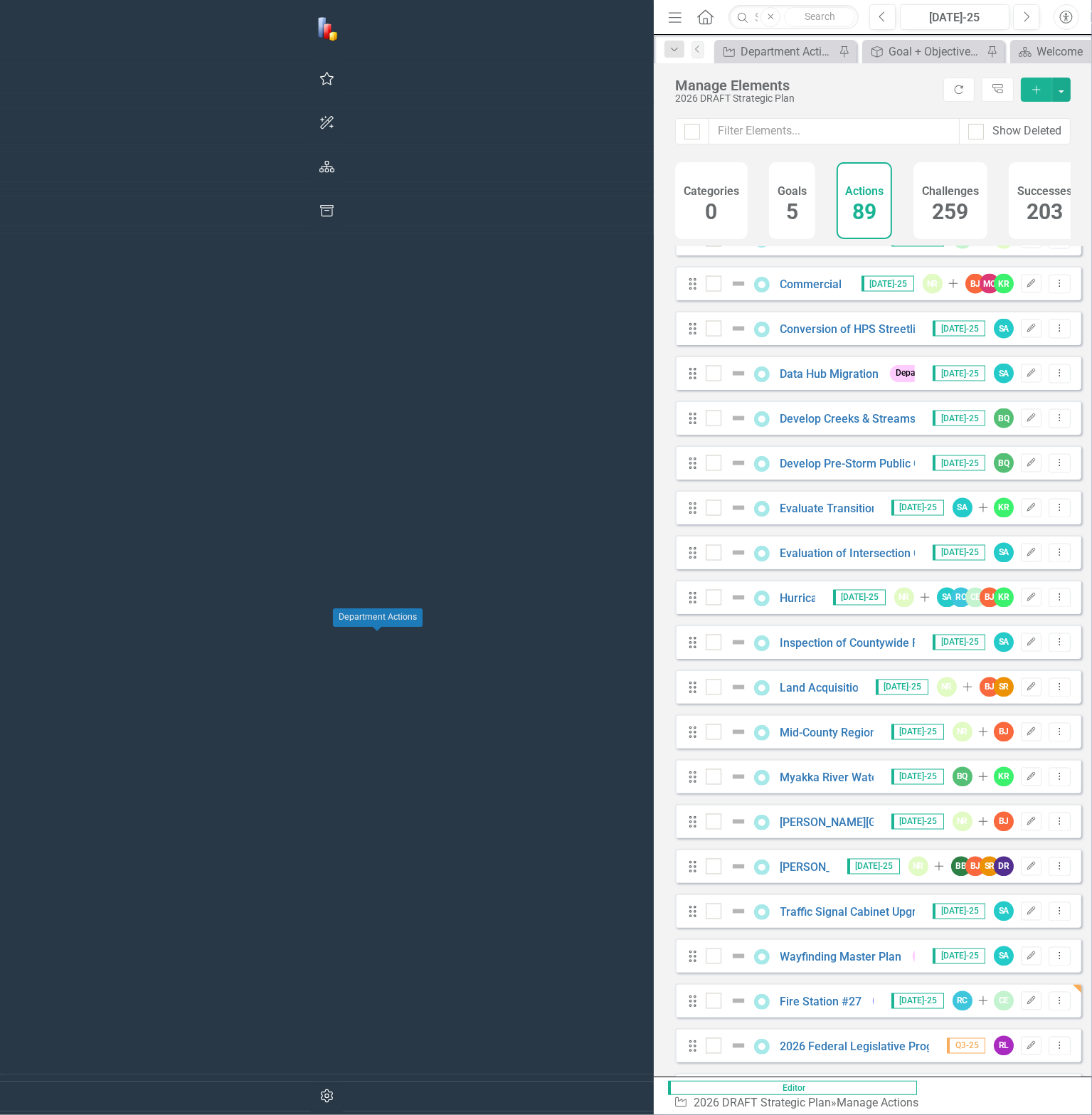
scroll to position [2822, 0]
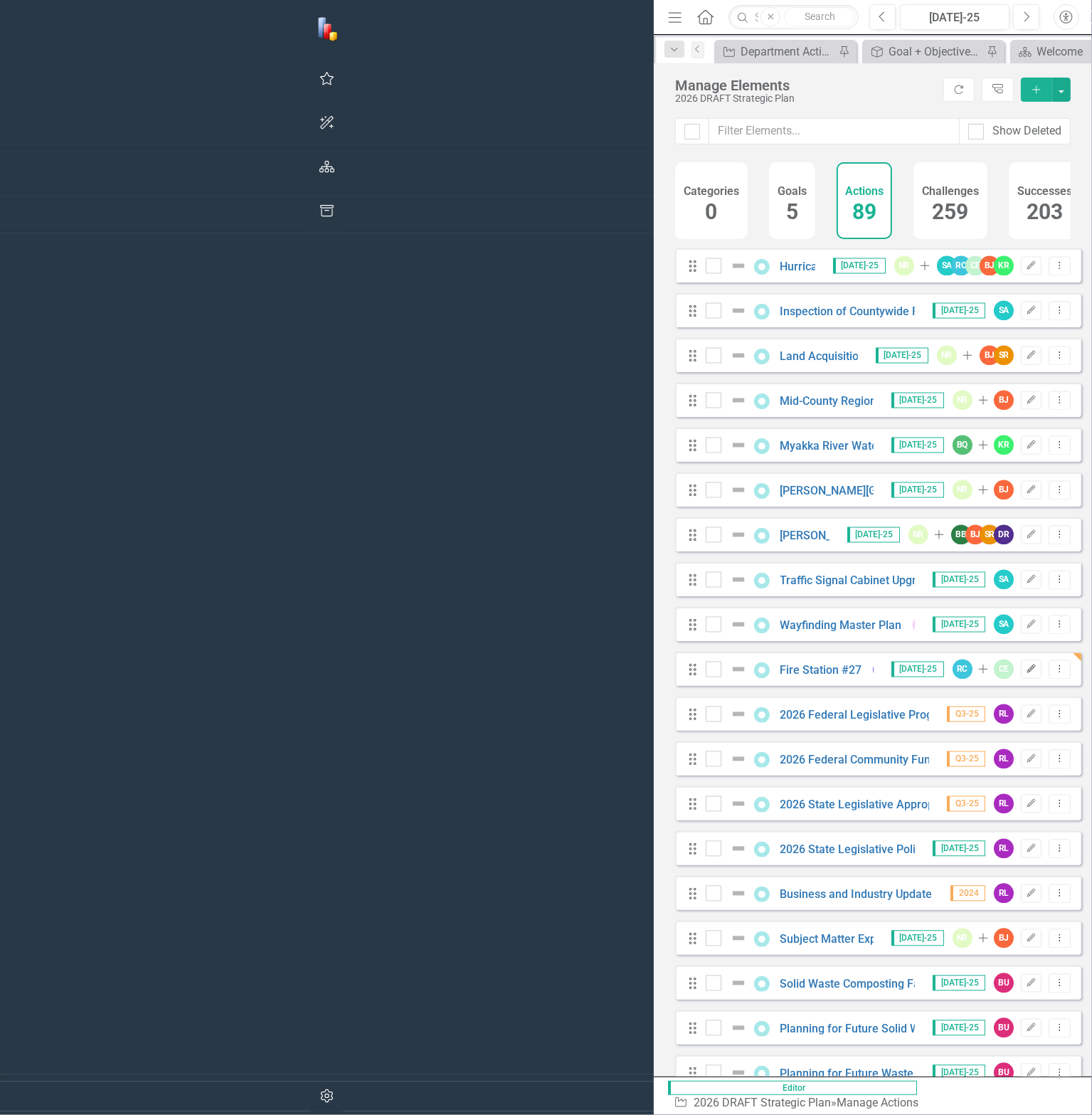
click at [1026, 674] on icon "Edit" at bounding box center [1031, 670] width 11 height 8
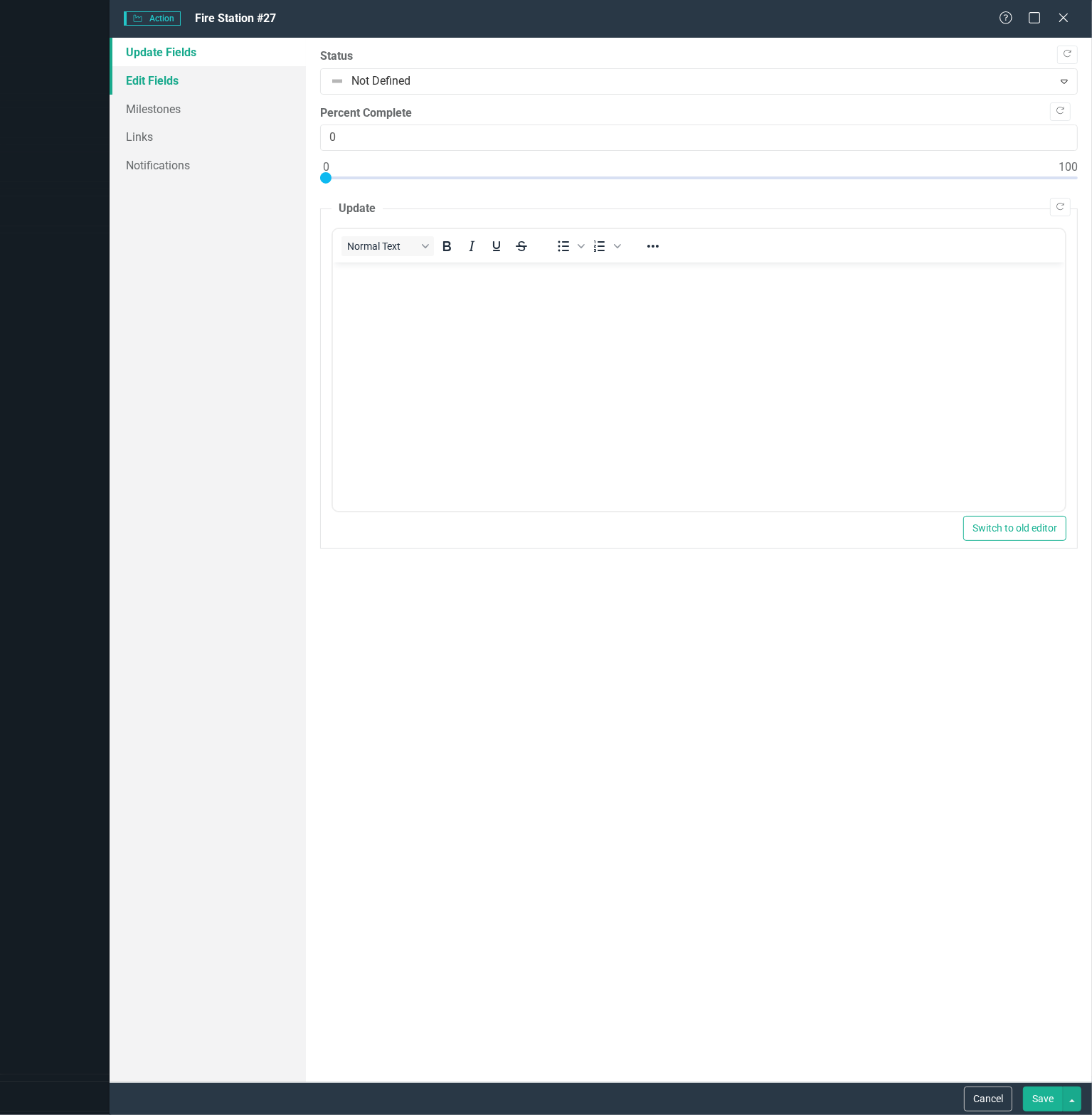
scroll to position [0, 0]
click at [158, 76] on link "Edit Fields" at bounding box center [207, 81] width 196 height 29
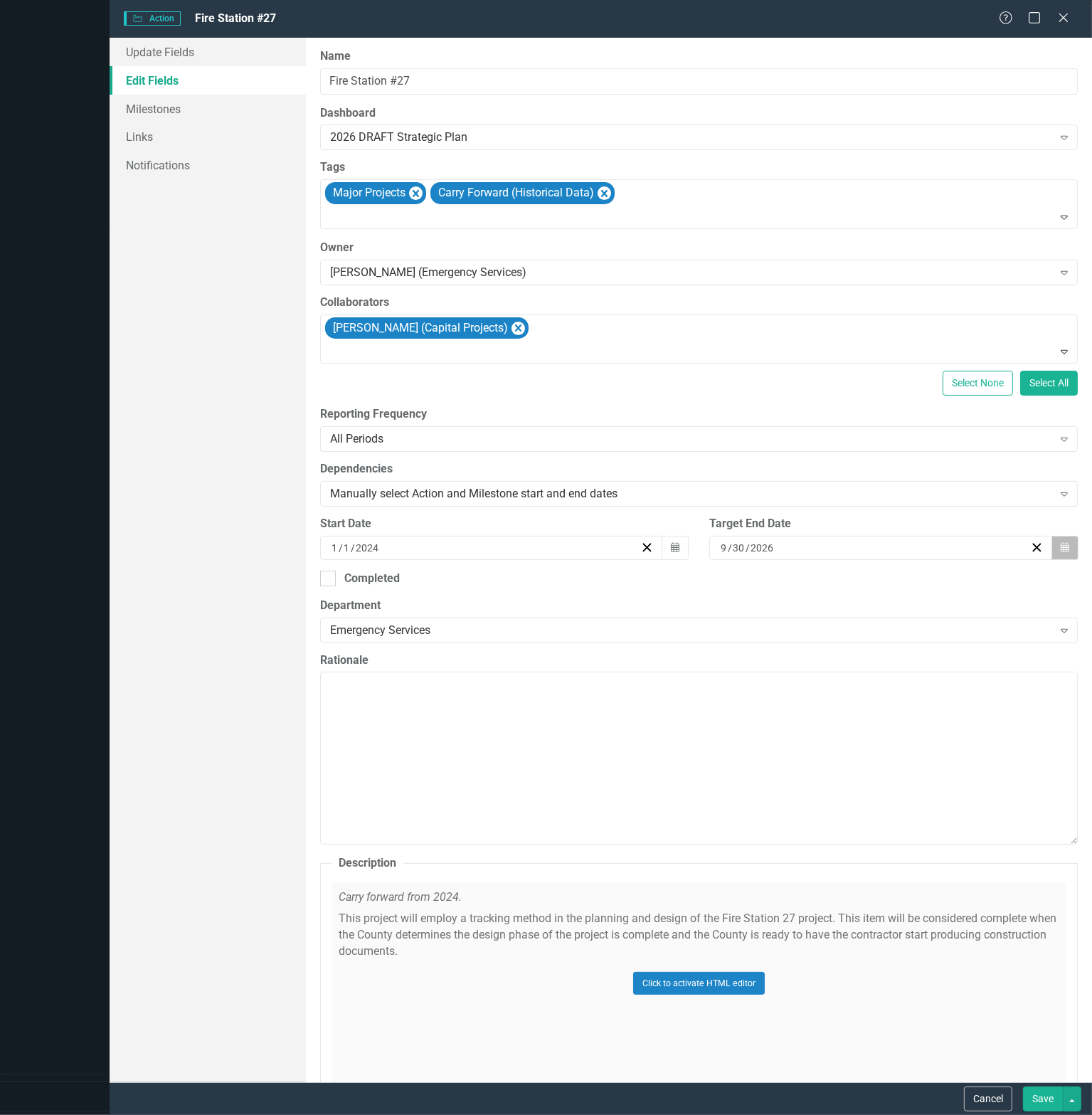
click at [1061, 546] on icon "button" at bounding box center [1065, 547] width 8 height 10
click at [798, 583] on button "‹" at bounding box center [797, 581] width 31 height 31
click at [950, 580] on button "›" at bounding box center [950, 581] width 31 height 31
click at [800, 754] on abbr "31" at bounding box center [802, 757] width 11 height 11
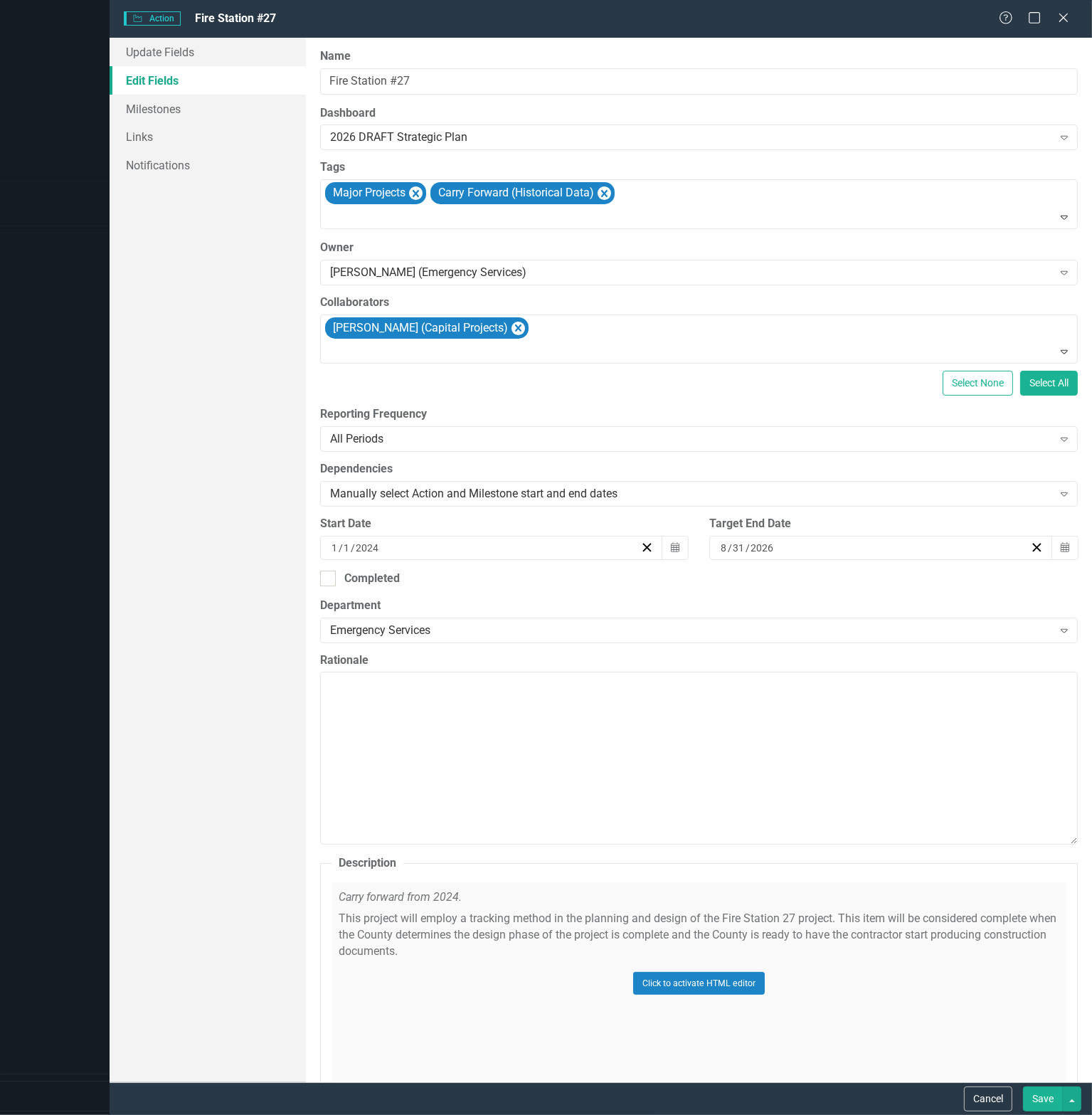
click at [1035, 1098] on button "Save" at bounding box center [1043, 1098] width 40 height 25
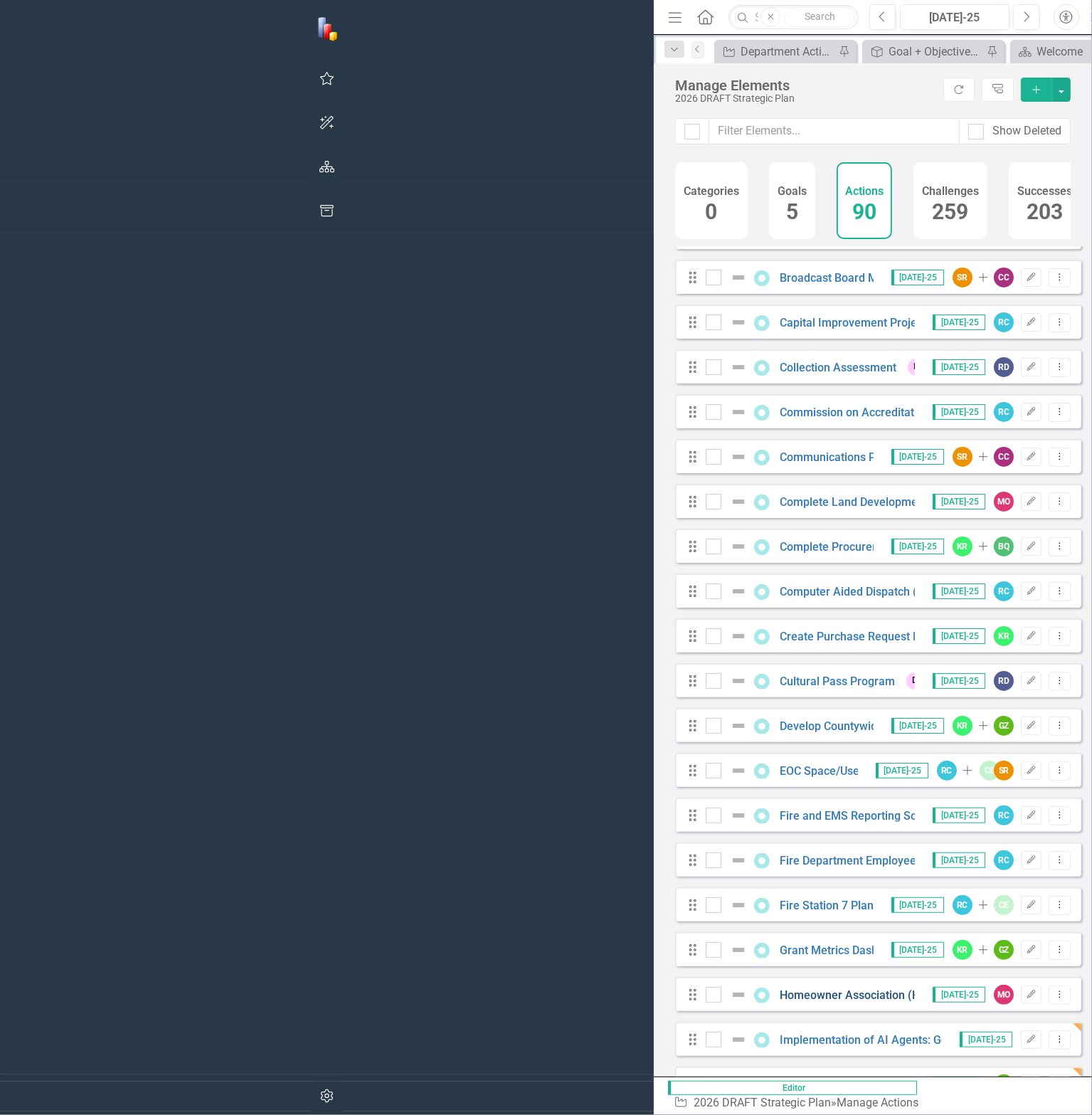
scroll to position [332, 0]
